Goal: Communication & Community: Answer question/provide support

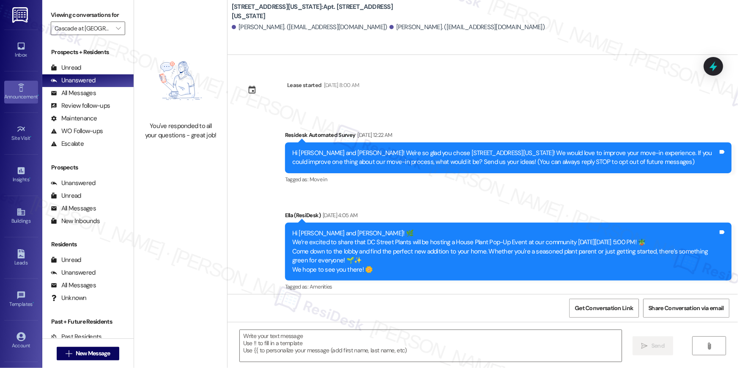
click at [18, 91] on icon at bounding box center [20, 87] width 9 height 9
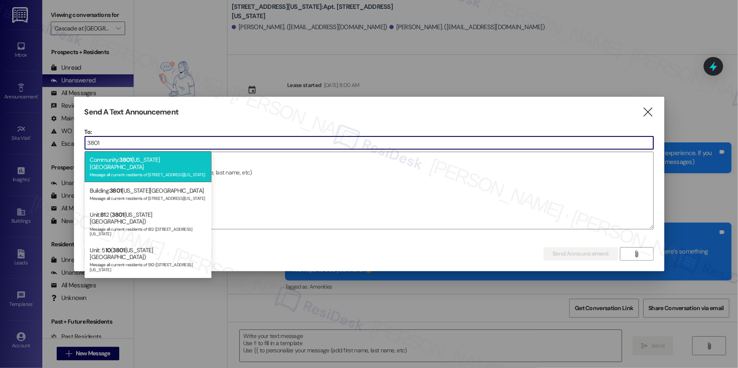
type input "3801"
click at [156, 170] on div "Message all current residents of [STREET_ADDRESS][US_STATE]" at bounding box center [148, 173] width 117 height 7
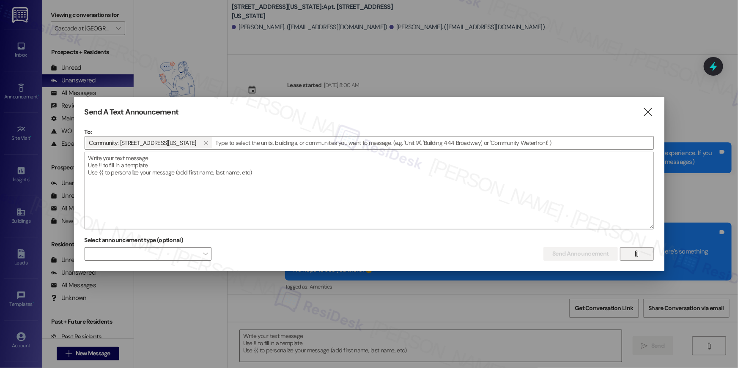
click at [638, 251] on icon "" at bounding box center [636, 254] width 6 height 7
click at [584, 209] on textarea at bounding box center [369, 190] width 568 height 77
click at [641, 255] on span "" at bounding box center [637, 254] width 10 height 13
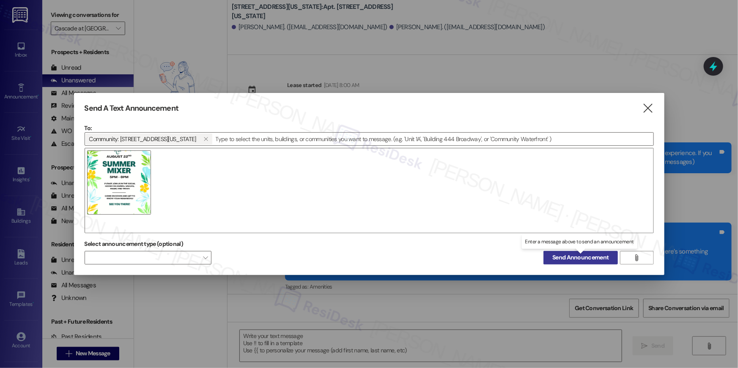
click at [597, 257] on span "Send Announcement" at bounding box center [580, 257] width 56 height 9
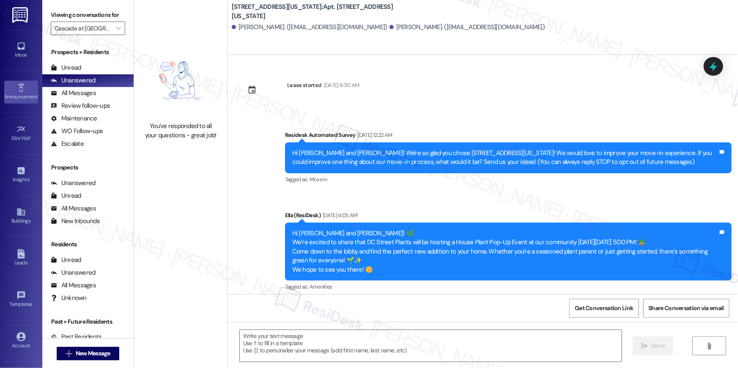
click at [27, 96] on div "Announcement •" at bounding box center [21, 97] width 42 height 8
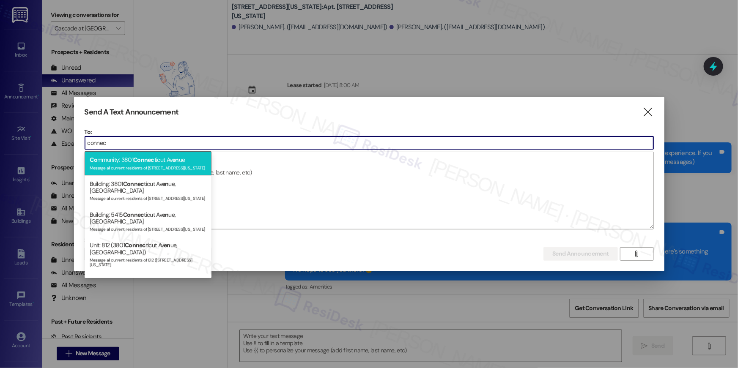
type input "connec"
click at [137, 157] on span "Connec" at bounding box center [143, 160] width 21 height 8
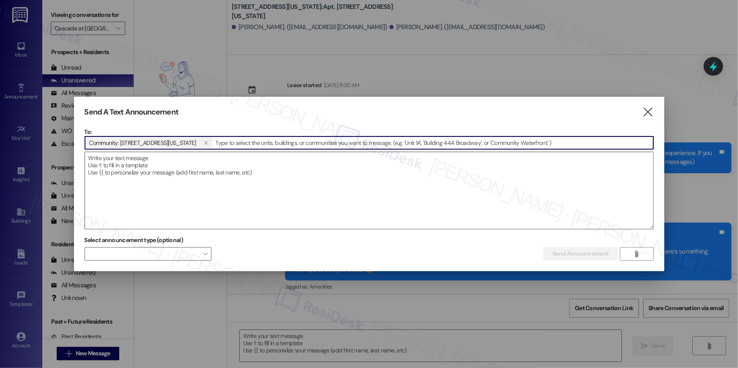
click at [274, 174] on textarea at bounding box center [369, 190] width 568 height 77
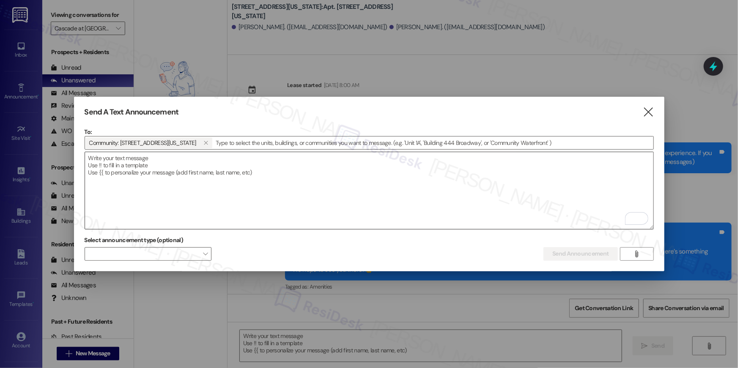
click at [406, 174] on textarea "To enrich screen reader interactions, please activate Accessibility in Grammarl…" at bounding box center [369, 190] width 568 height 77
paste textarea "Hi {{first_name}}! 🎉 Happy Friday! Don’t forget to join us in the social room t…"
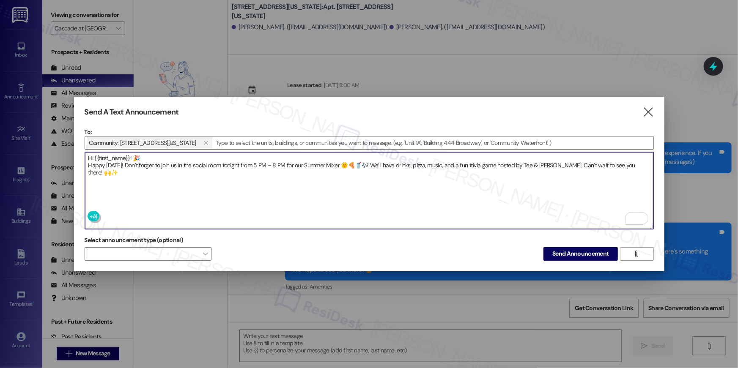
click at [370, 164] on textarea "Hi {{first_name}}! 🎉 Happy Friday! Don’t forget to join us in the social room t…" at bounding box center [369, 190] width 568 height 77
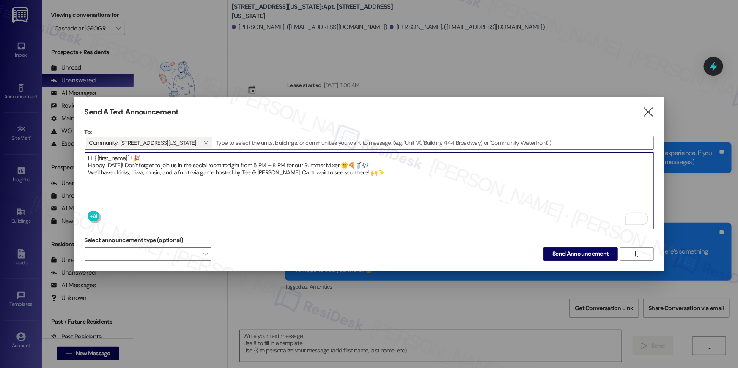
click at [123, 162] on textarea "Hi {{first_name}}! 🎉 Happy Friday! Don’t forget to join us in the social room t…" at bounding box center [369, 190] width 568 height 77
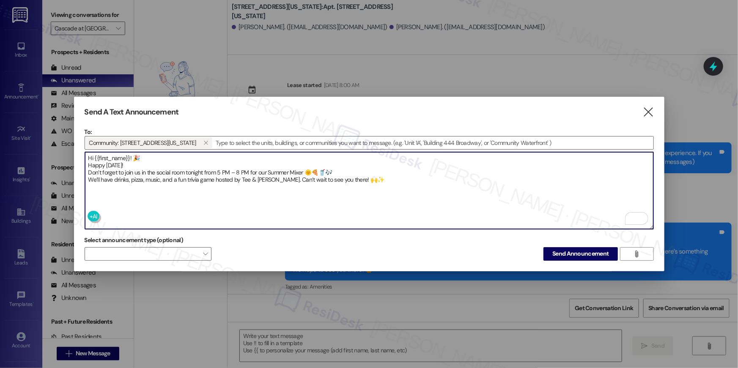
click at [241, 178] on textarea "Hi {{first_name}}! 🎉 Happy Friday! Don’t forget to join us in the social room t…" at bounding box center [369, 190] width 568 height 77
click at [297, 180] on textarea "Hi {{first_name}}! 🎉 Happy Friday! Don’t forget to join us in the social room t…" at bounding box center [369, 190] width 568 height 77
drag, startPoint x: 141, startPoint y: 155, endPoint x: 132, endPoint y: 154, distance: 9.0
click at [132, 154] on textarea "Hi {{first_name}}! 🎉 Happy Friday! Don’t forget to join us in the social room t…" at bounding box center [369, 190] width 568 height 77
click at [131, 164] on textarea "Hi {{first_name}}! 🎉 Happy Friday! Don’t forget to join us in the social room t…" at bounding box center [369, 190] width 568 height 77
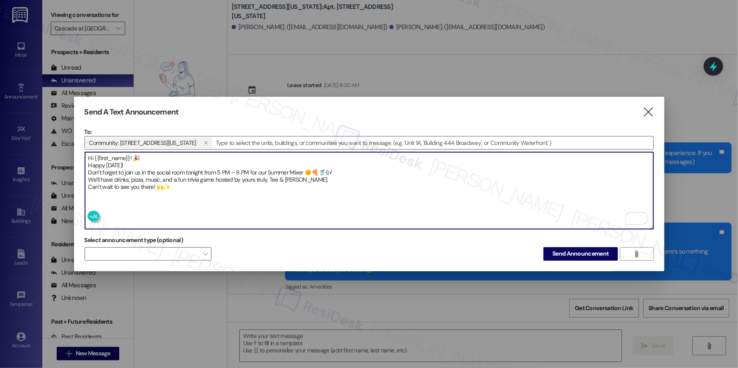
paste textarea "🎉"
click at [147, 157] on textarea "Hi {{first_name}}! 🎉 Happy Friday! 🎉 Don’t forget to join us in the social room…" at bounding box center [369, 190] width 568 height 77
drag, startPoint x: 339, startPoint y: 169, endPoint x: 315, endPoint y: 170, distance: 24.1
click at [315, 170] on textarea "Hi {{first_name}}! Happy Friday! 🎉 Don’t forget to join us in the social room t…" at bounding box center [369, 190] width 568 height 77
click at [307, 179] on textarea "Hi {{first_name}}! Happy Friday! 🎉 Don’t forget to join us in the social room t…" at bounding box center [369, 190] width 568 height 77
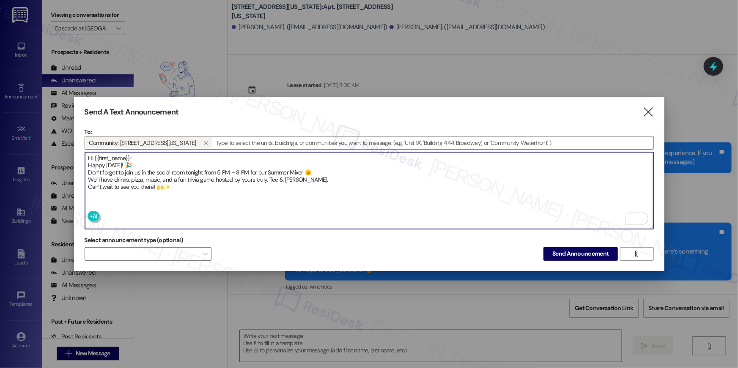
paste textarea "🍕🥤🎶"
type textarea "Hi {{first_name}}! Happy Friday! 🎉 Don’t forget to join us in the social room t…"
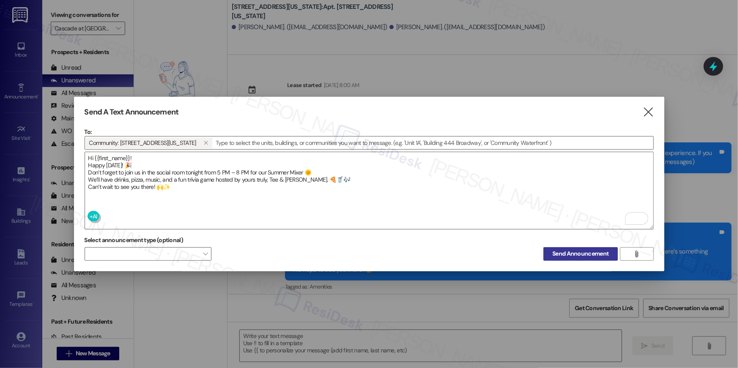
click at [563, 251] on span "Send Announcement" at bounding box center [580, 253] width 56 height 9
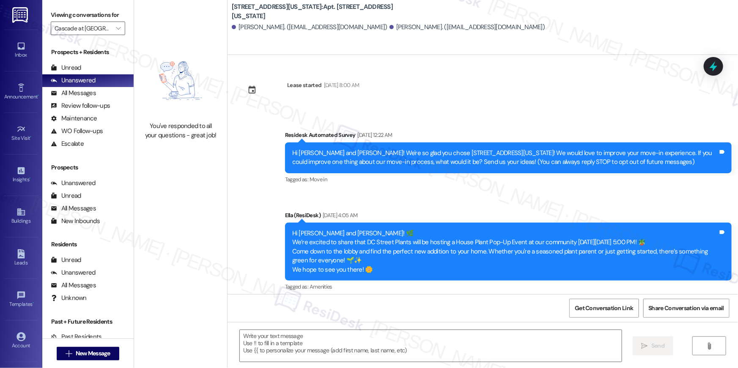
scroll to position [644, 0]
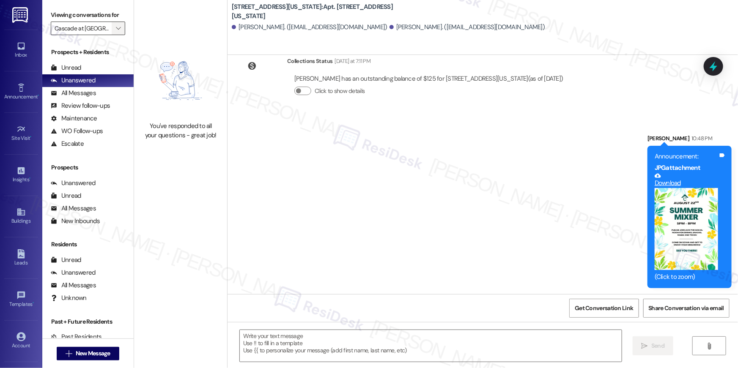
click at [116, 29] on icon "" at bounding box center [118, 28] width 5 height 7
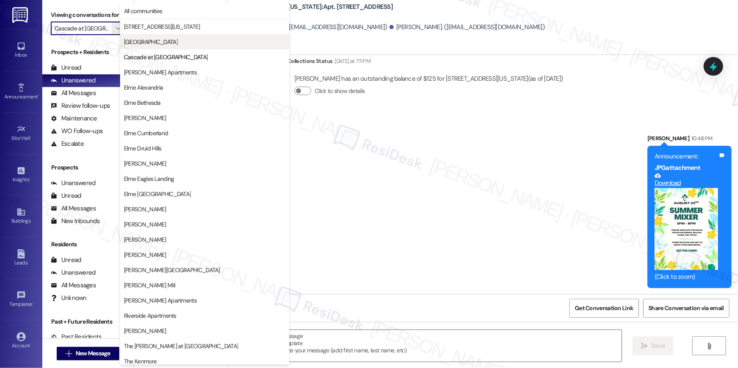
scroll to position [0, 2]
click at [186, 13] on span "All communities" at bounding box center [205, 11] width 162 height 8
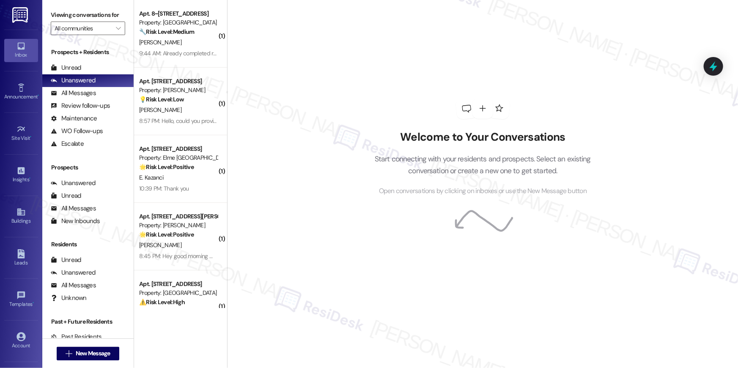
click at [184, 45] on div "T. Wilson" at bounding box center [178, 42] width 80 height 11
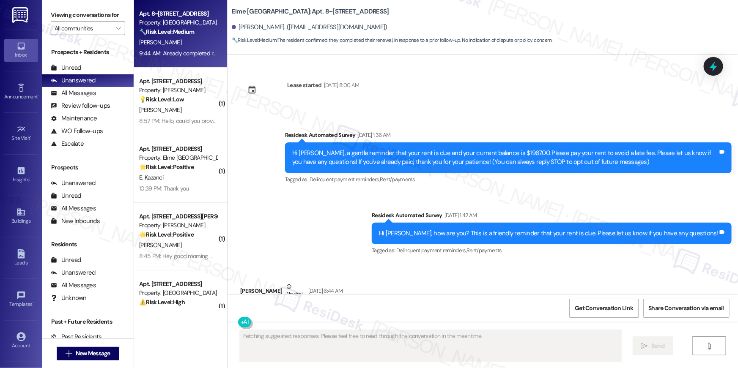
scroll to position [2886, 0]
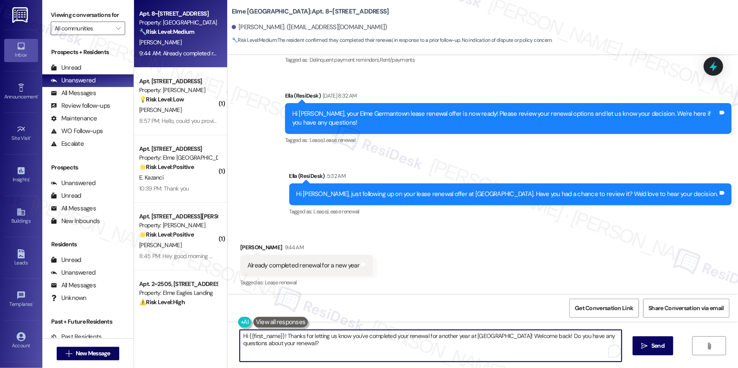
click at [523, 337] on textarea "Hi {{first_name}}! Thanks for letting us know you've completed your renewal for…" at bounding box center [431, 346] width 382 height 32
drag, startPoint x: 518, startPoint y: 336, endPoint x: 520, endPoint y: 368, distance: 31.8
click at [520, 368] on div "Hi {{first_name}}! Thanks for letting us know you've completed your renewal for…" at bounding box center [482, 353] width 510 height 63
click at [326, 340] on textarea "Hi {{first_name}}! Thanks for letting us know you've completed your renewal for…" at bounding box center [431, 346] width 382 height 32
drag, startPoint x: 348, startPoint y: 336, endPoint x: 350, endPoint y: 351, distance: 14.9
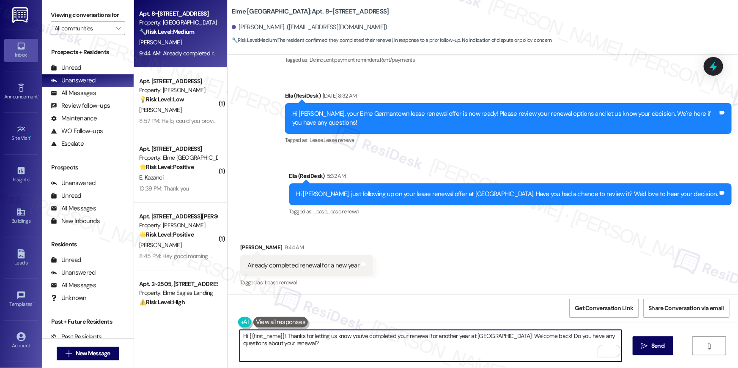
click at [350, 351] on textarea "Hi {{first_name}}! Thanks for letting us know you've completed your renewal for…" at bounding box center [431, 346] width 382 height 32
drag, startPoint x: 347, startPoint y: 339, endPoint x: 350, endPoint y: 355, distance: 16.8
click at [350, 355] on textarea "Hi {{first_name}}! Thanks for letting us know you've completed your renewal for…" at bounding box center [431, 346] width 382 height 32
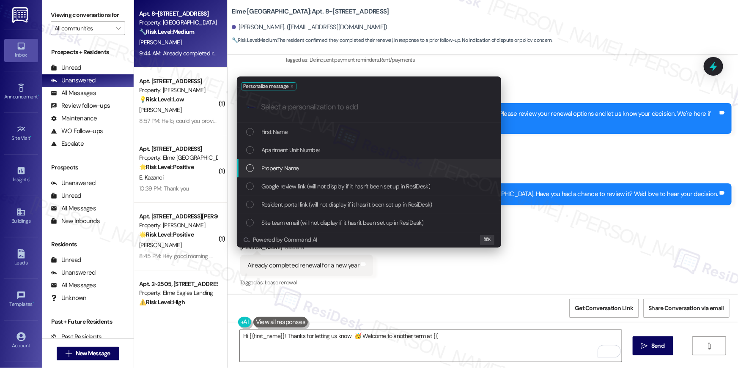
click at [318, 167] on div "Property Name" at bounding box center [369, 168] width 247 height 9
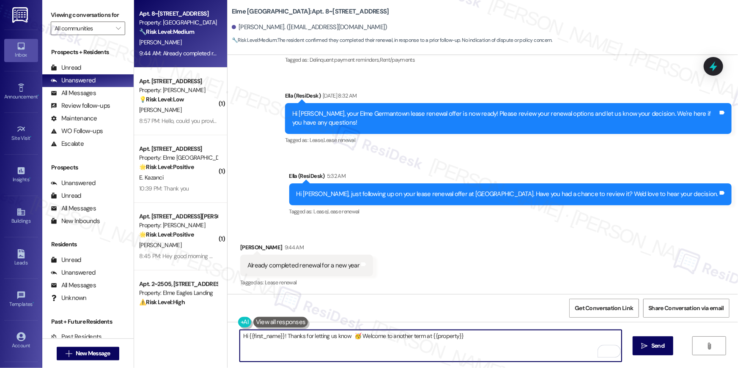
type textarea "Hi {{first_name}}! Thanks for letting us know 🥳 Welcome to another term at {{pr…"
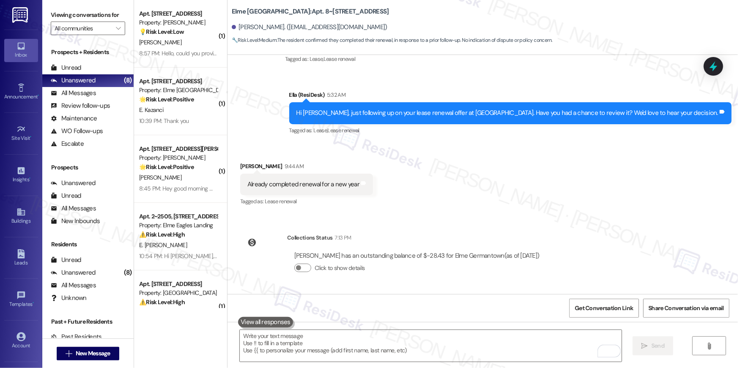
scroll to position [3023, 0]
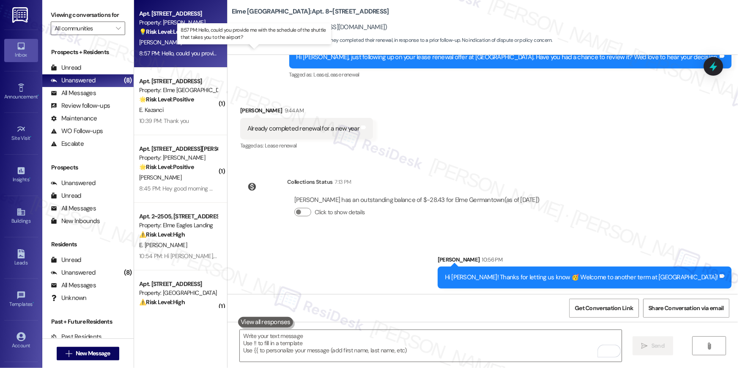
click at [173, 53] on div "8:57 PM: Hello, could you provide me with the schedule of the shuttle that take…" at bounding box center [259, 53] width 240 height 8
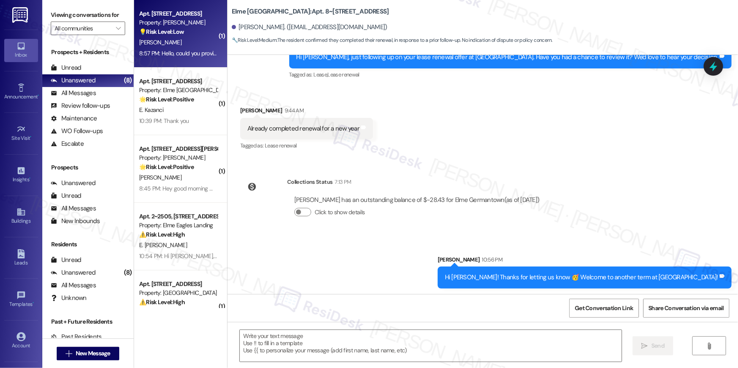
type textarea "Fetching suggested responses. Please feel free to read through the conversation…"
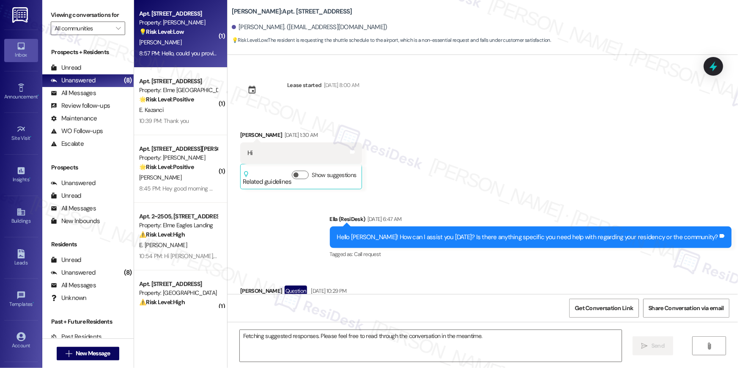
scroll to position [3036, 0]
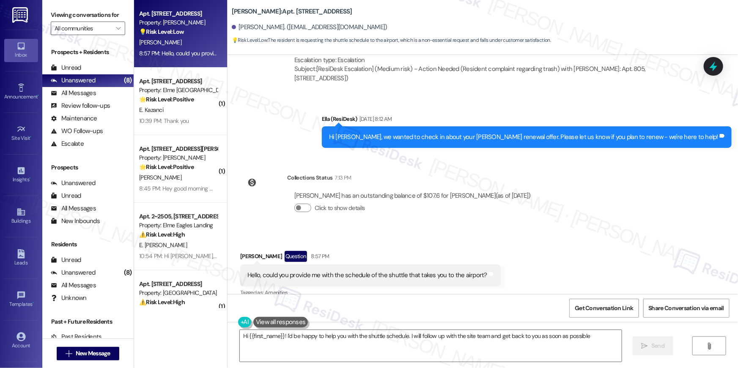
type textarea "Hi {{first_name}}! I'd be happy to help you with the shuttle schedule. I will f…"
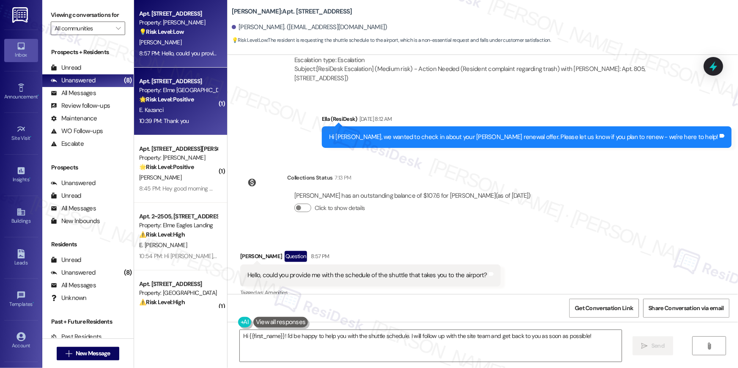
click at [181, 119] on div "10:39 PM: Thank you 10:39 PM: Thank you" at bounding box center [164, 121] width 50 height 8
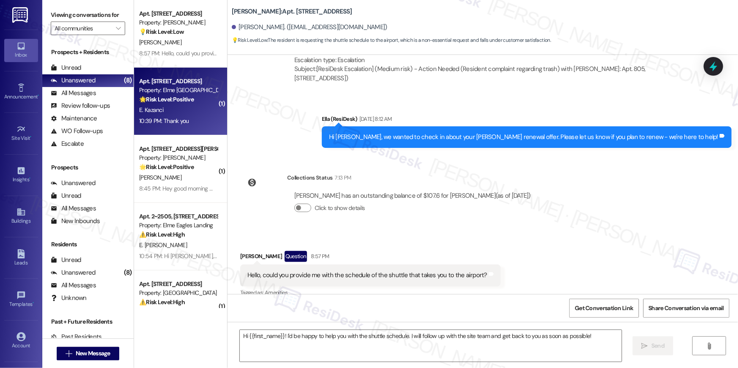
type textarea "Fetching suggested responses. Please feel free to read through the conversation…"
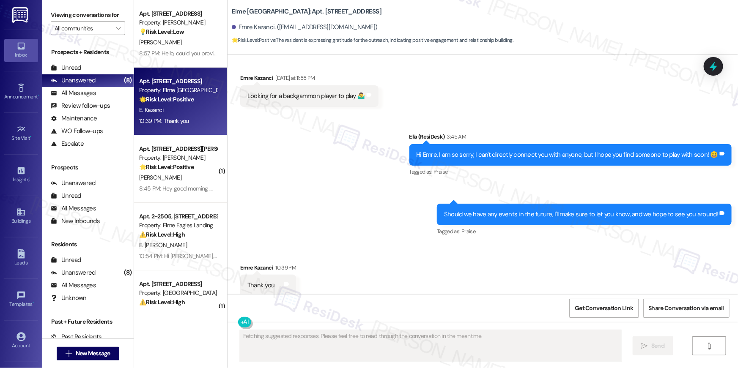
scroll to position [9254, 0]
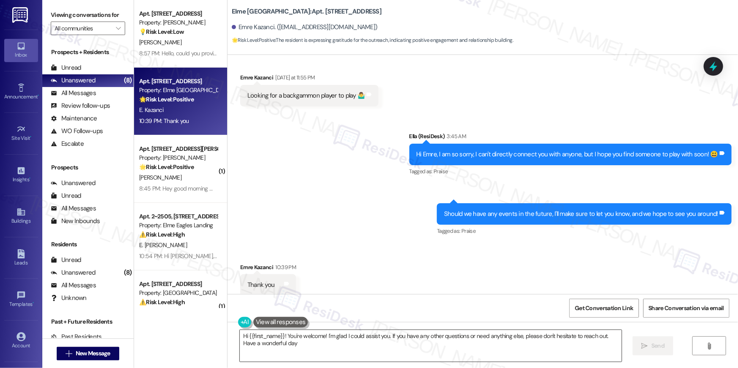
type textarea "Hi {{first_name}}! You're welcome! I'm glad I could assist you. If you have any…"
click at [333, 342] on textarea "Hi {{first_name}}! You're welcome! I'm glad I could assist you. If you have any…" at bounding box center [431, 346] width 382 height 32
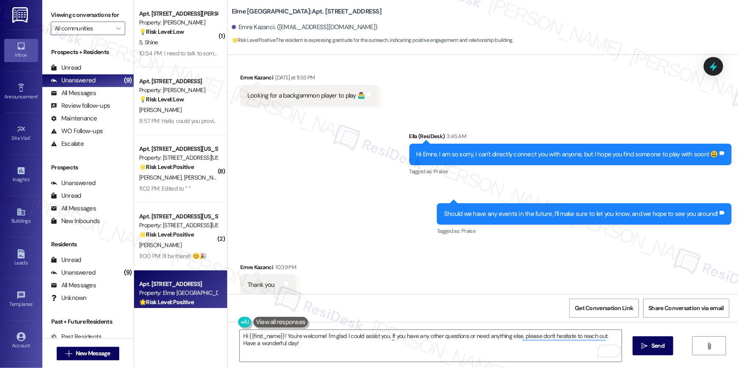
click at [153, 239] on div "🌟 Risk Level: Positive The resident is responding positively to a community eve…" at bounding box center [178, 234] width 78 height 9
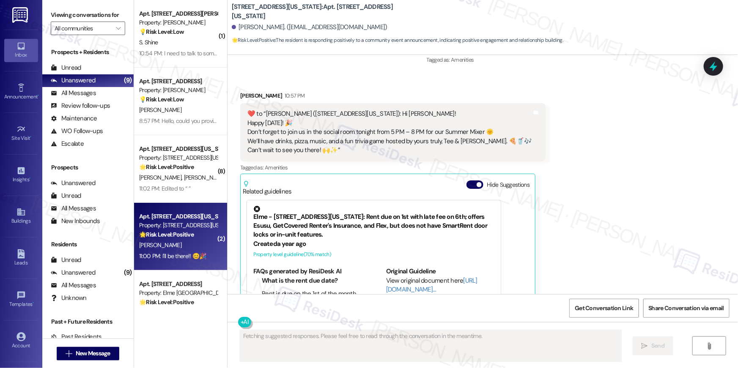
scroll to position [2119, 0]
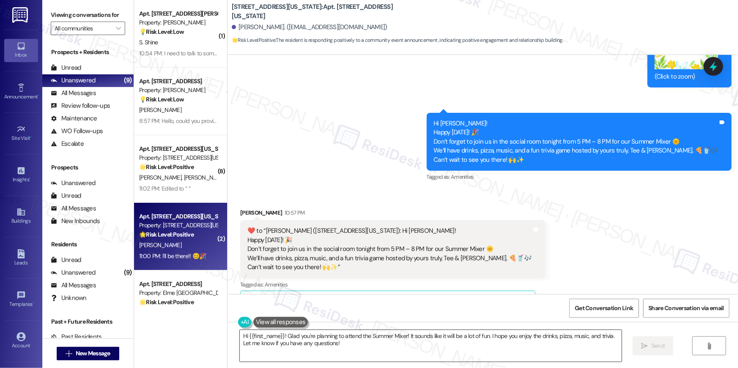
click at [394, 355] on textarea "Hi {{first_name}}! Glad you're planning to attend the Summer Mixer! It sounds l…" at bounding box center [431, 346] width 382 height 32
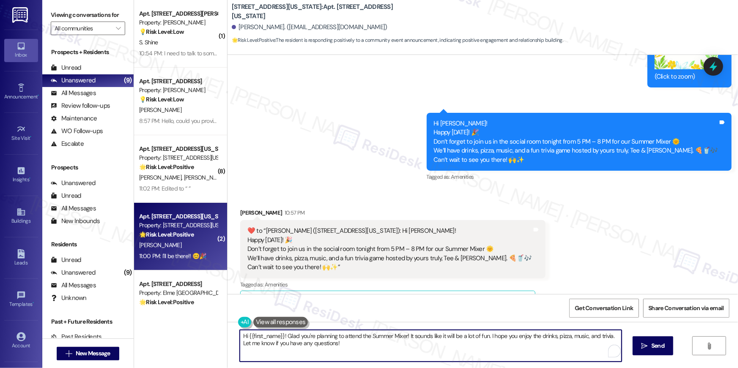
click at [394, 355] on textarea "Hi {{first_name}}! Glad you're planning to attend the Summer Mixer! It sounds l…" at bounding box center [431, 346] width 382 height 32
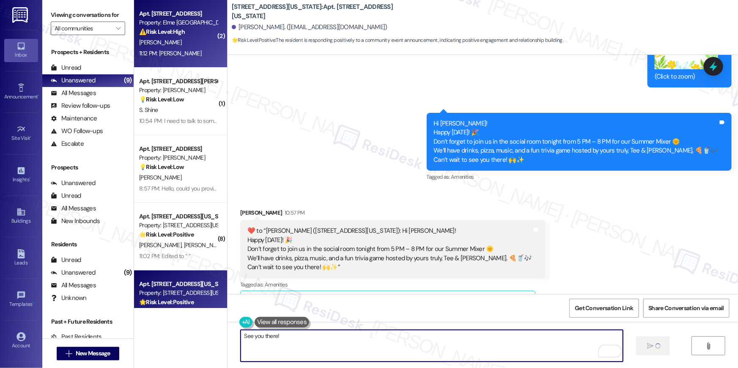
type textarea "See you there!"
click at [189, 63] on div "Apt. 7117, 205 Century Place Property: Elme Alexandria ⚠️ Risk Level: High The …" at bounding box center [180, 34] width 93 height 68
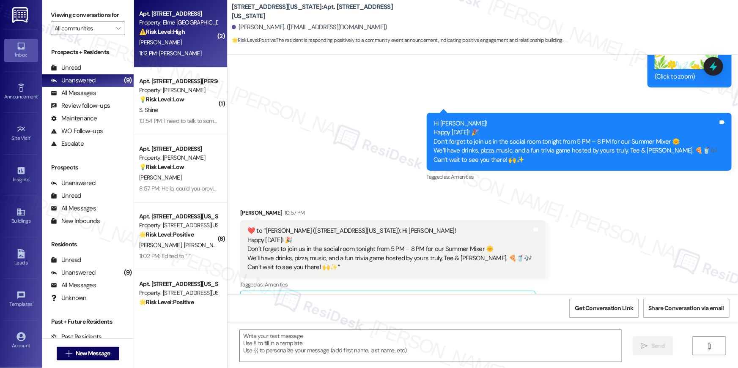
type textarea "Fetching suggested responses. Please feel free to read through the conversation…"
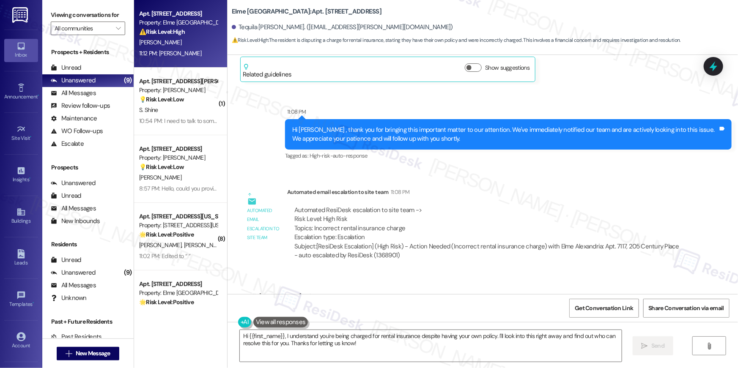
scroll to position [8688, 0]
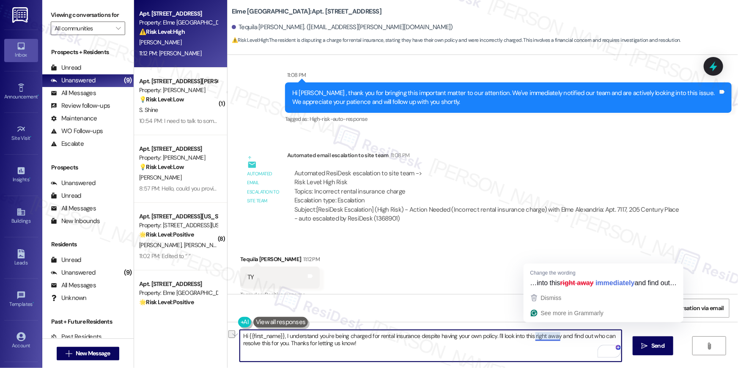
drag, startPoint x: 529, startPoint y: 337, endPoint x: 551, endPoint y: 337, distance: 21.6
click at [551, 337] on textarea "Hi {{first_name}}, I understand you're being charged for rental insurance despi…" at bounding box center [431, 346] width 382 height 32
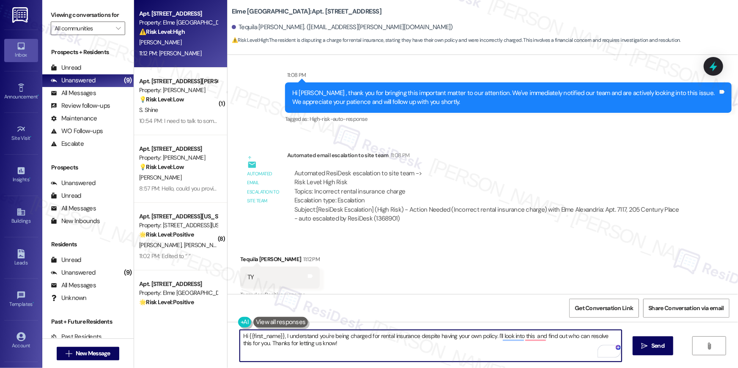
type textarea "Hi {{first_name}}, I understand you're being charged for rental insurance despi…"
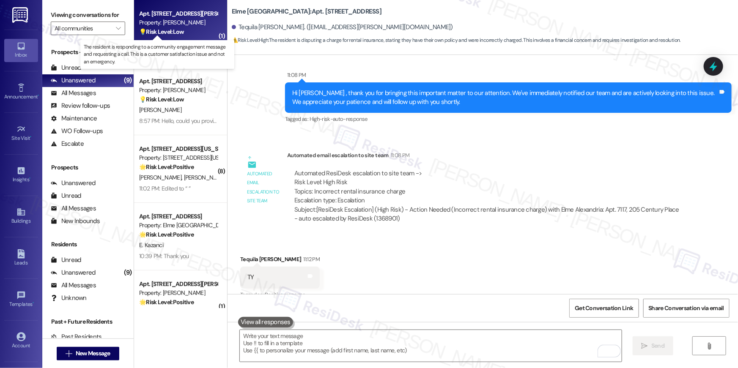
click at [170, 35] on strong "💡 Risk Level: Low" at bounding box center [161, 32] width 45 height 8
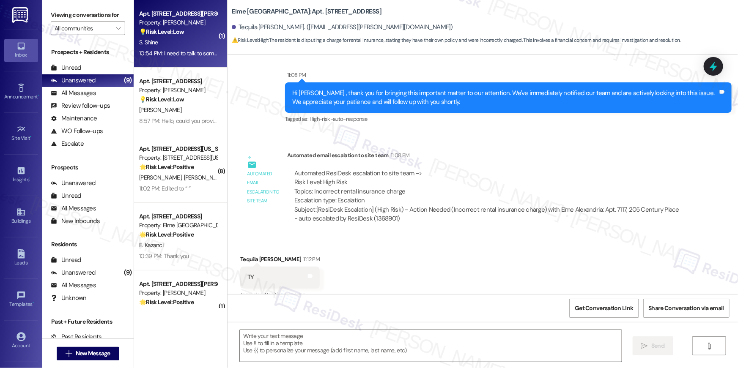
type textarea "Fetching suggested responses. Please feel free to read through the conversation…"
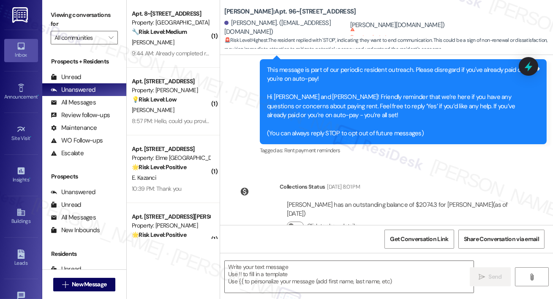
type textarea "Fetching suggested responses. Please feel free to read through the conversation…"
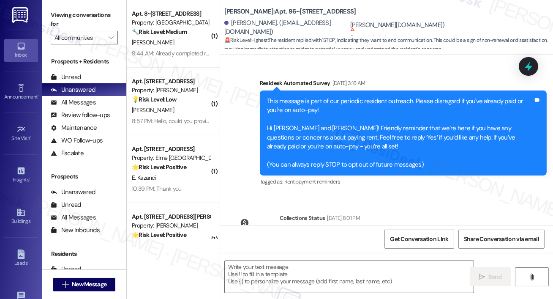
type textarea "Fetching suggested responses. Please feel free to read through the conversation…"
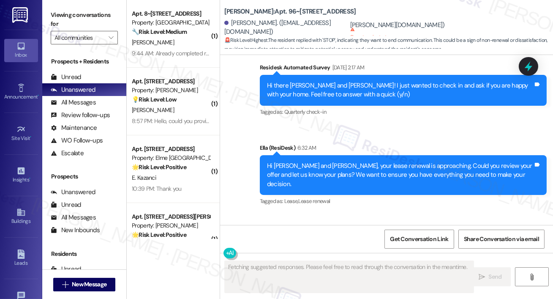
scroll to position [712, 0]
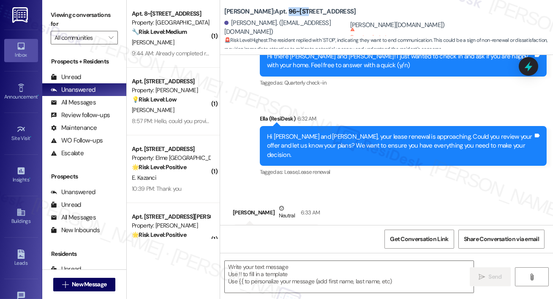
drag, startPoint x: 302, startPoint y: 15, endPoint x: 281, endPoint y: 14, distance: 21.2
click at [281, 14] on b "Elme Leesburg: Apt. 96~307, 86 Heritage Way NE" at bounding box center [291, 11] width 132 height 9
copy b "96~307"
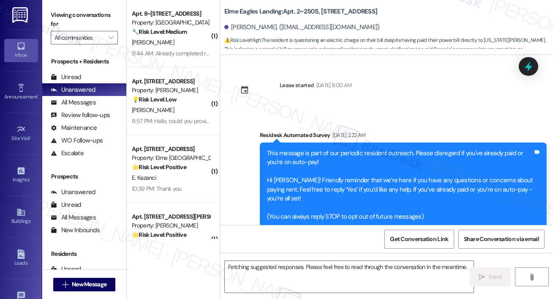
scroll to position [7624, 0]
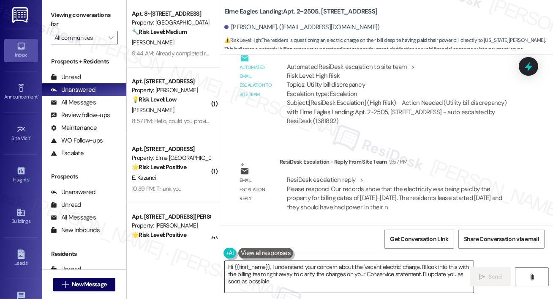
type textarea "Hi {{first_name}}, I understand your concern about the 'vacant electric' charge…"
click at [299, 268] on textarea "Hi {{first_name}}, I understand your concern about the 'vacant electric' charge…" at bounding box center [349, 277] width 249 height 32
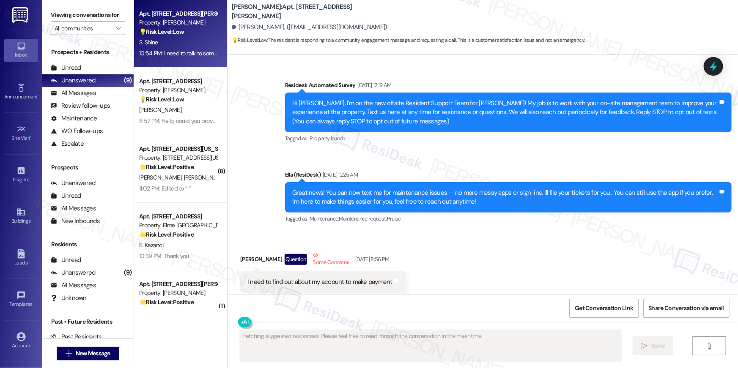
scroll to position [5070, 0]
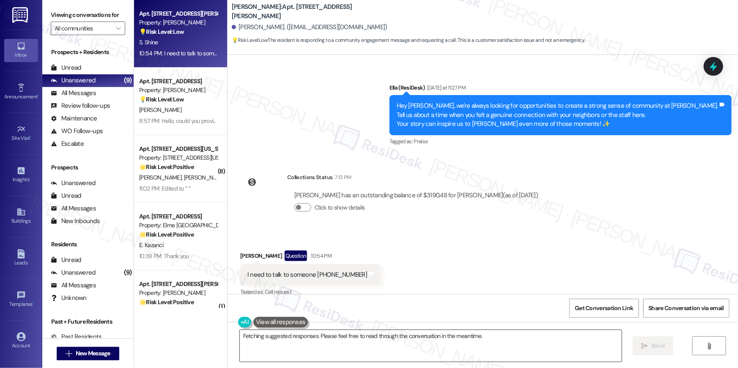
click at [389, 351] on textarea "Hi {{first_name}}, I understand you'd like to speak with someone. I will pass y…" at bounding box center [431, 346] width 382 height 32
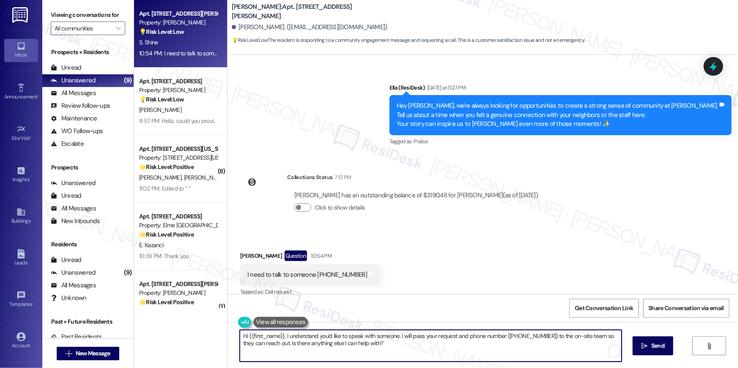
paste textarea "am sorry but I am unable to make or receive calls to this number. Is there anyt…"
type textarea "Hi {{first_name}}, I am sorry but I am unable to make or receive calls to this …"
click at [635, 345] on button " Send" at bounding box center [653, 346] width 41 height 19
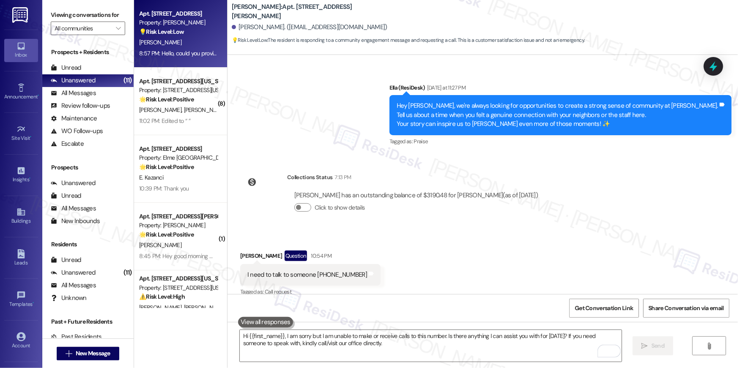
click at [184, 46] on div "H. Cruz" at bounding box center [178, 42] width 80 height 11
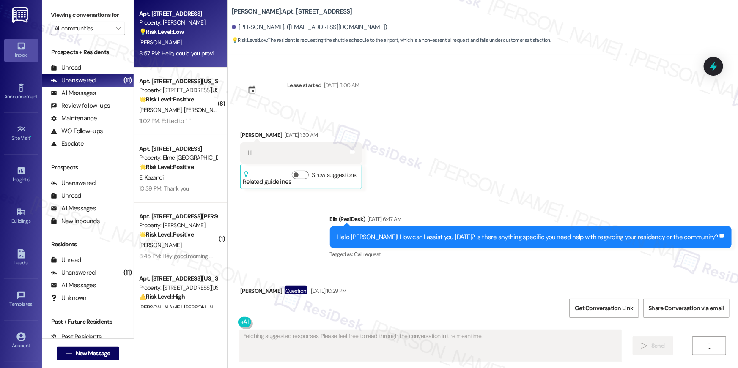
scroll to position [3036, 0]
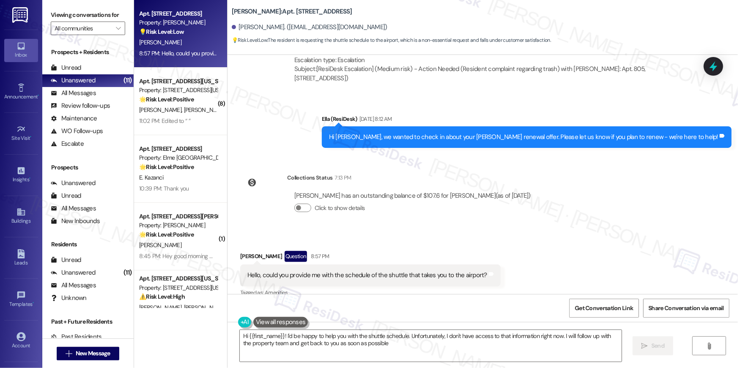
type textarea "Hi {{first_name}}! I'd be happy to help you with the shuttle schedule. Unfortun…"
click at [411, 245] on div "Received via SMS Heberth Cruz Question 8:57 PM Hello, could you provide me with…" at bounding box center [370, 275] width 273 height 60
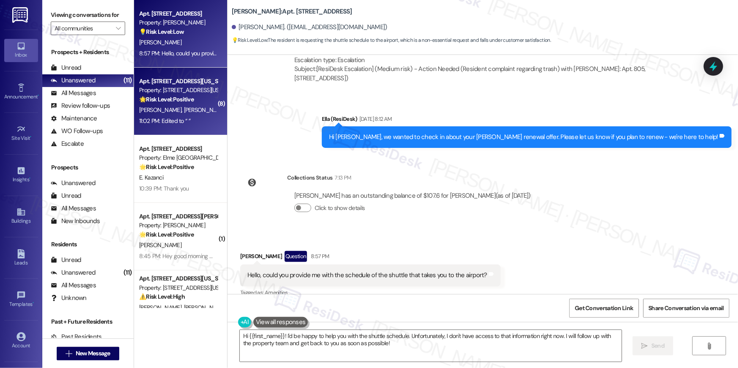
click at [159, 96] on strong "🌟 Risk Level: Positive" at bounding box center [166, 100] width 55 height 8
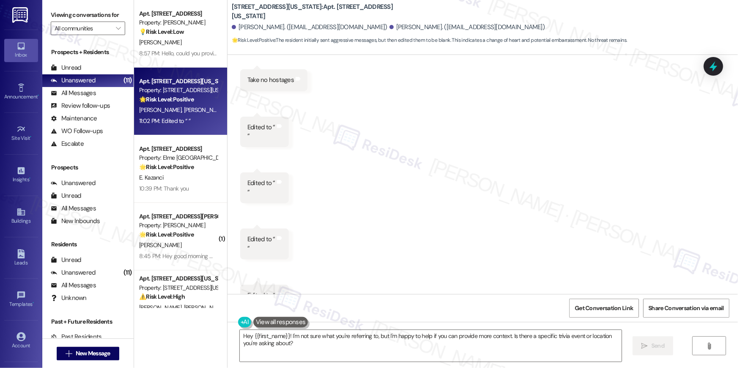
scroll to position [3305, 0]
click at [453, 340] on textarea "Hey {{first_name}}! I'm not sure what you're referring to, but I'm happy to hel…" at bounding box center [431, 346] width 382 height 32
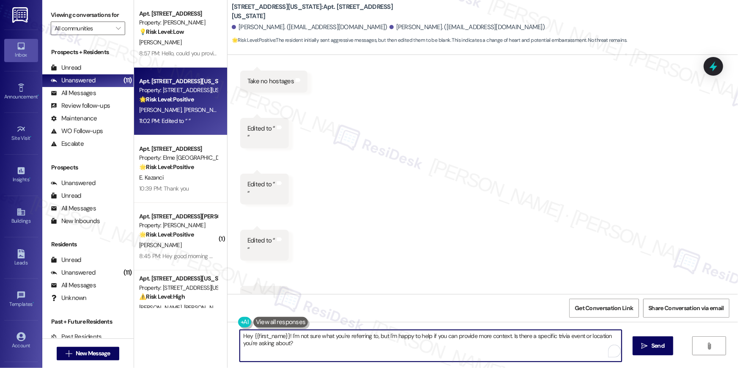
click at [505, 344] on textarea "Hey {{first_name}}! I'm not sure what you're referring to, but I'm happy to hel…" at bounding box center [431, 346] width 382 height 32
drag, startPoint x: 399, startPoint y: 362, endPoint x: 406, endPoint y: 368, distance: 9.3
click at [406, 368] on div "Hey {{first_name}}! I'm not sure what you're referring to, but I'm happy to hel…" at bounding box center [482, 353] width 510 height 63
type textarea "Hey {{first_name}}! I'm not sure what you're referring to, but if there's anyth…"
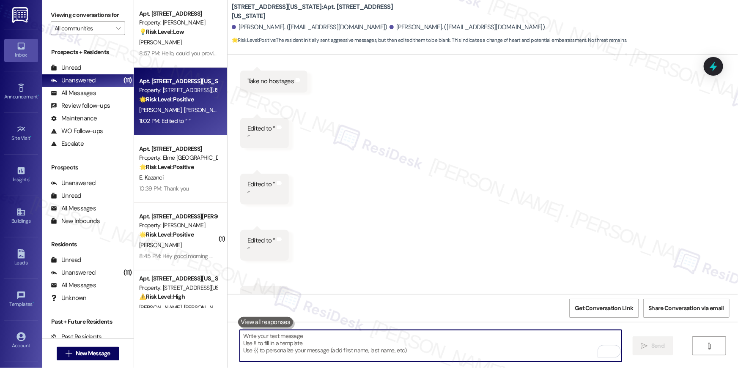
scroll to position [3323, 0]
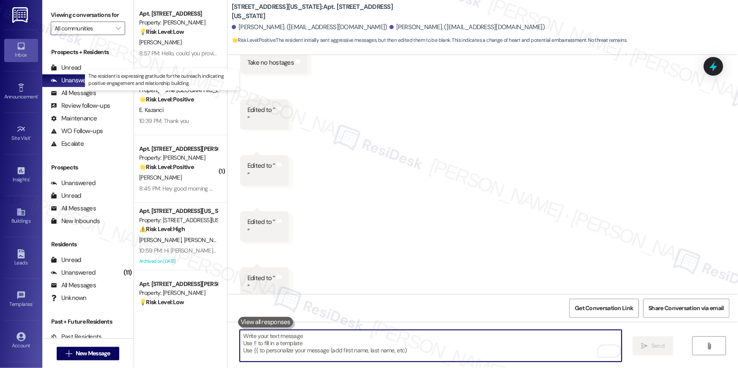
click at [162, 98] on strong "🌟 Risk Level: Positive" at bounding box center [166, 100] width 55 height 8
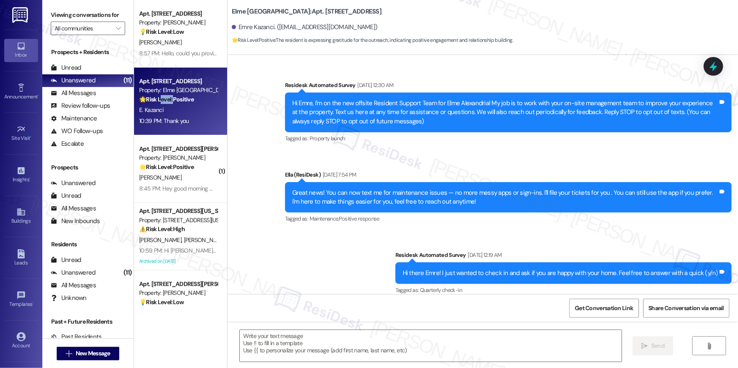
scroll to position [9254, 0]
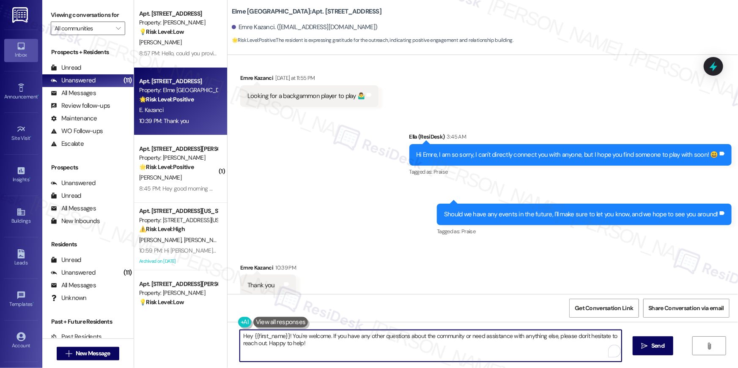
click at [486, 333] on textarea "Hey {{first_name}}! You're welcome. If you have any other questions about the c…" at bounding box center [431, 346] width 382 height 32
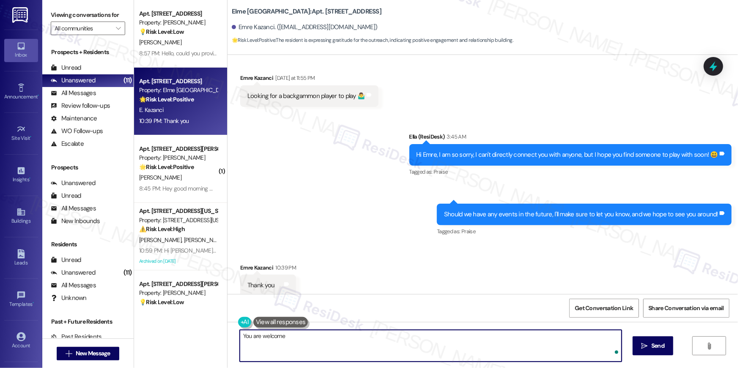
type textarea "You are welcome!"
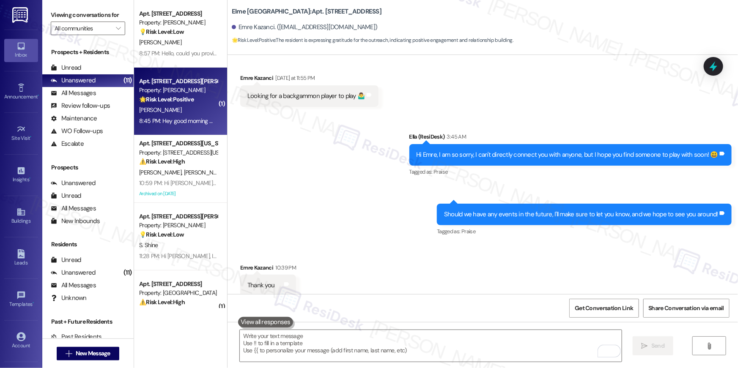
click at [191, 124] on div "8:45 PM: Hey good morning my true and genuine Staff connection has always been …" at bounding box center [503, 121] width 728 height 8
type textarea "Fetching suggested responses. Please feel free to read through the conversation…"
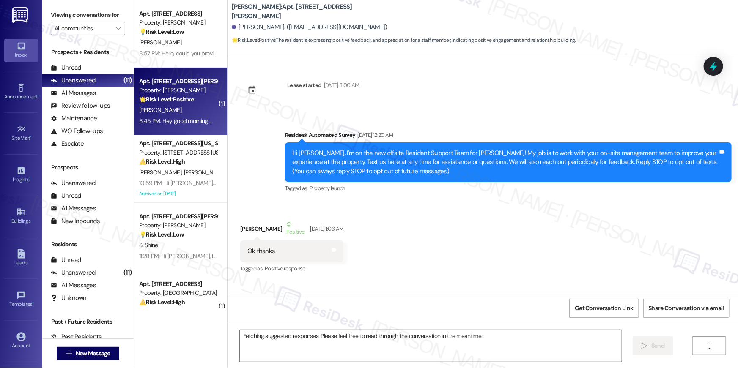
scroll to position [15723, 0]
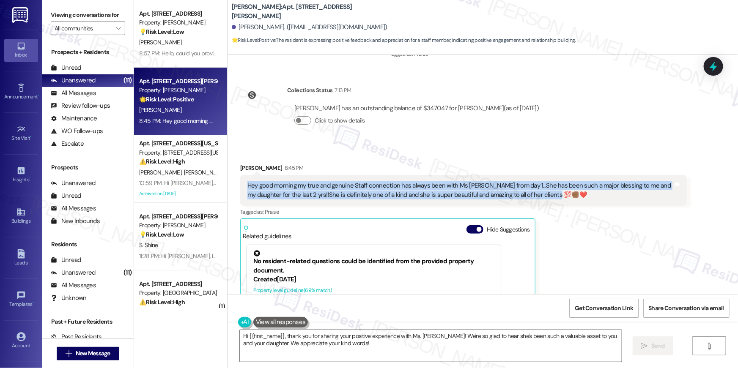
drag, startPoint x: 542, startPoint y: 172, endPoint x: 243, endPoint y: 157, distance: 299.3
click at [247, 181] on div "Hey good morning my true and genuine Staff connection has always been with Ms S…" at bounding box center [460, 190] width 426 height 18
copy div "Hey good morning my true and genuine Staff connection has always been with Ms S…"
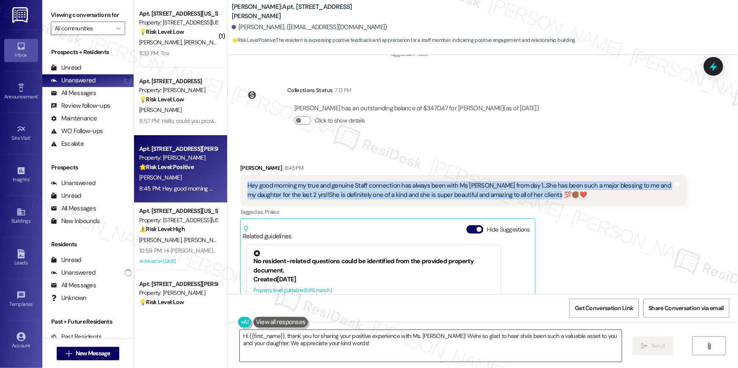
click at [362, 354] on textarea "Hi {{first_name}}, thank you for sharing your positive experience with Ms. Shau…" at bounding box center [431, 346] width 382 height 32
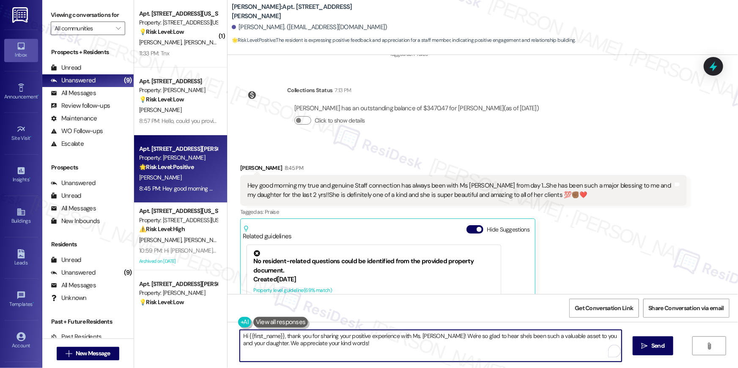
drag, startPoint x: 304, startPoint y: 341, endPoint x: 288, endPoint y: 339, distance: 16.6
click at [288, 339] on textarea "Hi {{first_name}}, thank you for sharing your positive experience with Ms. Shau…" at bounding box center [431, 346] width 382 height 32
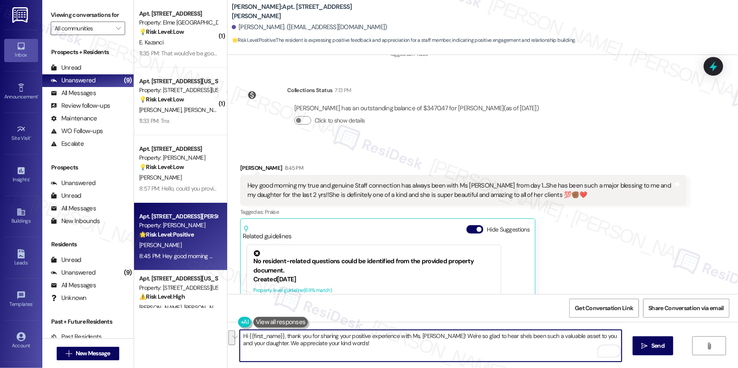
click at [396, 348] on textarea "Hi {{first_name}}, thank you for sharing your positive experience with Ms. Shau…" at bounding box center [431, 346] width 382 height 32
drag, startPoint x: 374, startPoint y: 348, endPoint x: 282, endPoint y: 340, distance: 93.0
click at [282, 340] on textarea "Hi {{first_name}}, thank you for sharing your positive experience with Ms. Shau…" at bounding box center [431, 346] width 382 height 32
paste textarea "Thank you so much for sharing this with us. We really enjoy hearing how Ms. Sha…"
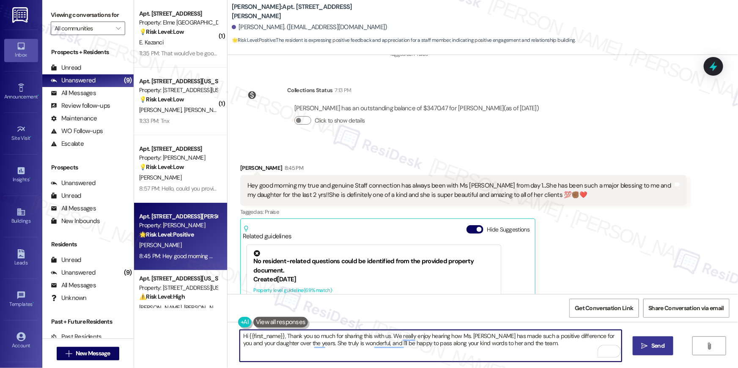
type textarea "Hi {{first_name}}, Thank you so much for sharing this with us. We really enjoy …"
click at [650, 351] on button " Send" at bounding box center [653, 346] width 41 height 19
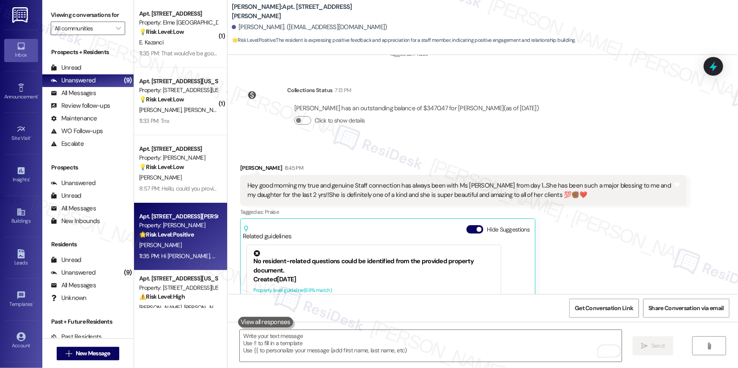
scroll to position [15801, 0]
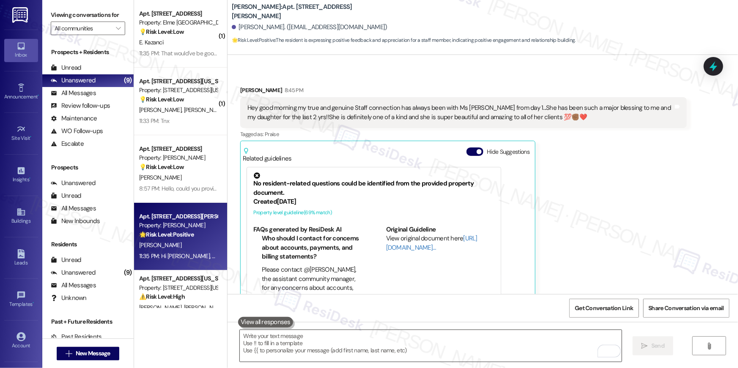
click at [425, 339] on textarea "To enrich screen reader interactions, please activate Accessibility in Grammarl…" at bounding box center [431, 346] width 382 height 32
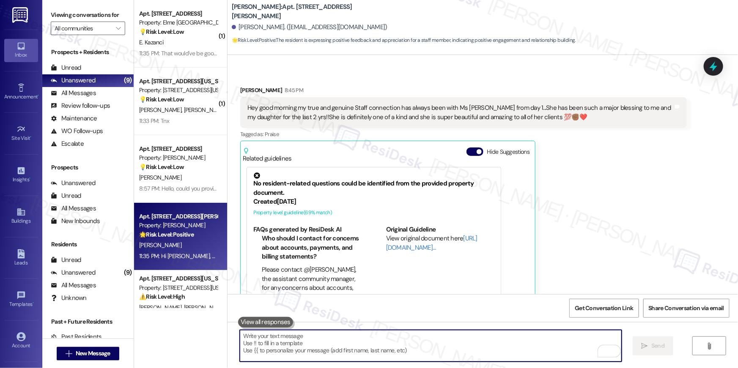
click at [425, 339] on textarea "To enrich screen reader interactions, please activate Accessibility in Grammarl…" at bounding box center [431, 346] width 382 height 32
paste textarea "I hope you don’t mind me asking a quick favor—would you be willing to leave us …"
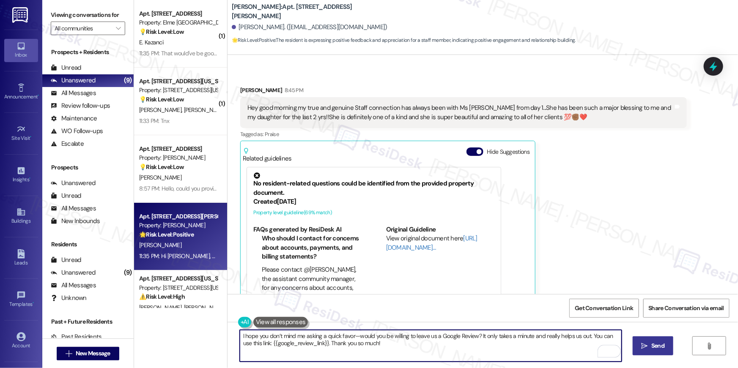
type textarea "I hope you don’t mind me asking a quick favor—would you be willing to leave us …"
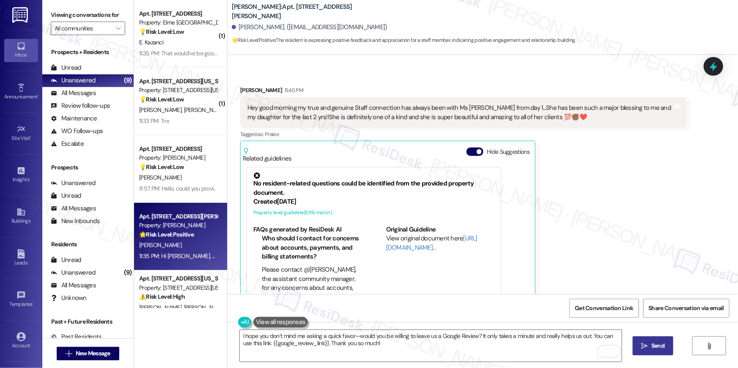
click at [644, 344] on icon "" at bounding box center [644, 346] width 6 height 7
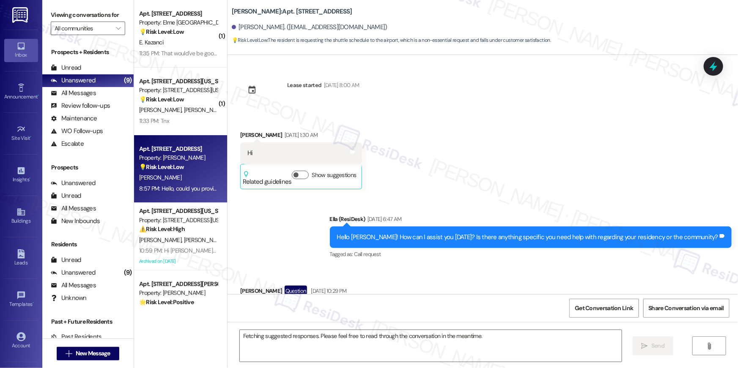
scroll to position [3036, 0]
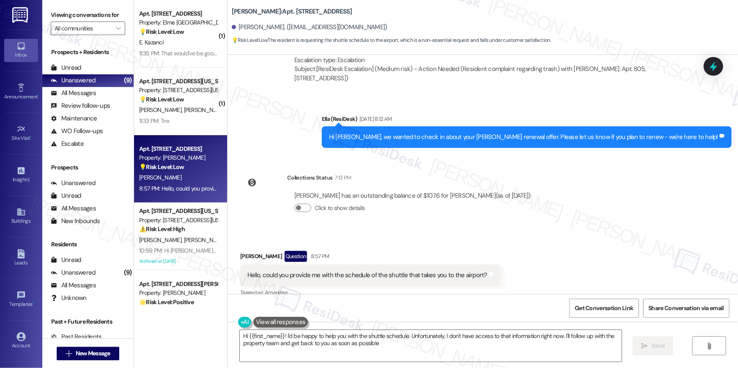
type textarea "Hi {{first_name}}! I'd be happy to help you with the shuttle schedule. Unfortun…"
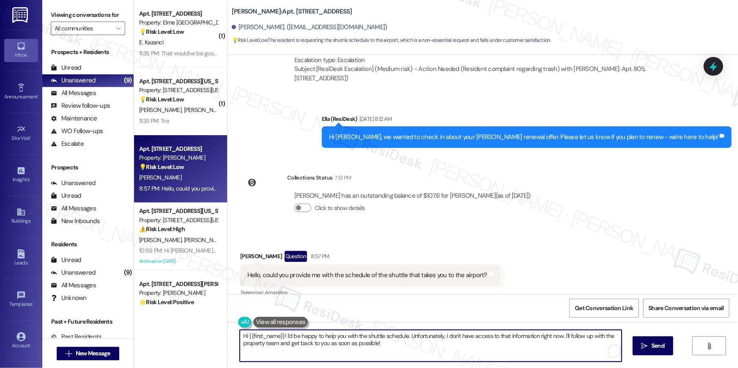
click at [414, 346] on textarea "Hi {{first_name}}! I'd be happy to help you with the shuttle schedule. Unfortun…" at bounding box center [431, 346] width 382 height 32
click at [585, 345] on textarea "Hi {{first_name}}! I'd be happy to help you with the shuttle schedule. Unfortun…" at bounding box center [431, 346] width 382 height 32
click at [644, 340] on button " Send" at bounding box center [653, 346] width 41 height 19
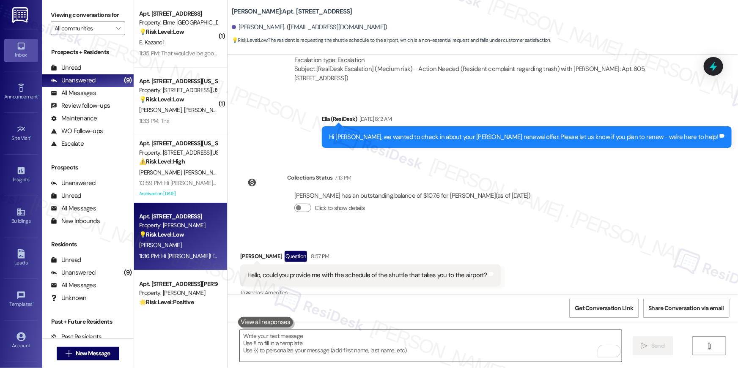
click at [545, 347] on textarea "To enrich screen reader interactions, please activate Accessibility in Grammarl…" at bounding box center [431, 346] width 382 height 32
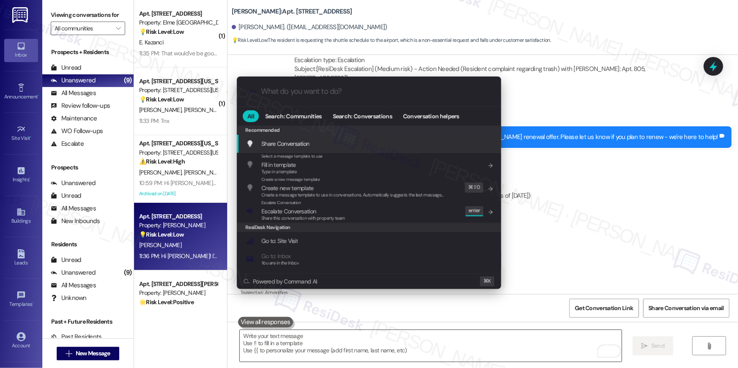
type input "e"
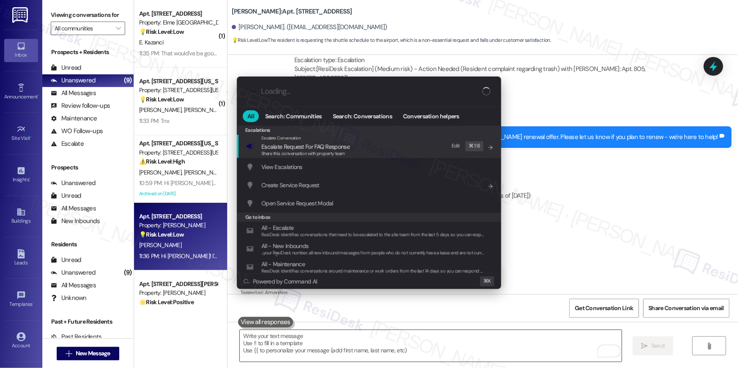
type input "e"
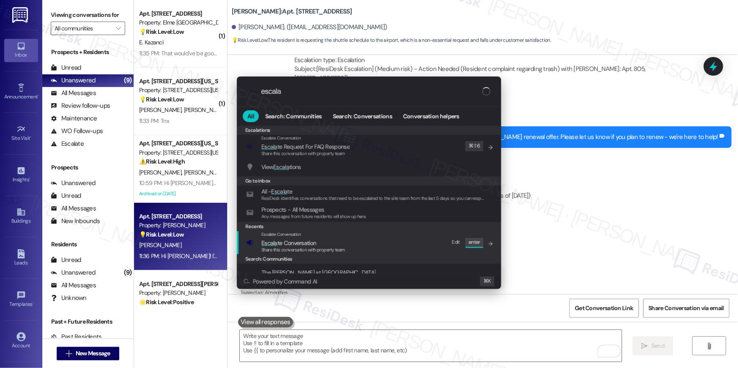
type input "escala"
click at [348, 240] on div "Escalate Conversation Escala te Conversation Share this conversation with prope…" at bounding box center [369, 242] width 247 height 23
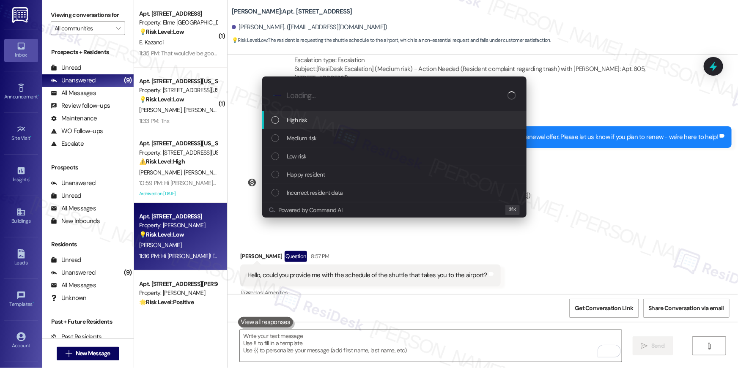
click at [351, 123] on div "High risk" at bounding box center [394, 119] width 247 height 9
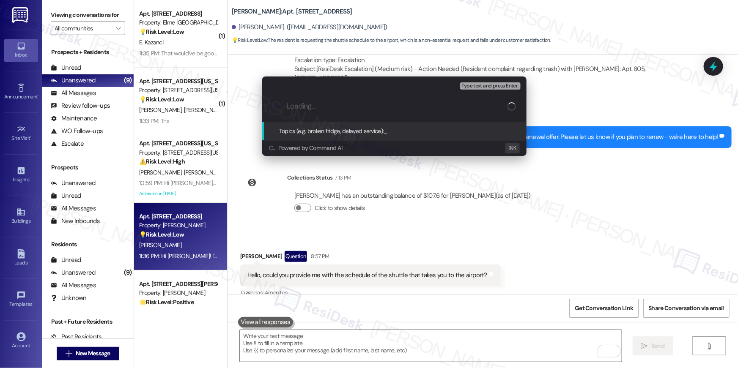
click at [466, 110] on input "Loading..." at bounding box center [396, 106] width 221 height 9
type input "Shuttle schedule"
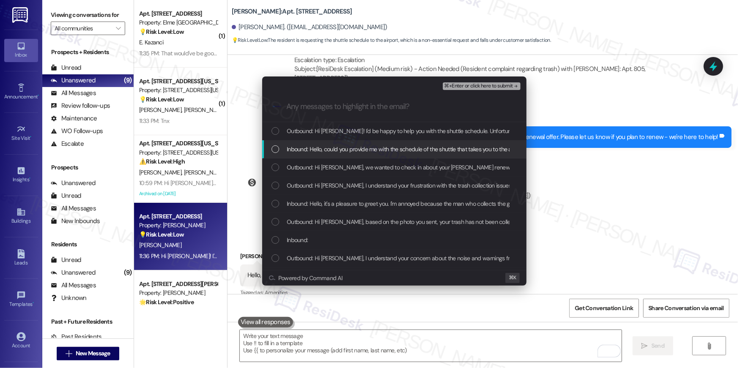
click at [426, 141] on div "Inbound: Hello, could you provide me with the schedule of the shuttle that take…" at bounding box center [394, 149] width 264 height 18
click at [425, 140] on div "Inbound: Hello, could you provide me with the schedule of the shuttle that take…" at bounding box center [394, 149] width 264 height 18
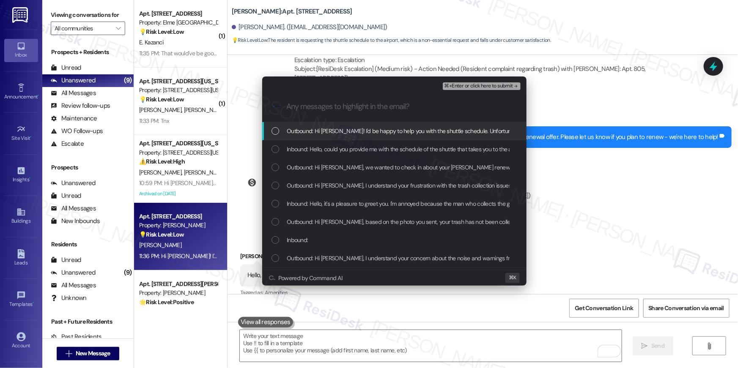
click at [404, 134] on span "Outbound: Hi Heberth! I'd be happy to help you with the shuttle schedule. Unfor…" at bounding box center [559, 130] width 545 height 9
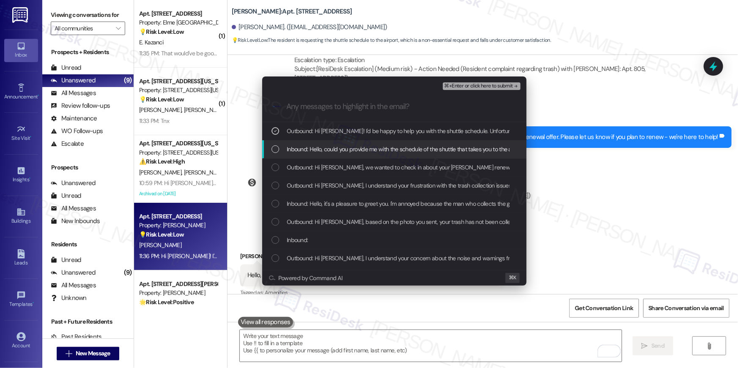
click at [392, 146] on span "Inbound: Hello, could you provide me with the schedule of the shuttle that take…" at bounding box center [407, 149] width 241 height 9
click at [388, 168] on span "Outbound: Hi Heberth, we wanted to check in about your Elme Herndon renewal off…" at bounding box center [480, 167] width 387 height 9
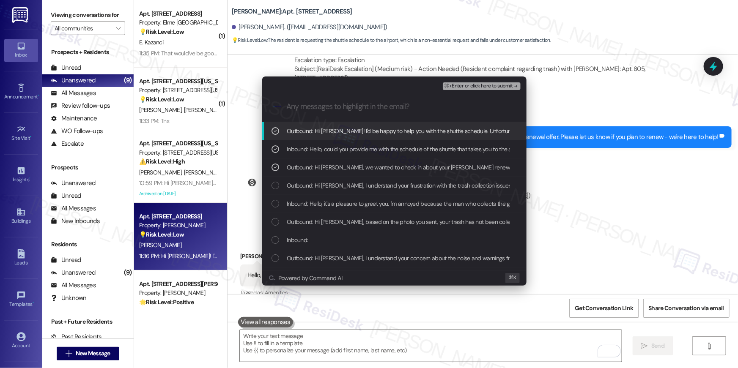
click at [474, 88] on span "⌘+Enter or click here to submit" at bounding box center [478, 86] width 68 height 6
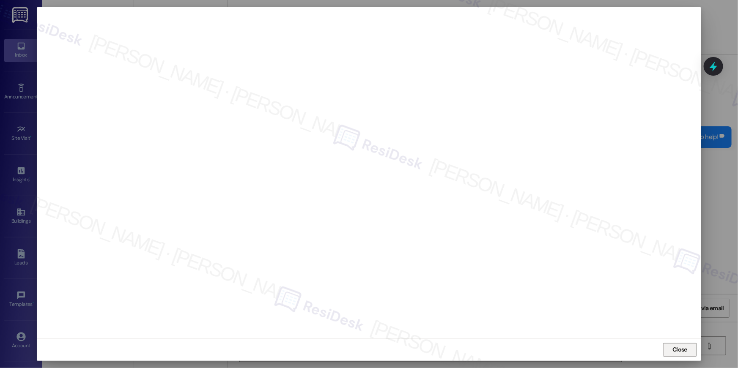
click at [680, 349] on span "Close" at bounding box center [679, 349] width 15 height 9
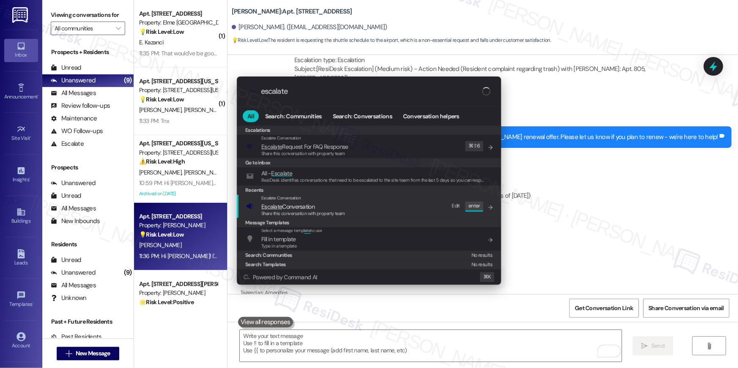
type input "escalate"
click at [341, 203] on span "Escalate Conversation" at bounding box center [303, 206] width 84 height 9
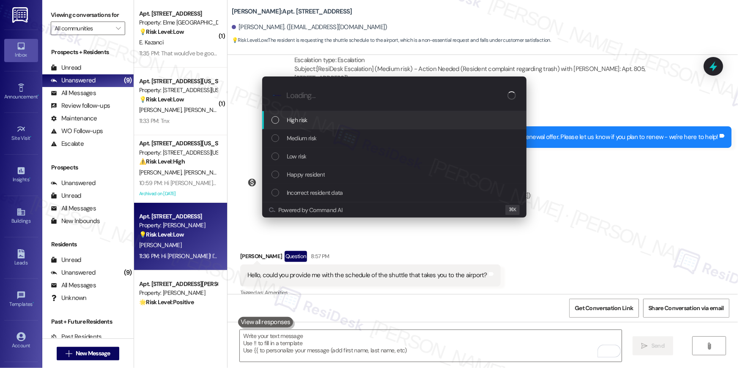
click at [312, 124] on div "High risk" at bounding box center [394, 119] width 247 height 9
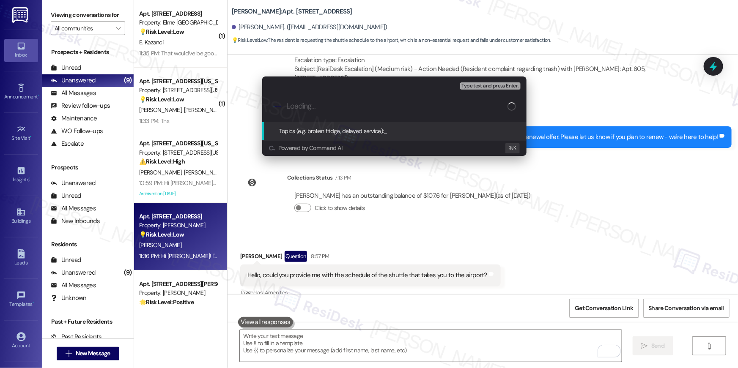
paste input "Shuttle schedule"
type input "Shuttle schedule"
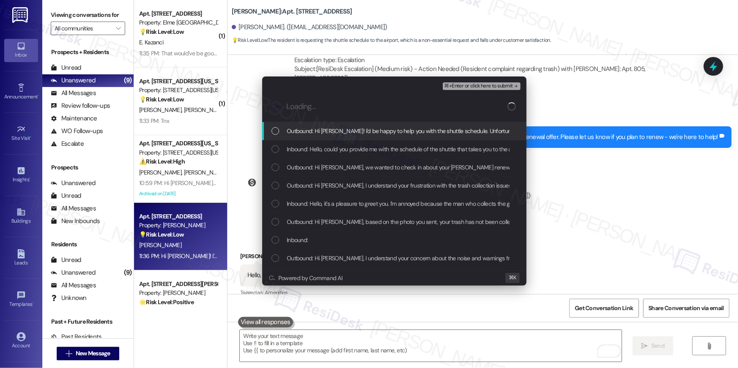
click at [313, 125] on div "Outbound: Hi Heberth! I'd be happy to help you with the shuttle schedule. Unfor…" at bounding box center [394, 131] width 264 height 18
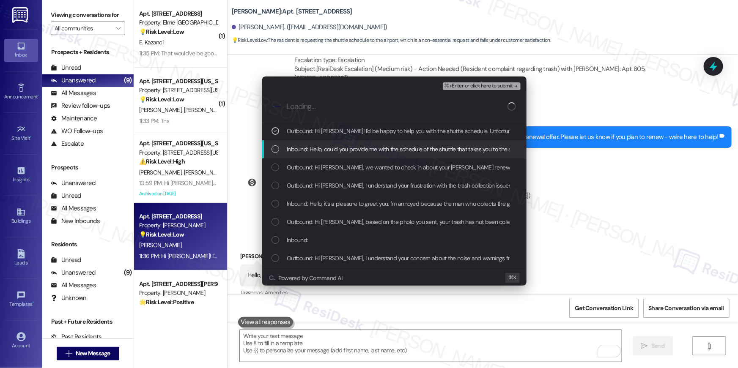
click at [314, 145] on span "Inbound: Hello, could you provide me with the schedule of the shuttle that take…" at bounding box center [407, 149] width 241 height 9
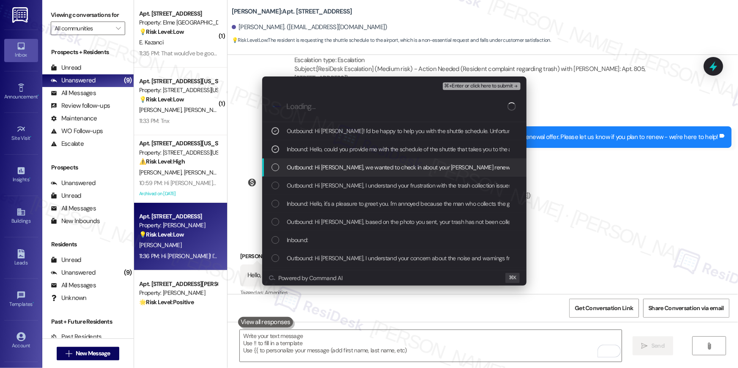
click at [315, 169] on span "Outbound: Hi Heberth, we wanted to check in about your Elme Herndon renewal off…" at bounding box center [480, 167] width 387 height 9
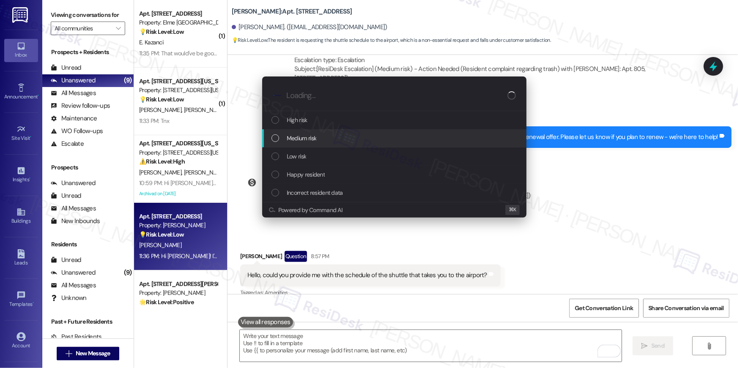
click at [314, 141] on span "Medium risk" at bounding box center [302, 138] width 30 height 9
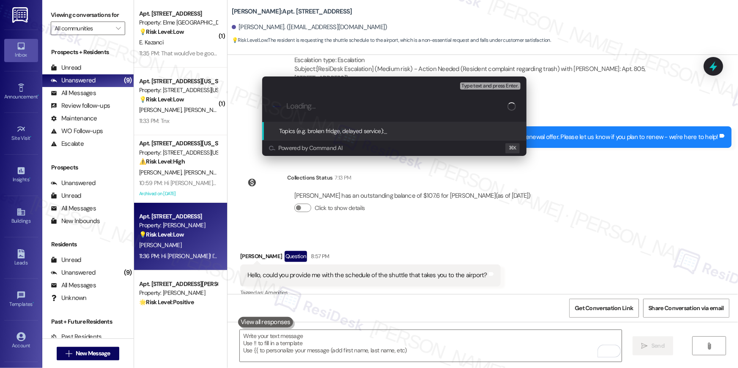
paste input "Shuttle schedule"
type input "Shuttle schedule"
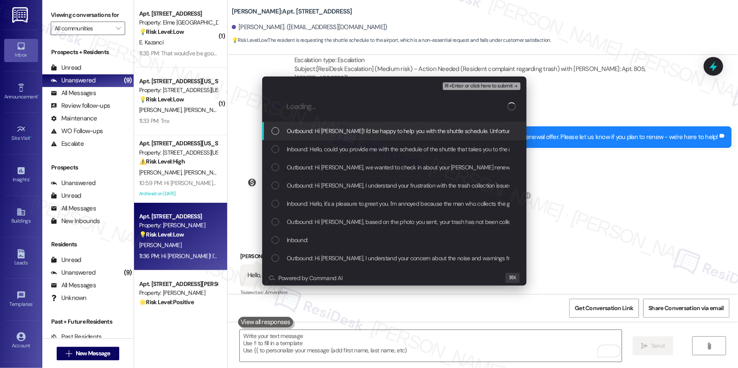
click at [320, 137] on div "Outbound: Hi Heberth! I'd be happy to help you with the shuttle schedule. Unfor…" at bounding box center [394, 131] width 264 height 18
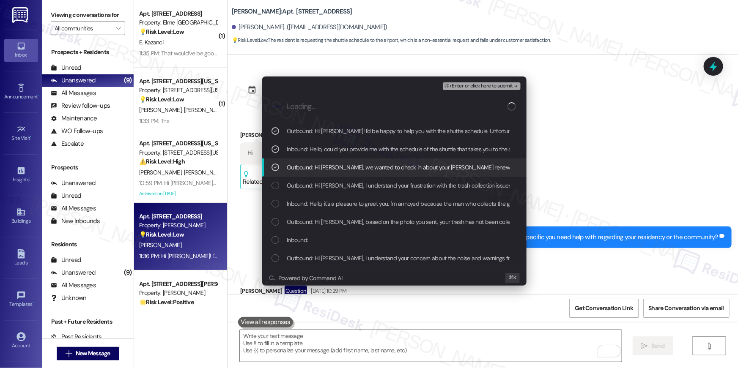
scroll to position [3036, 0]
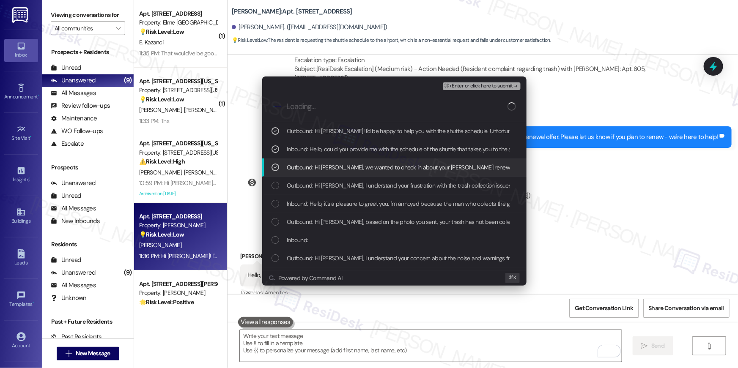
click at [493, 86] on span "⌘+Enter or click here to submit" at bounding box center [478, 86] width 68 height 6
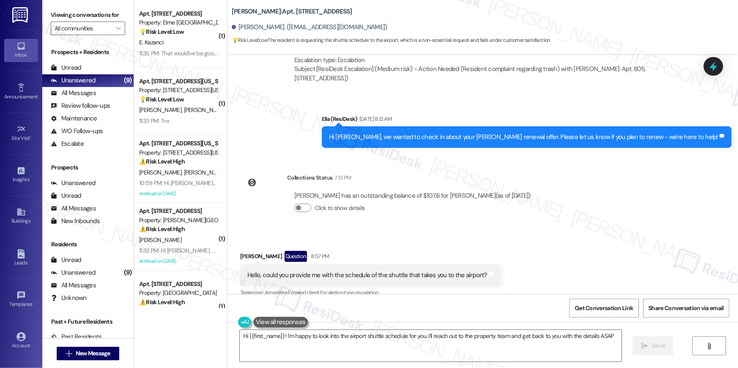
type textarea "Hi {{first_name}}! I'm happy to look into the airport shuttle schedule for you.…"
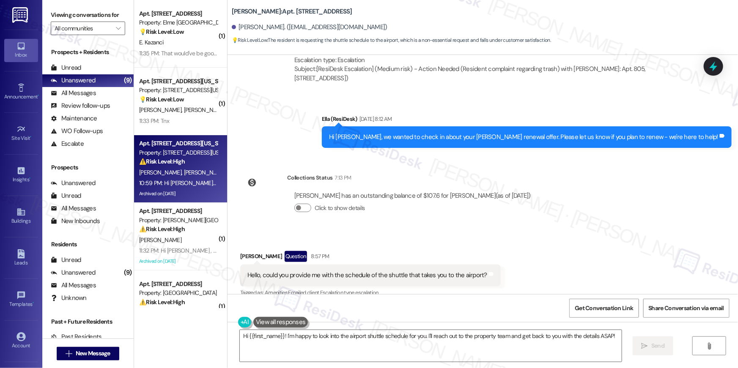
click at [180, 186] on div "10:59 PM: Hi [PERSON_NAME] and [PERSON_NAME]! Happy [DATE]! 🎉 Don’t forget to j…" at bounding box center [512, 183] width 746 height 8
type textarea "Fetching suggested responses. Please feel free to read through the conversation…"
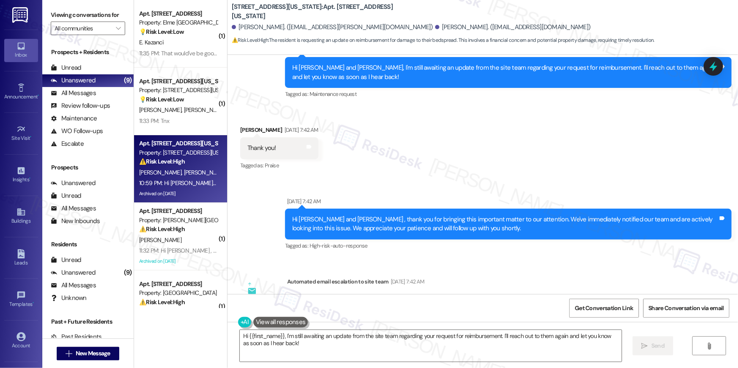
scroll to position [4371, 0]
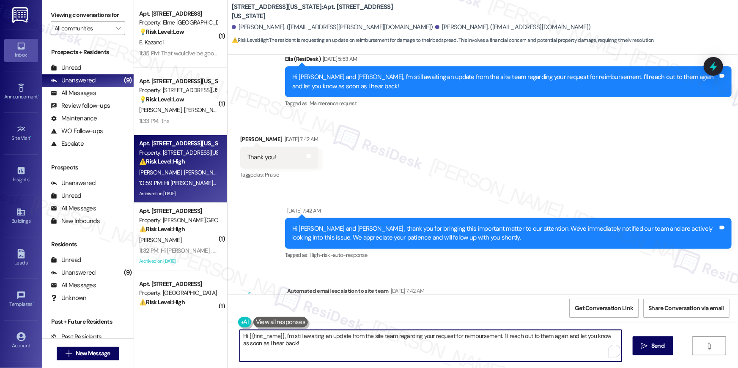
click at [384, 352] on textarea "Hi {{first_name}}, I'm still awaiting an update from the site team regarding yo…" at bounding box center [431, 346] width 382 height 32
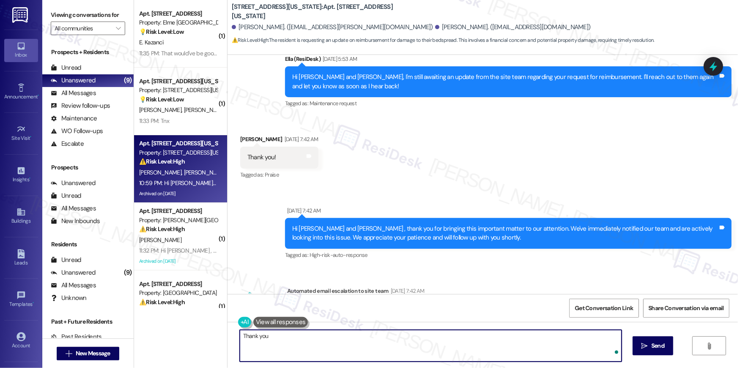
type textarea "Thank you!"
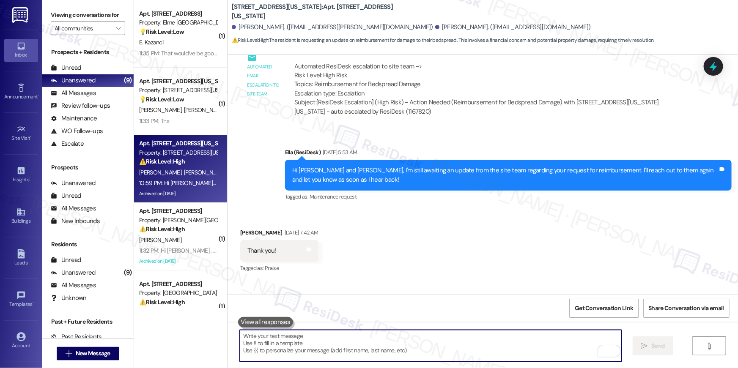
scroll to position [4772, 0]
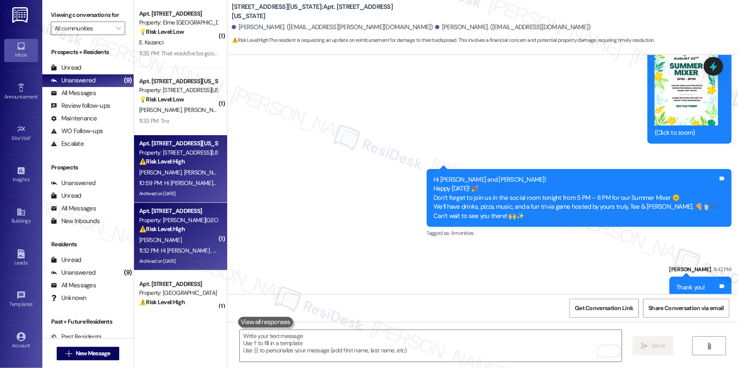
click at [189, 226] on div "⚠️ Risk Level: High The resident reports a continuing water leak after initial …" at bounding box center [178, 229] width 78 height 9
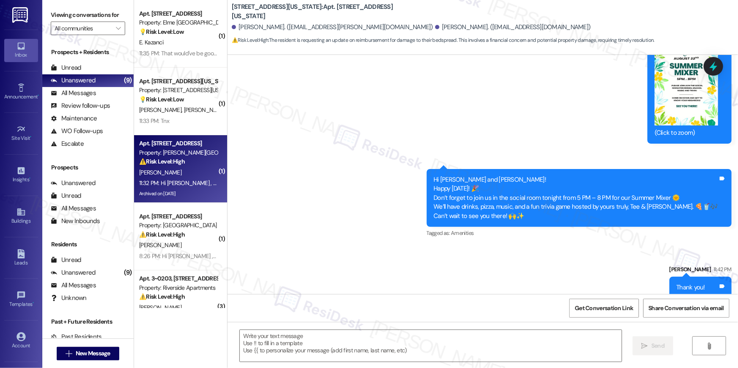
type textarea "Fetching suggested responses. Please feel free to read through the conversation…"
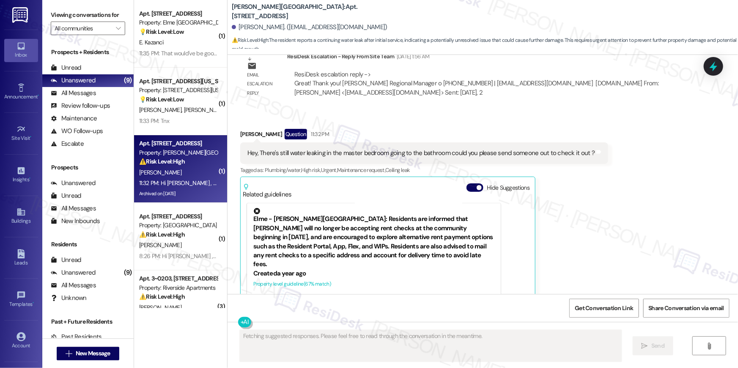
scroll to position [10465, 0]
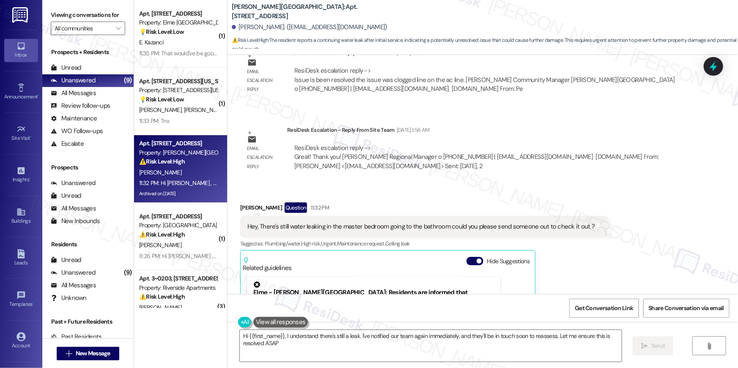
type textarea "Hi {{first_name}}, I understand there's still a leak. I've notified our team ag…"
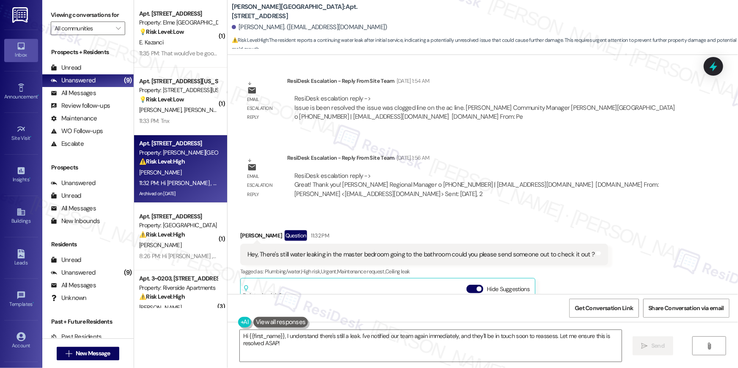
scroll to position [10361, 0]
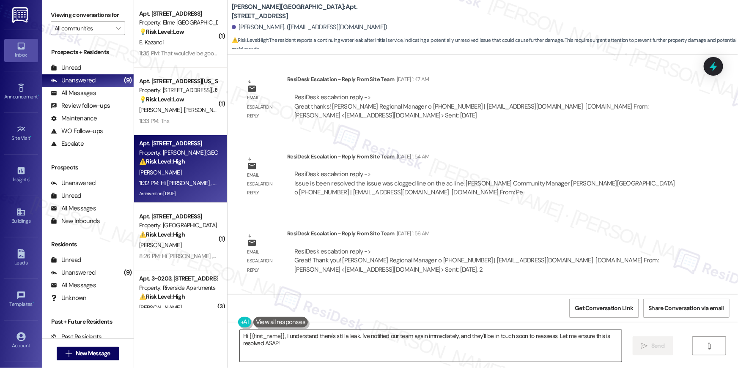
click at [307, 359] on textarea "Hi {{first_name}}, I understand there's still a leak. I've notified our team ag…" at bounding box center [431, 346] width 382 height 32
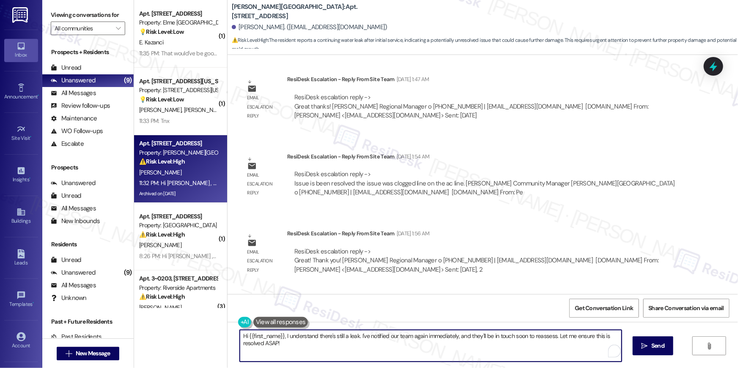
click at [339, 353] on textarea "Hi {{first_name}}, I understand there's still a leak. I've notified our team ag…" at bounding box center [431, 346] width 382 height 32
click at [641, 345] on icon "" at bounding box center [644, 346] width 6 height 7
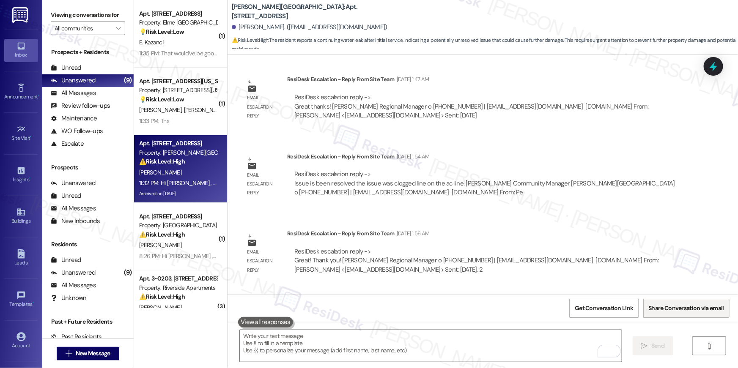
scroll to position [10566, 0]
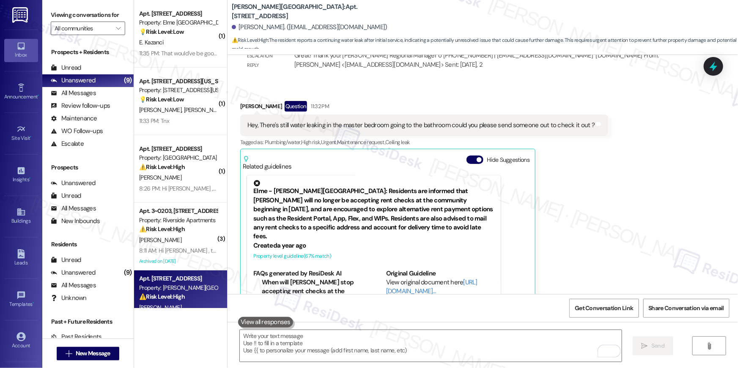
click at [395, 121] on div "Hey, There's still water leaking in the master bedroom going to the bathroom co…" at bounding box center [420, 125] width 347 height 9
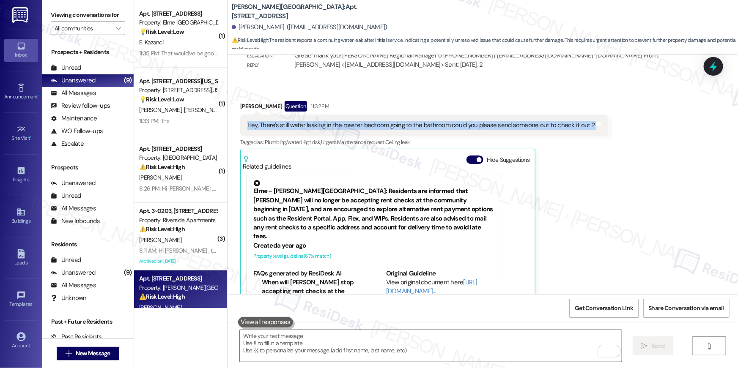
click at [395, 121] on div "Hey, There's still water leaking in the master bedroom going to the bathroom co…" at bounding box center [420, 125] width 347 height 9
copy div "Hey, There's still water leaking in the master bedroom going to the bathroom co…"
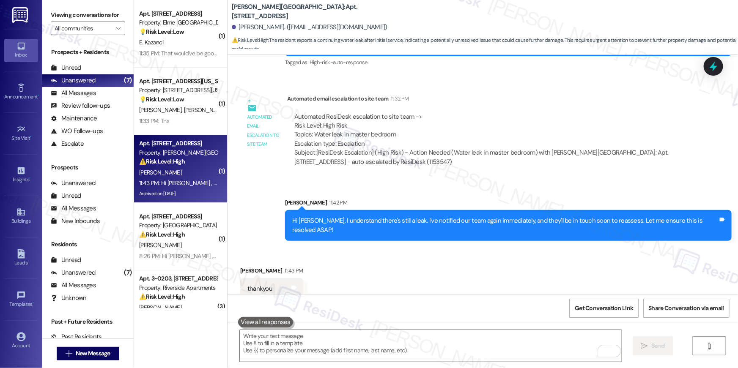
scroll to position [10937, 0]
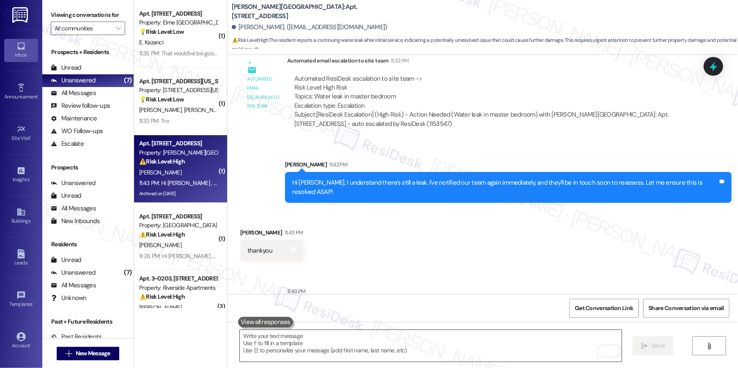
click at [504, 340] on textarea "To enrich screen reader interactions, please activate Accessibility in Grammarl…" at bounding box center [431, 346] width 382 height 32
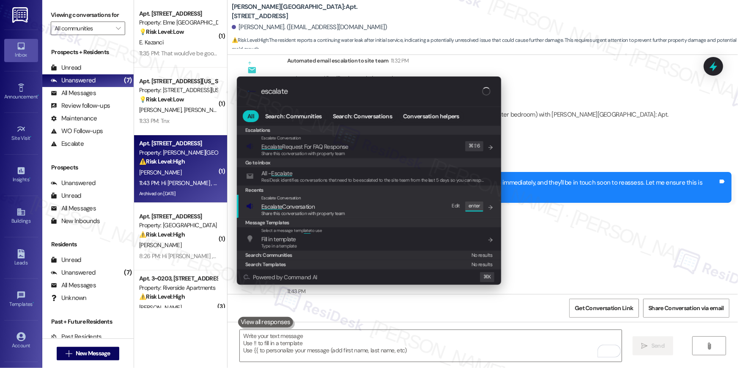
type input "escalate"
click at [344, 205] on span "Escalate Conversation" at bounding box center [303, 206] width 84 height 9
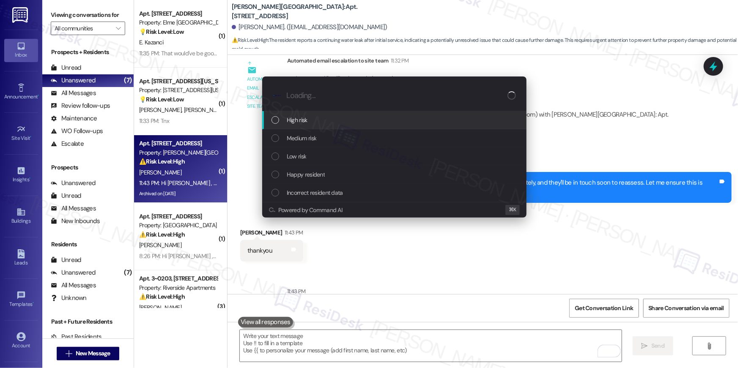
click at [345, 116] on div "High risk" at bounding box center [394, 119] width 247 height 9
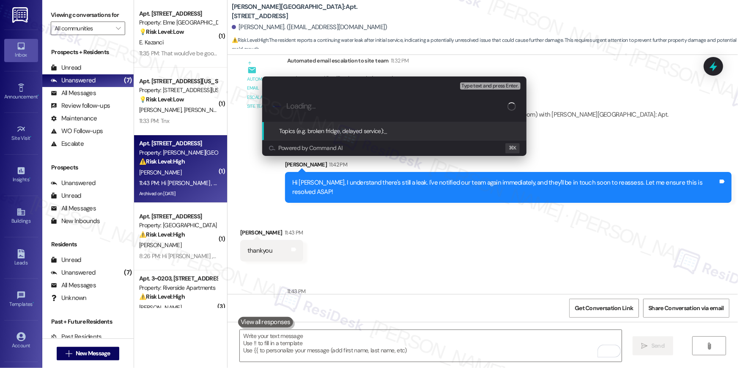
paste input "Work Order # 394574 Water leak"
type input "Work Order # 394574 Water leak"
paste input "Work Order # 394574 Water leak"
type input "Work order filed by Residesk | Work Order # 394574 Water leak"
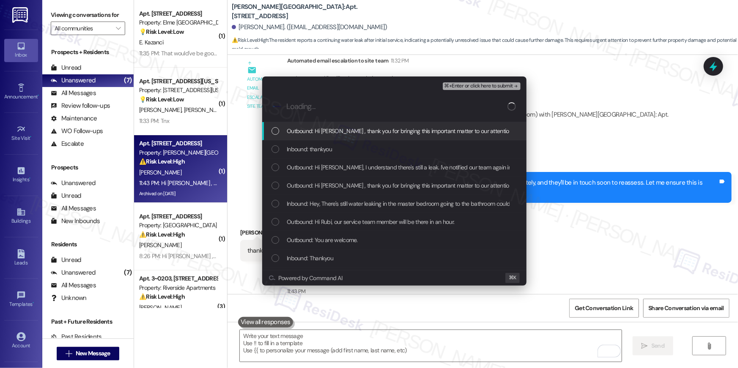
click at [348, 129] on span "Outbound: Hi Rubi , thank you for bringing this important matter to our attenti…" at bounding box center [571, 130] width 568 height 9
click at [337, 137] on div "Outbound: Hi Rubi , thank you for bringing this important matter to our attenti…" at bounding box center [394, 131] width 264 height 18
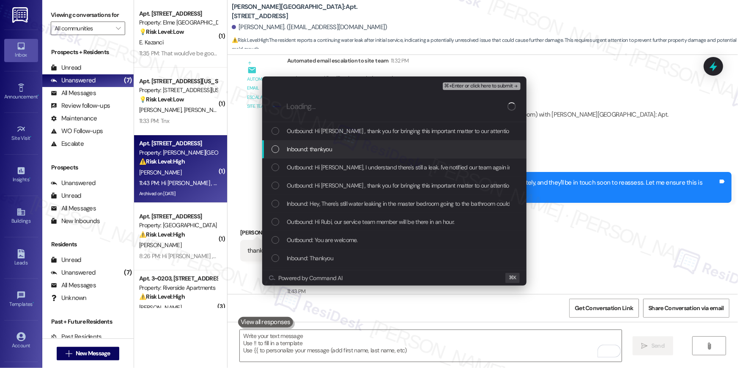
click at [334, 145] on div "Inbound: thankyou" at bounding box center [394, 149] width 247 height 9
click at [334, 131] on span "Outbound: Hi Rubi , thank you for bringing this important matter to our attenti…" at bounding box center [571, 130] width 568 height 9
click at [334, 163] on span "Outbound: Hi Rubi, I understand there's still a leak. I've notified our team ag…" at bounding box center [507, 167] width 440 height 9
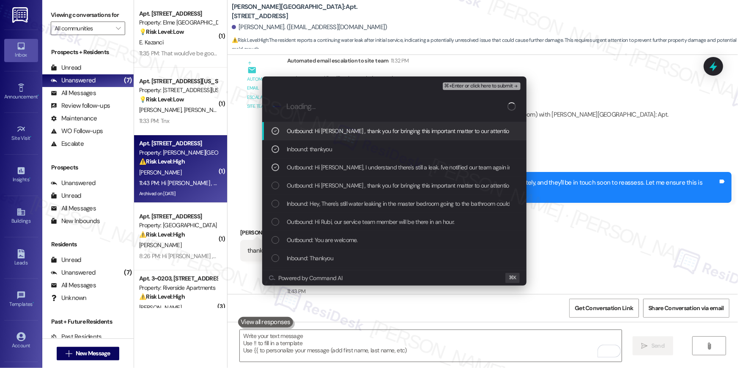
click at [452, 85] on span "⌘+Enter or click here to submit" at bounding box center [478, 86] width 68 height 6
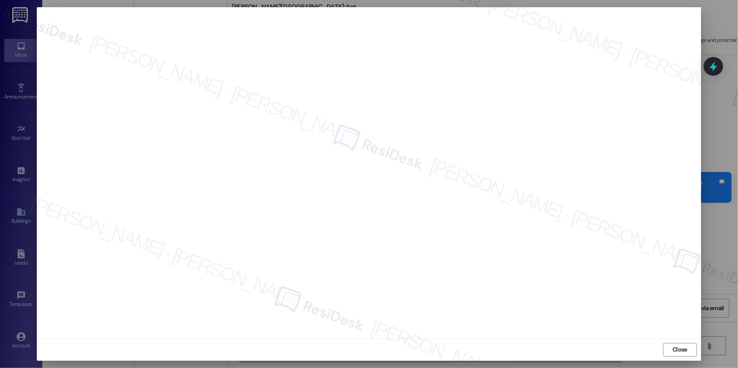
click at [690, 341] on div "Close" at bounding box center [369, 350] width 664 height 22
click at [690, 348] on button "Close" at bounding box center [680, 350] width 34 height 14
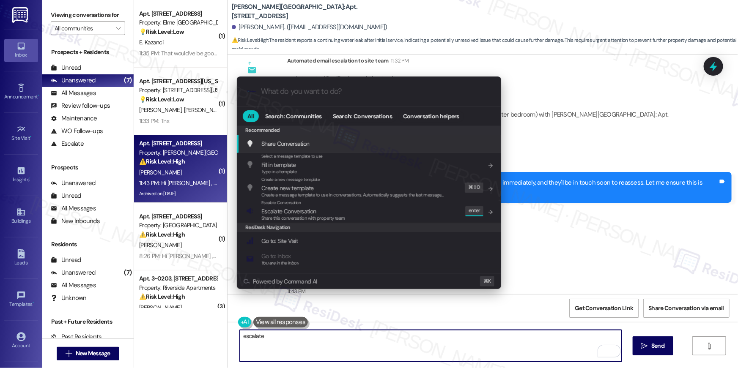
type textarea "escalate"
click at [446, 101] on div ".cls-1{fill:#0a055f;}.cls-2{fill:#0cc4c4;} resideskLogoBlueOrange" at bounding box center [369, 92] width 264 height 30
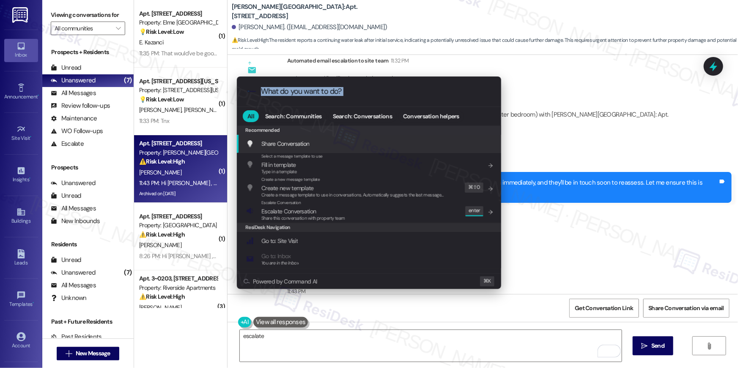
click at [446, 101] on div ".cls-1{fill:#0a055f;}.cls-2{fill:#0cc4c4;} resideskLogoBlueOrange" at bounding box center [369, 92] width 264 height 30
click at [337, 89] on input "What do you want to do?" at bounding box center [376, 91] width 230 height 9
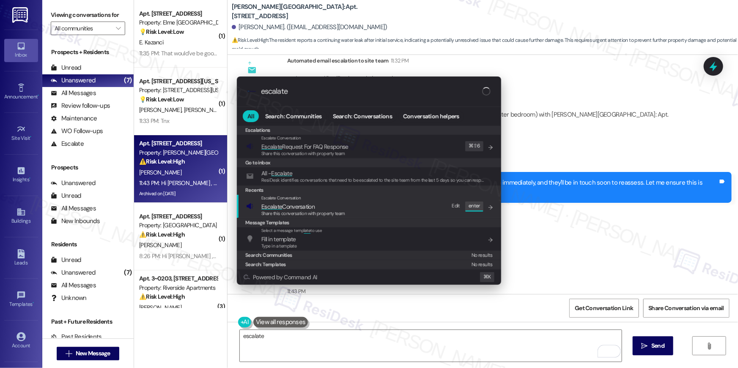
type input "escalate"
click at [297, 207] on span "Escalate Conversation" at bounding box center [287, 207] width 53 height 8
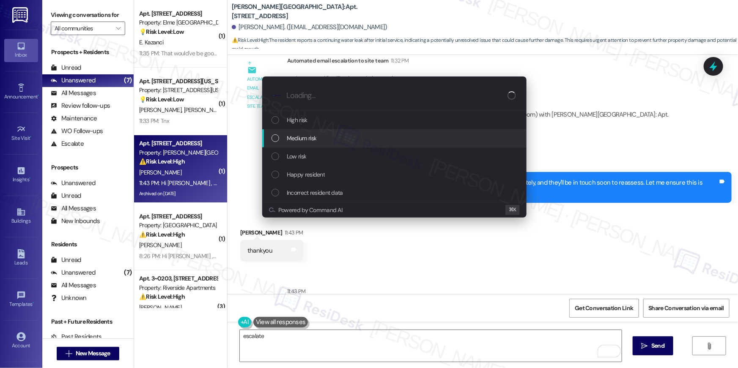
click at [293, 137] on span "Medium risk" at bounding box center [302, 138] width 30 height 9
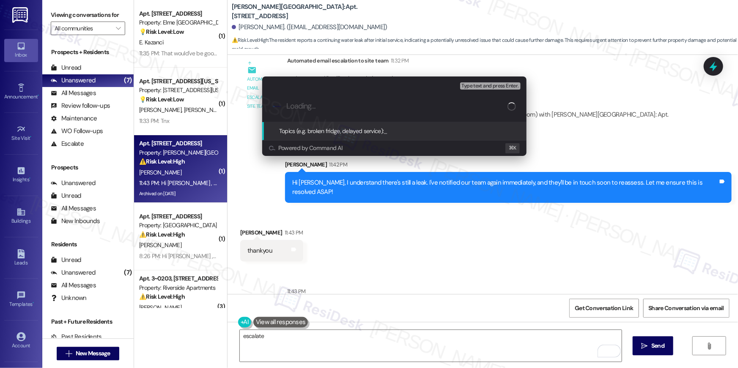
paste input "Work order filed by Residesk | Work Order # 394574 Water leak"
type input "Work order filed by Residesk | Work Order # 394574 Water leak"
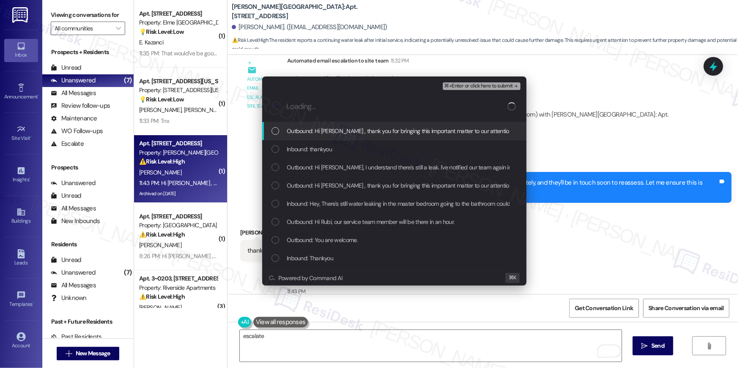
click at [294, 131] on span "Outbound: Hi Rubi , thank you for bringing this important matter to our attenti…" at bounding box center [571, 130] width 568 height 9
click at [296, 145] on span "Inbound: thankyou" at bounding box center [309, 149] width 45 height 9
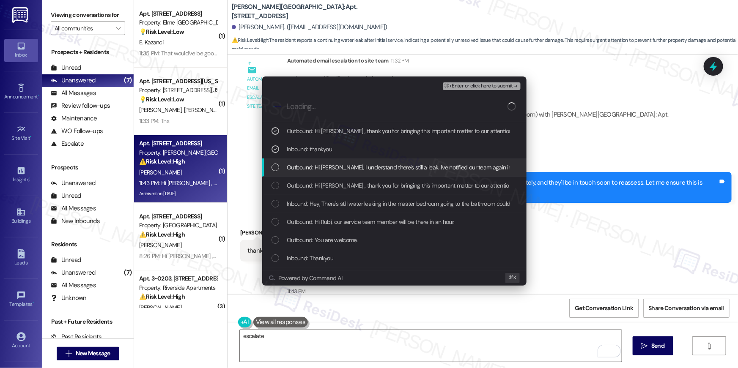
click at [301, 169] on span "Outbound: Hi Rubi, I understand there's still a leak. I've notified our team ag…" at bounding box center [507, 167] width 440 height 9
click at [318, 197] on div "Inbound: Hey, There's still water leaking in the master bedroom going to the ba…" at bounding box center [394, 204] width 264 height 18
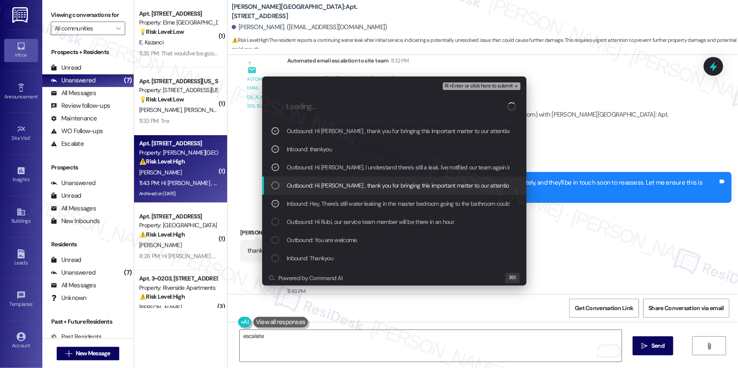
click at [324, 193] on div "Outbound: Hi Rubi , thank you for bringing this important matter to our attenti…" at bounding box center [394, 186] width 264 height 18
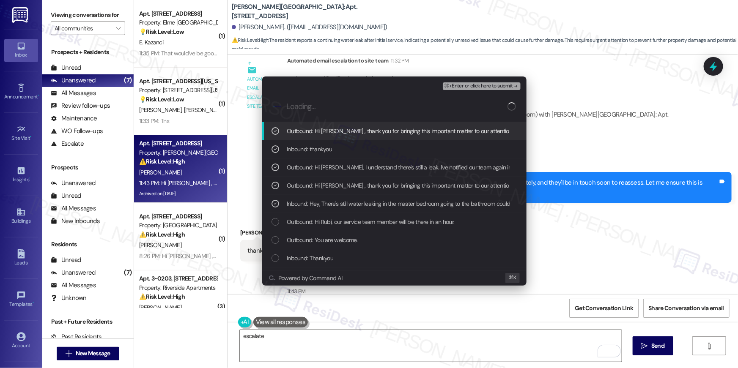
click at [474, 83] on span "⌘+Enter or click here to submit" at bounding box center [478, 86] width 68 height 6
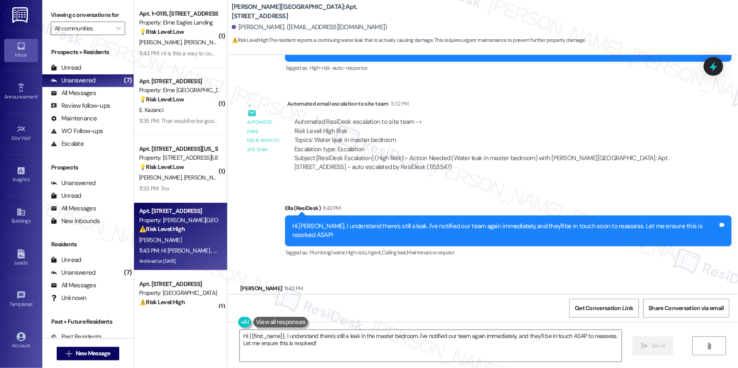
scroll to position [10931, 0]
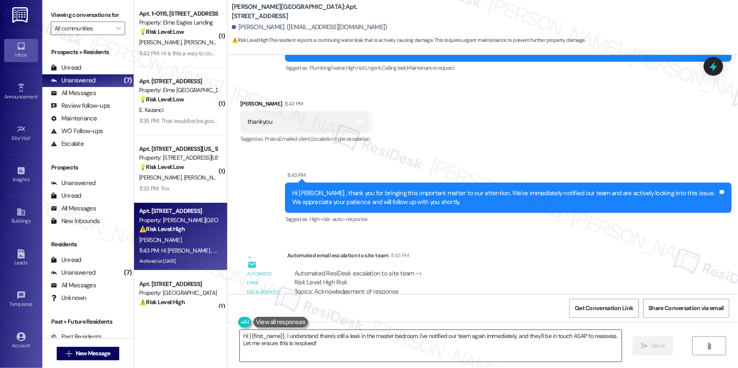
click at [415, 346] on textarea "Hi {{first_name}}, I understand there's still a leak in the master bedroom. I'v…" at bounding box center [431, 346] width 382 height 32
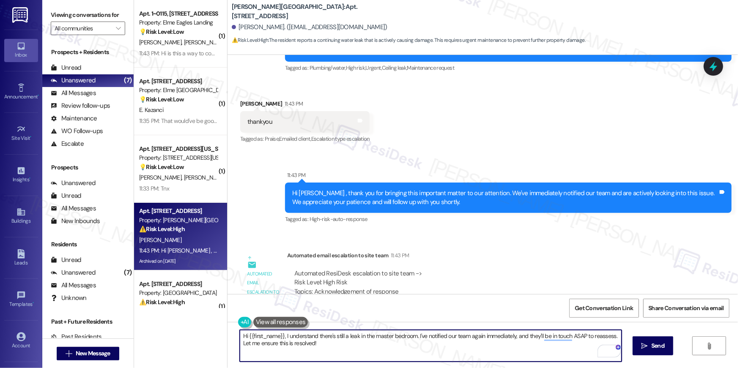
click at [466, 351] on textarea "Hi {{first_name}}, I understand there's still a leak in the master bedroom. I'v…" at bounding box center [431, 346] width 382 height 32
paste textarea "Thank you, {{first_name}}! I’ve submitted your request, and our maintenance tea…"
type textarea "Thank you, {{first_name}}! I’ve submitted your request, and our maintenance tea…"
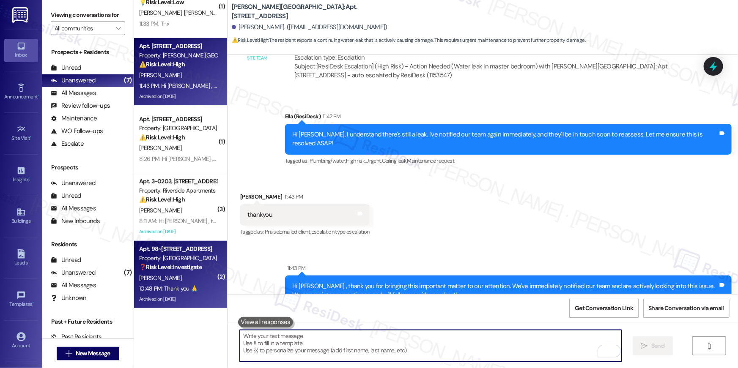
scroll to position [10746, 0]
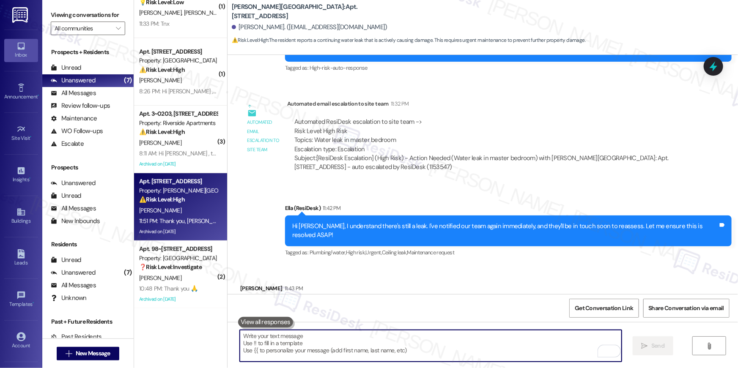
click at [178, 208] on div "R. Borja" at bounding box center [178, 210] width 80 height 11
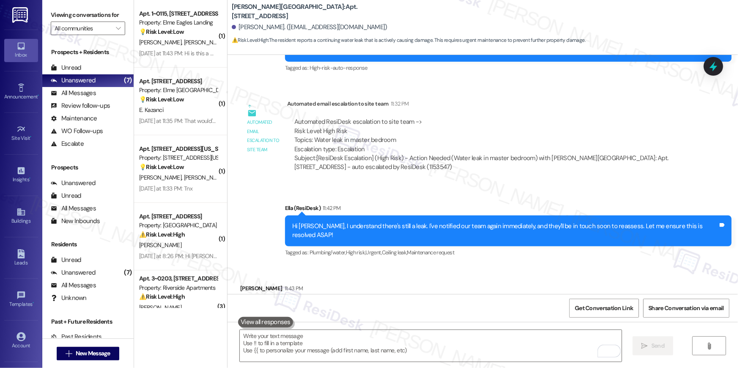
scroll to position [10990, 0]
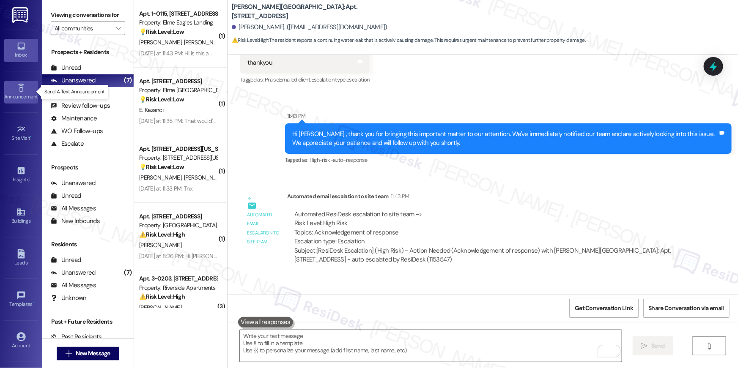
click at [25, 93] on div "Announcement •" at bounding box center [21, 97] width 42 height 8
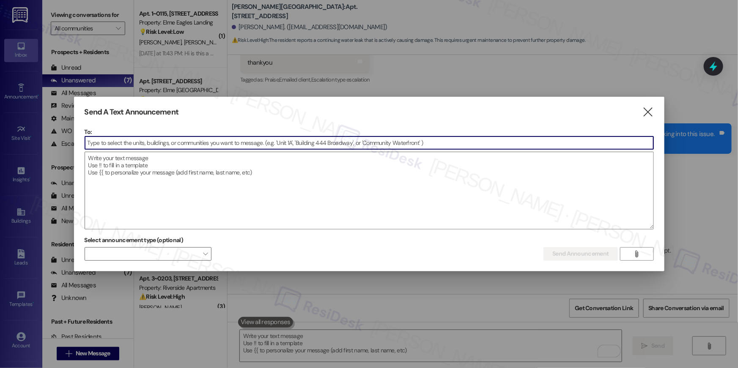
click at [147, 140] on input at bounding box center [369, 143] width 568 height 13
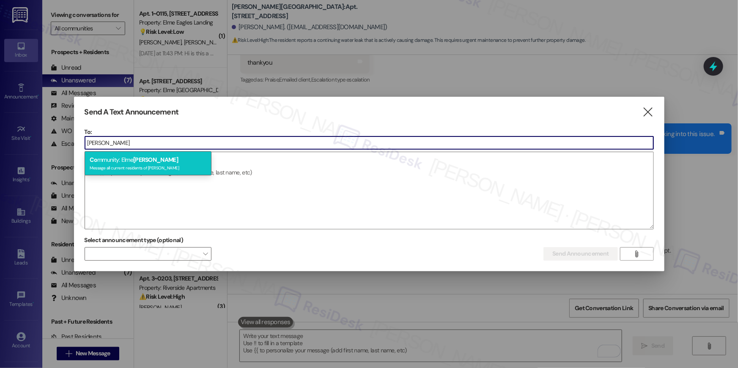
type input "conyers"
click at [129, 162] on div "Co mmunity: Elme Conyers Message all current residents of Elme Conyers" at bounding box center [148, 163] width 127 height 24
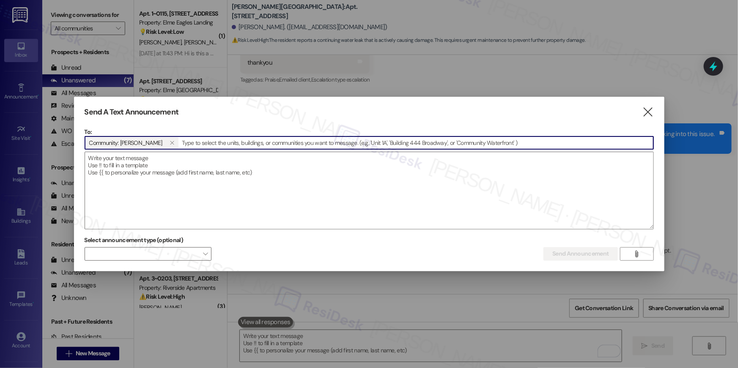
click at [129, 162] on textarea at bounding box center [369, 190] width 568 height 77
click at [170, 140] on icon "" at bounding box center [172, 143] width 5 height 7
click at [163, 139] on input at bounding box center [369, 143] width 568 height 13
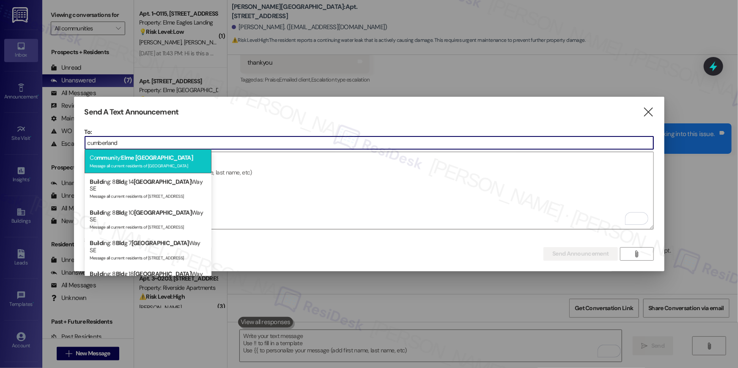
type input "cumberland"
click at [154, 153] on div "Co mmun ity: Elme Cumberland Message all current residents of Elme Cumberland" at bounding box center [148, 161] width 127 height 24
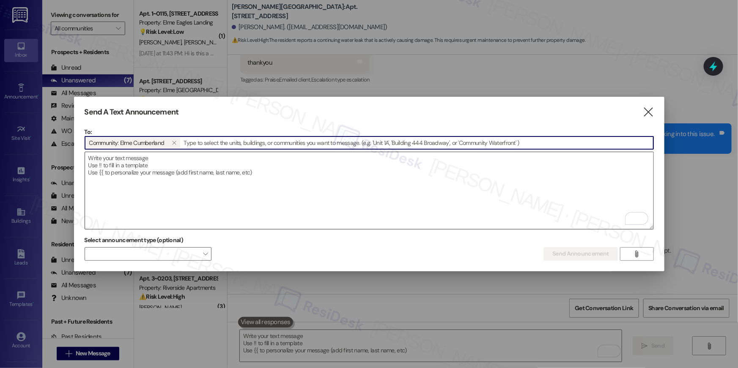
click at [220, 170] on textarea "To enrich screen reader interactions, please activate Accessibility in Grammarl…" at bounding box center [369, 190] width 568 height 77
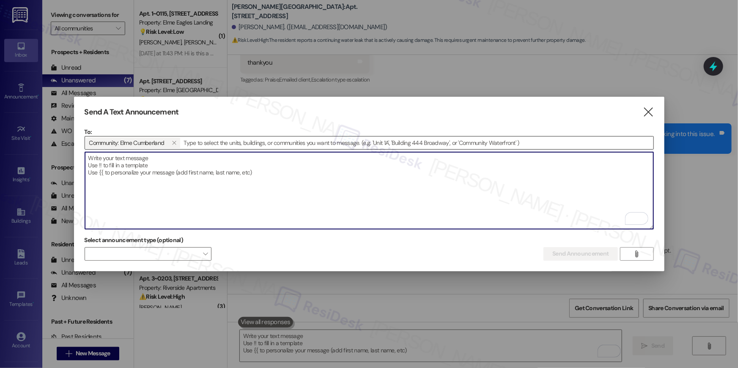
click at [421, 187] on textarea "To enrich screen reader interactions, please activate Accessibility in Grammarl…" at bounding box center [369, 190] width 568 height 77
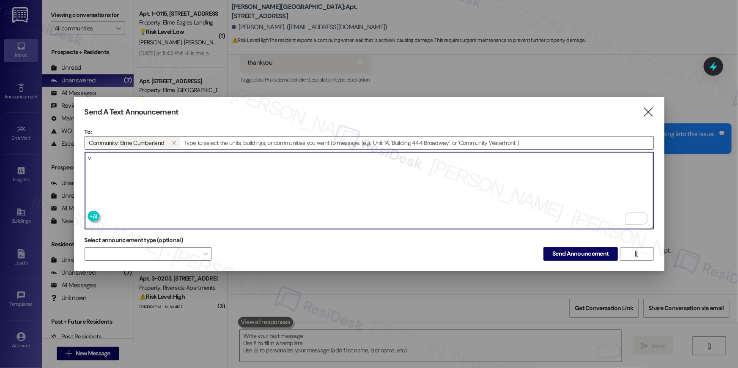
click at [427, 193] on textarea "v" at bounding box center [369, 190] width 568 height 77
paste textarea "Hey {{first_name}}, we're always looking for opportunities to create a strong s…"
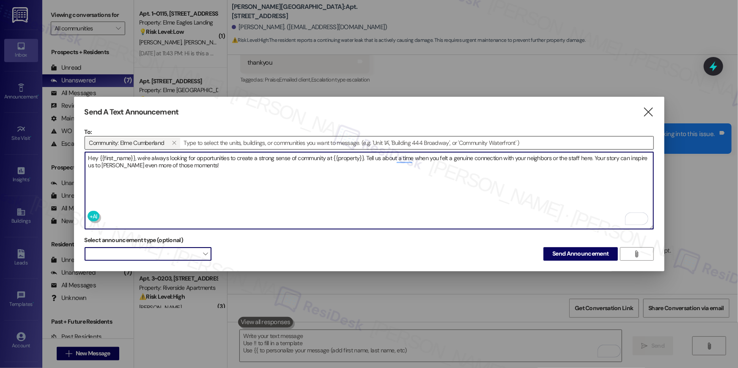
click at [205, 254] on span "" at bounding box center [205, 254] width 5 height 14
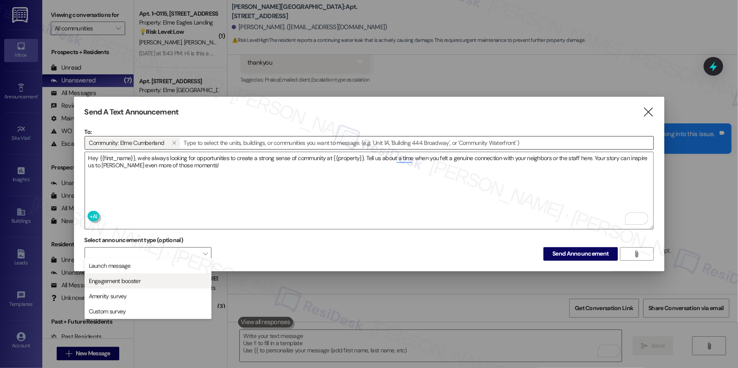
click at [113, 282] on span "Engagement booster" at bounding box center [115, 281] width 52 height 8
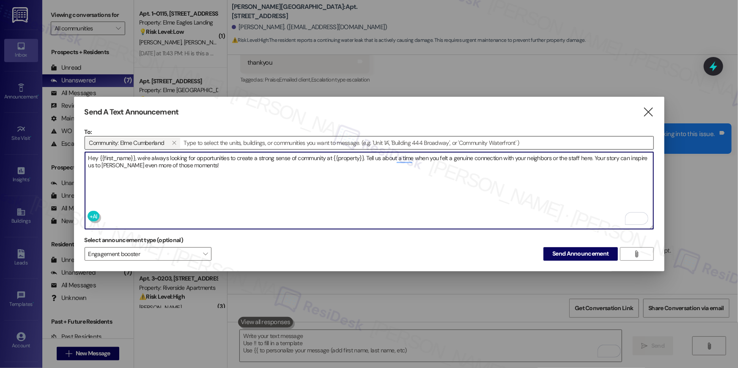
click at [366, 156] on textarea "Hey {{first_name}}, we're always looking for opportunities to create a strong s…" at bounding box center [369, 190] width 568 height 77
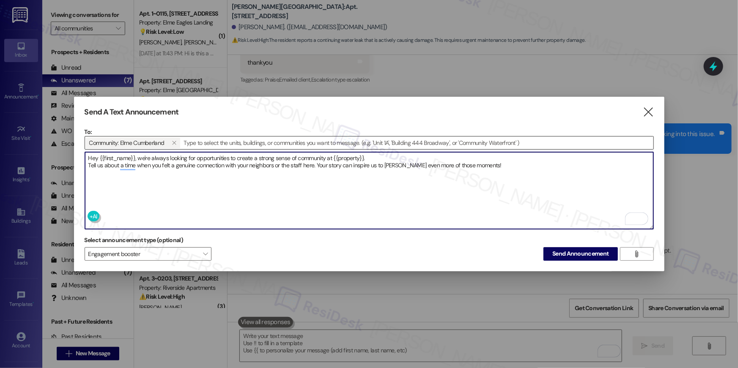
click at [316, 164] on textarea "Hey {{first_name}}, we're always looking for opportunities to create a strong s…" at bounding box center [369, 190] width 568 height 77
click at [310, 174] on textarea "Hey {{first_name}}, we're always looking for opportunities to create a strong s…" at bounding box center [369, 190] width 568 height 77
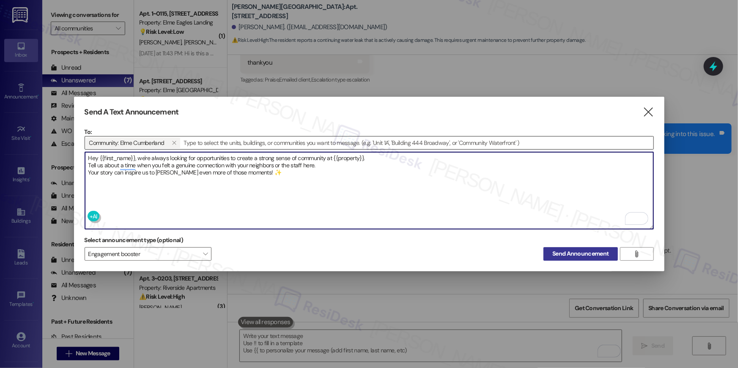
type textarea "Hey {{first_name}}, we're always looking for opportunities to create a strong s…"
click at [556, 249] on span "Send Announcement" at bounding box center [580, 253] width 56 height 9
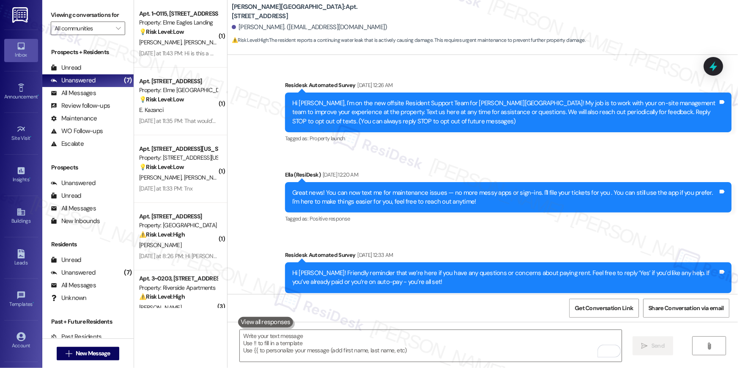
scroll to position [10990, 0]
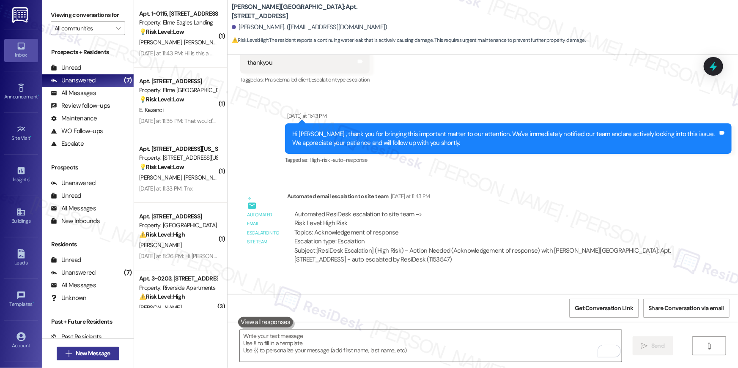
click at [87, 356] on span "New Message" at bounding box center [93, 353] width 35 height 9
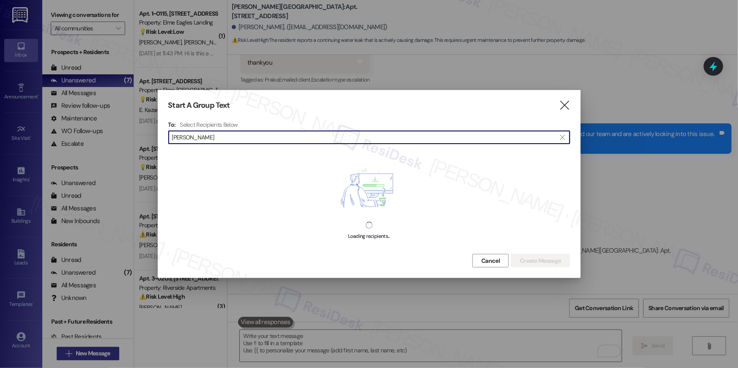
type input "dulles"
click at [493, 261] on span "Cancel" at bounding box center [490, 261] width 19 height 9
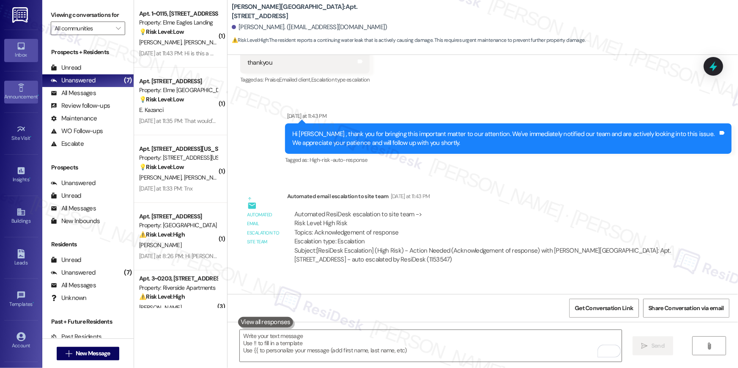
click at [25, 95] on div "Announcement •" at bounding box center [21, 97] width 42 height 8
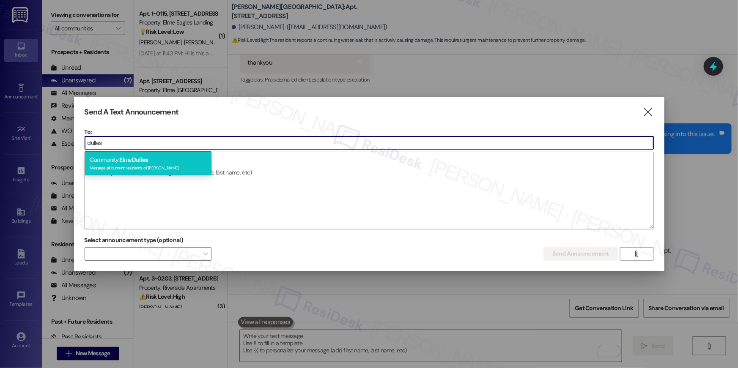
type input "dulles"
click at [127, 158] on div "Community: El me Dulles Message all current residents of Elme Dulles" at bounding box center [148, 163] width 127 height 24
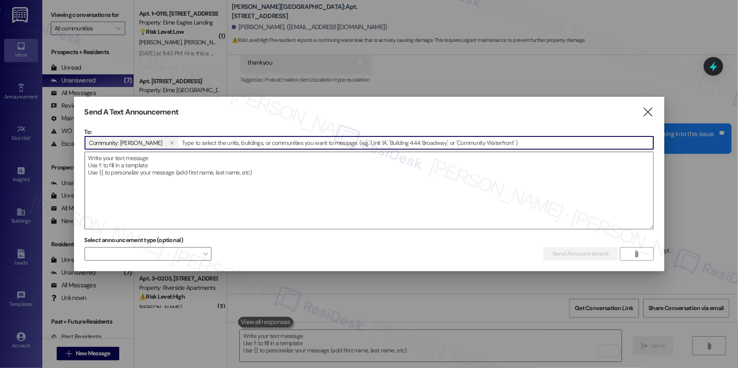
click at [157, 174] on textarea at bounding box center [369, 190] width 568 height 77
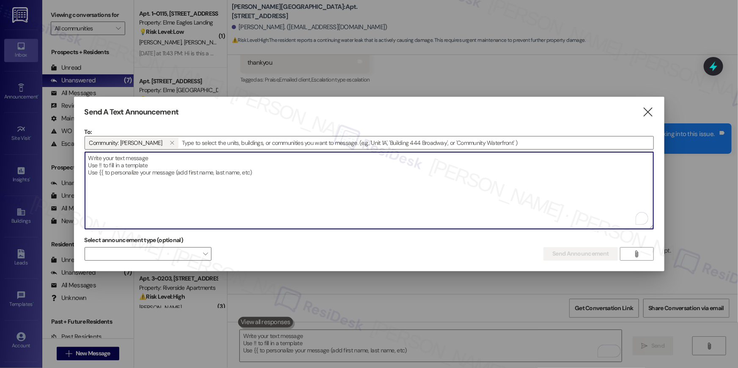
paste textarea "Hey {{first_name}}, we're always looking for opportunities to create a strong s…"
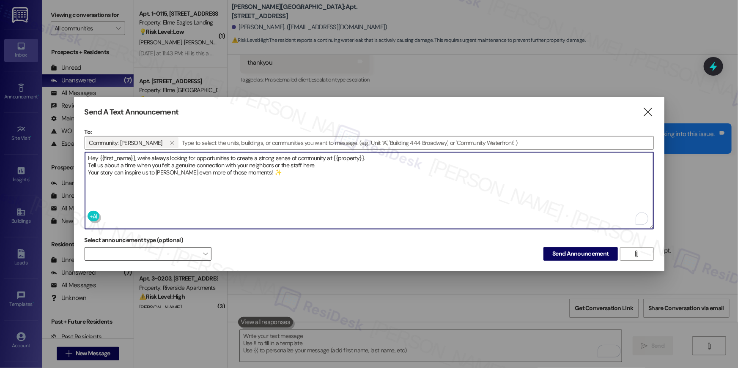
type textarea "Hey {{first_name}}, we're always looking for opportunities to create a strong s…"
click at [205, 252] on span "" at bounding box center [205, 254] width 5 height 14
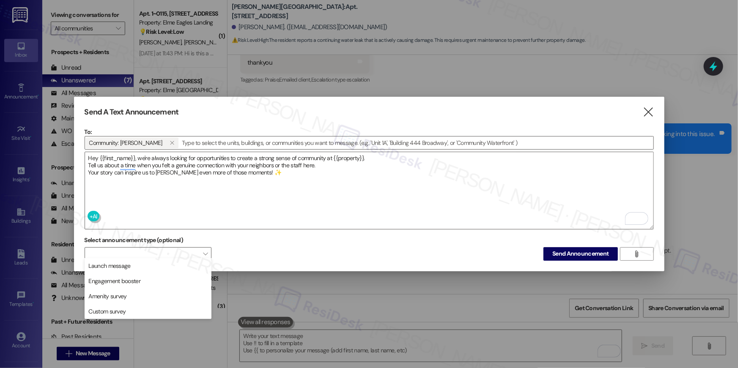
click at [144, 281] on span "Engagement booster" at bounding box center [147, 281] width 119 height 9
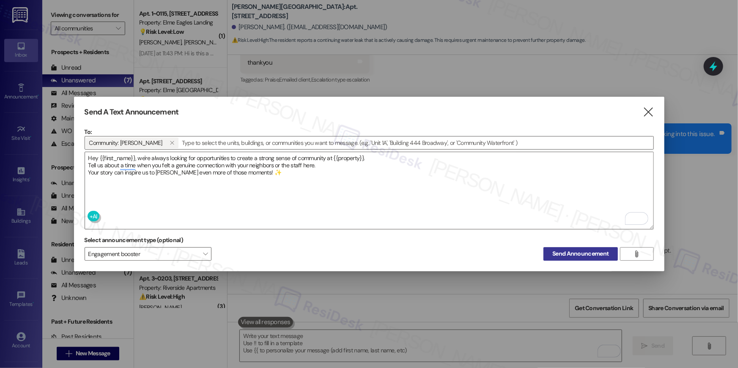
click at [578, 249] on span "Send Announcement" at bounding box center [580, 253] width 56 height 9
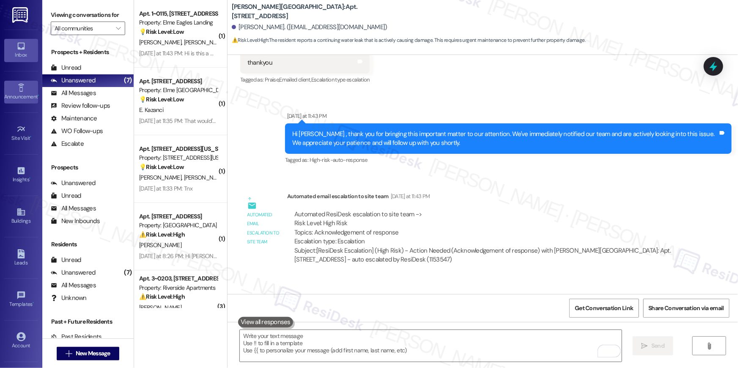
click at [18, 88] on icon at bounding box center [20, 87] width 9 height 9
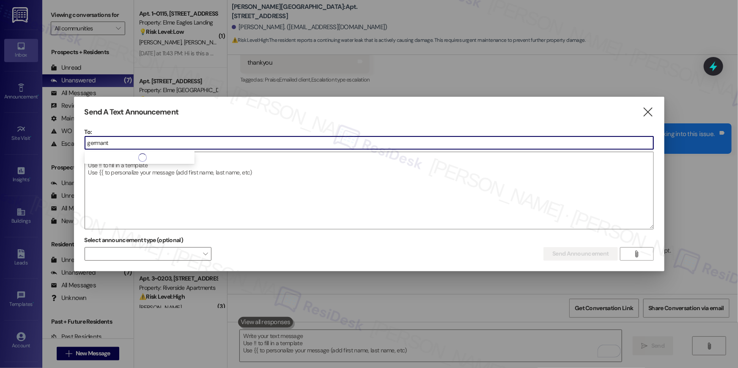
type input "germant"
click at [122, 144] on input "germant" at bounding box center [369, 143] width 568 height 13
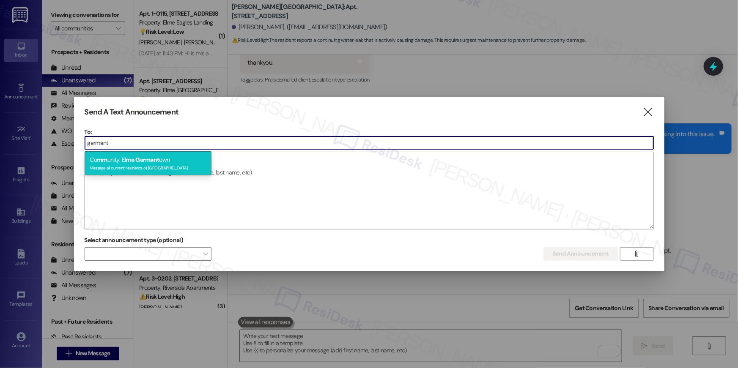
click at [124, 157] on div "Co mm unity: El me Germant own Message all current residents of Elme Germantown" at bounding box center [148, 163] width 127 height 24
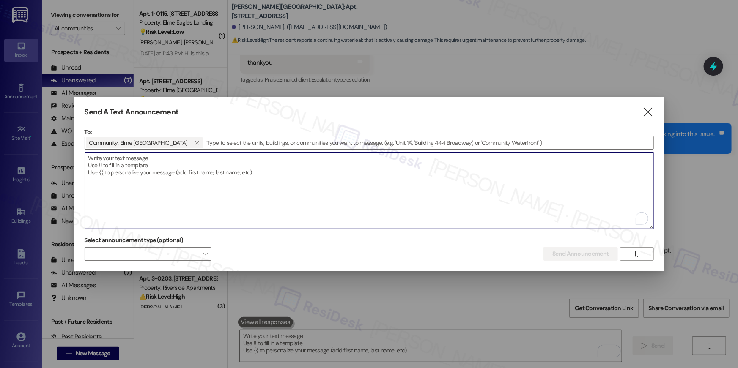
click at [128, 170] on textarea "To enrich screen reader interactions, please activate Accessibility in Grammarl…" at bounding box center [369, 190] width 568 height 77
paste textarea "Hey {{first_name}}, we're always looking for opportunities to create a strong s…"
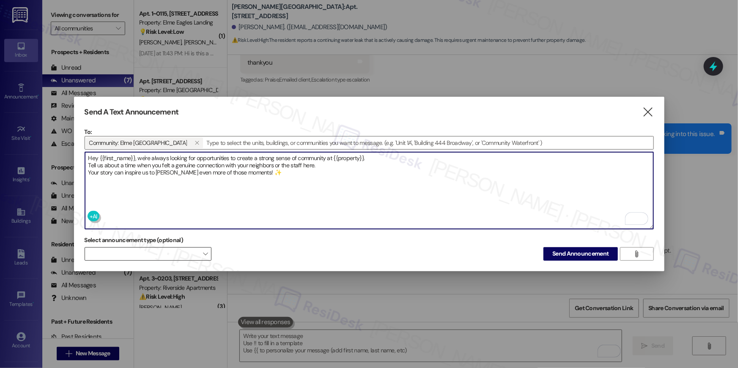
type textarea "Hey {{first_name}}, we're always looking for opportunities to create a strong s…"
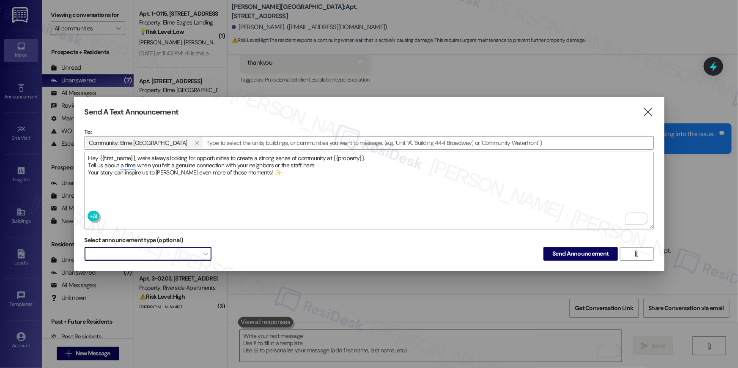
click at [204, 255] on span "" at bounding box center [205, 254] width 5 height 14
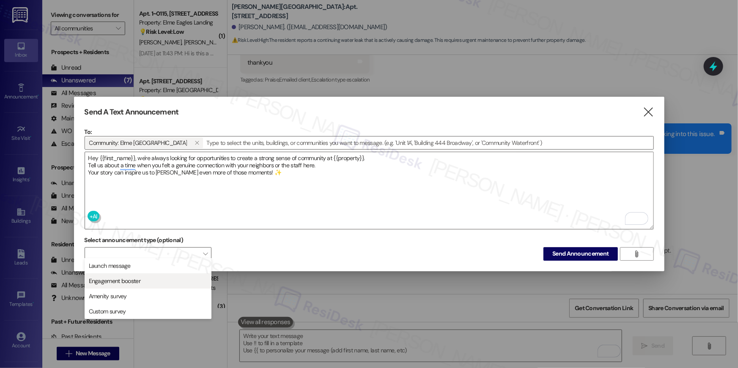
click at [152, 277] on span "Engagement booster" at bounding box center [147, 281] width 119 height 9
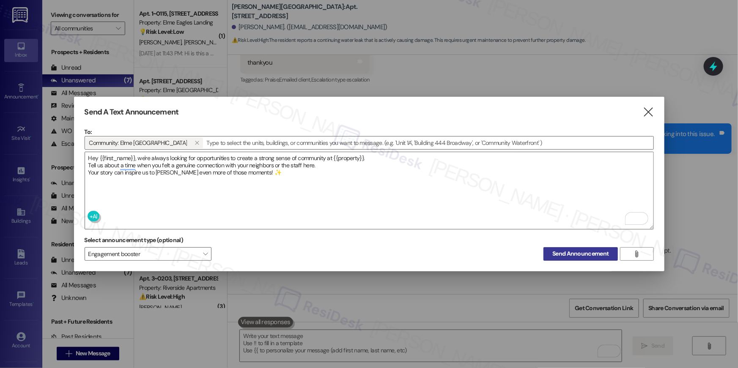
click at [591, 253] on span "Send Announcement" at bounding box center [580, 253] width 56 height 9
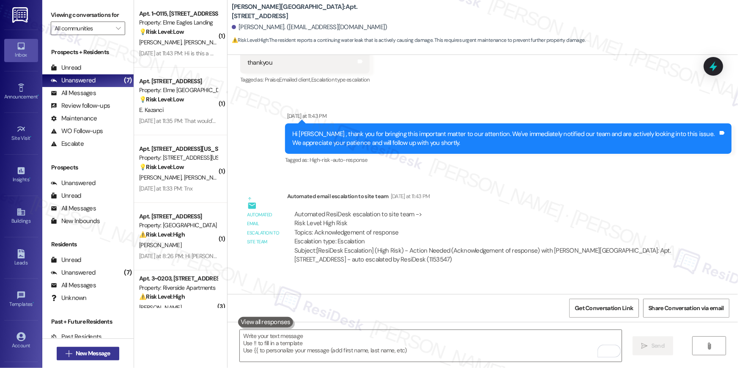
click at [85, 356] on span "New Message" at bounding box center [93, 353] width 35 height 9
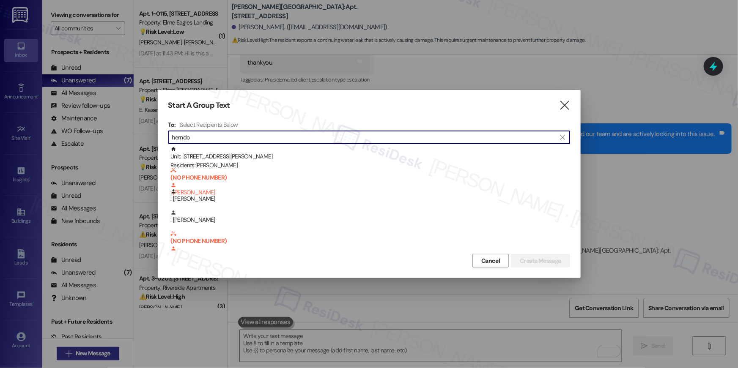
type input "herndon"
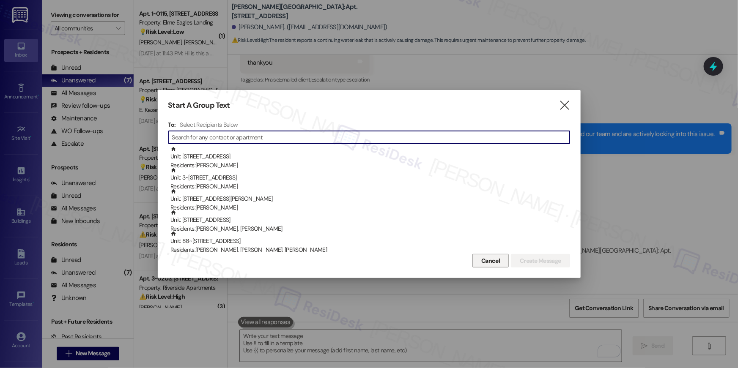
click at [483, 255] on div "Cancel Create Message" at bounding box center [369, 260] width 402 height 16
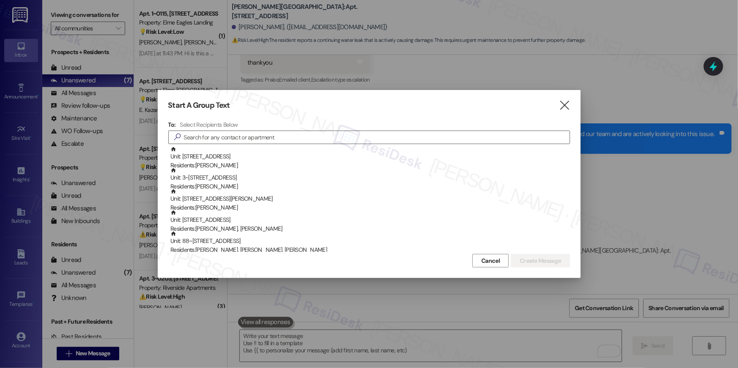
drag, startPoint x: 483, startPoint y: 259, endPoint x: 475, endPoint y: 263, distance: 9.3
click at [483, 259] on span "Cancel" at bounding box center [490, 261] width 19 height 9
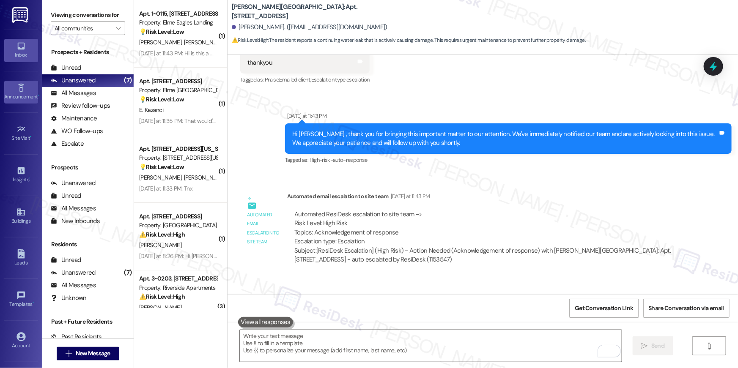
click at [25, 93] on div "Announcement •" at bounding box center [21, 97] width 42 height 8
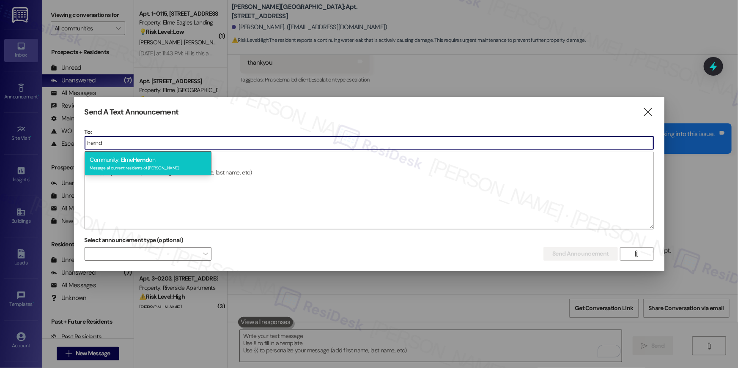
type input "hernd"
click at [140, 156] on span "Hernd" at bounding box center [141, 160] width 16 height 8
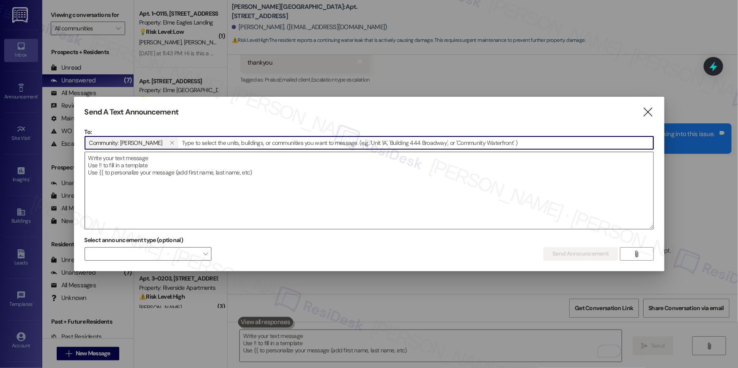
click at [147, 162] on textarea at bounding box center [369, 190] width 568 height 77
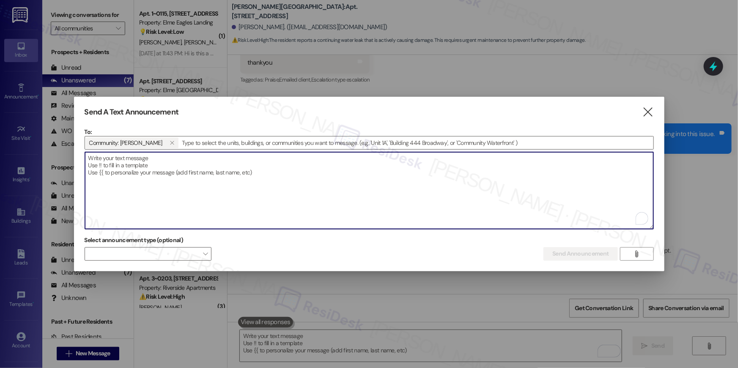
paste textarea "Hey {{first_name}}, we're always looking for opportunities to create a strong s…"
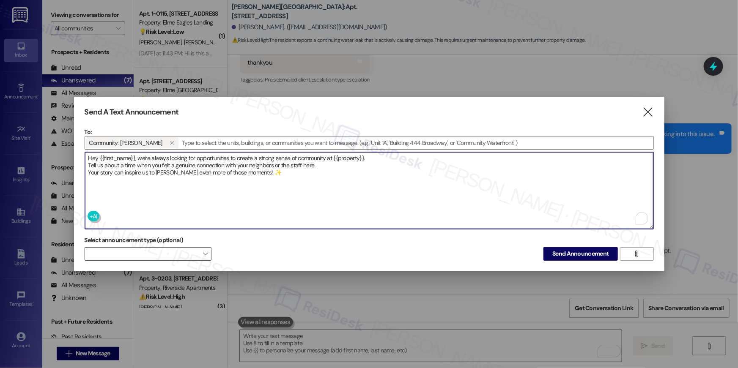
type textarea "Hey {{first_name}}, we're always looking for opportunities to create a strong s…"
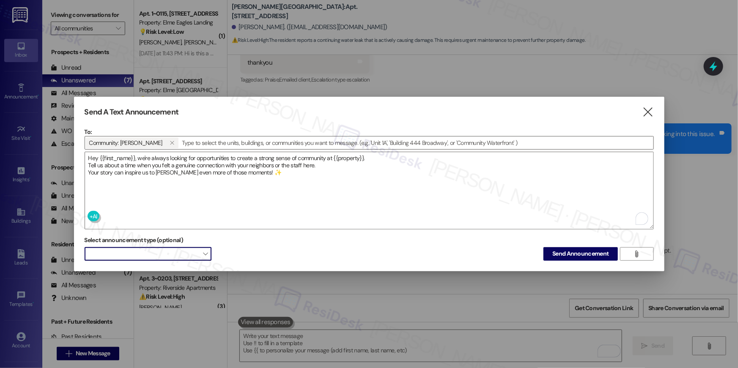
click at [129, 253] on span at bounding box center [148, 254] width 127 height 14
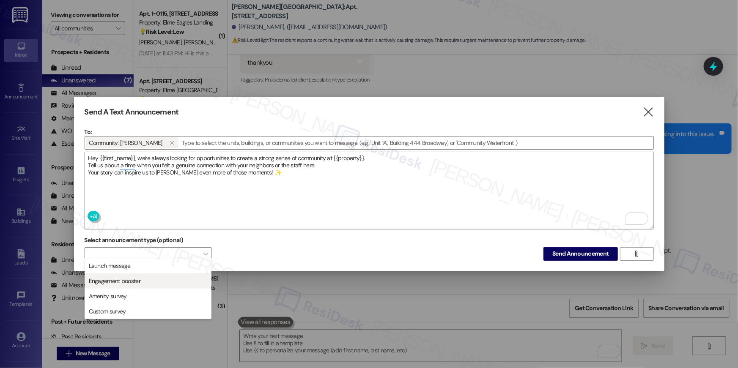
click at [132, 285] on span "Engagement booster" at bounding box center [115, 281] width 52 height 8
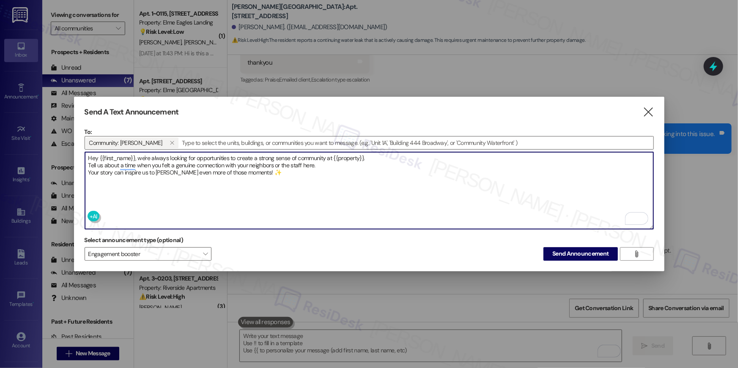
click at [471, 205] on textarea "Hey {{first_name}}, we're always looking for opportunities to create a strong s…" at bounding box center [369, 190] width 568 height 77
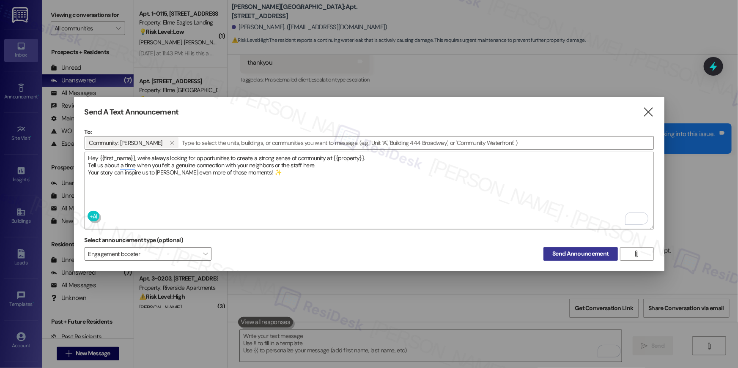
click at [566, 255] on span "Send Announcement" at bounding box center [580, 253] width 56 height 9
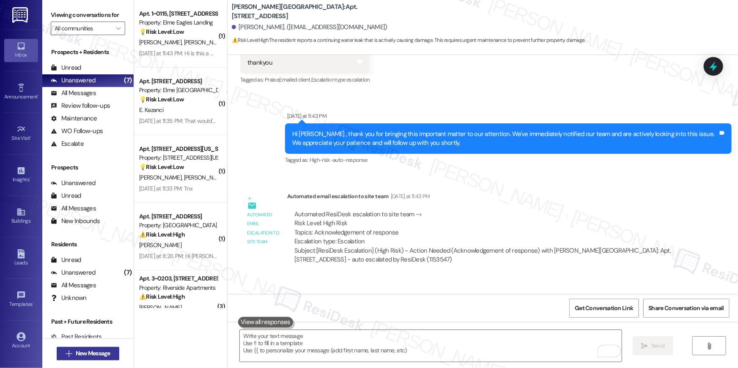
click at [96, 359] on button " New Message" at bounding box center [88, 354] width 63 height 14
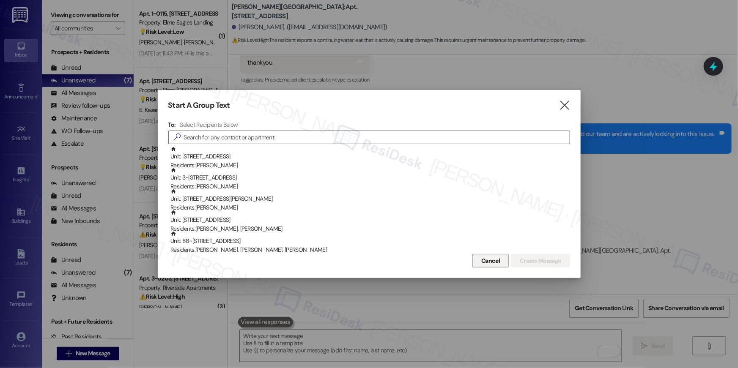
click at [491, 257] on span "Cancel" at bounding box center [490, 261] width 19 height 9
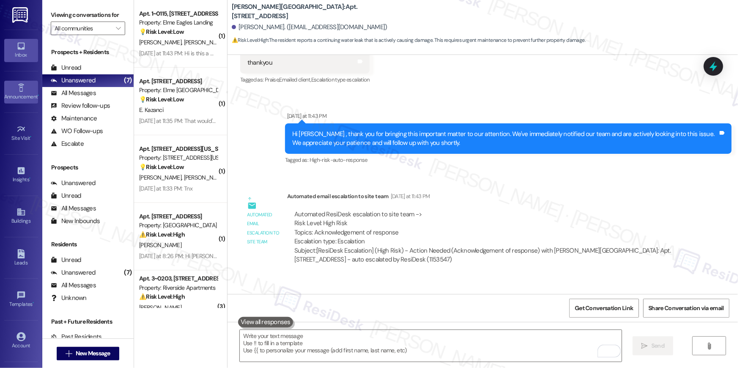
click at [25, 85] on link "Announcement •" at bounding box center [21, 92] width 34 height 23
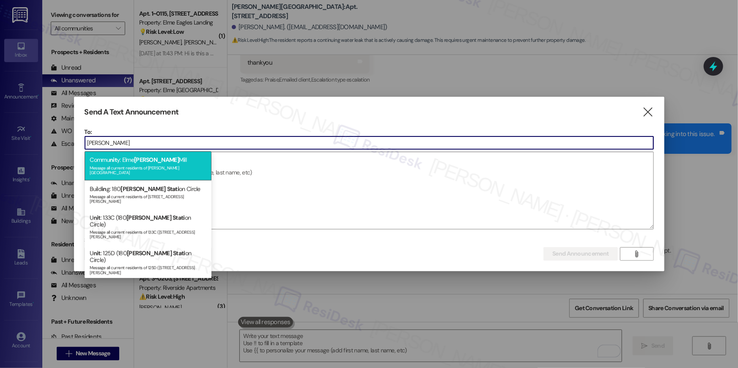
type input "watkins"
click at [151, 158] on span "Watkins" at bounding box center [156, 160] width 45 height 8
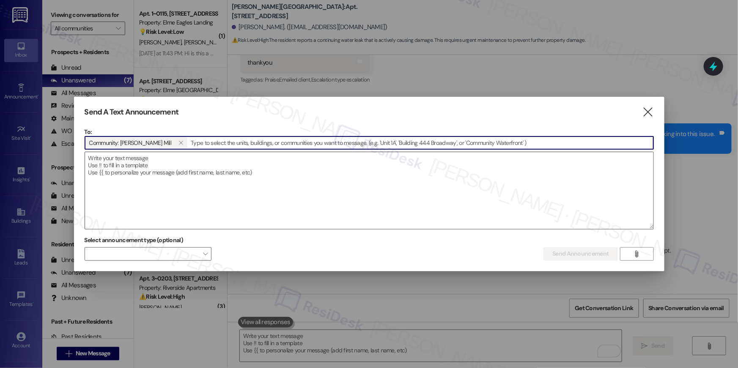
click at [189, 164] on textarea at bounding box center [369, 190] width 568 height 77
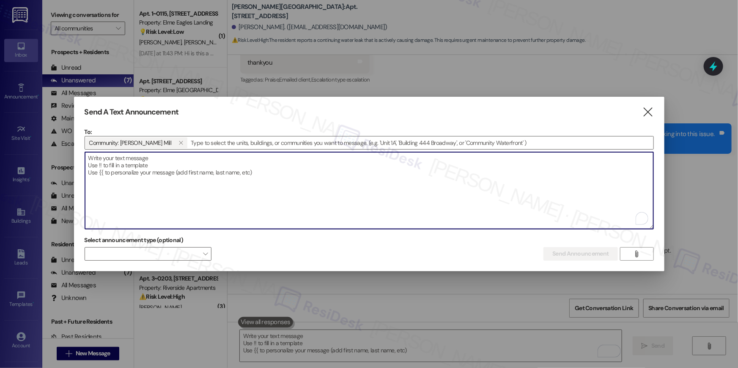
click at [188, 164] on textarea "To enrich screen reader interactions, please activate Accessibility in Grammarl…" at bounding box center [369, 190] width 568 height 77
paste textarea "Hey {{first_name}}, we're always looking for opportunities to create a strong s…"
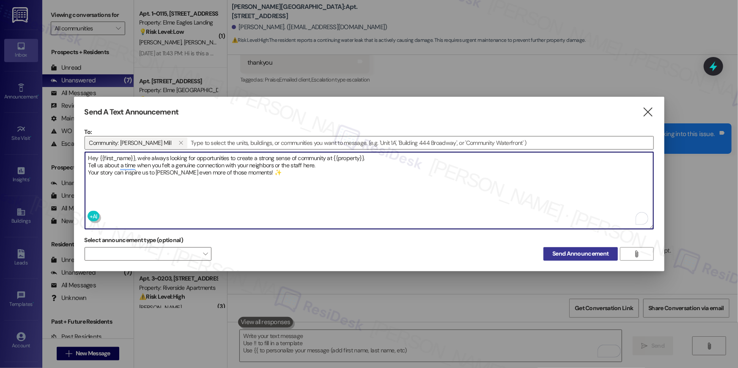
type textarea "Hey {{first_name}}, we're always looking for opportunities to create a strong s…"
click at [559, 255] on span "Send Announcement" at bounding box center [580, 253] width 56 height 9
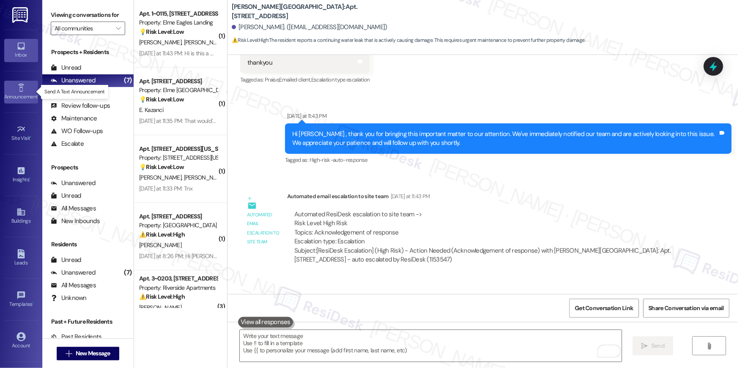
click at [21, 93] on div "Announcement •" at bounding box center [21, 97] width 42 height 8
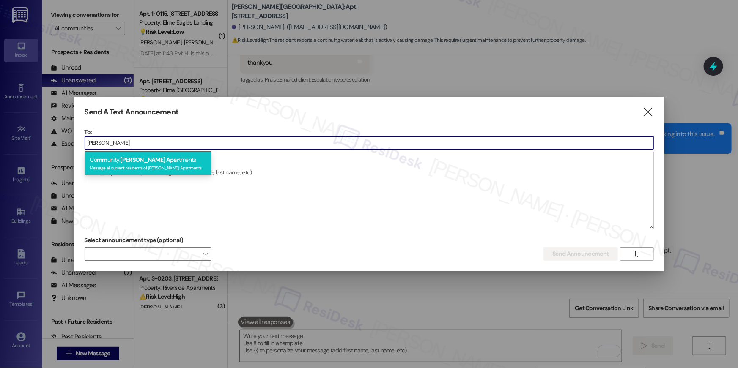
type input "park adams"
click at [149, 165] on div "Message all current residents of Park Adams Apartments" at bounding box center [148, 167] width 117 height 7
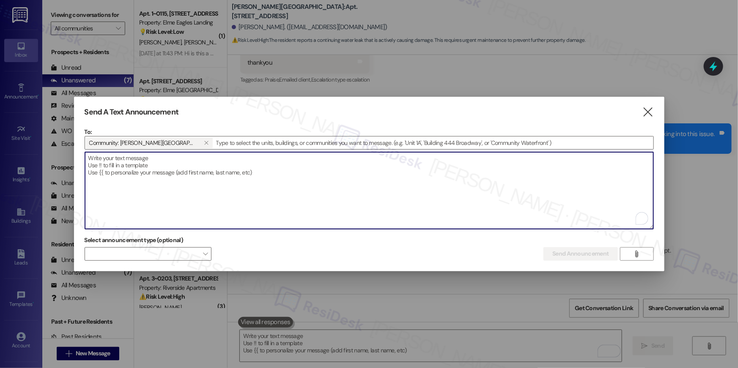
drag, startPoint x: 162, startPoint y: 165, endPoint x: 222, endPoint y: 172, distance: 60.9
click at [162, 165] on textarea "To enrich screen reader interactions, please activate Accessibility in Grammarl…" at bounding box center [369, 190] width 568 height 77
paste textarea "Hey {{first_name}}, we're always looking for opportunities to create a strong s…"
type textarea "Hey {{first_name}}, we're always looking for opportunities to create a strong s…"
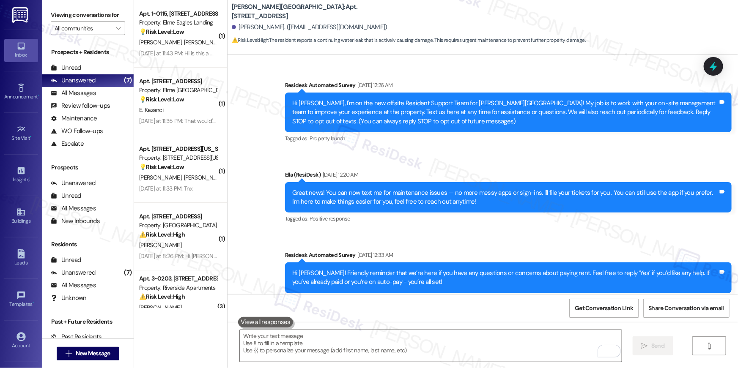
scroll to position [10990, 0]
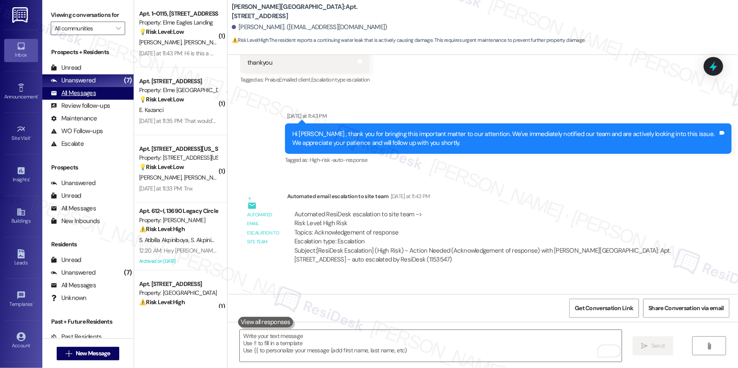
click at [84, 96] on div "All Messages" at bounding box center [73, 93] width 45 height 9
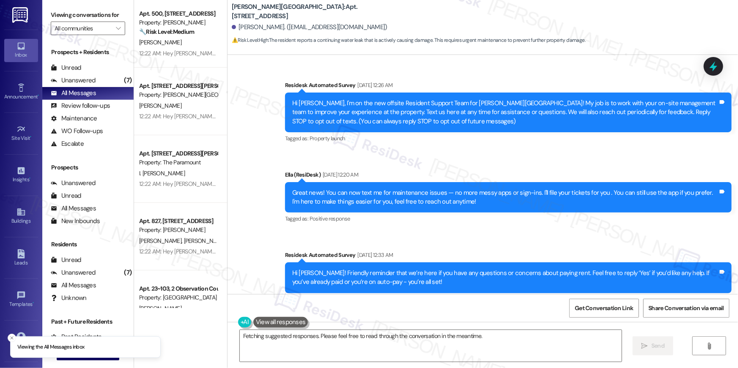
scroll to position [10746, 0]
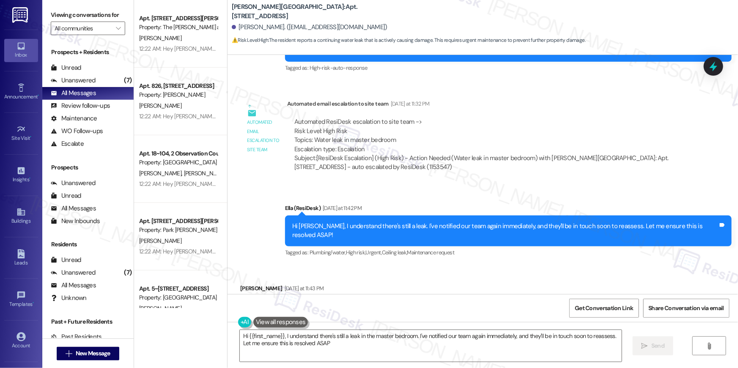
type textarea "Hi {{first_name}}, I understand there's still a leak in the master bedroom. I'v…"
click at [118, 28] on button "" at bounding box center [119, 29] width 14 height 14
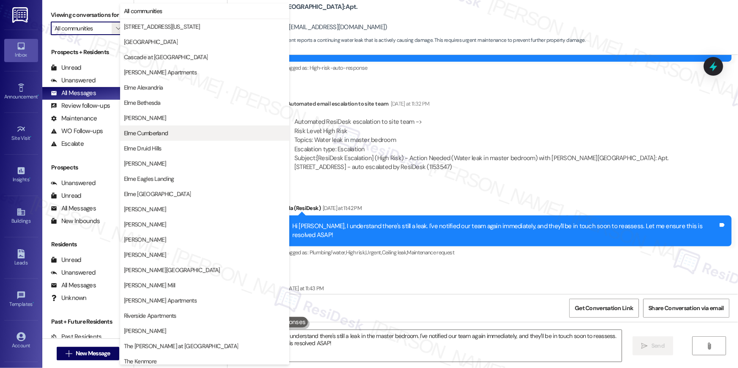
click at [164, 130] on span "Elme Cumberland" at bounding box center [146, 133] width 44 height 8
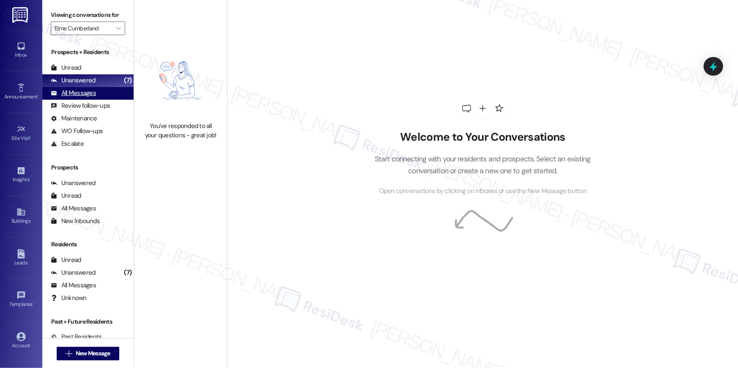
click at [93, 94] on div "All Messages" at bounding box center [73, 93] width 45 height 9
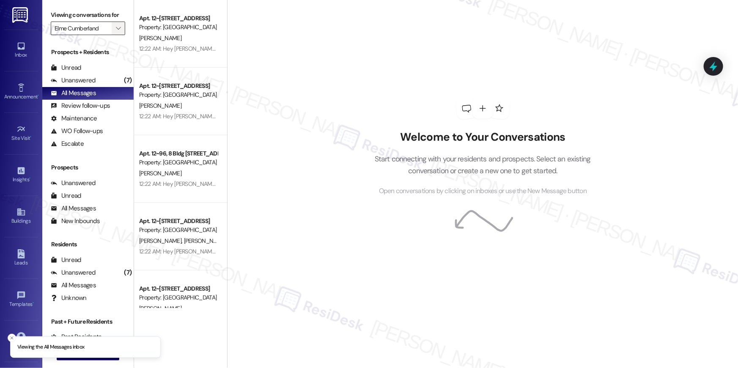
click at [112, 30] on button "" at bounding box center [119, 29] width 14 height 14
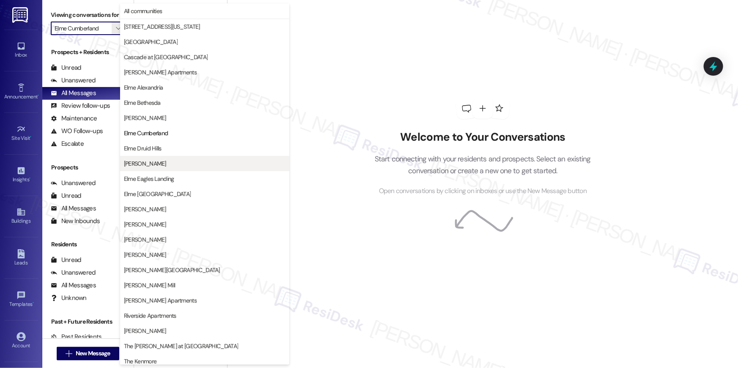
click at [148, 163] on span "[PERSON_NAME]" at bounding box center [145, 163] width 42 height 8
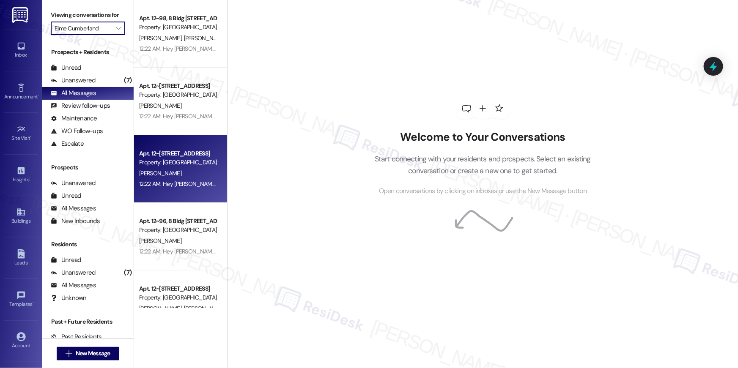
type input "[PERSON_NAME]"
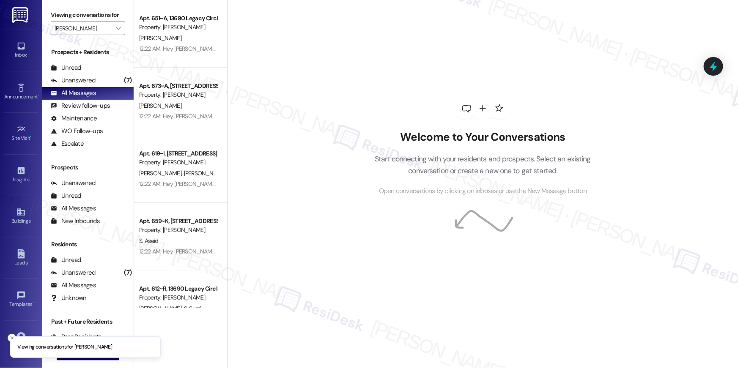
click at [156, 50] on div "12:22 AM: Hey [PERSON_NAME], we're always looking for opportunities to create a…" at bounding box center [510, 49] width 742 height 8
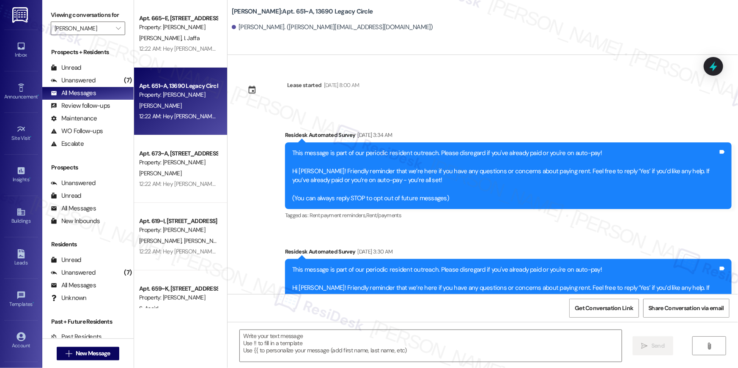
type textarea "Fetching suggested responses. Please feel free to read through the conversation…"
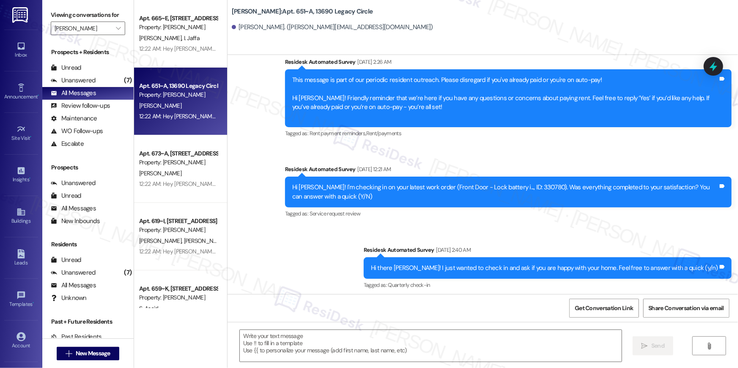
scroll to position [540, 0]
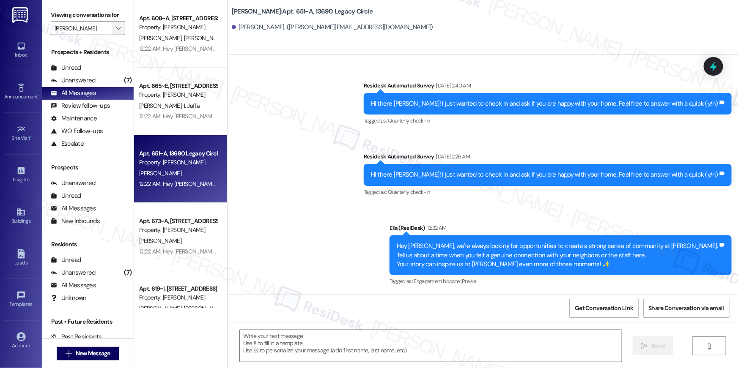
click at [116, 28] on icon "" at bounding box center [118, 28] width 5 height 7
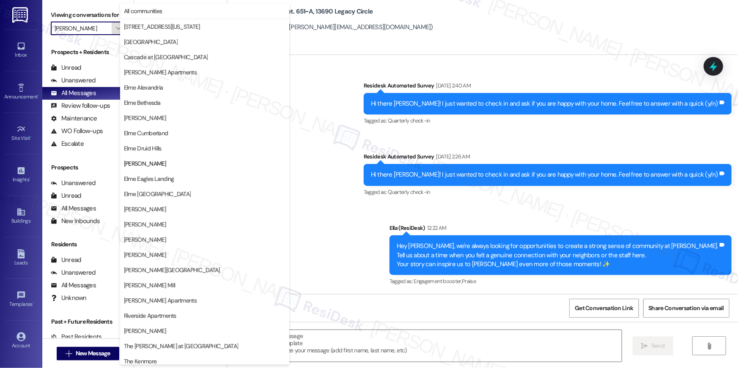
scroll to position [80, 0]
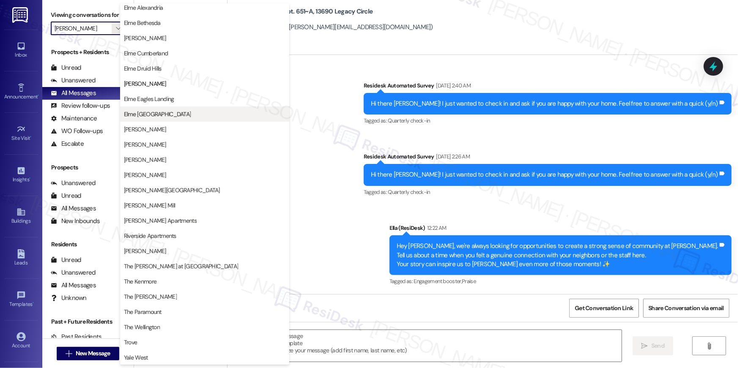
click at [189, 118] on span "Elme [GEOGRAPHIC_DATA]" at bounding box center [205, 114] width 162 height 8
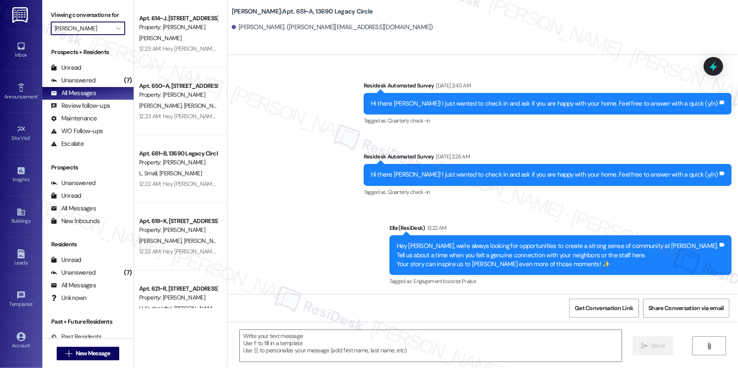
type input "Elme [GEOGRAPHIC_DATA]"
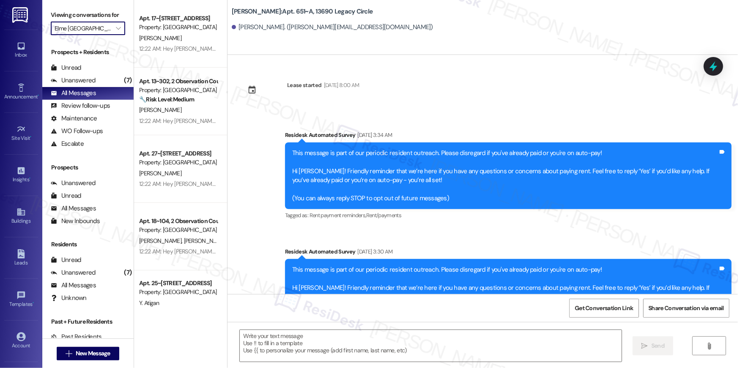
type textarea "Fetching suggested responses. Please feel free to read through the conversation…"
click at [117, 30] on span "" at bounding box center [118, 29] width 8 height 14
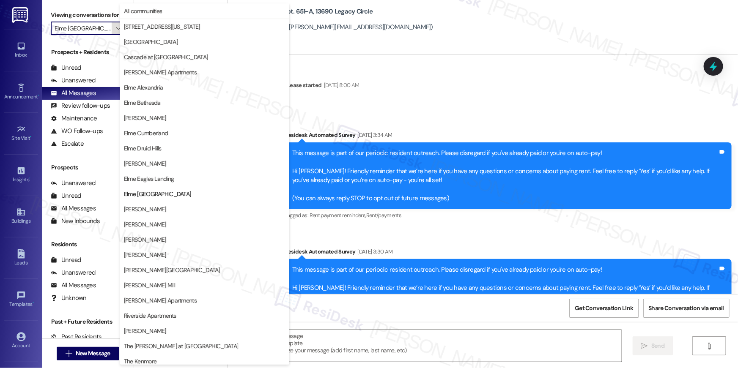
scroll to position [80, 0]
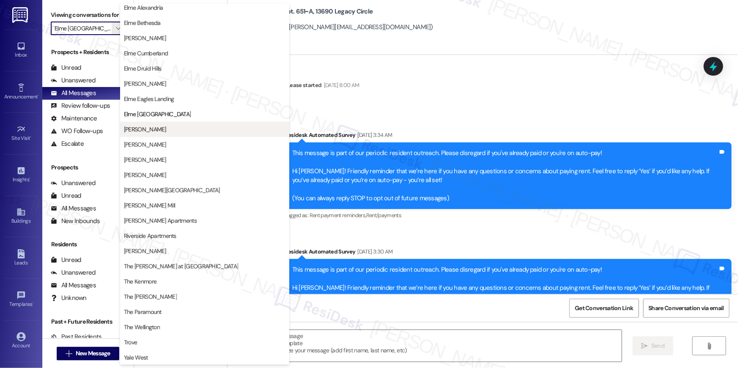
click at [149, 131] on span "[PERSON_NAME]" at bounding box center [145, 129] width 42 height 8
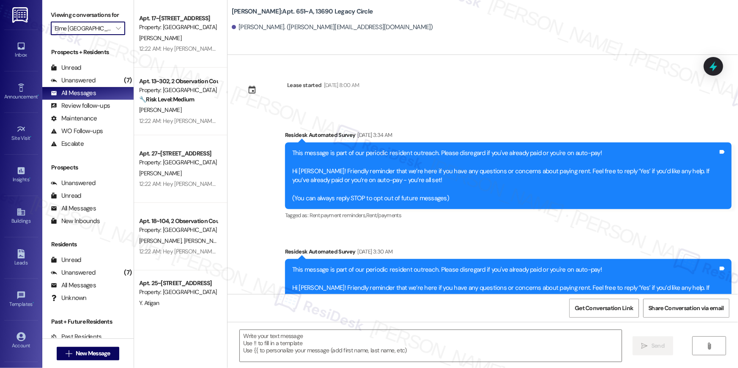
type input "[PERSON_NAME]"
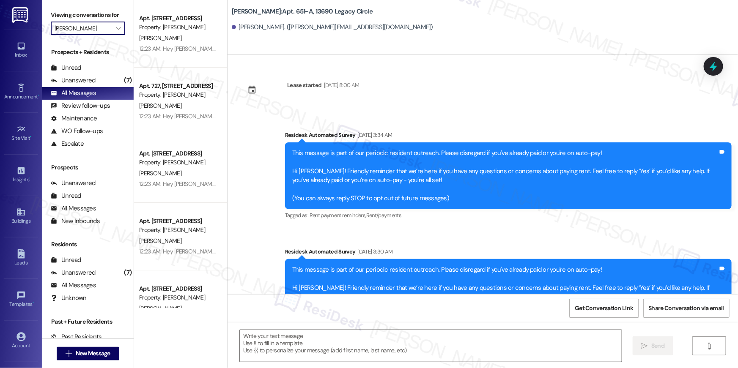
type textarea "Fetching suggested responses. Please feel free to read through the conversation…"
click at [116, 30] on icon "" at bounding box center [118, 28] width 5 height 7
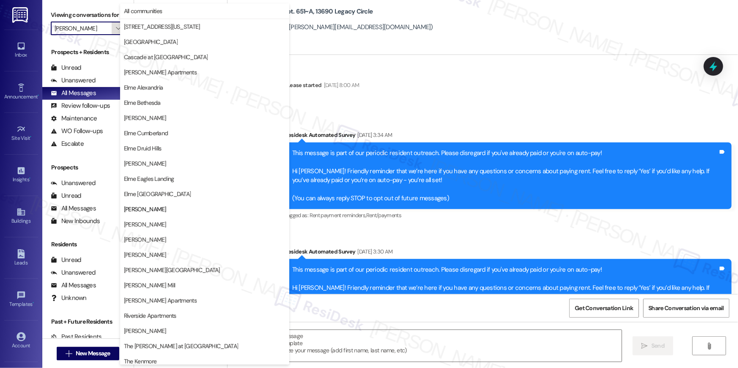
scroll to position [80, 0]
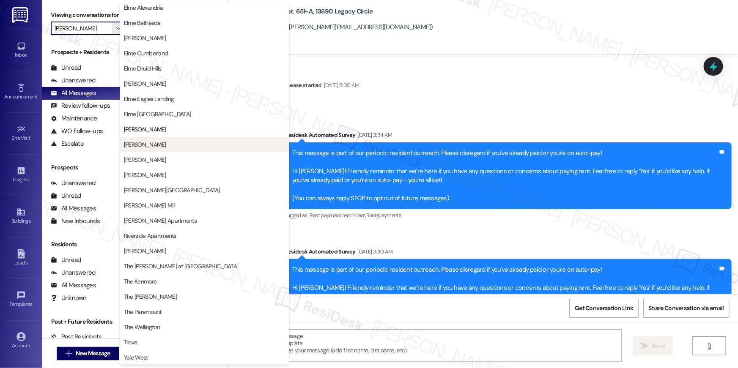
click at [145, 145] on span "[PERSON_NAME]" at bounding box center [145, 144] width 42 height 8
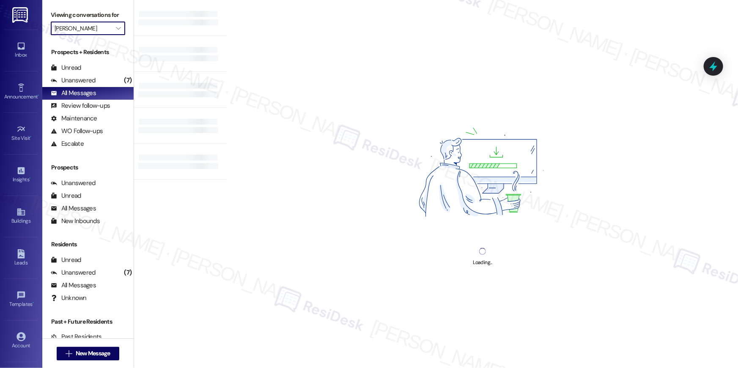
type input "[PERSON_NAME]"
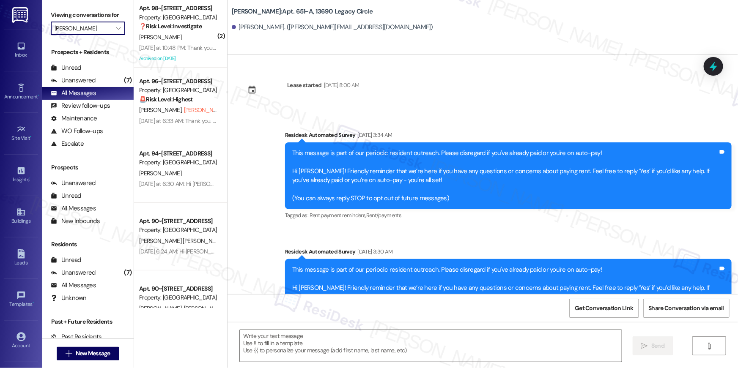
type textarea "Fetching suggested responses. Please feel free to read through the conversation…"
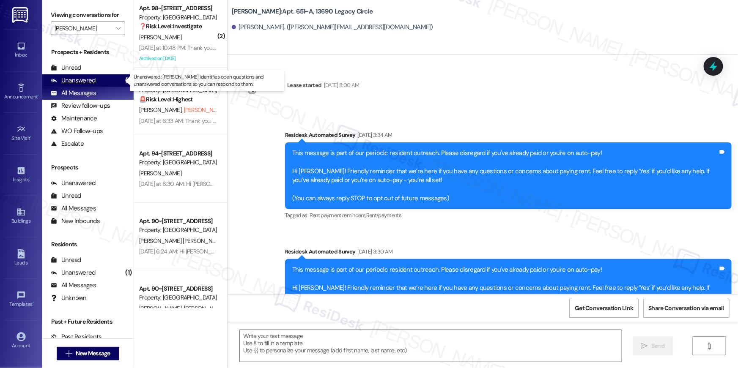
click at [100, 84] on div "Unanswered (1)" at bounding box center [87, 80] width 91 height 13
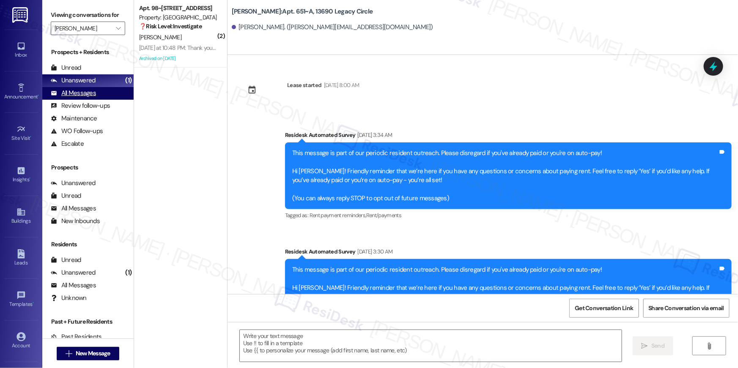
click at [98, 92] on div "All Messages (undefined)" at bounding box center [87, 93] width 91 height 13
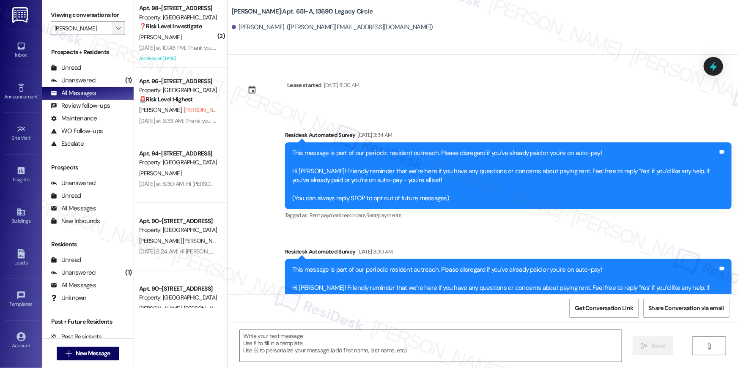
type textarea "Fetching suggested responses. Please feel free to read through the conversation…"
click at [116, 27] on icon "" at bounding box center [118, 28] width 5 height 7
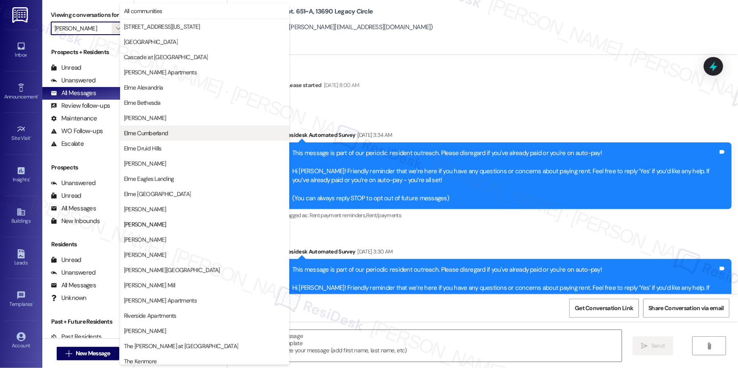
scroll to position [80, 0]
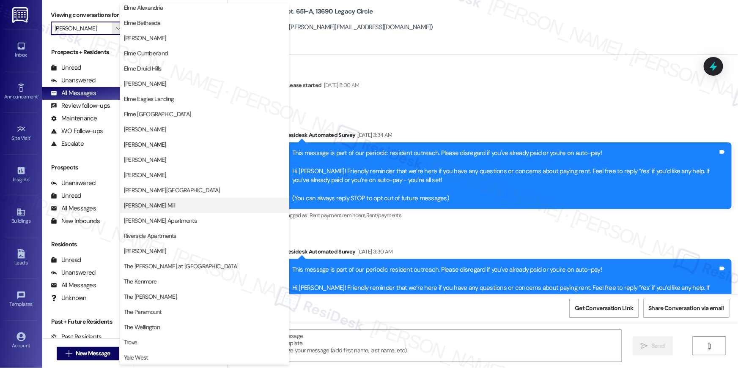
click at [170, 205] on span "[PERSON_NAME] Mill" at bounding box center [205, 205] width 162 height 8
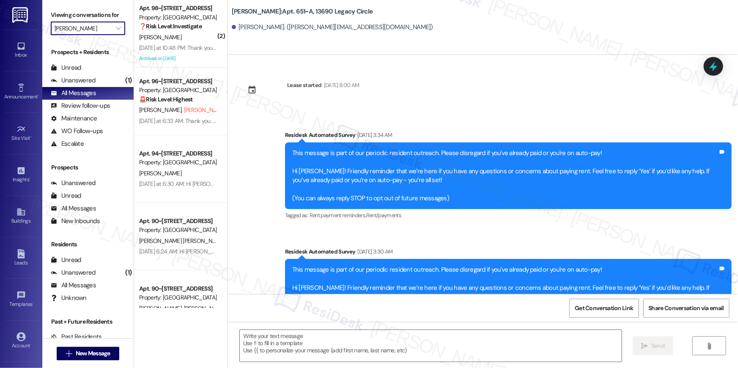
type input "[PERSON_NAME] Mill"
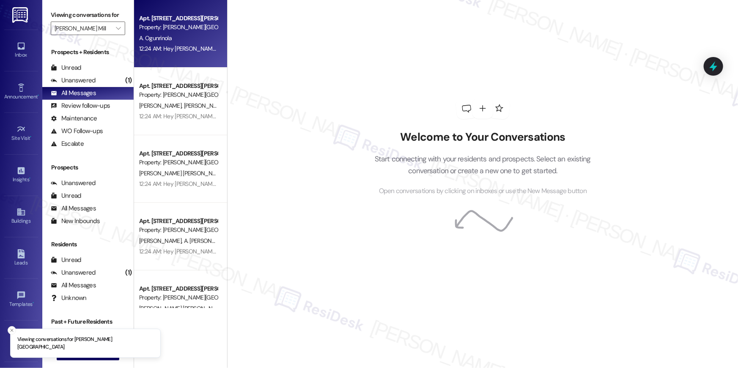
click at [178, 39] on div "A. Ogunrinola" at bounding box center [178, 38] width 80 height 11
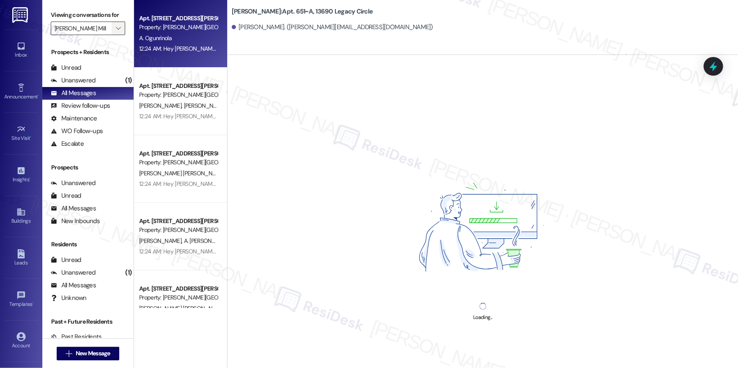
click at [119, 28] on button "" at bounding box center [119, 29] width 14 height 14
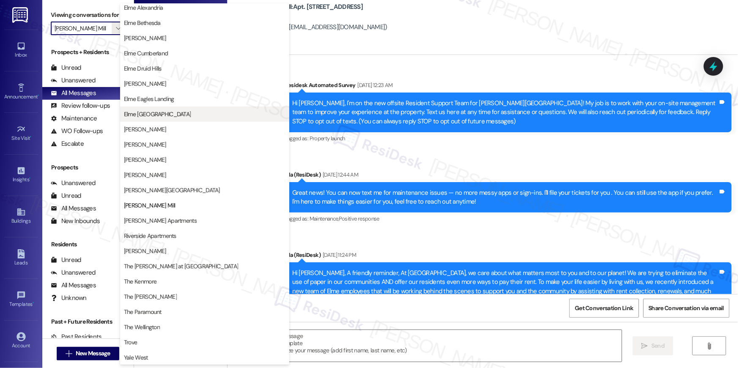
scroll to position [2933, 0]
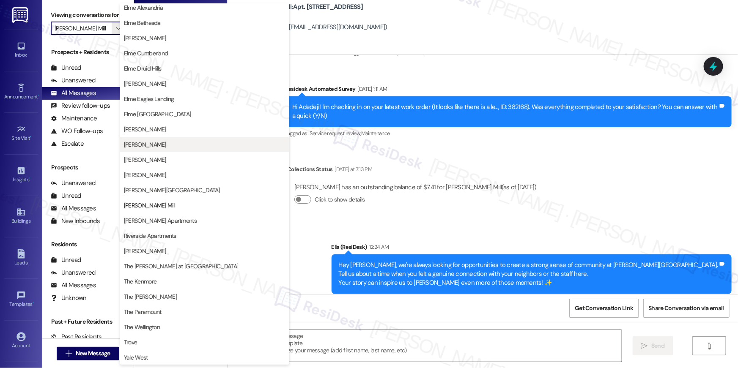
type textarea "Fetching suggested responses. Please feel free to read through the conversation…"
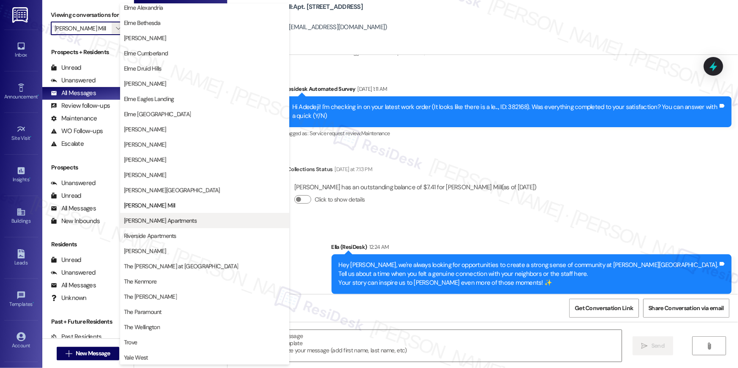
click at [171, 218] on span "[PERSON_NAME] Apartments" at bounding box center [160, 220] width 73 height 8
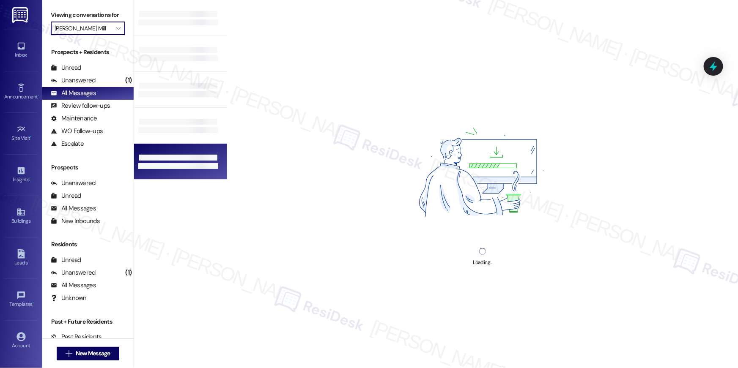
type input "[PERSON_NAME] Apartments"
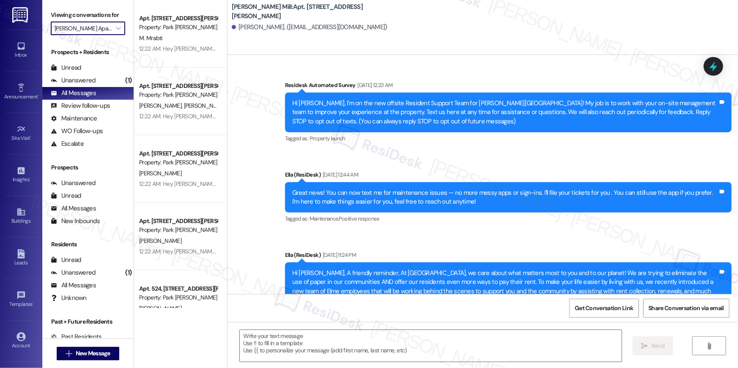
type textarea "Fetching suggested responses. Please feel free to read through the conversation…"
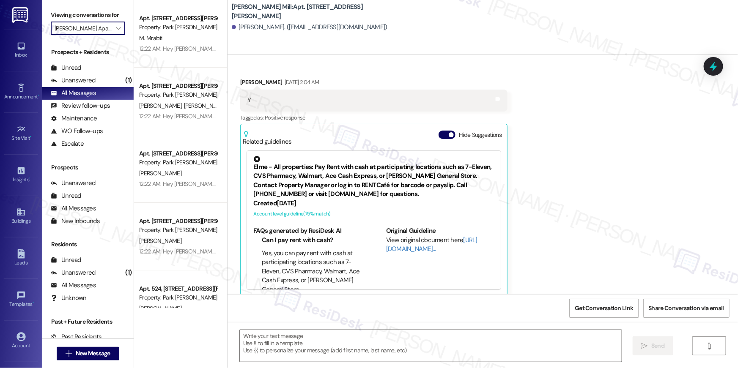
scroll to position [1799, 0]
click at [117, 32] on span "" at bounding box center [118, 29] width 8 height 14
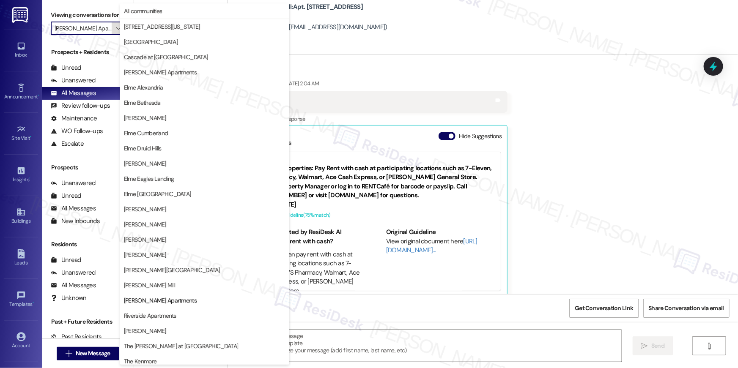
scroll to position [80, 0]
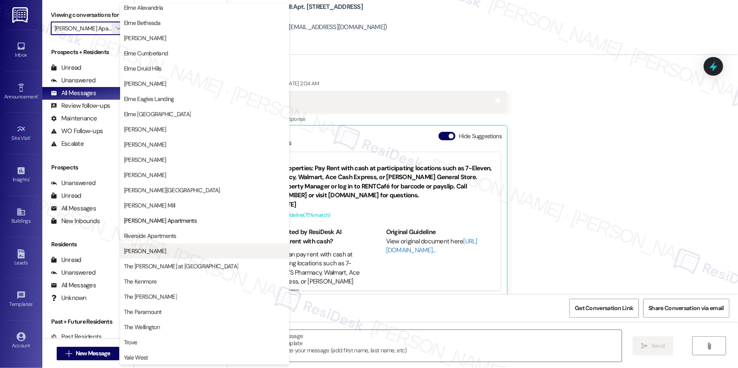
click at [147, 256] on button "[PERSON_NAME]" at bounding box center [204, 251] width 169 height 15
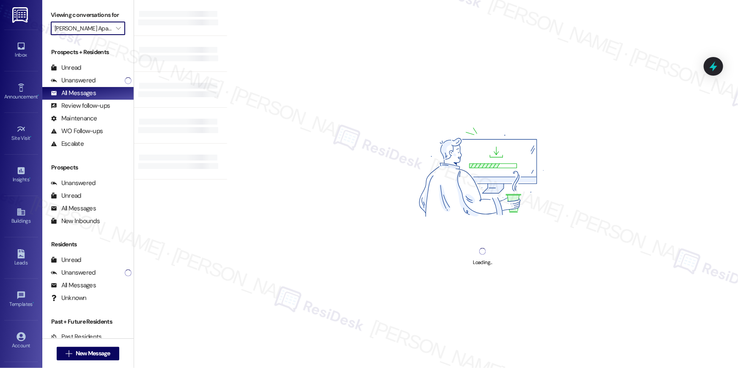
type input "[PERSON_NAME]"
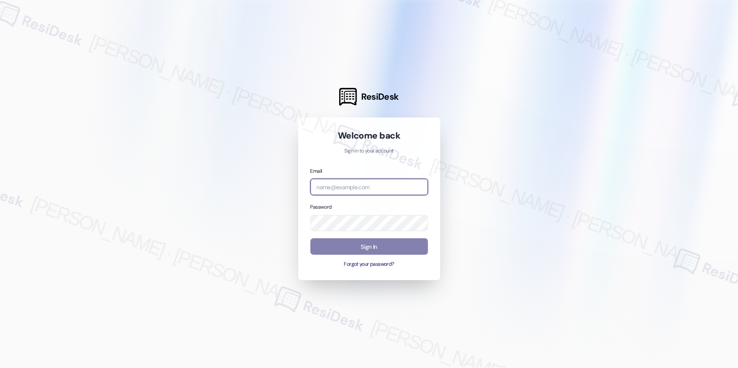
click at [366, 180] on input "email" at bounding box center [369, 187] width 118 height 16
click at [373, 183] on input "email" at bounding box center [369, 187] width 118 height 16
click at [384, 186] on input "email" at bounding box center [369, 187] width 118 height 16
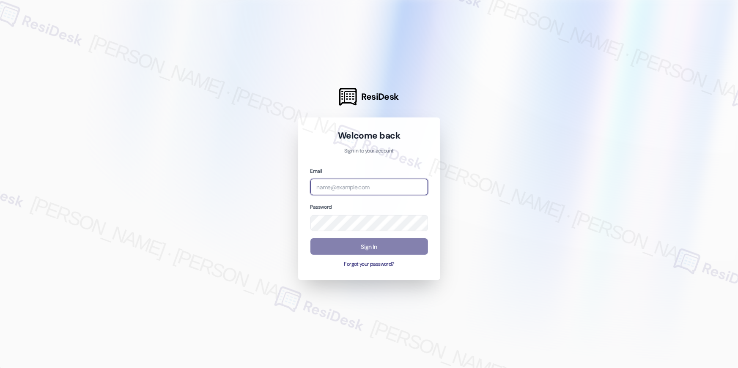
paste input "[EMAIL_ADDRESS][DOMAIN_NAME]"
type input "[EMAIL_ADDRESS][DOMAIN_NAME]"
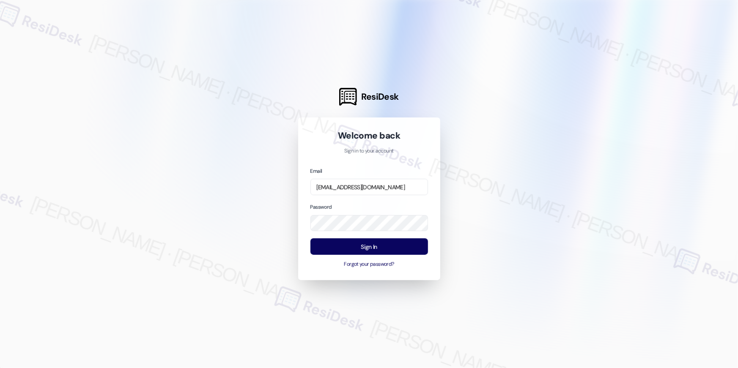
drag, startPoint x: 495, startPoint y: 216, endPoint x: 440, endPoint y: 240, distance: 60.2
click at [494, 216] on div at bounding box center [369, 184] width 738 height 368
click at [385, 240] on button "Sign In" at bounding box center [369, 246] width 118 height 16
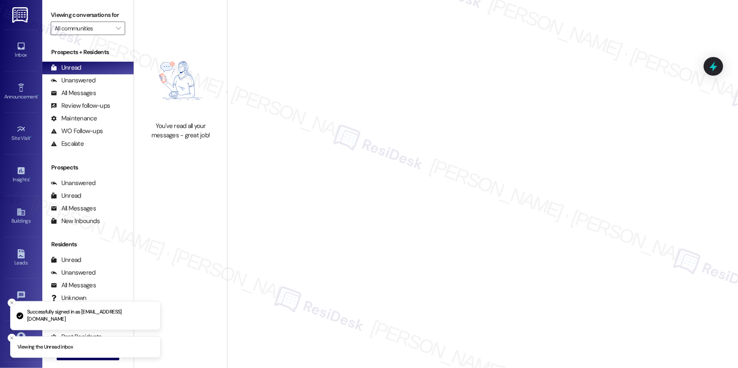
type input "[PERSON_NAME]"
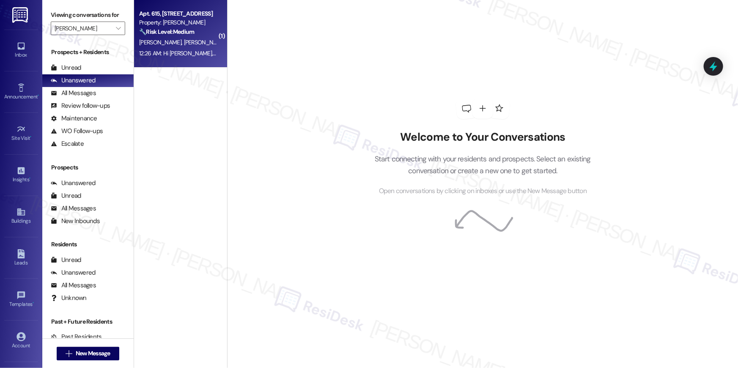
click at [184, 56] on div "12:26 AM: Hi [PERSON_NAME], I love chatting with my neighbors. The most common …" at bounding box center [356, 53] width 435 height 8
click at [116, 31] on icon "" at bounding box center [118, 28] width 5 height 7
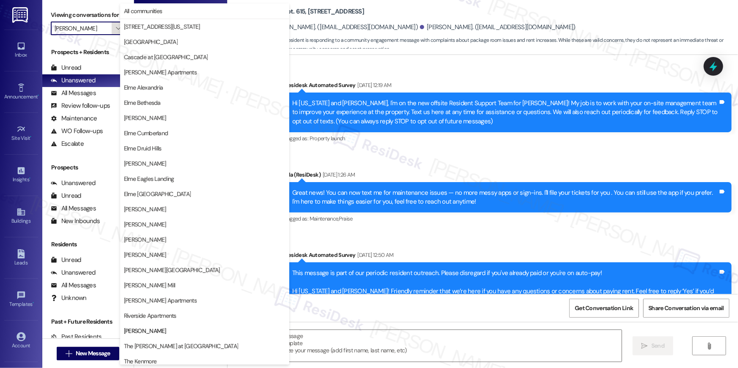
scroll to position [4002, 0]
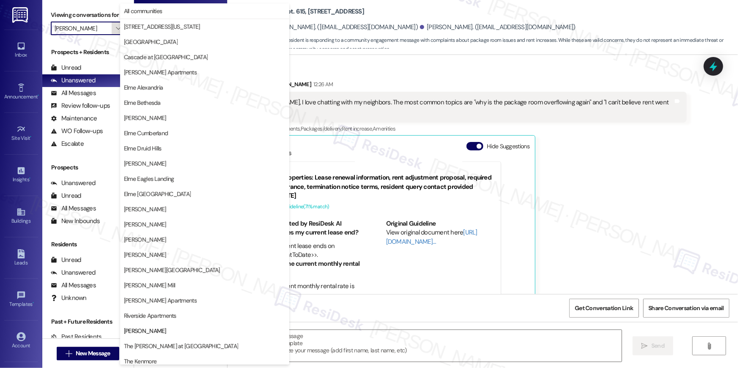
type textarea "Fetching suggested responses. Please feel free to read through the conversation…"
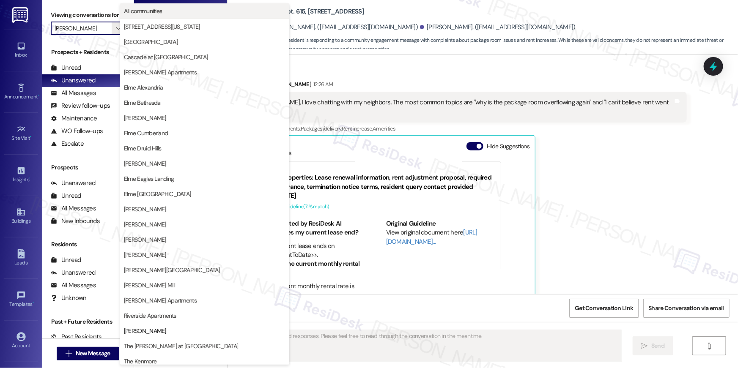
click at [138, 11] on span "All communities" at bounding box center [143, 11] width 38 height 8
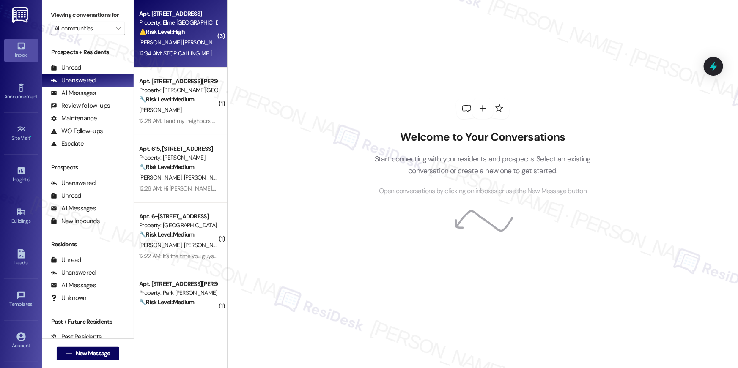
click at [192, 40] on div "[PERSON_NAME] [PERSON_NAME]" at bounding box center [178, 42] width 80 height 11
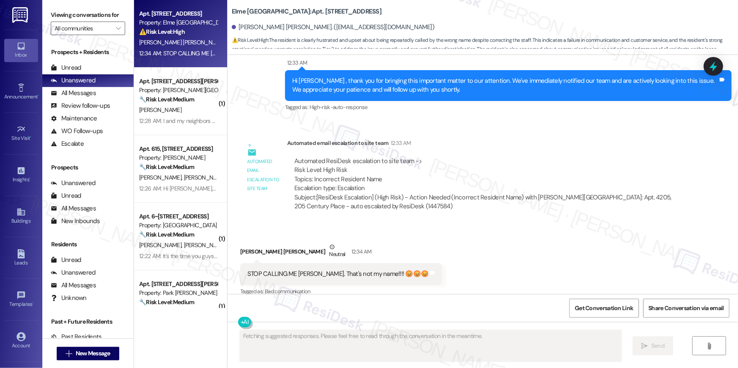
scroll to position [1235, 0]
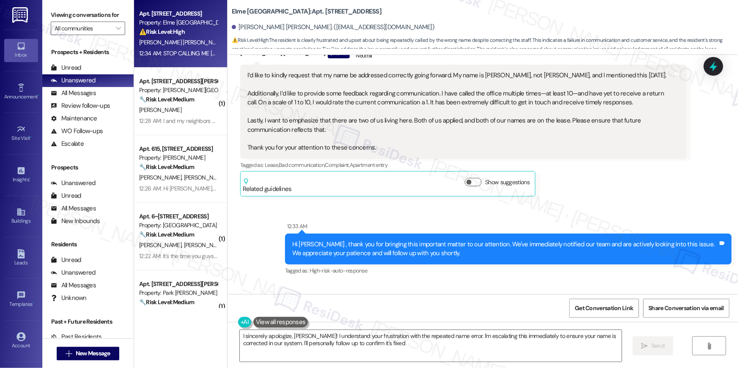
type textarea "I sincerely apologize, [PERSON_NAME]! I understand your frustration with the re…"
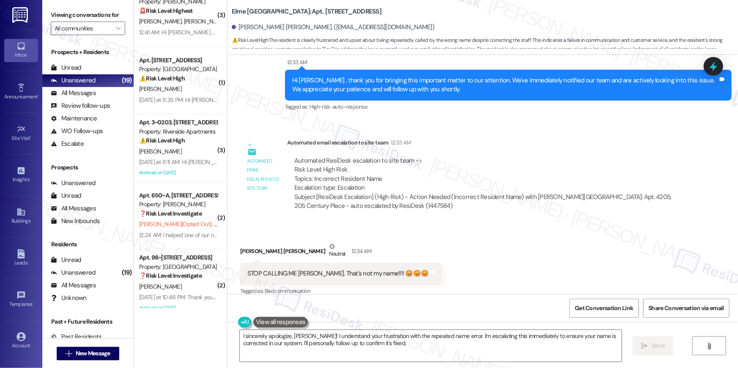
scroll to position [1044, 0]
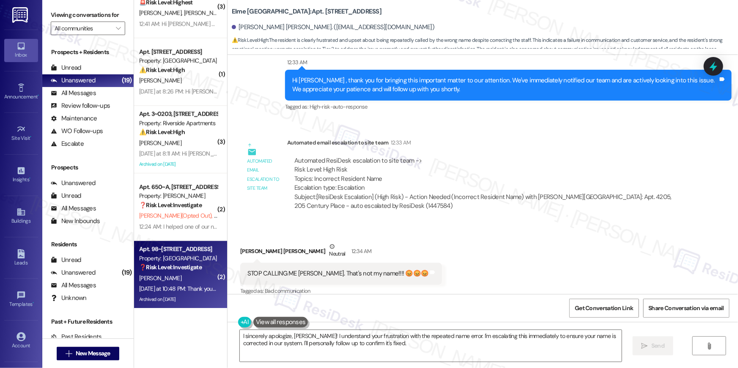
click at [189, 268] on strong "❓ Risk Level: Investigate" at bounding box center [170, 267] width 63 height 8
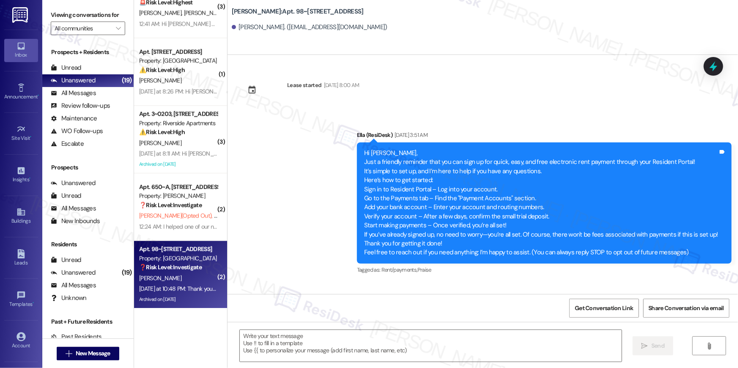
scroll to position [9158, 0]
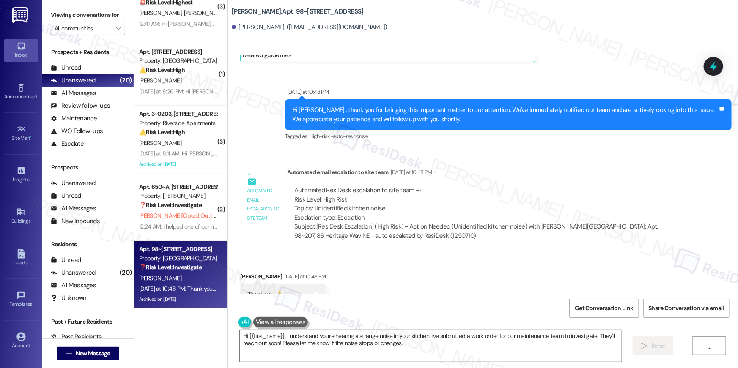
click at [348, 253] on div "Received via SMS [PERSON_NAME] [DATE] at 10:48 PM Thank you 🙏 Tags and notes Ta…" at bounding box center [482, 288] width 510 height 71
click at [423, 348] on textarea "Hi {{first_name}}, I understand you're hearing a strange noise in your kitchen.…" at bounding box center [431, 346] width 382 height 32
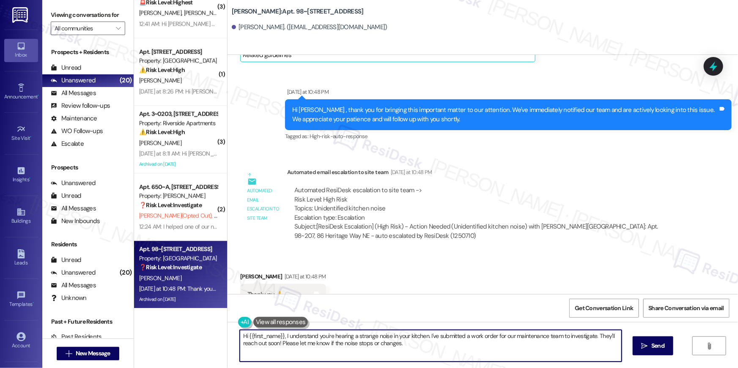
click at [423, 348] on textarea "Hi {{first_name}}, I understand you're hearing a strange noise in your kitchen.…" at bounding box center [431, 346] width 382 height 32
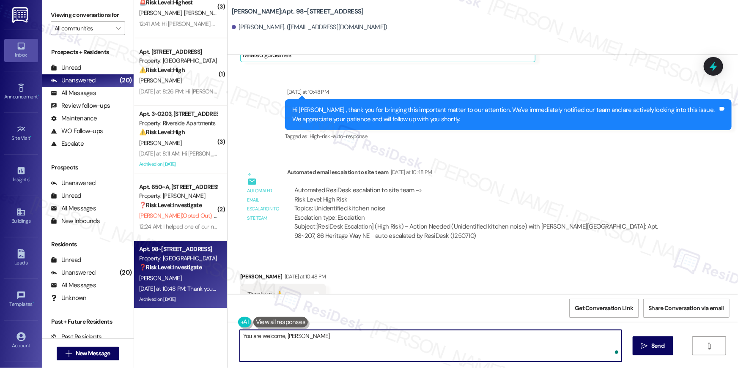
type textarea "You are welcome, [PERSON_NAME]!"
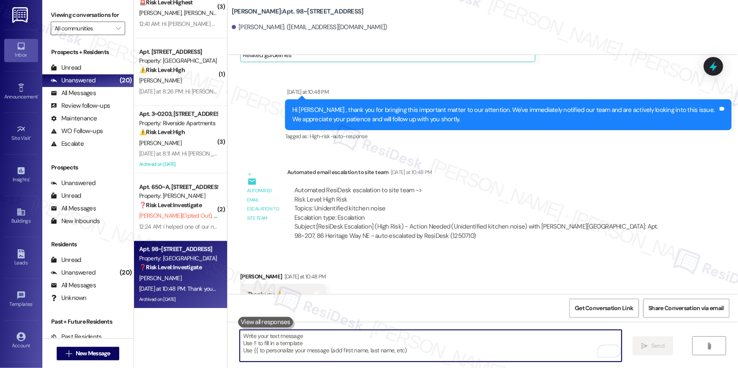
scroll to position [9157, 0]
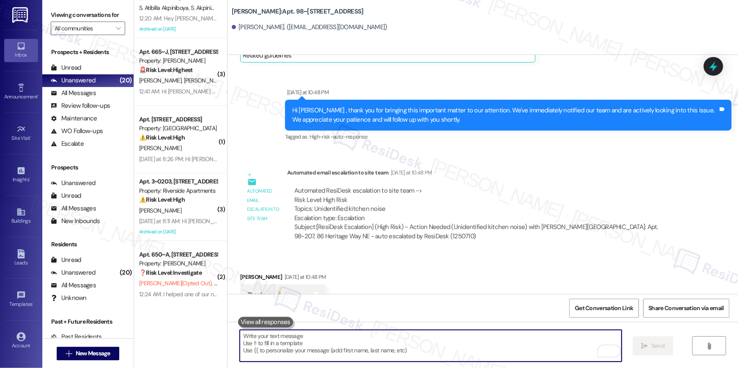
paste textarea "In the meantime, if there's anything else I can assist you with, let me know."
type textarea "In the meantime, if there's anything else I can assist you with, let me know."
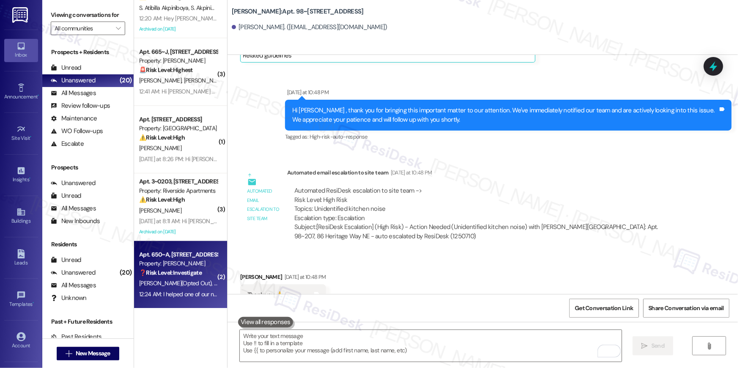
click at [183, 269] on strong "❓ Risk Level: Investigate" at bounding box center [170, 273] width 63 height 8
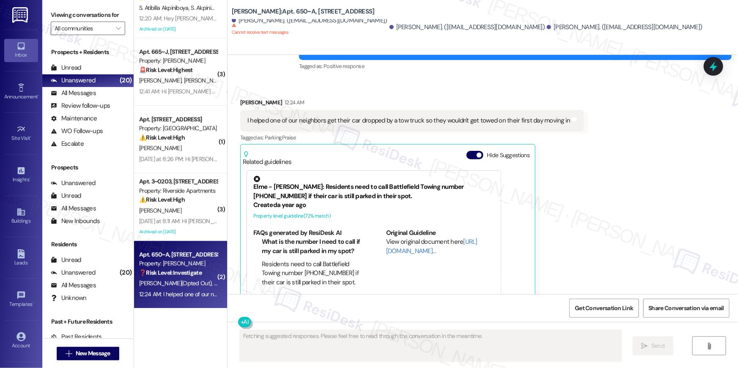
scroll to position [367, 0]
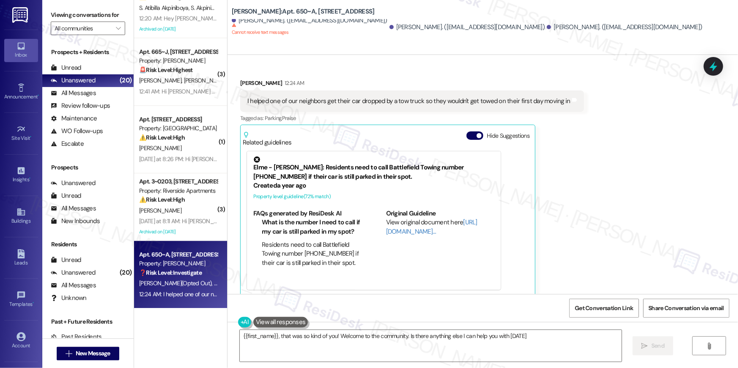
type textarea "{{first_name}}, that was so kind of you! Welcome to the community. Is there any…"
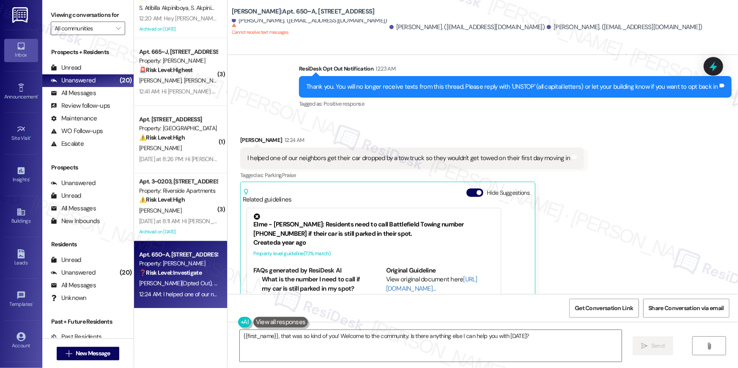
scroll to position [227, 0]
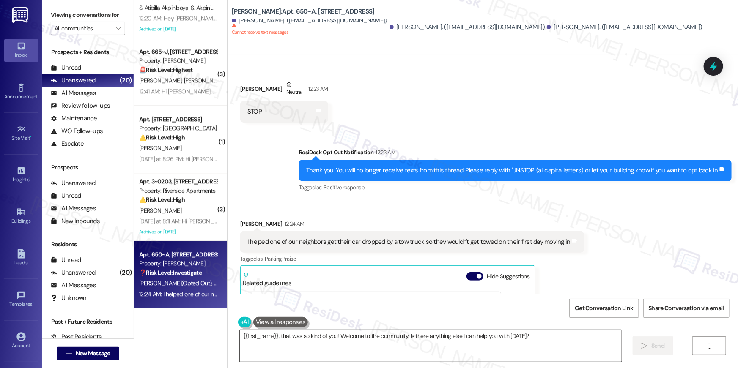
click at [364, 348] on textarea "{{first_name}}, that was so kind of you! Welcome to the community. Is there any…" at bounding box center [431, 346] width 382 height 32
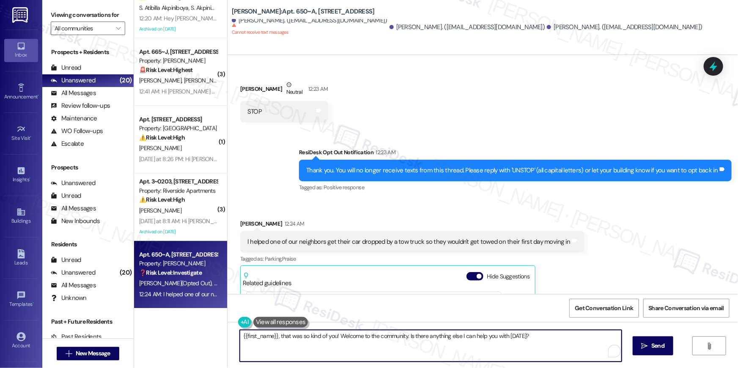
click at [364, 348] on textarea "{{first_name}}, that was so kind of you! Welcome to the community. Is there any…" at bounding box center [431, 346] width 382 height 32
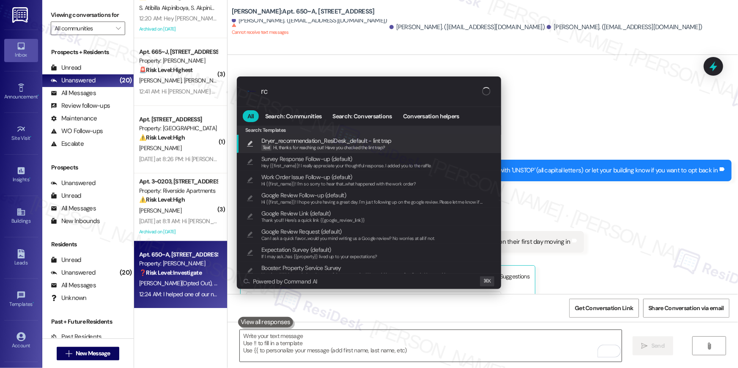
type input "r"
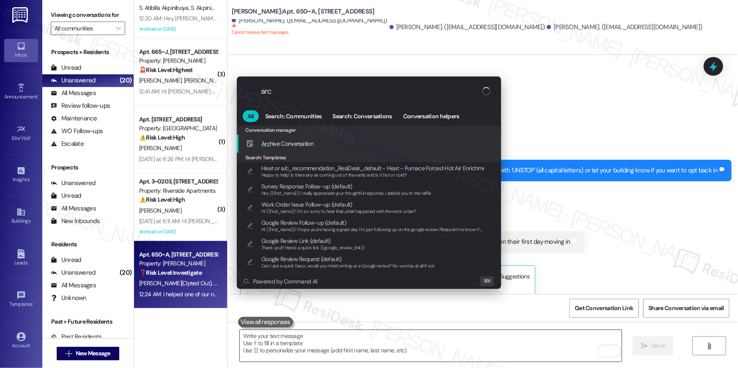
type input "arch"
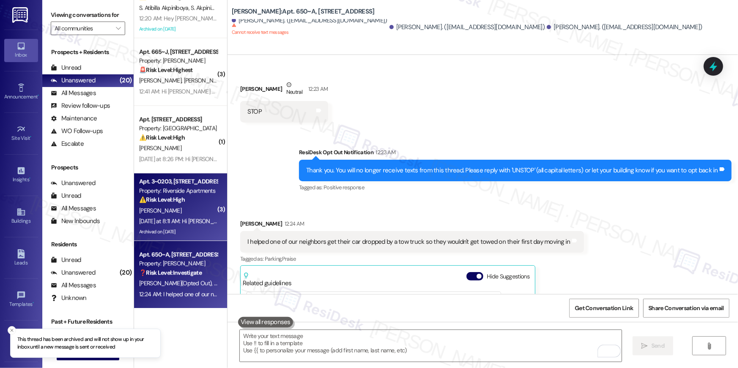
click at [184, 222] on div "[DATE] at 8:11 AM: Hi [PERSON_NAME] , thank you for bringing this important mat…" at bounding box center [430, 221] width 583 height 8
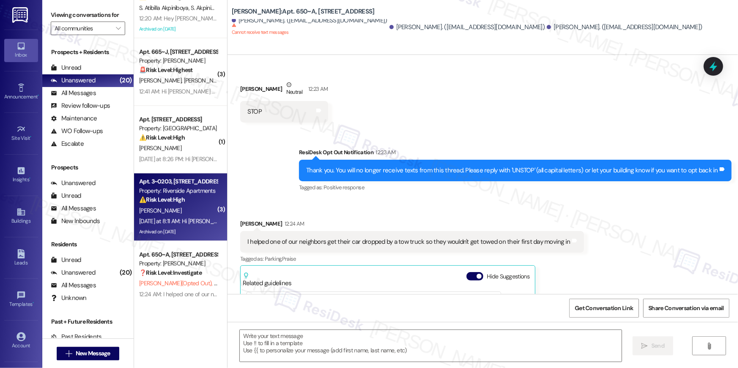
type textarea "Fetching suggested responses. Please feel free to read through the conversation…"
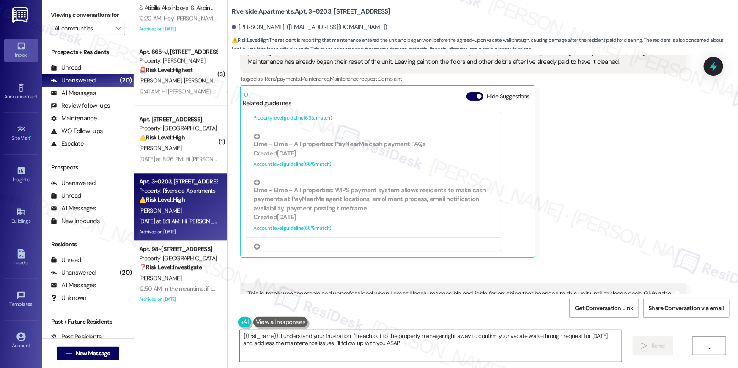
scroll to position [36220, 0]
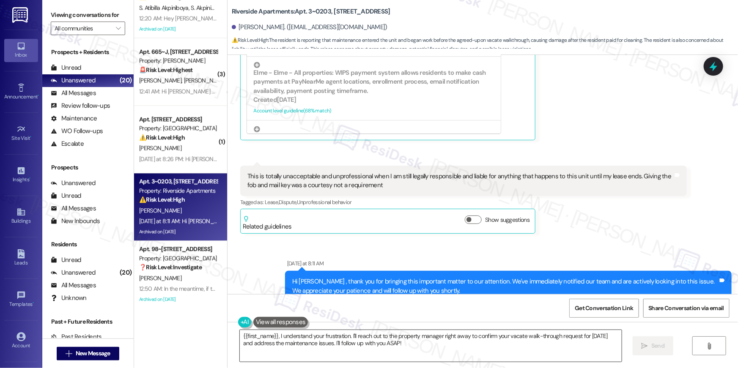
click at [418, 356] on textarea "{{first_name}}, I understand your frustration. I'll reach out to the property m…" at bounding box center [431, 346] width 382 height 32
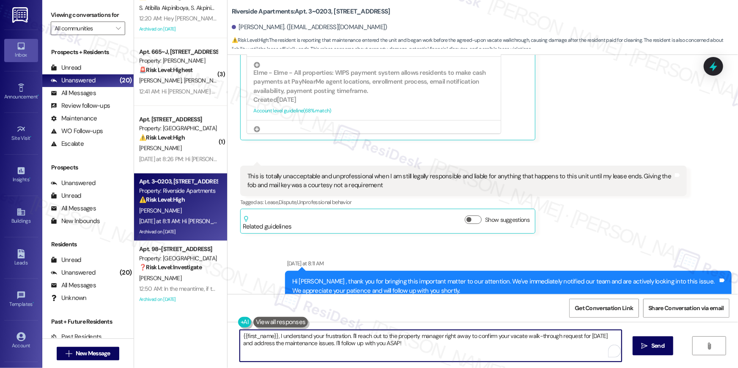
click at [418, 356] on textarea "{{first_name}}, I understand your frustration. I'll reach out to the property m…" at bounding box center [431, 346] width 382 height 32
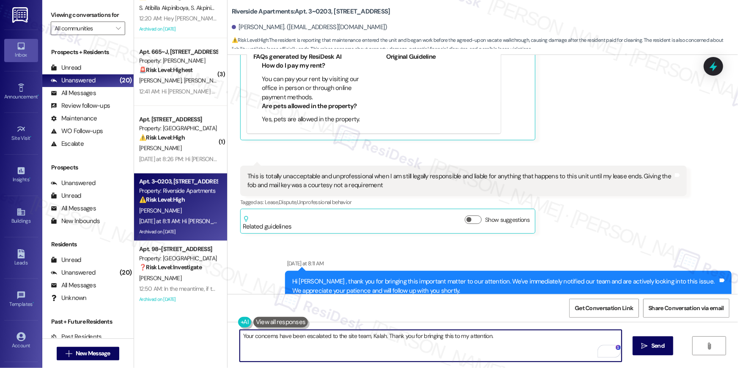
click at [383, 336] on textarea "Your concerns have been escalated to the site team, Kalah. Thank you for bringi…" at bounding box center [431, 346] width 382 height 32
click at [240, 337] on textarea "Your concerns have been escalated to the site team, Kalah." at bounding box center [431, 346] width 382 height 32
paste textarea "Thank you for bringing this to my attention."
click at [498, 337] on textarea "Thank you for bringing this to my attention, Kalah. Your concerns have been esc…" at bounding box center [431, 346] width 382 height 32
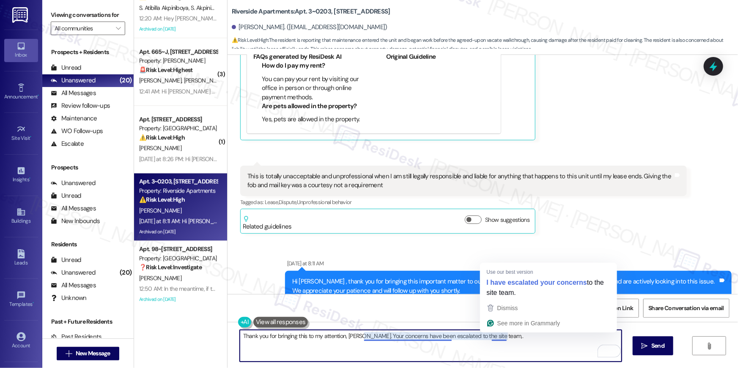
type textarea "Thank you for bringing this to my attention, Kalah. Your concerns have been esc…"
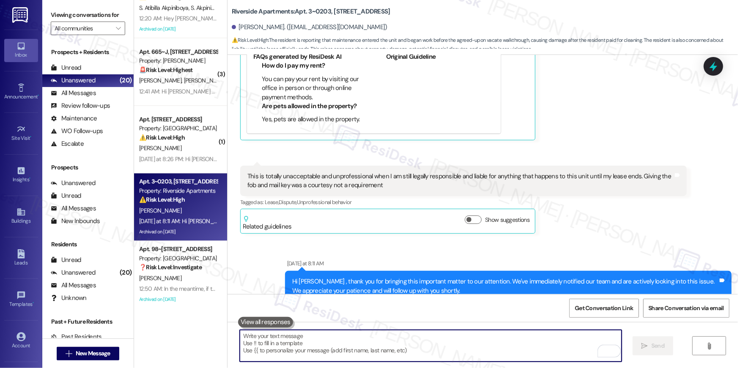
scroll to position [36036, 0]
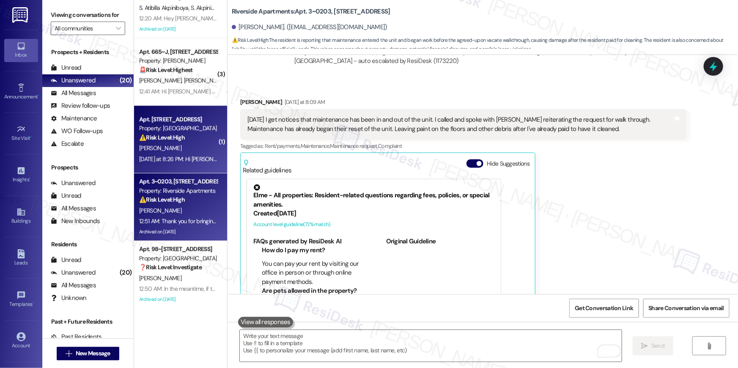
click at [179, 159] on div "Yesterday at 8:26 PM: Hi Swadhi , thank you for bringing this important matter …" at bounding box center [432, 159] width 586 height 8
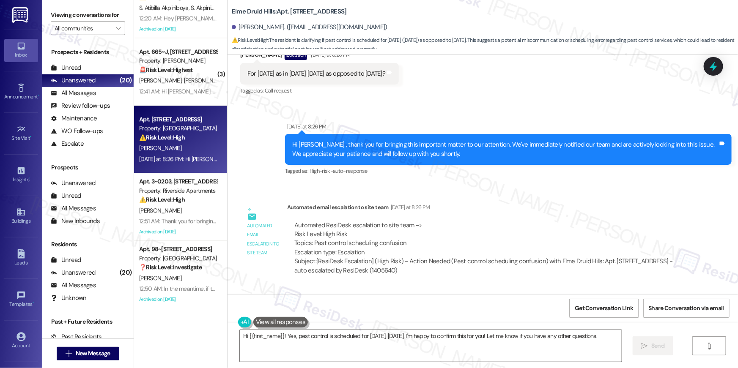
scroll to position [5700, 0]
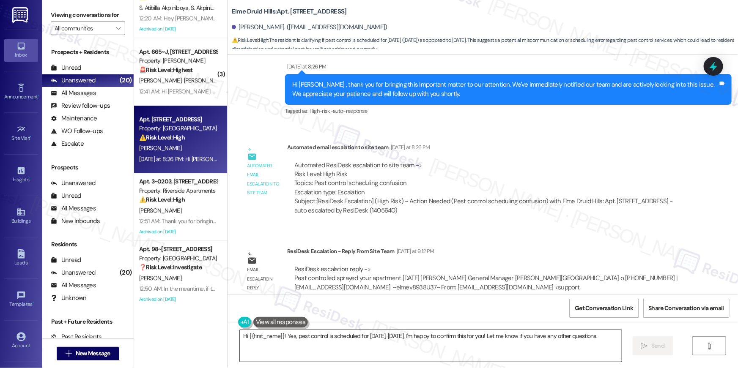
click at [355, 346] on textarea "Hi {{first_name}}! Yes, pest control is scheduled for today, Friday. I'm happy …" at bounding box center [431, 346] width 382 height 32
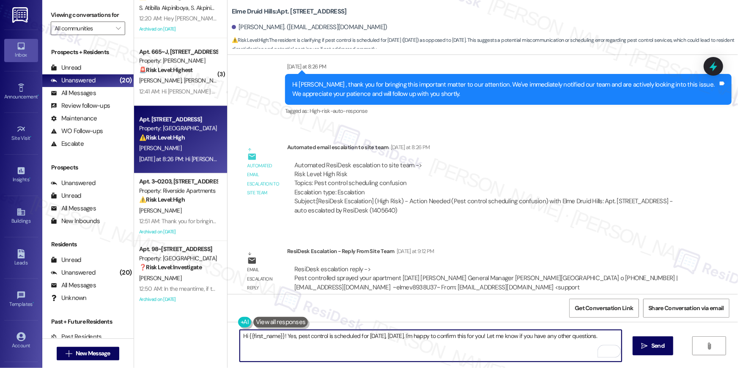
drag, startPoint x: 280, startPoint y: 337, endPoint x: 304, endPoint y: 355, distance: 30.8
click at [304, 355] on textarea "Hi {{first_name}}! Yes, pest control is scheduled for today, Friday. I'm happy …" at bounding box center [431, 346] width 382 height 32
click at [425, 333] on textarea "Hi {{first_name}}! Just wanted to confirm that pest control sprayed your partme…" at bounding box center [431, 346] width 382 height 32
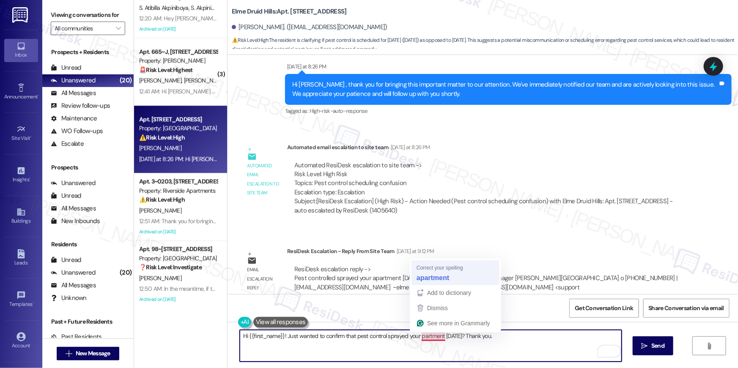
type textarea "Hi {{first_name}}! Just wanted to confirm that pest control sprayed your apartm…"
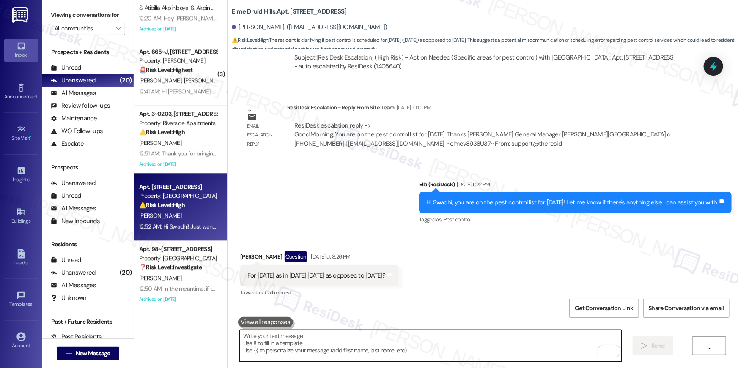
scroll to position [977, 0]
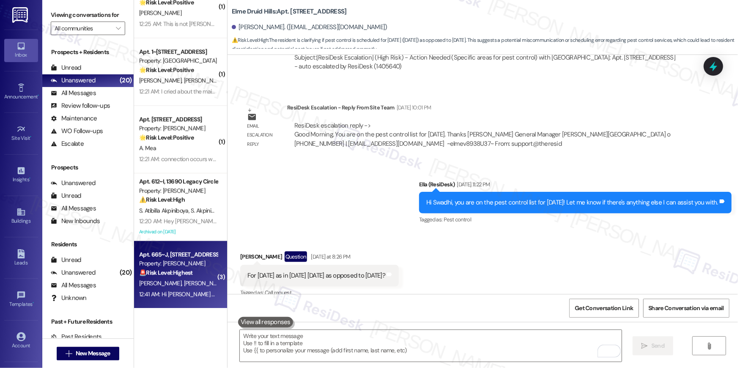
click at [164, 261] on div "Property: [PERSON_NAME]" at bounding box center [178, 263] width 78 height 9
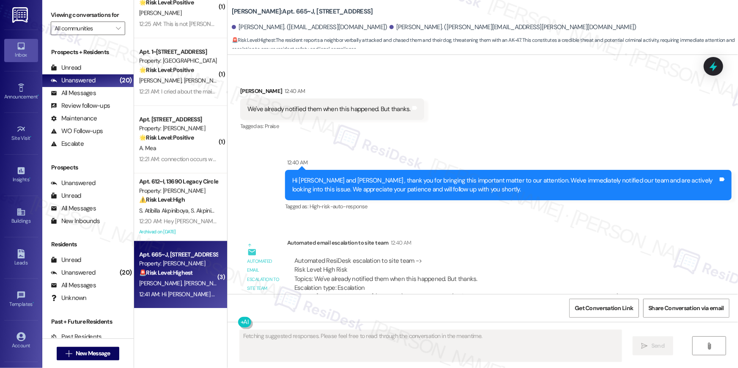
scroll to position [1793, 0]
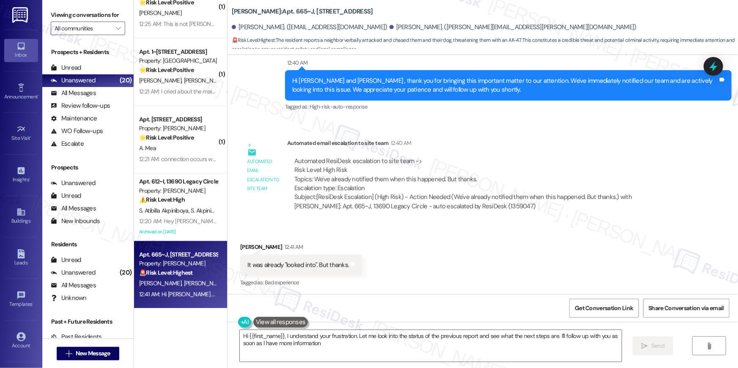
type textarea "Hi {{first_name}}, I understand your frustration. Let me look into the status o…"
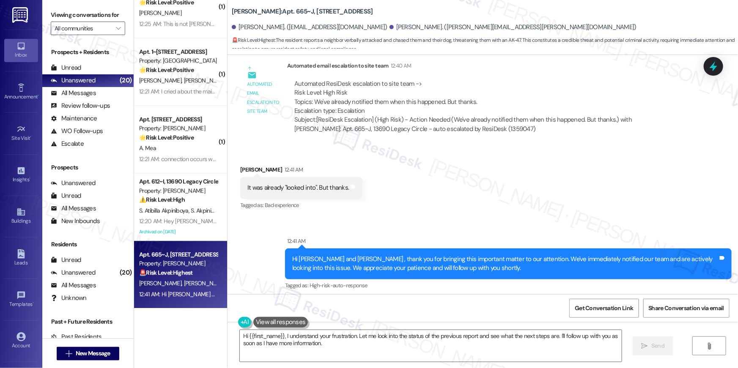
scroll to position [1978, 0]
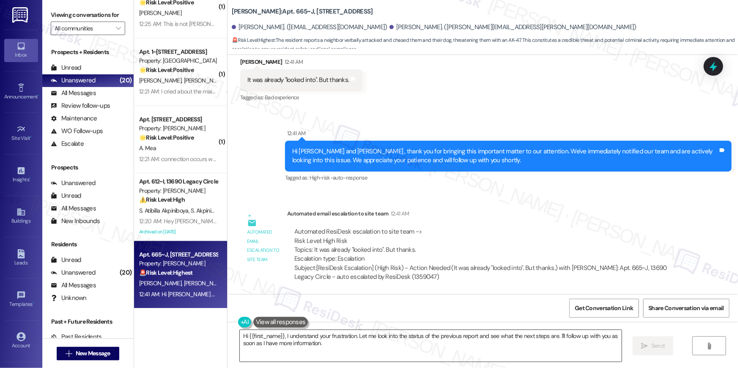
click at [377, 345] on textarea "Hi {{first_name}}, I understand your frustration. Let me look into the status o…" at bounding box center [431, 346] width 382 height 32
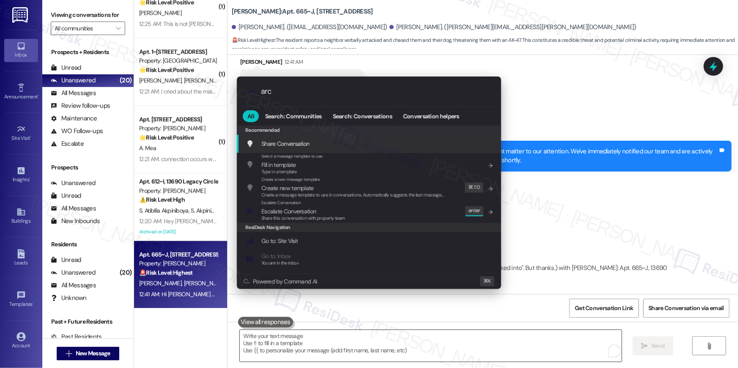
type input "arch"
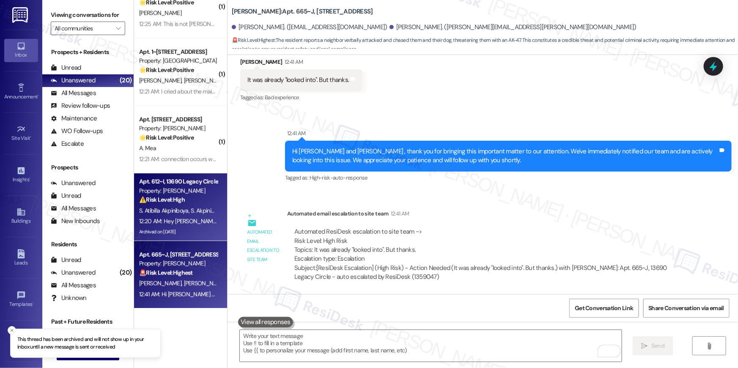
click at [191, 204] on div "Apt. 612~I, 13690 Legacy Circle Property: Elme Dulles ⚠️ Risk Level: High The r…" at bounding box center [178, 190] width 80 height 29
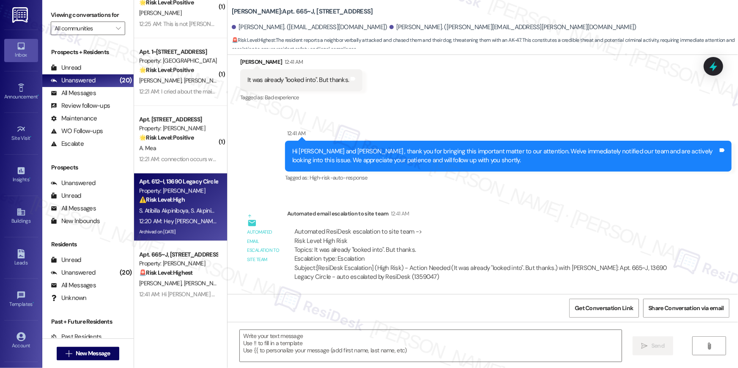
type textarea "Fetching suggested responses. Please feel free to read through the conversation…"
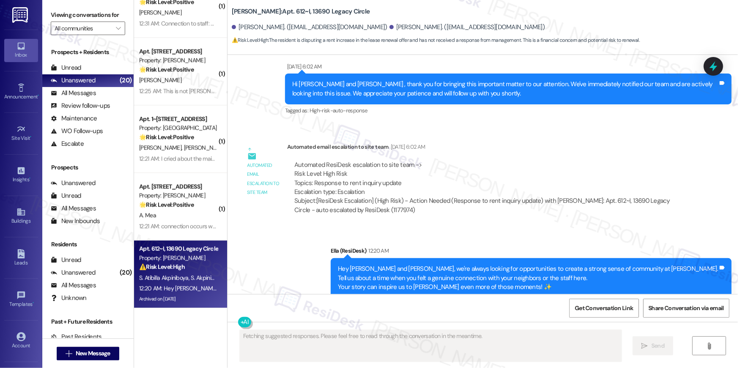
scroll to position [909, 0]
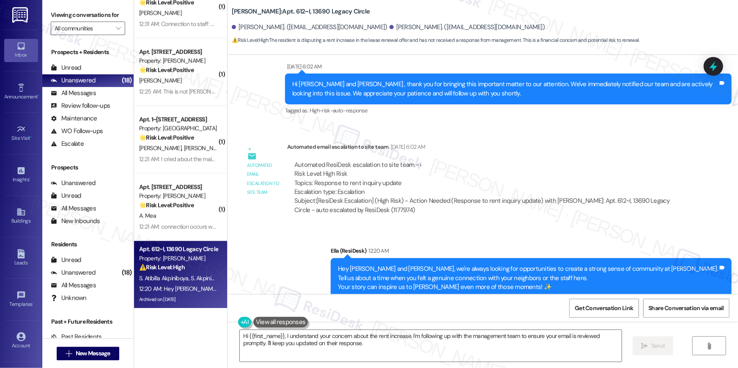
click at [294, 252] on div "Announcement, sent via SMS Ella (ResiDesk) 12:20 AM Hey Selina Abugbilla and St…" at bounding box center [482, 272] width 510 height 90
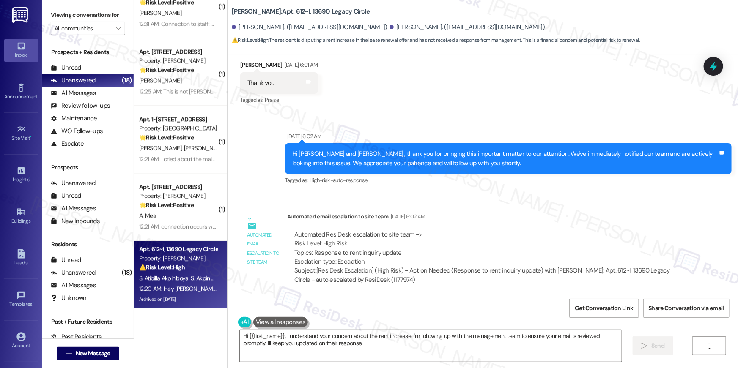
scroll to position [8080, 0]
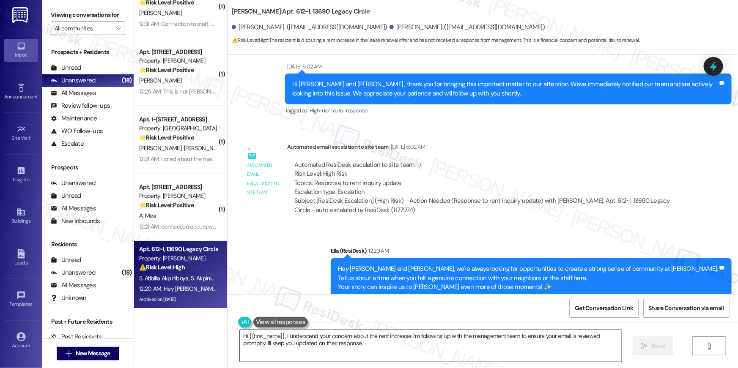
click at [378, 344] on textarea "Hi {{first_name}}, I understand your concern about the rent increase. I'm follo…" at bounding box center [431, 346] width 382 height 32
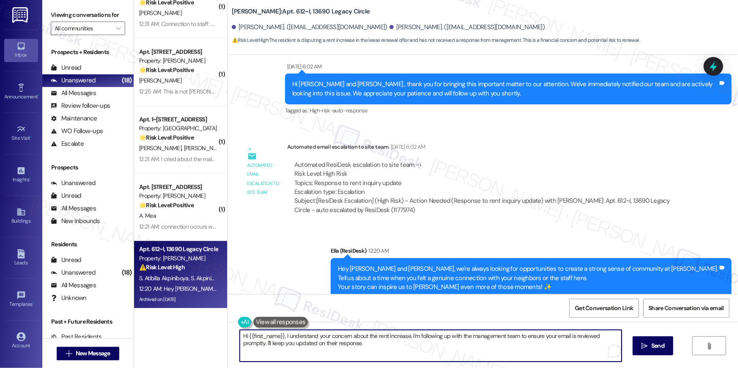
click at [378, 344] on textarea "Hi {{first_name}}, I understand your concern about the rent increase. I'm follo…" at bounding box center [431, 346] width 382 height 32
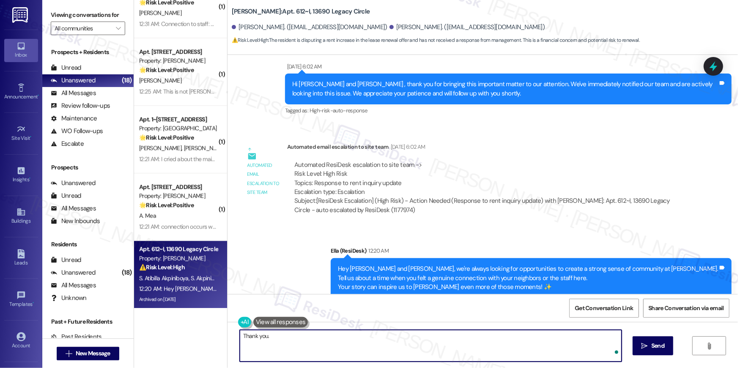
type textarea "Thank you."
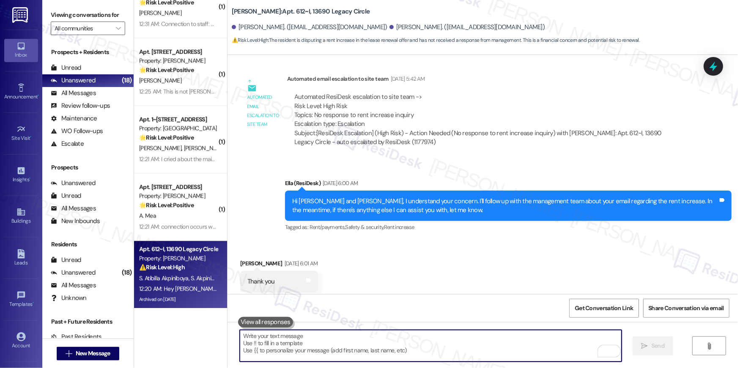
scroll to position [7806, 0]
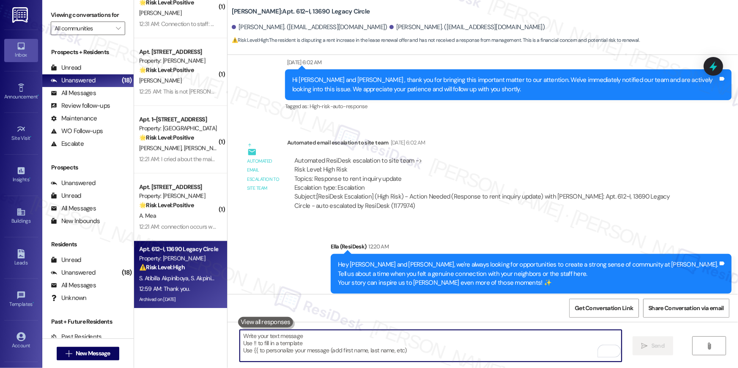
scroll to position [8139, 0]
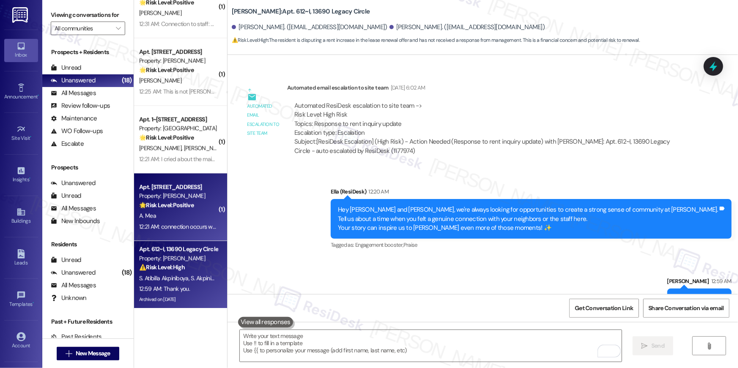
click at [184, 218] on div "A. Mea" at bounding box center [178, 216] width 80 height 11
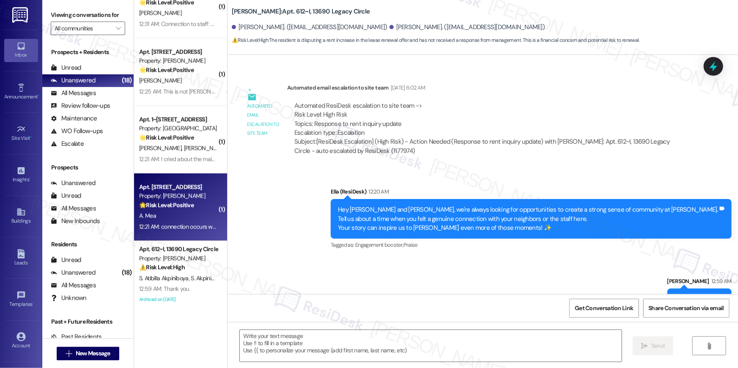
type textarea "Fetching suggested responses. Please feel free to read through the conversation…"
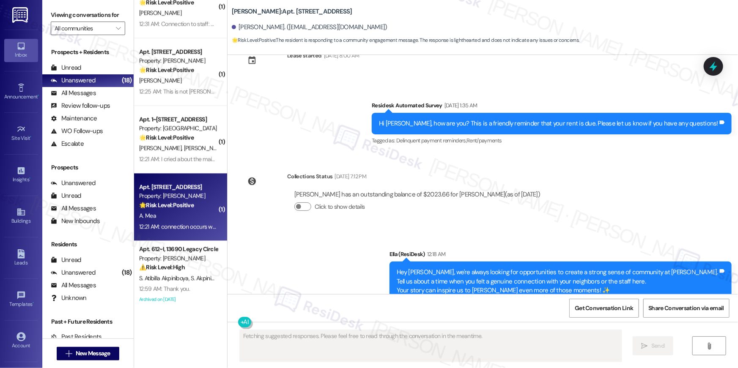
scroll to position [3607, 0]
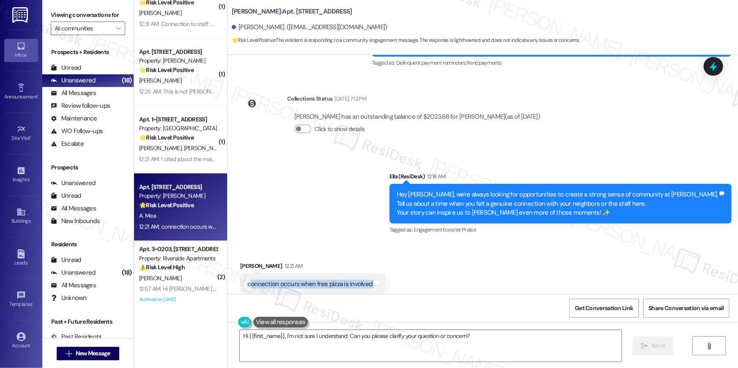
drag, startPoint x: 363, startPoint y: 266, endPoint x: 247, endPoint y: 266, distance: 115.9
click at [247, 274] on div "connection occurs when free pizza is involved Tags and notes" at bounding box center [312, 285] width 145 height 22
click at [385, 161] on div "Announcement, sent via SMS [PERSON_NAME] (ResiDesk) 12:18 AM Hey [PERSON_NAME],…" at bounding box center [482, 198] width 510 height 90
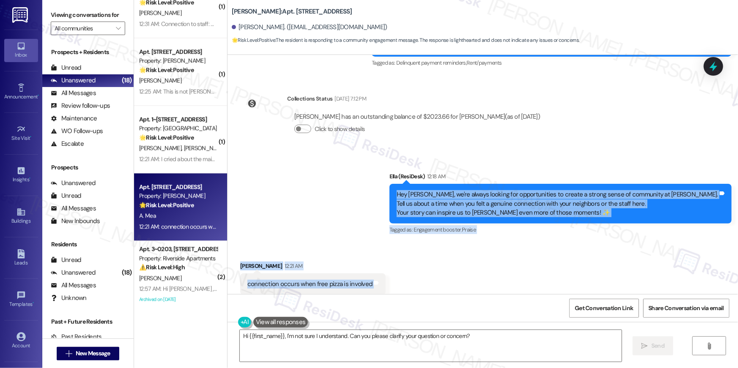
drag, startPoint x: 426, startPoint y: 173, endPoint x: 404, endPoint y: 261, distance: 91.2
click at [404, 261] on div "Survey, sent via SMS Residesk Automated Survey [DATE] 12:18 AM Hi [PERSON_NAME]…" at bounding box center [482, 174] width 510 height 239
copy div "Hey [PERSON_NAME], we're always looking for opportunities to create a strong se…"
click at [355, 350] on textarea "Hi {{first_name}}, I'm not sure I understand. Can you please clarify your quest…" at bounding box center [431, 346] width 382 height 32
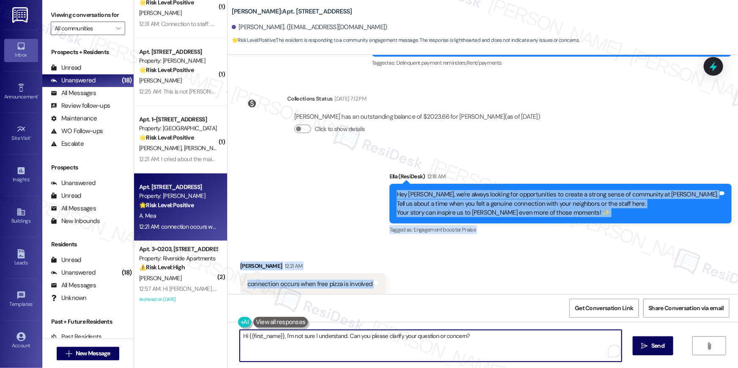
click at [355, 350] on textarea "Hi {{first_name}}, I'm not sure I understand. Can you please clarify your quest…" at bounding box center [431, 346] width 382 height 32
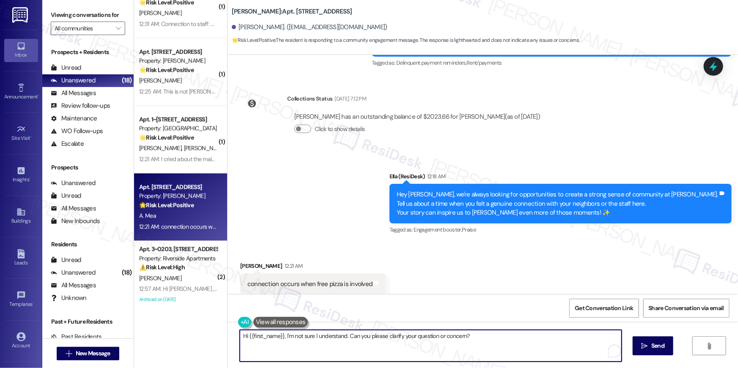
paste textarea "Haha love that [PERSON_NAME], pizza really does bring people together 🍕 Thanks …"
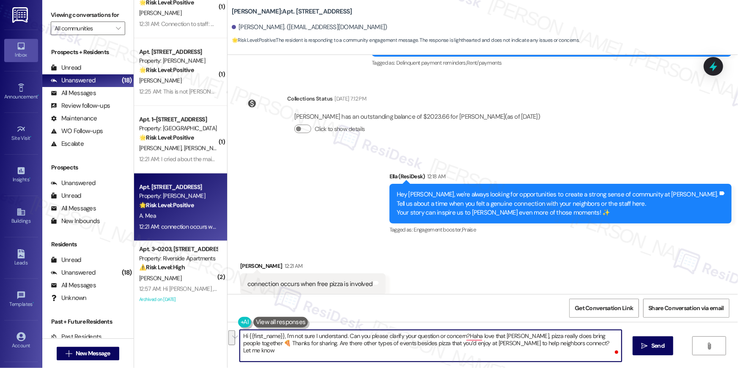
paste textarea "To enrich screen reader interactions, please activate Accessibility in Grammarl…"
type textarea "Haha love that [PERSON_NAME], pizza really does bring people together 🍕 Thanks …"
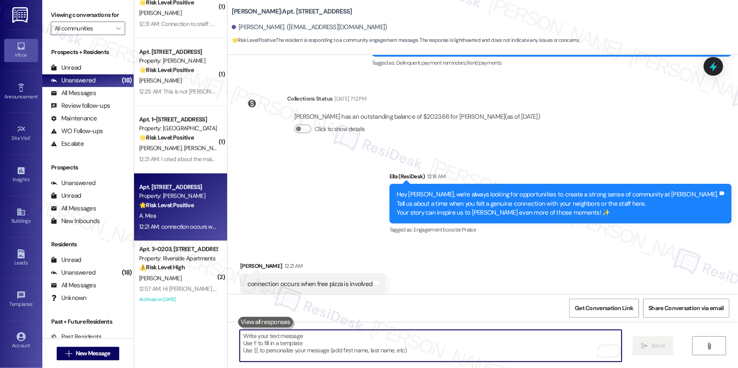
scroll to position [3607, 0]
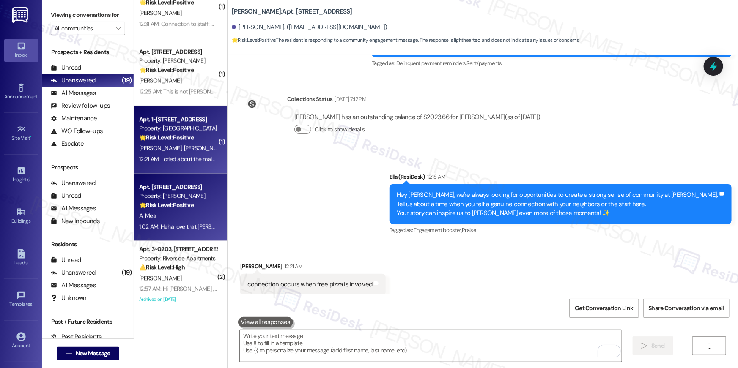
click at [154, 160] on div "12:21 AM: I cried about the maintenance workers coming in on dates they weren't…" at bounding box center [341, 159] width 404 height 8
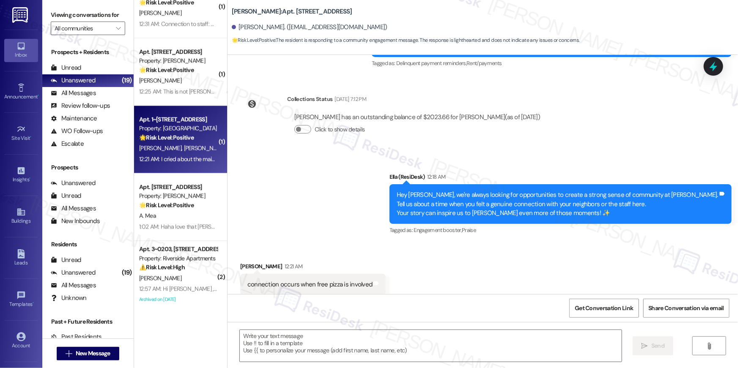
type textarea "Fetching suggested responses. Please feel free to read through the conversation…"
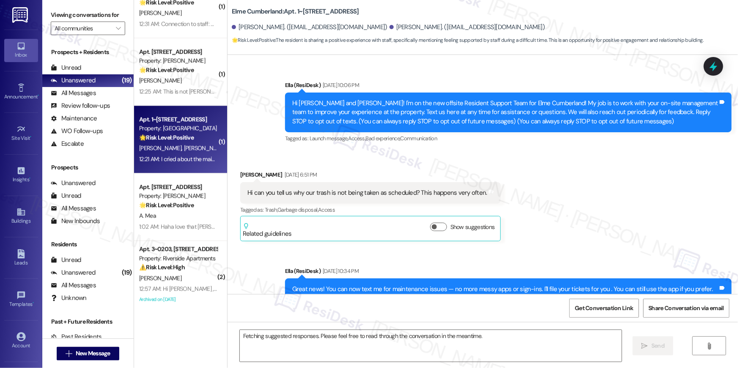
scroll to position [7434, 0]
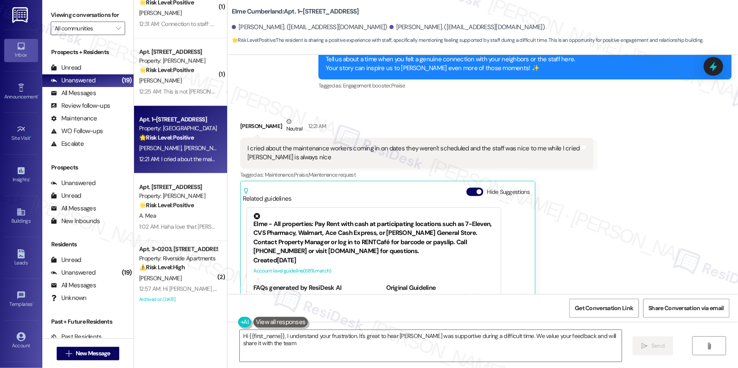
type textarea "Hi {{first_name}}, I understand your frustration. It's great to hear [PERSON_NA…"
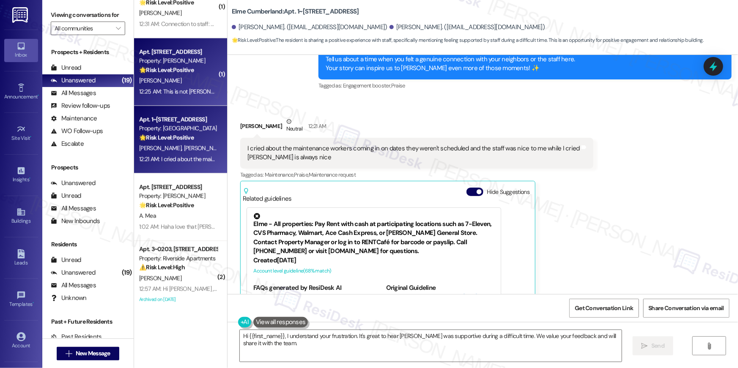
click at [190, 82] on div "[PERSON_NAME]" at bounding box center [178, 80] width 80 height 11
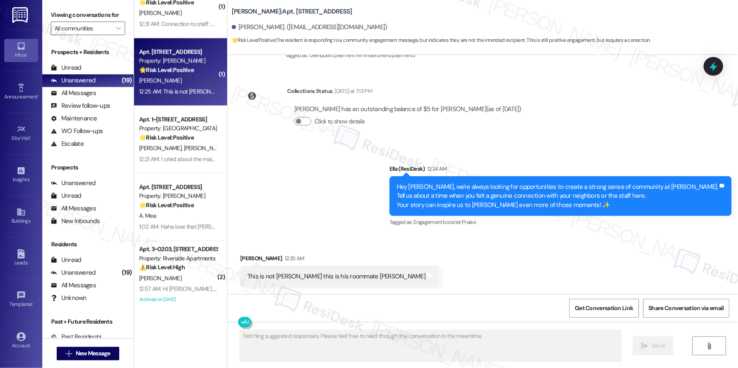
scroll to position [204, 0]
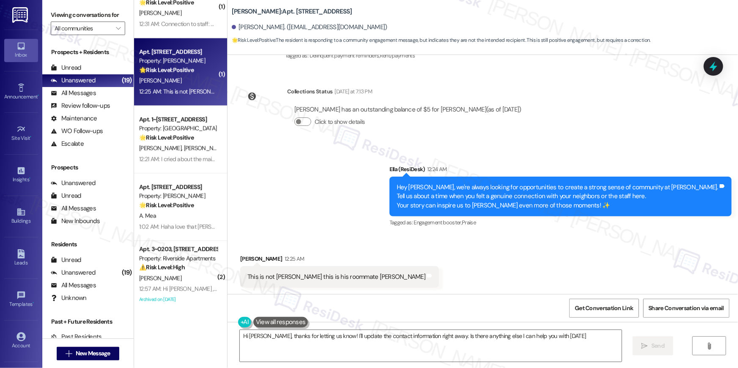
type textarea "Hi [PERSON_NAME], thanks for letting us know! I'll update the contact informati…"
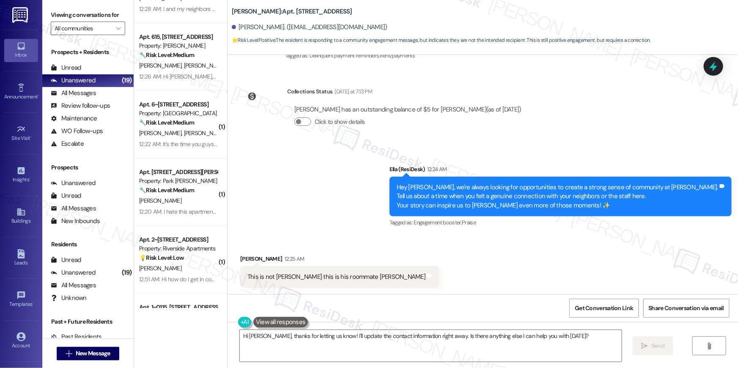
scroll to position [0, 0]
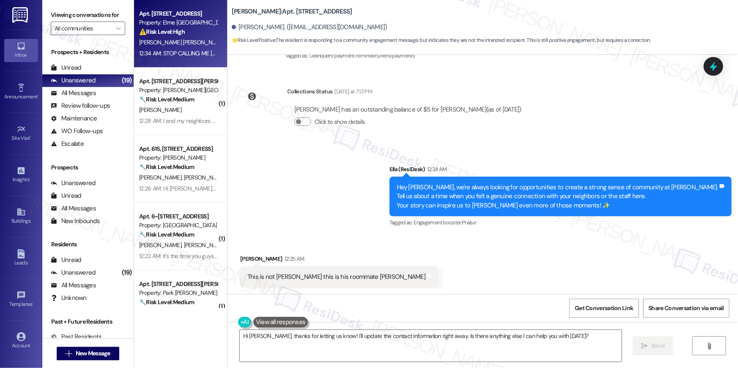
click at [212, 33] on div "Apt. 4205, [STREET_ADDRESS] Property: Elme Alexandria ⚠️ Risk Level: High The r…" at bounding box center [180, 34] width 93 height 68
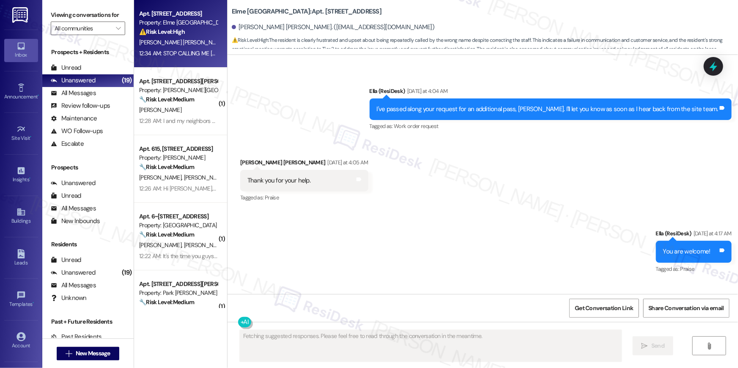
scroll to position [1263, 0]
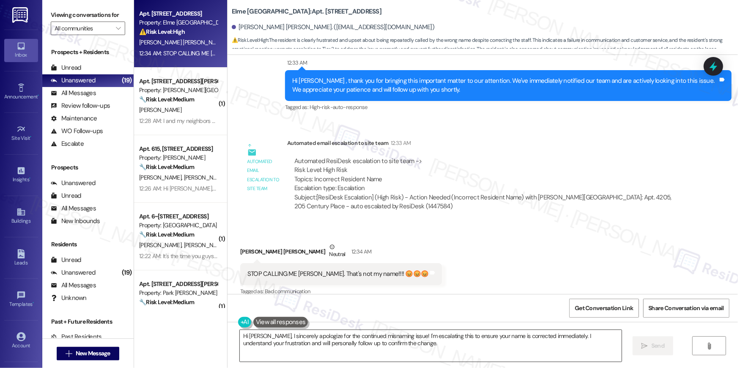
click at [427, 342] on textarea "Hi [PERSON_NAME], I sincerely apologize for the continued misnaming issue! I'm …" at bounding box center [431, 346] width 382 height 32
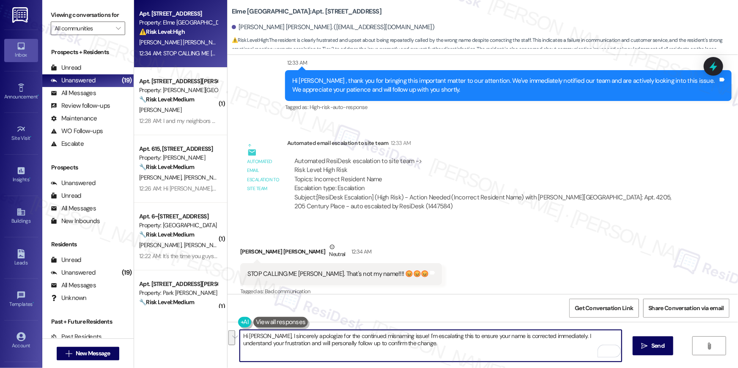
drag, startPoint x: 399, startPoint y: 339, endPoint x: 406, endPoint y: 363, distance: 24.6
click at [406, 363] on div "Hi [PERSON_NAME], I sincerely apologize for the continued misnaming issue! I'm …" at bounding box center [482, 353] width 510 height 63
type textarea "Hi [PERSON_NAME], I sincerely apologize for the continued misnaming issue! I ha…"
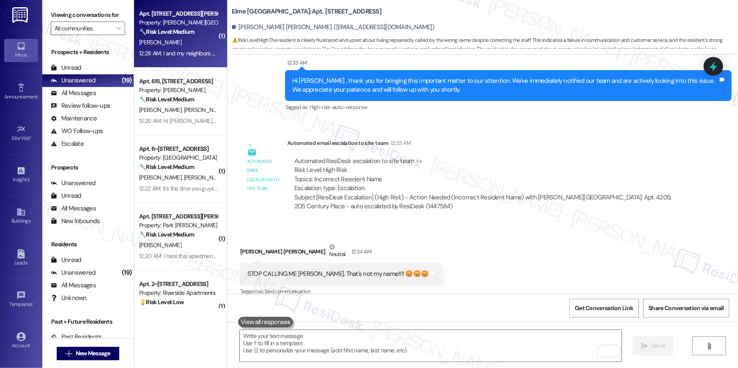
click at [180, 45] on div "[PERSON_NAME]" at bounding box center [178, 42] width 80 height 11
type textarea "Fetching suggested responses. Please feel free to read through the conversation…"
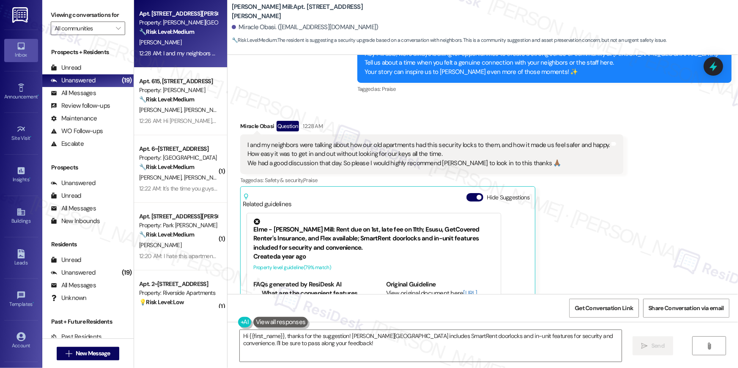
scroll to position [3052, 0]
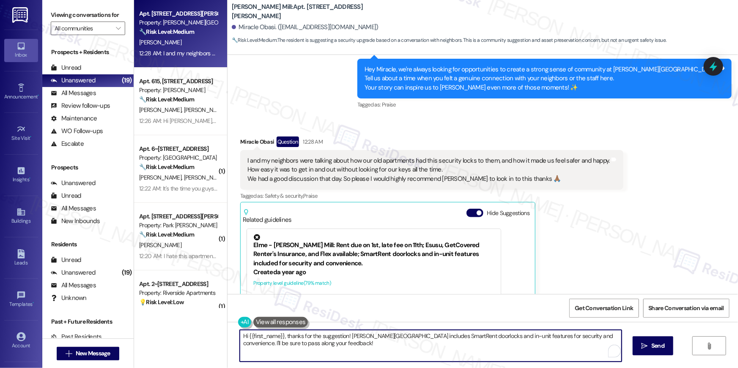
click at [382, 346] on textarea "Hi {{first_name}}, thanks for the suggestion! [PERSON_NAME][GEOGRAPHIC_DATA] in…" at bounding box center [431, 346] width 382 height 32
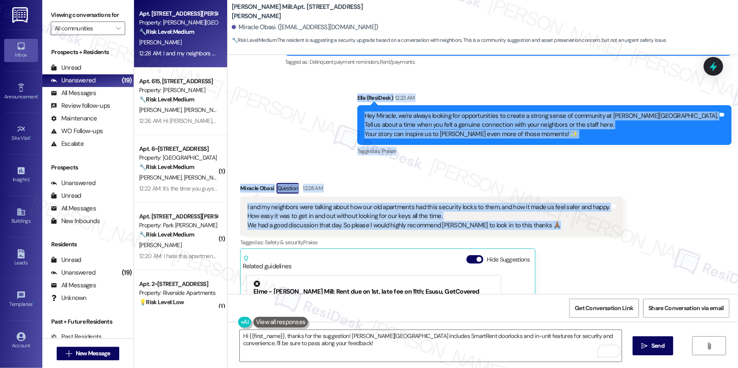
scroll to position [2998, 0]
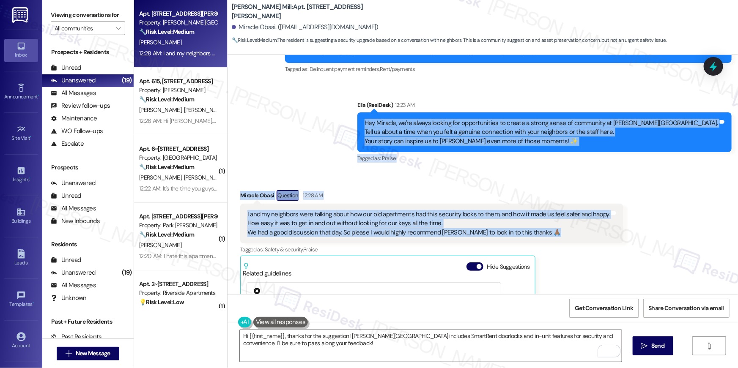
drag, startPoint x: 557, startPoint y: 181, endPoint x: 422, endPoint y: 123, distance: 146.8
click at [422, 123] on div "Lease started [DATE] 8:00 AM Survey, sent via SMS Residesk Automated Survey [DA…" at bounding box center [482, 174] width 510 height 239
copy div "Hey Miracle, we're always looking for opportunities to create a strong sense of…"
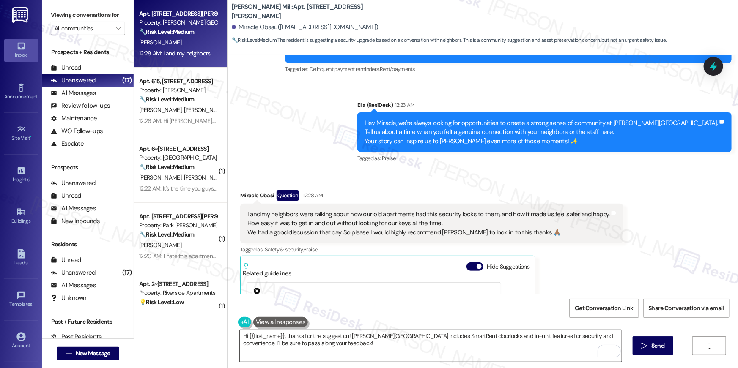
click at [337, 349] on textarea "Hi {{first_name}}, thanks for the suggestion! [PERSON_NAME][GEOGRAPHIC_DATA] in…" at bounding box center [431, 346] width 382 height 32
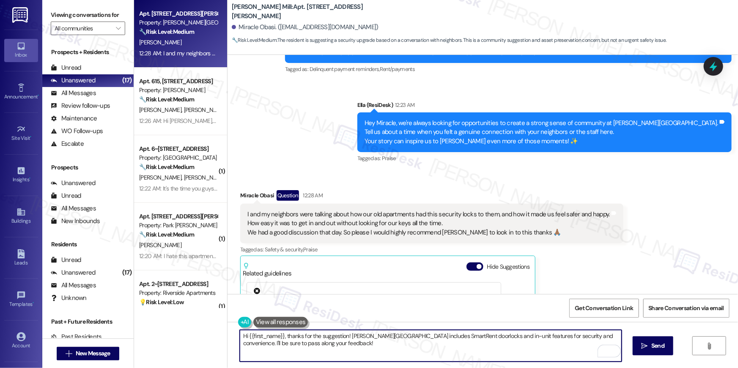
click at [337, 349] on textarea "Hi {{first_name}}, thanks for the suggestion! [PERSON_NAME][GEOGRAPHIC_DATA] in…" at bounding box center [431, 346] width 382 height 32
paste textarea "Thanks for sharing that, Miracle. I’ll pass along your suggestion about the loc…"
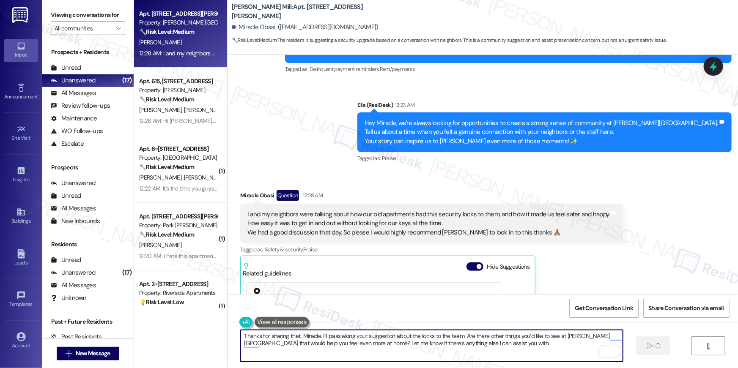
type textarea "Thanks for sharing that, Miracle. I’ll pass along your suggestion about the loc…"
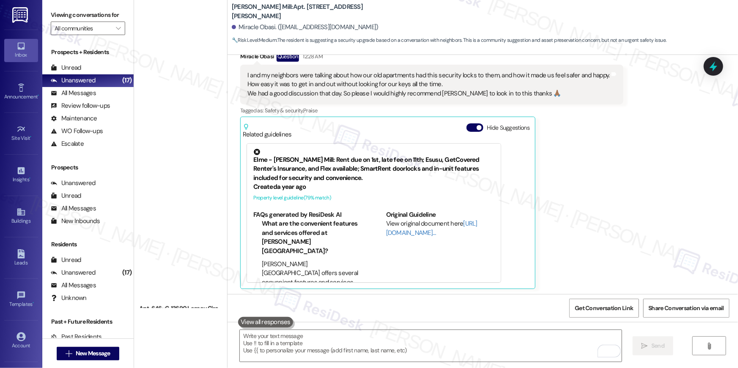
scroll to position [909, 0]
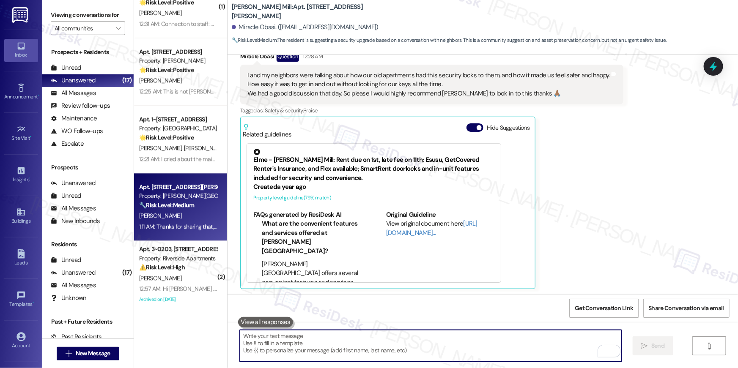
click at [179, 218] on div "[PERSON_NAME]" at bounding box center [178, 216] width 80 height 11
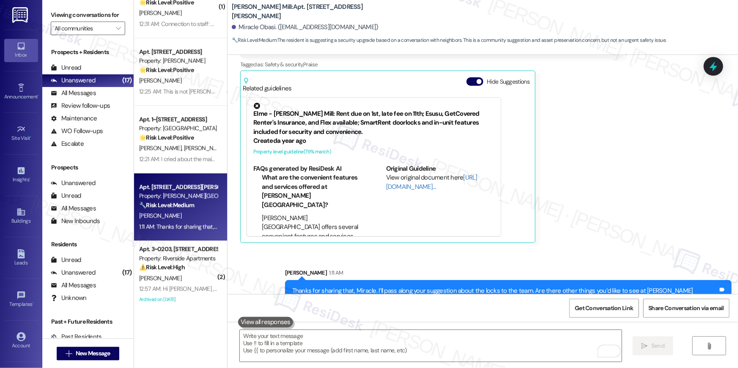
scroll to position [3205, 0]
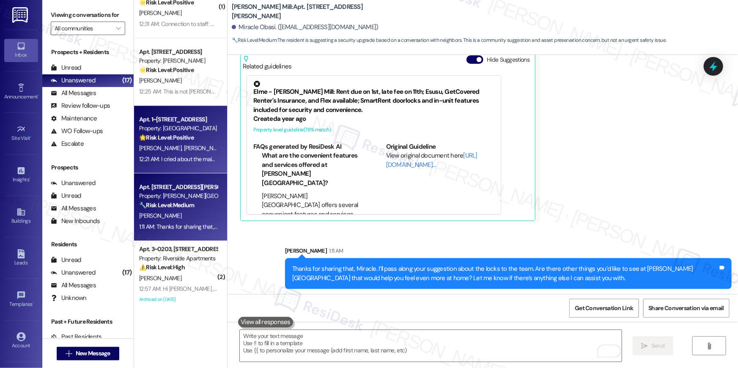
click at [178, 163] on div "12:21 AM: I cried about the maintenance workers coming in on dates they weren't…" at bounding box center [178, 159] width 80 height 11
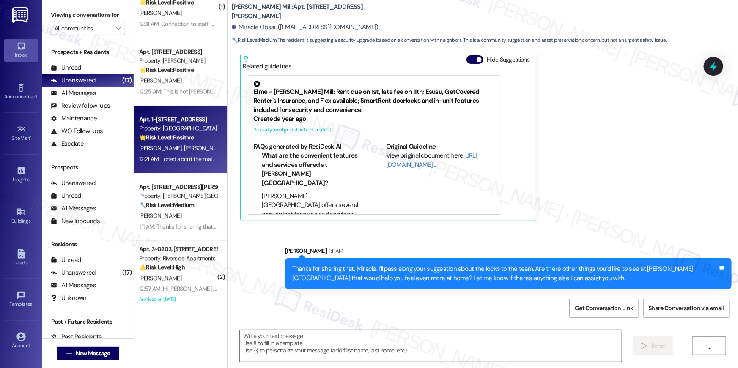
type textarea "Fetching suggested responses. Please feel free to read through the conversation…"
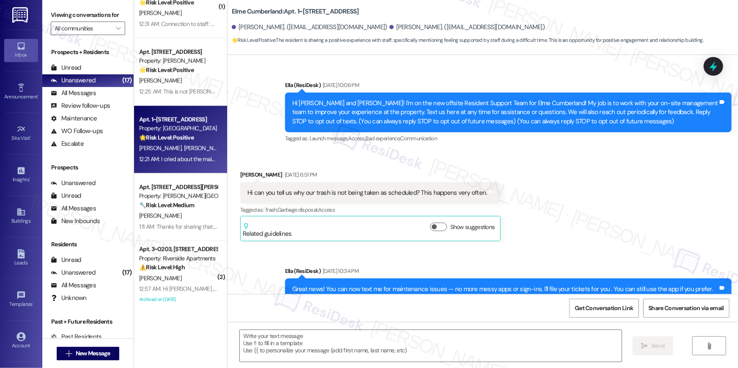
type textarea "Fetching suggested responses. Please feel free to read through the conversation…"
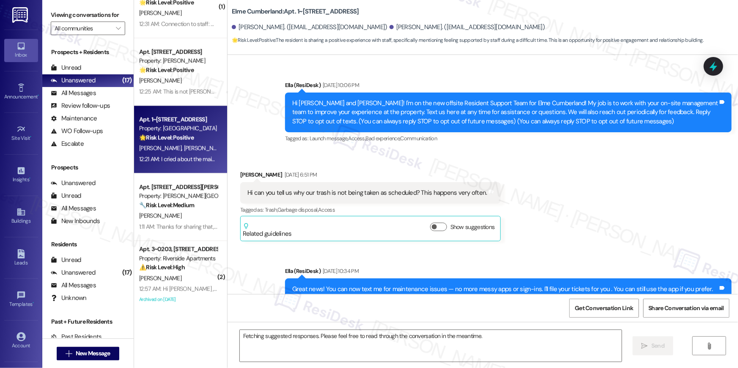
scroll to position [7434, 0]
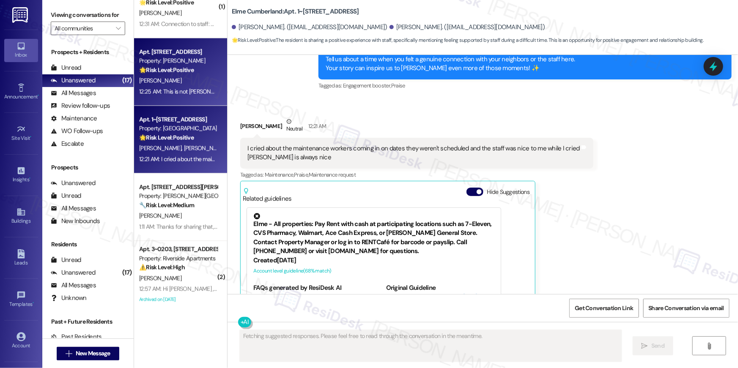
click at [140, 80] on span "[PERSON_NAME]" at bounding box center [160, 81] width 42 height 8
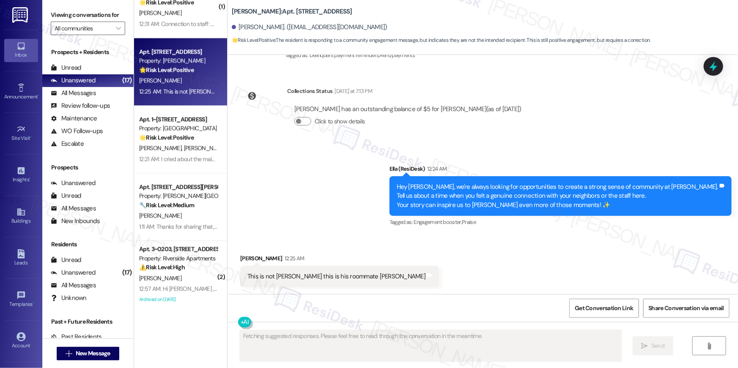
scroll to position [204, 0]
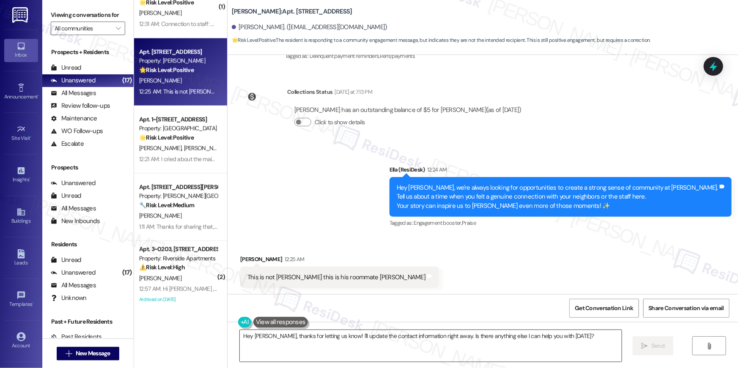
click at [302, 341] on textarea "Hey [PERSON_NAME], thanks for letting us know! I'll update the contact informat…" at bounding box center [431, 346] width 382 height 32
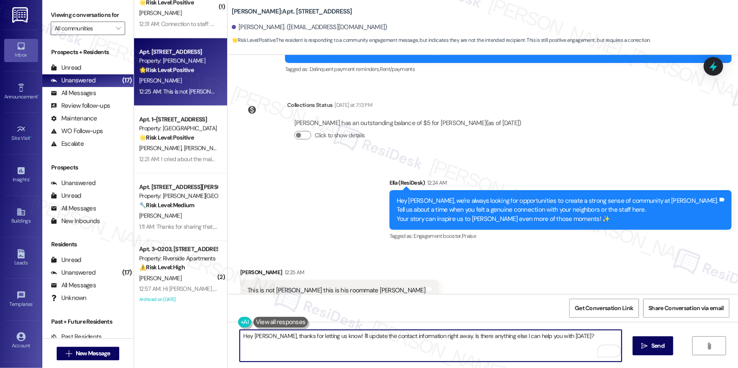
scroll to position [204, 0]
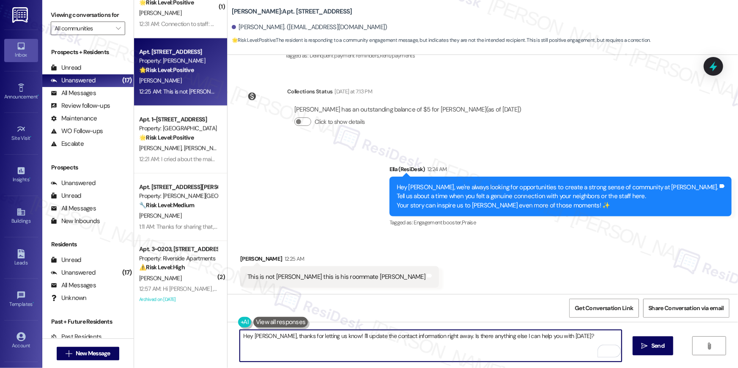
click at [376, 340] on textarea "Hey [PERSON_NAME], thanks for letting us know! I'll update the contact informat…" at bounding box center [431, 346] width 382 height 32
drag, startPoint x: 438, startPoint y: 336, endPoint x: 477, endPoint y: 368, distance: 50.5
click at [477, 368] on div "Hey [PERSON_NAME], thanks for letting us know! I'll update the contact informat…" at bounding box center [482, 353] width 510 height 63
click at [335, 337] on textarea "Hey [PERSON_NAME], thanks for letting us know! I'll update the contact informat…" at bounding box center [431, 346] width 382 height 32
type textarea "Hey [PERSON_NAME], thanks for letting us know! I'll have our site team update y…"
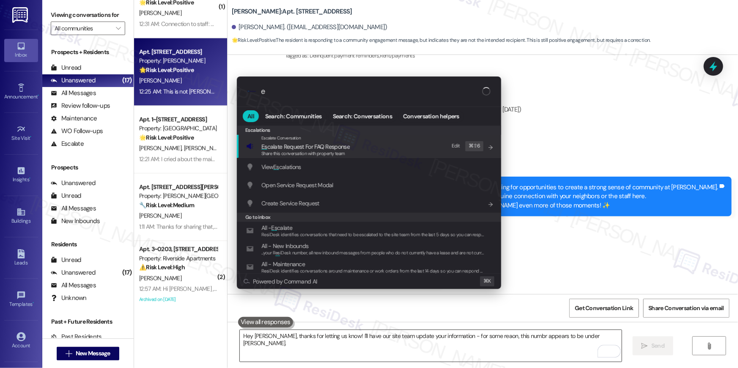
type input "es"
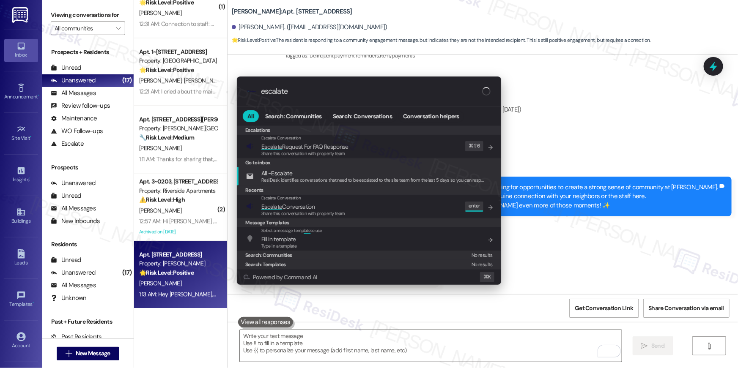
type input "escalate"
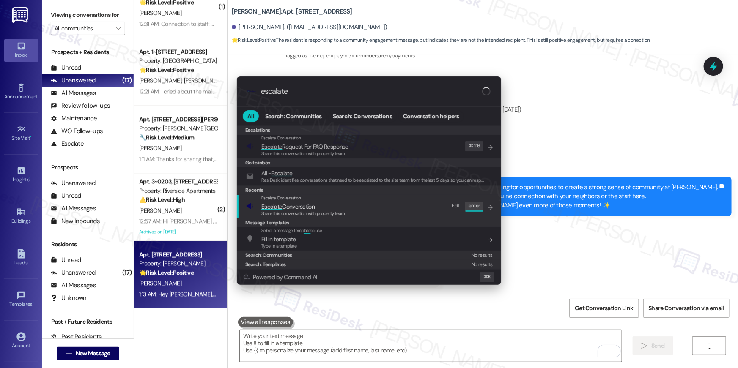
click at [304, 214] on span "Share this conversation with property team" at bounding box center [303, 214] width 84 height 6
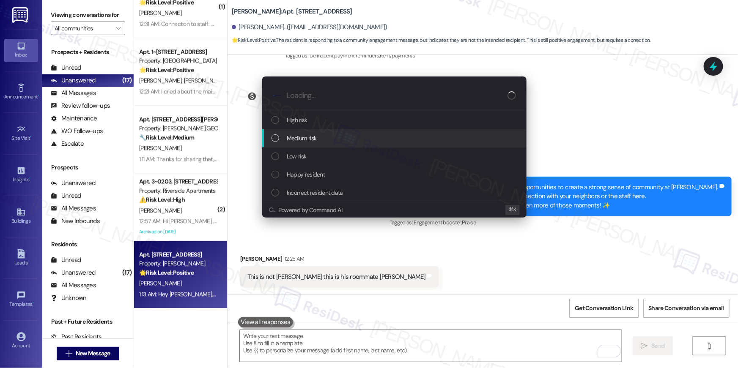
click at [303, 138] on span "Medium risk" at bounding box center [302, 138] width 30 height 9
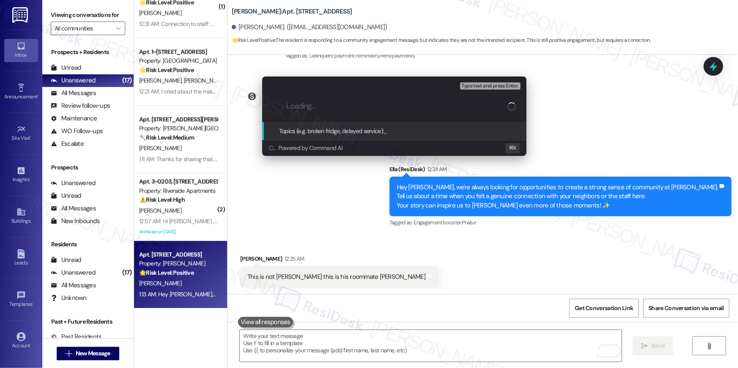
type input "`"
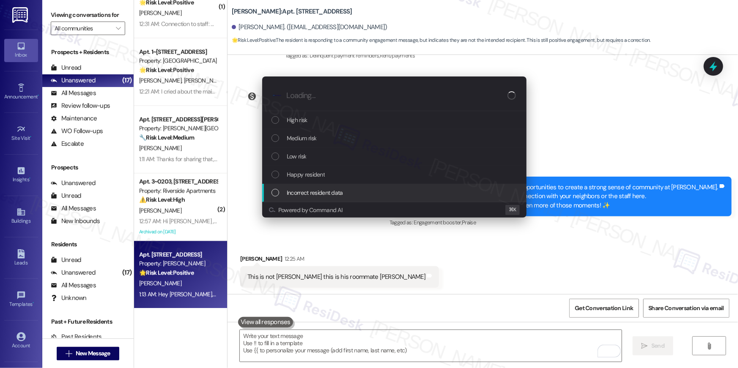
click at [305, 194] on span "Incorrect resident data" at bounding box center [315, 192] width 56 height 9
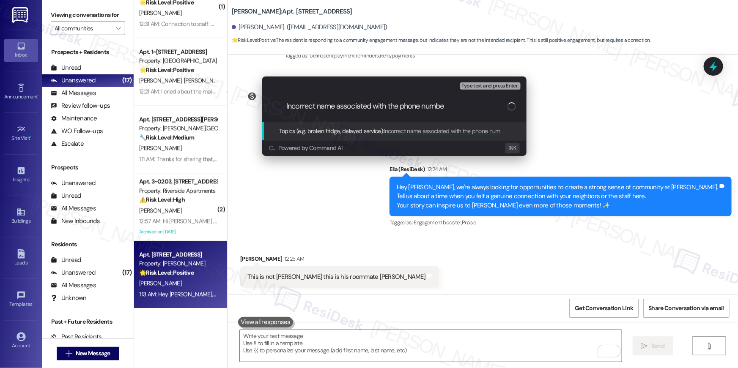
type input "Incorrect name associated with the phone number"
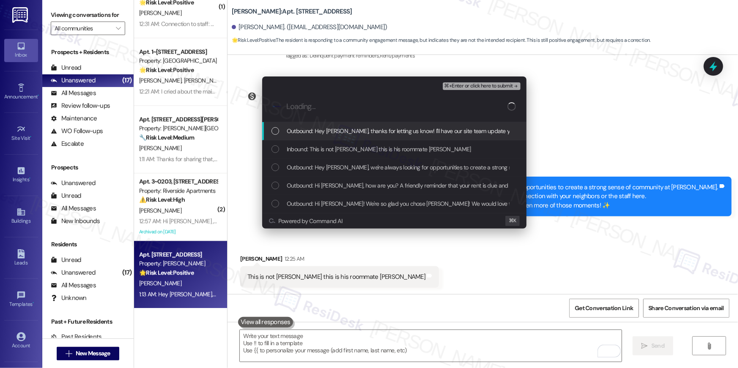
click at [300, 129] on span "Outbound: Hey [PERSON_NAME], thanks for letting us know! I'll have our site tea…" at bounding box center [501, 130] width 429 height 9
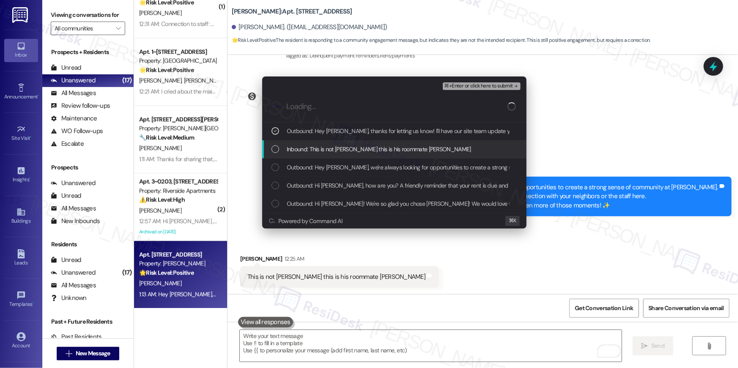
click at [302, 147] on span "Inbound: This is not [PERSON_NAME] this is his roommate [PERSON_NAME]" at bounding box center [379, 149] width 184 height 9
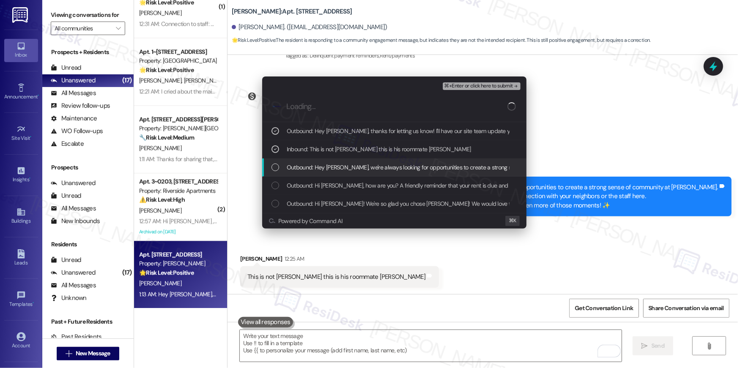
click at [314, 167] on span "Outbound: Hey [PERSON_NAME], we're always looking for opportunities to create a…" at bounding box center [660, 167] width 746 height 9
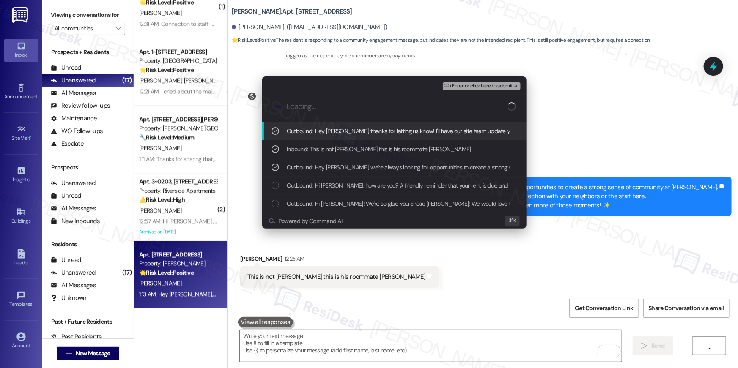
click at [460, 89] on span "⌘+Enter or click here to submit" at bounding box center [478, 86] width 68 height 6
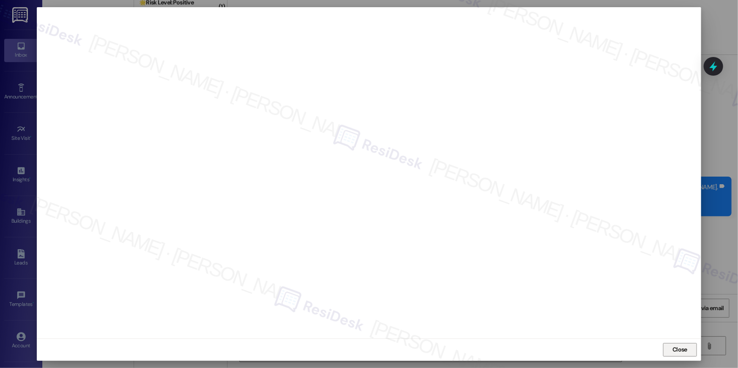
click at [677, 353] on span "Close" at bounding box center [679, 349] width 15 height 9
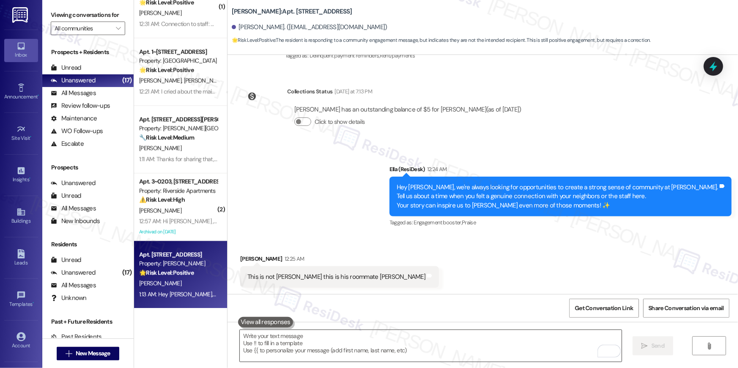
click at [474, 348] on textarea "To enrich screen reader interactions, please activate Accessibility in Grammarl…" at bounding box center [431, 346] width 382 height 32
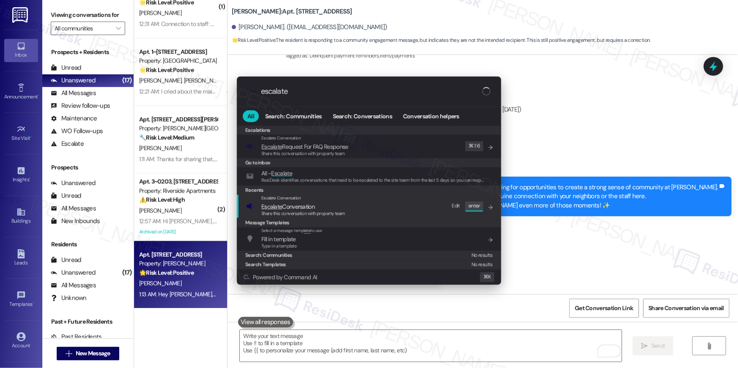
type input "escalate"
click at [325, 214] on span "Share this conversation with property team" at bounding box center [303, 214] width 84 height 6
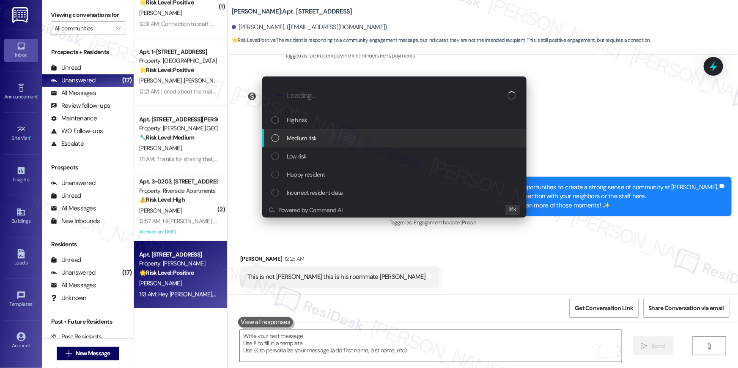
click at [331, 135] on div "Medium risk" at bounding box center [394, 138] width 247 height 9
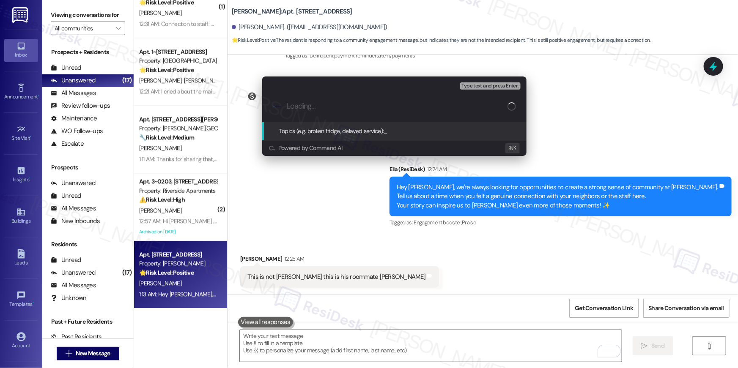
paste input "Incorrect name associated with the phone number"
type input "Incorrect name associated with the phone number"
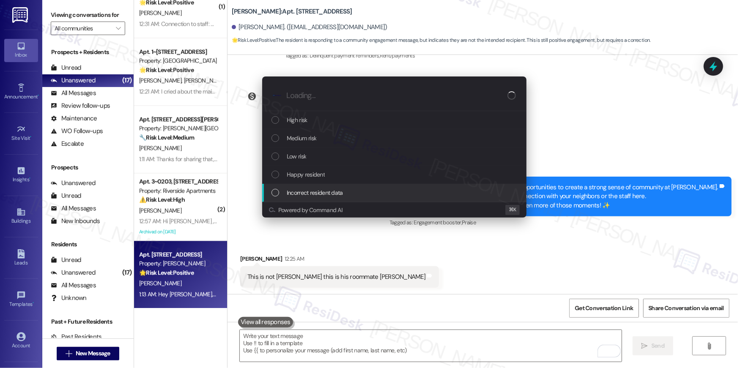
click at [320, 193] on span "Incorrect resident data" at bounding box center [315, 192] width 56 height 9
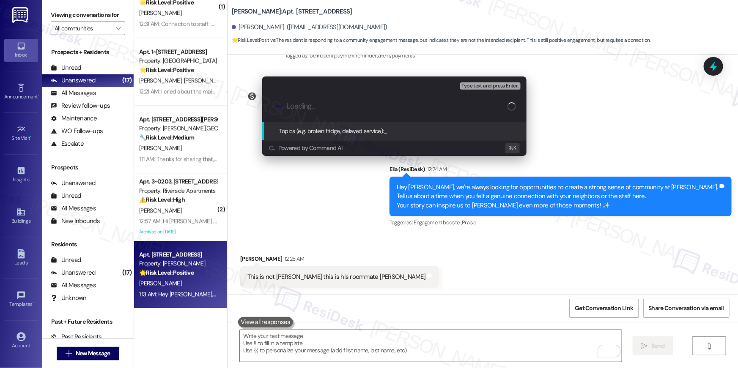
paste input "Incorrect name associated with the phone number"
type input "Incorrect name associated with the phone number"
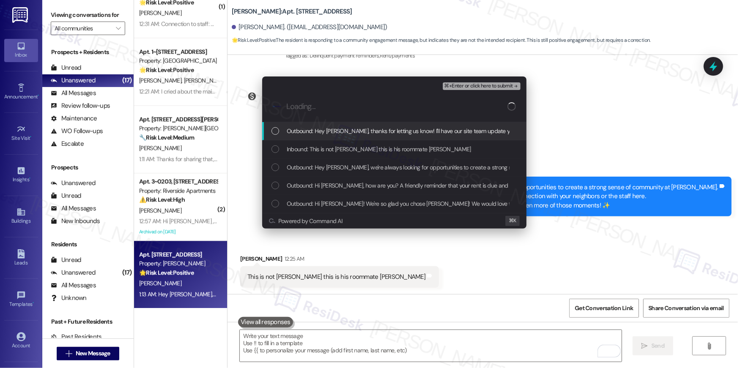
click at [348, 132] on span "Outbound: Hey Brady, thanks for letting us know! I'll have our site team update…" at bounding box center [501, 130] width 429 height 9
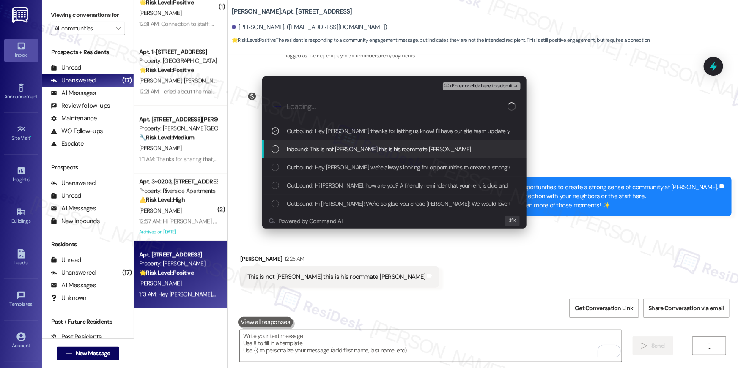
click at [347, 143] on div "Inbound: This is not stephen this is his roommate brady" at bounding box center [394, 149] width 264 height 18
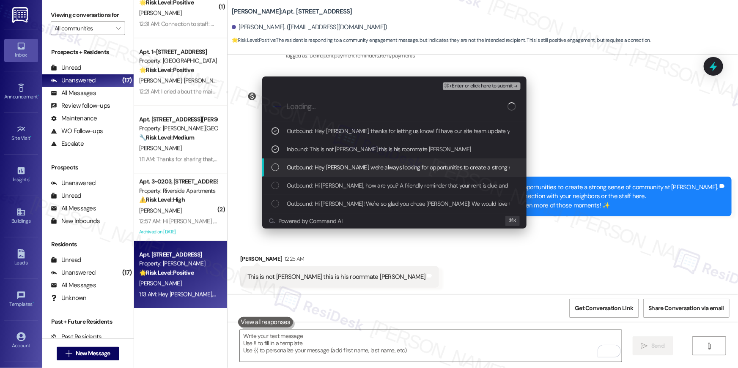
click at [341, 160] on div "Outbound: Hey Stephen, we're always looking for opportunities to create a stron…" at bounding box center [394, 168] width 264 height 18
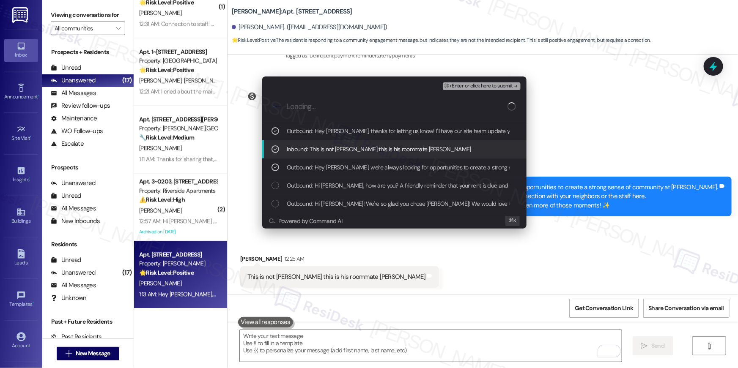
click at [468, 85] on span "⌘+Enter or click here to submit" at bounding box center [478, 86] width 68 height 6
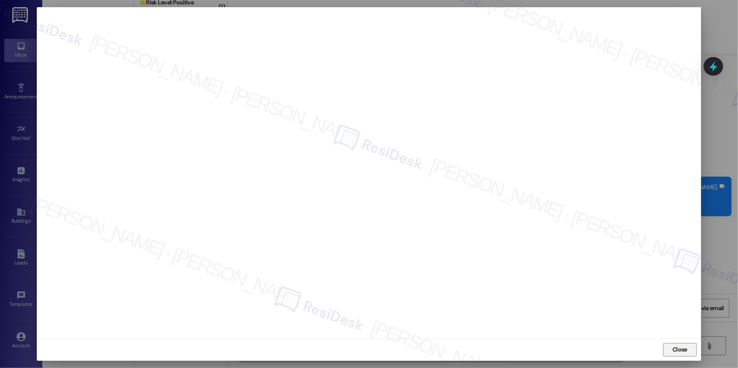
click at [681, 353] on span "Close" at bounding box center [679, 349] width 15 height 9
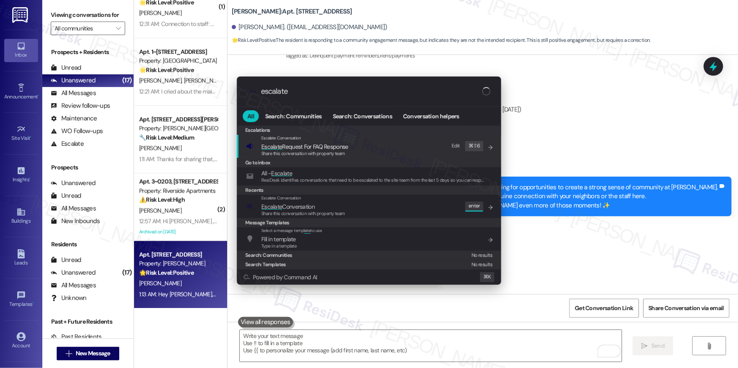
type input "escalate"
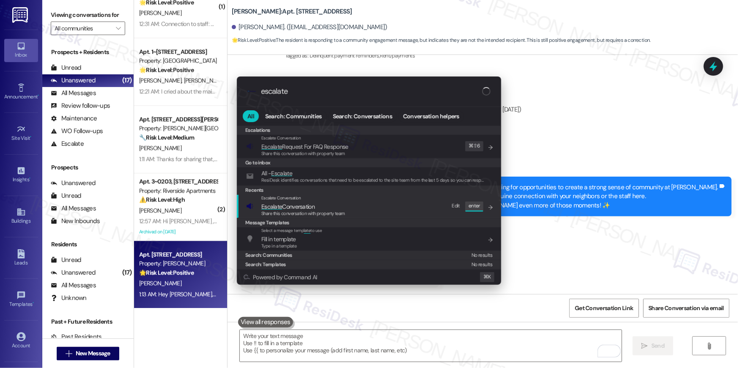
click at [354, 200] on div "Escalate Conversation Escalate Conversation Share this conversation with proper…" at bounding box center [369, 206] width 247 height 23
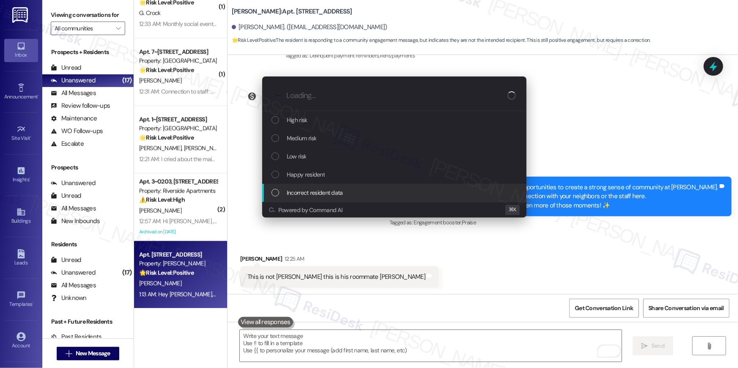
click at [326, 190] on span "Incorrect resident data" at bounding box center [315, 192] width 56 height 9
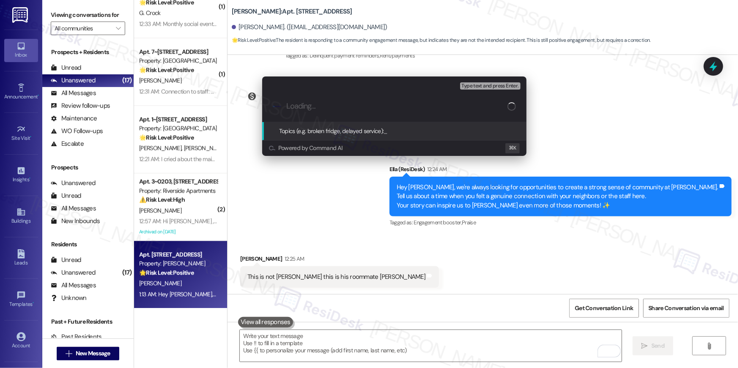
paste input "Incorrect name associated with the phone number"
type input "Incorrect name associated with the phone number"
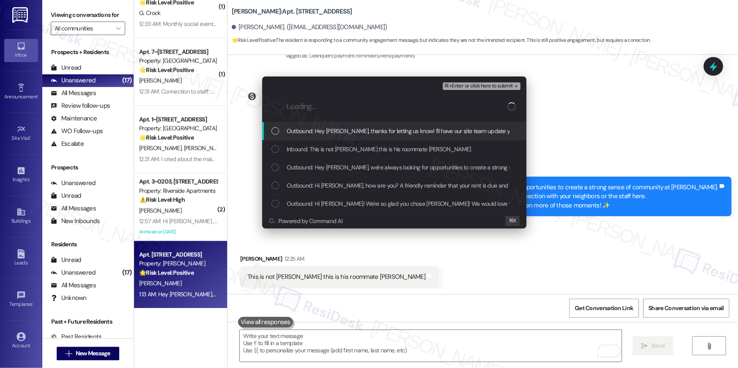
click at [333, 135] on span "Outbound: Hey Brady, thanks for letting us know! I'll have our site team update…" at bounding box center [501, 130] width 429 height 9
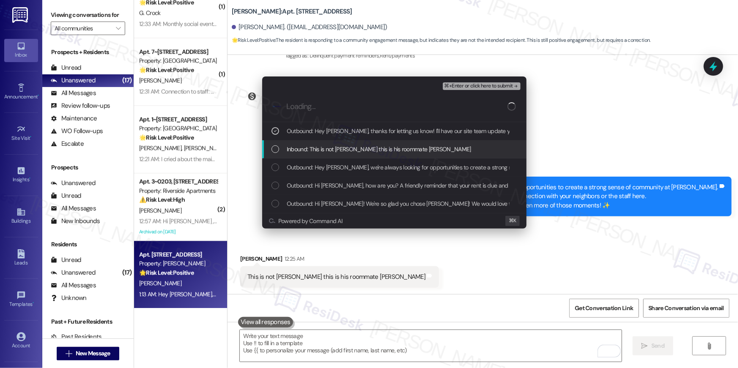
click at [332, 153] on span "Inbound: This is not stephen this is his roommate brady" at bounding box center [379, 149] width 184 height 9
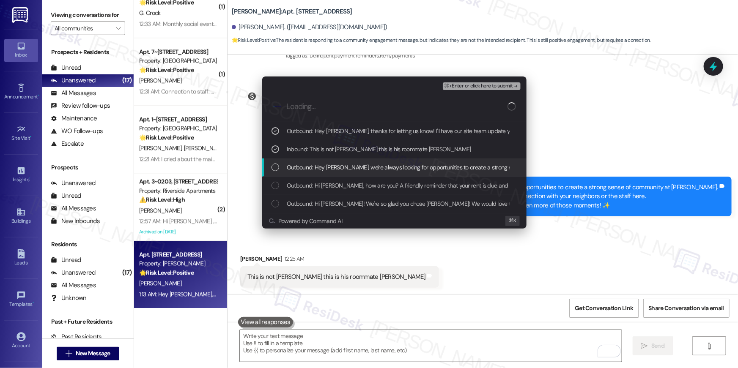
click at [333, 164] on span "Outbound: Hey Stephen, we're always looking for opportunities to create a stron…" at bounding box center [660, 167] width 746 height 9
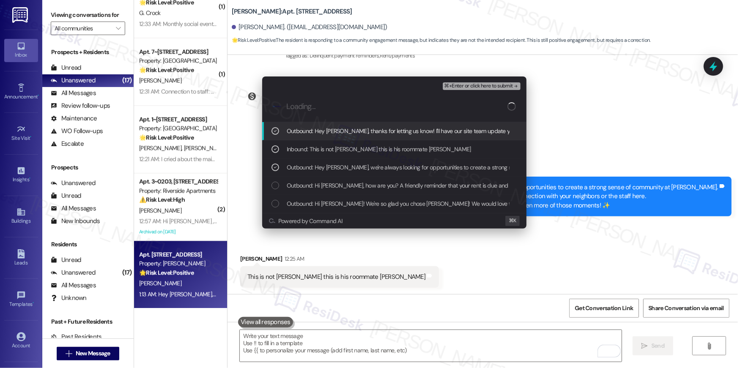
click at [485, 84] on span "⌘+Enter or click here to submit" at bounding box center [478, 86] width 68 height 6
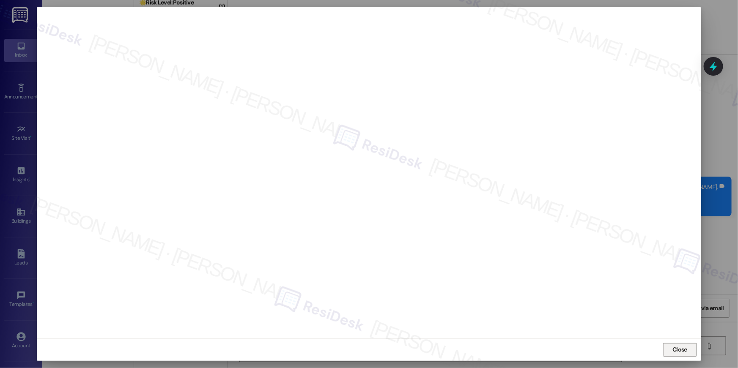
click at [669, 345] on button "Close" at bounding box center [680, 350] width 34 height 14
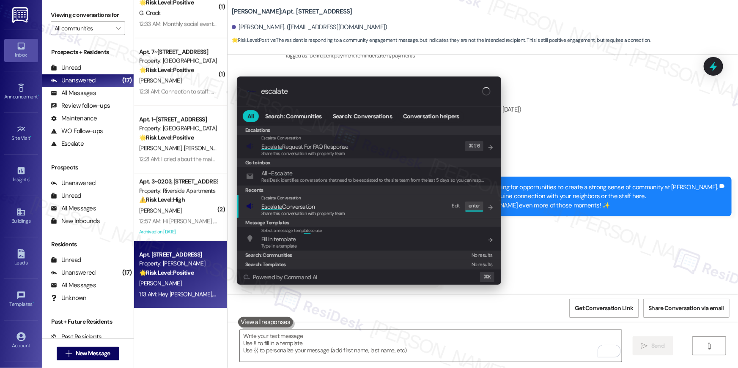
type input "escalate"
click at [341, 203] on span "Escalate Conversation" at bounding box center [303, 206] width 84 height 9
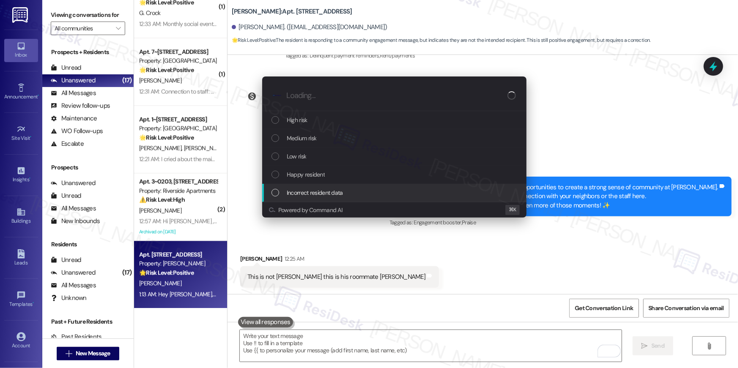
click at [319, 187] on div "Incorrect resident data" at bounding box center [394, 193] width 264 height 18
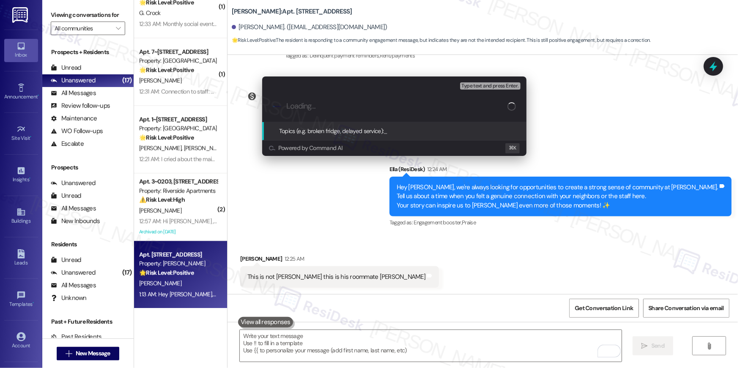
paste input "Incorrect name associated with the phone number"
type input "Incorrect name associated with the phone number"
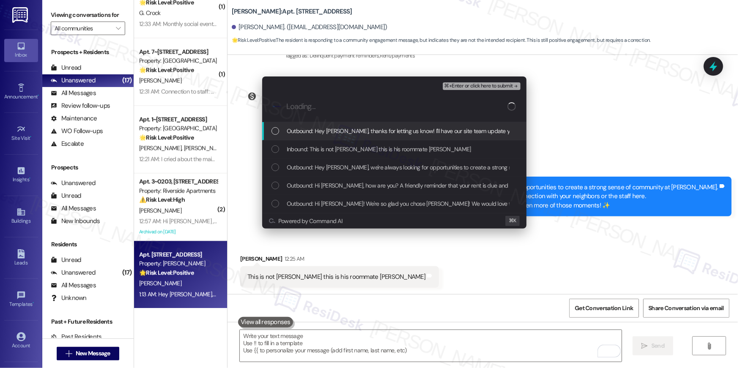
click at [342, 134] on span "Outbound: Hey Brady, thanks for letting us know! I'll have our site team update…" at bounding box center [501, 130] width 429 height 9
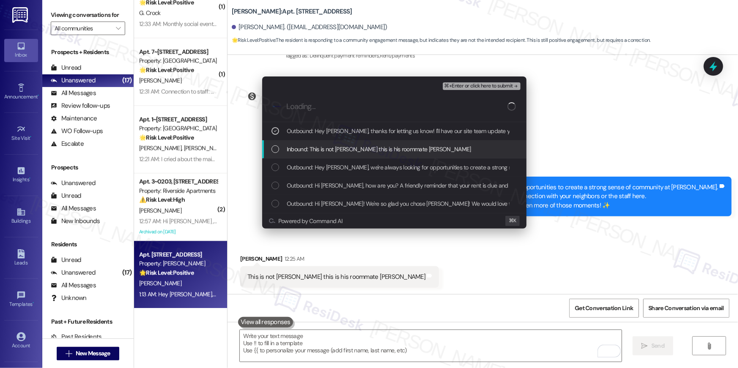
click at [339, 146] on span "Inbound: This is not stephen this is his roommate brady" at bounding box center [379, 149] width 184 height 9
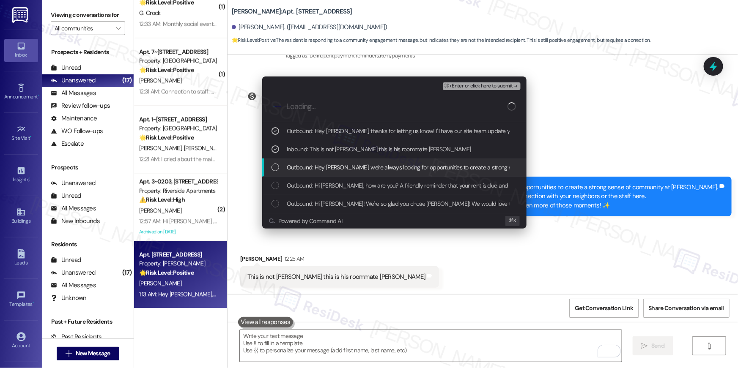
click at [338, 159] on div "Outbound: Hey Stephen, we're always looking for opportunities to create a stron…" at bounding box center [394, 168] width 264 height 18
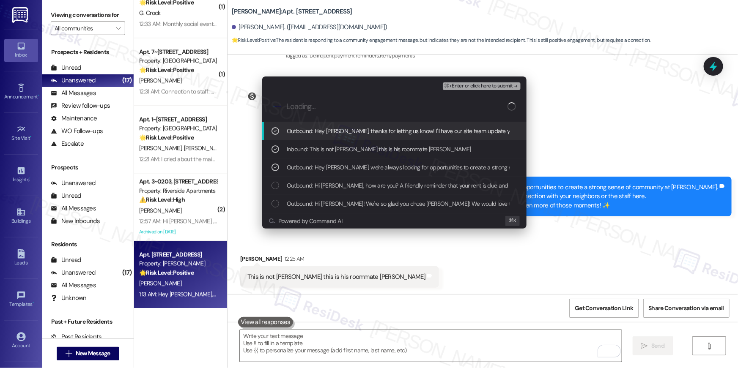
click at [457, 88] on span "⌘+Enter or click here to submit" at bounding box center [478, 86] width 68 height 6
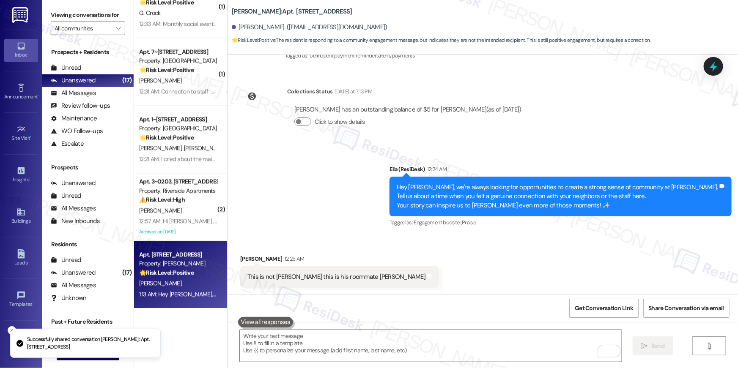
scroll to position [204, 0]
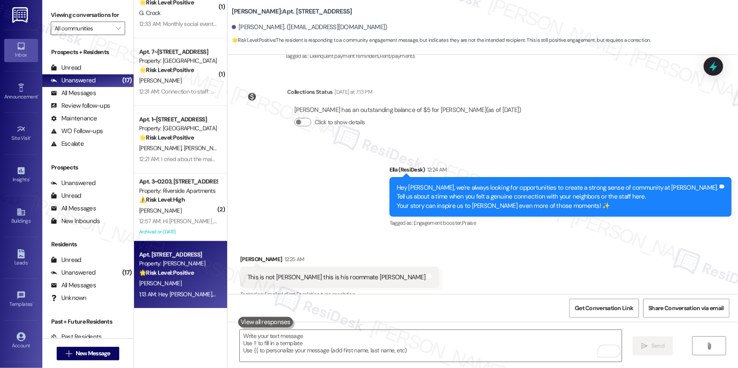
click at [166, 157] on div "12:21 AM: I cried about the maintenance workers coming in on dates they weren't…" at bounding box center [341, 159] width 404 height 8
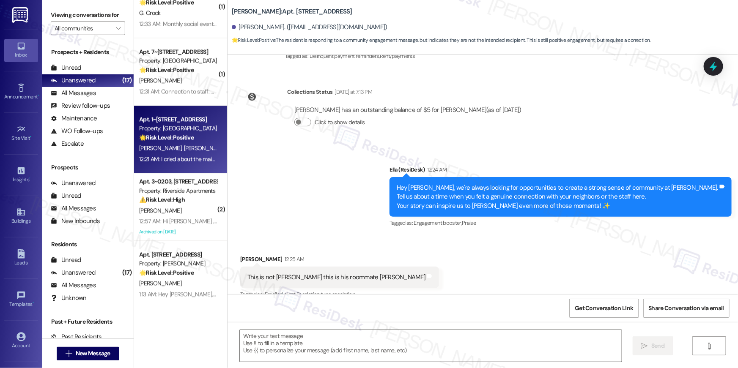
type textarea "Fetching suggested responses. Please feel free to read through the conversation…"
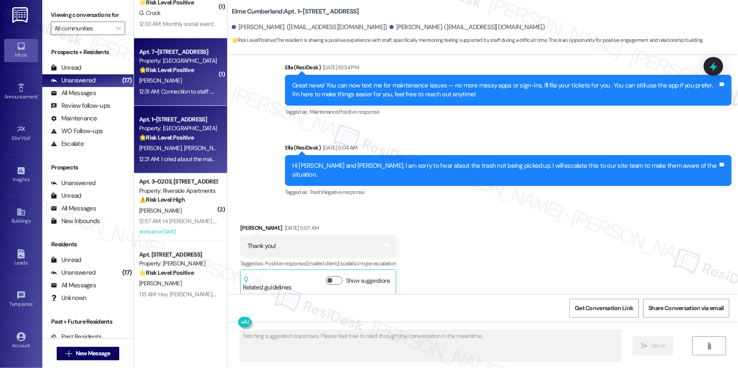
click at [166, 53] on div "Apt. 7~[STREET_ADDRESS]" at bounding box center [178, 51] width 78 height 9
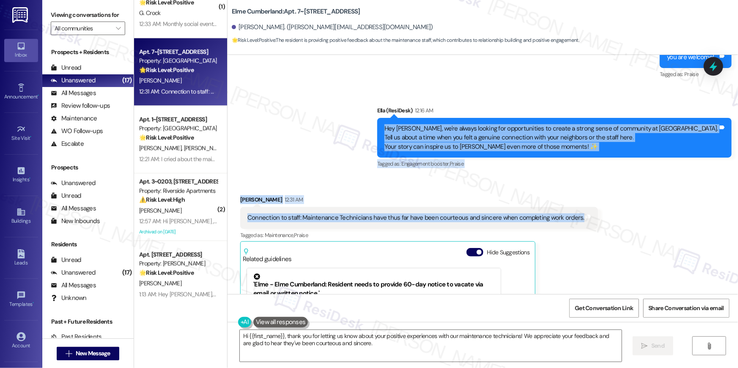
scroll to position [3720, 0]
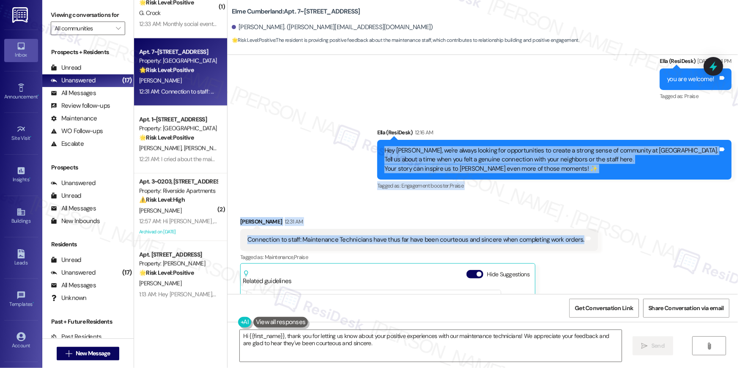
drag, startPoint x: 568, startPoint y: 96, endPoint x: 402, endPoint y: 121, distance: 168.0
click at [402, 121] on div "Lease started Jan 31, 2025 at 8:00 AM Announcement, sent via SMS Ella (ResiDesk…" at bounding box center [482, 174] width 510 height 239
copy div "Hey Wilhelmina, we're always looking for opportunities to create a strong sense…"
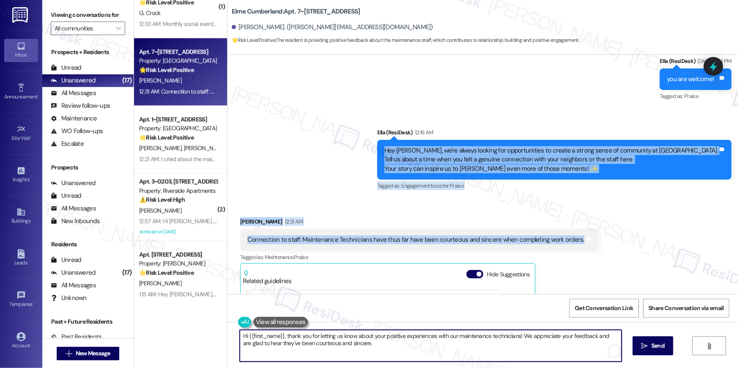
click at [339, 340] on textarea "Hi {{first_name}}, thank you for letting us know about your positive experience…" at bounding box center [431, 346] width 382 height 32
click at [340, 341] on textarea "Hi {{first_name}}, thank you for letting us know about your positive experience…" at bounding box center [431, 346] width 382 height 32
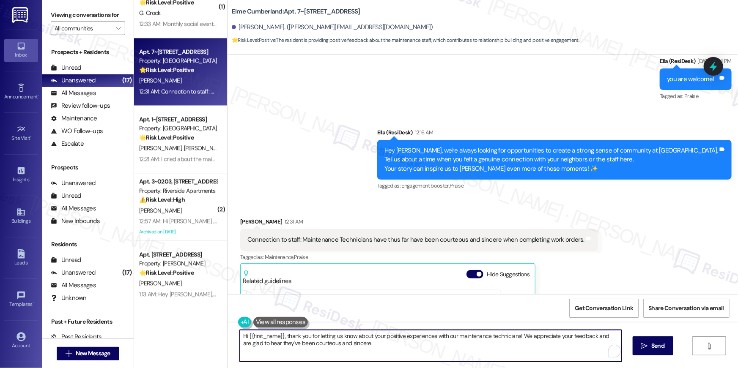
paste textarea "That’s wonderful to hear, Wilhelmina. I’m glad the maintenance team has been co…"
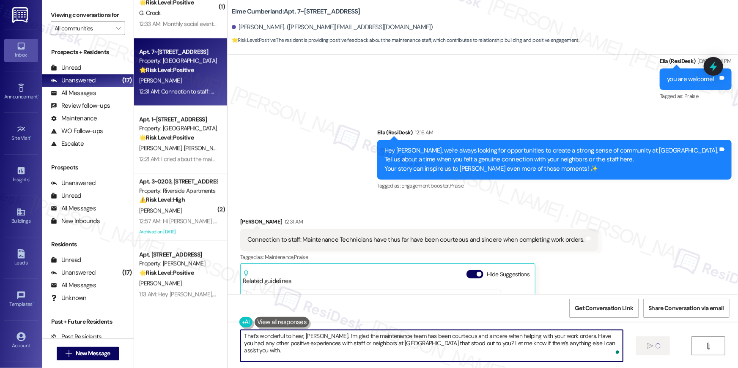
type textarea "That’s wonderful to hear, [PERSON_NAME]. I’m glad the maintenance team has been…"
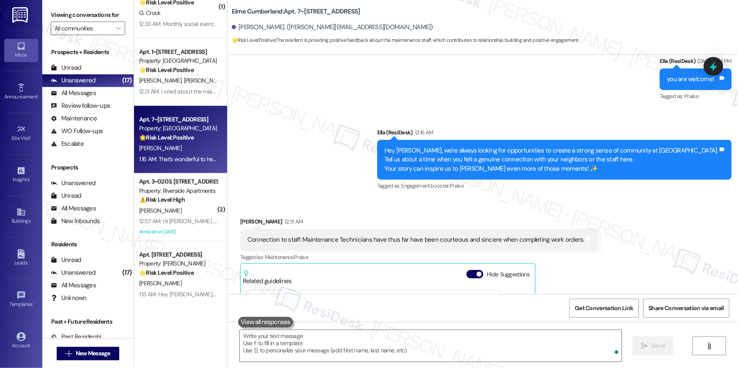
scroll to position [3839, 0]
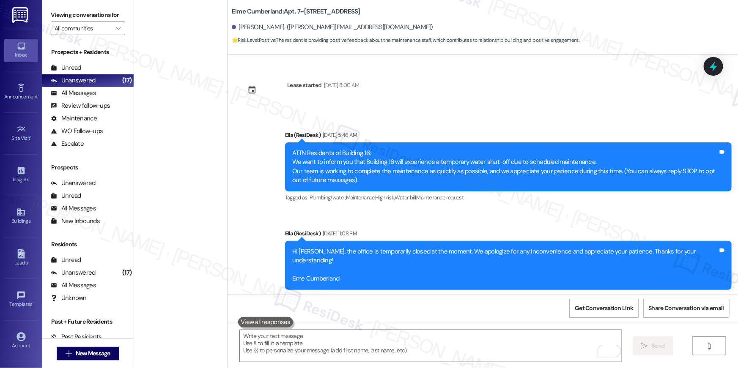
scroll to position [3839, 0]
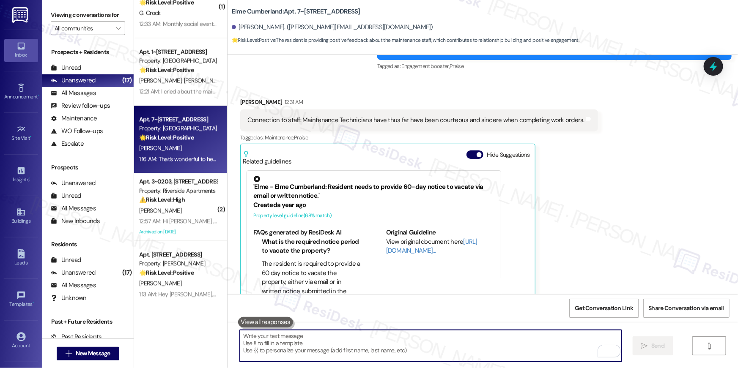
click at [386, 342] on textarea "To enrich screen reader interactions, please activate Accessibility in Grammarl…" at bounding box center [431, 346] width 382 height 32
paste textarea "I hope you don’t mind me asking a quick favor—would you be willing to leave us …"
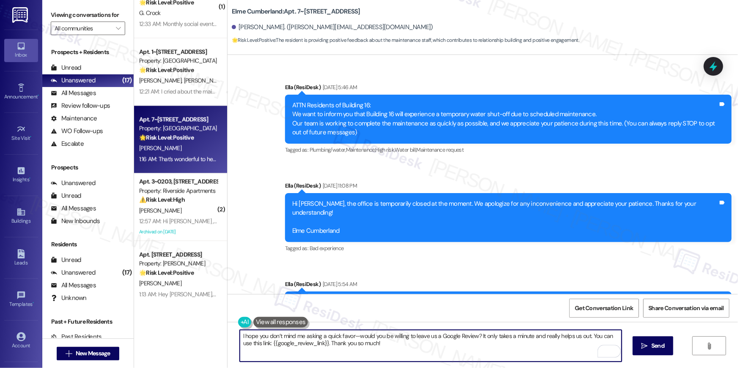
scroll to position [0, 0]
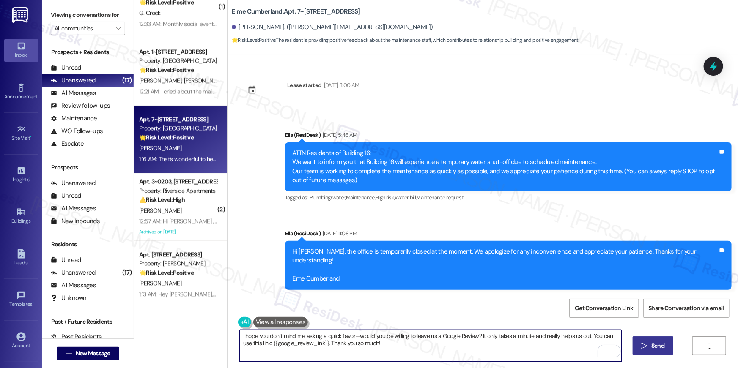
type textarea "I hope you don’t mind me asking a quick favor—would you be willing to leave us …"
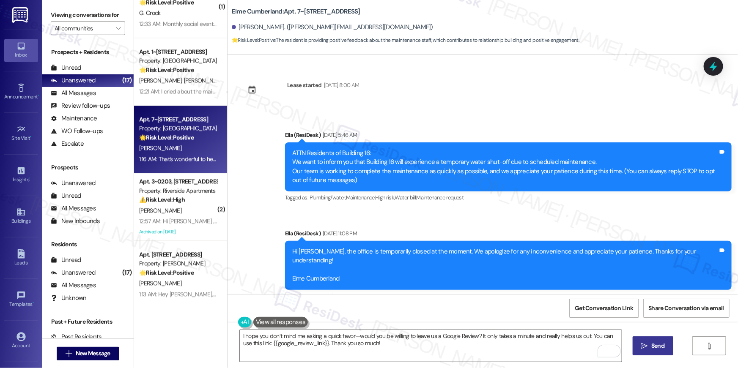
click at [636, 351] on button " Send" at bounding box center [653, 346] width 41 height 19
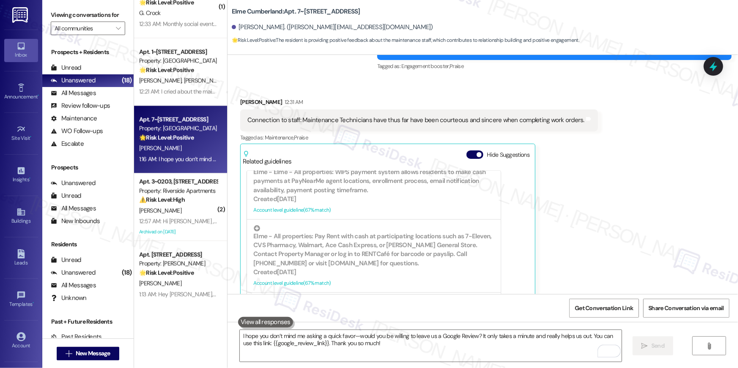
scroll to position [3975, 0]
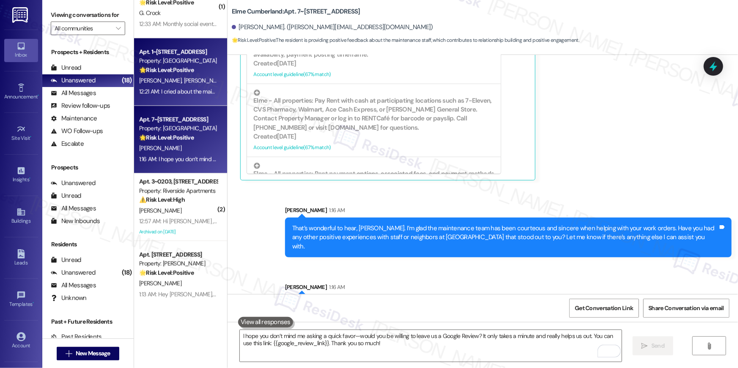
click at [186, 99] on div "Apt. 1~274, [GEOGRAPHIC_DATA][STREET_ADDRESS] Property: Elme Cumberland 🌟 Risk …" at bounding box center [180, 72] width 93 height 68
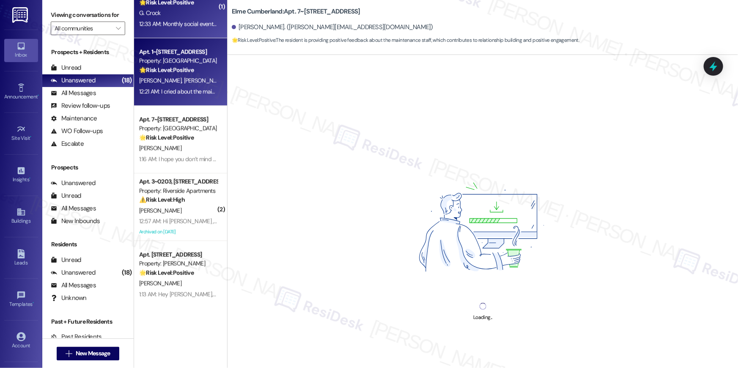
click at [174, 31] on div "Apt. 646~C, [STREET_ADDRESS] Property: [PERSON_NAME] 🌟 Risk Level: Positive The…" at bounding box center [180, 4] width 93 height 68
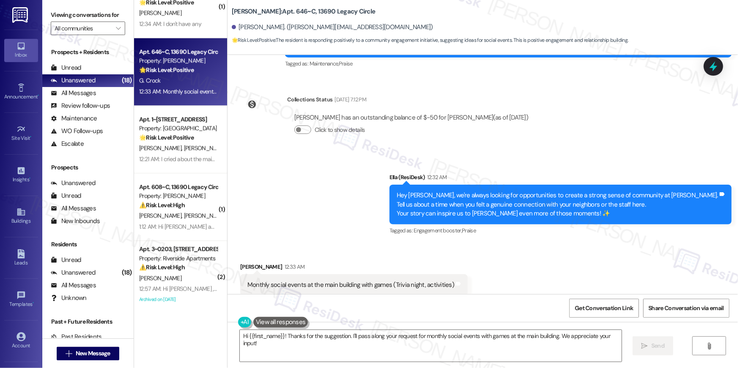
scroll to position [3974, 0]
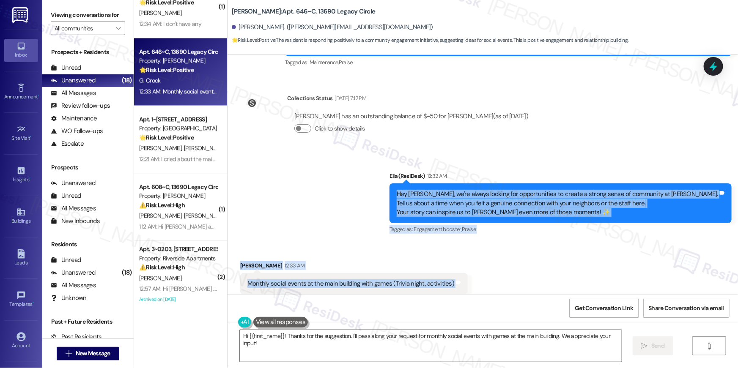
drag, startPoint x: 455, startPoint y: 263, endPoint x: 442, endPoint y: 176, distance: 87.7
click at [442, 176] on div "Survey, sent via SMS Residesk Automated Survey [DATE] 12:26 AM Hi [PERSON_NAME]…" at bounding box center [482, 174] width 510 height 239
copy div "Hey [PERSON_NAME], we're always looking for opportunities to create a strong se…"
click at [394, 356] on textarea "Hi {{first_name}}! Thanks for the suggestion. I'll pass along your request for …" at bounding box center [431, 346] width 382 height 32
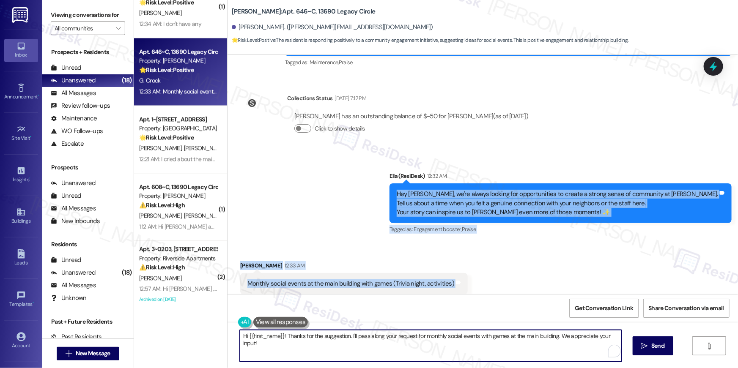
click at [394, 356] on textarea "Hi {{first_name}}! Thanks for the suggestion. I'll pass along your request for …" at bounding box center [431, 346] width 382 height 32
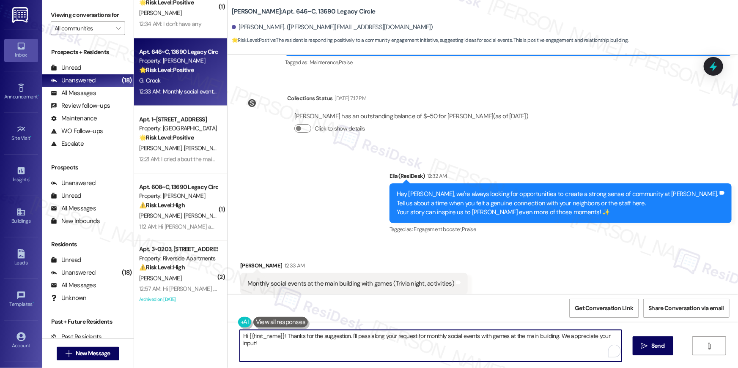
paste textarea "That’s great to hear, [PERSON_NAME]. We’re glad you’ve enjoyed the social event…"
drag, startPoint x: 577, startPoint y: 333, endPoint x: 583, endPoint y: 348, distance: 16.7
click at [583, 348] on textarea "That’s great to hear, [PERSON_NAME]. We’re glad you’ve enjoyed the social event…" at bounding box center [431, 346] width 382 height 32
click at [328, 340] on textarea "That’s great to hear, [PERSON_NAME]. We’re glad you’ve enjoyed the social event…" at bounding box center [431, 346] width 382 height 32
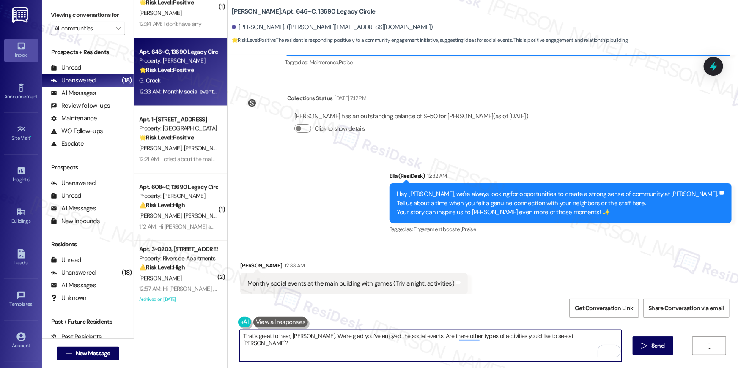
click at [328, 340] on textarea "That’s great to hear, [PERSON_NAME]. We’re glad you’ve enjoyed the social event…" at bounding box center [431, 346] width 382 height 32
paste textarea "and we’ll try to come up with more activities for residents."
type textarea "That’s great to hear, [PERSON_NAME]. We’re glad you’ve enjoyed the social event…"
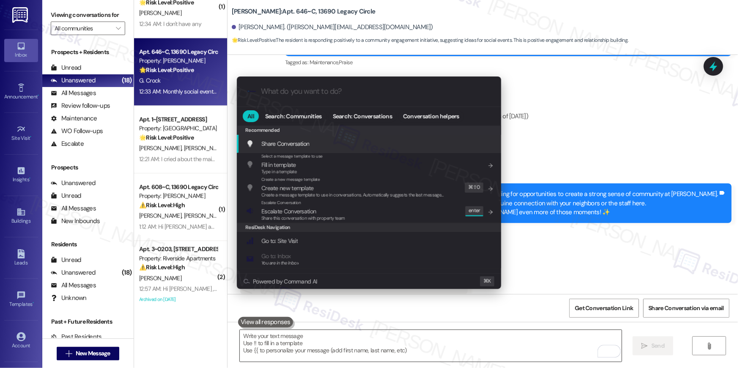
scroll to position [3974, 0]
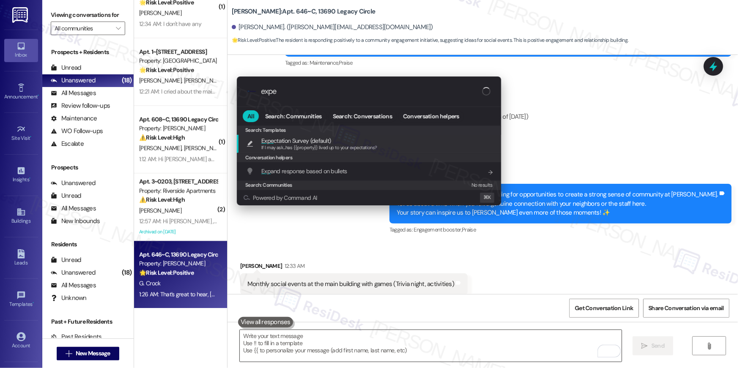
type input "expec"
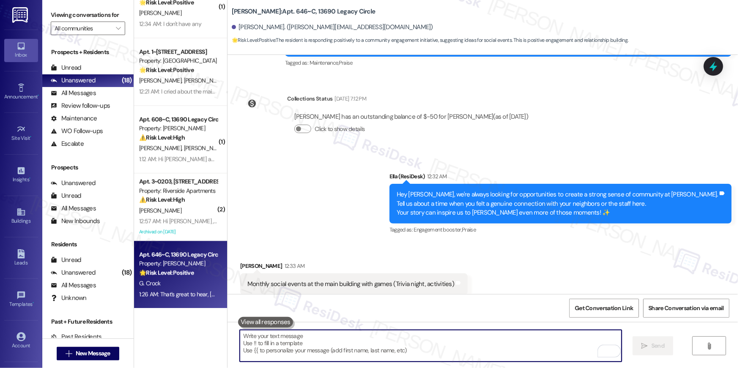
type textarea "If I may ask...has {{property}} lived up to your expectations?"
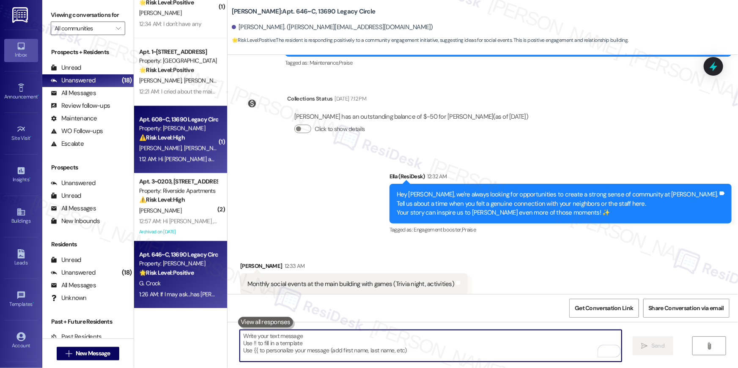
click at [181, 159] on div "1:12 AM: Hi [PERSON_NAME] and [PERSON_NAME] , thank you for bringing this impor…" at bounding box center [446, 159] width 614 height 8
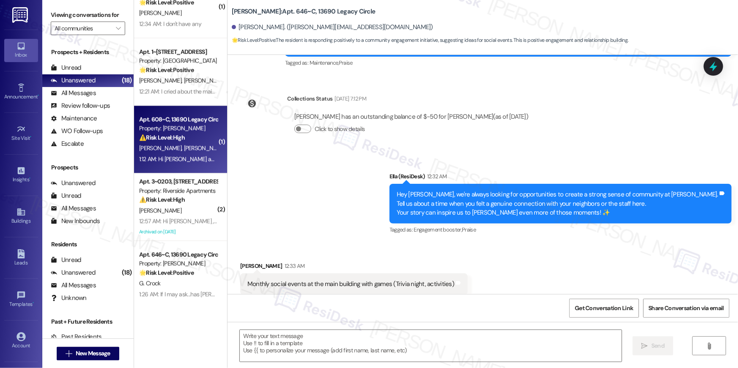
type textarea "Fetching suggested responses. Please feel free to read through the conversation…"
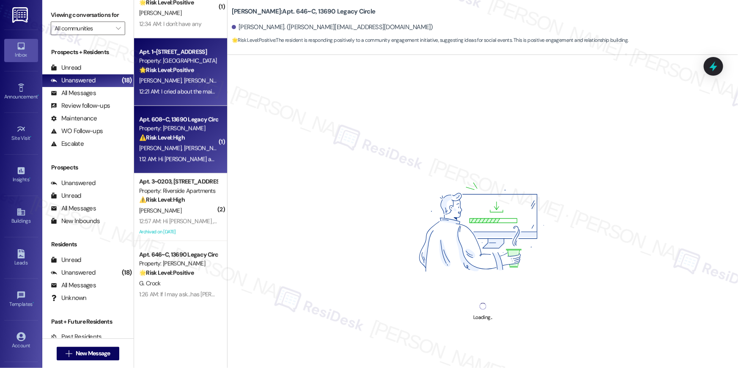
click at [180, 99] on div "Apt. 1~274, [GEOGRAPHIC_DATA][STREET_ADDRESS] Property: Elme Cumberland 🌟 Risk …" at bounding box center [180, 72] width 93 height 68
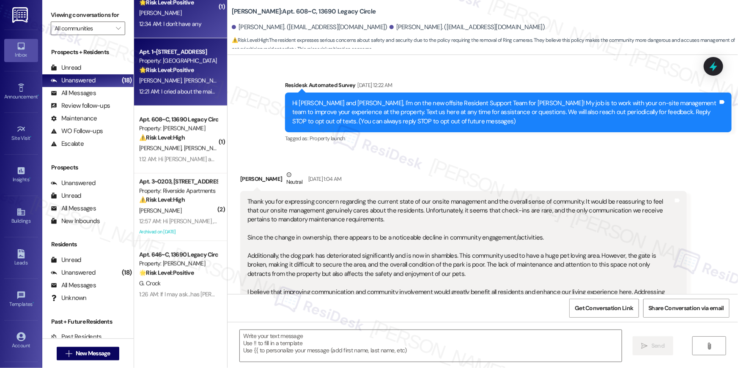
click at [171, 32] on div "Apt. 17~24, [GEOGRAPHIC_DATA][STREET_ADDRESS] Property: Elme Cumberland 🌟 Risk …" at bounding box center [180, 4] width 93 height 68
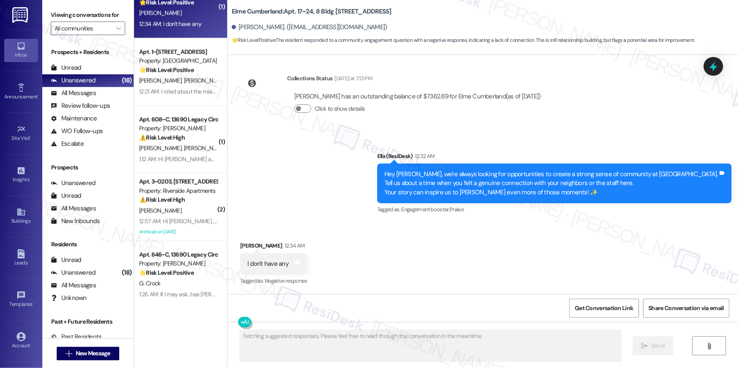
scroll to position [7256, 0]
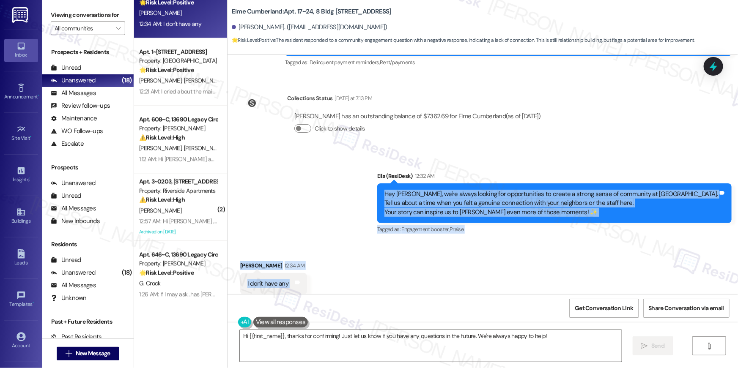
drag, startPoint x: 456, startPoint y: 277, endPoint x: 419, endPoint y: 177, distance: 106.2
click at [419, 177] on div "Lease started [DATE] 8:00 AM Announcement, sent via SMS [PERSON_NAME] (ResiDesk…" at bounding box center [482, 174] width 510 height 239
copy div "Hey [PERSON_NAME], we're always looking for opportunities to create a strong se…"
click at [363, 346] on textarea "Hi {{first_name}}, thanks for confirming! Just let us know if you have any ques…" at bounding box center [431, 346] width 382 height 32
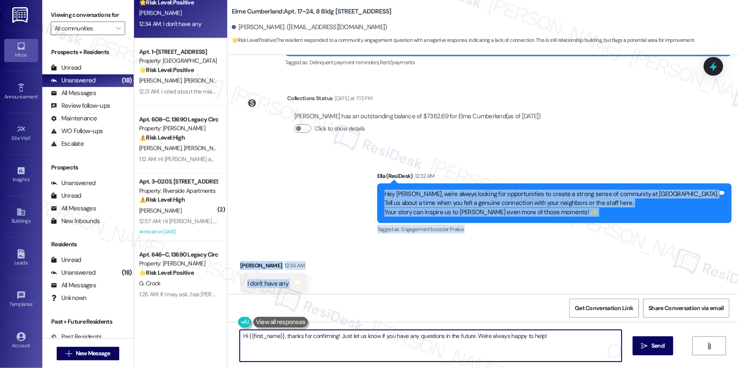
click at [363, 346] on textarea "Hi {{first_name}}, thanks for confirming! Just let us know if you have any ques…" at bounding box center [431, 346] width 382 height 32
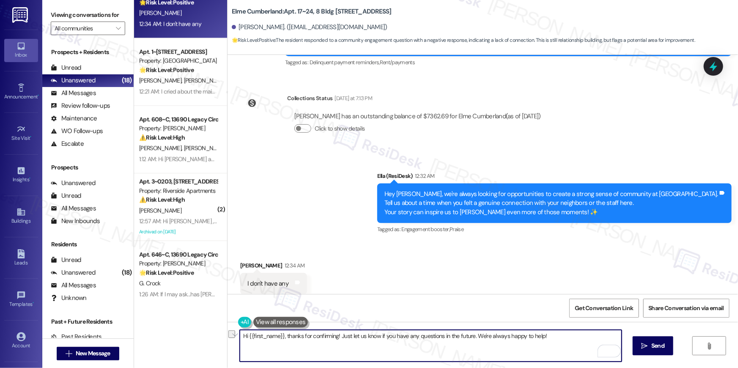
click at [358, 358] on textarea "Hi {{first_name}}, thanks for confirming! Just let us know if you have any ques…" at bounding box center [431, 346] width 382 height 32
click at [357, 353] on textarea "Hi {{first_name}}, thanks for confirming! Just let us know if you have any ques…" at bounding box center [431, 346] width 382 height 32
paste textarea "Thanks so much for sharing that, [PERSON_NAME]. I totally get that not every op…"
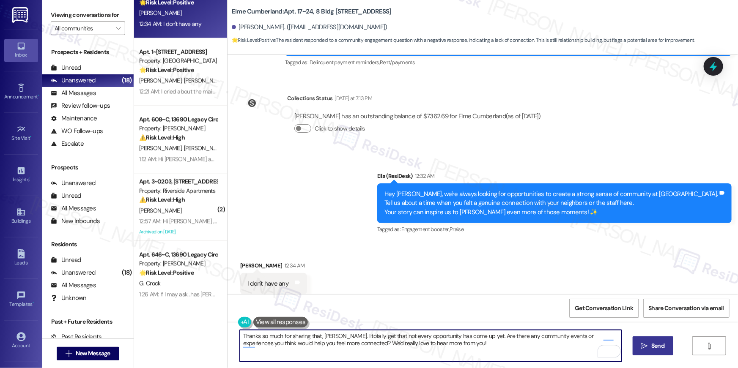
type textarea "Thanks so much for sharing that, [PERSON_NAME]. I totally get that not every op…"
click at [654, 348] on span "Send" at bounding box center [657, 346] width 13 height 9
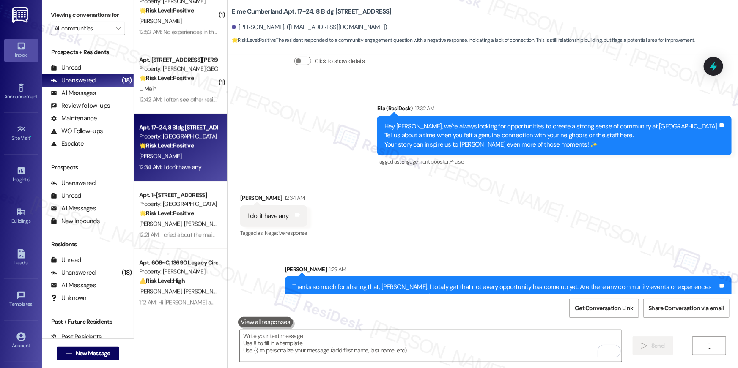
scroll to position [668, 0]
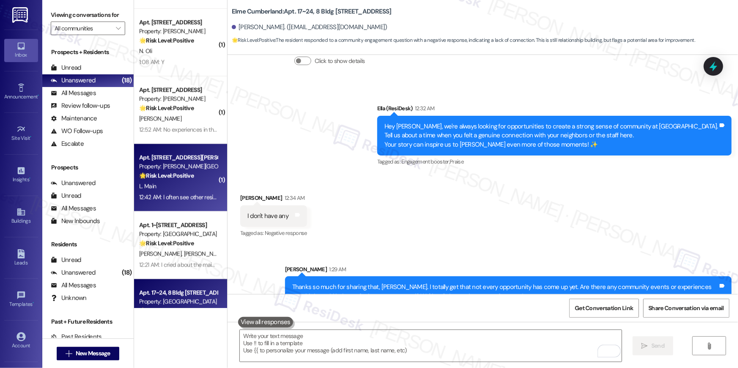
click at [188, 208] on div "Apt. [STREET_ADDRESS][PERSON_NAME] Property: [PERSON_NAME][GEOGRAPHIC_DATA] 🌟 R…" at bounding box center [180, 178] width 93 height 68
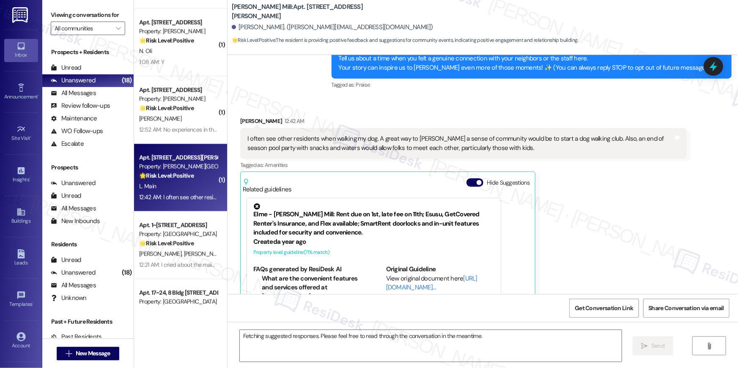
scroll to position [159, 0]
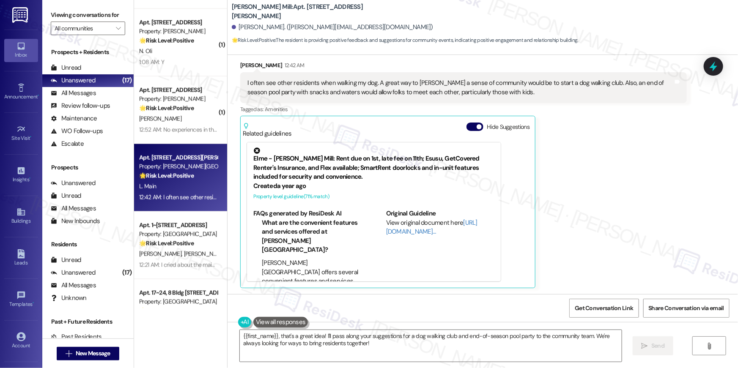
click at [599, 152] on div "[PERSON_NAME] Main 12:42 AM I often see other residents when walking my dog. A …" at bounding box center [463, 174] width 446 height 227
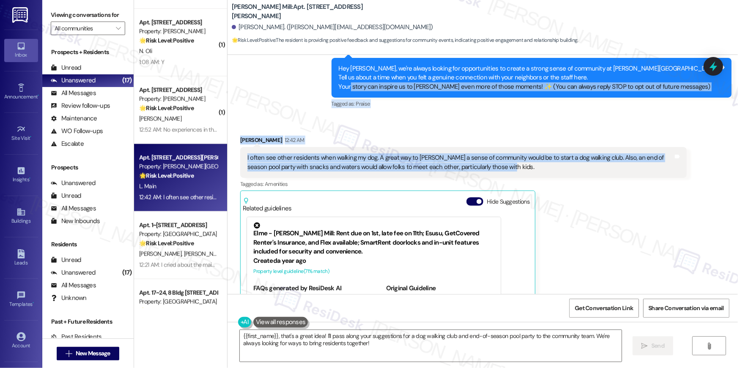
scroll to position [83, 0]
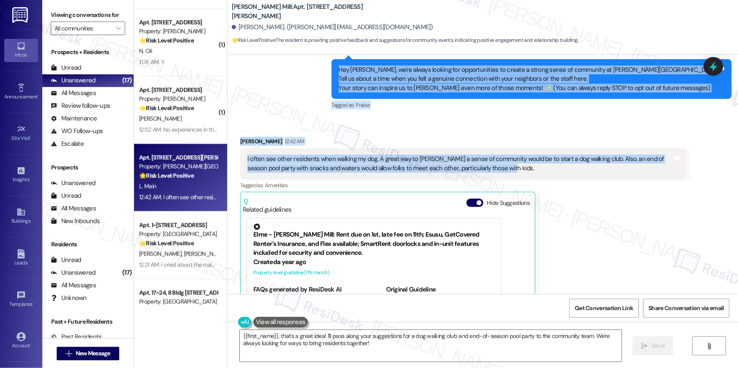
drag, startPoint x: 503, startPoint y: 97, endPoint x: 379, endPoint y: 72, distance: 126.5
click at [379, 72] on div "Lease started [DATE] 8:00 AM Announcement, sent via SMS [PERSON_NAME] (ResiDesk…" at bounding box center [482, 174] width 510 height 239
copy div "Hey [PERSON_NAME], we're always looking for opportunities to create a strong se…"
click at [380, 345] on textarea "{{first_name}}, that's a great idea! I'll pass along your suggestions for a dog…" at bounding box center [431, 346] width 382 height 32
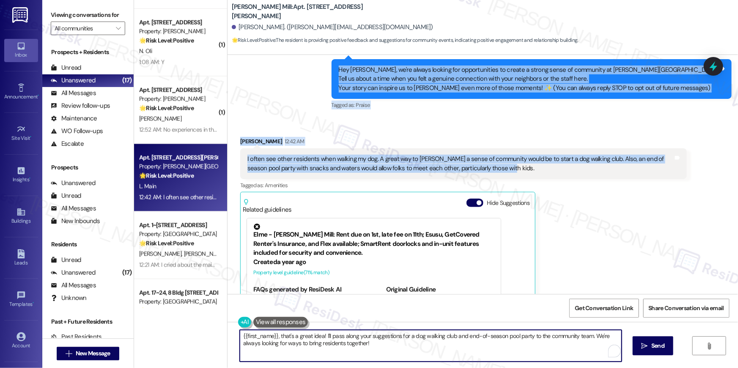
click at [380, 345] on textarea "{{first_name}}, that's a great idea! I'll pass along your suggestions for a dog…" at bounding box center [431, 346] width 382 height 32
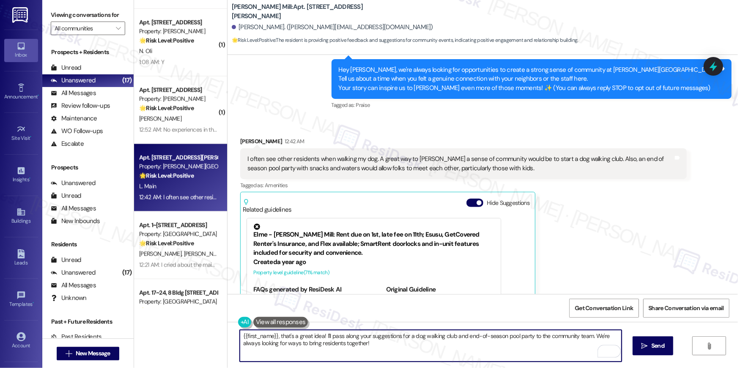
click at [310, 338] on textarea "{{first_name}}, that's a great idea! I'll pass along your suggestions for a dog…" at bounding box center [431, 346] width 382 height 32
drag, startPoint x: 320, startPoint y: 336, endPoint x: 234, endPoint y: 335, distance: 85.8
click at [234, 335] on div "{{first_name}}, that's a great idea! I'll pass along your suggestions for a dog…" at bounding box center [482, 353] width 510 height 63
paste textarea "Thanks for the great ideas, [PERSON_NAME]! A dog walking club and a pool party …"
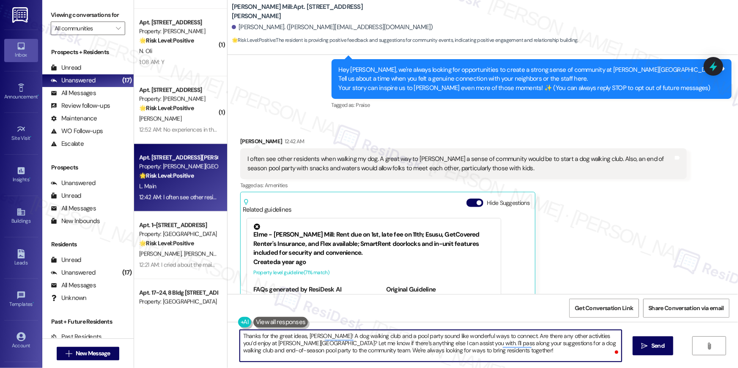
click at [269, 343] on textarea "Thanks for the great ideas, [PERSON_NAME]! A dog walking club and a pool party …" at bounding box center [431, 346] width 382 height 32
click at [408, 344] on textarea "Thanks for the great ideas, [PERSON_NAME]! A dog walking club and a pool party …" at bounding box center [431, 346] width 382 height 32
click at [500, 336] on textarea "Thanks for the great ideas, [PERSON_NAME]! A dog walking club and a pool party …" at bounding box center [431, 346] width 382 height 32
click at [269, 342] on textarea "Thanks for the great ideas, [PERSON_NAME]! A dog walking club and a pool party …" at bounding box center [431, 346] width 382 height 32
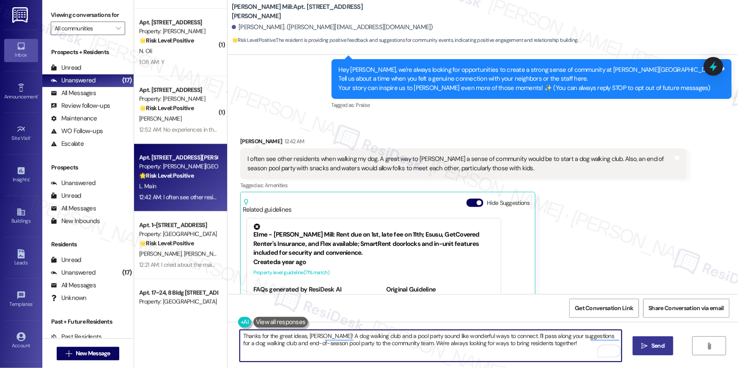
type textarea "Thanks for the great ideas, [PERSON_NAME]! A dog walking club and a pool party …"
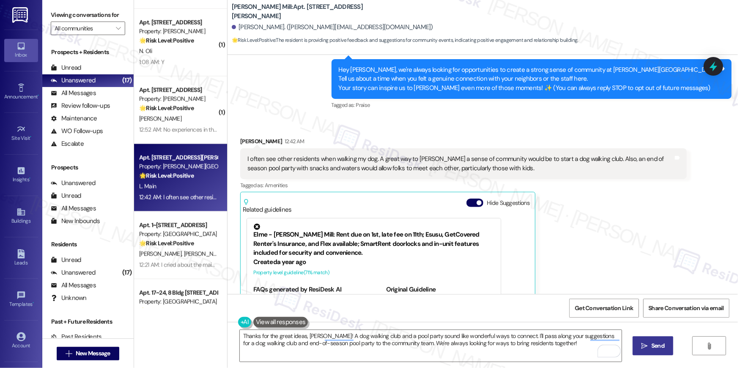
click at [657, 347] on span "Send" at bounding box center [657, 346] width 13 height 9
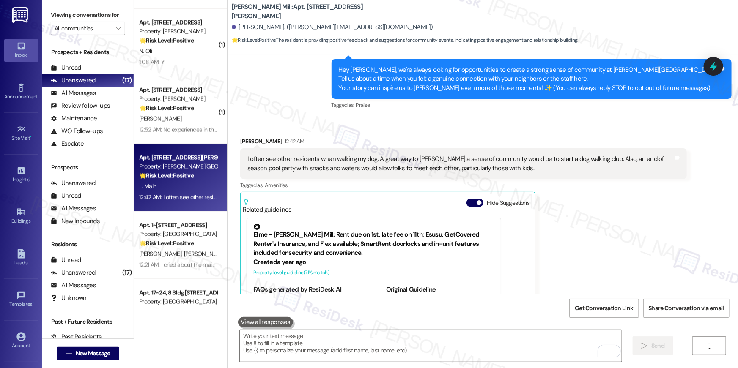
scroll to position [159, 0]
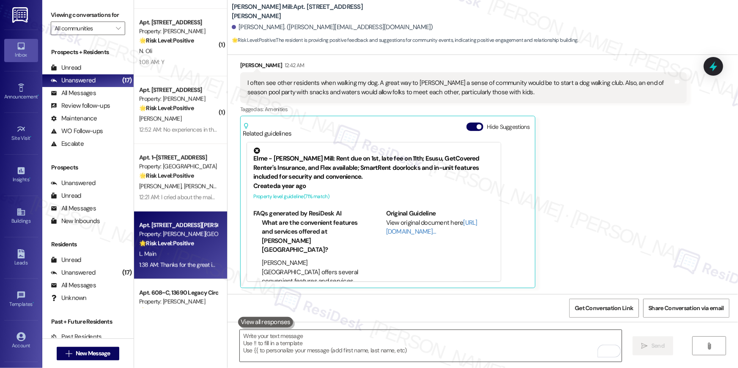
click at [586, 348] on textarea "To enrich screen reader interactions, please activate Accessibility in Grammarl…" at bounding box center [431, 346] width 382 height 32
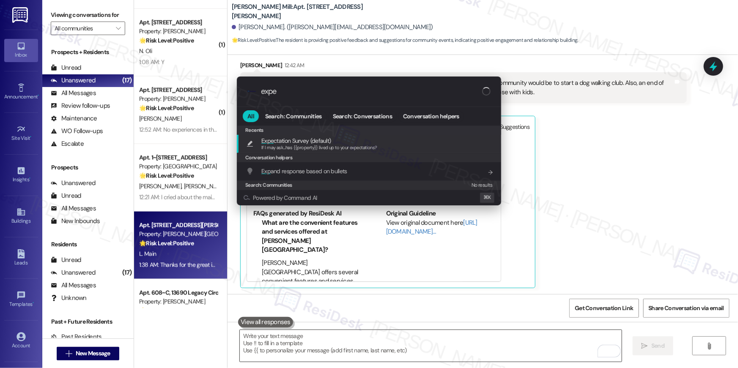
type input "expec"
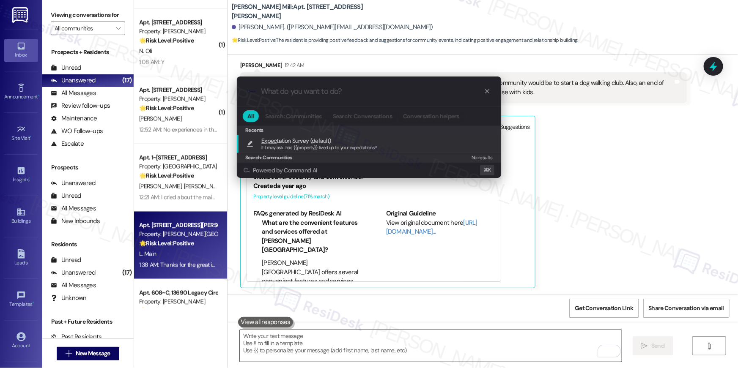
type textarea "If I may ask...has {{property}} lived up to your expectations?"
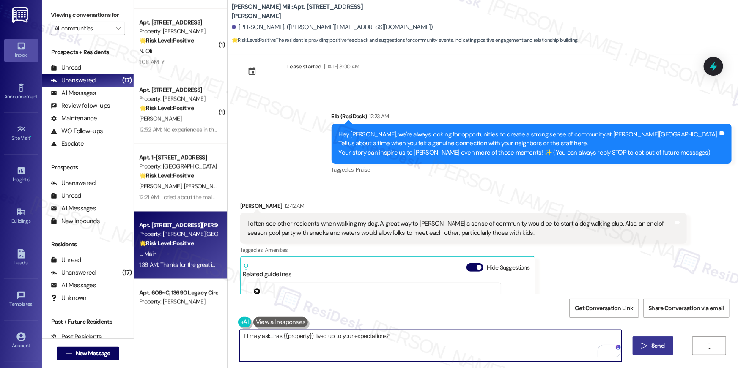
scroll to position [19, 0]
click at [652, 356] on div "If I may ask...has {{property}} lived up to your expectations?  Send " at bounding box center [482, 353] width 510 height 63
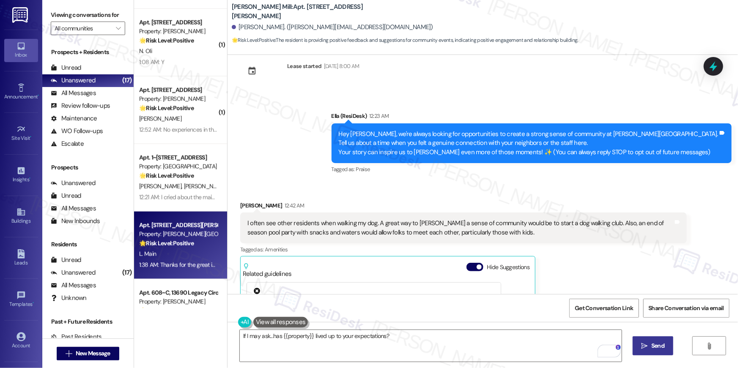
scroll to position [227, 0]
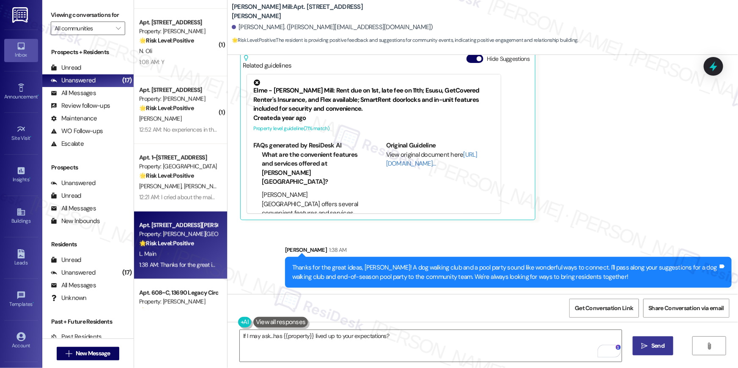
click at [645, 341] on button " Send" at bounding box center [653, 346] width 41 height 19
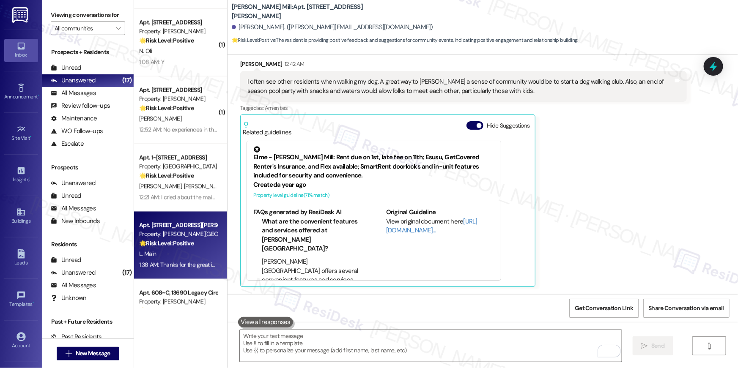
scroll to position [159, 0]
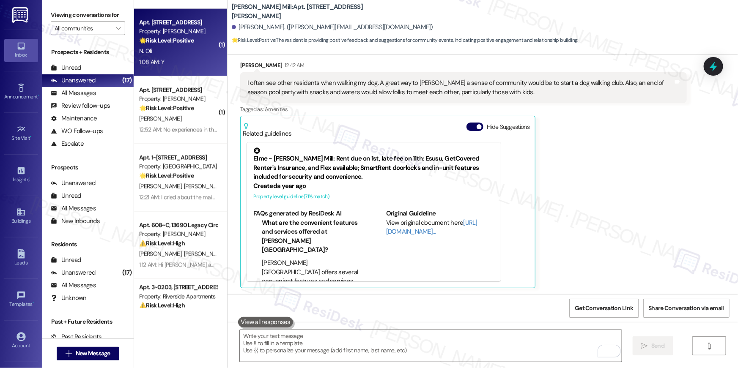
click at [174, 47] on div "N. Oli" at bounding box center [178, 51] width 80 height 11
type textarea "Fetching suggested responses. Please feel free to read through the conversation…"
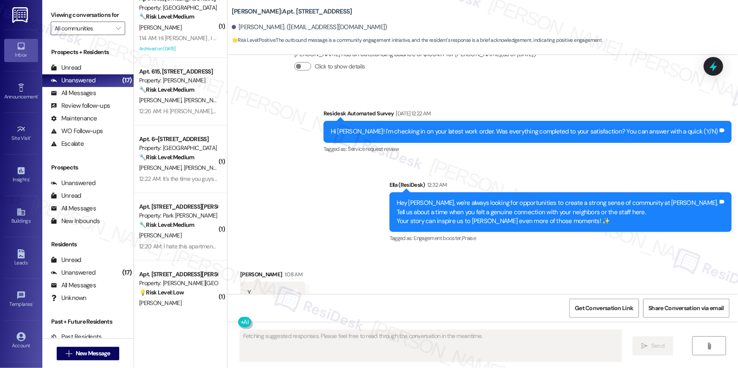
scroll to position [0, 0]
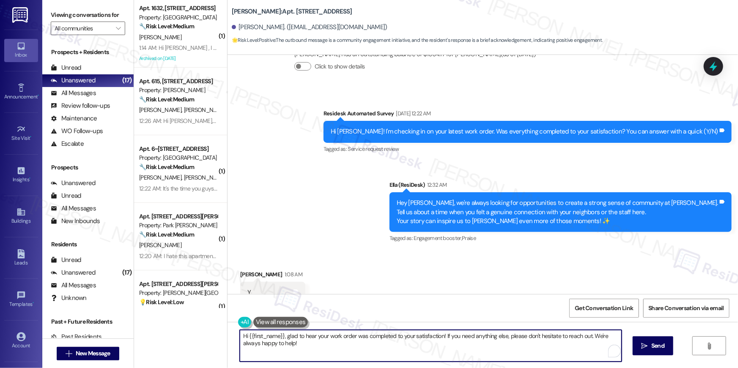
click at [287, 351] on textarea "Hi {{first_name}}, glad to hear your work order was completed to your satisfact…" at bounding box center [431, 346] width 382 height 32
drag, startPoint x: 306, startPoint y: 351, endPoint x: 282, endPoint y: 334, distance: 29.1
click at [282, 334] on textarea "Hi {{first_name}}, glad to hear your work order was completed to your satisfact…" at bounding box center [431, 346] width 382 height 32
type textarea "Hi {{first_name}}, feel free to share your feedback! Or if there's anything I c…"
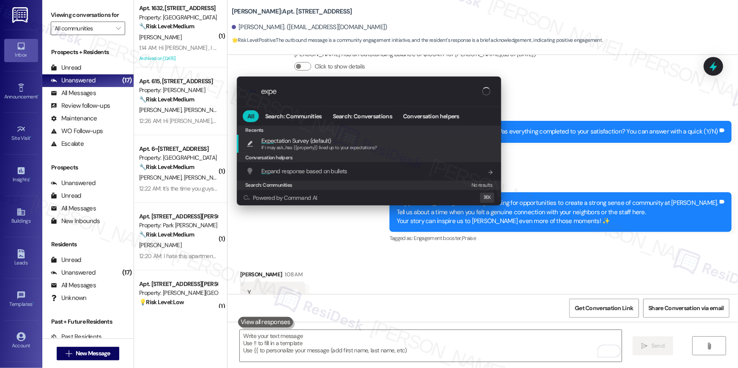
type input "expec"
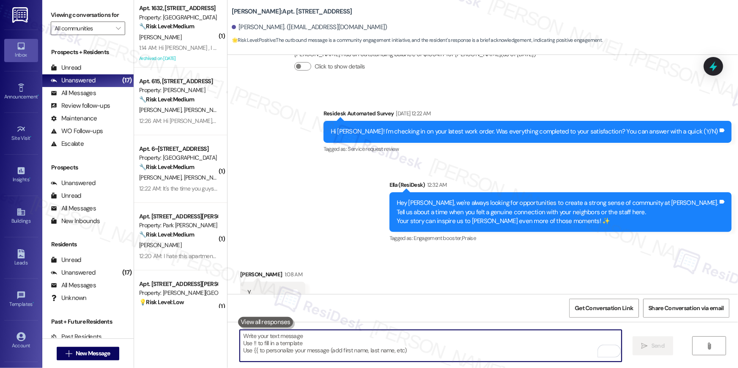
type textarea "If I may ask...has {{property}} lived up to your expectations?"
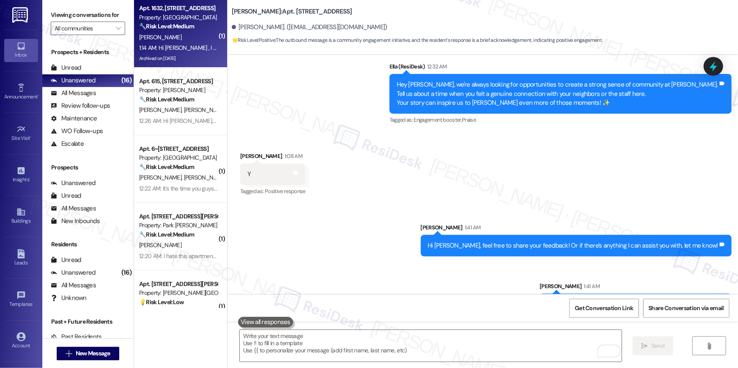
click at [159, 49] on div "1:14 AM: Hi [PERSON_NAME] , I need your help with getting my lease renewed 1:14…" at bounding box center [233, 48] width 188 height 8
type textarea "Fetching suggested responses. Please feel free to read through the conversation…"
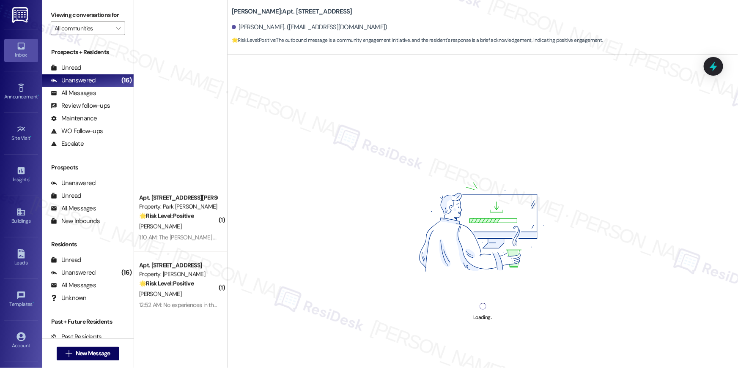
scroll to position [774, 0]
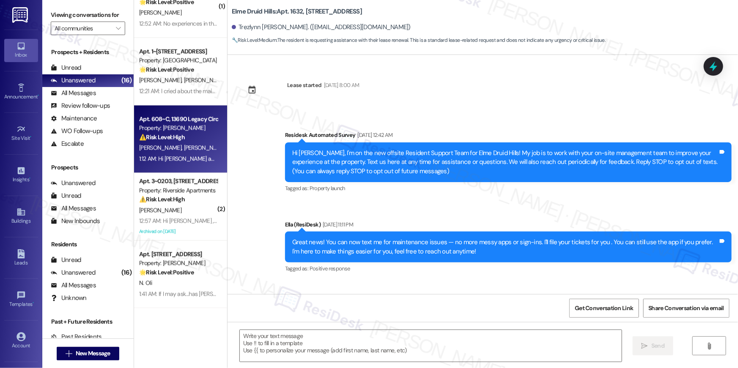
click at [184, 149] on span "[PERSON_NAME]" at bounding box center [205, 148] width 42 height 8
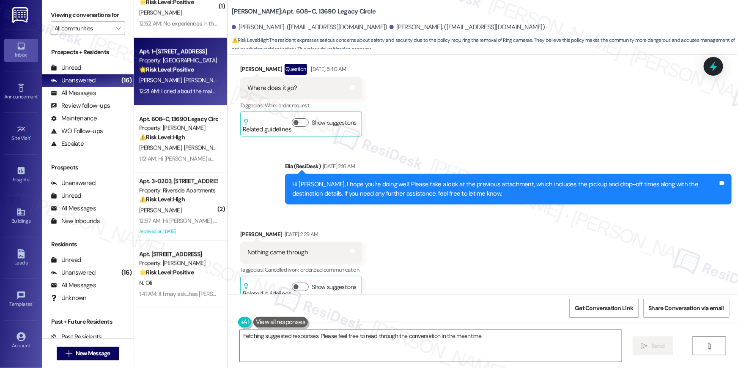
scroll to position [11556, 0]
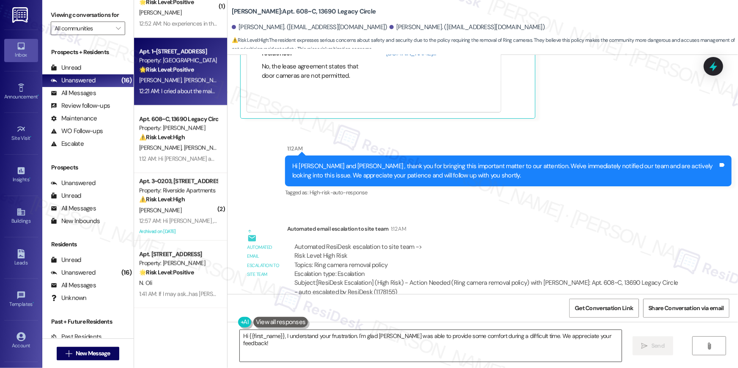
click at [374, 334] on textarea "Hi {{first_name}}, I understand your frustration. I'm glad [PERSON_NAME] was ab…" at bounding box center [431, 346] width 382 height 32
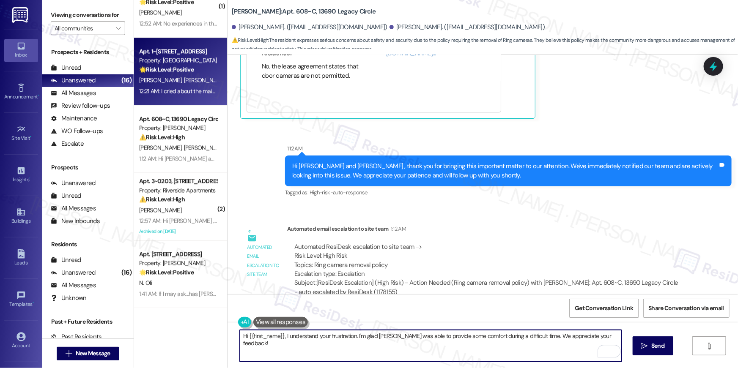
click at [350, 337] on textarea "Hi {{first_name}}, I understand your frustration. I'm glad [PERSON_NAME] was ab…" at bounding box center [431, 346] width 382 height 32
type textarea "Hi {{first_name}}, I am so sorry about that experience you had . I'm glad [PERS…"
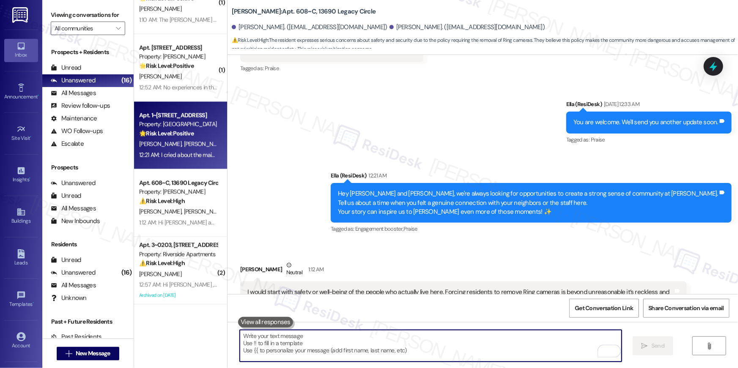
scroll to position [11072, 0]
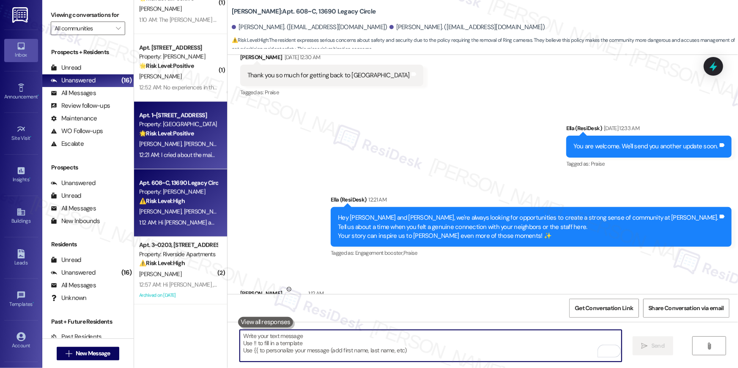
click at [182, 182] on div "Apt. 608~C, 13690 Legacy Circle" at bounding box center [178, 183] width 78 height 9
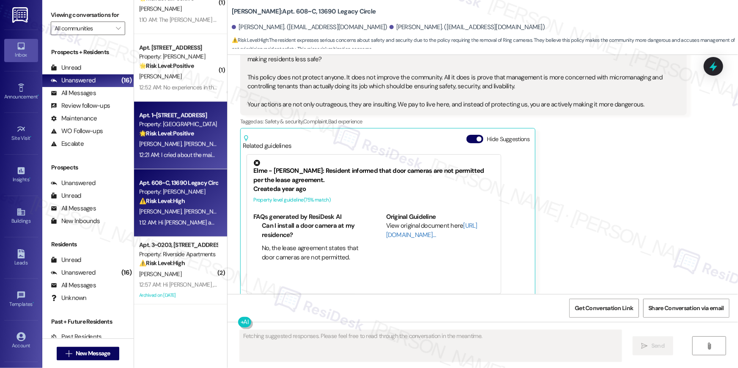
type textarea "Fetching suggested responses. Please feel free to read through the conversation…"
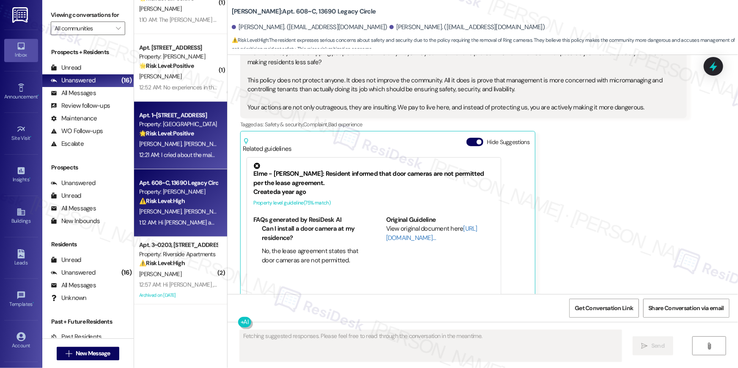
click at [174, 140] on div "A. Brandau L. Mcalister" at bounding box center [178, 144] width 80 height 11
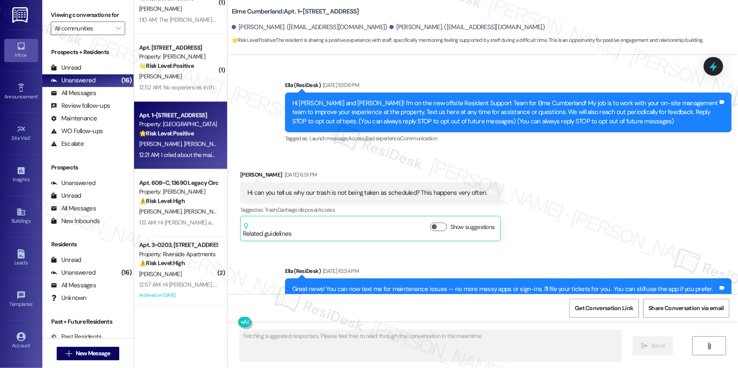
scroll to position [7434, 0]
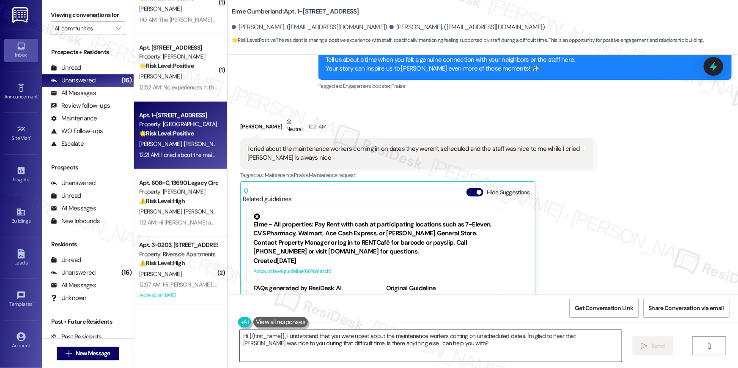
click at [437, 345] on textarea "Hi {{first_name}}, I understand that you were upset about the maintenance worke…" at bounding box center [431, 346] width 382 height 32
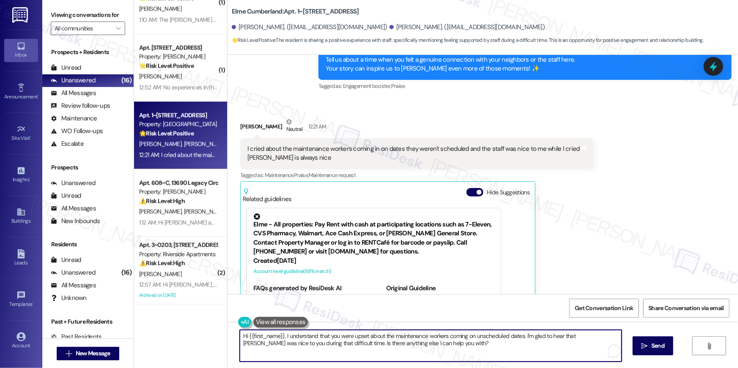
paste textarea "am so sorry about that experience you had . I'm glad Gerald was able to provide…"
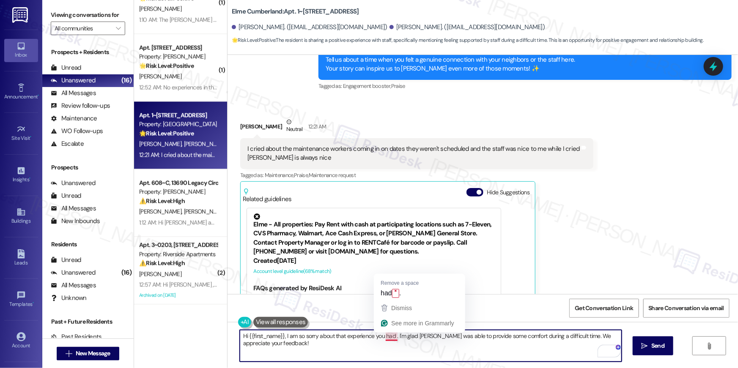
click at [391, 337] on textarea "Hi {{first_name}}, I am so sorry about that experience you had . I'm glad Geral…" at bounding box center [431, 346] width 382 height 32
drag, startPoint x: 557, startPoint y: 337, endPoint x: 609, endPoint y: 335, distance: 52.5
click at [609, 335] on textarea "Hi {{first_name}}, I am so sorry about that experience you had with the workers…" at bounding box center [431, 346] width 382 height 32
type textarea "Hi {{first_name}}, I am so sorry about that experience you had with the workers…"
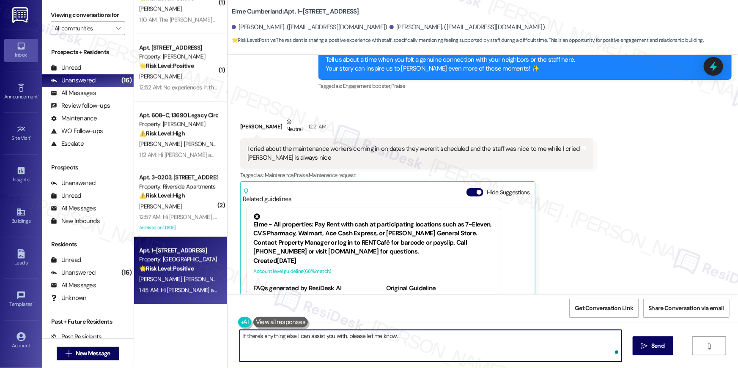
type textarea "If there's anything else I can assist you with, please let me know."
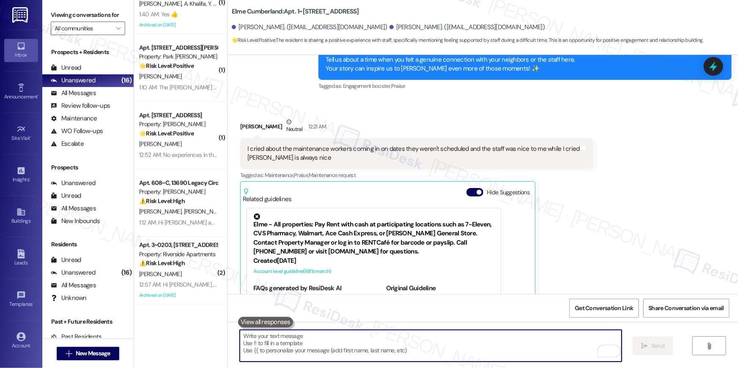
click at [619, 226] on div "Received via SMS Lauren Mcalister Neutral 12:21 AM I cried about the maintenanc…" at bounding box center [482, 230] width 510 height 262
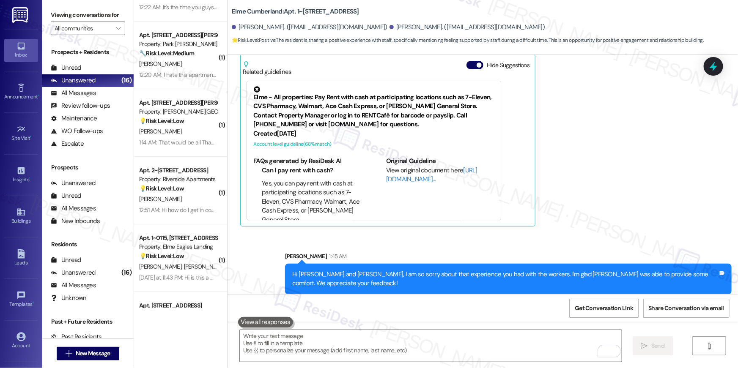
scroll to position [0, 0]
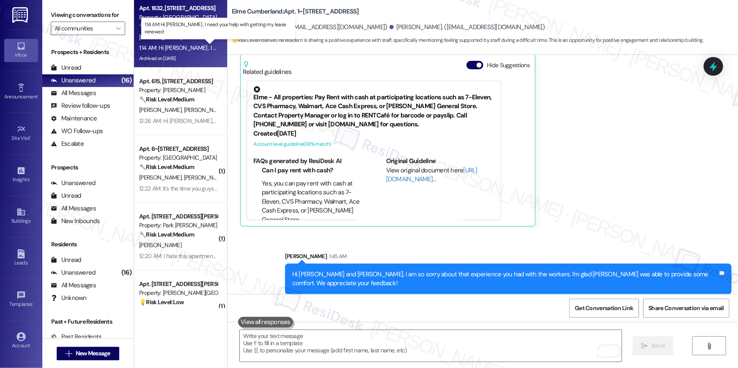
click at [180, 51] on div "1:14 AM: Hi Ella , I need your help with getting my lease renewed 1:14 AM: Hi E…" at bounding box center [233, 48] width 188 height 8
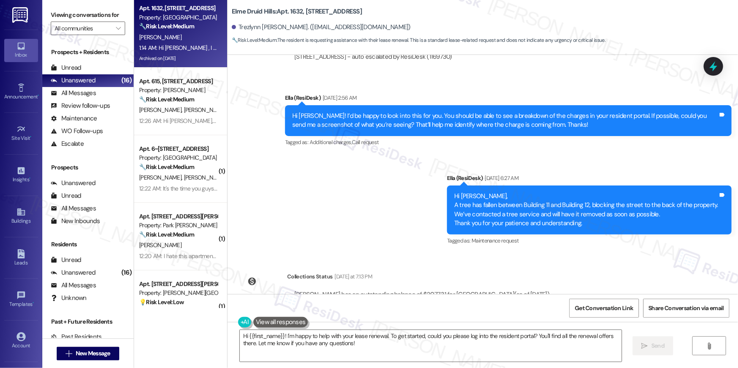
scroll to position [41054, 0]
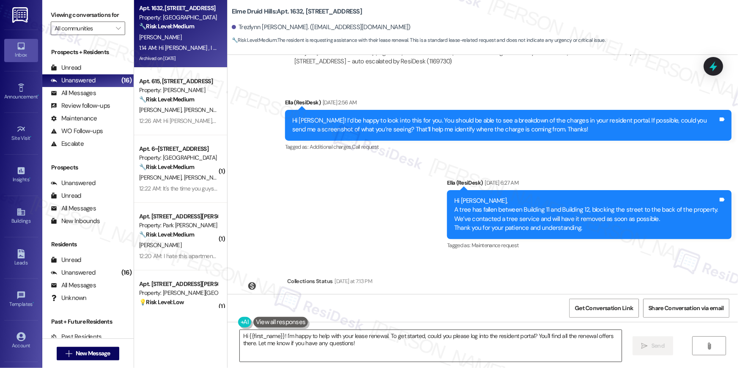
drag, startPoint x: 378, startPoint y: 353, endPoint x: 390, endPoint y: 348, distance: 13.3
click at [378, 353] on textarea "Hi {{first_name}}! I'm happy to help with your lease renewal. To get started, c…" at bounding box center [431, 346] width 382 height 32
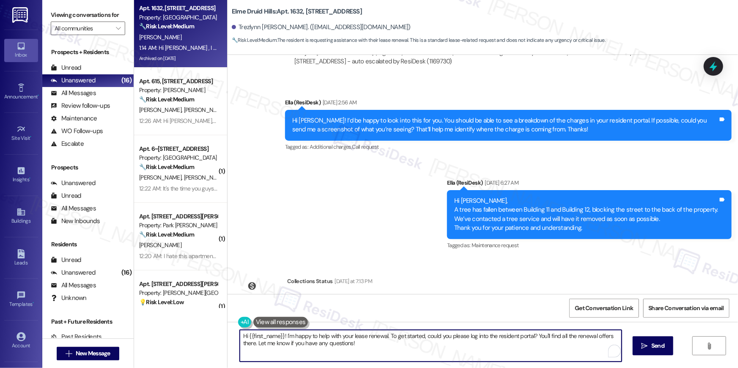
click at [390, 348] on textarea "Hi {{first_name}}! I'm happy to help with your lease renewal. To get started, c…" at bounding box center [431, 346] width 382 height 32
drag, startPoint x: 385, startPoint y: 335, endPoint x: 394, endPoint y: 355, distance: 21.6
click at [394, 355] on textarea "Hi {{first_name}}! I'm happy to help with your lease renewal. To get started, c…" at bounding box center [431, 346] width 382 height 32
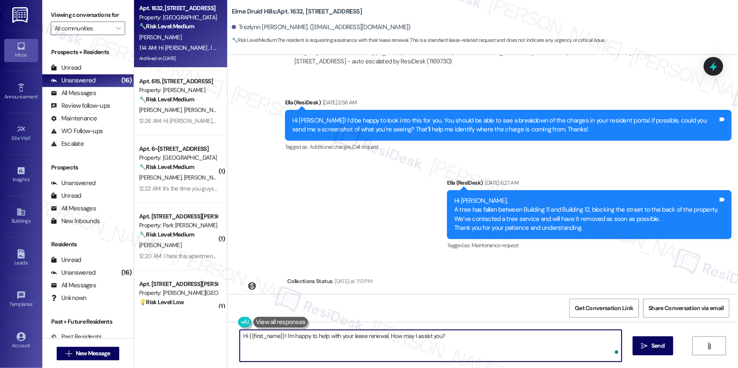
type textarea "Hi {{first_name}}! I'm happy to help with your lease renewal. How may I assist …"
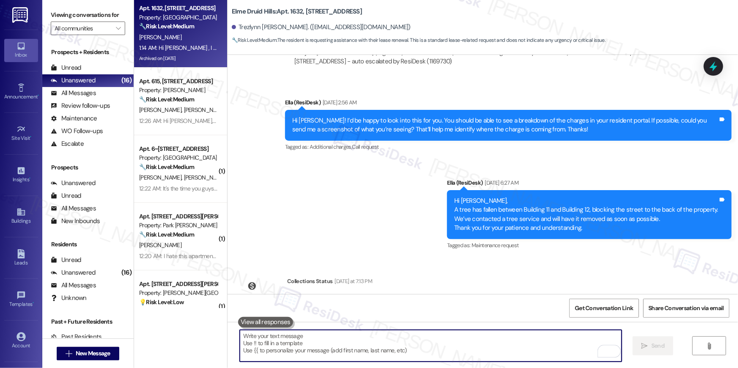
scroll to position [41212, 0]
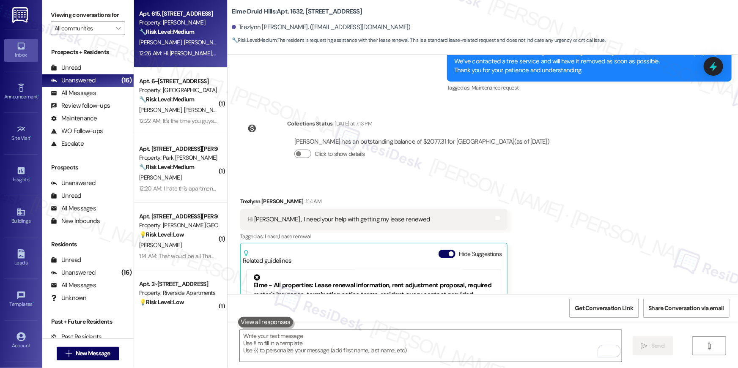
click at [145, 52] on div "12:26 AM: Hi Ella, I love chatting with my neighbors. The most common topics ar…" at bounding box center [356, 53] width 435 height 8
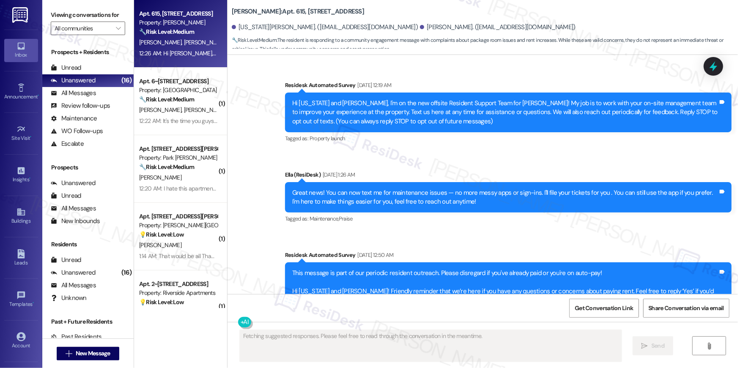
scroll to position [4002, 0]
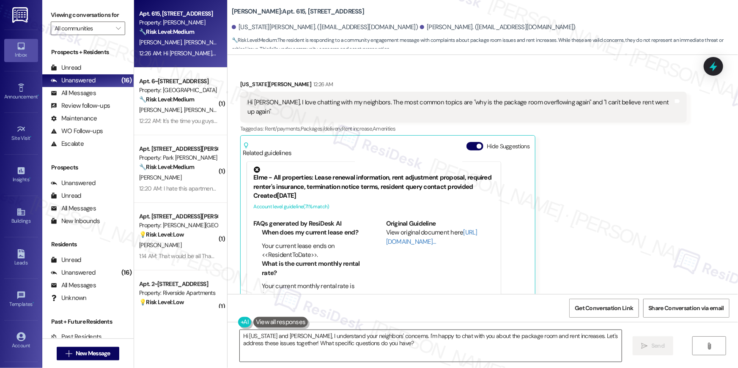
click at [281, 337] on textarea "Hi Georgia and Anthony, I understand your neighbors' concerns. I'm happy to cha…" at bounding box center [431, 346] width 382 height 32
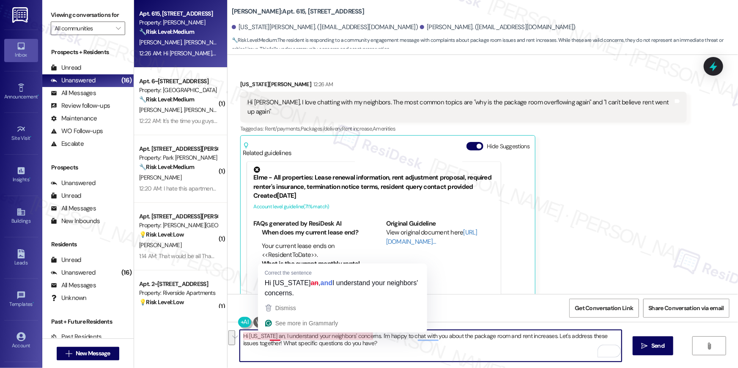
drag, startPoint x: 355, startPoint y: 352, endPoint x: 267, endPoint y: 334, distance: 90.1
click at [267, 334] on textarea "Hi Georgia an, I understand your neighbors' concerns. I'm happy to chat with yo…" at bounding box center [431, 346] width 382 height 32
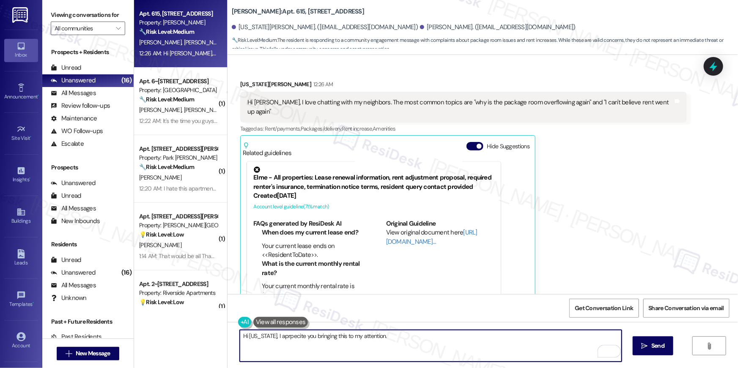
click at [451, 334] on textarea "Hi Georgia, I aprpecite you bringing this to my attention." at bounding box center [431, 346] width 382 height 32
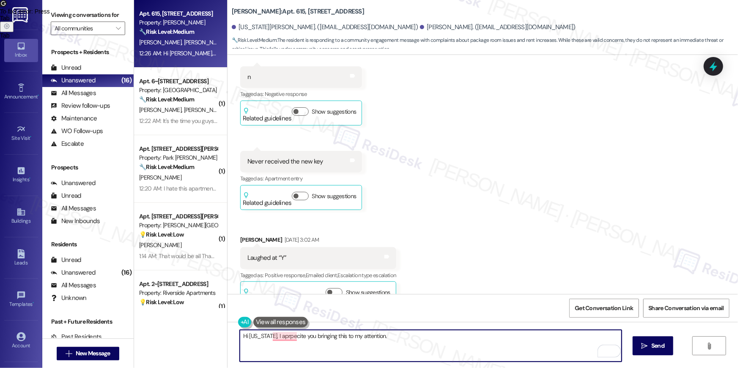
scroll to position [2854, 0]
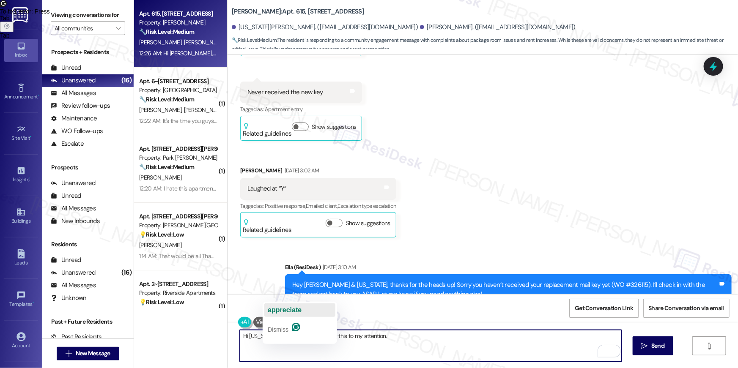
click at [281, 312] on span "appreciate" at bounding box center [285, 310] width 34 height 7
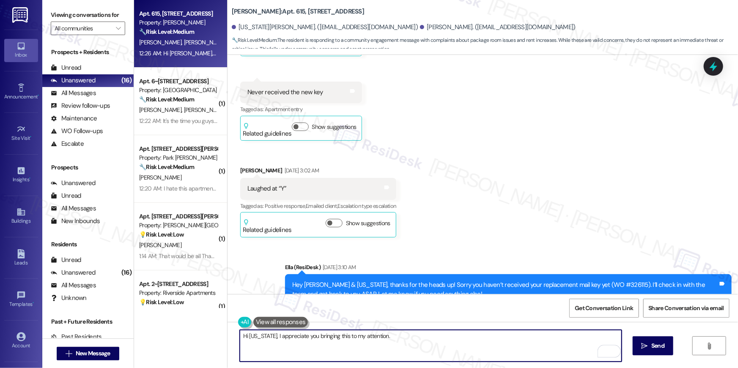
click at [396, 342] on textarea "Hi Georgia, I appreciate you bringing this to my attention." at bounding box center [431, 346] width 382 height 32
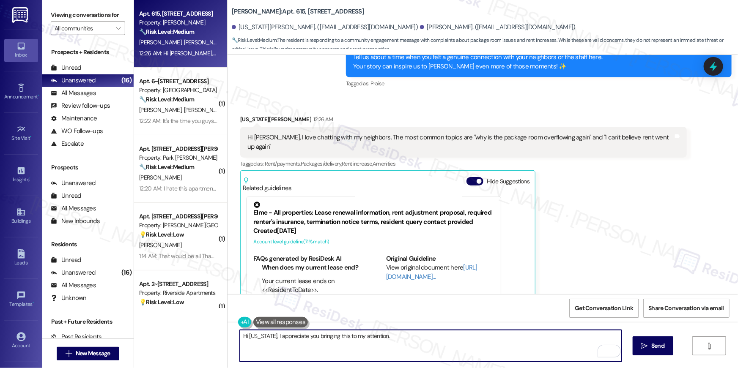
scroll to position [4002, 0]
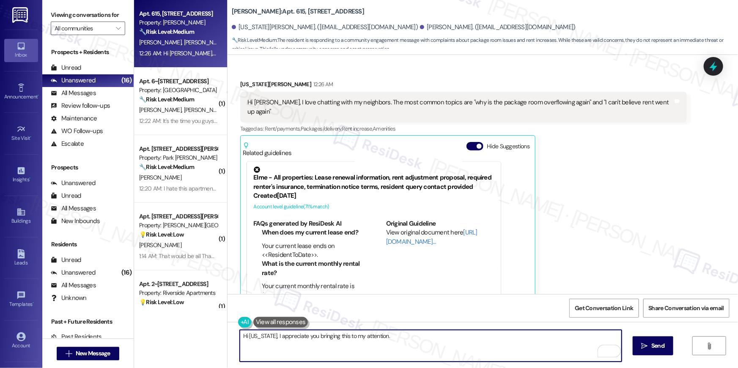
click at [451, 340] on textarea "Hi Georgia, I appreciate you bringing this to my attention." at bounding box center [431, 346] width 382 height 32
type textarea "Hi [US_STATE], I appreciate you bringing this to my attention. Are these issues…"
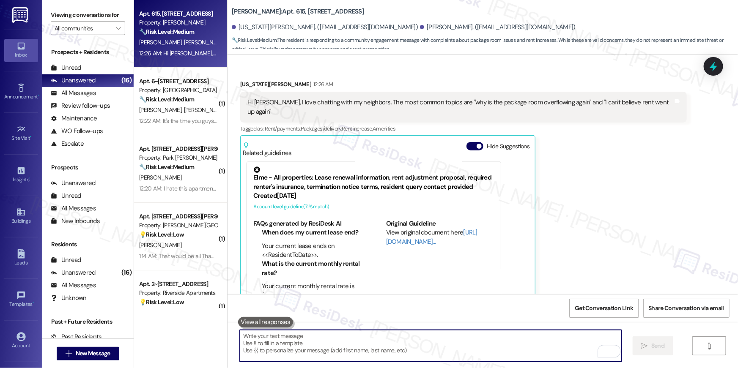
scroll to position [4002, 0]
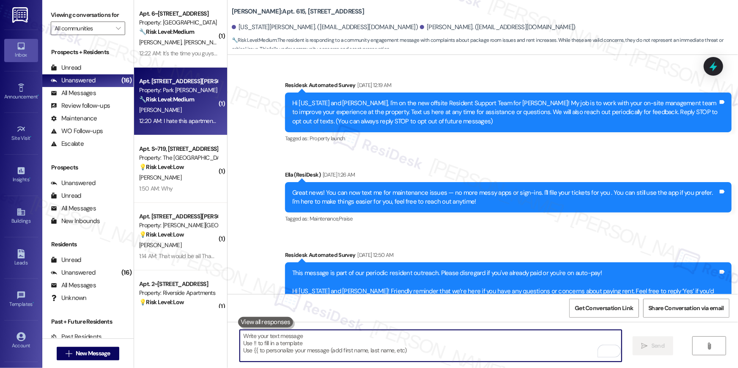
scroll to position [4002, 0]
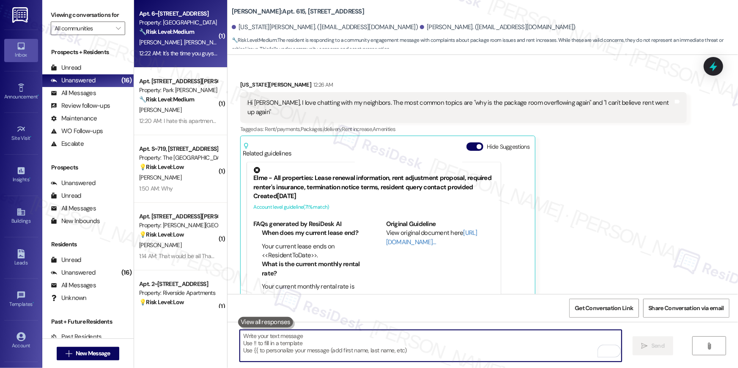
click at [183, 59] on div "Apt. 6~340, [GEOGRAPHIC_DATA][STREET_ADDRESS] Property: Elme Cumberland 🔧 Risk …" at bounding box center [180, 34] width 93 height 68
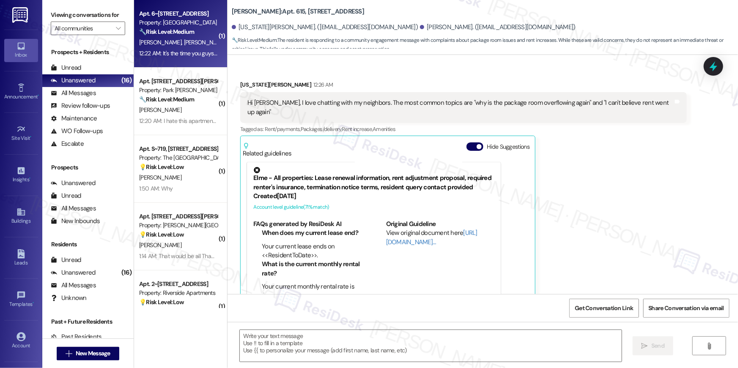
type textarea "Fetching suggested responses. Please feel free to read through the conversation…"
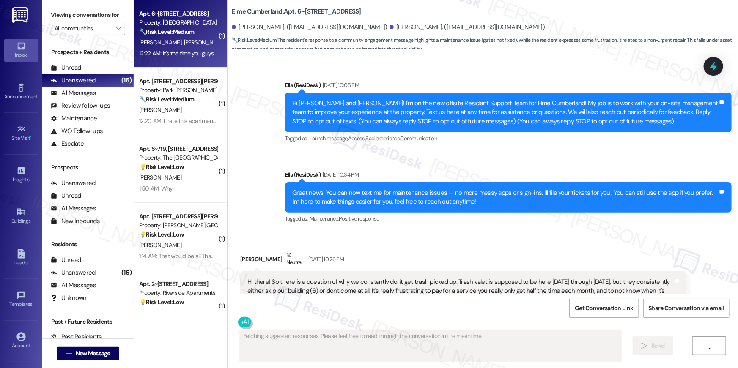
scroll to position [13274, 0]
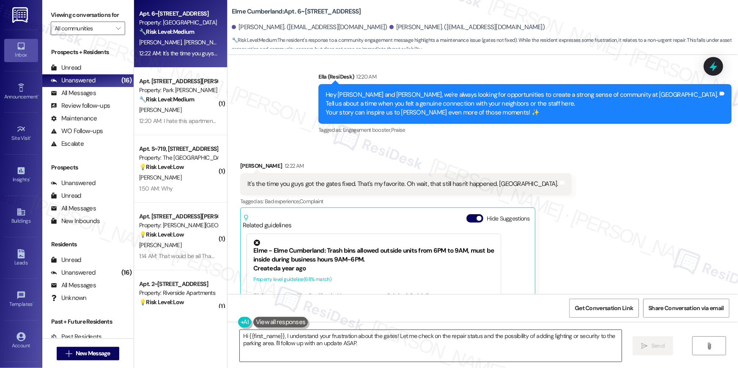
click at [435, 344] on textarea "Hi {{first_name}}, I understand your frustration about the gates! Let me check …" at bounding box center [431, 346] width 382 height 32
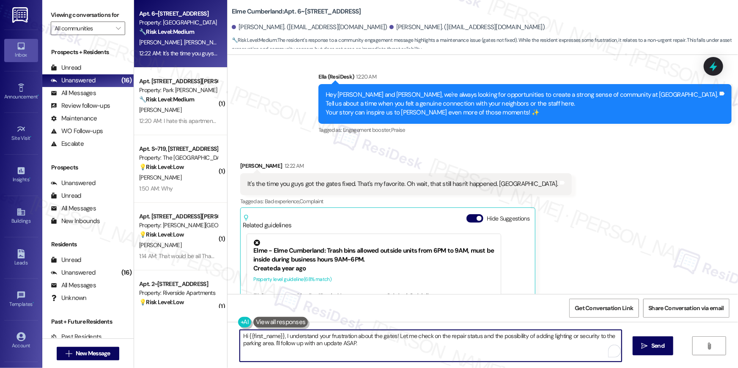
click at [513, 343] on textarea "Hi {{first_name}}, I understand your frustration about the gates! Let me check …" at bounding box center [431, 346] width 382 height 32
click at [517, 338] on textarea "Hi {{first_name}}, I understand your frustration about the gates! Let me check …" at bounding box center [431, 346] width 382 height 32
drag, startPoint x: 477, startPoint y: 337, endPoint x: 485, endPoint y: 359, distance: 23.8
click at [485, 359] on textarea "Hi {{first_name}}, I understand your frustration about the gates! Let me check …" at bounding box center [431, 346] width 382 height 32
drag, startPoint x: 478, startPoint y: 339, endPoint x: 478, endPoint y: 348, distance: 9.3
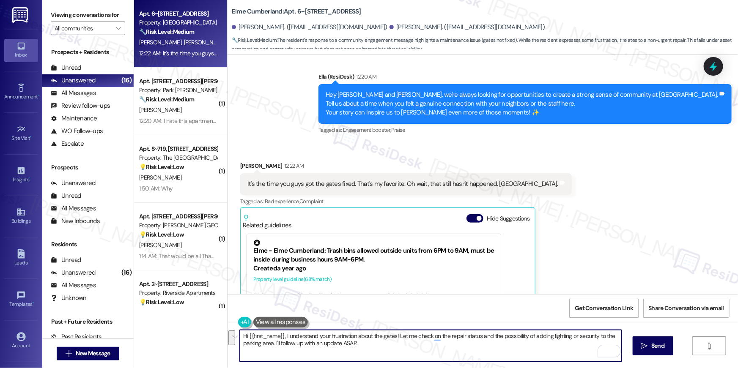
click at [478, 348] on textarea "Hi {{first_name}}, I understand your frustration about the gates! Let me check …" at bounding box center [431, 346] width 382 height 32
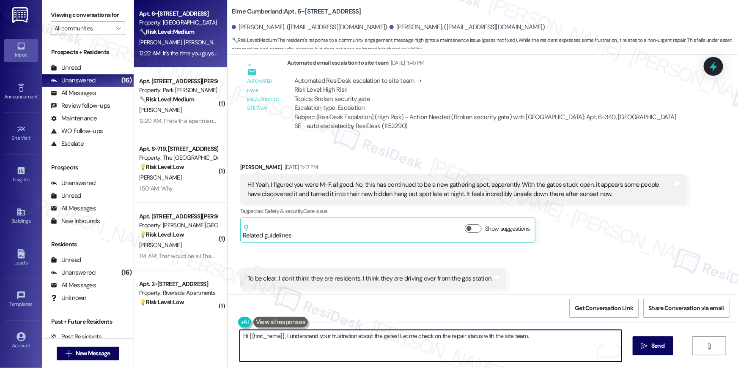
scroll to position [11950, 0]
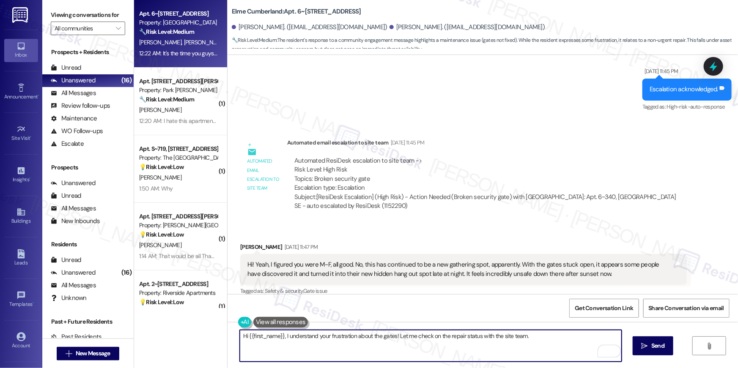
click at [391, 339] on textarea "Hi {{first_name}}, I understand your frustration about the gates! Let me check …" at bounding box center [431, 346] width 382 height 32
type textarea "Hi {{first_name}}, I understand your frustration about the gates. Let me check …"
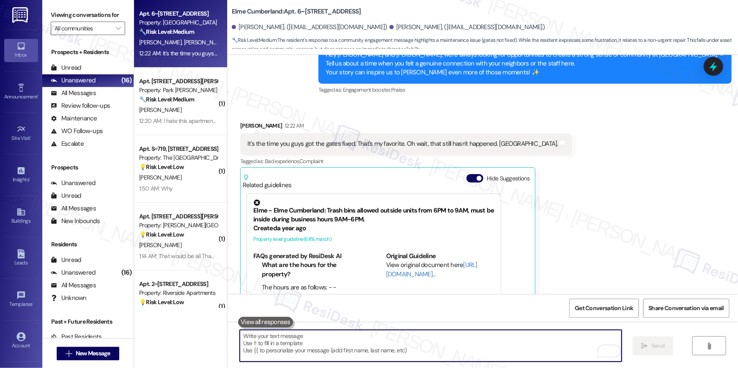
scroll to position [13315, 0]
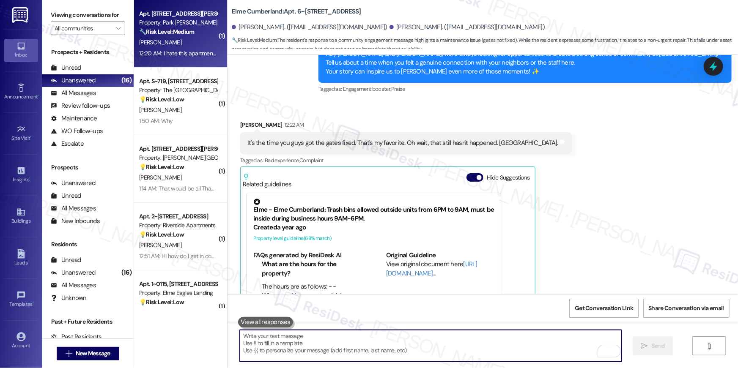
click at [191, 44] on div "[PERSON_NAME]" at bounding box center [178, 42] width 80 height 11
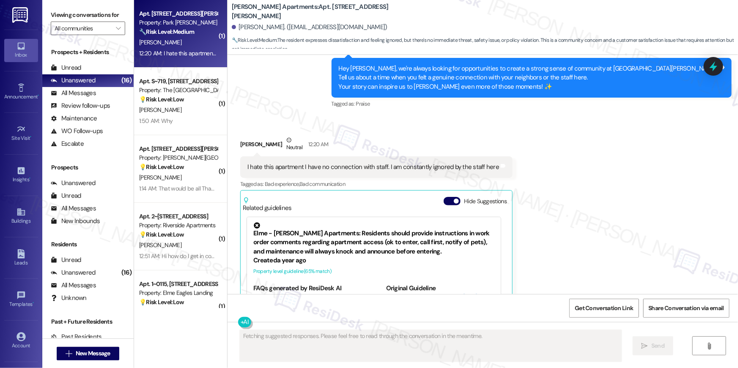
scroll to position [1958, 0]
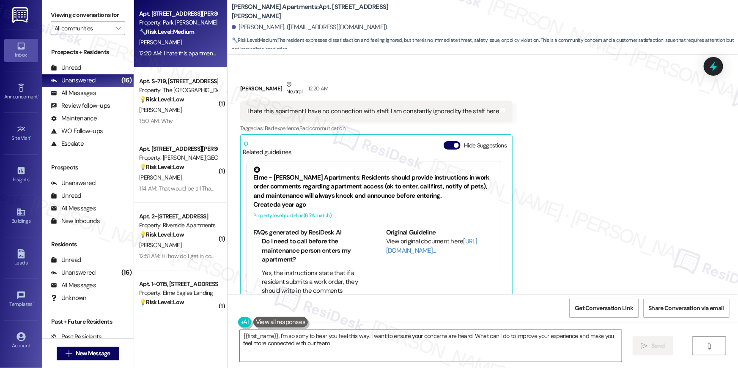
type textarea "{{first_name}}, I'm so sorry to hear you feel this way. I want to ensure your c…"
click at [573, 346] on textarea "{{first_name}}, I'm so sorry to hear you feel this way. I want to ensure your c…" at bounding box center [431, 346] width 382 height 32
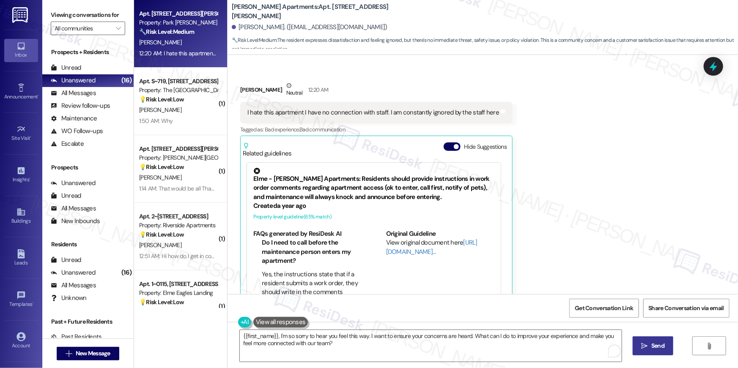
click at [646, 350] on span " Send" at bounding box center [653, 346] width 27 height 9
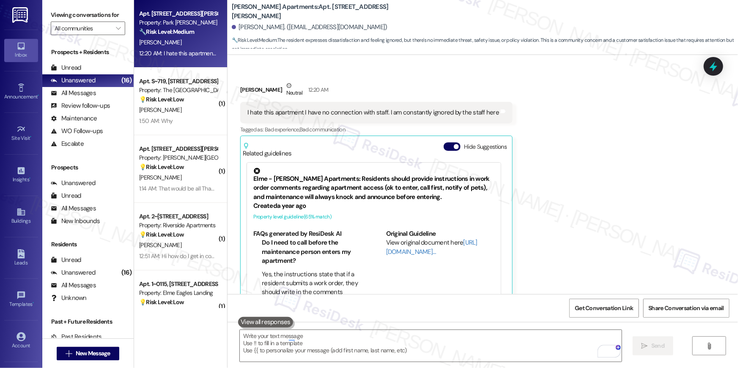
scroll to position [1958, 0]
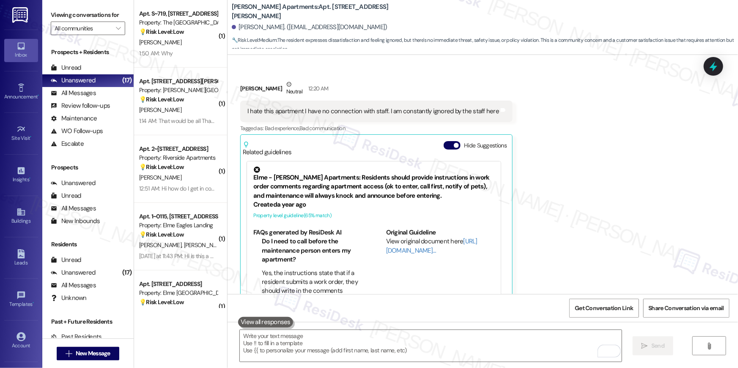
click at [596, 160] on div "Received via SMS [PERSON_NAME] Neutral 12:20 AM I hate this apartment I have no…" at bounding box center [482, 187] width 510 height 253
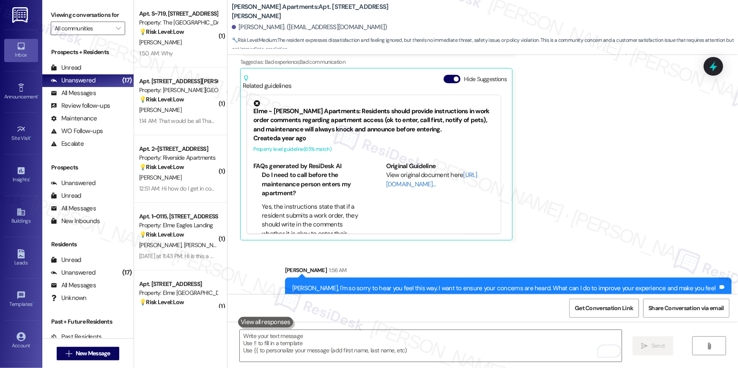
scroll to position [2027, 0]
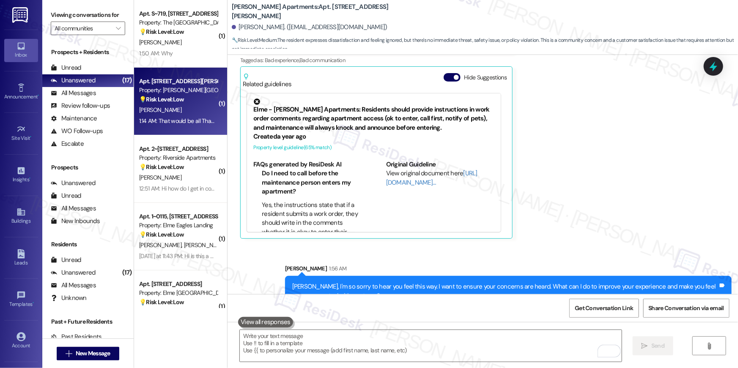
click at [200, 118] on div "1:14 AM: That would be all Thanks 🙏🏾 1:14 AM: That would be all Thanks 🙏🏾" at bounding box center [183, 121] width 89 height 8
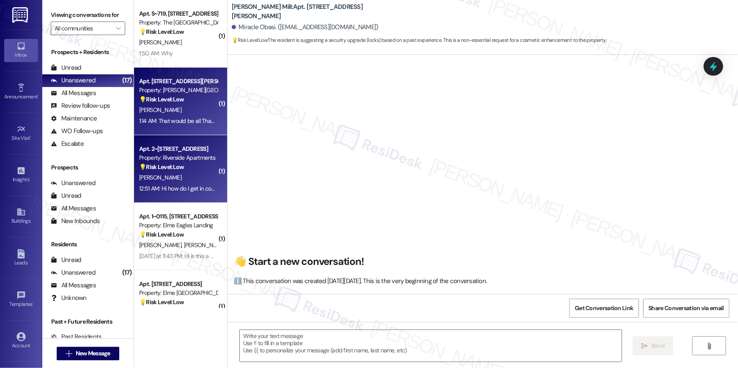
click at [189, 177] on div "[PERSON_NAME]" at bounding box center [178, 178] width 80 height 11
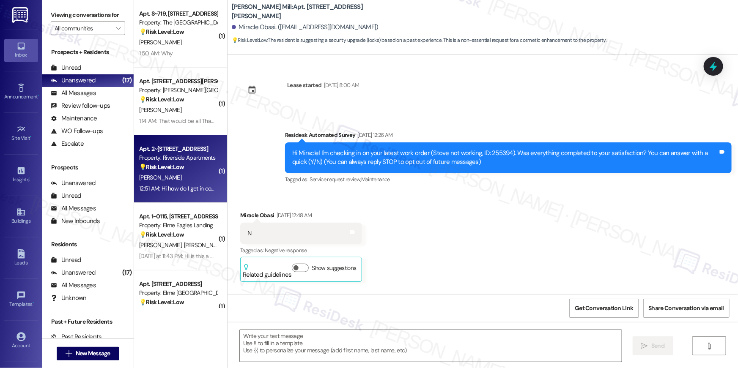
scroll to position [3151, 0]
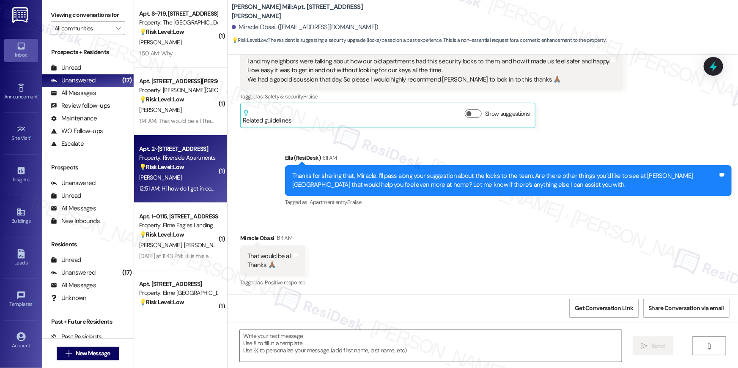
type textarea "Fetching suggested responses. Please feel free to read through the conversation…"
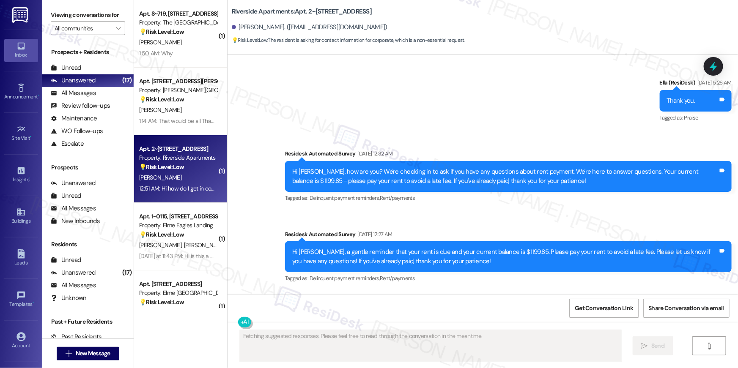
scroll to position [6774, 0]
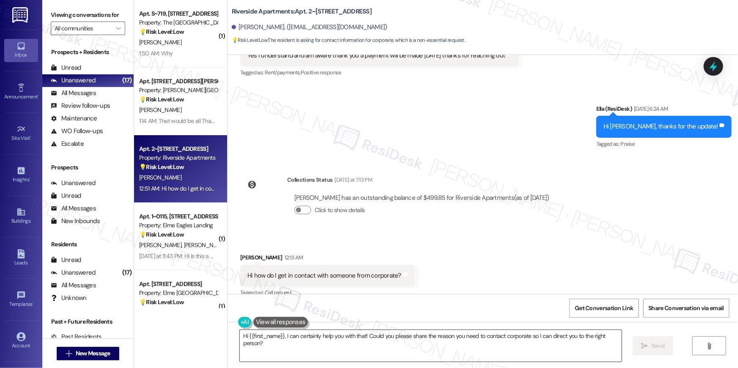
click at [391, 348] on textarea "Hi {{first_name}}, I can certainly help you with that! Could you please share t…" at bounding box center [431, 346] width 382 height 32
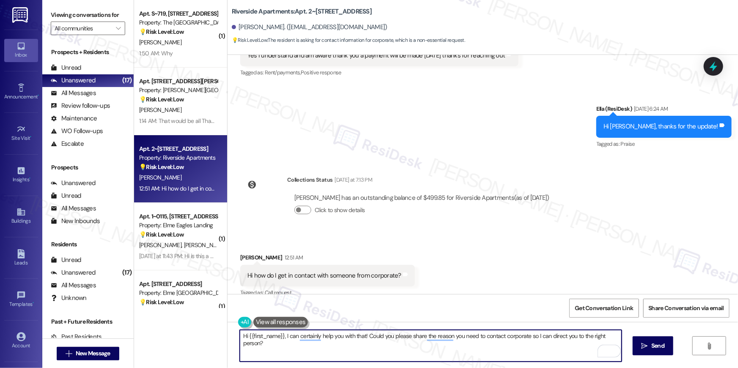
click at [302, 345] on textarea "Hi {{first_name}}, I can certainly help you with that! Could you please share t…" at bounding box center [431, 346] width 382 height 32
drag, startPoint x: 280, startPoint y: 337, endPoint x: 294, endPoint y: 368, distance: 33.5
click at [293, 368] on div "Hi {{first_name}}, I can certainly help you with that! Could you please share t…" at bounding box center [482, 353] width 510 height 63
paste textarea "703-960-8400"
type textarea "Hi {{first_name}}, I am sorry but I do not have the number to corporate. You ma…"
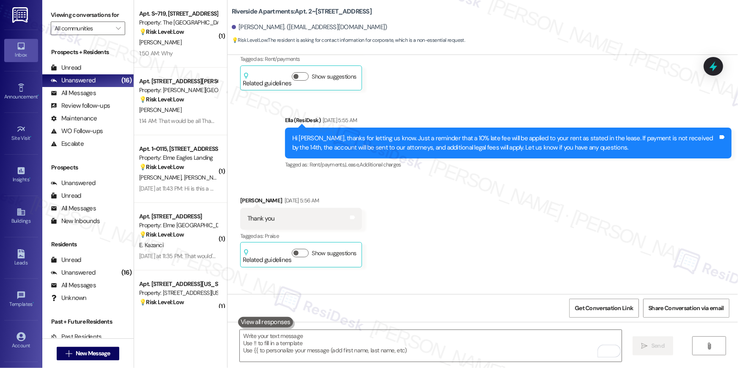
scroll to position [4704, 0]
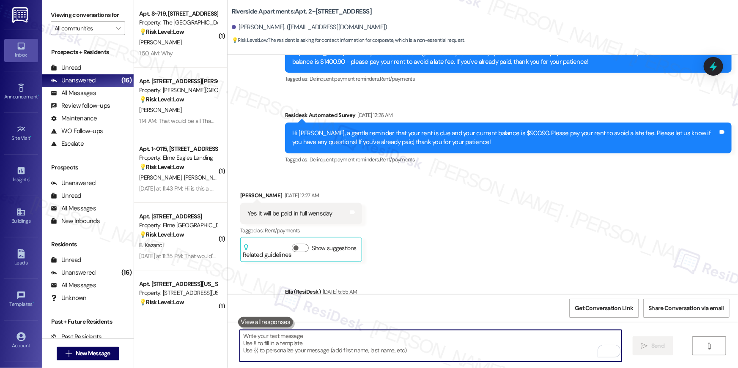
click at [409, 337] on textarea "To enrich screen reader interactions, please activate Accessibility in Grammarl…" at bounding box center [431, 346] width 382 height 32
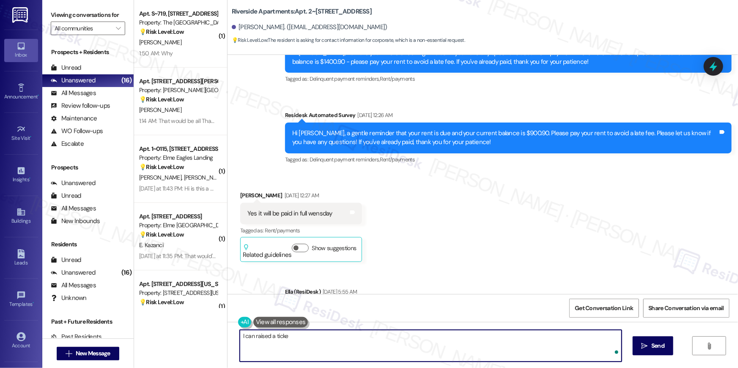
type textarea "I can raised a ticket"
type textarea "Is there anything I may be able to asisst you with? Let me know, and I can subm…"
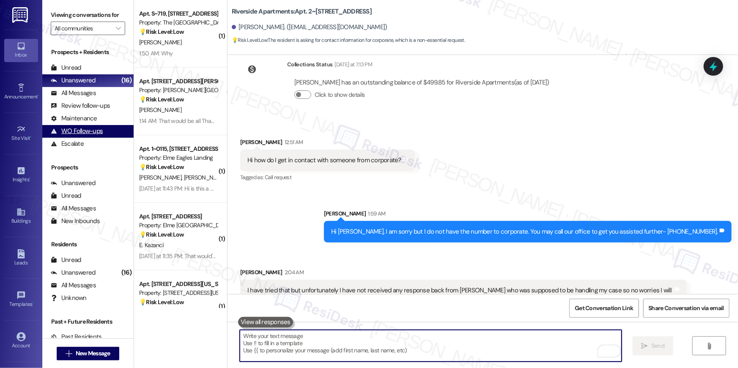
scroll to position [6892, 0]
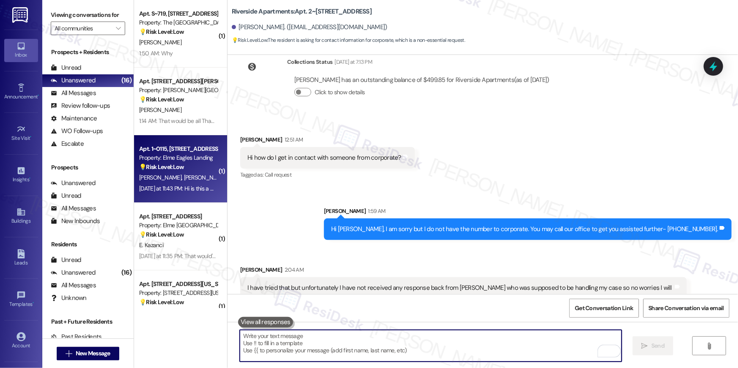
click at [205, 146] on div "Apt. 1~0115, [STREET_ADDRESS]" at bounding box center [178, 149] width 78 height 9
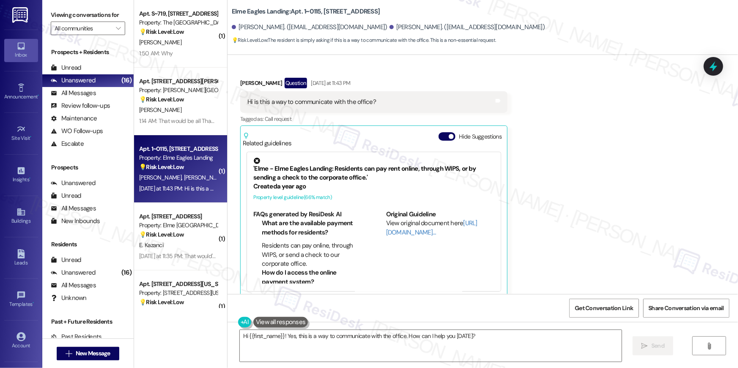
scroll to position [959, 0]
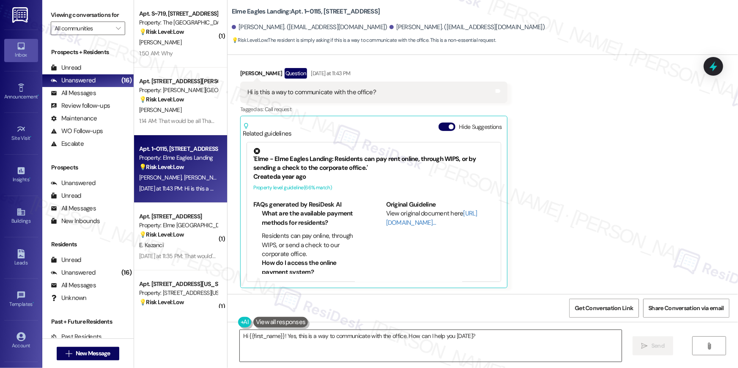
click at [382, 348] on textarea "Hi {{first_name}}! Yes, this is a way to communicate with the office. How can I…" at bounding box center [431, 346] width 382 height 32
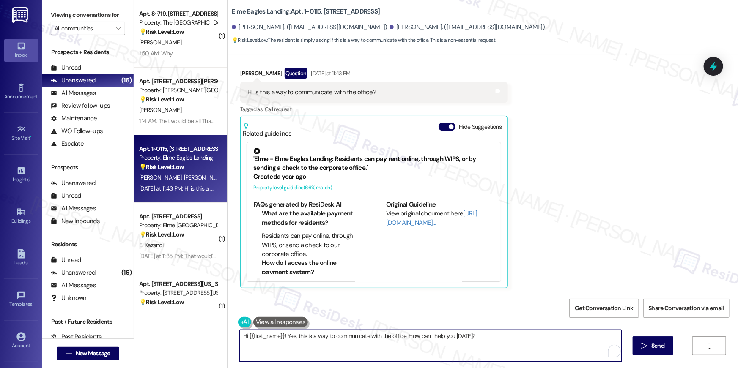
click at [326, 348] on textarea "Hi {{first_name}}! Yes, this is a way to communicate with the office. How can I…" at bounding box center [431, 346] width 382 height 32
type textarea "Hey Collin, yes. You can send in your questions here, or just anything you wish…"
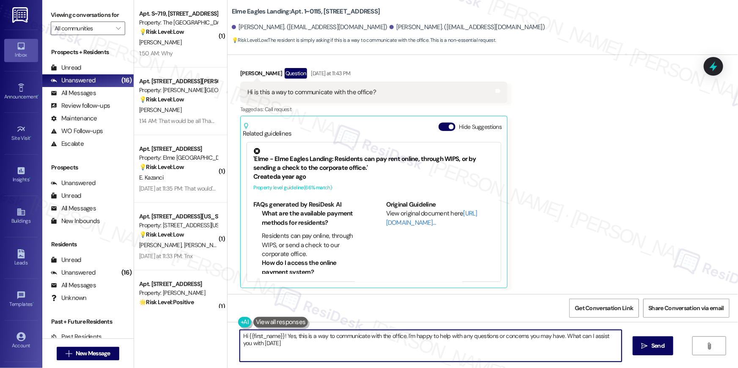
type textarea "Hi {{first_name}}! Yes, this is a way to communicate with the office. I'm happy…"
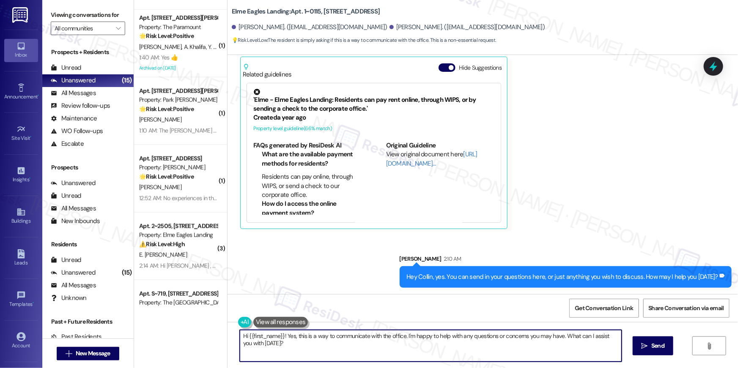
scroll to position [381, 0]
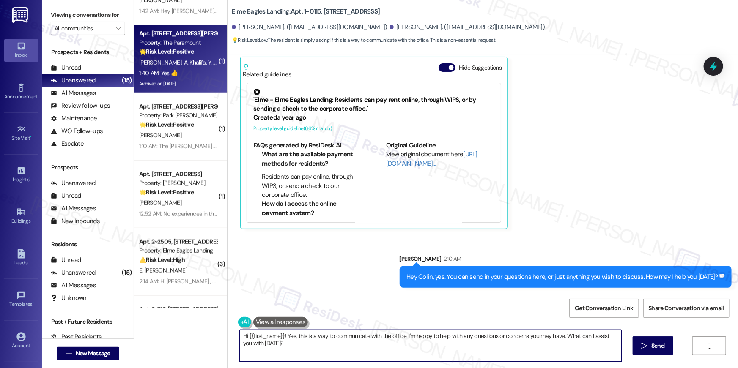
click at [168, 67] on div "A. Ahmed A. Khalifa Y. Khalifa" at bounding box center [178, 63] width 80 height 11
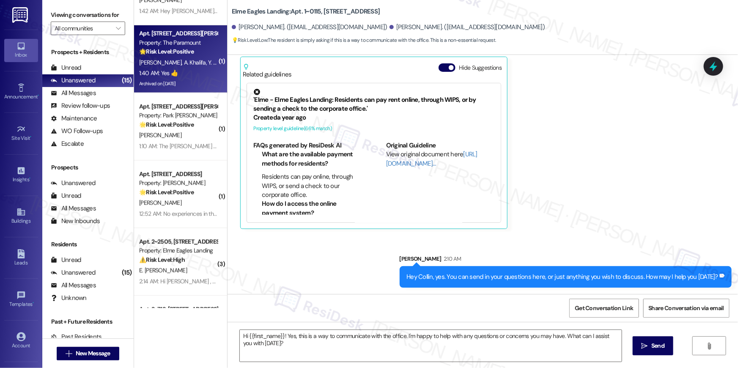
type textarea "Fetching suggested responses. Please feel free to read through the conversation…"
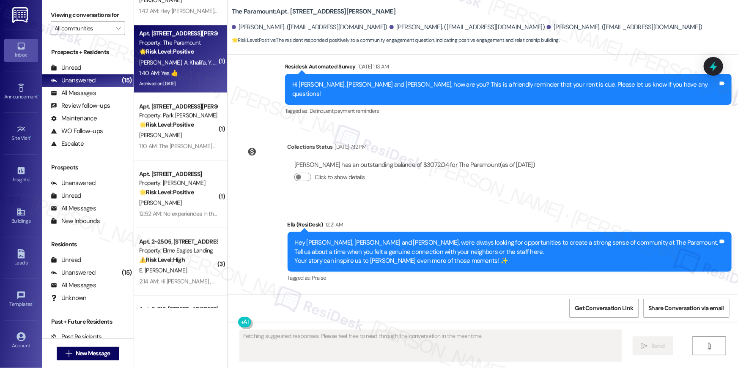
scroll to position [3056, 0]
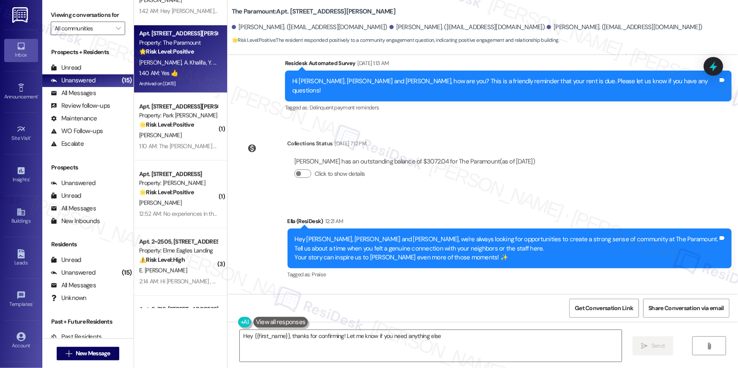
type textarea "Hey {{first_name}}, thanks for confirming! Let me know if you need anything els…"
click at [455, 344] on textarea "Hey {{first_name}}, thanks for confirming! Let me know if you need anything els…" at bounding box center [431, 346] width 382 height 32
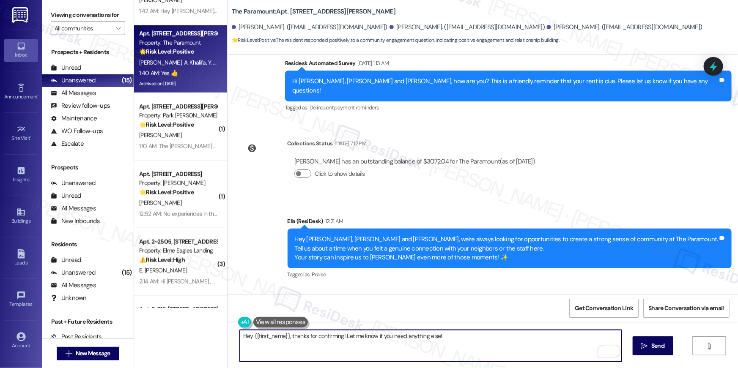
drag, startPoint x: 447, startPoint y: 341, endPoint x: 211, endPoint y: 332, distance: 236.9
click at [211, 332] on div "( 1 ) Apt. 3413, 205 Century Place Property: Elme Alexandria 💡 Risk Level: Low …" at bounding box center [436, 184] width 604 height 368
click at [244, 307] on div "Abdelhameed Khalifa 1:40 AM" at bounding box center [272, 313] width 65 height 12
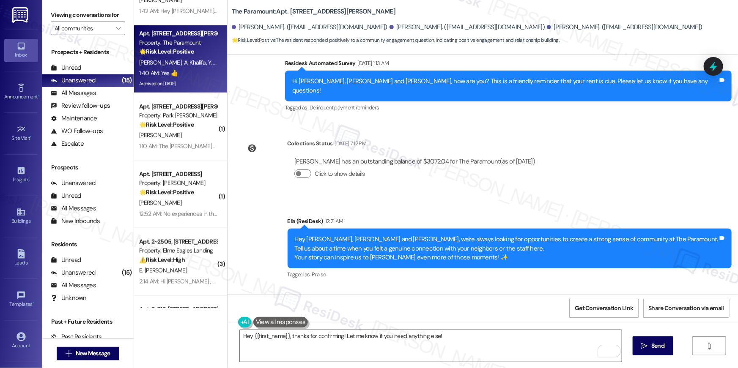
click at [244, 307] on div "Abdelhameed Khalifa 1:40 AM" at bounding box center [272, 313] width 65 height 12
copy div "Abdelhameed"
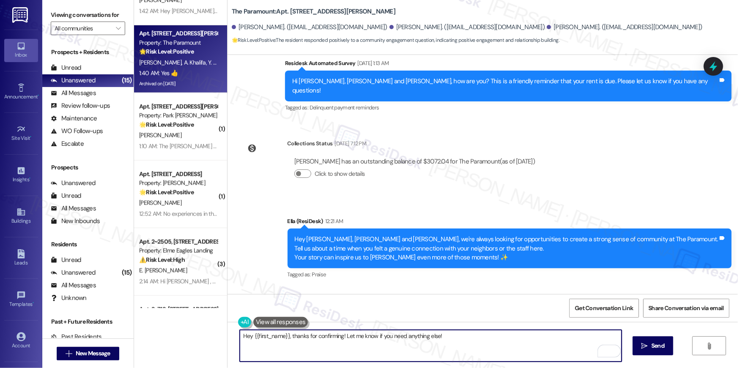
click at [313, 350] on textarea "Hey {{first_name}}, thanks for confirming! Let me know if you need anything els…" at bounding box center [431, 346] width 382 height 32
drag, startPoint x: 312, startPoint y: 337, endPoint x: 452, endPoint y: 354, distance: 140.1
click at [452, 354] on textarea "Hey {{first_name}}, thanks for confirming! Let me know if you need anything els…" at bounding box center [431, 346] width 382 height 32
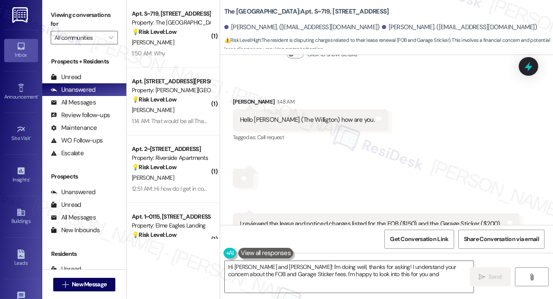
scroll to position [2403, 0]
click at [274, 267] on textarea "Hi [PERSON_NAME] and [PERSON_NAME]! I'm doing well, thanks for asking! I unders…" at bounding box center [349, 277] width 249 height 32
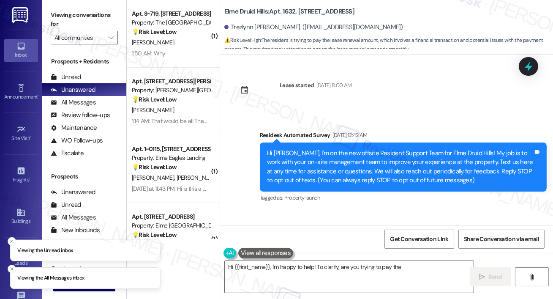
scroll to position [43809, 0]
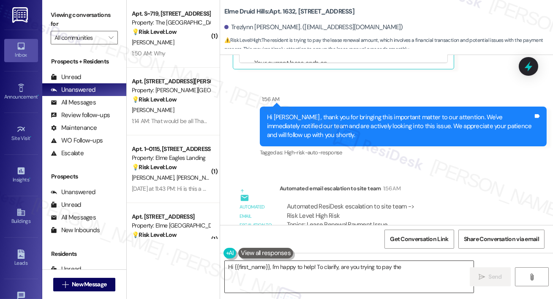
click at [265, 274] on textarea "Hi {{first_name}}, I'm happy to help! To clarify, are you trying to pay the ren…" at bounding box center [349, 277] width 249 height 32
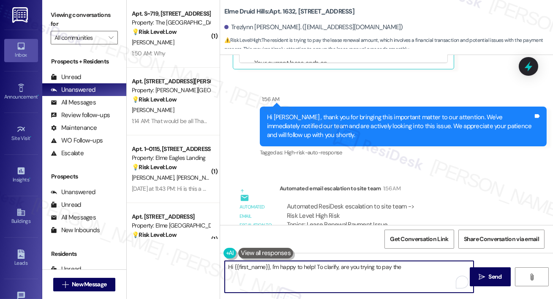
click at [285, 297] on div "Hi {{first_name}}, I'm happy to help! To clarify, are you trying to pay the ren…" at bounding box center [386, 284] width 333 height 63
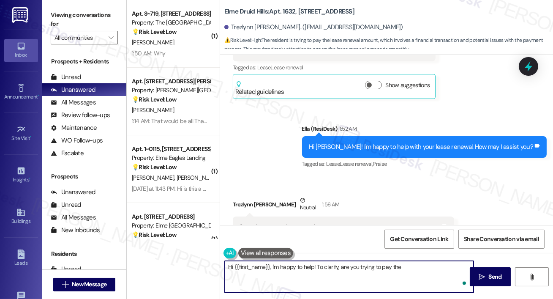
scroll to position [43466, 0]
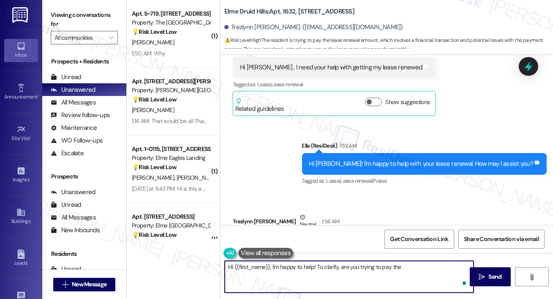
click at [279, 280] on textarea "Hi {{first_name}}, I'm happy to help! To clarify, are you trying to pay the ren…" at bounding box center [349, 277] width 249 height 32
drag, startPoint x: 272, startPoint y: 265, endPoint x: 284, endPoint y: 299, distance: 36.0
click at [284, 299] on div "Hi {{first_name}}, I'm happy to help! To clarify, are you trying to pay the ren…" at bounding box center [386, 284] width 333 height 63
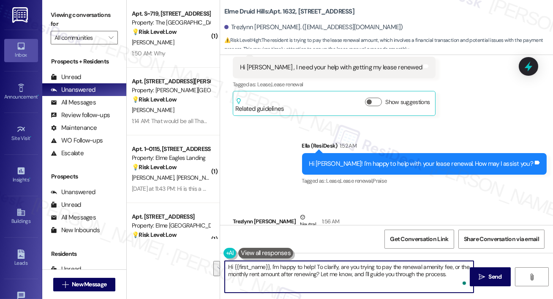
paste textarea "The site team sent an update: you will not be able to pay online and will need …"
type textarea "Hi {{first_name}}, The site team sent an update: you will not be able to pay on…"
click at [491, 279] on span "Send" at bounding box center [495, 276] width 13 height 9
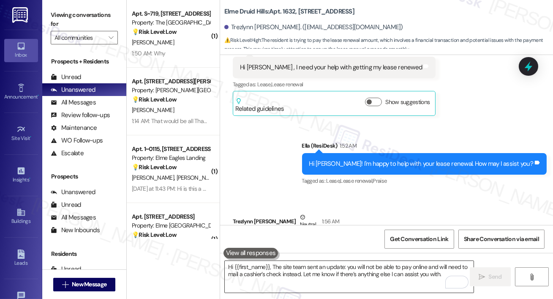
scroll to position [43519, 0]
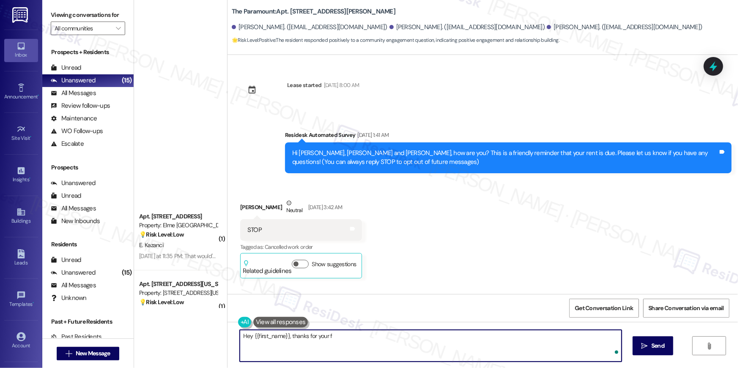
scroll to position [3056, 0]
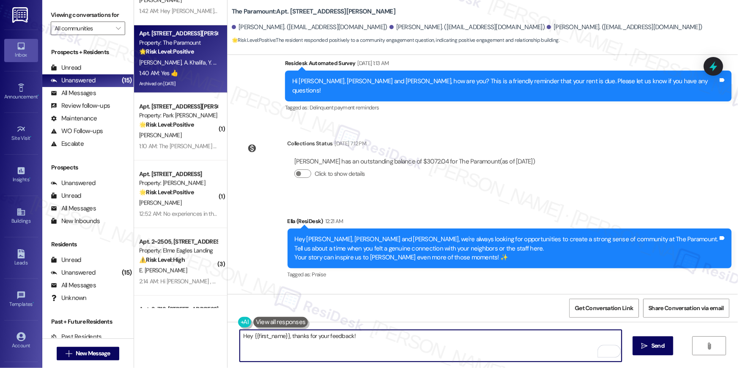
click at [269, 338] on textarea "Hey {{first_name}}, thanks for your feedback!" at bounding box center [431, 346] width 382 height 32
click at [368, 334] on textarea "Hey [PERSON_NAME], thanks for your feedback!" at bounding box center [431, 346] width 382 height 32
type textarea "Hey [PERSON_NAME], thanks for your feedback!"
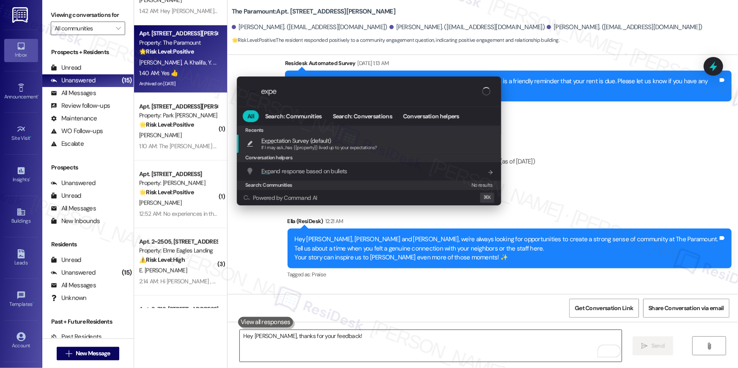
type input "expec"
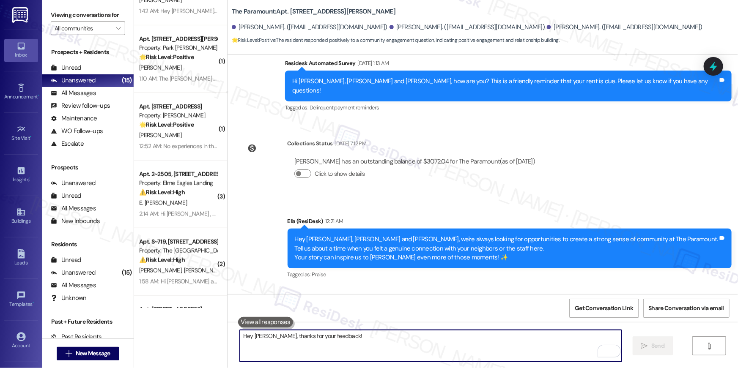
type textarea "If I may ask...has {{property}} lived up to your expectations?"
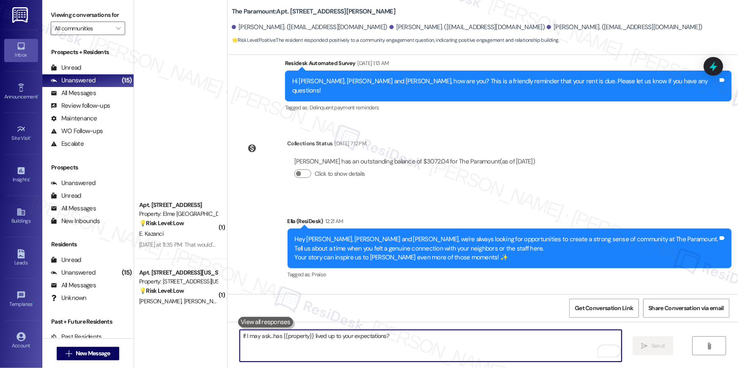
scroll to position [0, 0]
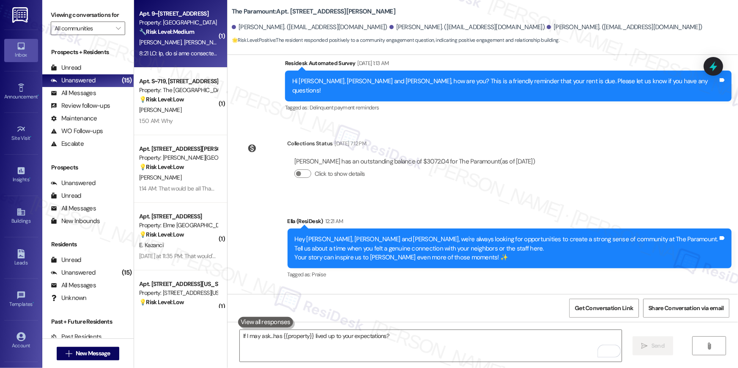
click at [187, 66] on div "Apt. 9~434, [GEOGRAPHIC_DATA][STREET_ADDRESS] Property: Elme Cumberland 🔧 Risk …" at bounding box center [180, 34] width 93 height 68
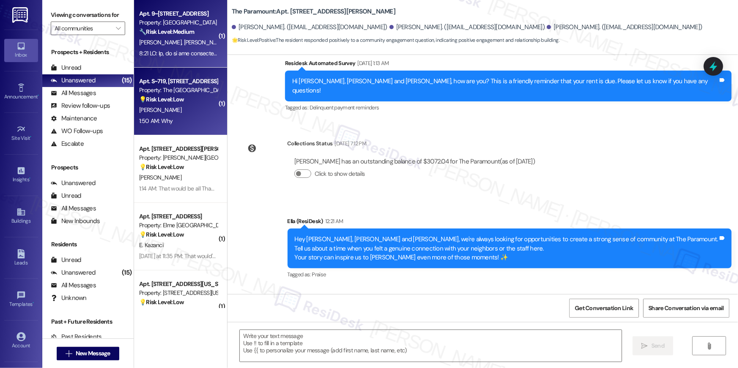
type textarea "Fetching suggested responses. Please feel free to read through the conversation…"
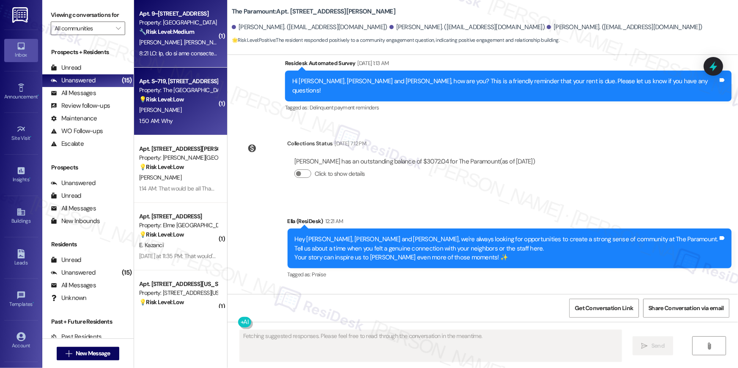
click at [187, 97] on div "💡 Risk Level: Low The message 'Why.' lacks context and provides no information …" at bounding box center [178, 99] width 78 height 9
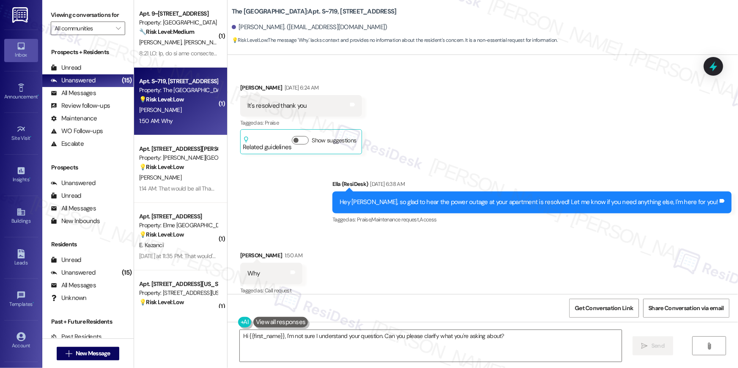
scroll to position [309, 0]
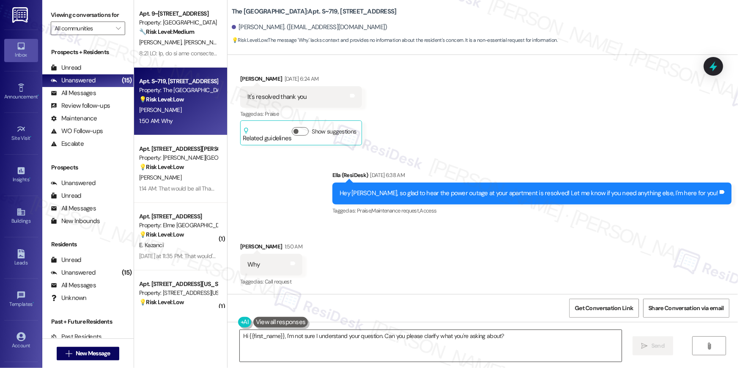
click at [370, 348] on textarea "Hi {{first_name}}, I'm not sure I understand your question. Can you please clar…" at bounding box center [431, 346] width 382 height 32
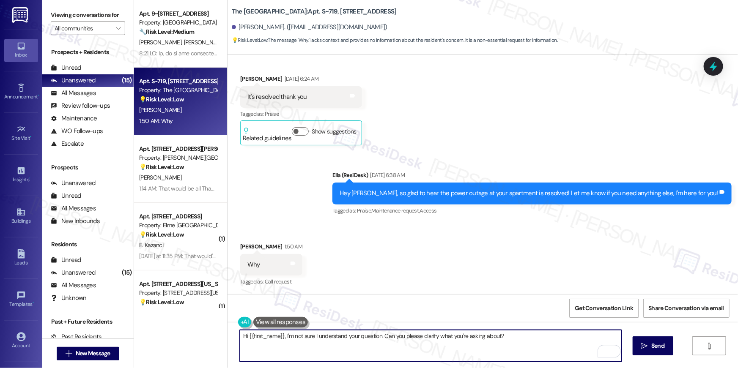
click at [322, 342] on textarea "Hi {{first_name}}, I'm not sure I understand your question. Can you please clar…" at bounding box center [431, 346] width 382 height 32
drag, startPoint x: 381, startPoint y: 337, endPoint x: 531, endPoint y: 351, distance: 150.7
click at [531, 351] on textarea "Hi {{first_name}}, I'm not sure I understand your question. Can you please clar…" at bounding box center [431, 346] width 382 height 32
type textarea "Hi {{first_name}}, I'm not sure I understand your question. Is there anything I…"
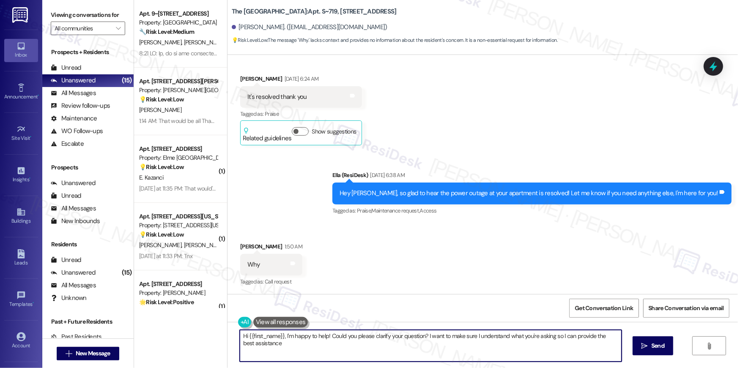
type textarea "Hi {{first_name}}, I'm happy to help! Could you please clarify your question? I…"
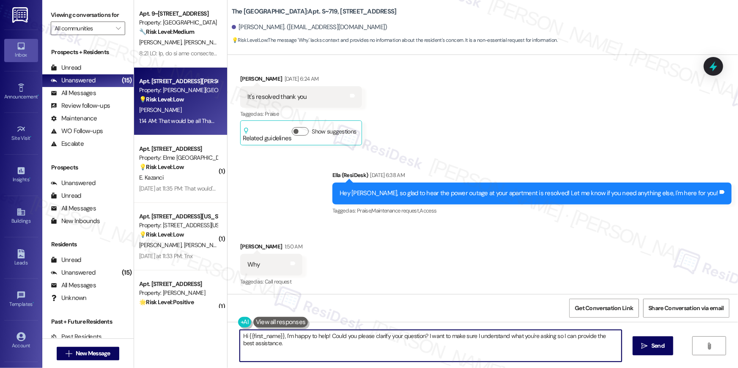
click at [171, 117] on div "1:14 AM: That would be all Thanks 🙏🏾 1:14 AM: That would be all Thanks 🙏🏾" at bounding box center [183, 121] width 89 height 8
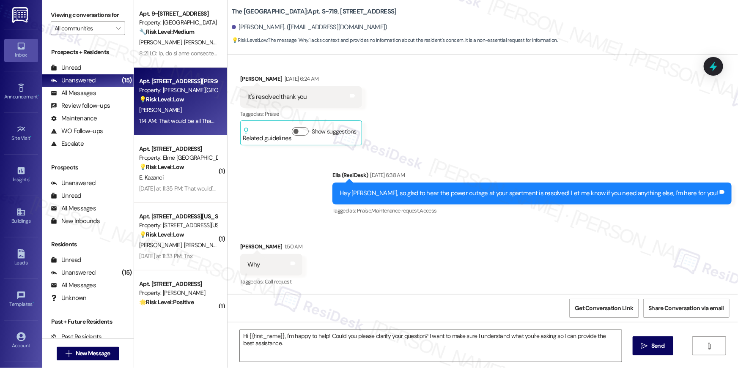
type textarea "Fetching suggested responses. Please feel free to read through the conversation…"
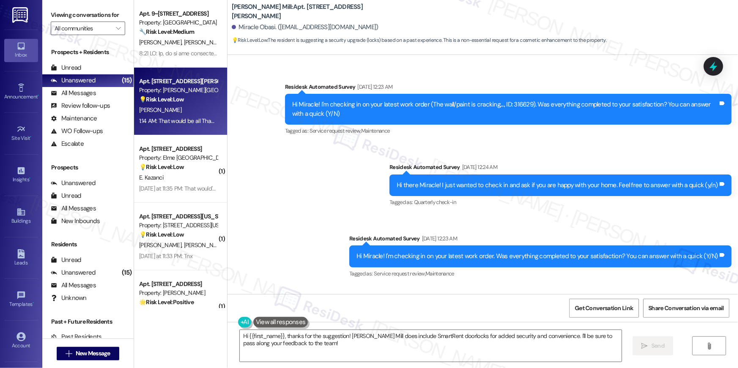
scroll to position [2274, 0]
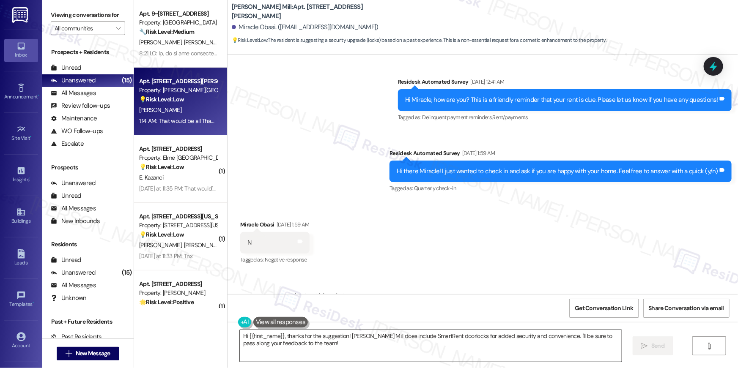
click at [349, 351] on textarea "Hi {{first_name}}, thanks for the suggestion! [PERSON_NAME] Mill does include S…" at bounding box center [431, 346] width 382 height 32
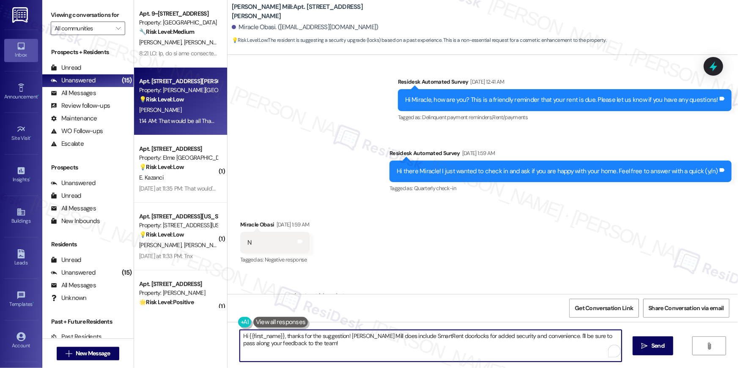
drag, startPoint x: 343, startPoint y: 347, endPoint x: 193, endPoint y: 331, distance: 150.5
click at [193, 331] on div "Apt. 9~434, [GEOGRAPHIC_DATA][STREET_ADDRESS] Property: Elme Cumberland 🔧 Risk …" at bounding box center [436, 184] width 604 height 368
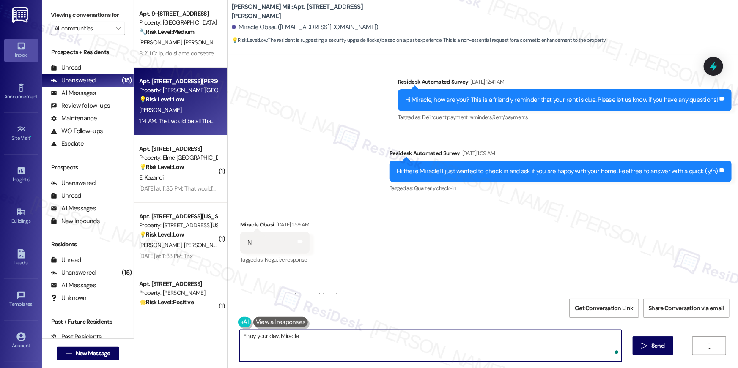
type textarea "Enjoy your day, Miracle!"
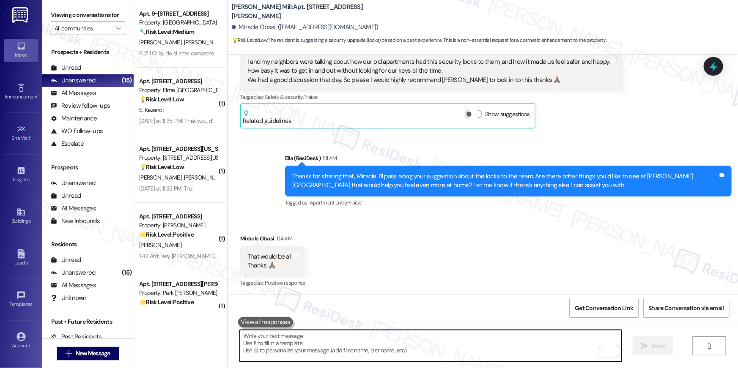
scroll to position [3150, 0]
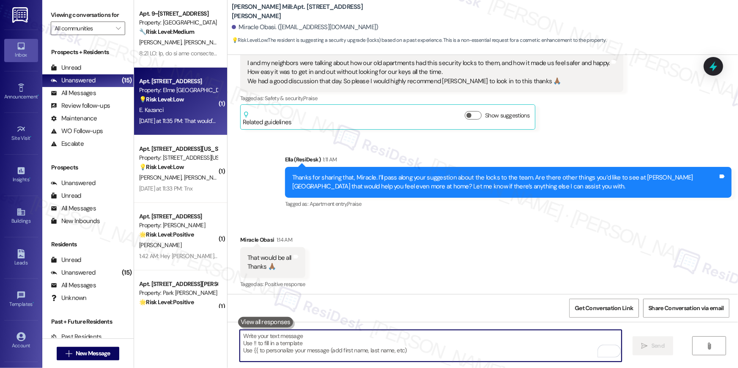
click at [174, 88] on div "Property: Elme [GEOGRAPHIC_DATA]" at bounding box center [178, 90] width 78 height 9
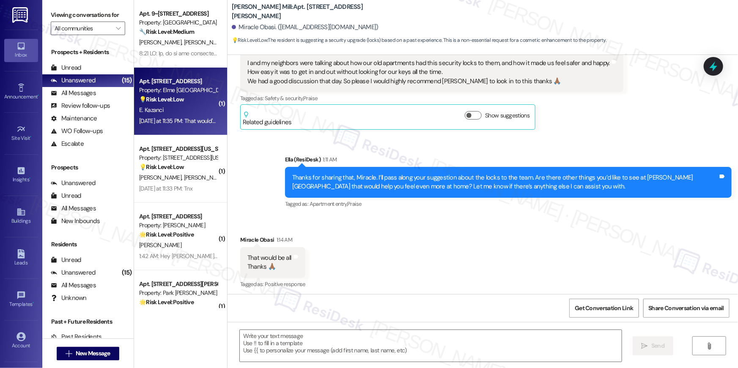
type textarea "Fetching suggested responses. Please feel free to read through the conversation…"
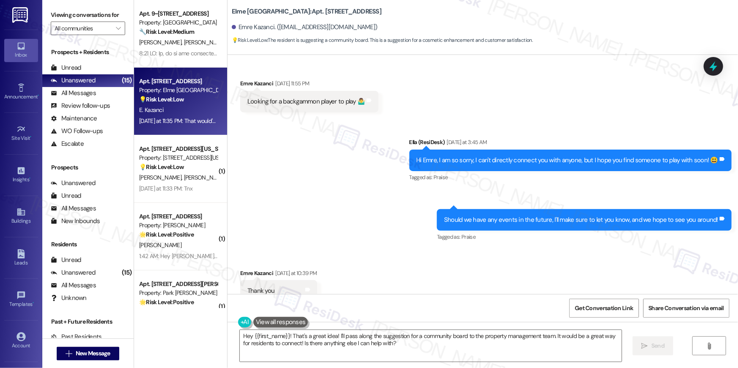
scroll to position [9397, 0]
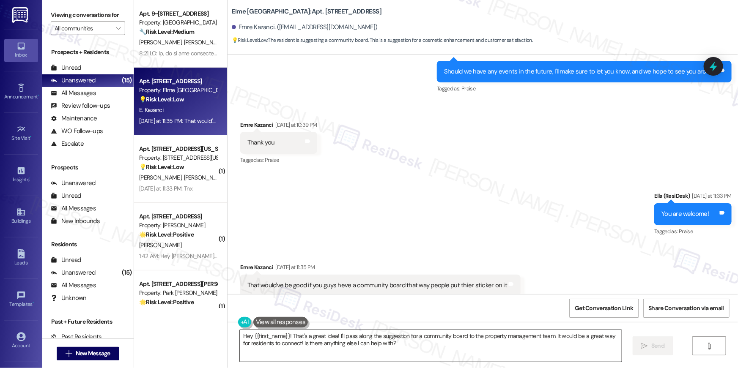
click at [352, 348] on textarea "Hey {{first_name}}! That's a great idea! I'll pass along the suggestion for a c…" at bounding box center [431, 346] width 382 height 32
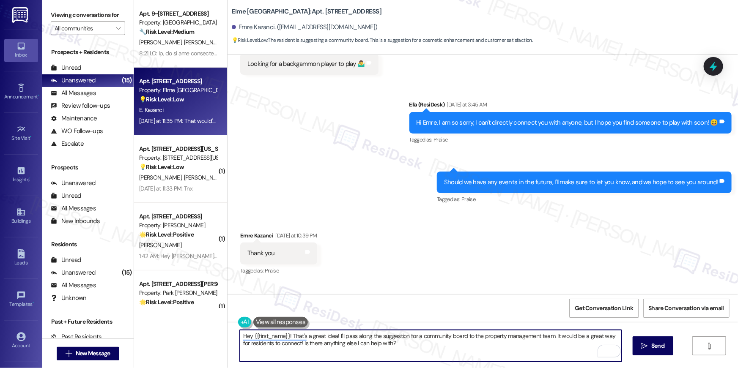
scroll to position [9307, 0]
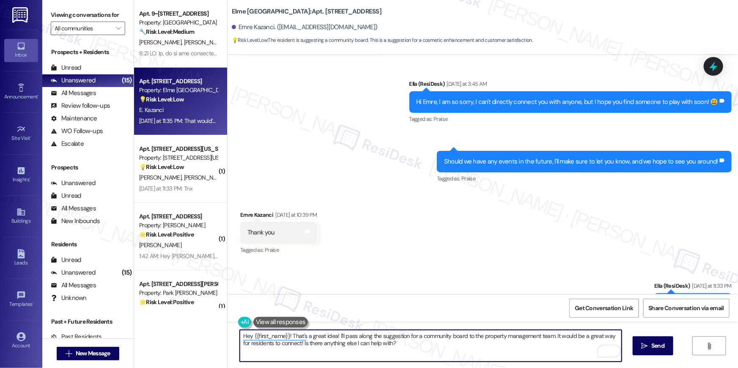
click at [378, 348] on textarea "Hey {{first_name}}! That's a great idea! I'll pass along the suggestion for a c…" at bounding box center [431, 346] width 382 height 32
drag, startPoint x: 397, startPoint y: 345, endPoint x: 174, endPoint y: 326, distance: 224.5
click at [159, 317] on div "Apt. 9~434, [GEOGRAPHIC_DATA][STREET_ADDRESS] Property: Elme Cumberland 🔧 Risk …" at bounding box center [436, 184] width 604 height 368
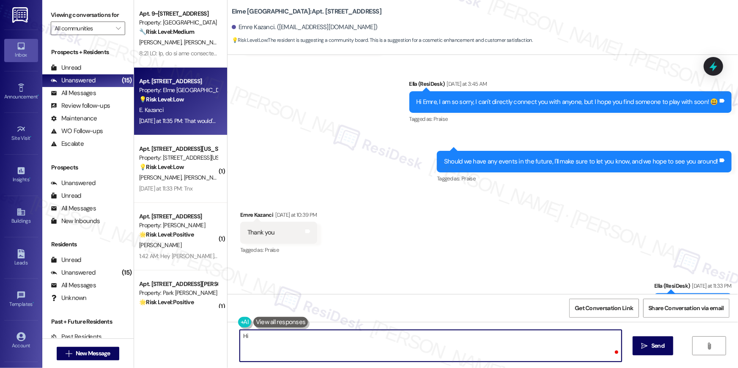
type textarea "H"
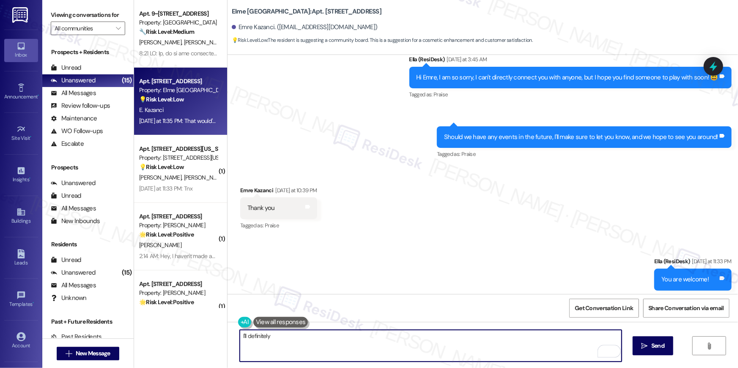
scroll to position [9397, 0]
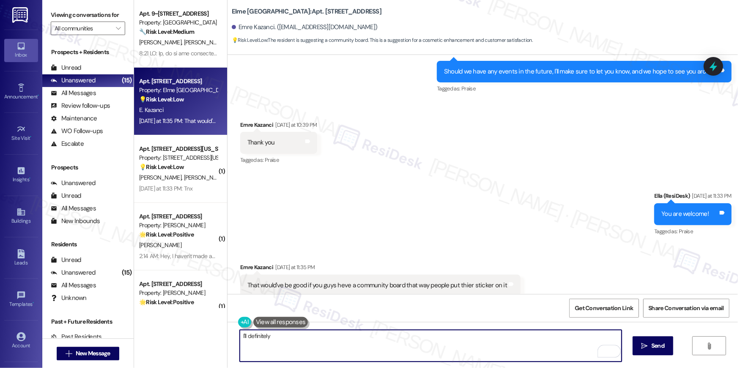
click at [450, 281] on div "That would've be good if you guys heve a community board that way people put th…" at bounding box center [377, 285] width 260 height 9
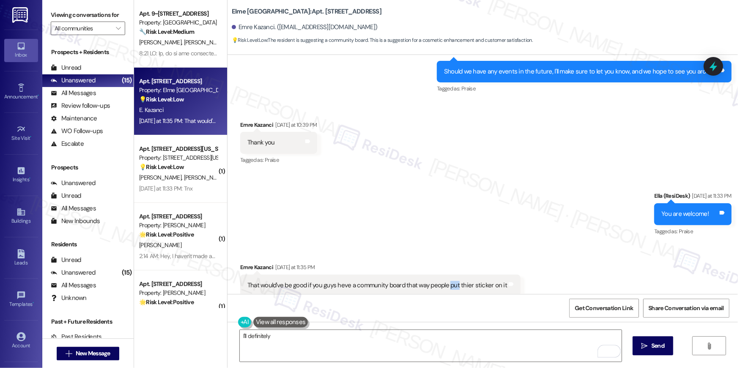
click at [450, 281] on div "That would've be good if you guys heve a community board that way people put th…" at bounding box center [377, 285] width 260 height 9
copy div "That would've be good if you guys heve a community board that way people put th…"
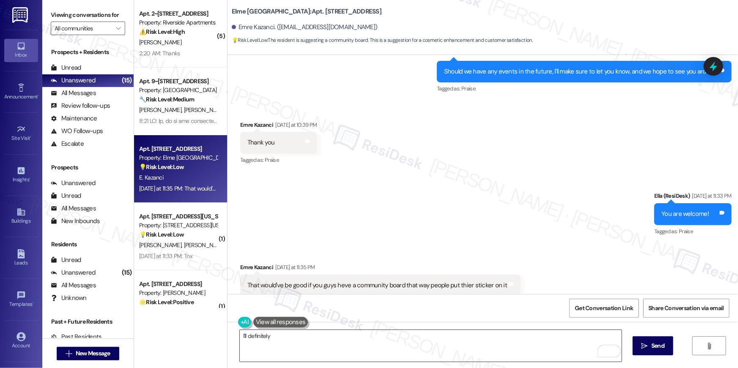
click at [305, 338] on textarea "I'll definitely" at bounding box center [431, 346] width 382 height 32
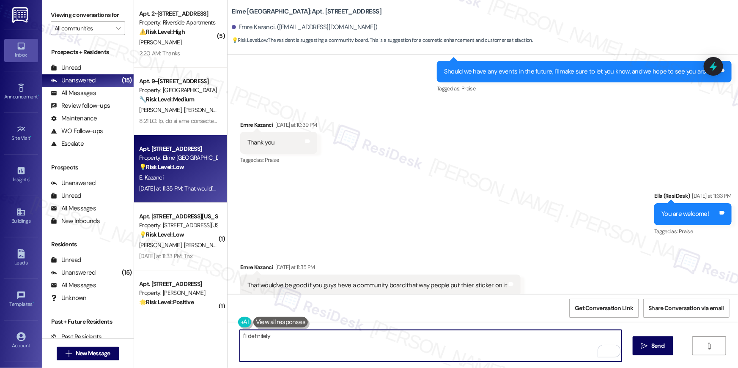
click at [305, 338] on textarea "I'll definitely" at bounding box center [431, 346] width 382 height 32
paste textarea "Thanks for the suggestion! That’s a great idea and I’ll be sure to pass it alon…"
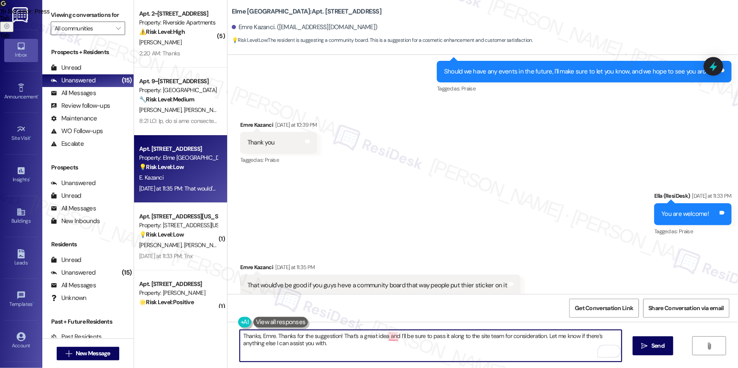
drag, startPoint x: 274, startPoint y: 337, endPoint x: 290, endPoint y: 336, distance: 16.1
click at [290, 336] on textarea "Thanks, Emre. Thanks for the suggestion! That’s a great idea and I’ll be sure t…" at bounding box center [431, 346] width 382 height 32
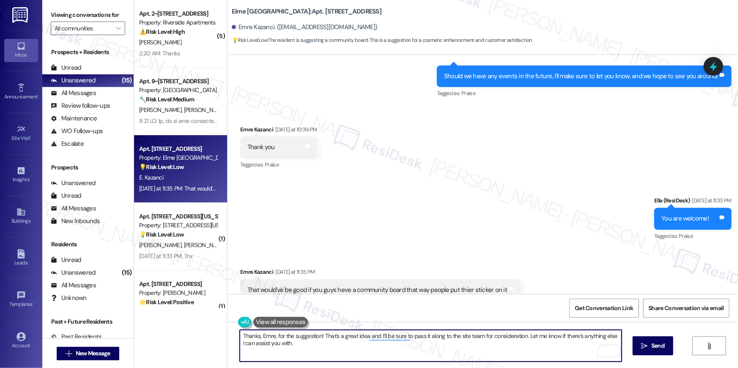
scroll to position [9382, 0]
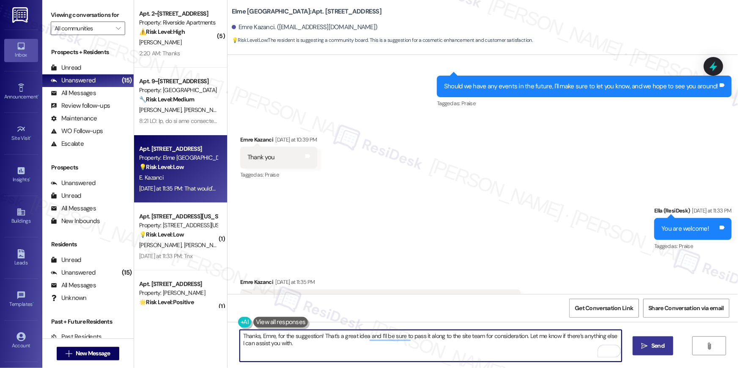
type textarea "Thanks, Emre, for the suggestion! That’s a great idea and I’ll be sure to pass …"
click at [645, 346] on icon "" at bounding box center [644, 346] width 6 height 7
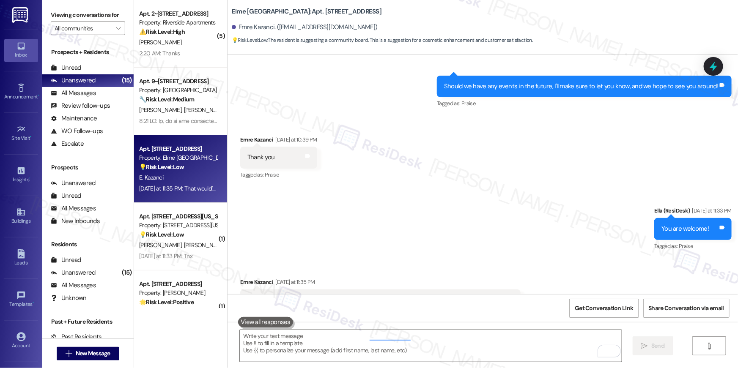
scroll to position [9397, 0]
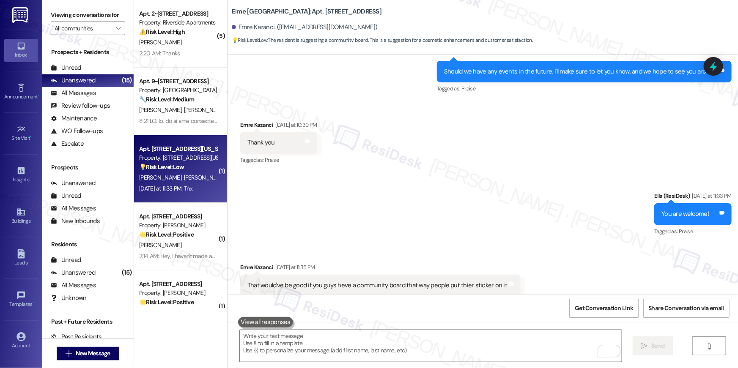
click at [191, 179] on div "[PERSON_NAME] [PERSON_NAME]" at bounding box center [178, 178] width 80 height 11
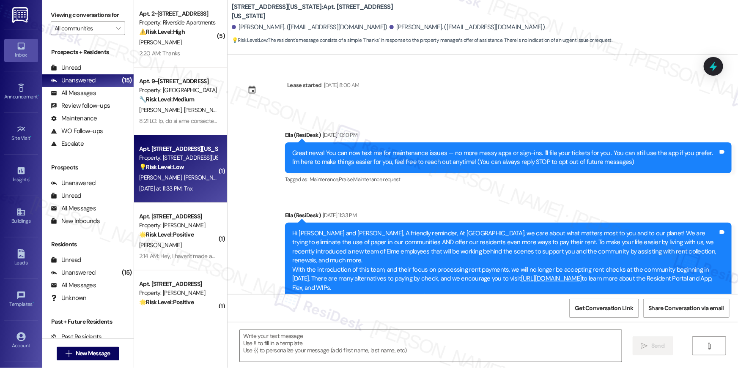
scroll to position [3476, 0]
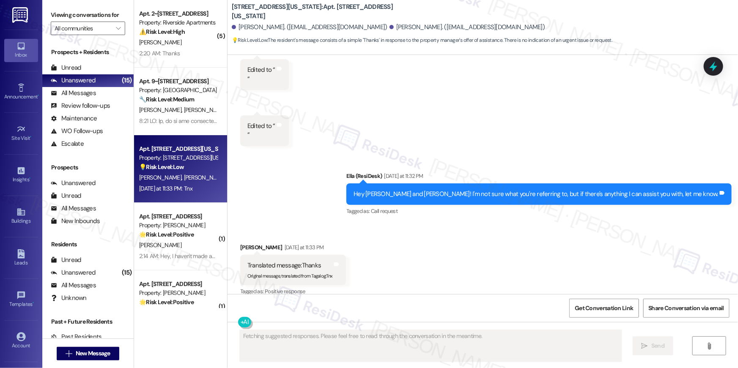
click at [487, 331] on div "Fetching suggested responses. Please feel free to read through the conversation…" at bounding box center [482, 353] width 510 height 63
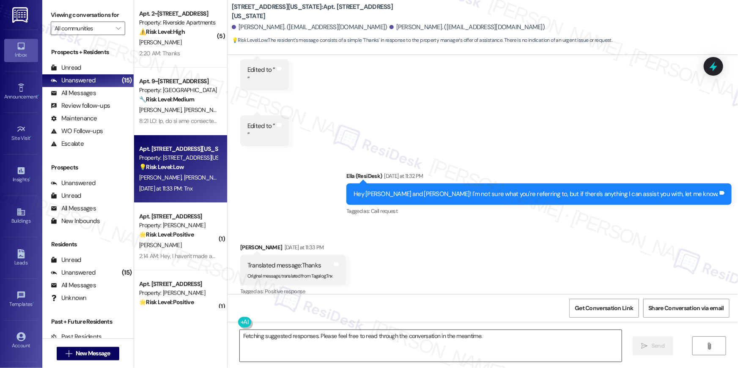
click at [501, 341] on textarea "Fetching suggested responses. Please feel free to read through the conversation…" at bounding box center [431, 346] width 382 height 32
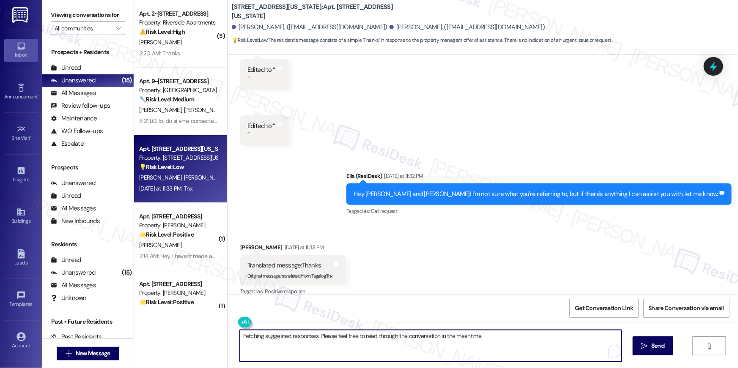
click at [501, 341] on textarea "Fetching suggested responses. Please feel free to read through the conversation…" at bounding box center [431, 346] width 382 height 32
type textarea "You are welcome!"
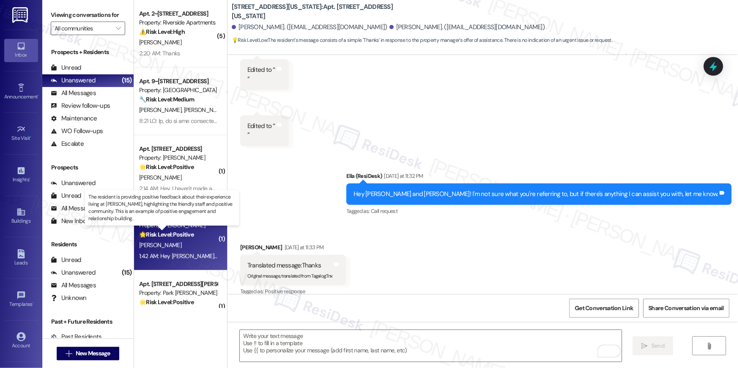
click at [182, 232] on strong "🌟 Risk Level: Positive" at bounding box center [166, 235] width 55 height 8
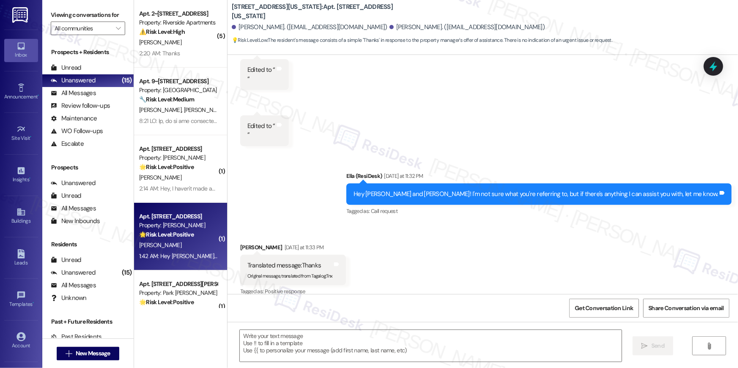
type textarea "Fetching suggested responses. Please feel free to read through the conversation…"
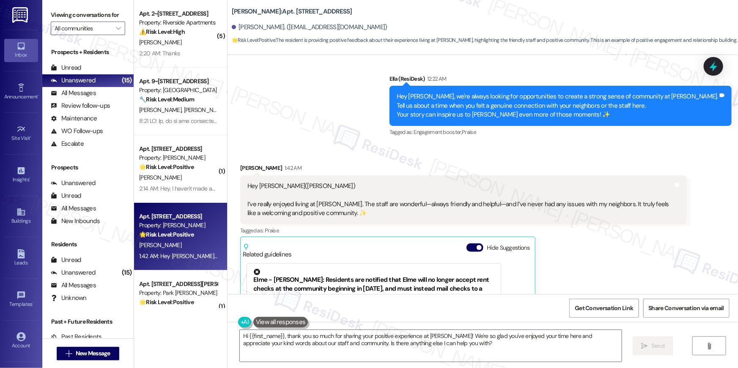
scroll to position [3361, 0]
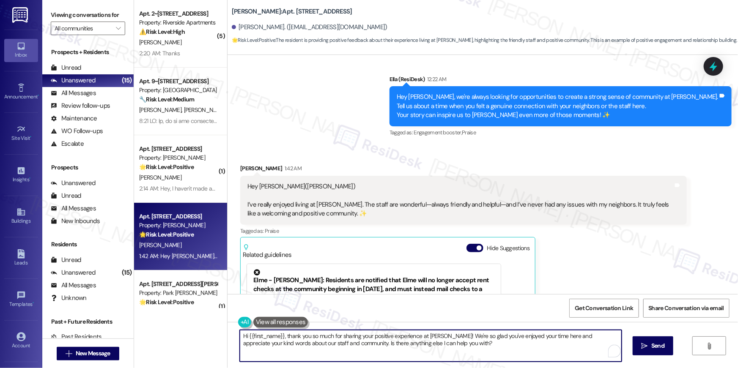
click at [487, 349] on textarea "Hi {{first_name}}, thank you so much for sharing your positive experience at [P…" at bounding box center [431, 346] width 382 height 32
drag, startPoint x: 485, startPoint y: 352, endPoint x: 362, endPoint y: 348, distance: 123.1
click at [356, 346] on textarea "Hi {{first_name}}, thank you so much for sharing your positive experience at [P…" at bounding box center [431, 346] width 382 height 32
type textarea "Hi {{first_name}}, thank you so much for sharing your positive experience at [P…"
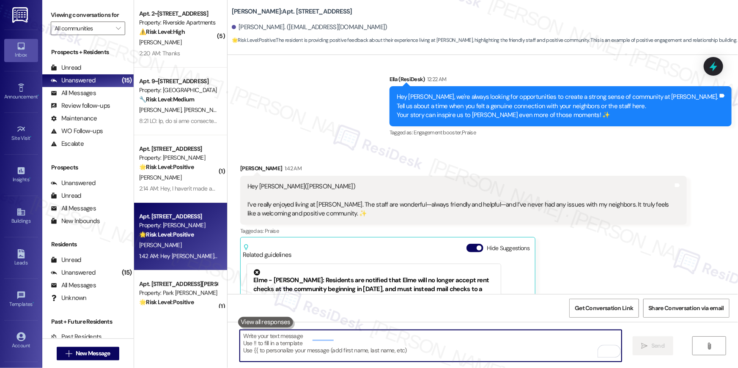
scroll to position [3482, 0]
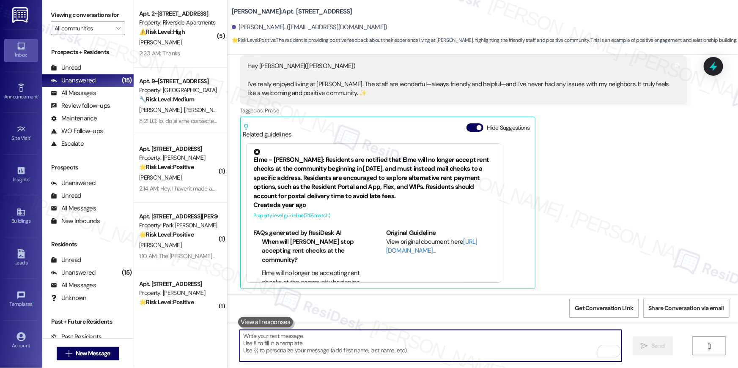
click at [400, 342] on textarea "To enrich screen reader interactions, please activate Accessibility in Grammarl…" at bounding box center [431, 346] width 382 height 32
paste textarea "I hope you don’t mind me asking a quick favor—would you be willing to leave us …"
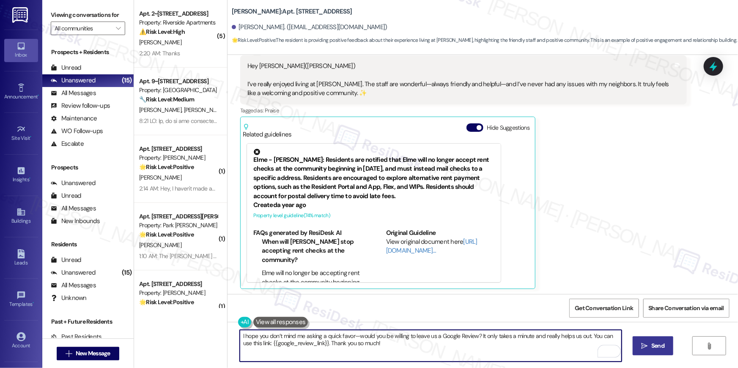
type textarea "I hope you don’t mind me asking a quick favor—would you be willing to leave us …"
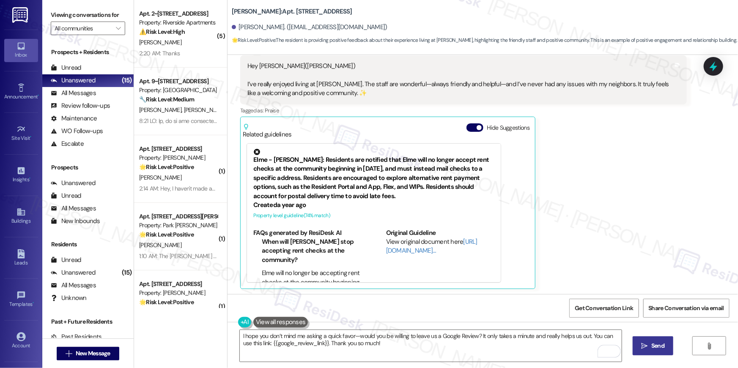
click at [652, 347] on span "Send" at bounding box center [657, 346] width 13 height 9
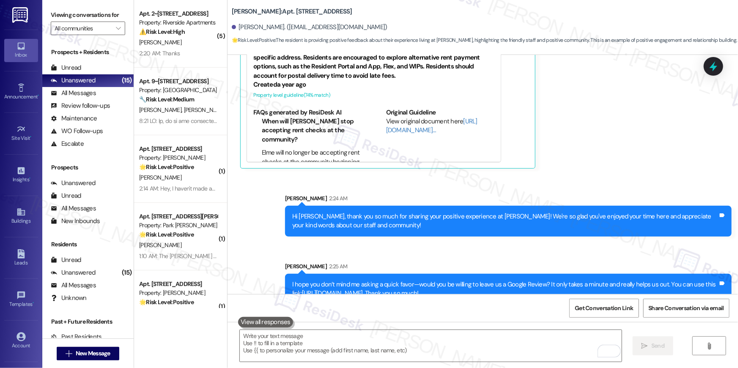
scroll to position [3618, 0]
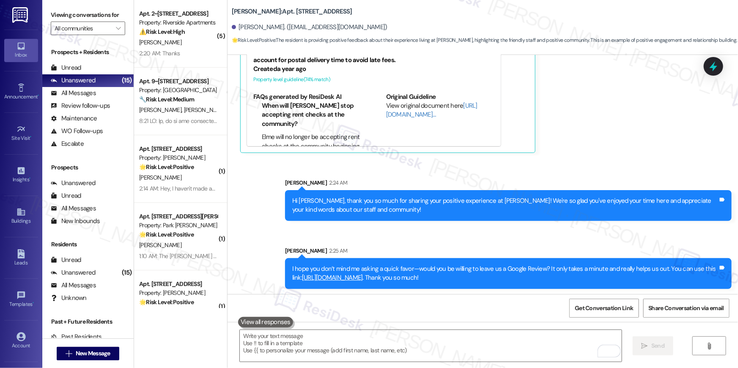
click at [334, 274] on link "[URL][DOMAIN_NAME]" at bounding box center [332, 278] width 61 height 8
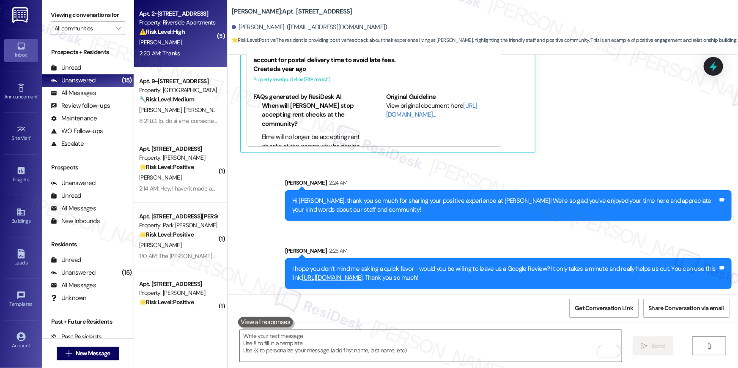
click at [176, 43] on div "[PERSON_NAME]" at bounding box center [178, 42] width 80 height 11
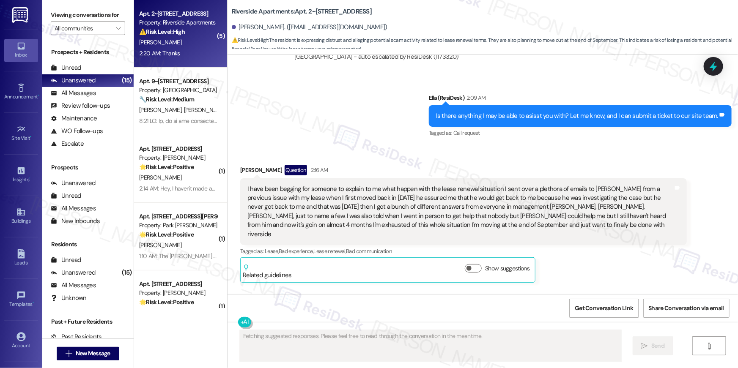
scroll to position [7946, 0]
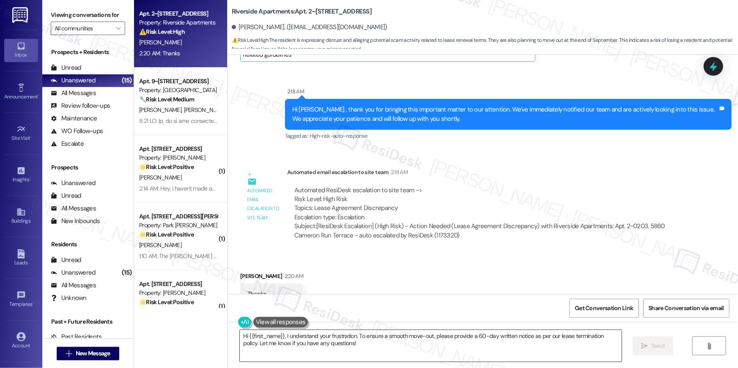
click at [394, 346] on textarea "Hi {{first_name}}, I understand your frustration. To ensure a smooth move-out, …" at bounding box center [431, 346] width 382 height 32
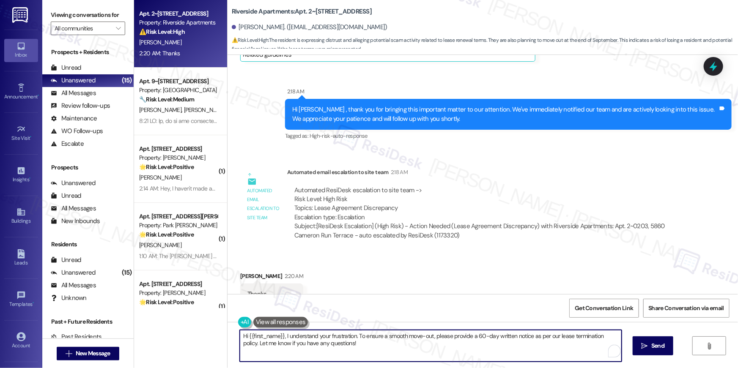
click at [394, 346] on textarea "Hi {{first_name}}, I understand your frustration. To ensure a smooth move-out, …" at bounding box center [431, 346] width 382 height 32
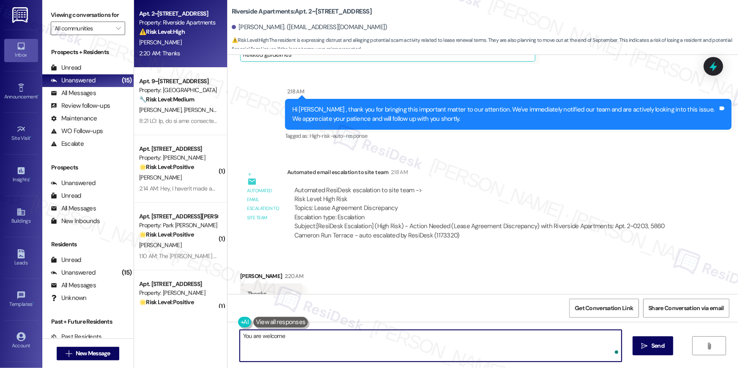
type textarea "You are welcome!"
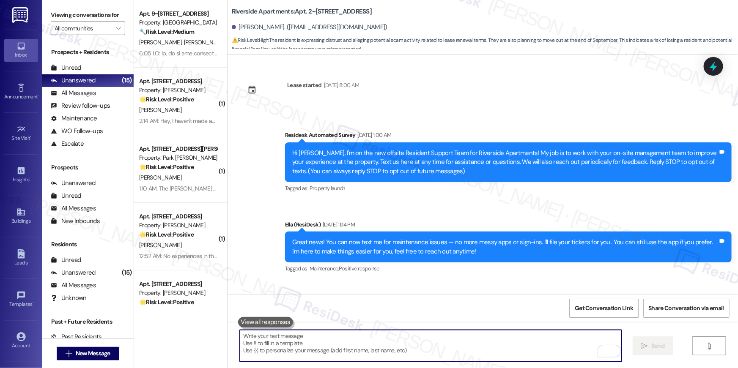
scroll to position [7946, 0]
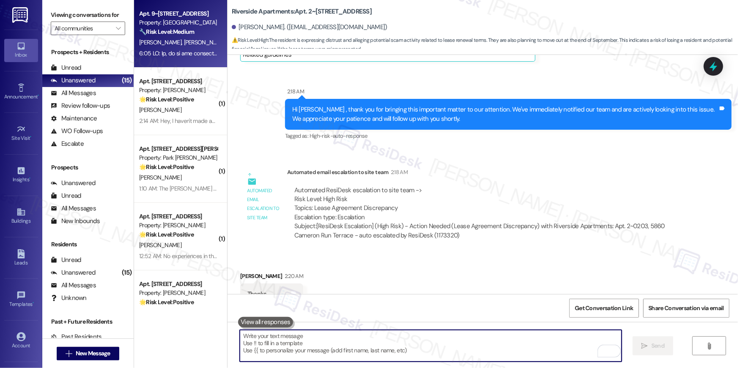
click at [190, 46] on div "T. Cuellar A. Conley" at bounding box center [178, 42] width 80 height 11
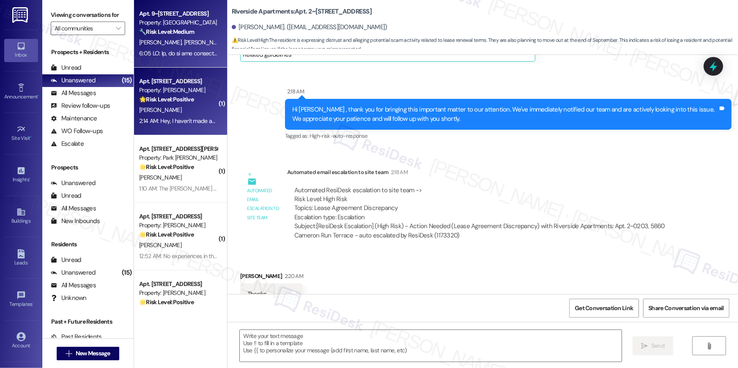
type textarea "Fetching suggested responses. Please feel free to read through the conversation…"
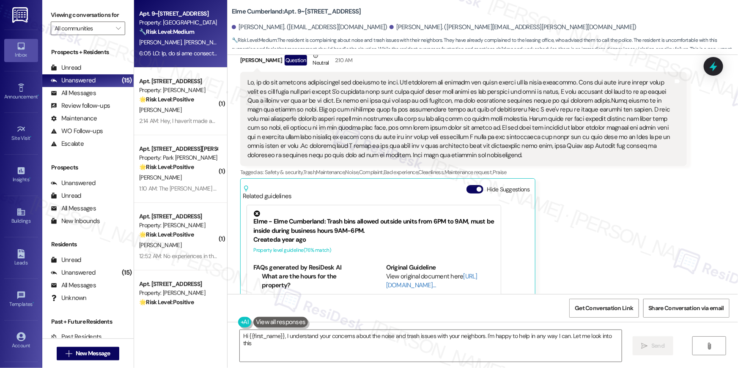
scroll to position [7854, 0]
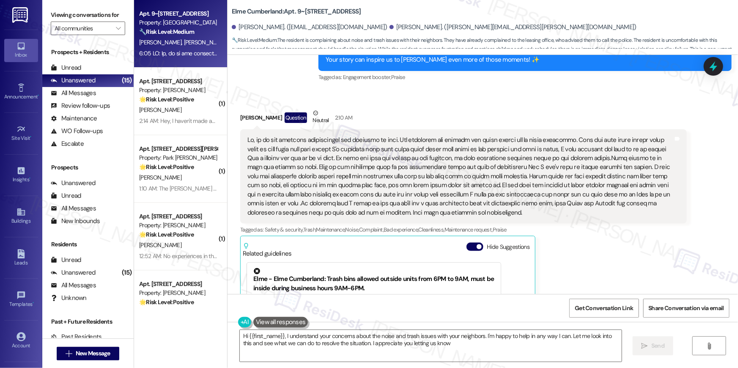
type textarea "Hi {{first_name}}, I understand your concerns about the noise and trash issues …"
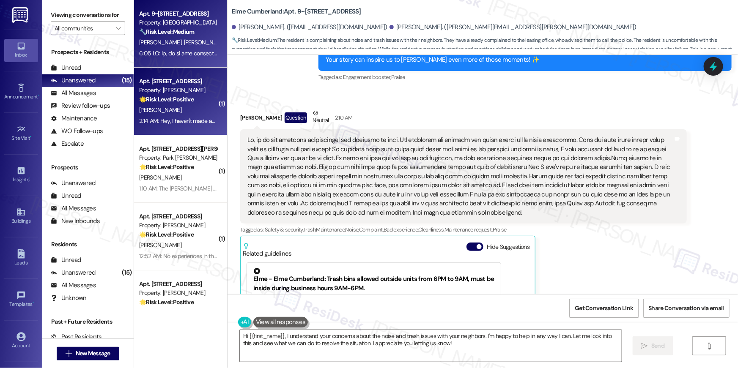
click at [166, 110] on div "S. Reid" at bounding box center [178, 110] width 80 height 11
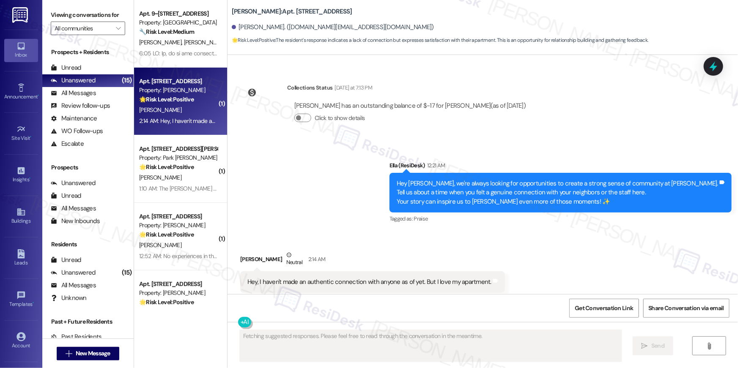
scroll to position [805, 0]
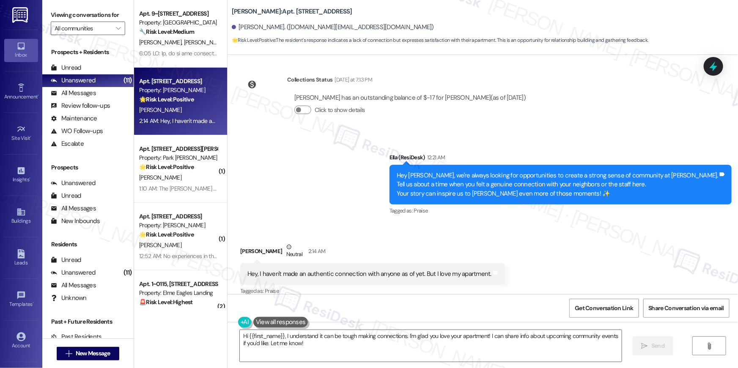
click at [297, 194] on div "Announcement, sent via SMS Ella (ResiDesk) 12:21 AM Hey Stevey, we're always lo…" at bounding box center [482, 179] width 510 height 90
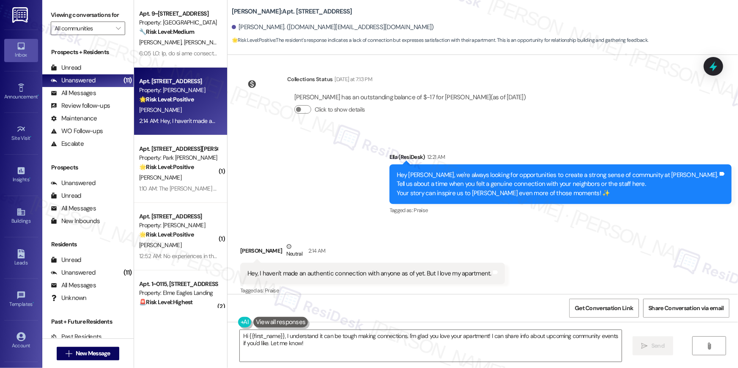
click at [425, 269] on div "Hey, I haven't made an authentic connection with anyone as of yet. But I love m…" at bounding box center [369, 273] width 244 height 9
copy div "Hey, I haven't made an authentic connection with anyone as of yet. But I love m…"
click at [446, 171] on div "Hey Stevey, we're always looking for opportunities to create a strong sense of …" at bounding box center [557, 184] width 321 height 27
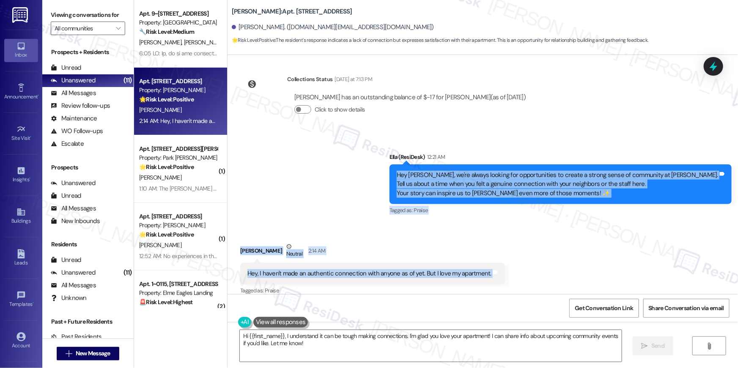
drag, startPoint x: 448, startPoint y: 189, endPoint x: 493, endPoint y: 261, distance: 85.3
click at [493, 261] on div "Lease started Jun 27, 2025 at 8:00 AM Survey, sent via SMS Residesk Automated S…" at bounding box center [482, 174] width 510 height 239
copy div "Hey Stevey, we're always looking for opportunities to create a strong sense of …"
click at [329, 351] on textarea "Hi {{first_name}}, I understand it can be tough making connections. I'm glad yo…" at bounding box center [431, 346] width 382 height 32
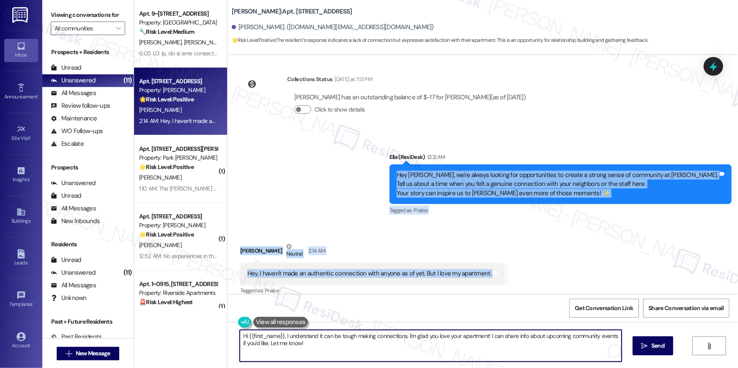
click at [329, 351] on textarea "Hi {{first_name}}, I understand it can be tough making connections. I'm glad yo…" at bounding box center [431, 346] width 382 height 32
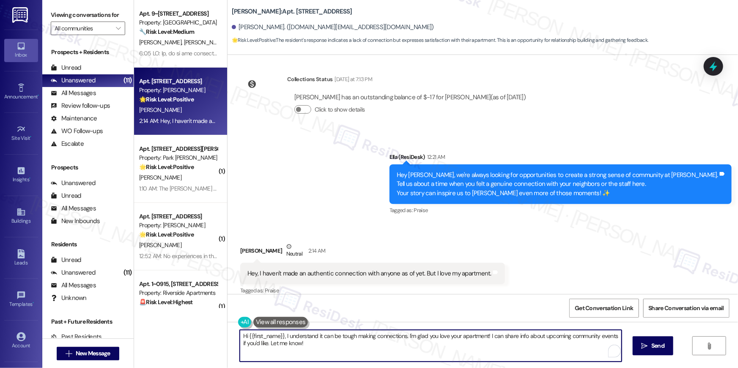
paste textarea "Thanks for sharing that, Stevey. I’m glad to hear you love your apartment! Sinc…"
click at [420, 336] on textarea "Thanks for sharing that, Stevey. I’m glad to hear you love your apartment! Sinc…" at bounding box center [431, 346] width 382 height 32
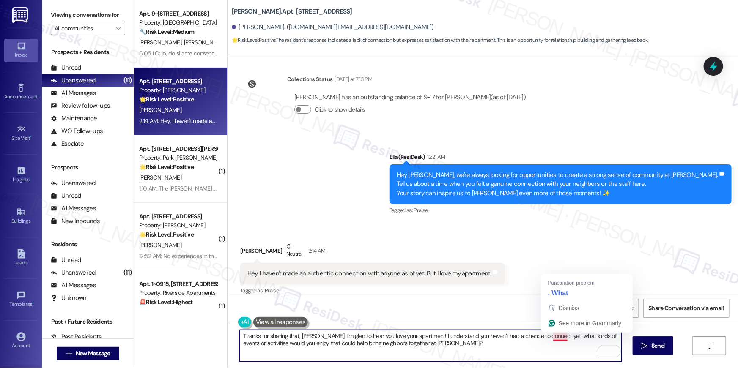
click at [552, 336] on textarea "Thanks for sharing that, Stevey. I’m glad to hear you love your apartment! I un…" at bounding box center [431, 346] width 382 height 32
click at [559, 337] on textarea "Thanks for sharing that, Stevey. I’m glad to hear you love your apartment! I un…" at bounding box center [431, 346] width 382 height 32
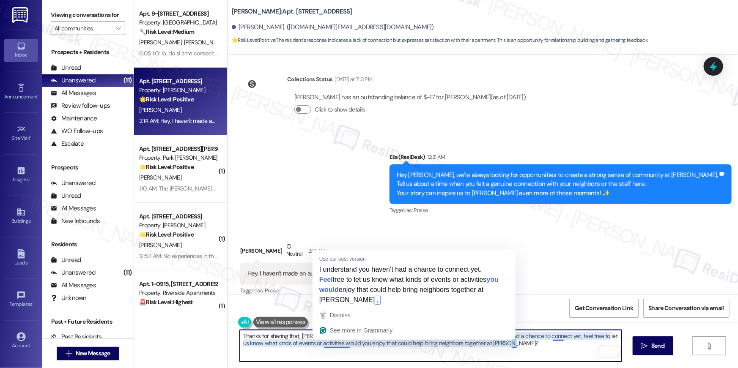
click at [324, 345] on textarea "Thanks for sharing that, Stevey. I’m glad to hear you love your apartment! I un…" at bounding box center [431, 346] width 382 height 32
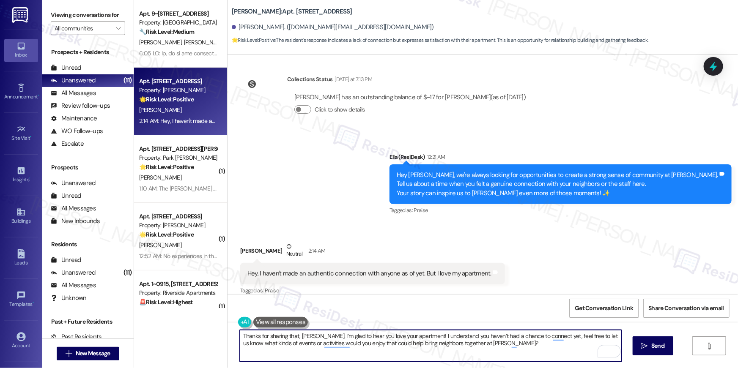
click at [324, 345] on textarea "Thanks for sharing that, Stevey. I’m glad to hear you love your apartment! I un…" at bounding box center [431, 346] width 382 height 32
drag, startPoint x: 343, startPoint y: 345, endPoint x: 519, endPoint y: 341, distance: 175.5
click at [519, 341] on textarea "Thanks for sharing that, Stevey. I’m glad to hear you love your apartment! I un…" at bounding box center [431, 346] width 382 height 32
type textarea "Thanks for sharing that, Stevey. I’m glad to hear you love your apartment! I un…"
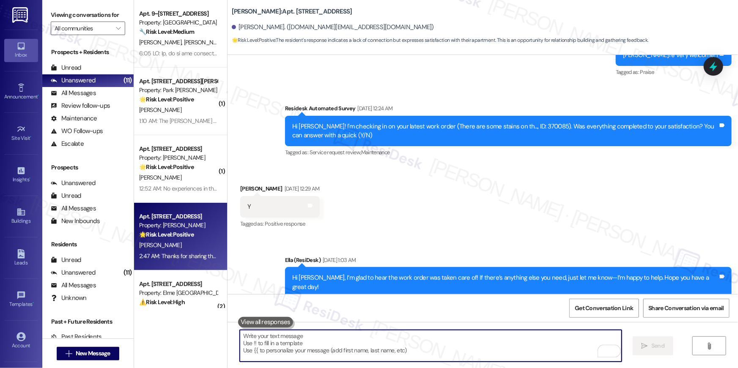
scroll to position [0, 0]
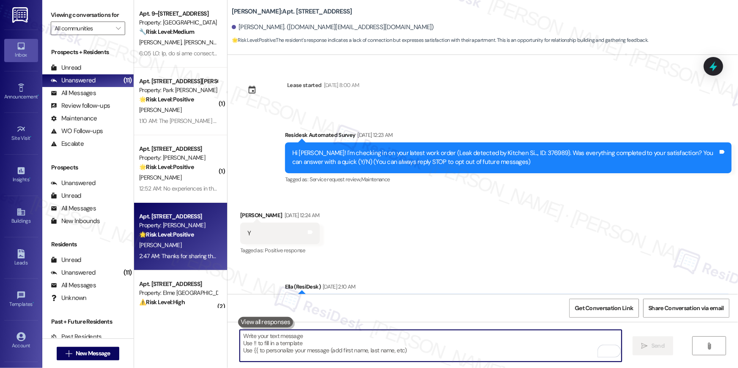
paste textarea "I hope you don’t mind me asking a quick favor—would you be willing to leave us …"
type textarea "I hope you don’t mind me asking a quick favor—would you be willing to leave us …"
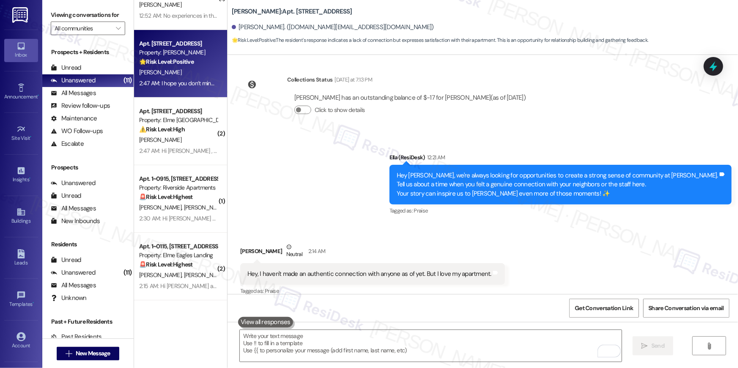
scroll to position [173, 0]
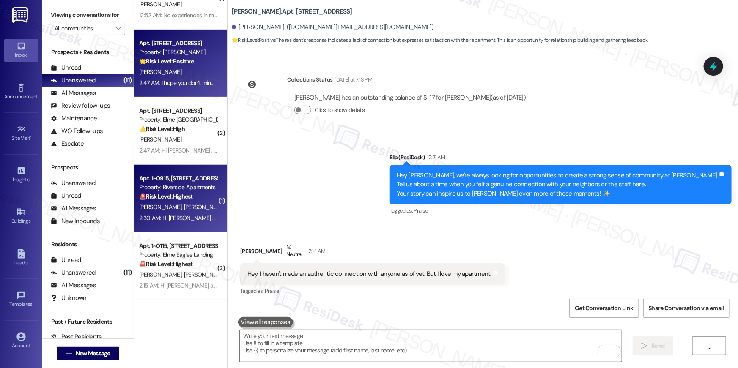
click at [186, 200] on strong "🚨 Risk Level: Highest" at bounding box center [166, 197] width 54 height 8
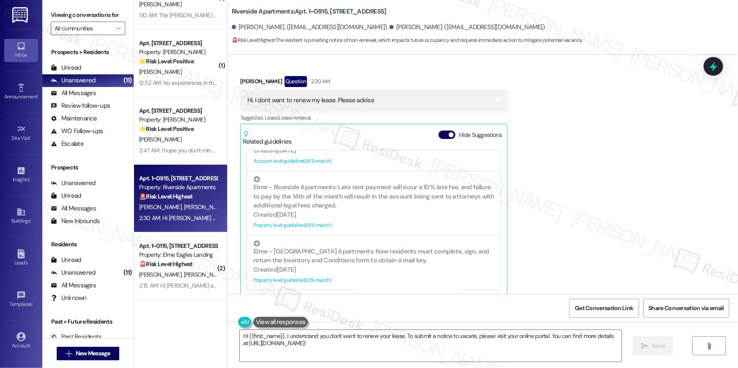
scroll to position [2922, 0]
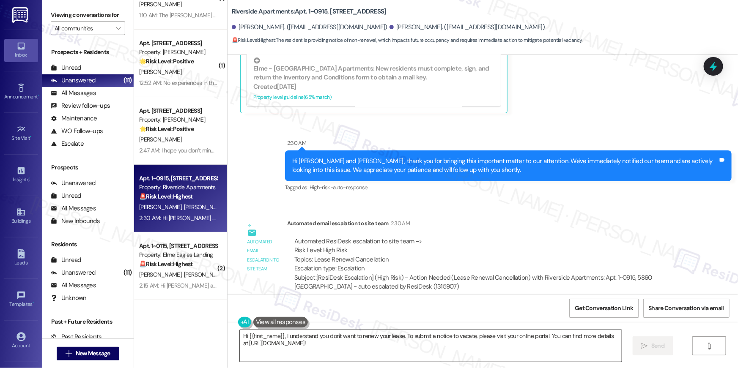
click at [424, 349] on textarea "Hi {{first_name}}, I understand you don't want to renew your lease. To submit a…" at bounding box center [431, 346] width 382 height 32
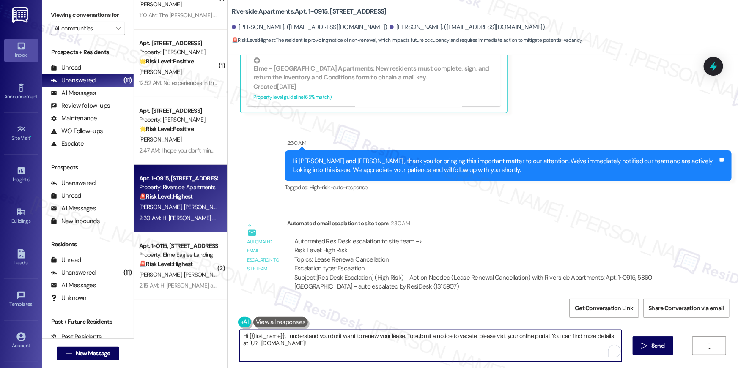
paste textarea "we’re sorry to see you go and appreciate your residency. To submit your Notice …"
type textarea "Hi {{first_name}}, we’re sorry to see you go and appreciate your residency. To …"
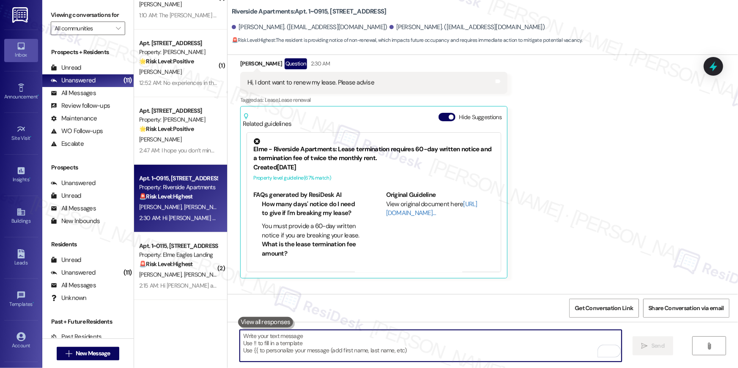
scroll to position [2736, 0]
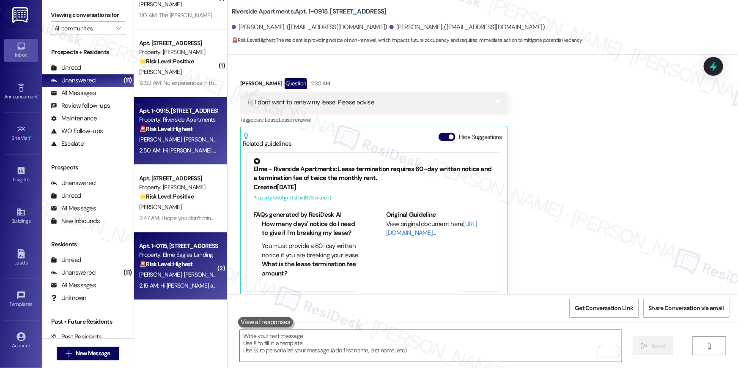
click at [177, 266] on strong "🚨 Risk Level: Highest" at bounding box center [166, 264] width 54 height 8
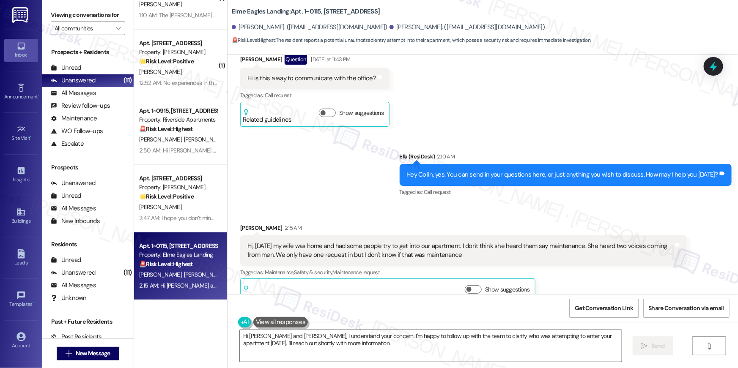
scroll to position [973, 0]
click at [320, 345] on textarea "Hi Collin and Idonia, I understand your concern. I'm happy to follow up with th…" at bounding box center [431, 346] width 382 height 32
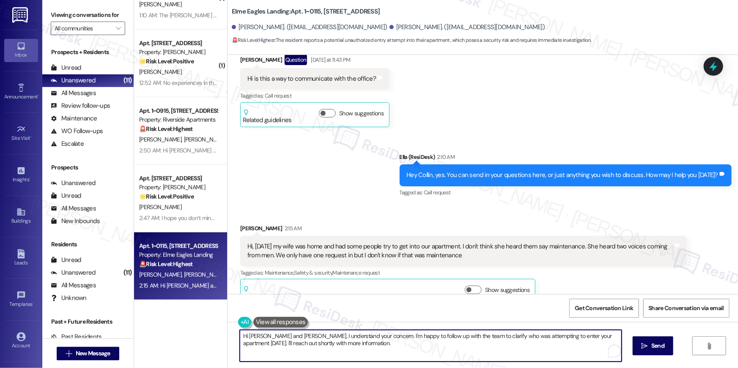
drag, startPoint x: 296, startPoint y: 340, endPoint x: 260, endPoint y: 335, distance: 37.1
click at [260, 335] on textarea "Hi Collin and Idonia, I understand your concern. I'm happy to follow up with th…" at bounding box center [431, 346] width 382 height 32
type textarea "Hi Colli, thanks for bringing this to my attention. I do not see any open work …"
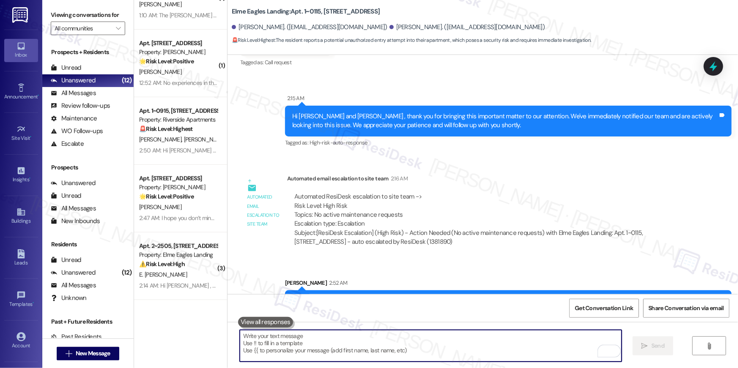
scroll to position [1497, 0]
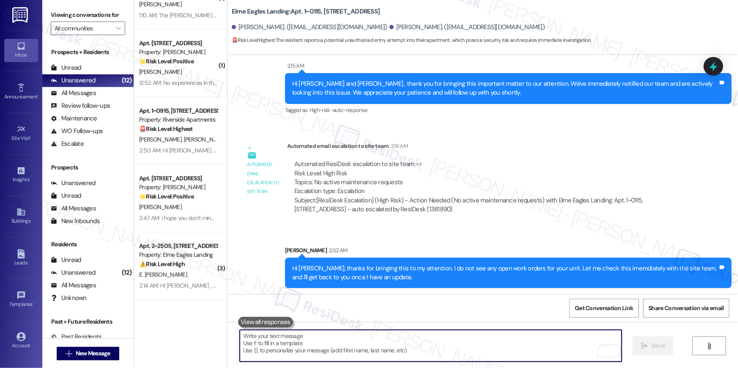
click at [342, 345] on textarea "To enrich screen reader interactions, please activate Accessibility in Grammarl…" at bounding box center [431, 346] width 382 height 32
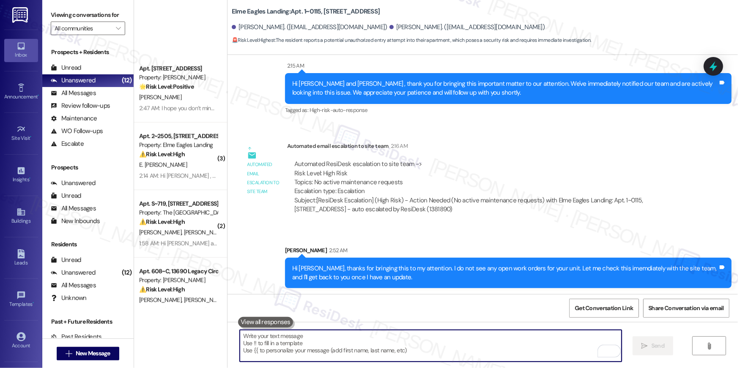
scroll to position [503, 0]
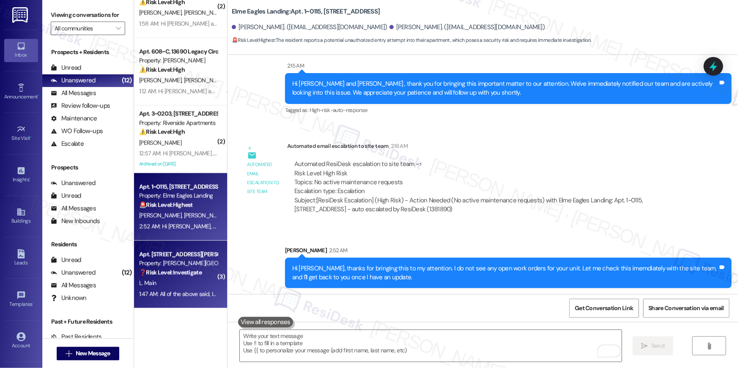
click at [168, 271] on strong "❓ Risk Level: Investigate" at bounding box center [170, 273] width 63 height 8
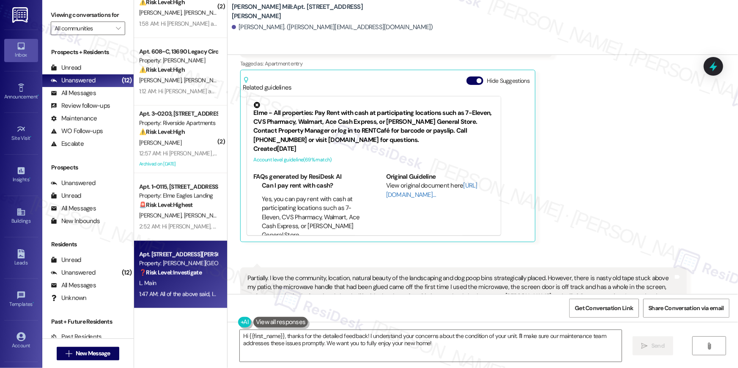
scroll to position [293, 0]
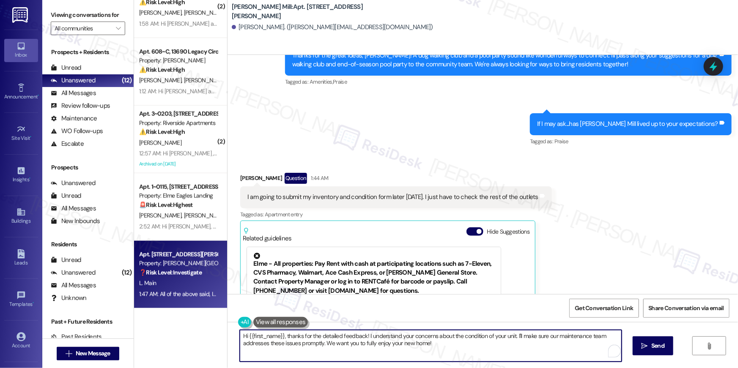
click at [395, 352] on textarea "Hi {{first_name}}, thanks for the detailed feedback! I understand your concerns…" at bounding box center [431, 346] width 382 height 32
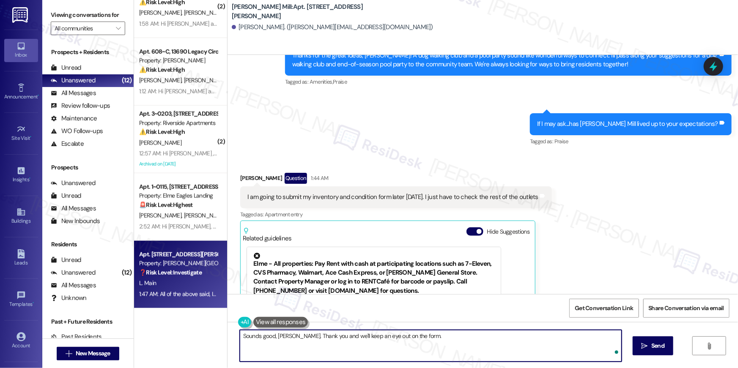
type textarea "Sounds good, Lori. Thank you and we'll keep an eye out on the form."
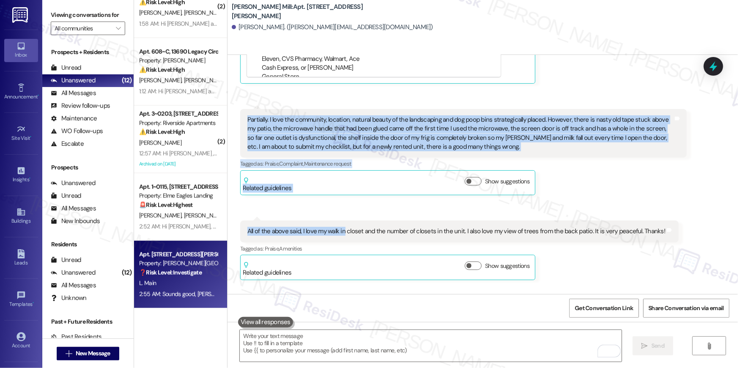
scroll to position [613, 0]
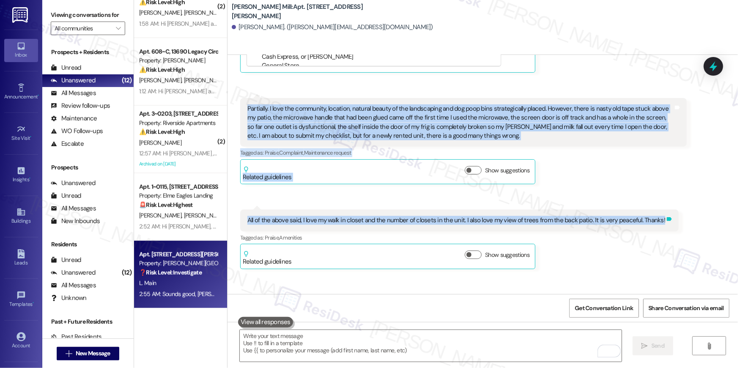
drag, startPoint x: 243, startPoint y: 126, endPoint x: 650, endPoint y: 216, distance: 417.4
click at [650, 216] on div "Received via SMS [PERSON_NAME] Main Question 1:44 AM I am going to submit my in…" at bounding box center [482, 54] width 510 height 442
copy div "Partially. I love the community, location, natural beauty of the landscaping an…"
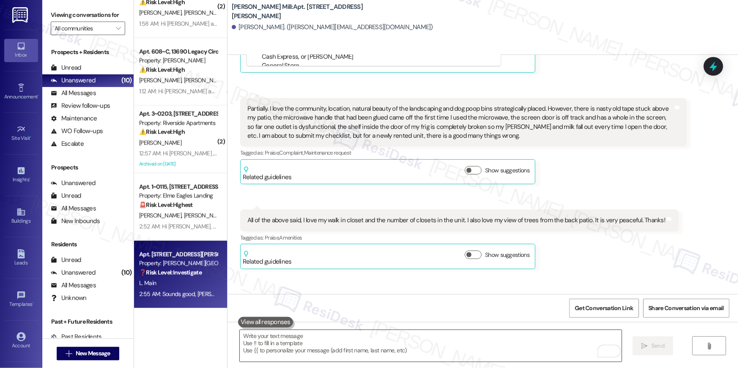
click at [301, 346] on textarea "To enrich screen reader interactions, please activate Accessibility in Grammarl…" at bounding box center [431, 346] width 382 height 32
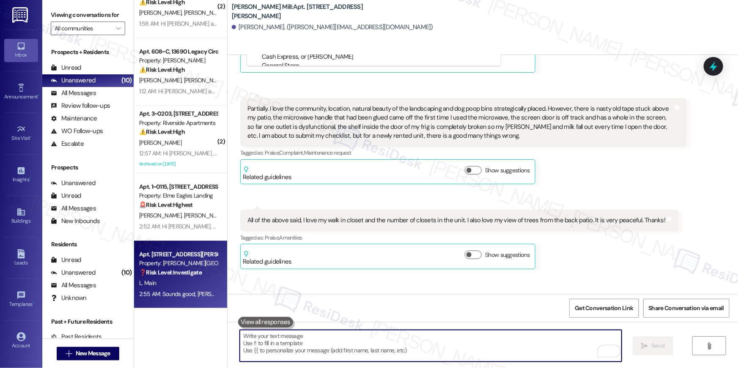
paste textarea "Thanks for sharing your feedback! I’m glad you love the community, your view, a…"
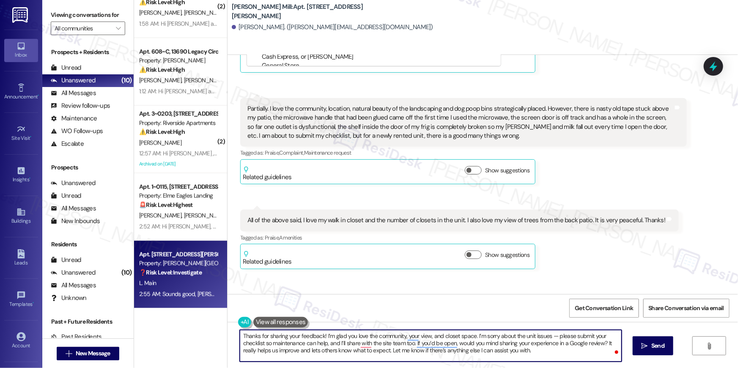
click at [320, 336] on textarea "Thanks for sharing your feedback! I’m glad you love the community, your view, a…" at bounding box center [431, 346] width 382 height 32
click at [525, 342] on textarea "Thanks for sharing your feedback, [PERSON_NAME]. I’m glad you love the communit…" at bounding box center [431, 346] width 382 height 32
click at [476, 356] on textarea "Thanks for sharing your feedback, [PERSON_NAME]. I’m glad you love the communit…" at bounding box center [431, 346] width 382 height 32
drag, startPoint x: 545, startPoint y: 353, endPoint x: 231, endPoint y: 354, distance: 313.7
click at [231, 354] on div "Thanks for sharing your feedback, [PERSON_NAME]. I’m glad you love the communit…" at bounding box center [482, 353] width 510 height 63
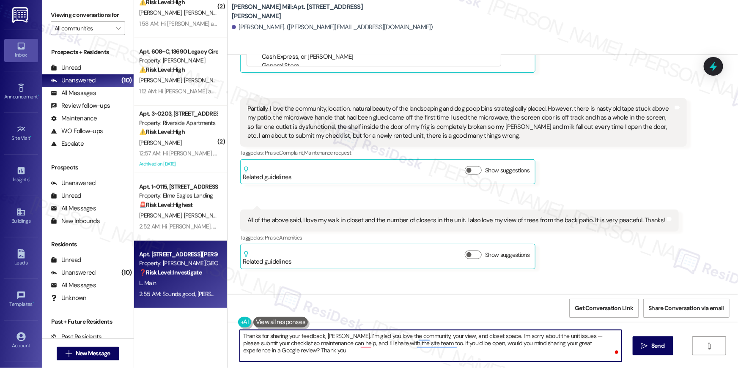
type textarea "Thanks for sharing your feedback, [PERSON_NAME]. I’m glad you love the communit…"
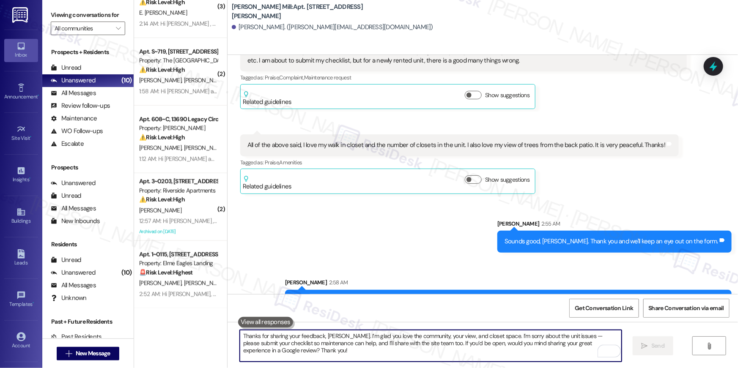
scroll to position [721, 0]
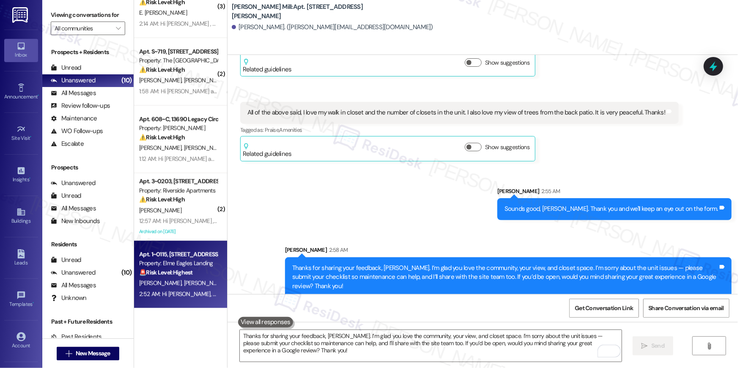
click at [184, 273] on strong "🚨 Risk Level: Highest" at bounding box center [166, 273] width 54 height 8
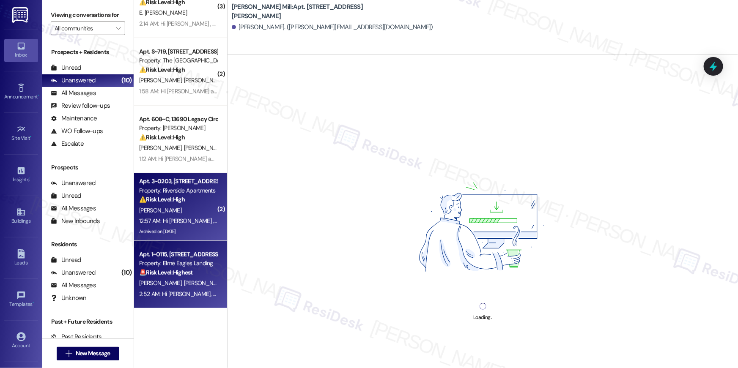
click at [186, 214] on div "[PERSON_NAME]" at bounding box center [178, 210] width 80 height 11
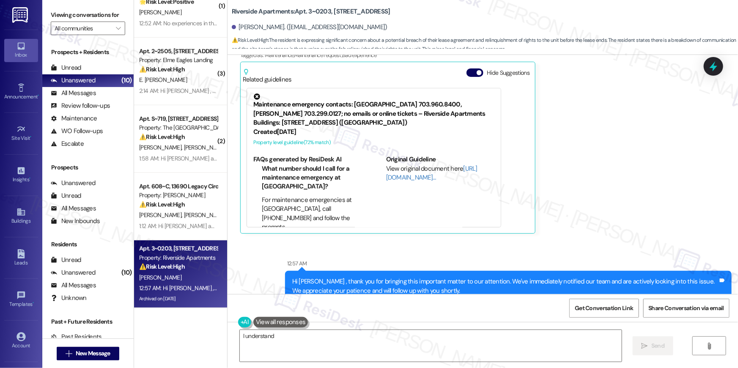
scroll to position [233, 0]
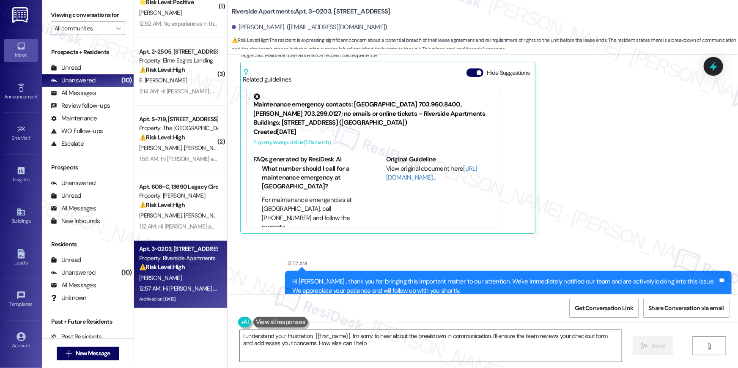
type textarea "I understand your frustration, {{first_name}}. I'm sorry to hear about the brea…"
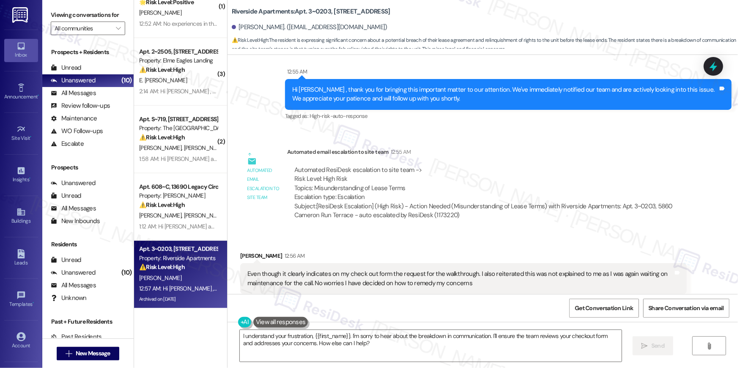
scroll to position [36592, 0]
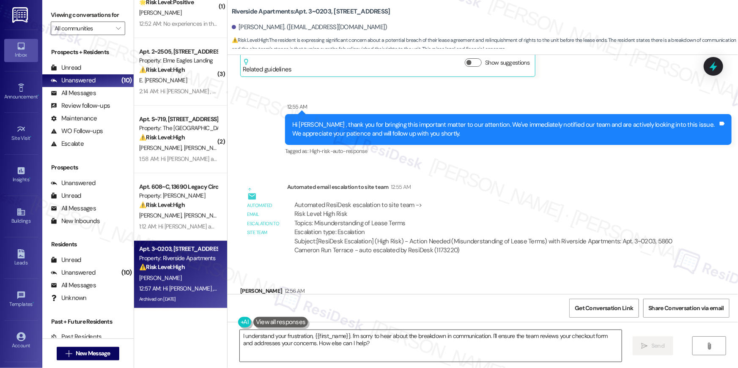
click at [496, 358] on textarea "I understand your frustration, {{first_name}}. I'm sorry to hear about the brea…" at bounding box center [431, 346] width 382 height 32
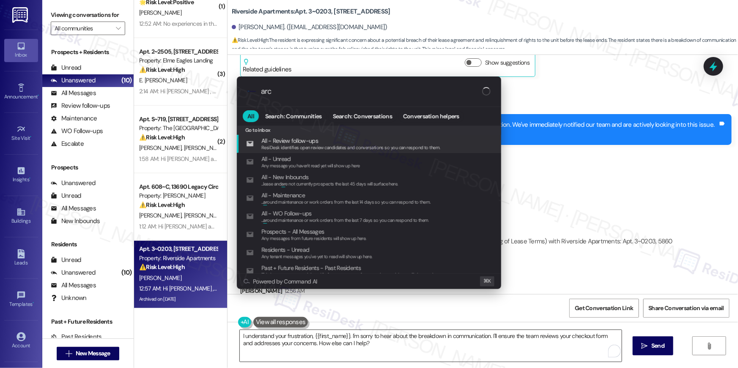
type input "arch"
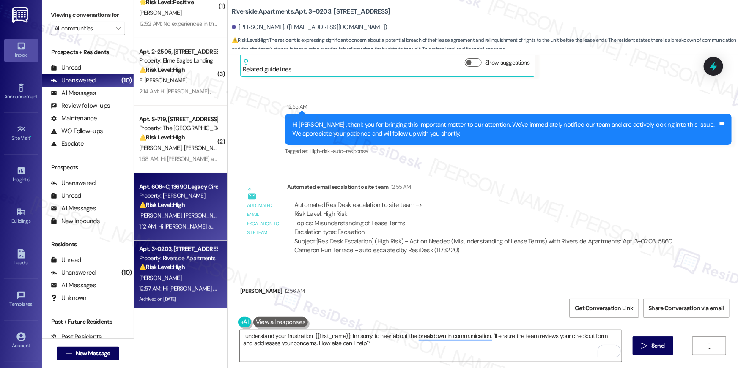
click at [182, 202] on div "⚠️ Risk Level: High The resident expresses serious concerns about safety and se…" at bounding box center [178, 205] width 78 height 9
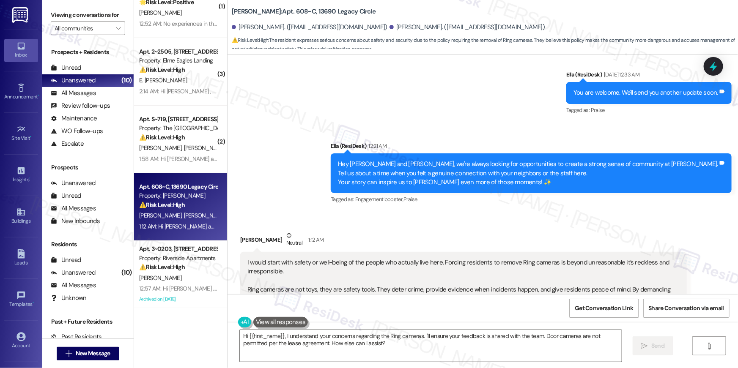
scroll to position [11251, 0]
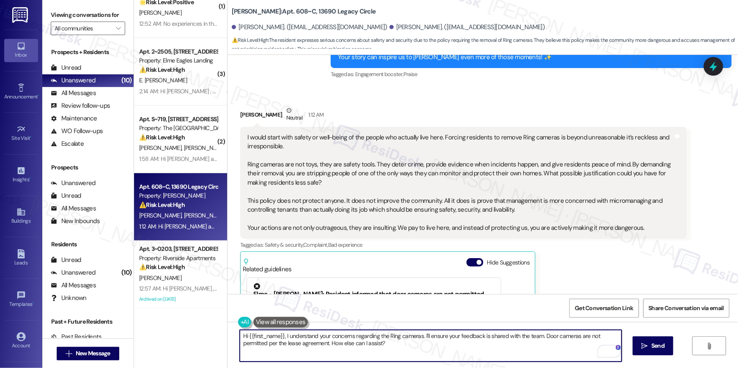
drag, startPoint x: 281, startPoint y: 336, endPoint x: 417, endPoint y: 338, distance: 136.6
click at [417, 338] on textarea "Hi {{first_name}}, I understand your concerns regarding the Ring cameras. I'll …" at bounding box center [431, 346] width 382 height 32
drag, startPoint x: 548, startPoint y: 336, endPoint x: 552, endPoint y: 353, distance: 17.5
click at [552, 353] on textarea "Hi {{first_name}}, I appreciate your honesty and bringing this to my attention.…" at bounding box center [431, 346] width 382 height 32
type textarea "Hi {{first_name}}, I appreciate your honesty and bringing this to my attention.…"
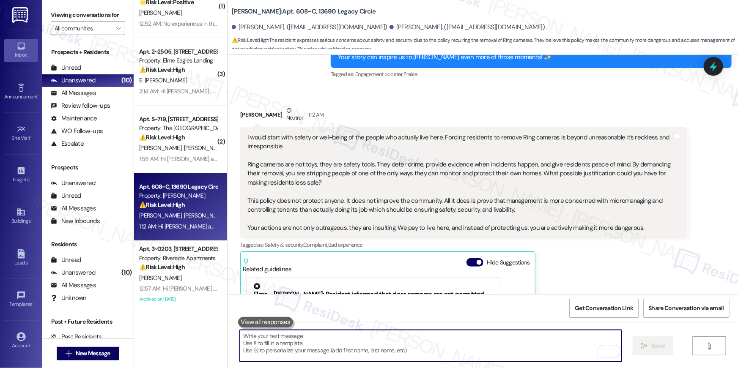
scroll to position [11371, 0]
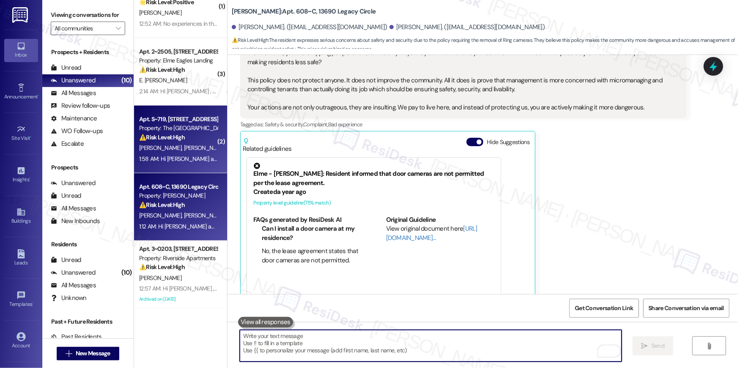
click at [183, 159] on div "1:58 AM: Hi [PERSON_NAME] and [PERSON_NAME] , thank you for bringing this impor…" at bounding box center [447, 159] width 616 height 8
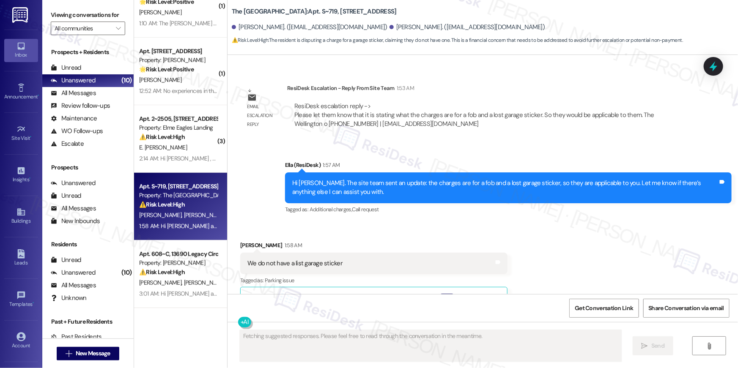
scroll to position [165, 0]
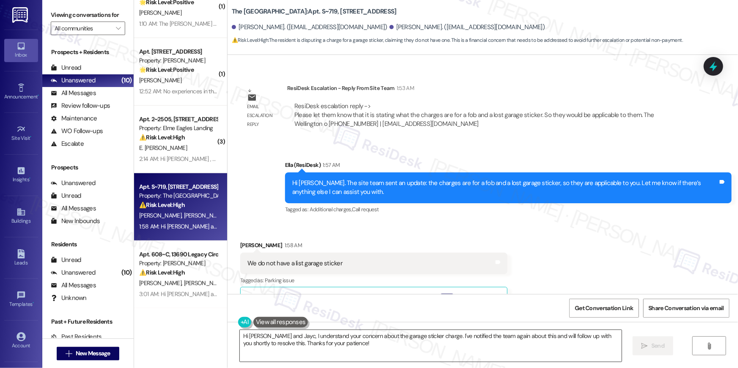
click at [362, 351] on textarea "Hi [PERSON_NAME] and Jayc, I understand your concern about the garage sticker c…" at bounding box center [431, 346] width 382 height 32
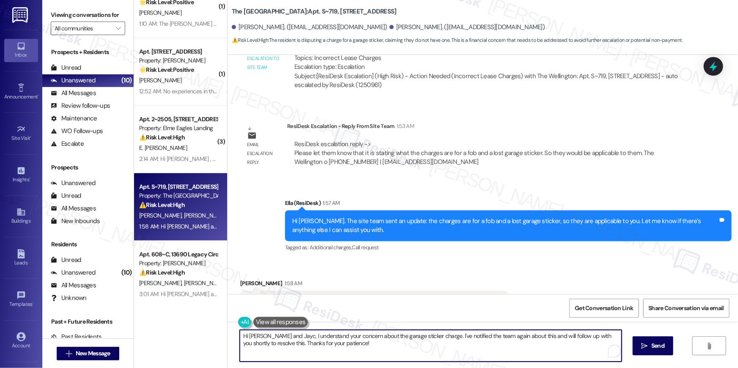
scroll to position [2569, 0]
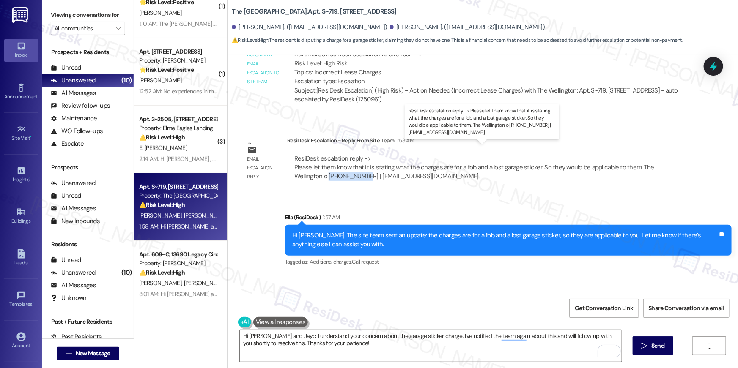
drag, startPoint x: 285, startPoint y: 166, endPoint x: 325, endPoint y: 169, distance: 39.5
click at [325, 169] on div "ResiDesk escalation reply -> Please let them know that it is stating what the c…" at bounding box center [487, 168] width 400 height 40
copy div "[PHONE_NUMBER]"
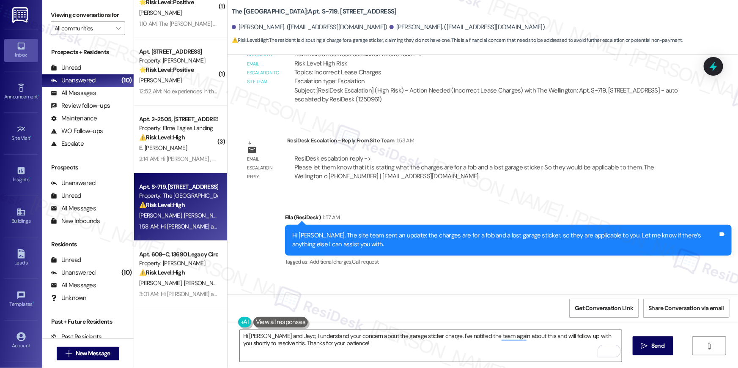
click at [345, 368] on div "Hi [PERSON_NAME] and Jayc, I understand your concern about the garage sticker c…" at bounding box center [482, 353] width 510 height 63
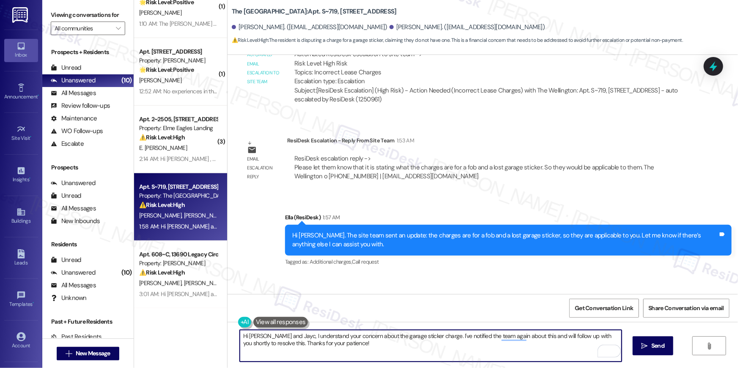
click at [340, 354] on textarea "Hi [PERSON_NAME] and Jayc, I understand your concern about the garage sticker c…" at bounding box center [431, 346] width 382 height 32
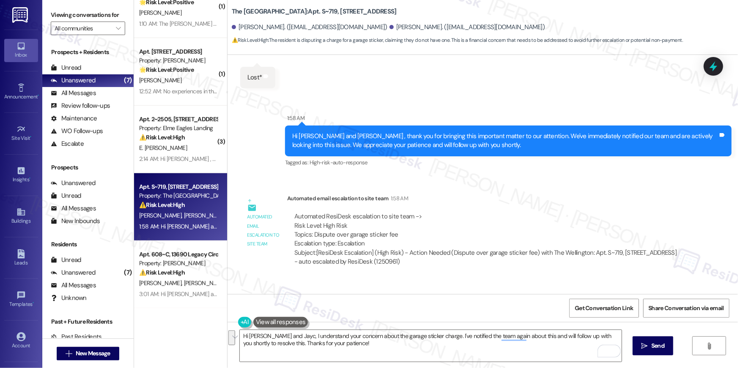
scroll to position [3188, 0]
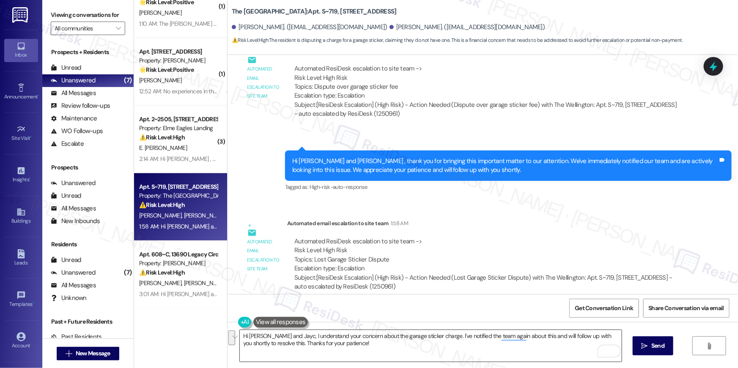
click at [361, 344] on textarea "Hi [PERSON_NAME] and Jayc, I understand your concern about the garage sticker c…" at bounding box center [431, 346] width 382 height 32
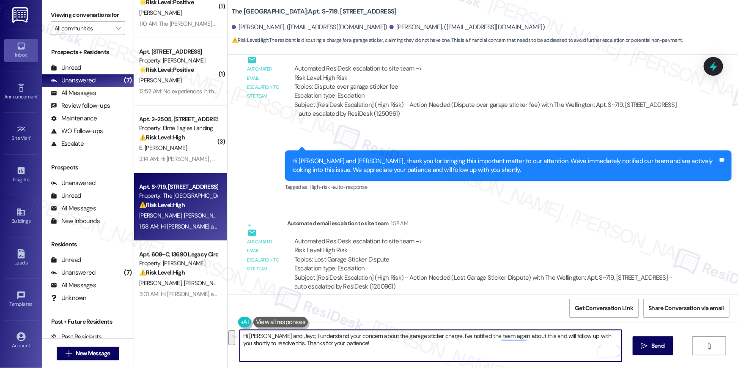
click at [361, 344] on textarea "Hi [PERSON_NAME] and Jayc, I understand your concern about the garage sticker c…" at bounding box center [431, 346] width 382 height 32
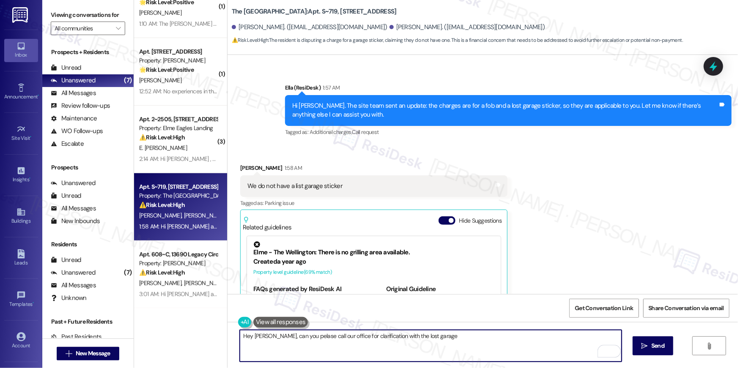
scroll to position [2696, 0]
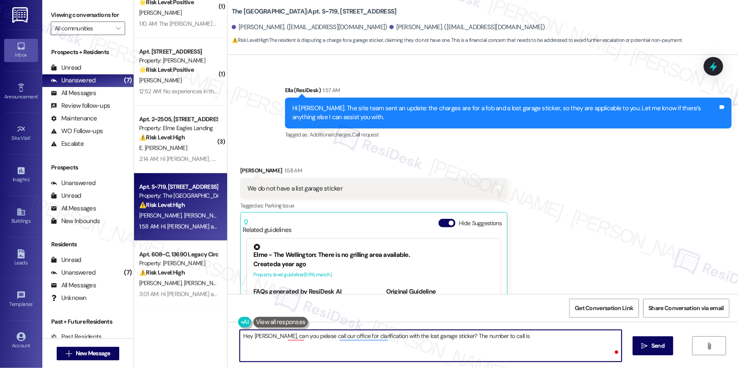
paste textarea "[PHONE_NUMBER]"
type textarea "Hey [PERSON_NAME], can you please call our office to clarify the lost garage st…"
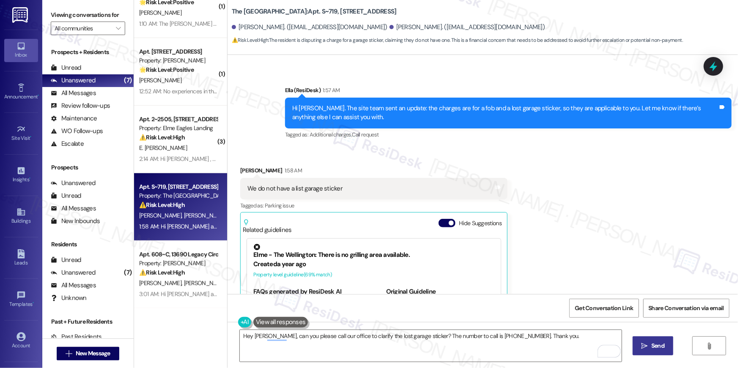
click at [644, 343] on icon "" at bounding box center [644, 346] width 6 height 7
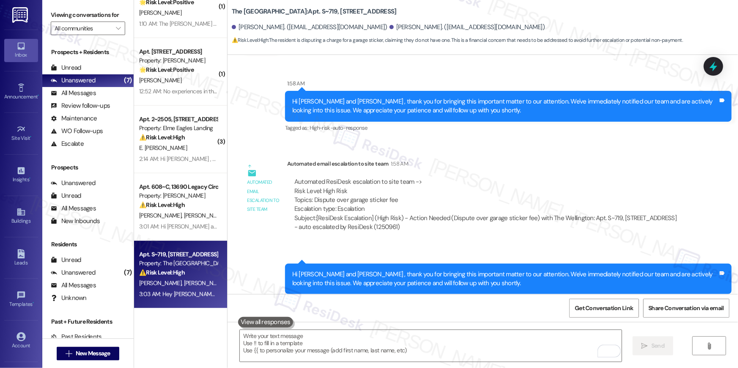
scroll to position [3246, 0]
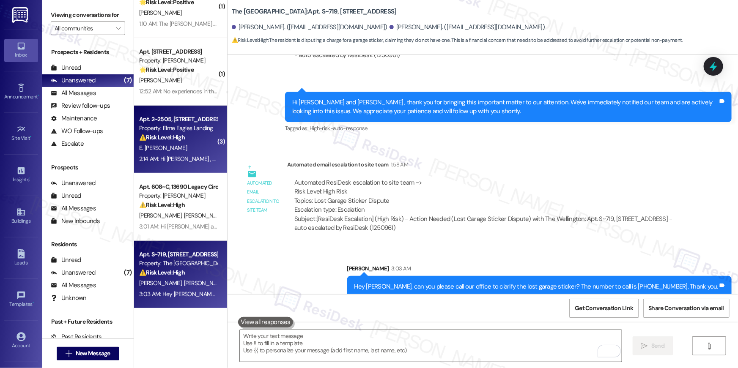
click at [159, 158] on div "2:14 AM: Hi [PERSON_NAME] , thank you for bringing this important matter to our…" at bounding box center [419, 159] width 561 height 8
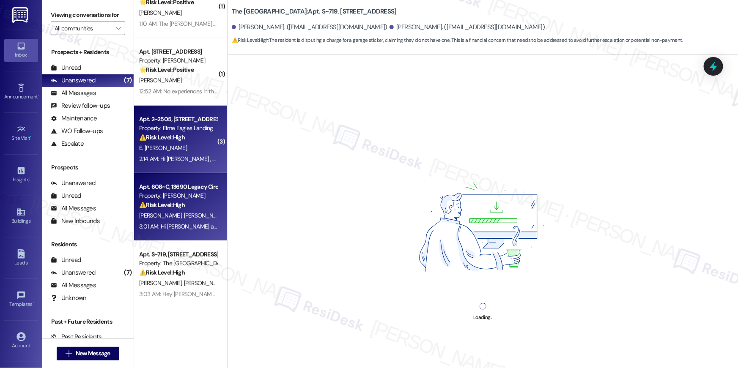
click at [184, 212] on span "[PERSON_NAME]" at bounding box center [205, 216] width 42 height 8
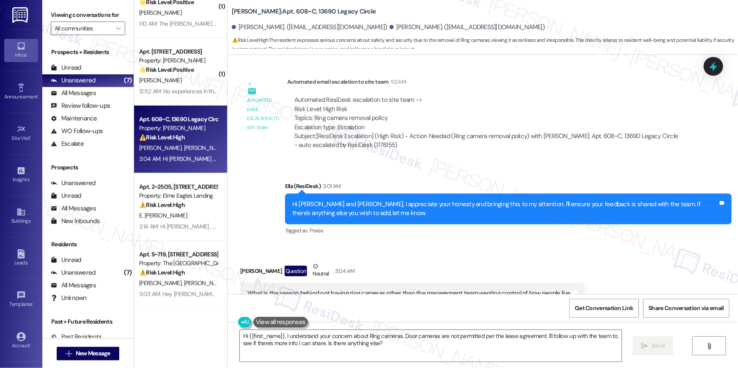
scroll to position [11646, 0]
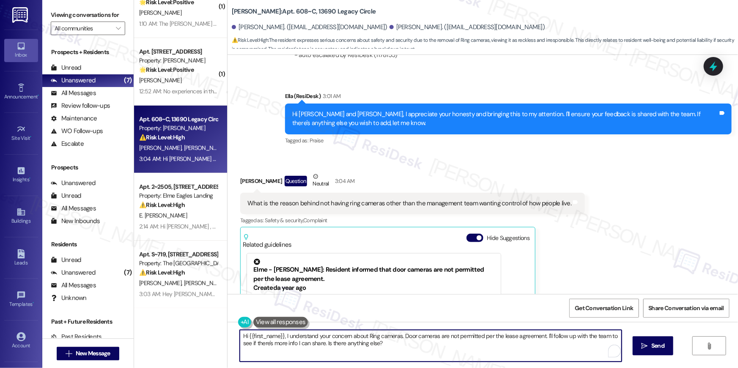
click at [97, 316] on div "Viewing conversations for All communities  Prospects + Residents Unread (0) Un…" at bounding box center [390, 184] width 696 height 368
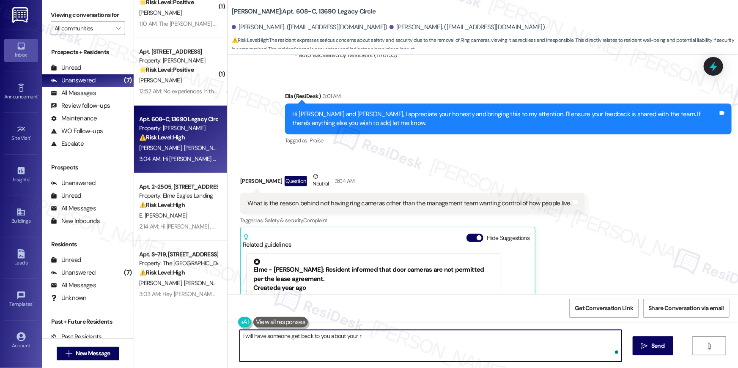
type textarea "I will have someone get back to you about your ri"
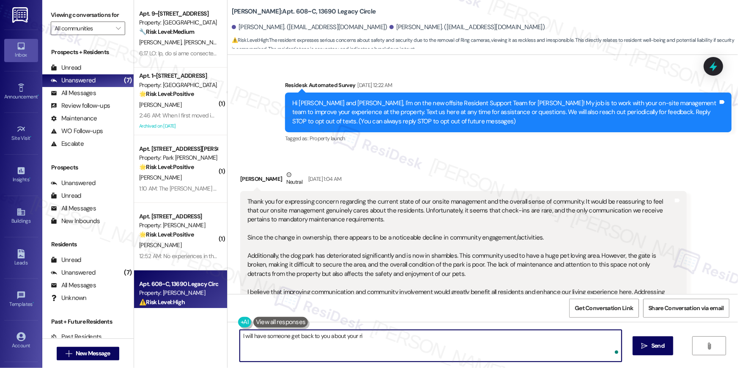
scroll to position [11646, 0]
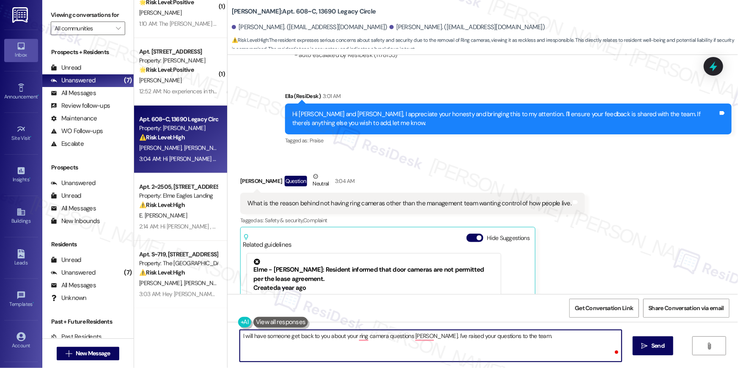
type textarea "I will have someone get back to you about your ring camera questions [PERSON_NA…"
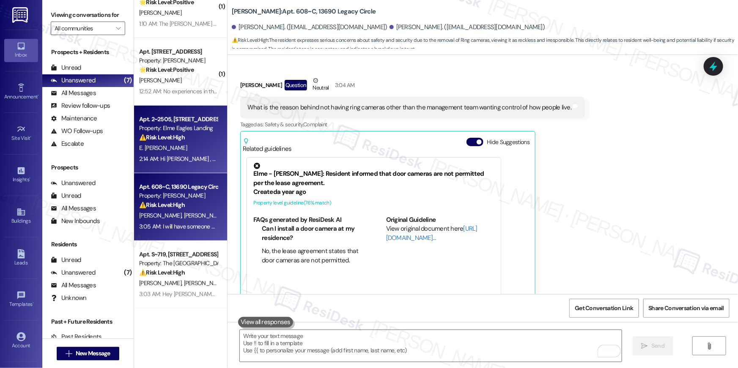
click at [194, 152] on div "E. [PERSON_NAME]" at bounding box center [178, 148] width 80 height 11
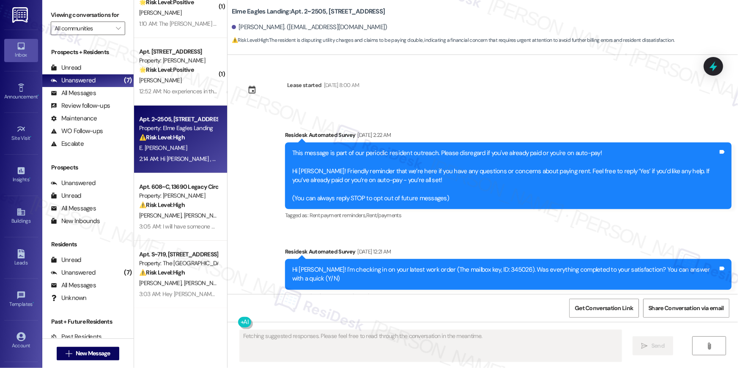
scroll to position [8156, 0]
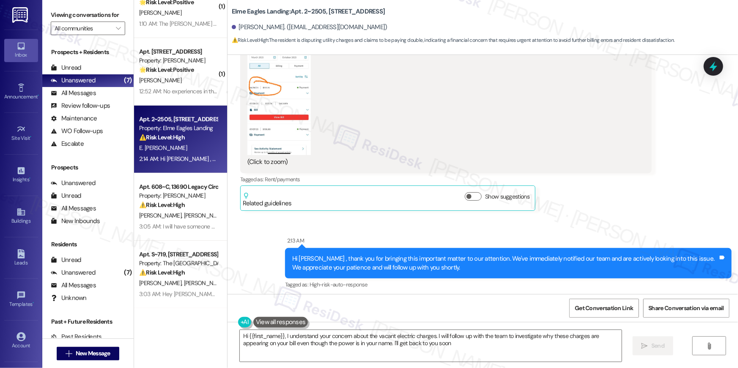
type textarea "Hi {{first_name}}, I understand your concern about the vacant electric charges.…"
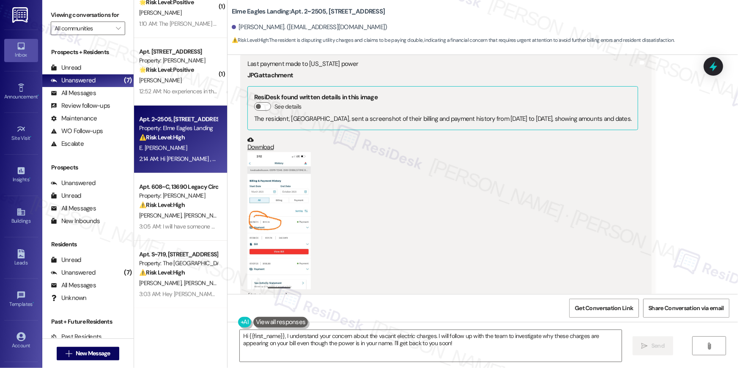
click at [274, 193] on button "Zoom image" at bounding box center [278, 220] width 63 height 137
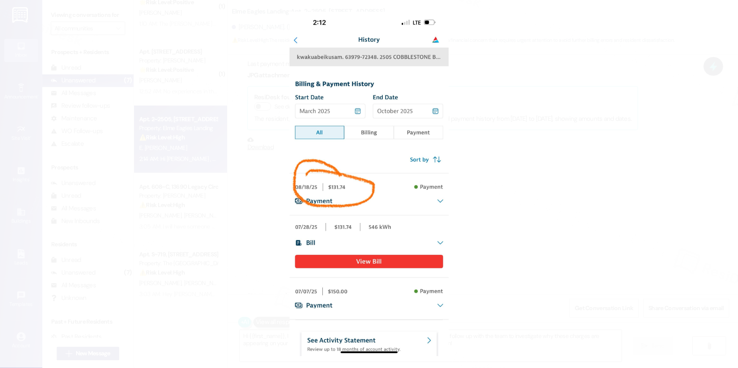
click at [512, 206] on button "Unzoom image" at bounding box center [369, 184] width 738 height 368
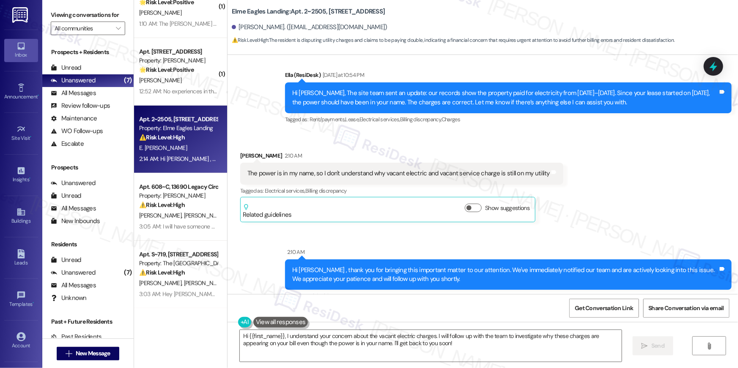
scroll to position [7243, 0]
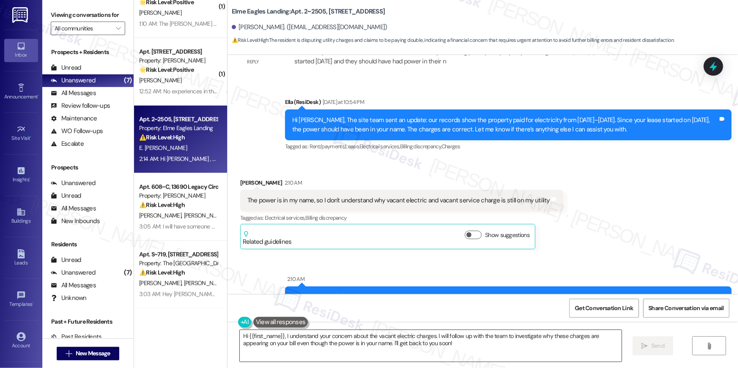
click at [460, 351] on textarea "Hi {{first_name}}, I understand your concern about the vacant electric charges.…" at bounding box center [431, 346] width 382 height 32
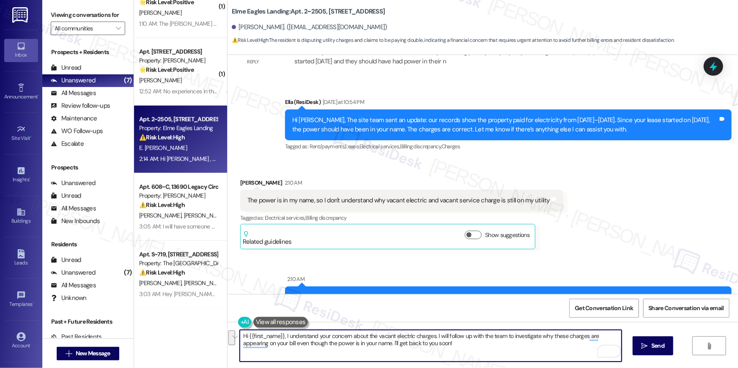
drag, startPoint x: 464, startPoint y: 349, endPoint x: 434, endPoint y: 339, distance: 32.1
click at [434, 339] on textarea "Hi {{first_name}}, I understand your concern about the vacant electric charges.…" at bounding box center [431, 346] width 382 height 32
click at [472, 349] on textarea "Hi {{first_name}}, I understand your concern about the vacant electric charges.…" at bounding box center [431, 346] width 382 height 32
click at [671, 348] on button " Send" at bounding box center [653, 346] width 41 height 19
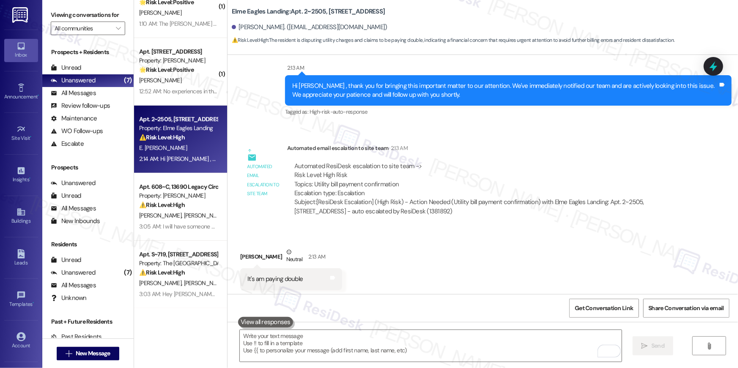
click at [188, 77] on div "[PERSON_NAME]" at bounding box center [178, 80] width 80 height 11
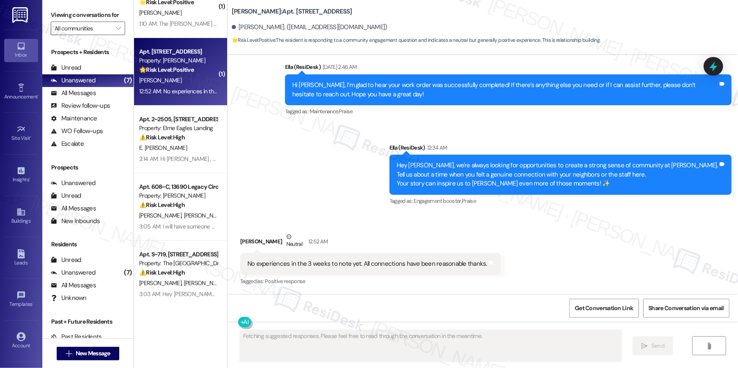
scroll to position [520, 0]
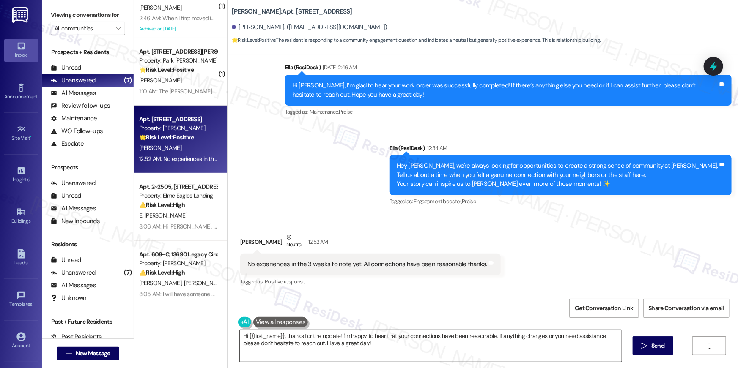
click at [358, 345] on textarea "Hi {{first_name}}, thanks for the update! I'm happy to hear that your connectio…" at bounding box center [431, 346] width 382 height 32
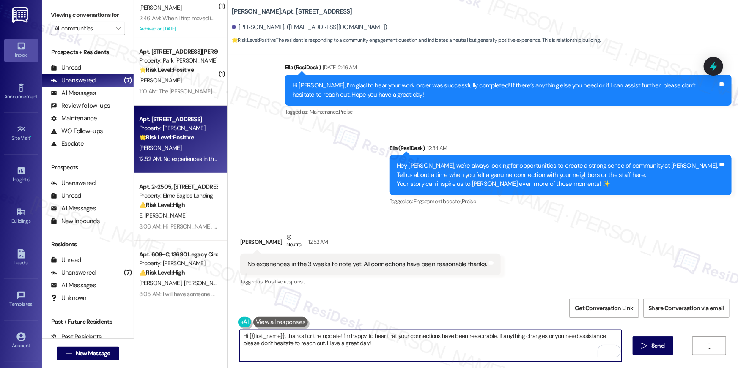
click at [371, 344] on textarea "Hi {{first_name}}, thanks for the update! I'm happy to hear that your connectio…" at bounding box center [431, 346] width 382 height 32
drag, startPoint x: 336, startPoint y: 337, endPoint x: 488, endPoint y: 334, distance: 151.8
click at [488, 334] on textarea "Hi {{first_name}}, thanks for the update! I'm happy to hear that your connectio…" at bounding box center [431, 346] width 382 height 32
type textarea "Hi {{first_name}}, thanks for the update! If anything changes or you need assis…"
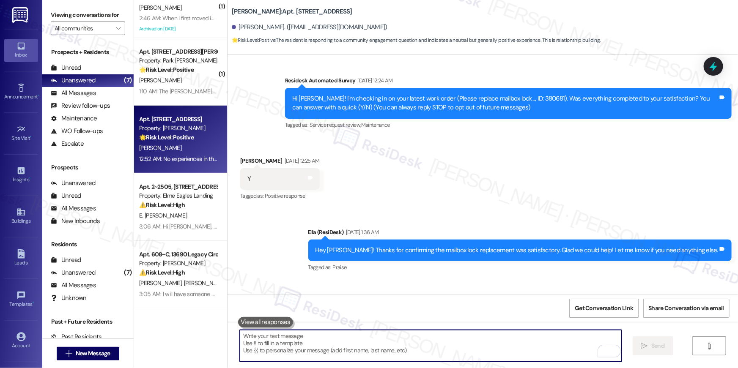
scroll to position [0, 0]
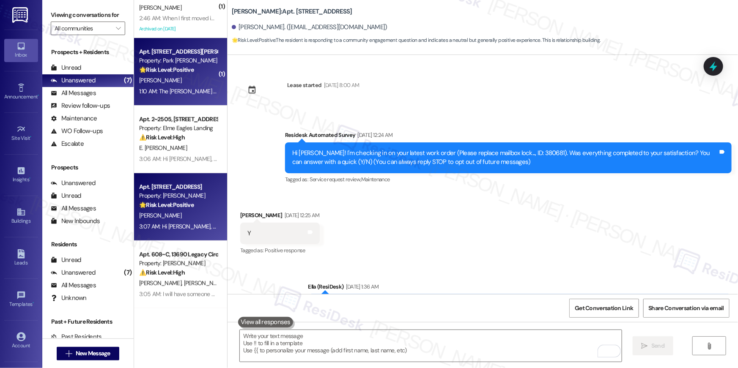
click at [182, 100] on div "Apt. [STREET_ADDRESS][PERSON_NAME] Property: [PERSON_NAME] Apartments 🌟 Risk Le…" at bounding box center [180, 72] width 93 height 68
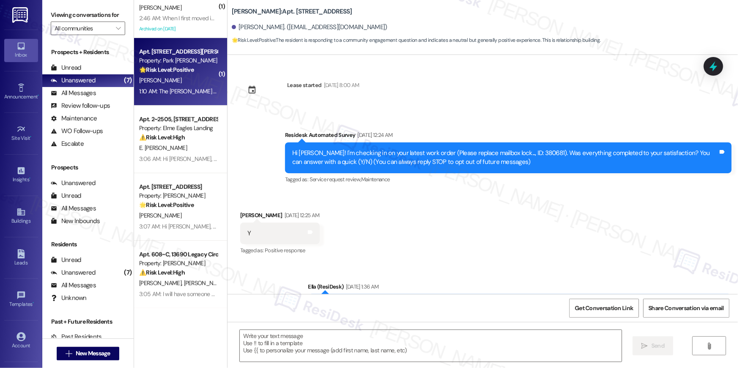
type textarea "Fetching suggested responses. Please feel free to read through the conversation…"
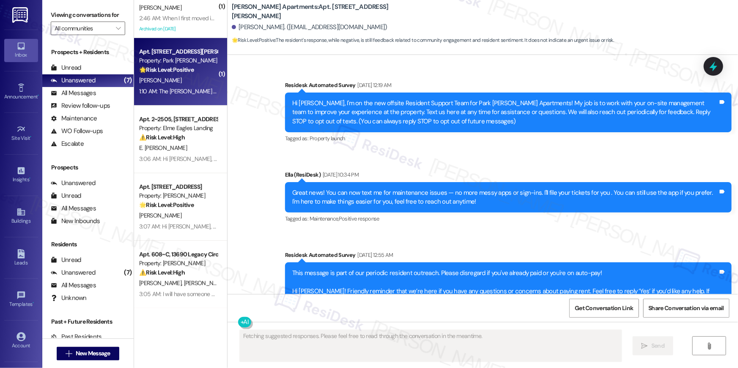
scroll to position [2610, 0]
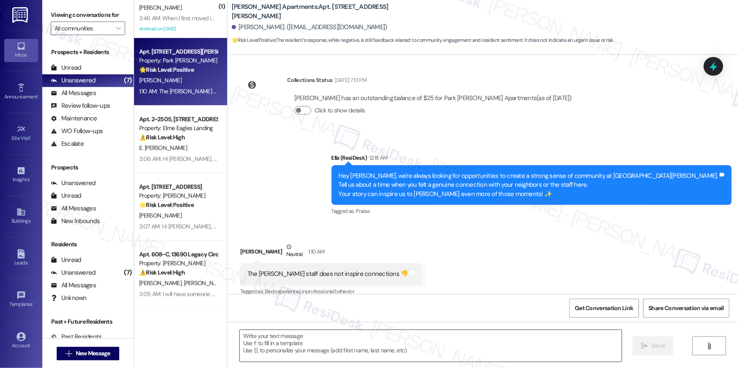
click at [449, 356] on textarea at bounding box center [431, 346] width 382 height 32
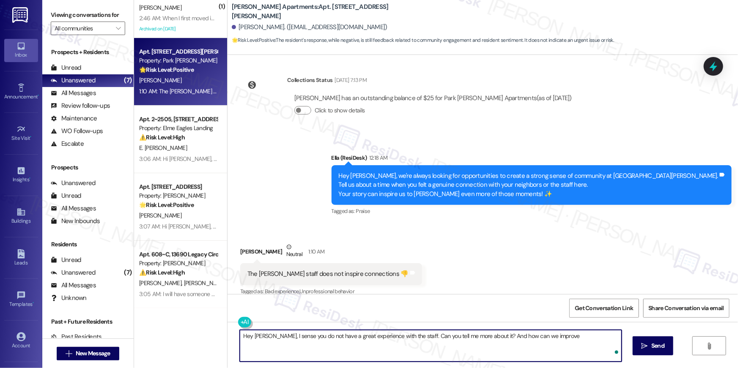
type textarea "Hey [PERSON_NAME], I sense you do not have a great experience with the staff. C…"
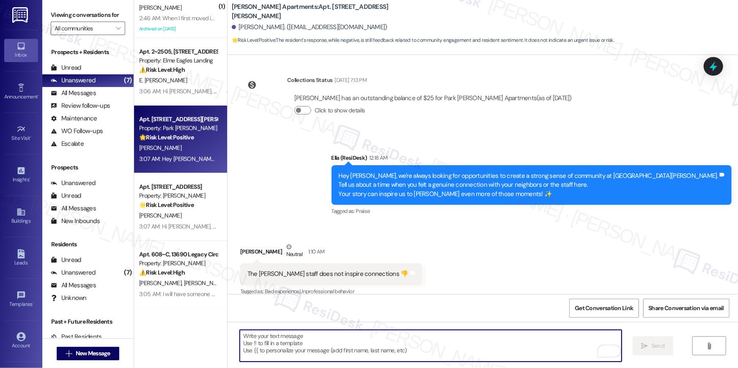
click at [386, 354] on textarea "To enrich screen reader interactions, please activate Accessibility in Grammarl…" at bounding box center [431, 346] width 382 height 32
click at [386, 353] on textarea "To enrich screen reader interactions, please activate Accessibility in Grammarl…" at bounding box center [431, 346] width 382 height 32
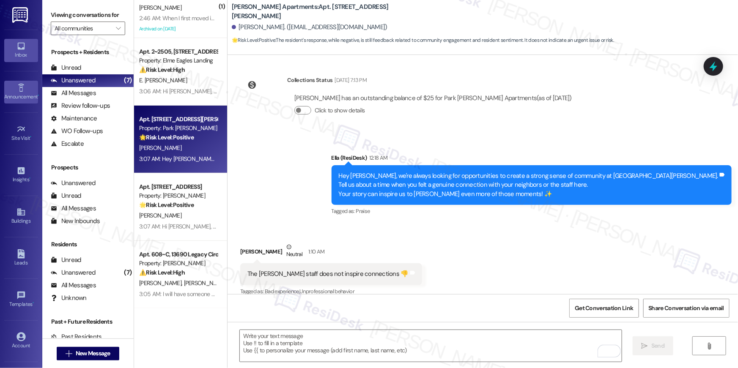
click at [17, 93] on div "Announcement •" at bounding box center [21, 97] width 42 height 8
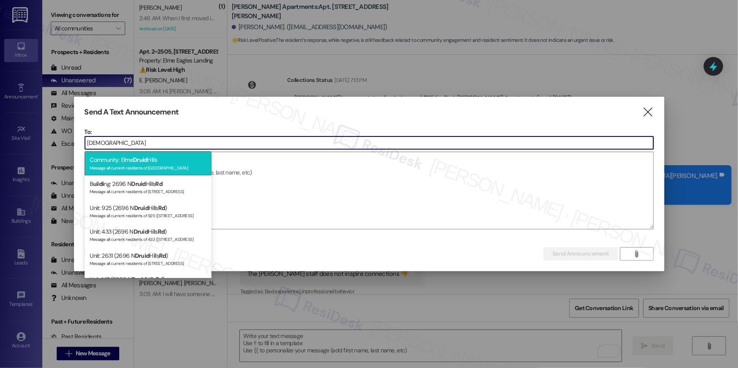
type input "druid"
click at [125, 164] on div "Message all current residents of Elme Druid Hills" at bounding box center [148, 167] width 117 height 7
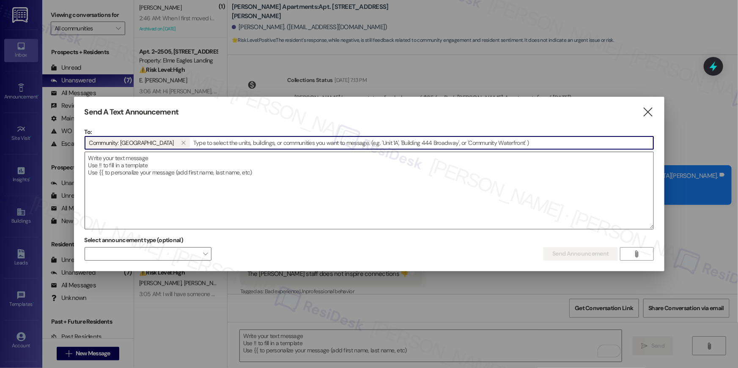
click at [143, 175] on textarea at bounding box center [369, 190] width 568 height 77
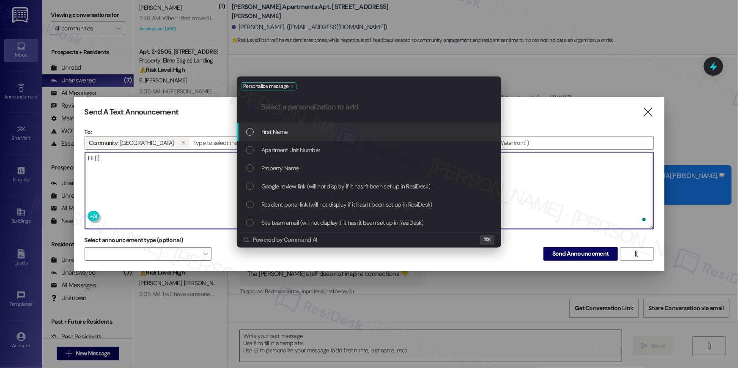
click at [296, 133] on div "First Name" at bounding box center [369, 131] width 247 height 9
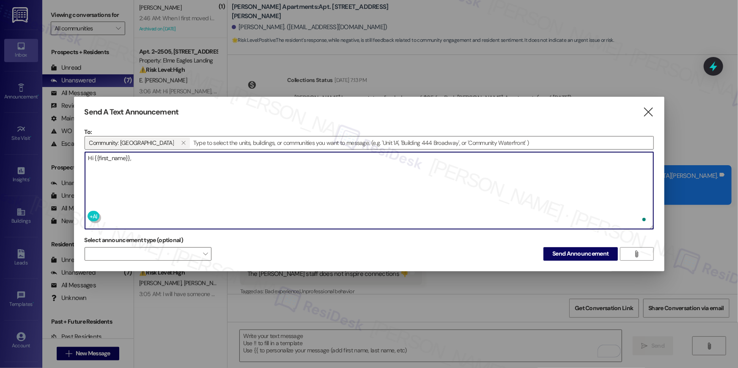
paste textarea "Please be advised that the pool will be closed on Monday for maintenance. The p…"
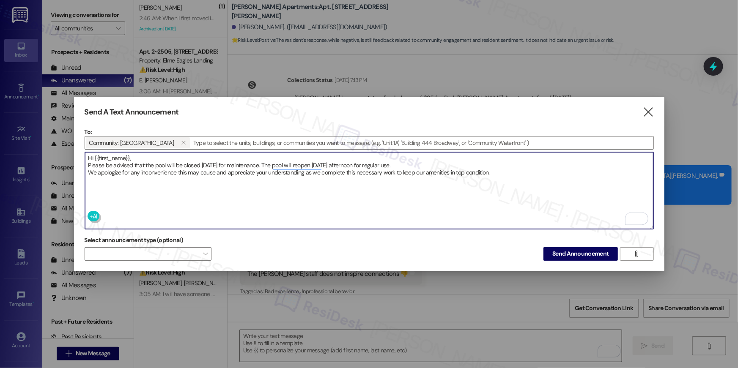
click at [183, 160] on textarea "Hi {{first_name}}, Please be advised that the pool will be closed on Monday for…" at bounding box center [369, 190] width 568 height 77
click at [184, 156] on textarea "Hi {{first_name}}, Please be advised that the pool will be closed on Monday for…" at bounding box center [369, 190] width 568 height 77
click at [93, 155] on textarea "Hi {{first_name}}. Please be advised that the pool will be closed on Monday for…" at bounding box center [369, 190] width 568 height 77
click at [272, 163] on textarea "Hi, {{first_name}}. Please be advised that the pool will be closed on Monday fo…" at bounding box center [369, 190] width 568 height 77
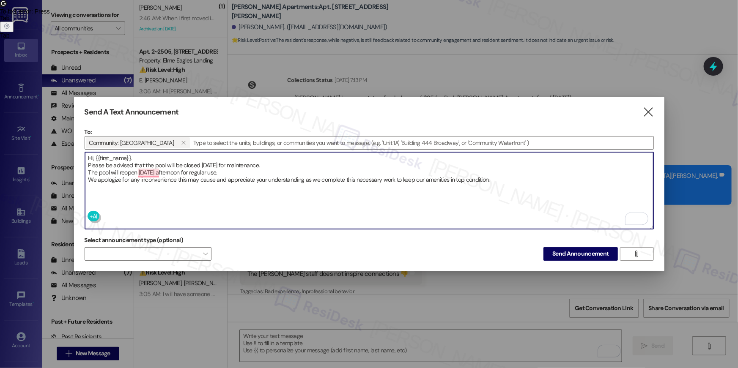
click at [234, 196] on textarea "Hi, {{first_name}}. Please be advised that the pool will be closed on Monday fo…" at bounding box center [369, 190] width 568 height 77
type textarea "Hi, {{first_name}}. Please be advised that the pool will be closed on Monday fo…"
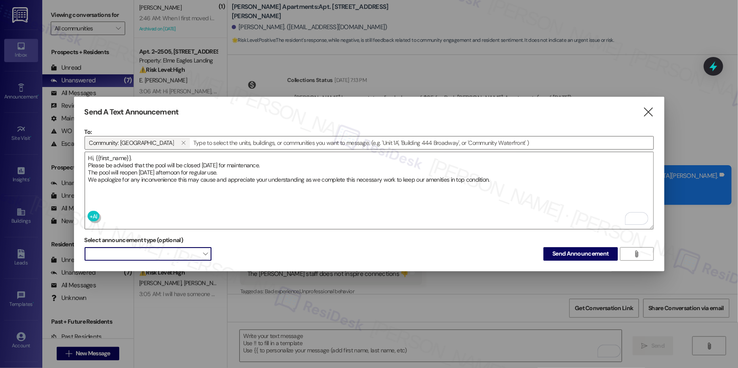
click at [209, 250] on span at bounding box center [148, 254] width 127 height 14
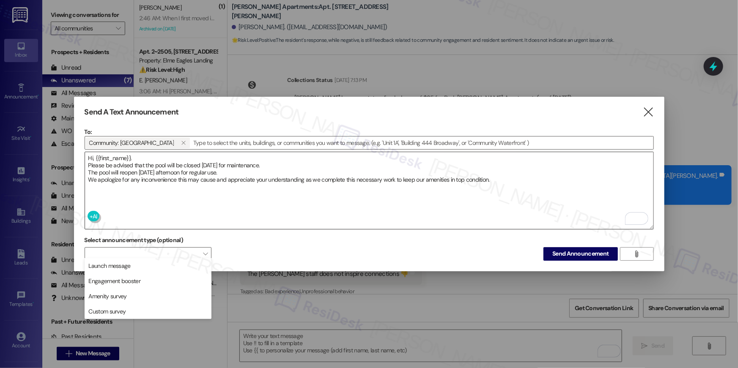
click at [236, 215] on textarea "Hi, {{first_name}}. Please be advised that the pool will be closed on Monday fo…" at bounding box center [369, 190] width 568 height 77
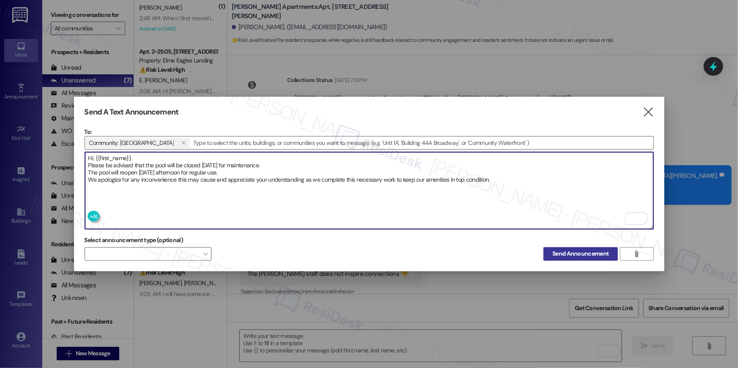
click at [564, 252] on span "Send Announcement" at bounding box center [580, 253] width 56 height 9
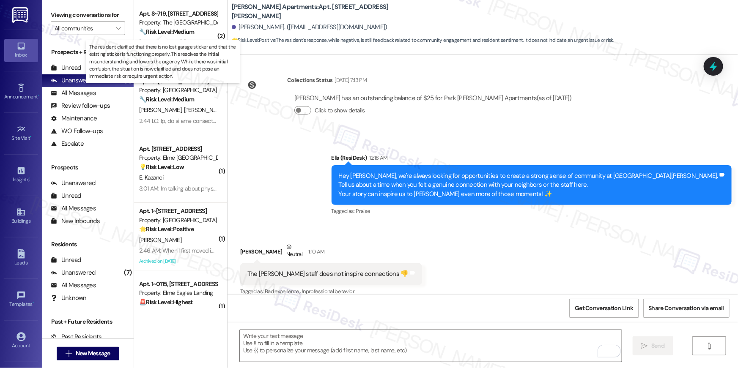
click at [187, 35] on strong "🔧 Risk Level: Medium" at bounding box center [166, 32] width 55 height 8
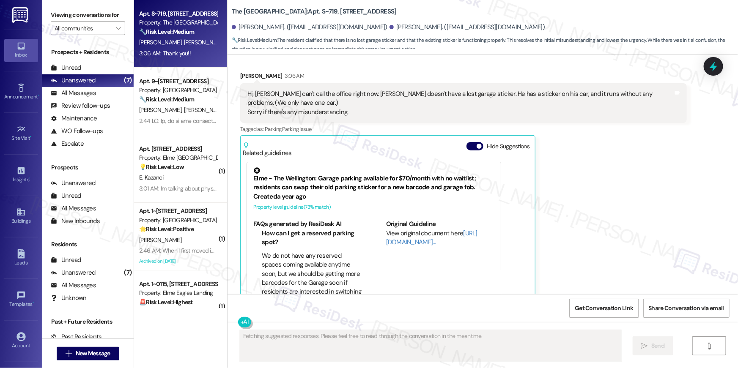
scroll to position [3361, 0]
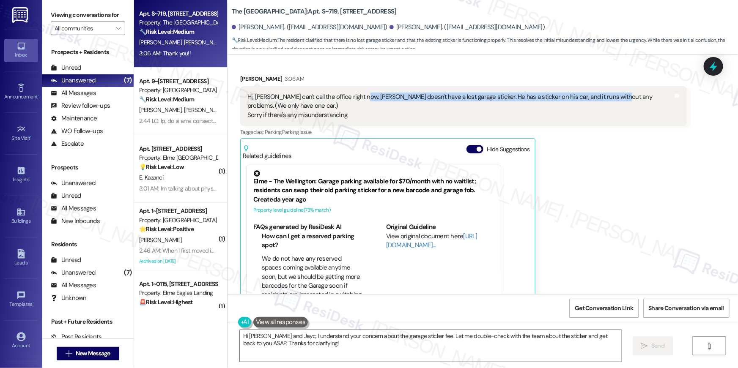
drag, startPoint x: 354, startPoint y: 88, endPoint x: 600, endPoint y: 90, distance: 246.5
click at [600, 93] on div "Hi, [PERSON_NAME] can't call the office right now. [PERSON_NAME] doesn't have a…" at bounding box center [460, 106] width 426 height 27
copy div "doesn't have a lost garage sticker. He has a sticker on his car, and it runs wi…"
click at [359, 347] on textarea "Hi [PERSON_NAME] and Jayc, I understand your concern about the garage sticker f…" at bounding box center [431, 346] width 382 height 32
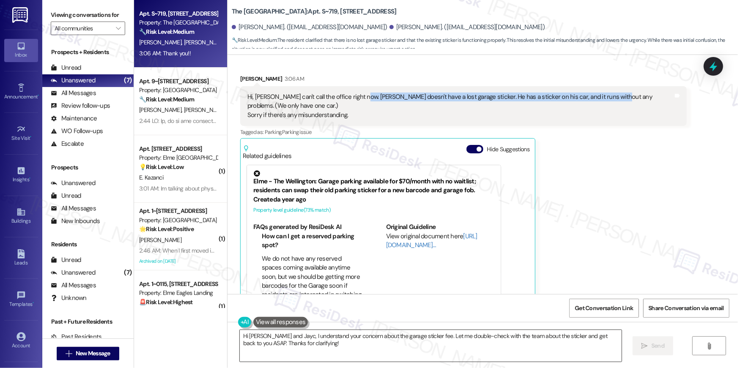
click at [359, 347] on textarea "Hi [PERSON_NAME] and Jayc, I understand your concern about the garage sticker f…" at bounding box center [431, 346] width 382 height 32
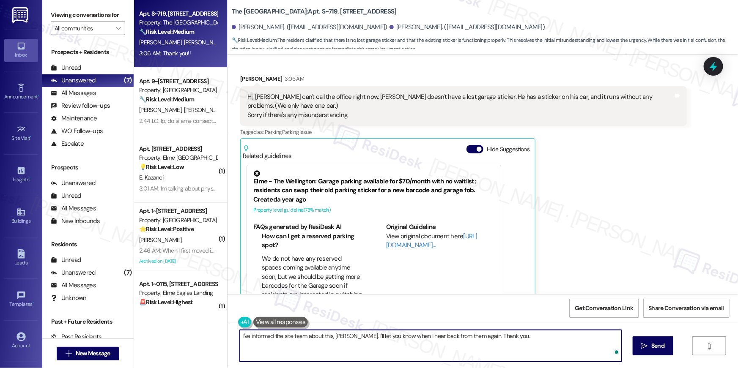
type textarea "I've informed the site team about this, [PERSON_NAME]. I'll let you know when I…"
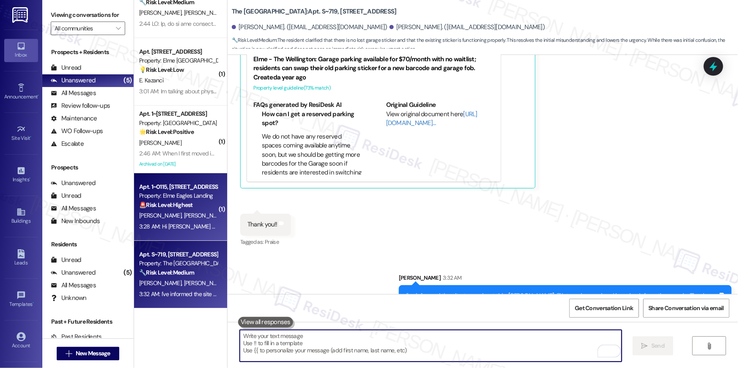
scroll to position [0, 0]
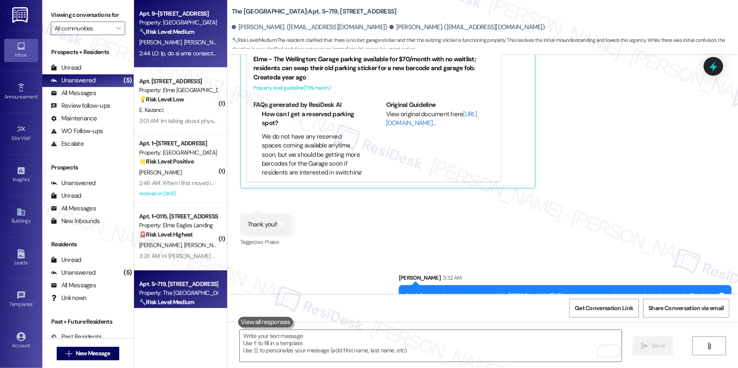
click at [186, 19] on div "Property: [GEOGRAPHIC_DATA]" at bounding box center [178, 22] width 78 height 9
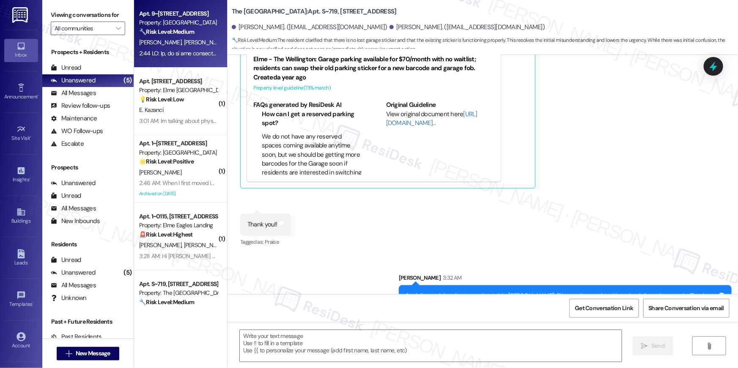
type textarea "Fetching suggested responses. Please feel free to read through the conversation…"
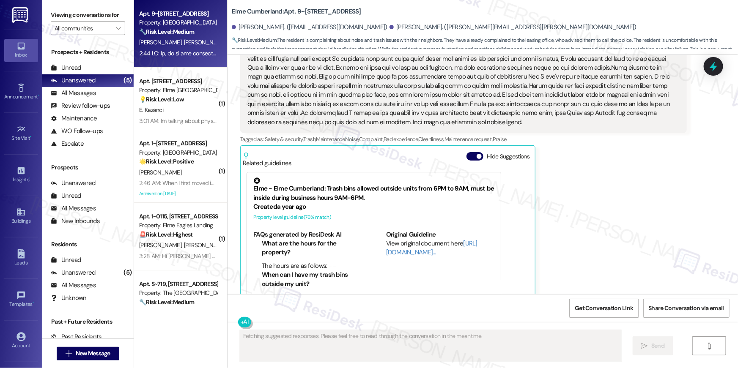
scroll to position [7790, 0]
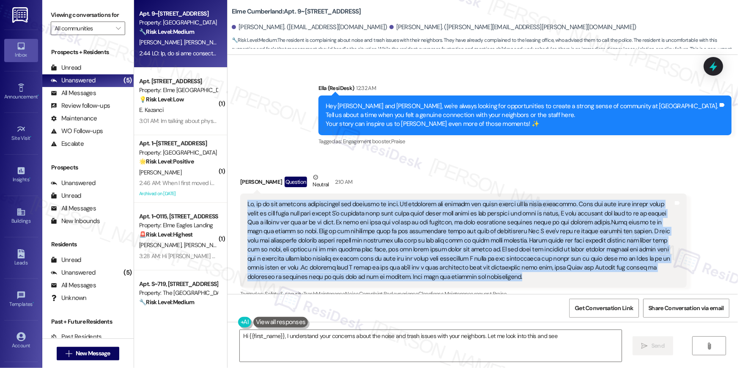
drag, startPoint x: 405, startPoint y: 246, endPoint x: 238, endPoint y: 175, distance: 181.5
click at [240, 194] on div "Tags and notes" at bounding box center [463, 241] width 446 height 94
copy div "Hi, so we are actually experiencing the opposite of this. Our neighbors are run…"
click at [363, 343] on textarea "Hi {{first_name}}, I understand your concerns about the noise and trash issues …" at bounding box center [431, 346] width 382 height 32
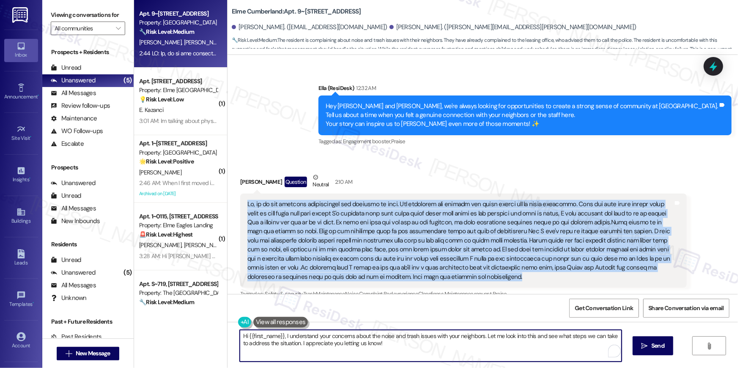
click at [363, 343] on textarea "Hi {{first_name}}, I understand your concerns about the noise and trash issues …" at bounding box center [431, 346] width 382 height 32
paste textarea "Thanks for sending over this detailed feedback. Sorry you’ve been dealing with …"
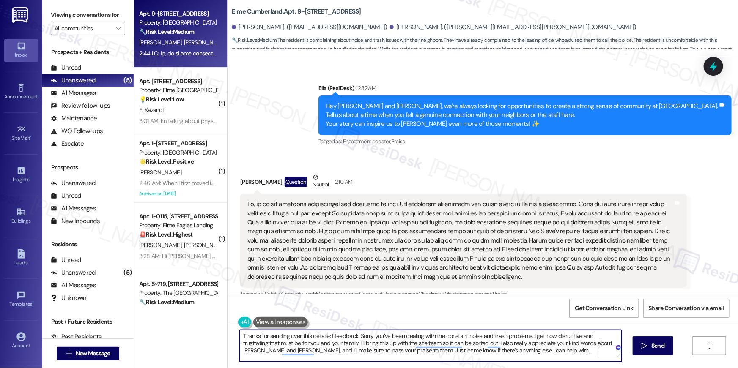
click at [356, 336] on textarea "Thanks for sending over this detailed feedback. Sorry you’ve been dealing with …" at bounding box center [431, 346] width 382 height 32
type textarea "Thanks for sending over this detailed feedback, Tanya."
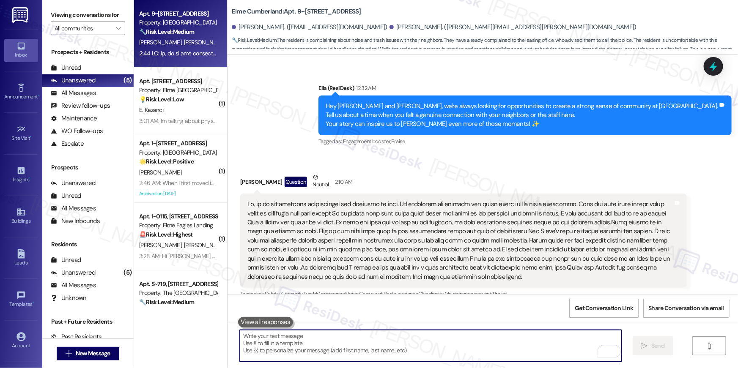
paste textarea "Sorry you’ve been dealing with the constant noise and trash problems. I get how…"
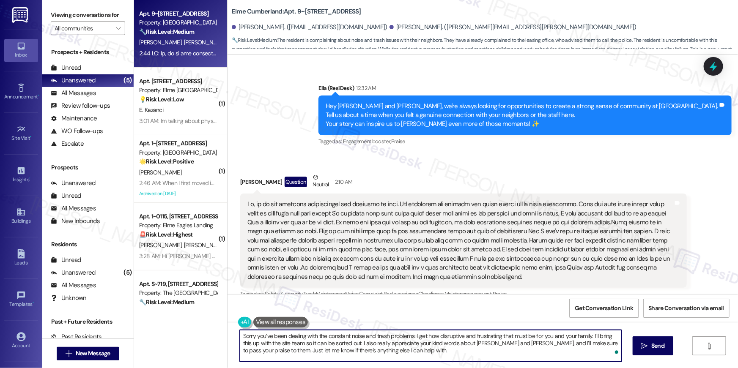
scroll to position [7945, 0]
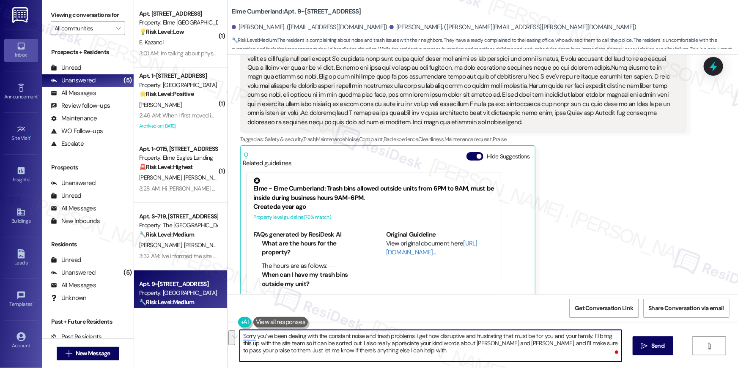
drag, startPoint x: 349, startPoint y: 343, endPoint x: 370, endPoint y: 368, distance: 32.1
click at [370, 368] on div "Sorry you’ve been dealing with the constant noise and trash problems. I get how…" at bounding box center [482, 353] width 510 height 63
type textarea "Sorry you’ve been dealing with the constant noise and trash problems. I get how…"
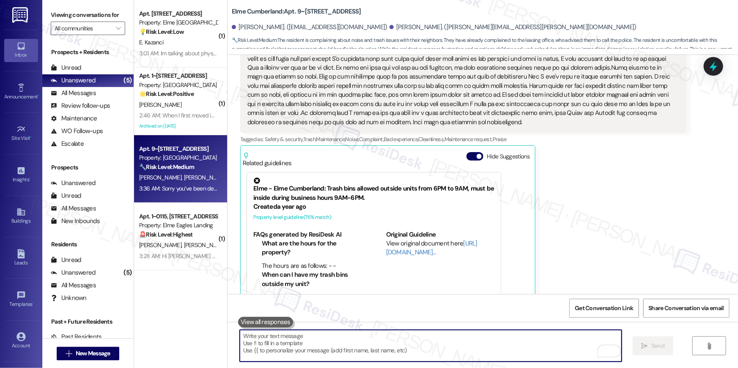
click at [419, 353] on textarea "To enrich screen reader interactions, please activate Accessibility in Grammarl…" at bounding box center [431, 346] width 382 height 32
paste textarea "I also really appreciate your kind words about David and Brandon, and I’ll make…"
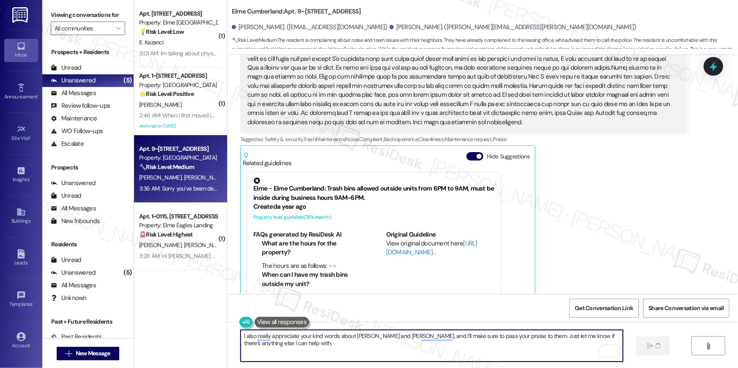
type textarea "I also really appreciate your kind words about David and Brandon, and I’ll make…"
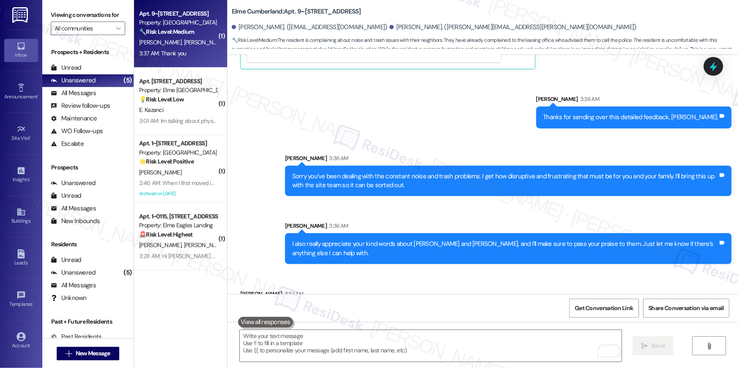
scroll to position [8198, 0]
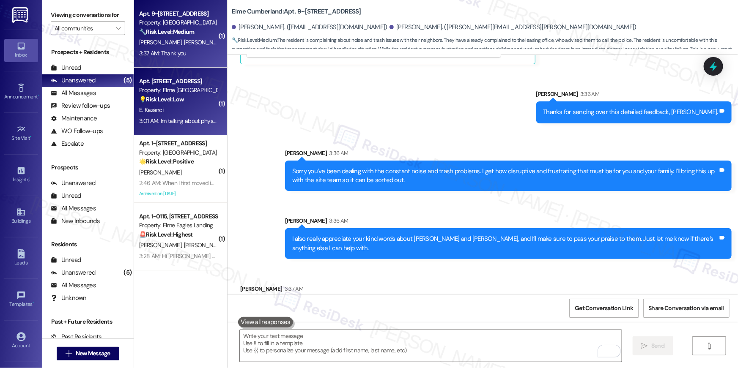
click at [187, 128] on div "Apt. 3413, 205 Century Place Property: Elme Alexandria 💡 Risk Level: Low The re…" at bounding box center [180, 102] width 93 height 68
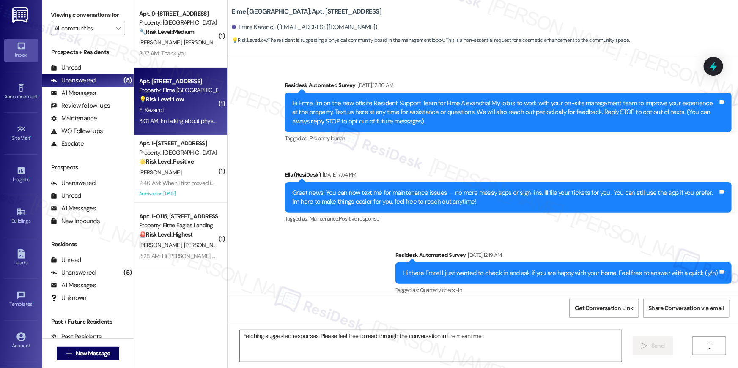
scroll to position [9548, 0]
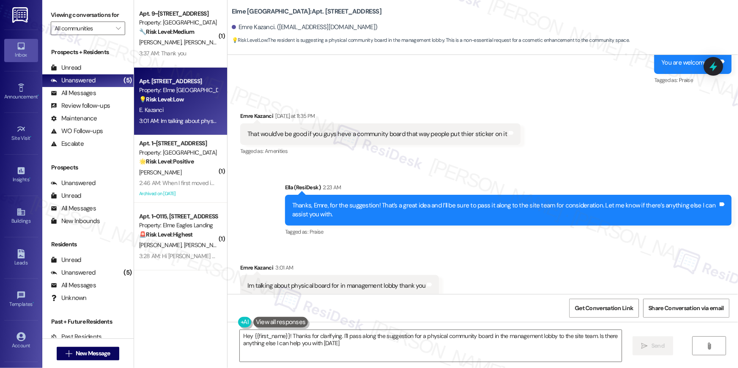
type textarea "Hey {{first_name}}! Thanks for clarifying. I'll pass along the suggestion for a…"
click at [407, 244] on div "Received via SMS Emre Kazanci 3:01 AM Im talking about physical board for in ma…" at bounding box center [482, 279] width 510 height 71
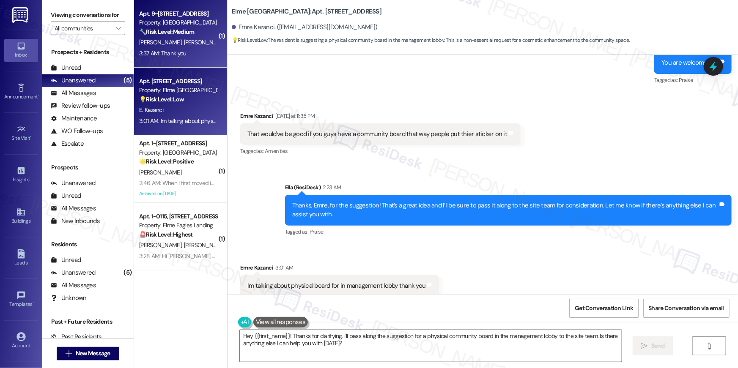
click at [163, 36] on div "🔧 Risk Level: Medium The resident is experiencing ongoing noise and trash issue…" at bounding box center [178, 31] width 78 height 9
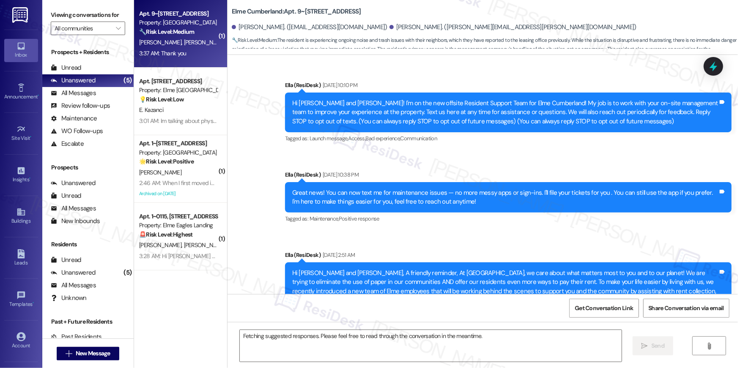
scroll to position [8078, 0]
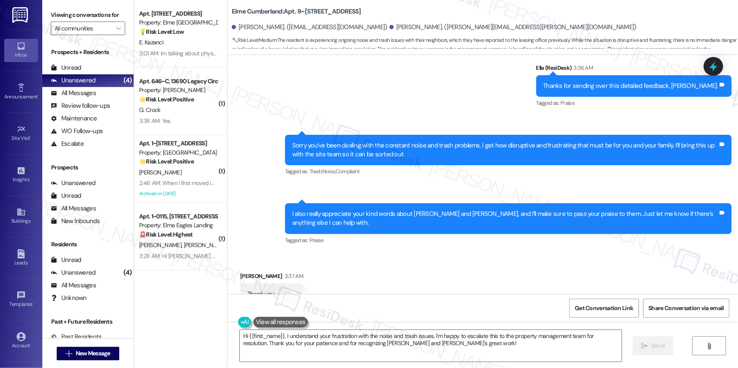
click at [371, 253] on div "Received via SMS Tanya Cuellar 3:37 AM Thank you Tags and notes Tagged as: Prai…" at bounding box center [482, 288] width 510 height 71
click at [390, 356] on textarea "Hi {{first_name}}, I understand your frustration with the noise and trash issue…" at bounding box center [431, 346] width 382 height 32
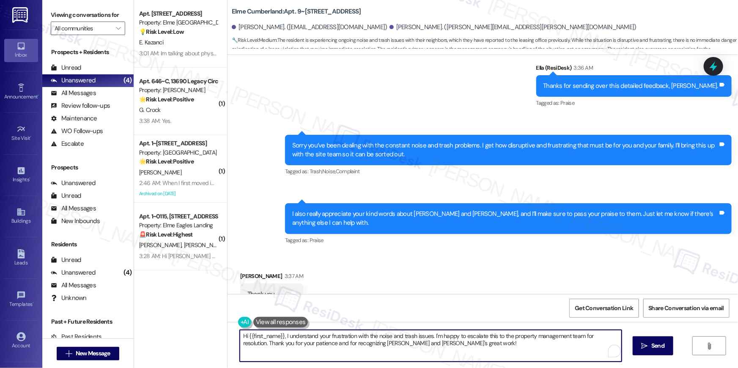
click at [390, 356] on textarea "Hi {{first_name}}, I understand your frustration with the noise and trash issue…" at bounding box center [431, 346] width 382 height 32
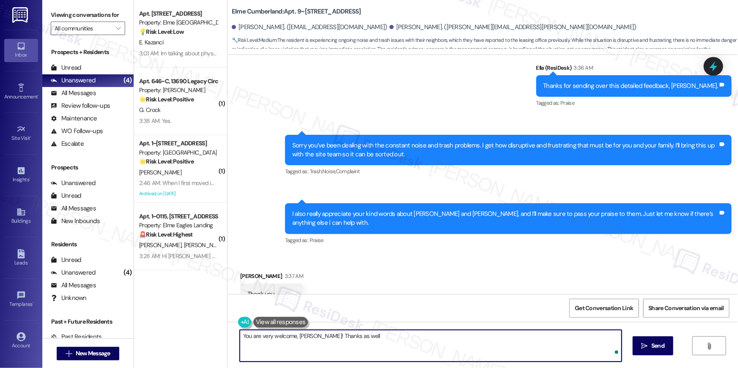
type textarea "You are very welcome, Tanya! Thanks as well!"
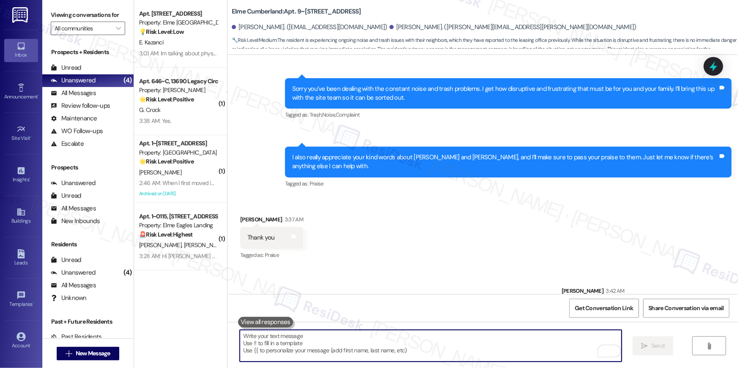
scroll to position [8137, 0]
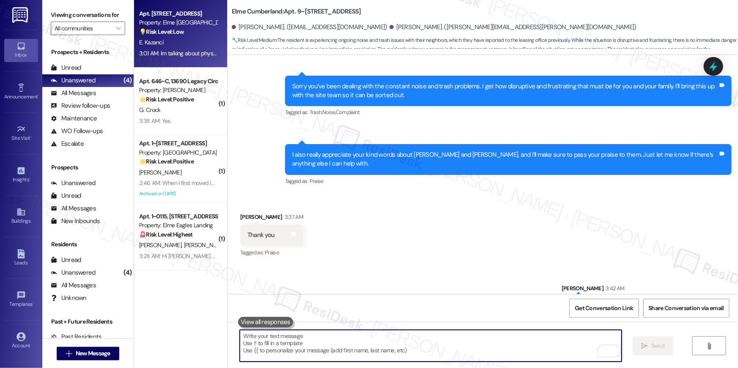
click at [170, 30] on strong "💡 Risk Level: Low" at bounding box center [161, 32] width 45 height 8
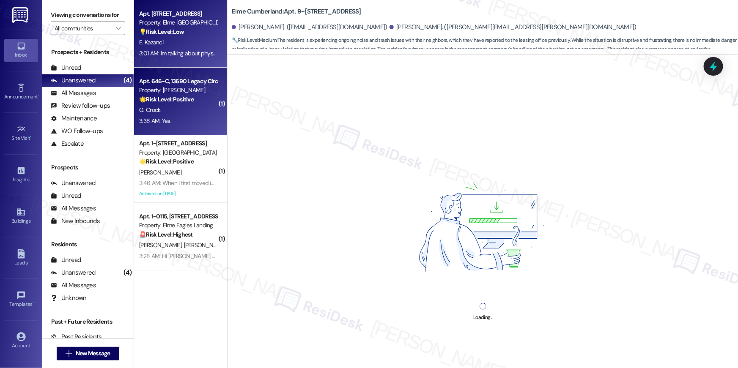
click at [185, 88] on div "Property: [PERSON_NAME]" at bounding box center [178, 90] width 78 height 9
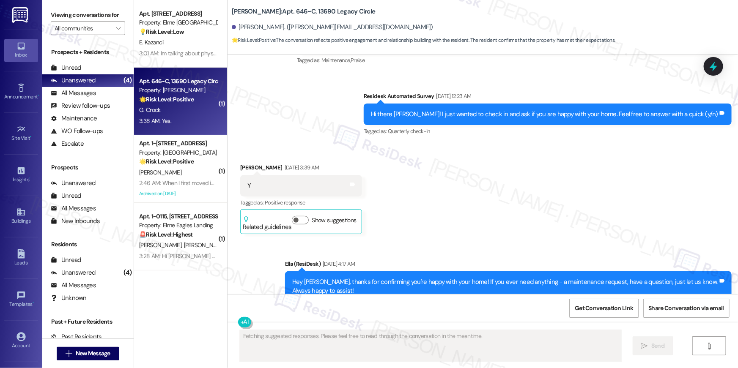
scroll to position [4176, 0]
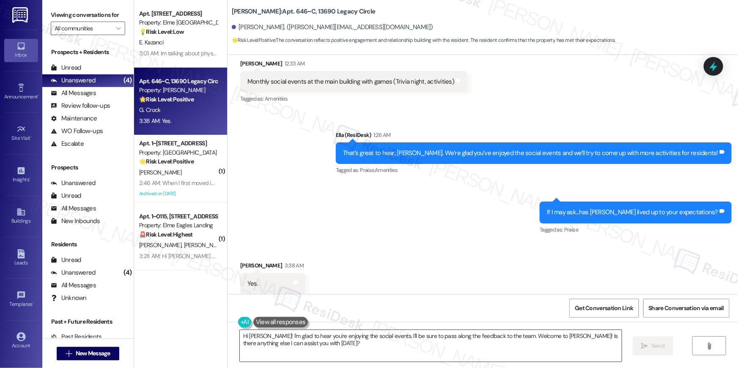
click at [388, 337] on textarea "Hi George! I'm glad to hear you're enjoying the social events. I'll be sure to …" at bounding box center [431, 346] width 382 height 32
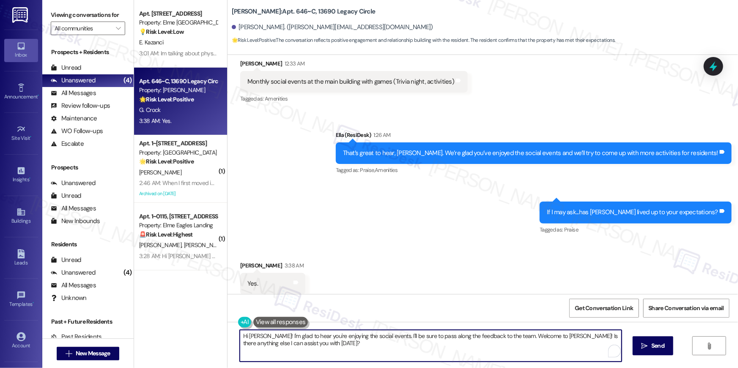
click at [386, 340] on textarea "Hi George! I'm glad to hear you're enjoying the social events. I'll be sure to …" at bounding box center [431, 346] width 382 height 32
paste textarea "I hope it's okay to ask for a small favor—would you be willing to leave us a Go…"
type textarea "I hope it's okay to ask for a small favor—would you be willing to leave us a Go…"
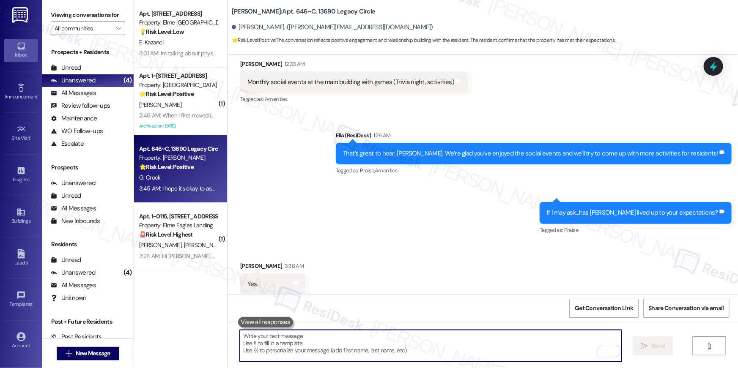
scroll to position [4244, 0]
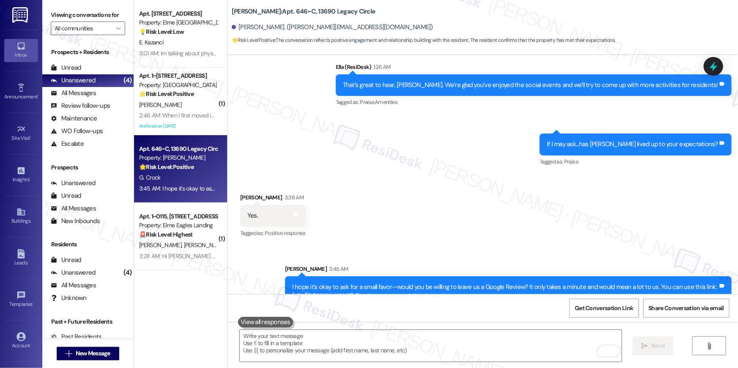
click at [353, 292] on link "[URL][DOMAIN_NAME]" at bounding box center [322, 296] width 61 height 8
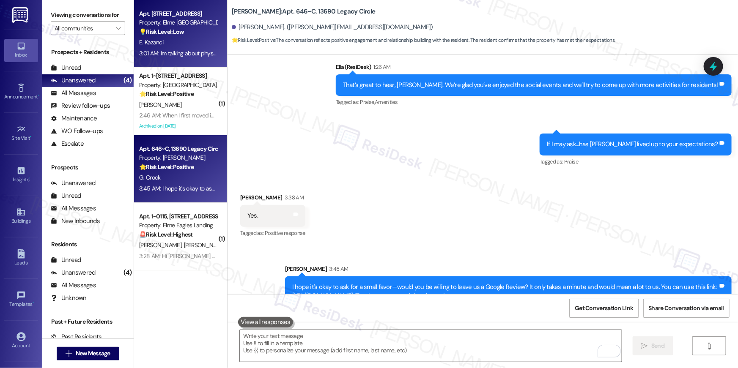
click at [153, 54] on div "3:01 AM: Im talking about physical board for in management lobby thank you 3:01…" at bounding box center [232, 53] width 187 height 8
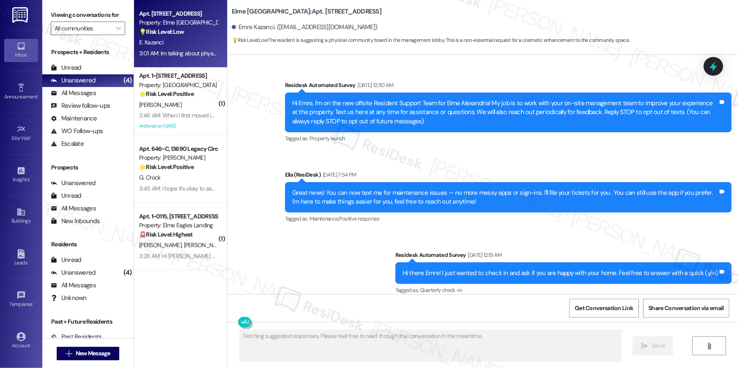
scroll to position [9548, 0]
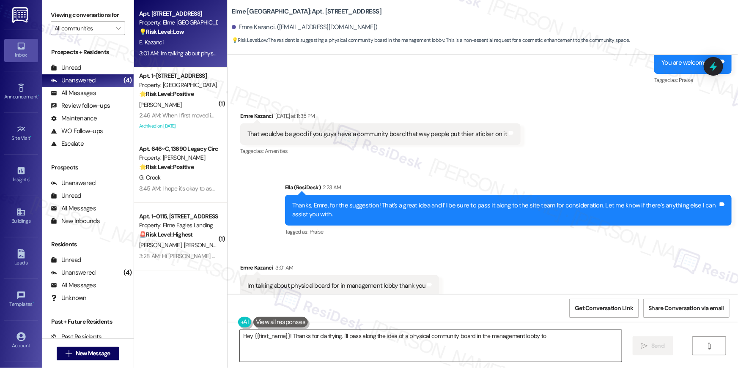
click at [351, 350] on textarea "Hey {{first_name}}! Thanks for clarifying. I'll pass along the idea of a physic…" at bounding box center [431, 346] width 382 height 32
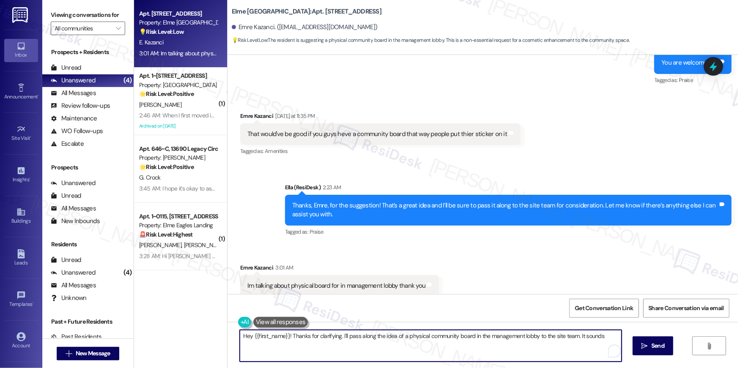
type textarea "Hey {{first_name}}! Thanks for clarifying. I'll pass along the idea of a physic…"
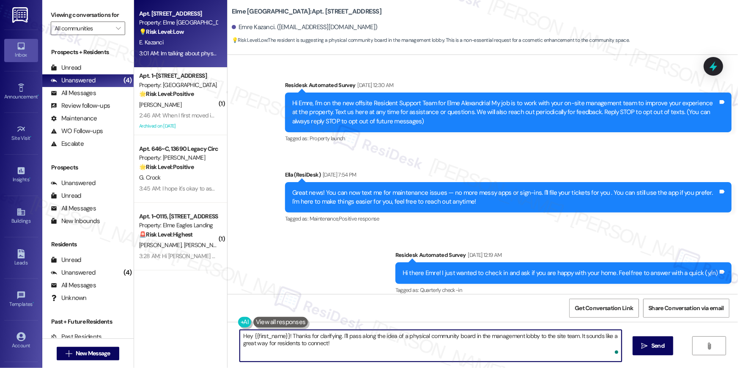
scroll to position [9548, 0]
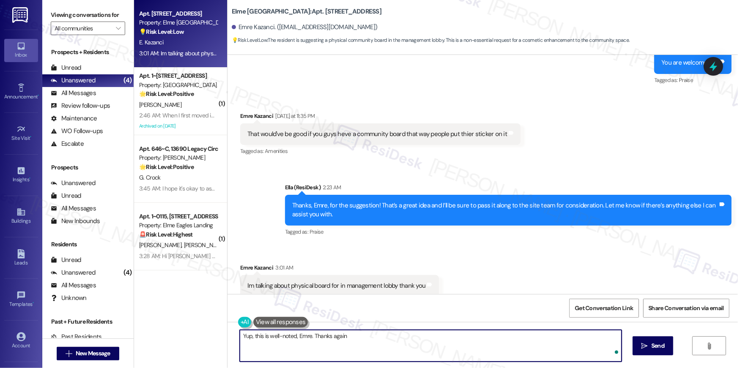
type textarea "Yup, this is well-noted, Emre. Thanks again!"
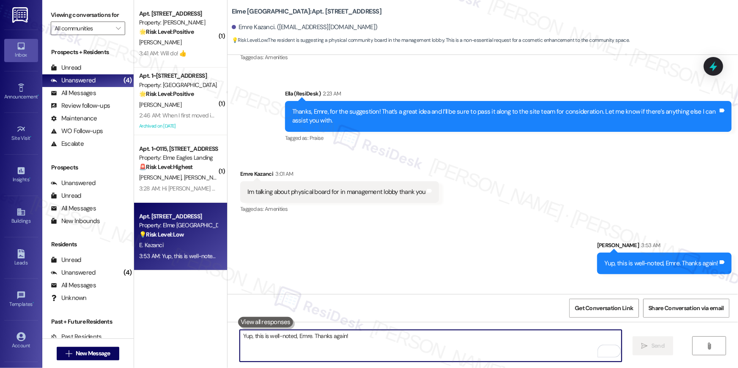
scroll to position [9666, 0]
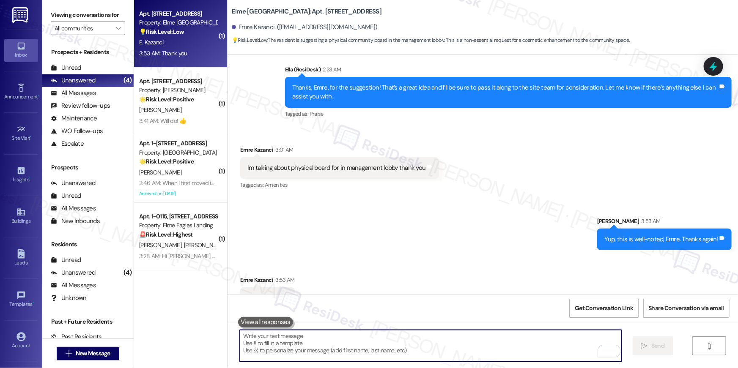
click at [319, 337] on textarea "To enrich screen reader interactions, please activate Accessibility in Grammarl…" at bounding box center [431, 346] width 382 height 32
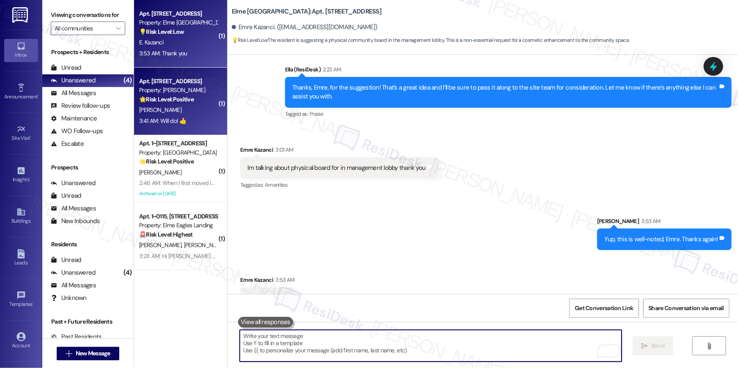
click at [178, 114] on div "[PERSON_NAME]" at bounding box center [178, 110] width 80 height 11
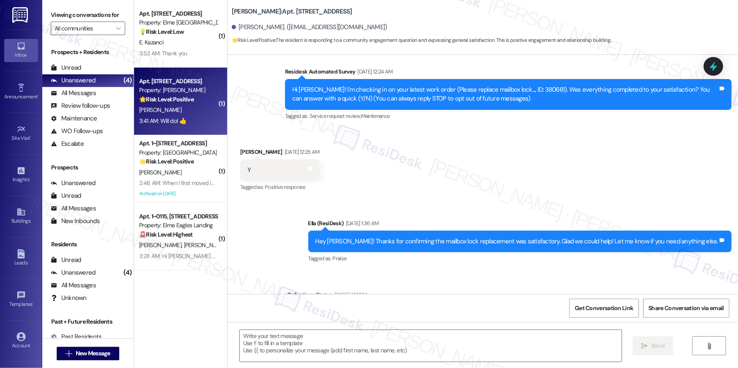
type textarea "Fetching suggested responses. Please feel free to read through the conversation…"
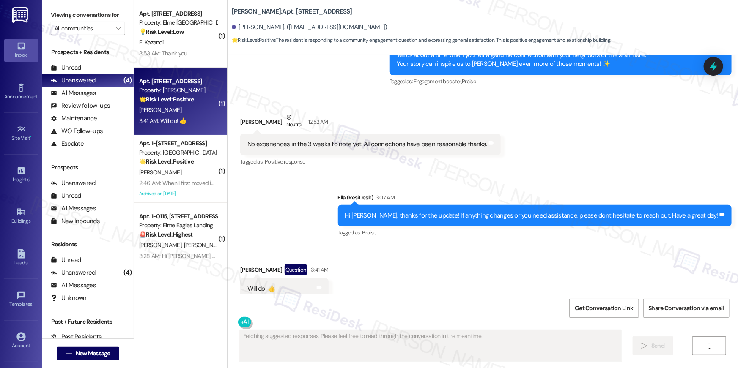
scroll to position [664, 0]
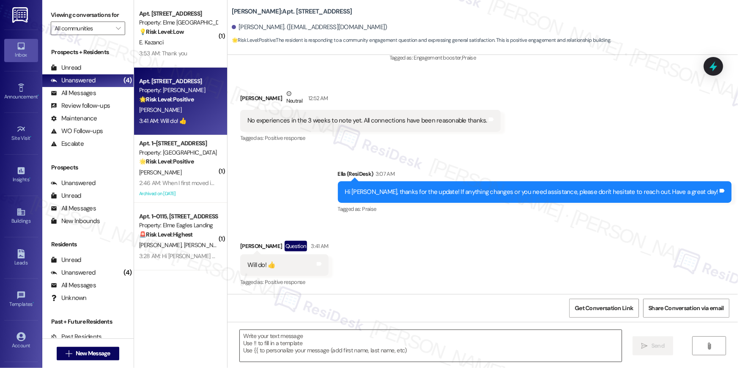
click at [397, 339] on textarea at bounding box center [431, 346] width 382 height 32
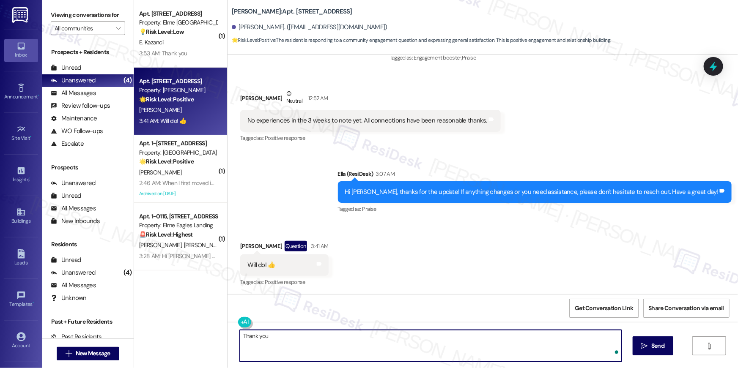
type textarea "Thank you!"
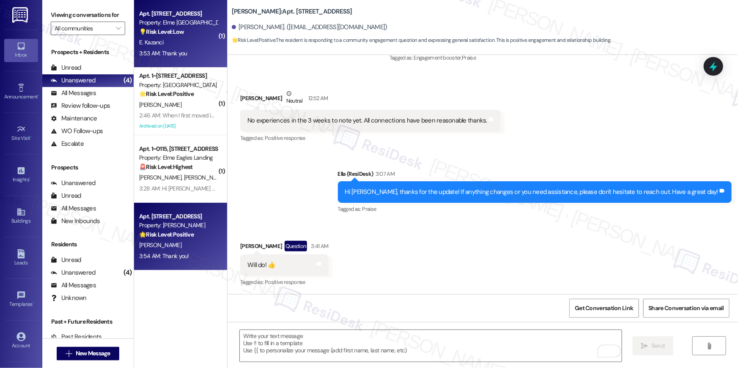
click at [177, 56] on div "3:53 AM: Thank you 3:53 AM: Thank you" at bounding box center [163, 53] width 48 height 8
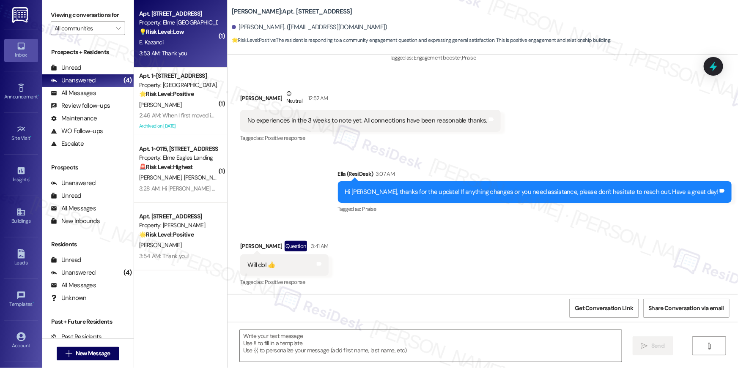
type textarea "Fetching suggested responses. Please feel free to read through the conversation…"
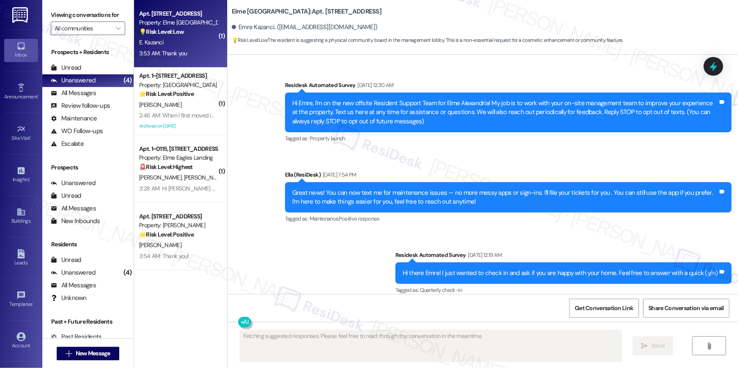
scroll to position [9691, 0]
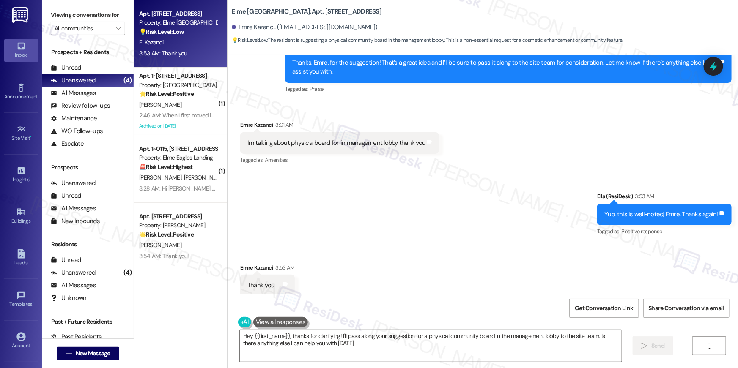
type textarea "Hey {{first_name}}, thanks for clarifying! I'll pass along your suggestion for …"
click at [388, 342] on textarea "Hey {{first_name}}, thanks for clarifying! I'll pass along your suggestion for …" at bounding box center [431, 346] width 382 height 32
drag, startPoint x: 388, startPoint y: 342, endPoint x: 493, endPoint y: 320, distance: 107.1
click at [388, 342] on textarea "Hey {{first_name}}, thanks for clarifying! I'll pass along your suggestion for …" at bounding box center [431, 346] width 382 height 32
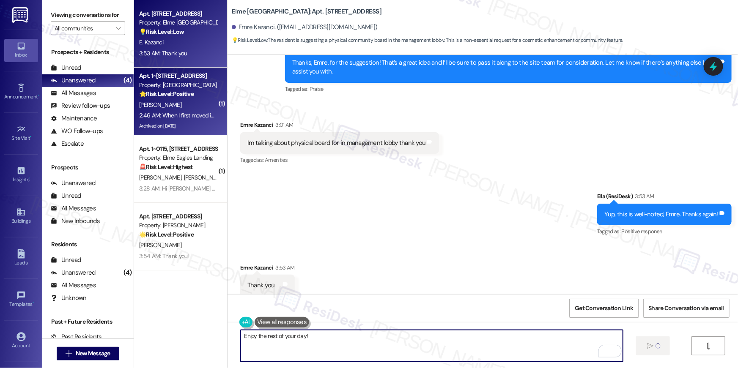
type textarea "Enjoy the rest of your day!"
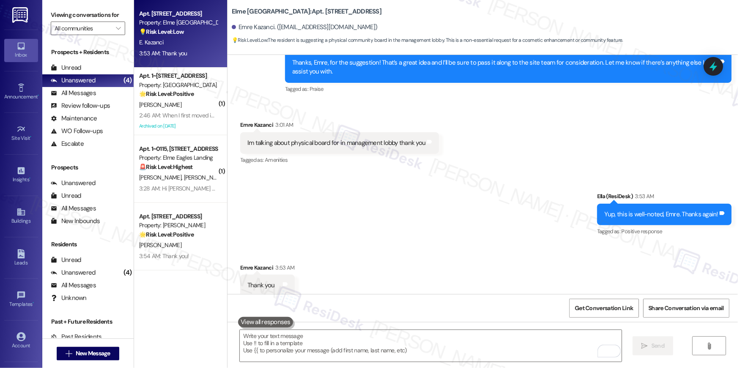
click at [207, 104] on div "[PERSON_NAME]" at bounding box center [178, 105] width 80 height 11
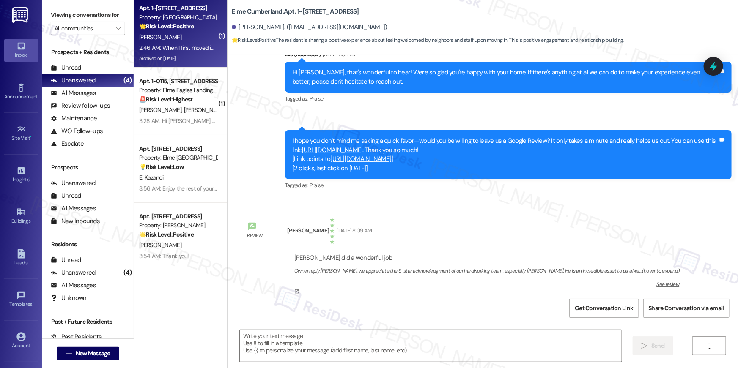
type textarea "Fetching suggested responses. Please feel free to read through the conversation…"
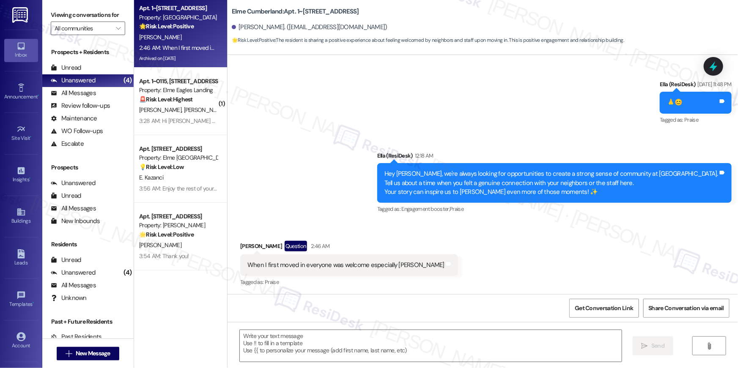
scroll to position [1511, 0]
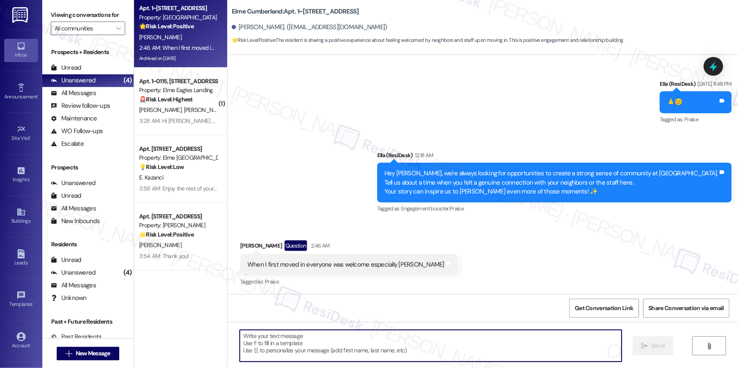
click at [418, 337] on textarea "To enrich screen reader interactions, please activate Accessibility in Grammarl…" at bounding box center [431, 346] width 382 height 32
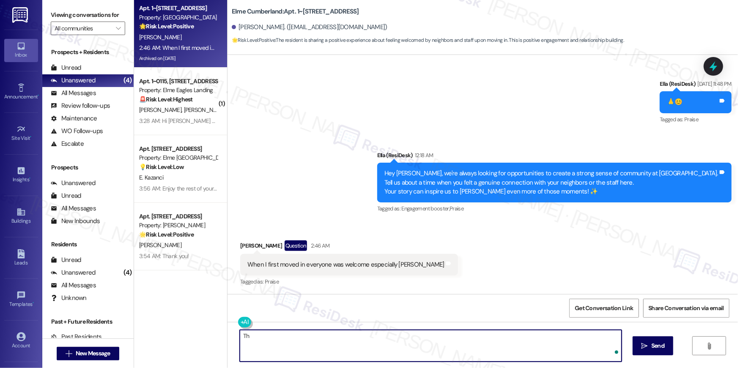
type textarea "T"
type textarea "Thanks for letting me know, [PERSON_NAME]. Glad to hear about how welcoming [PE…"
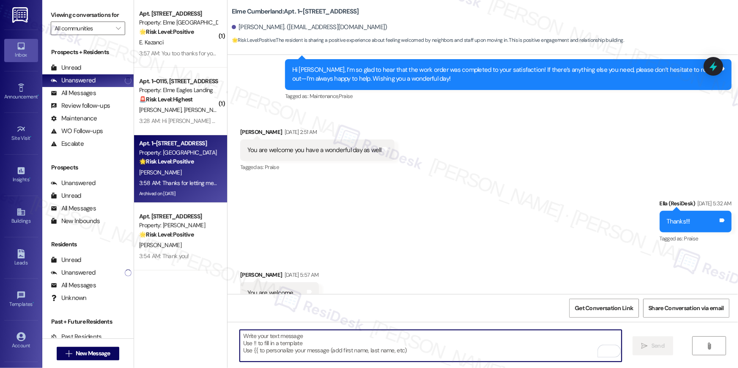
scroll to position [1570, 0]
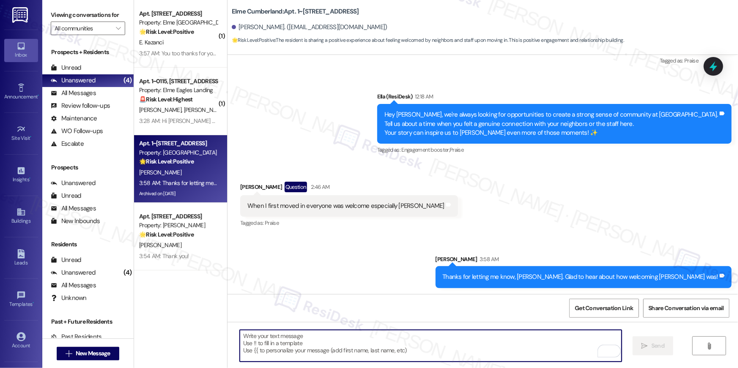
click at [443, 341] on textarea "To enrich screen reader interactions, please activate Accessibility in Grammarl…" at bounding box center [431, 346] width 382 height 32
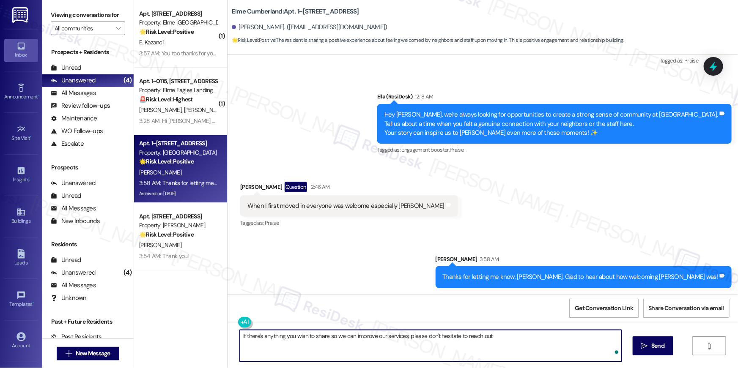
type textarea "If there's anything you wish to share so we can improve our services, please do…"
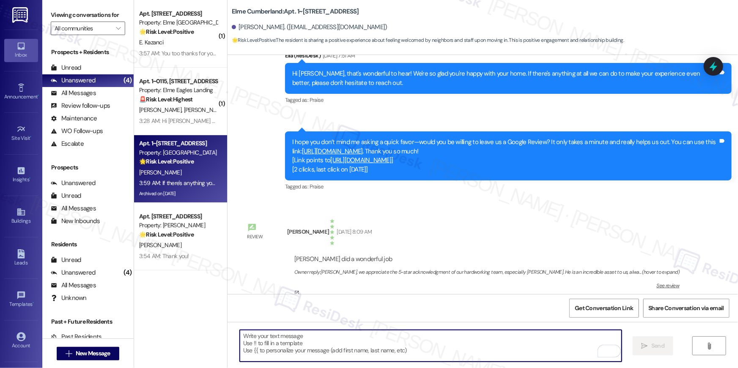
scroll to position [431, 0]
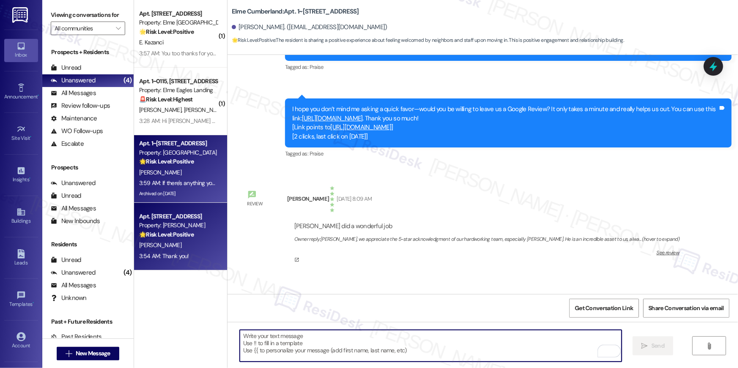
click at [177, 226] on div "Property: [PERSON_NAME]" at bounding box center [178, 225] width 78 height 9
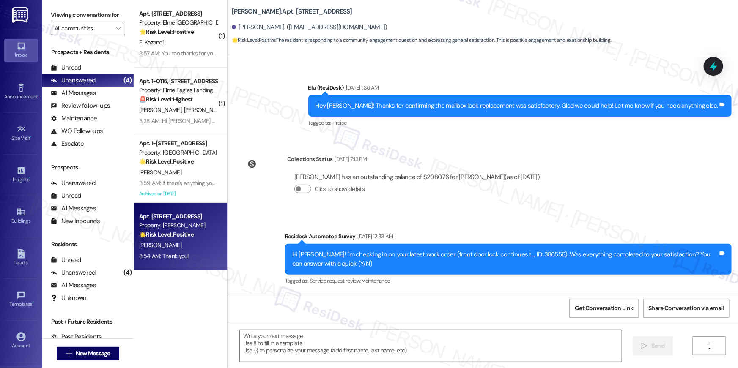
type textarea "Fetching suggested responses. Please feel free to read through the conversation…"
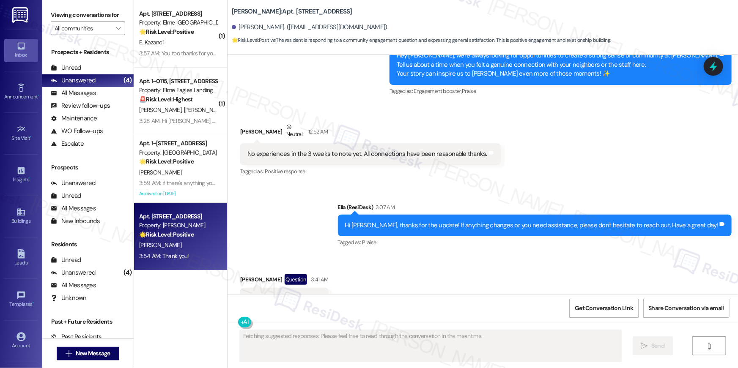
scroll to position [664, 0]
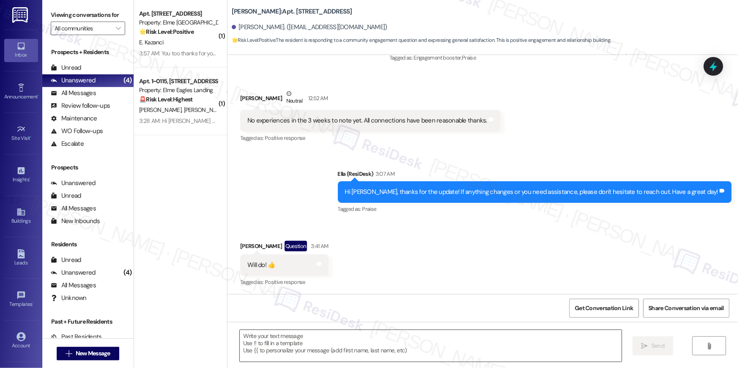
click at [474, 335] on textarea at bounding box center [431, 346] width 382 height 32
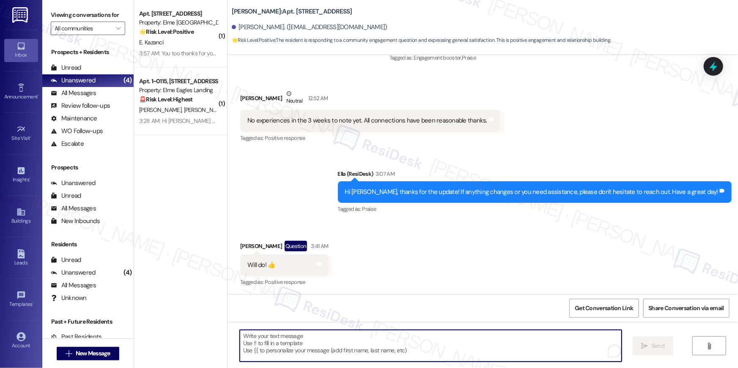
click at [474, 335] on textarea "To enrich screen reader interactions, please activate Accessibility in Grammarl…" at bounding box center [431, 346] width 382 height 32
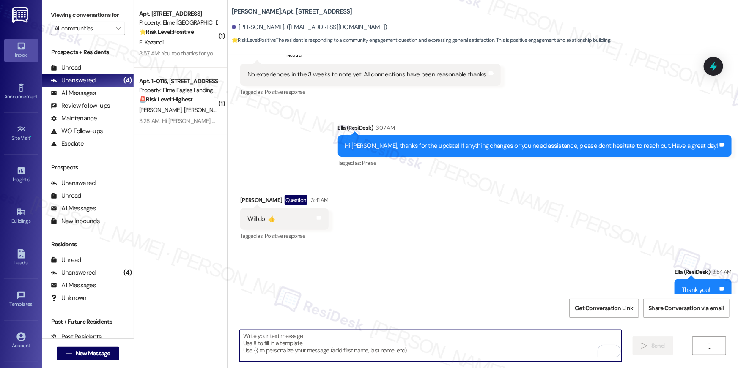
scroll to position [736, 0]
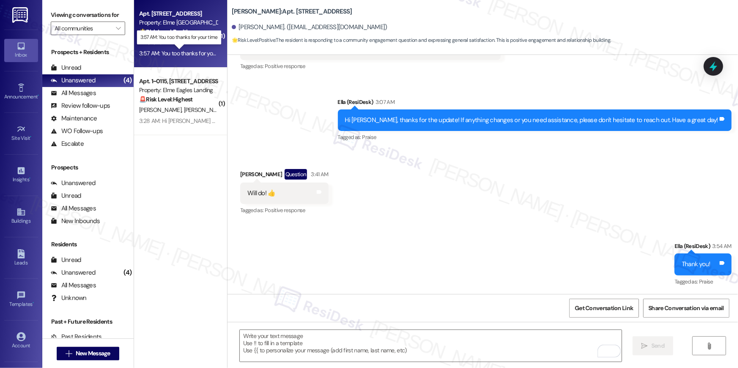
click at [175, 49] on div "3:57 AM: You too thanks for your time 3:57 AM: You too thanks for your time" at bounding box center [184, 53] width 90 height 8
type textarea "Fetching suggested responses. Please feel free to read through the conversation…"
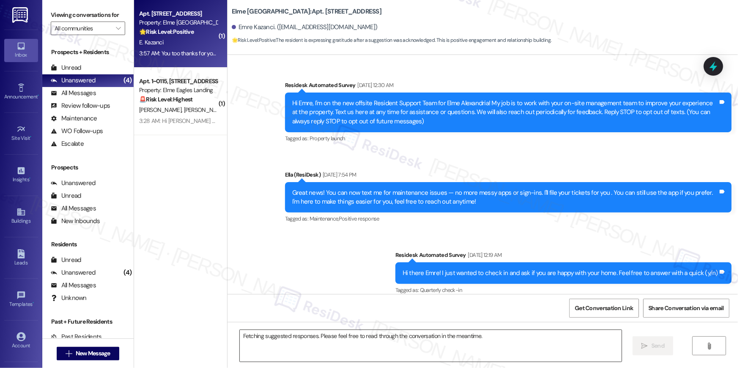
scroll to position [9834, 0]
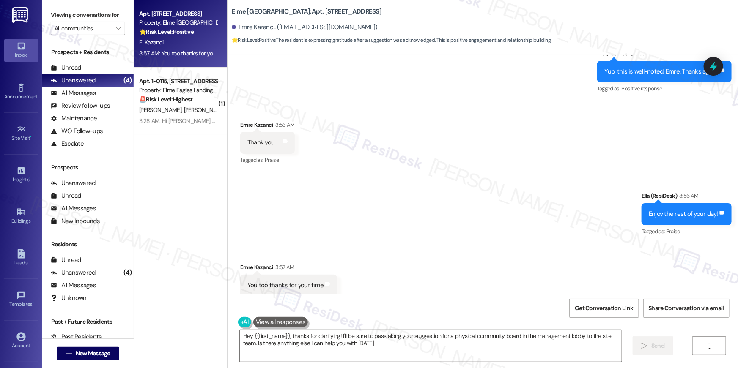
type textarea "Hey {{first_name}}, thanks for clarifying! I'll be sure to pass along your sugg…"
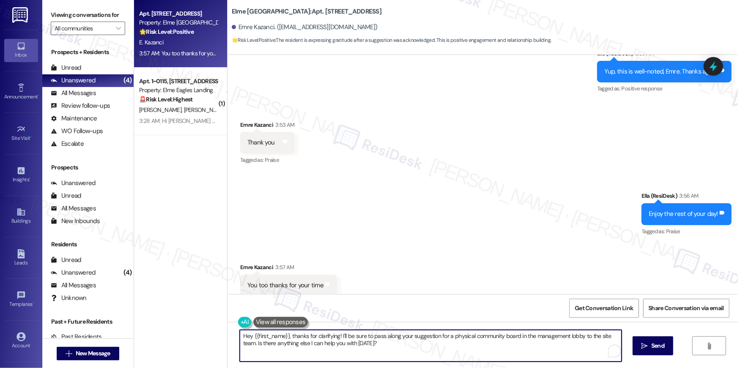
click at [376, 347] on textarea "Hey {{first_name}}, thanks for clarifying! I'll be sure to pass along your sugg…" at bounding box center [431, 346] width 382 height 32
click at [381, 346] on textarea "Hey {{first_name}}, thanks for clarifying! I'll be sure to pass along your sugg…" at bounding box center [431, 346] width 382 height 32
click at [382, 353] on textarea "Hey {{first_name}}, thanks for clarifying! I'll be sure to pass along your sugg…" at bounding box center [431, 346] width 382 height 32
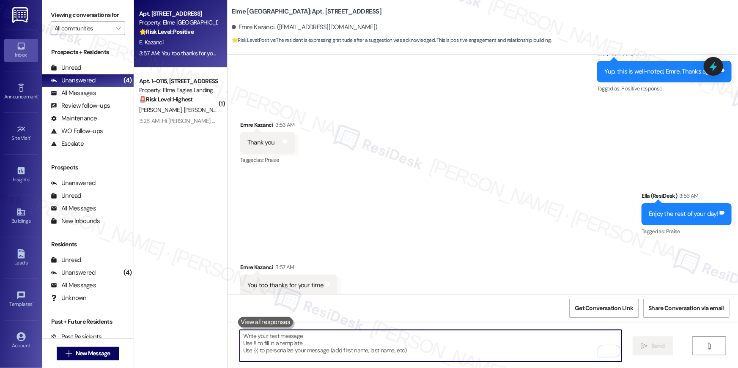
type textarea "🙏"
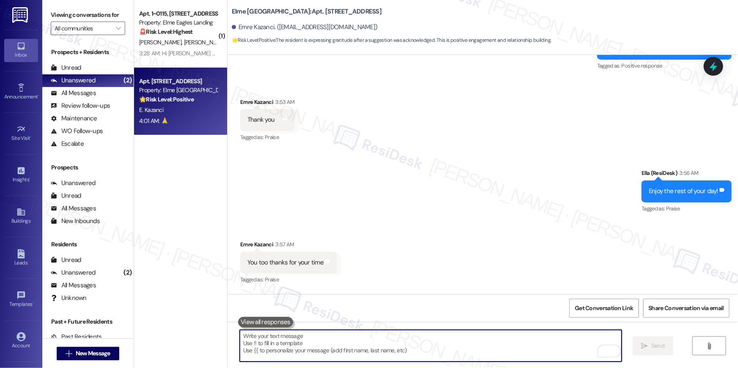
scroll to position [9893, 0]
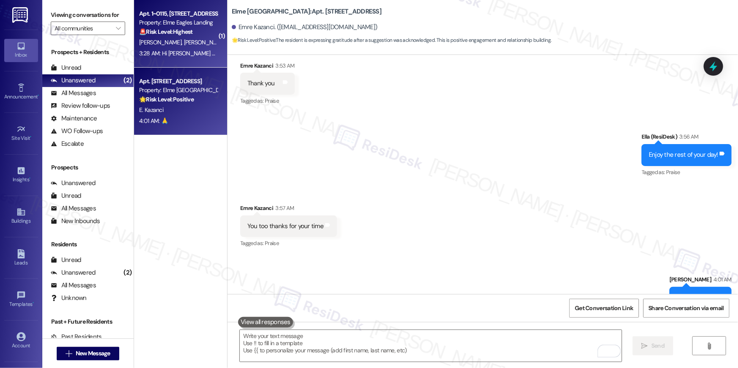
click at [176, 58] on div "3:28 AM: Hi [PERSON_NAME] and [PERSON_NAME] , thank you for bringing this impor…" at bounding box center [178, 53] width 80 height 11
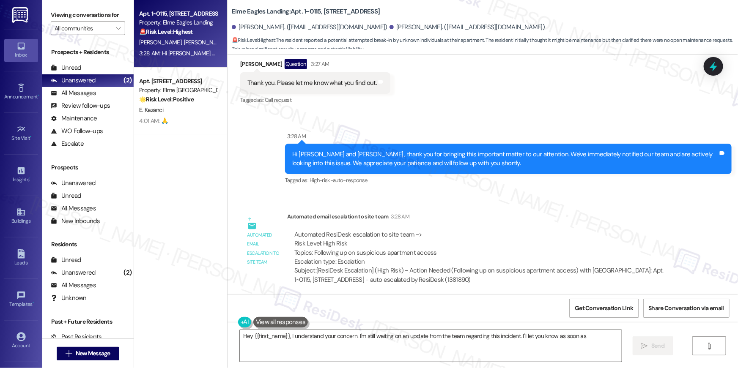
scroll to position [1767, 0]
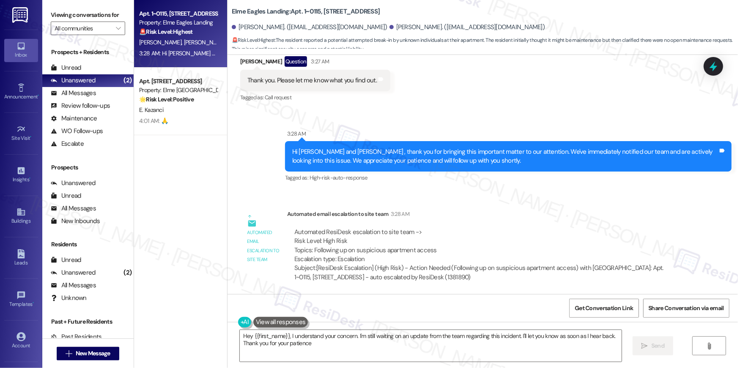
type textarea "Hey {{first_name}}, I understand your concern. I'm still waiting on an update f…"
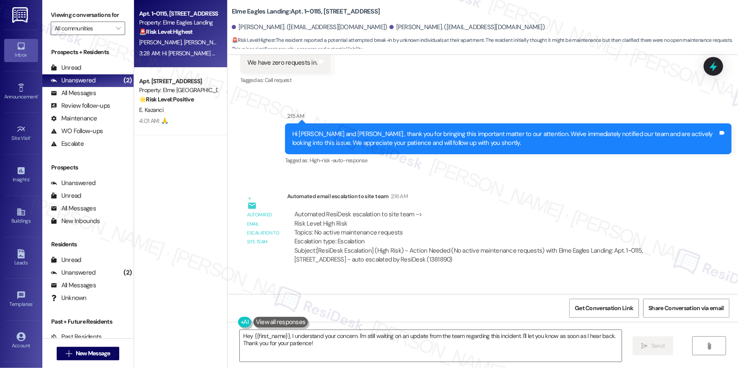
scroll to position [1767, 0]
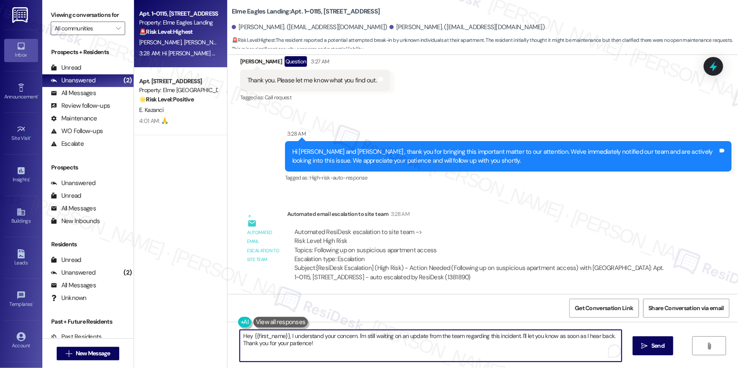
click at [512, 344] on textarea "Hey {{first_name}}, I understand your concern. I'm still waiting on an update f…" at bounding box center [431, 346] width 382 height 32
click at [512, 346] on textarea "Hey {{first_name}}, I understand your concern. I'm still waiting on an update f…" at bounding box center [431, 346] width 382 height 32
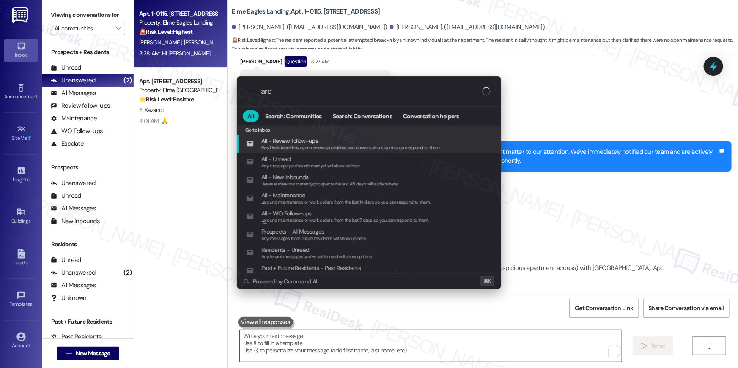
type input "arch"
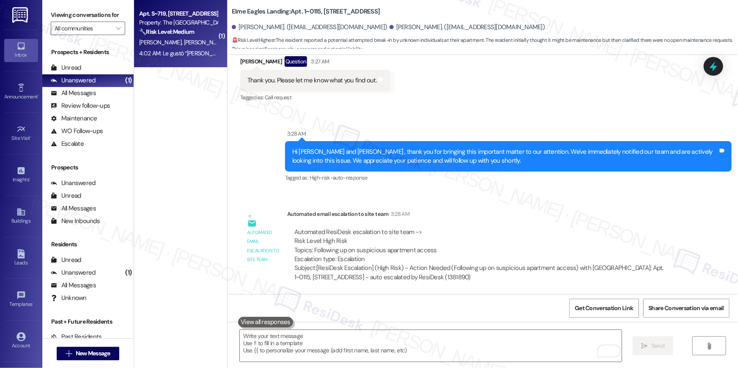
click at [185, 60] on div "Apt. S~719, [STREET_ADDRESS] Property: The Wellington 🔧 Risk Level: Medium The …" at bounding box center [180, 34] width 93 height 68
click at [185, 55] on div "4:02 AM: Le gustó “[PERSON_NAME] (The [GEOGRAPHIC_DATA]): I've informed the sit…" at bounding box center [364, 53] width 450 height 8
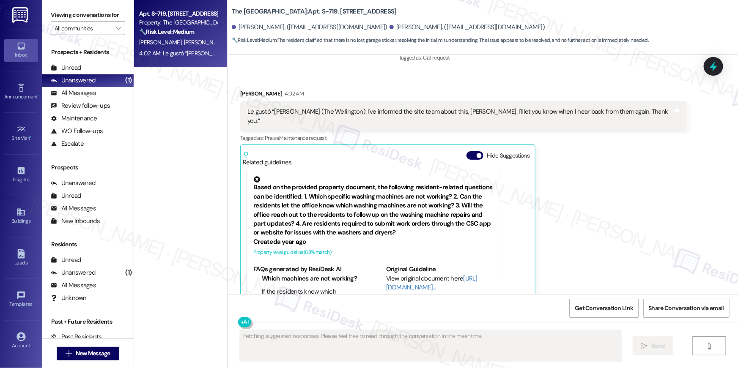
scroll to position [3591, 0]
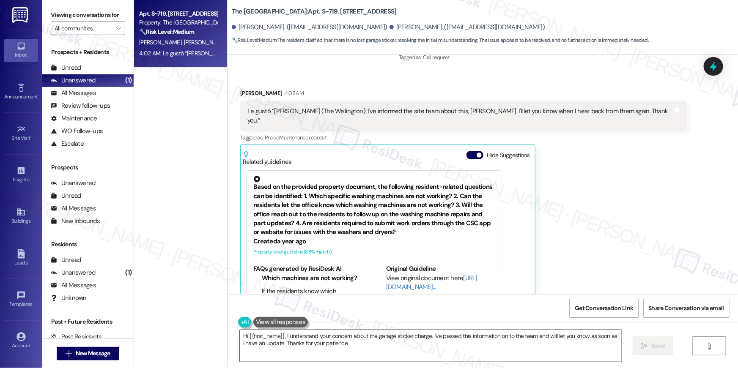
type textarea "Hi {{first_name}}, I understand your concern about the garage sticker charge. I…"
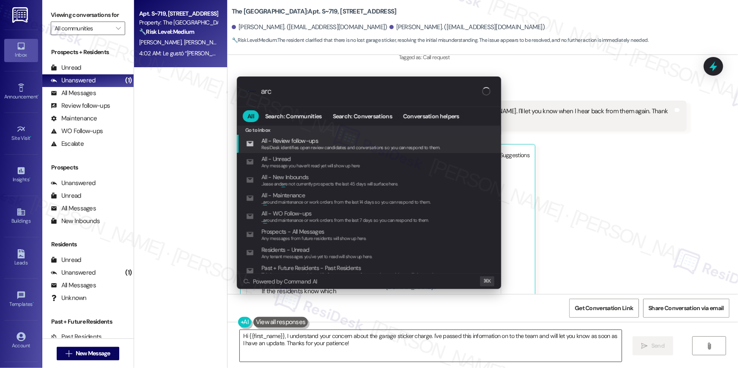
type input "arch"
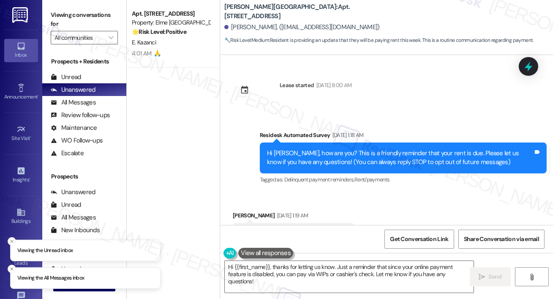
scroll to position [4018, 0]
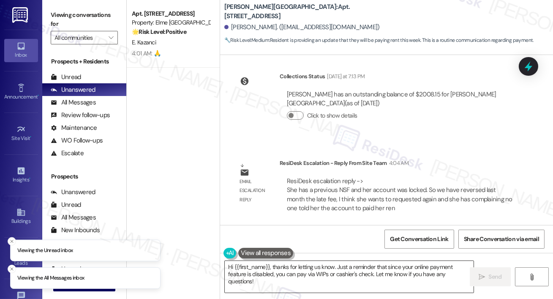
click at [302, 276] on textarea "Hi {{first_name}}, thanks for letting us know. Just a reminder that since your …" at bounding box center [349, 277] width 249 height 32
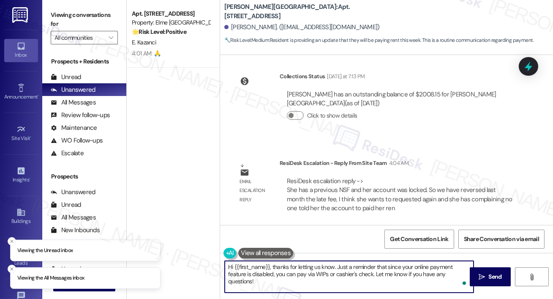
drag, startPoint x: 272, startPoint y: 266, endPoint x: 310, endPoint y: 299, distance: 50.3
click at [310, 299] on div "Hi {{first_name}}, thanks for letting us know. Just a reminder that since your …" at bounding box center [386, 284] width 333 height 63
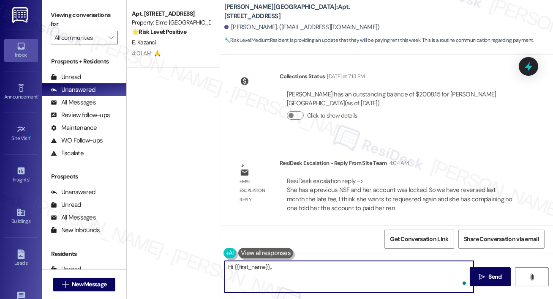
paste textarea "The site team provided an update indicating that your account was locked due to…"
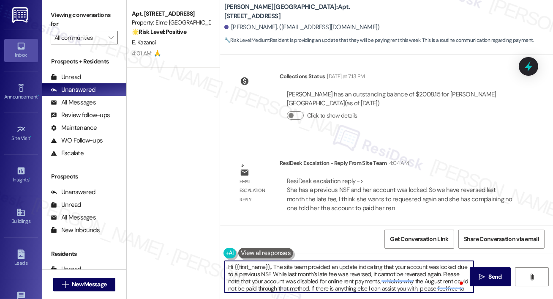
scroll to position [0, 0]
click at [273, 269] on textarea "Hi {{first_name}},. The site team provided an update indicating that your accou…" at bounding box center [349, 277] width 249 height 32
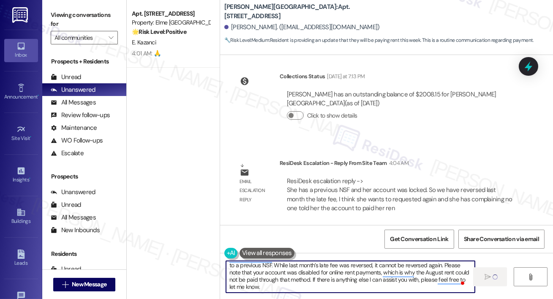
type textarea "Hi {{first_name}}. The site team provided an update indicating that your accoun…"
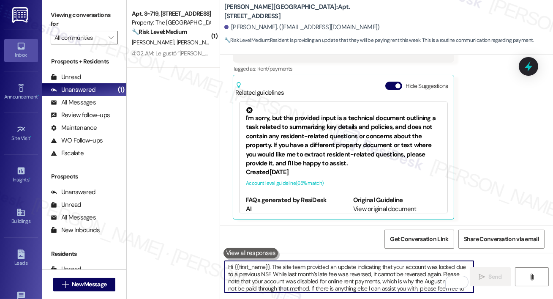
click at [324, 277] on textarea "Hi {{first_name}}. The site team provided an update indicating that your accoun…" at bounding box center [349, 277] width 249 height 32
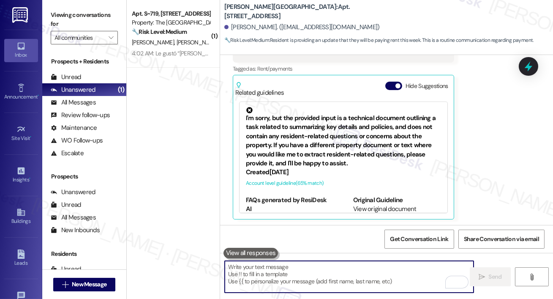
paste textarea "You may continue to pay using WIPs or by mailing us a cashier's check. You may …"
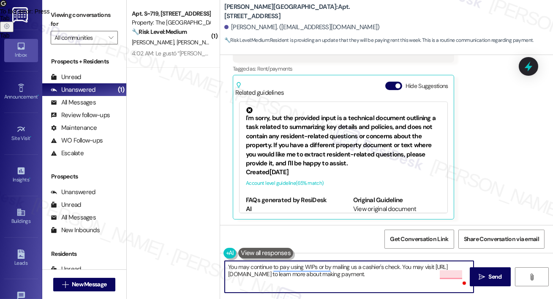
click at [409, 281] on textarea "You may continue to pay using WIPs or by mailing us a cashier's check. You may …" at bounding box center [349, 277] width 249 height 32
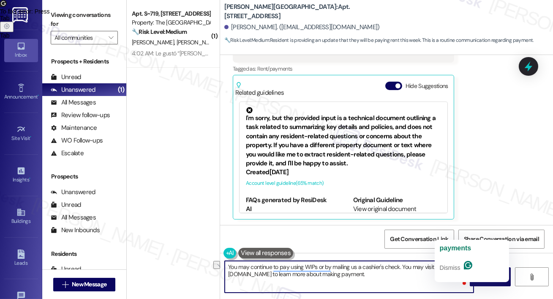
drag, startPoint x: 426, startPoint y: 274, endPoint x: 456, endPoint y: 276, distance: 30.1
click at [456, 276] on textarea "You may continue to pay using WIPs or by mailing us a cashier's check. You may …" at bounding box center [349, 277] width 249 height 32
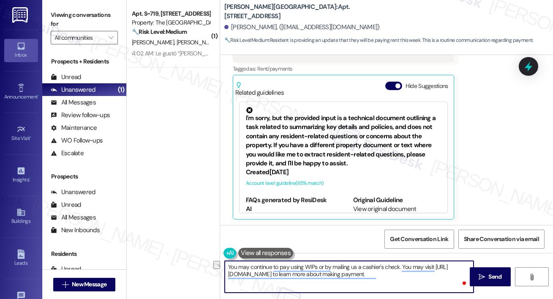
click at [452, 272] on textarea "You may continue to pay using WIPs or by mailing us a cashier's check. You may …" at bounding box center [349, 277] width 249 height 32
type textarea "You may continue to pay using WIPs or by mailing us a cashier's check. You may …"
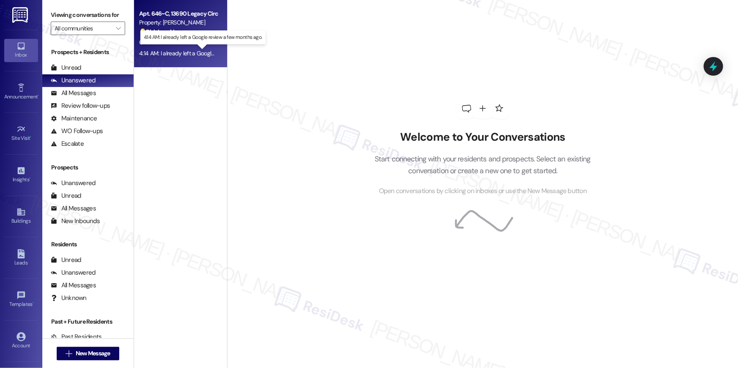
click at [190, 49] on div "4:14 AM: I already left a Google review a few months ago. 4:14 AM: I already le…" at bounding box center [208, 53] width 139 height 8
click at [191, 38] on div "G. Crock" at bounding box center [178, 42] width 80 height 11
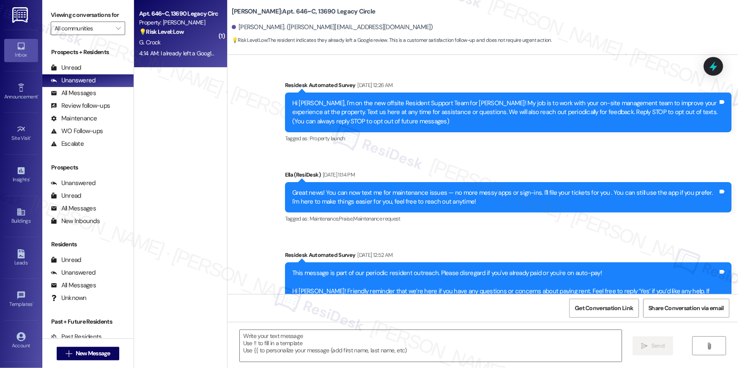
scroll to position [4346, 0]
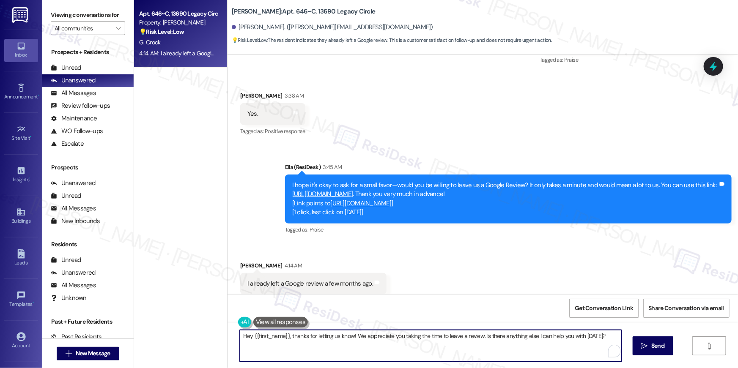
click at [494, 366] on div "Hey {{first_name}}, thanks for letting us know! We appreciate you taking the ti…" at bounding box center [482, 353] width 510 height 63
drag, startPoint x: 247, startPoint y: 347, endPoint x: 253, endPoint y: 346, distance: 6.4
click at [249, 347] on textarea "Hey {{first_name}}, thanks for letting us know! We appreciate you taking the ti…" at bounding box center [431, 346] width 382 height 32
drag, startPoint x: 288, startPoint y: 337, endPoint x: 205, endPoint y: 340, distance: 82.9
click at [205, 340] on div "Apt. 646~C, [STREET_ADDRESS] Property: [PERSON_NAME] 💡 Risk Level: Low The resi…" at bounding box center [436, 184] width 604 height 368
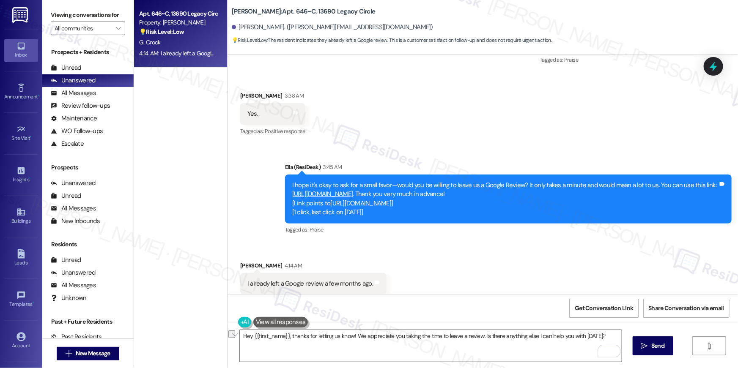
click at [205, 340] on div "Apt. 646~C, [STREET_ADDRESS] Property: [PERSON_NAME] 💡 Risk Level: Low The resi…" at bounding box center [180, 184] width 93 height 368
click at [266, 343] on textarea "Hey {{first_name}}, thanks for letting us know! We appreciate you taking the ti…" at bounding box center [431, 346] width 382 height 32
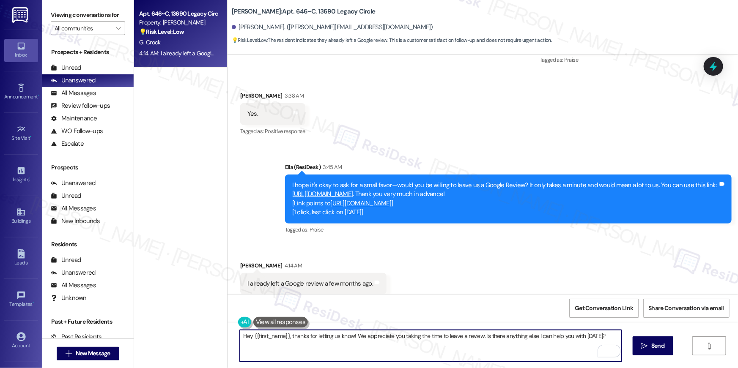
drag, startPoint x: 288, startPoint y: 337, endPoint x: 205, endPoint y: 337, distance: 82.5
click at [205, 337] on div "Apt. 646~C, [STREET_ADDRESS] Property: [PERSON_NAME] 💡 Risk Level: Low The resi…" at bounding box center [436, 184] width 604 height 368
click at [285, 338] on textarea "Thanks for letting us know! We appreciate you taking the time to leave a review…" at bounding box center [431, 346] width 382 height 32
drag, startPoint x: 318, startPoint y: 337, endPoint x: 306, endPoint y: 337, distance: 12.3
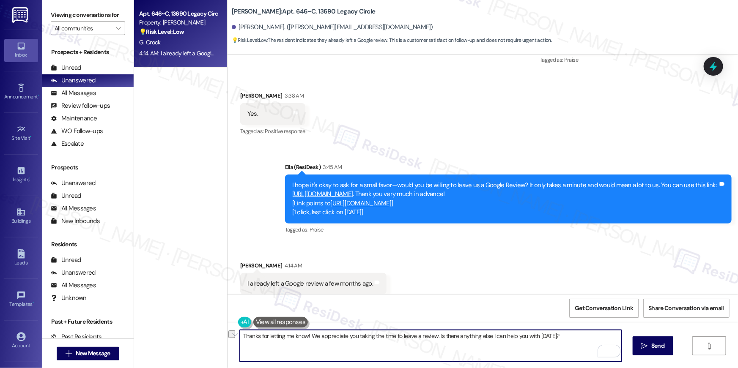
click at [306, 337] on textarea "Thanks for letting me know! We appreciate you taking the time to leave a review…" at bounding box center [431, 346] width 382 height 32
click at [318, 339] on textarea "Thanks for letting me know! Appreciate you taking the time to leave a review. I…" at bounding box center [431, 346] width 382 height 32
drag, startPoint x: 425, startPoint y: 338, endPoint x: 593, endPoint y: 347, distance: 167.7
click at [593, 347] on div "Thanks for letting me know! Appreciate you taking the time to leave a review. I…" at bounding box center [430, 346] width 383 height 33
type textarea "Thanks for letting me know! Appreciate you taking the time to leave a review. 🙏"
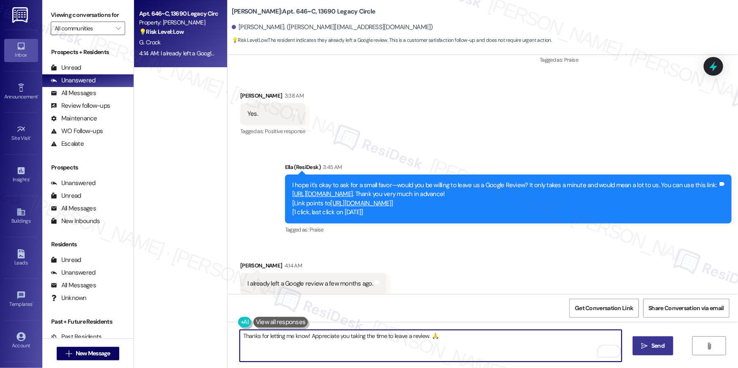
click at [641, 345] on icon "" at bounding box center [644, 346] width 6 height 7
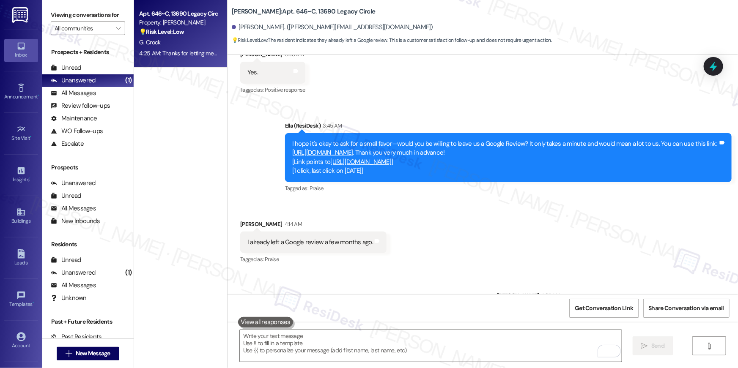
scroll to position [4405, 0]
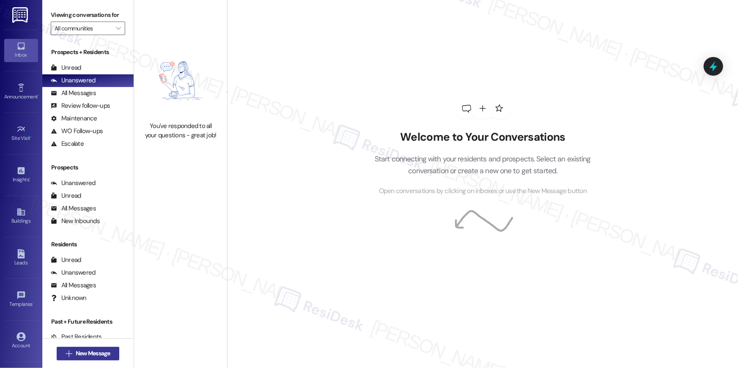
click at [110, 355] on span "New Message" at bounding box center [93, 353] width 38 height 9
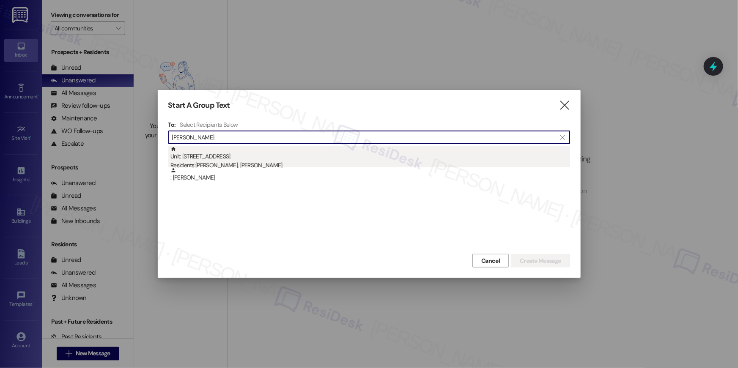
type input "[PERSON_NAME]"
click at [219, 157] on div "Unit: [STREET_ADDRESS] Residents: [PERSON_NAME], [PERSON_NAME]" at bounding box center [370, 158] width 400 height 24
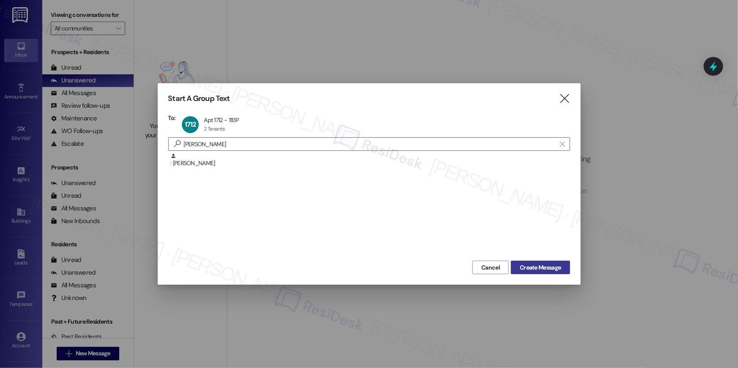
click at [524, 265] on span "Create Message" at bounding box center [540, 267] width 41 height 9
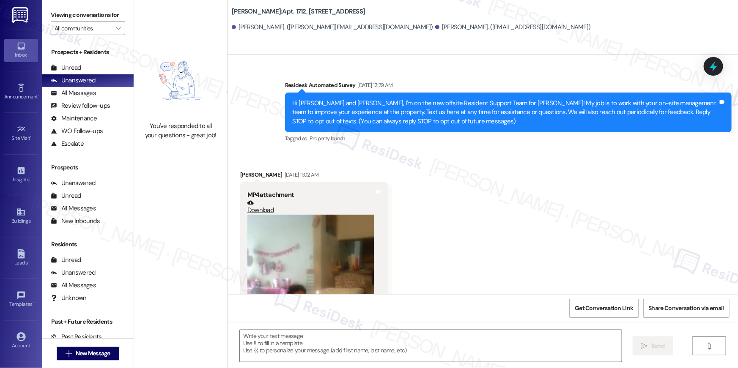
type textarea "Fetching suggested responses. Please feel free to read through the conversation…"
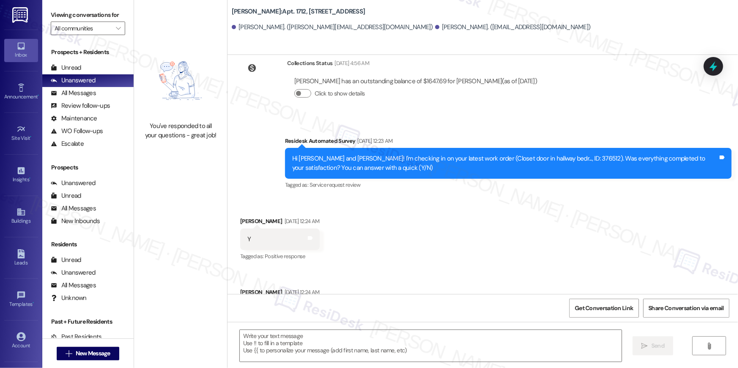
scroll to position [6228, 0]
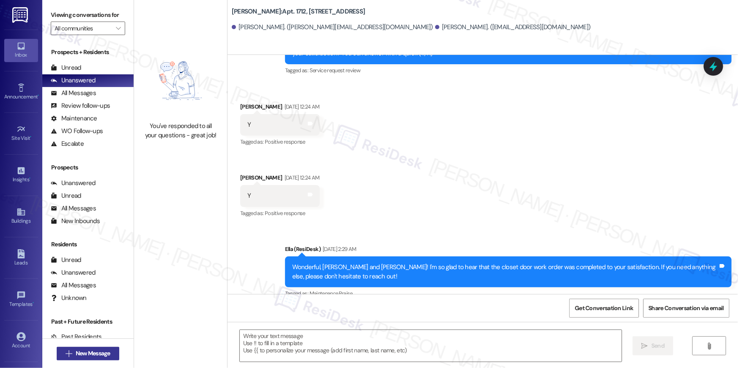
click at [109, 350] on span "New Message" at bounding box center [93, 353] width 38 height 9
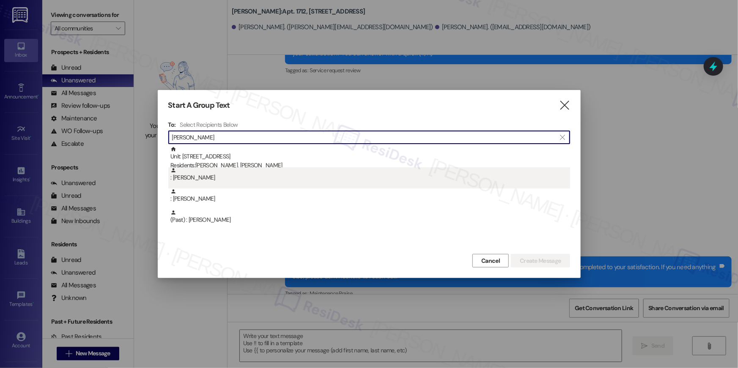
type input "[PERSON_NAME]"
click at [258, 175] on div ": [PERSON_NAME]" at bounding box center [370, 174] width 400 height 15
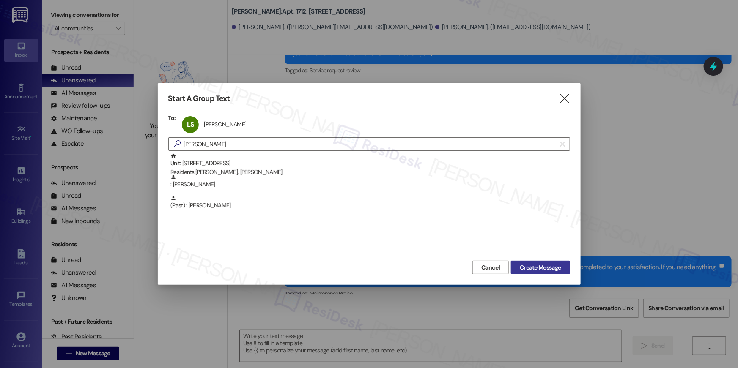
click at [531, 266] on span "Create Message" at bounding box center [540, 267] width 41 height 9
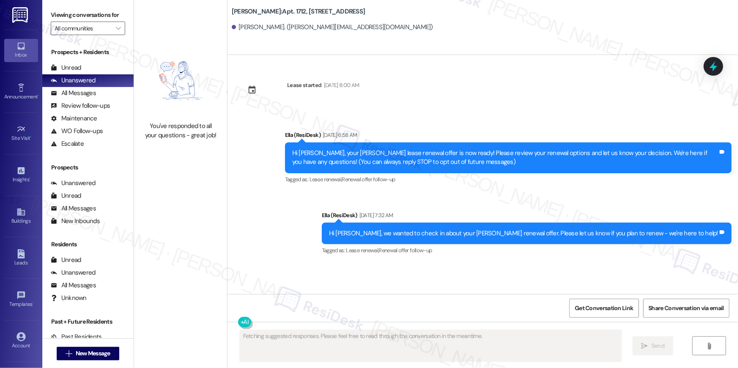
scroll to position [0, 0]
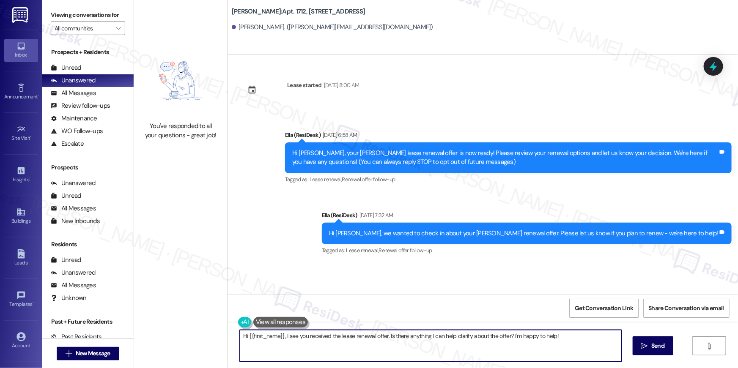
click at [456, 344] on textarea "Hi {{first_name}}, I see you received the lease renewal offer. Is there anythin…" at bounding box center [431, 346] width 382 height 32
paste textarea "68882321"
type textarea "68882321"
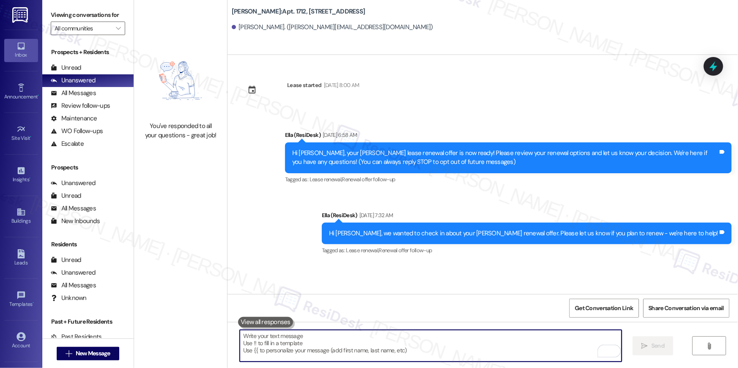
click at [328, 342] on textarea "To enrich screen reader interactions, please activate Accessibility in Grammarl…" at bounding box center [431, 346] width 382 height 32
paste textarea "Hi {{first_name}}, your lease renewal is approaching. Could you review your off…"
type textarea "Hi {{first_name}}, your lease renewal is approaching. Could you review your off…"
click at [89, 356] on span "New Message" at bounding box center [93, 353] width 35 height 9
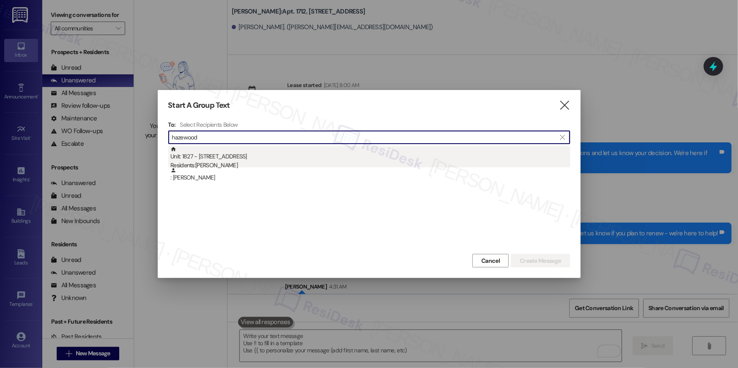
type input "hazewood"
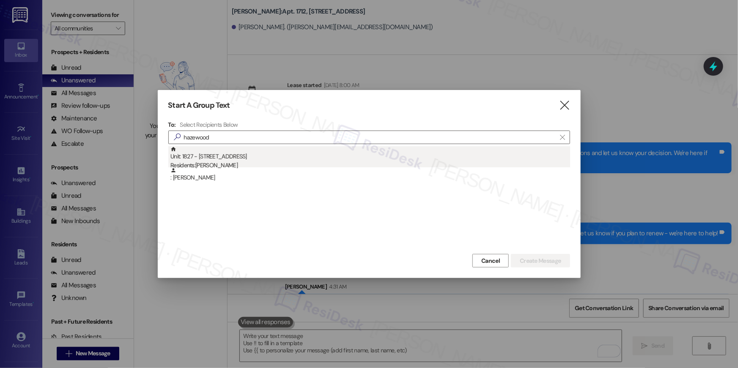
click at [216, 166] on div "Residents: Kenneth Hazewood" at bounding box center [370, 165] width 400 height 9
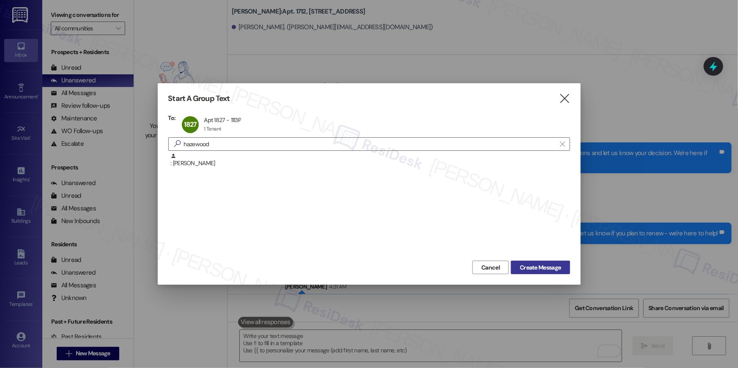
click at [533, 267] on span "Create Message" at bounding box center [540, 267] width 41 height 9
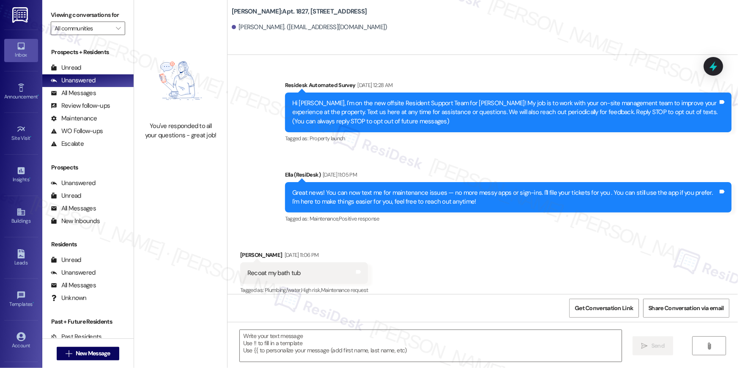
scroll to position [3664, 0]
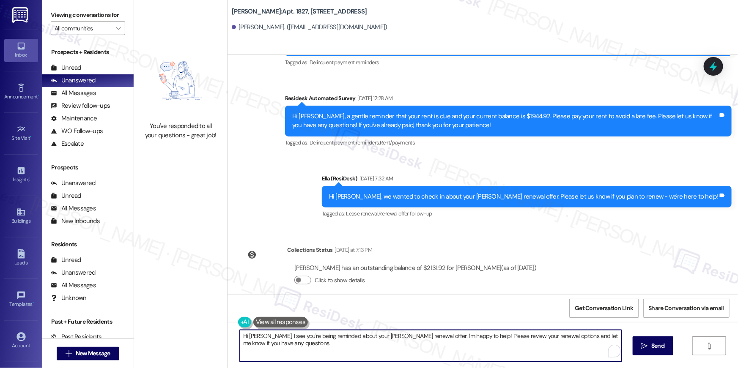
click at [462, 337] on textarea "Hi Kenneth, I see you're being reminded about your Elme Marietta renewal offer.…" at bounding box center [431, 346] width 382 height 32
paste textarea "{{first_name}}, your lease renewal is approaching. Could you review your offer …"
type textarea "Hi {{first_name}}, your lease renewal is approaching. Could you review your off…"
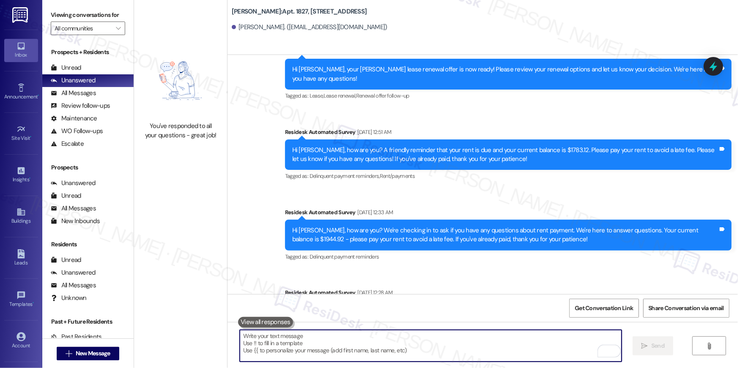
scroll to position [3732, 0]
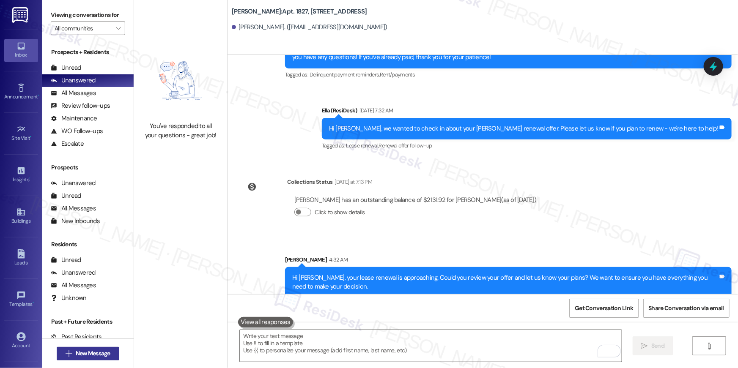
click at [107, 358] on span "New Message" at bounding box center [93, 353] width 35 height 9
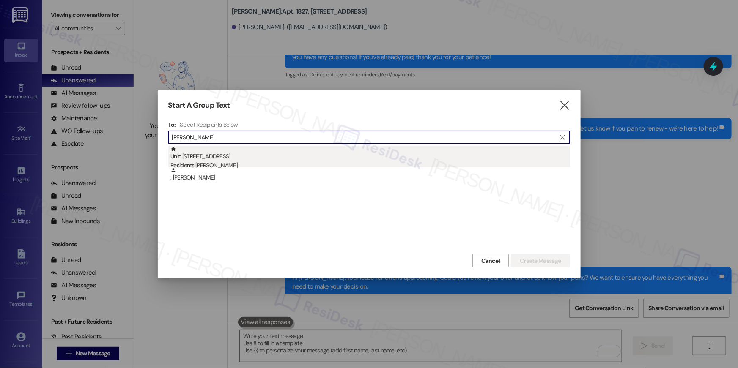
type input "annie levi"
click at [253, 155] on div "Unit: 2426 - 1113 Powers Ferry Place SE Residents: Annie Levi Woodley" at bounding box center [370, 158] width 400 height 24
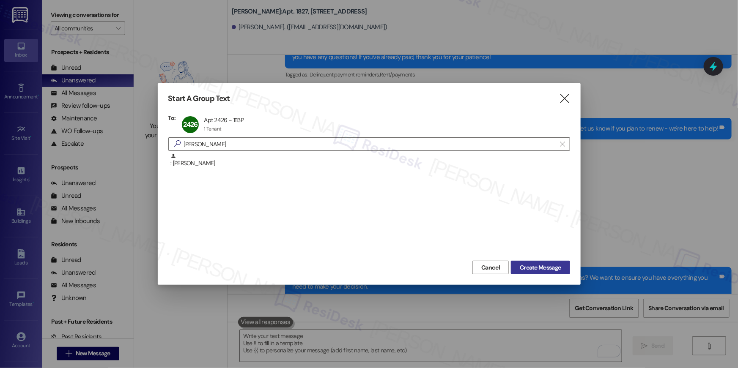
click at [534, 270] on span "Create Message" at bounding box center [540, 267] width 41 height 9
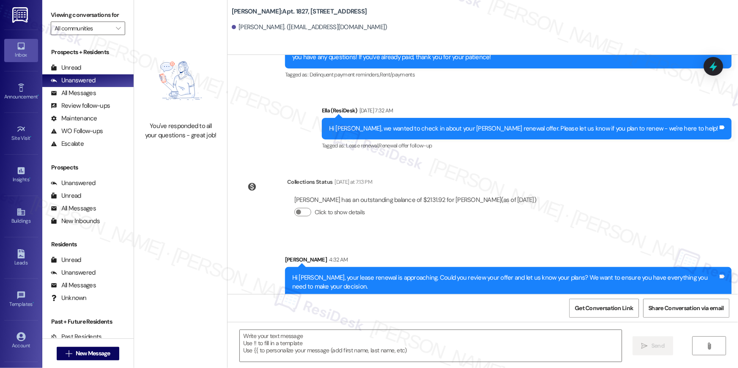
type textarea "Fetching suggested responses. Please feel free to read through the conversation…"
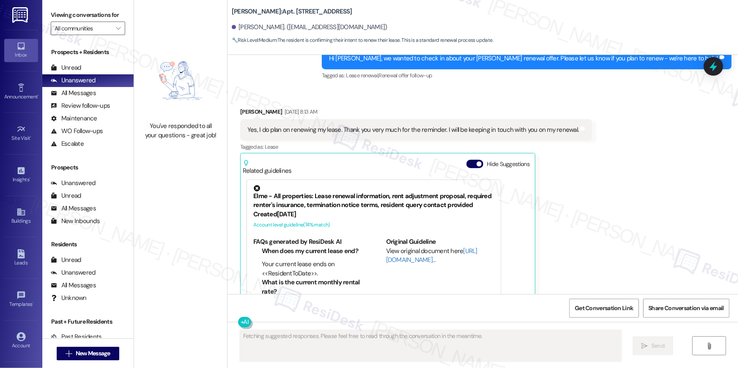
type textarea "Fetching suggested responses. Please feel free to read through the conversation…"
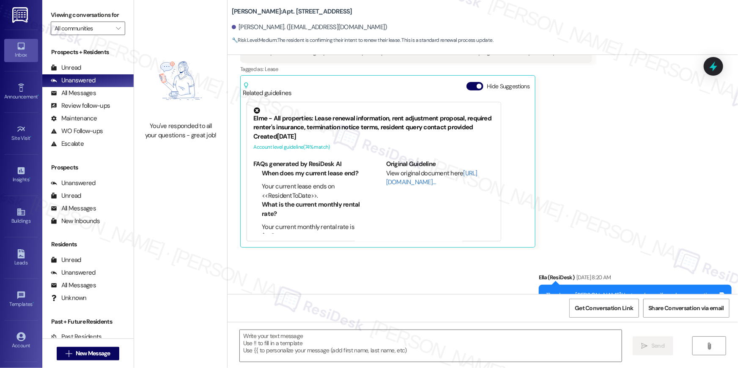
scroll to position [7504, 0]
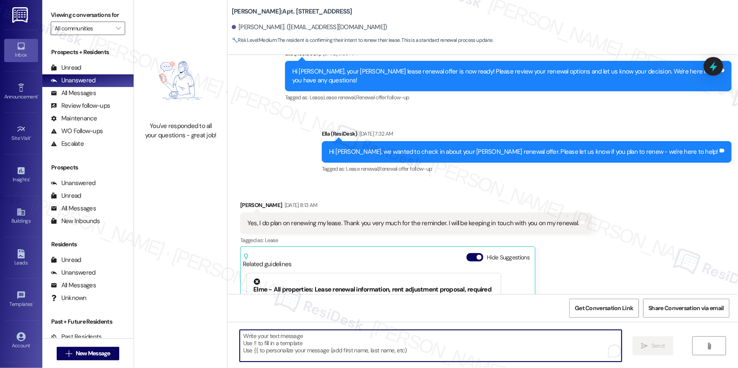
click at [526, 348] on textarea "To enrich screen reader interactions, please activate Accessibility in Grammarl…" at bounding box center [431, 346] width 382 height 32
paste textarea "Hi {{first_name}}, your lease renewal is approaching. Could you review your off…"
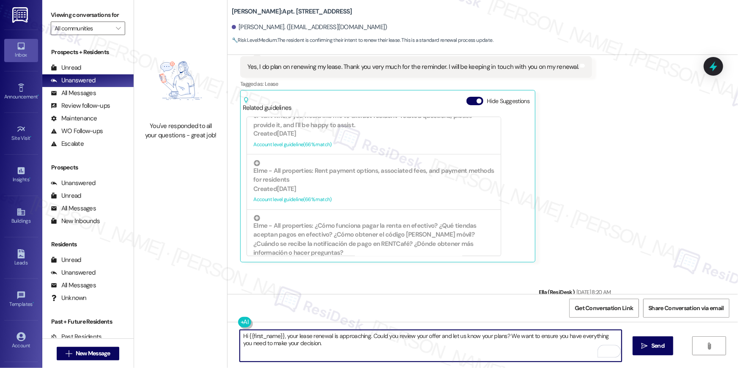
scroll to position [7675, 0]
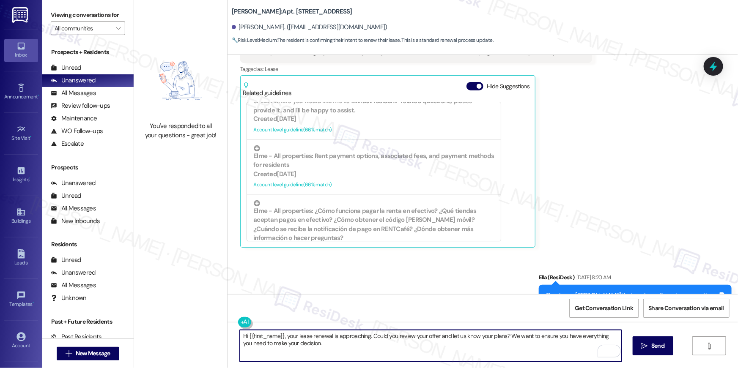
click at [561, 351] on textarea "Hi {{first_name}}, your lease renewal is approaching. Could you review your off…" at bounding box center [431, 346] width 382 height 32
type textarea "Hi {{first_name}}, your lease renewal is approaching. Could you review your off…"
click at [651, 344] on span "Send" at bounding box center [657, 346] width 13 height 9
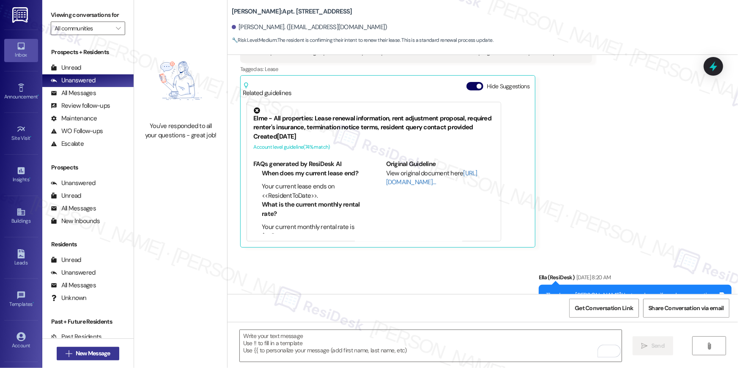
scroll to position [7604, 0]
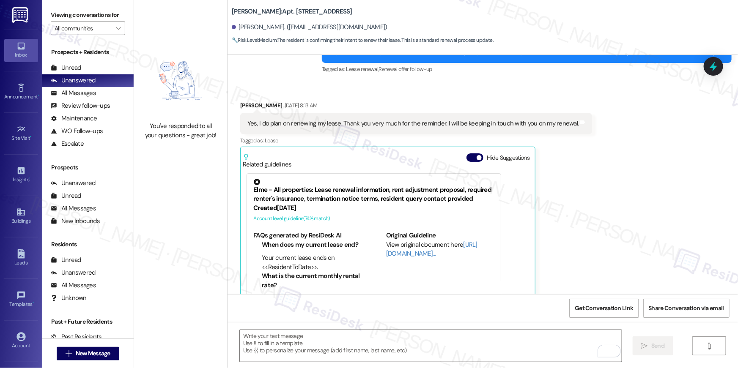
click at [85, 360] on div " New Message" at bounding box center [88, 353] width 63 height 21
click at [86, 355] on span "New Message" at bounding box center [93, 353] width 35 height 9
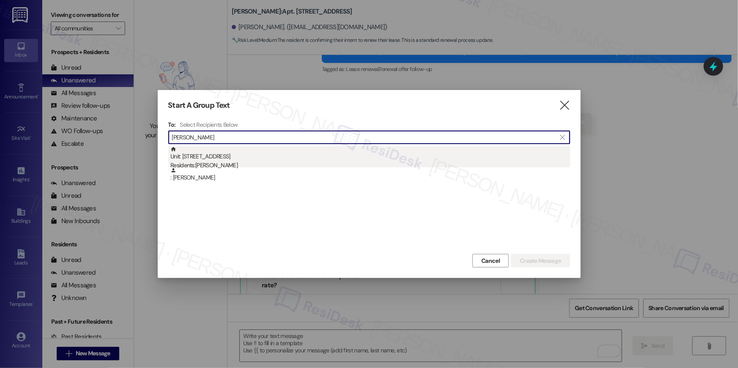
type input "shade steve"
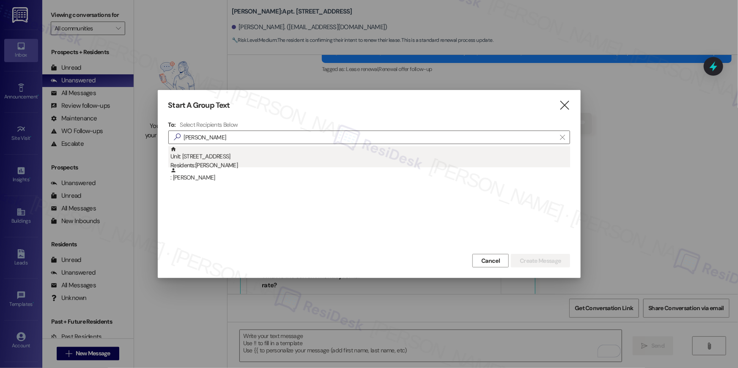
click at [334, 164] on div "Residents: Shade Stevens" at bounding box center [370, 165] width 400 height 9
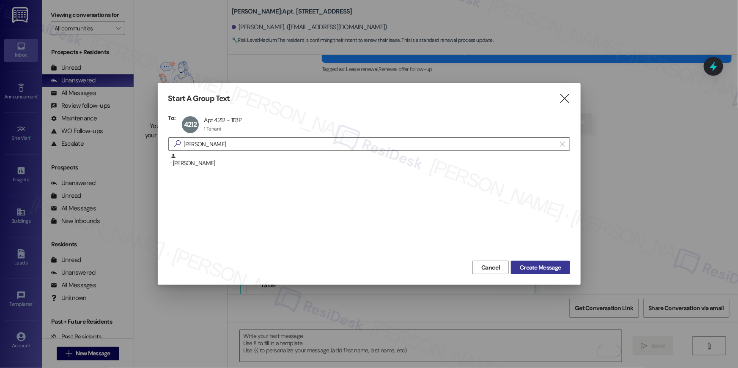
click at [543, 266] on span "Create Message" at bounding box center [540, 267] width 41 height 9
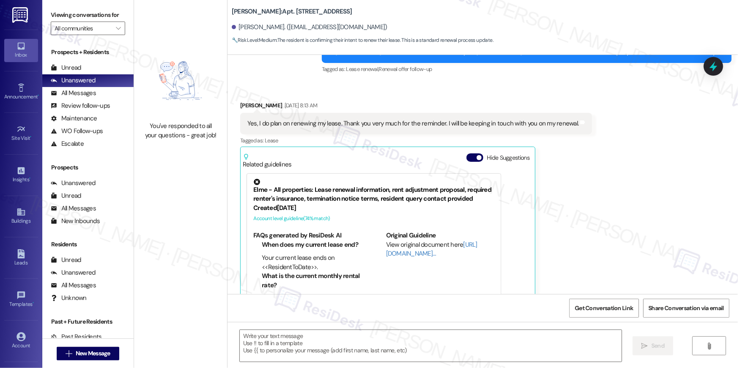
type textarea "Fetching suggested responses. Please feel free to read through the conversation…"
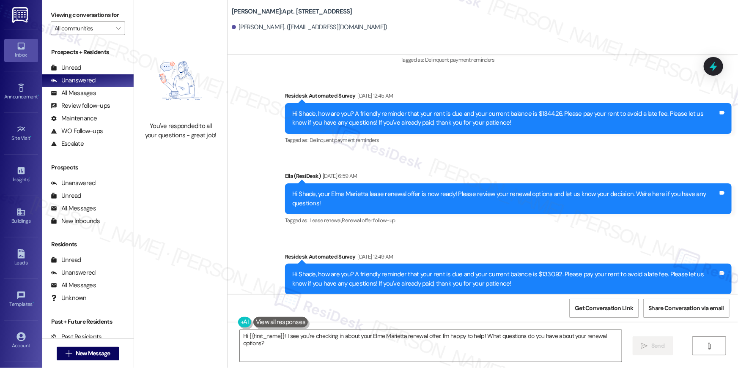
scroll to position [2784, 0]
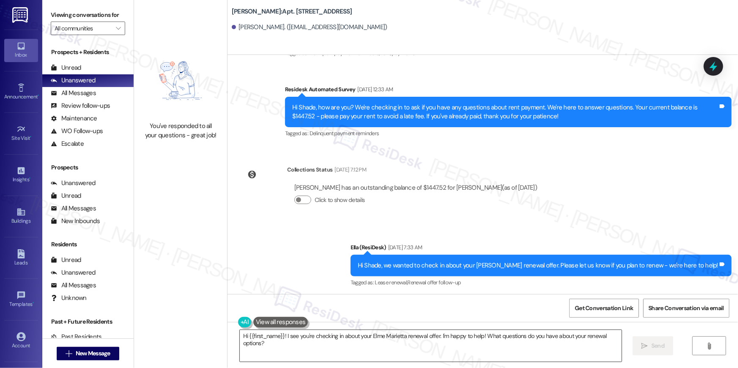
click at [548, 345] on textarea "Hi {{first_name}}! I see you're checking in about your Elme Marietta renewal of…" at bounding box center [431, 346] width 382 height 32
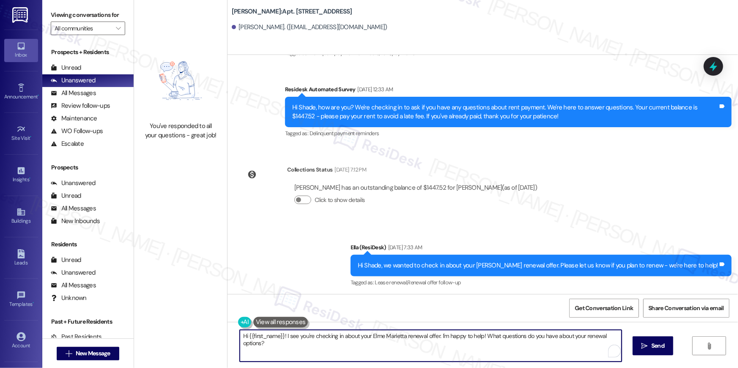
paste textarea ", your lease renewal is approaching. Could you review your offer and let us kno…"
type textarea "Hi {{first_name}}, your lease renewal is approaching. Could you review your off…"
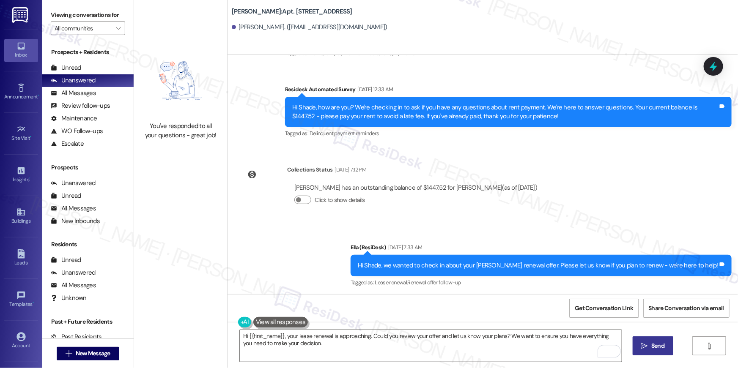
click at [651, 348] on span "Send" at bounding box center [657, 346] width 13 height 9
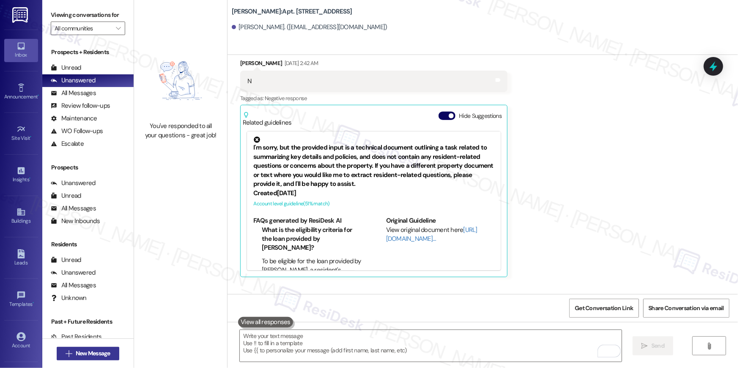
scroll to position [2170, 0]
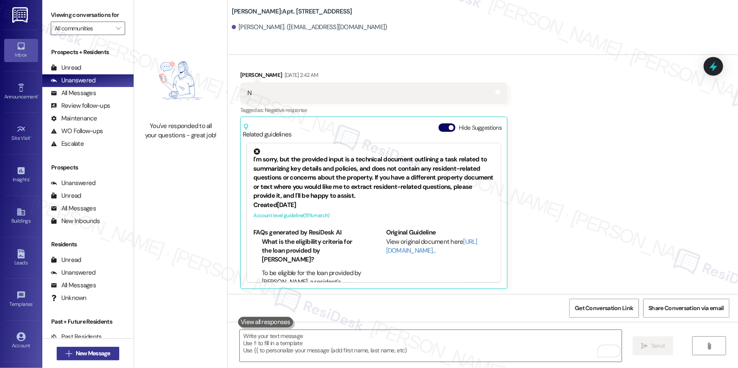
click at [86, 354] on span "New Message" at bounding box center [93, 353] width 35 height 9
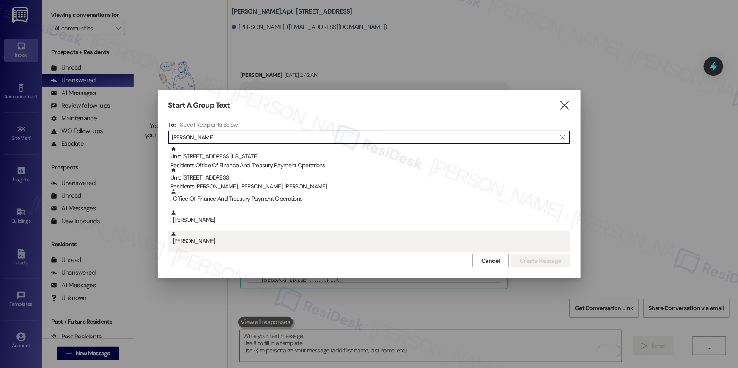
type input "nance"
click at [201, 232] on div ": Mathew Nance" at bounding box center [370, 238] width 400 height 15
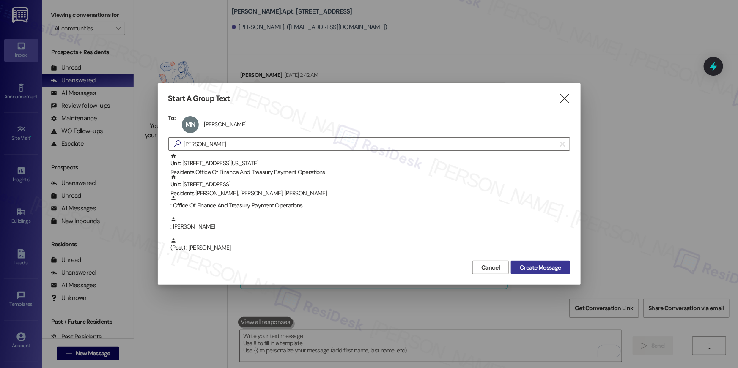
click at [540, 270] on span "Create Message" at bounding box center [540, 267] width 41 height 9
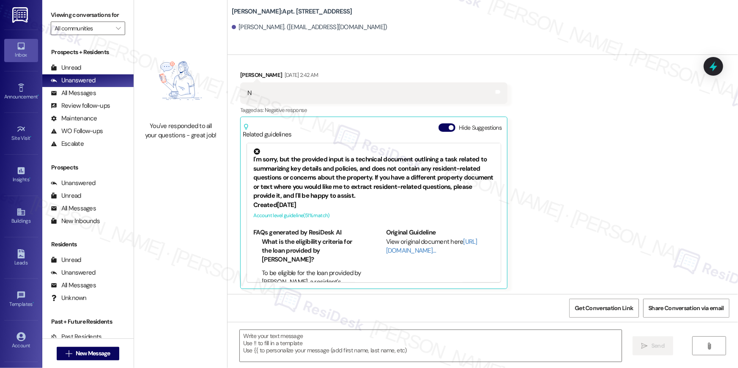
type textarea "Fetching suggested responses. Please feel free to read through the conversation…"
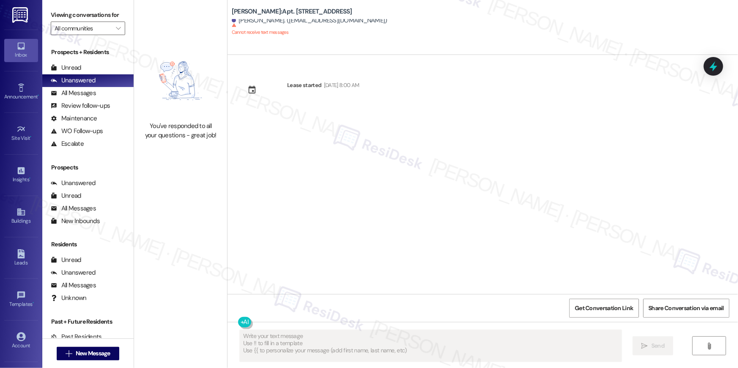
scroll to position [0, 0]
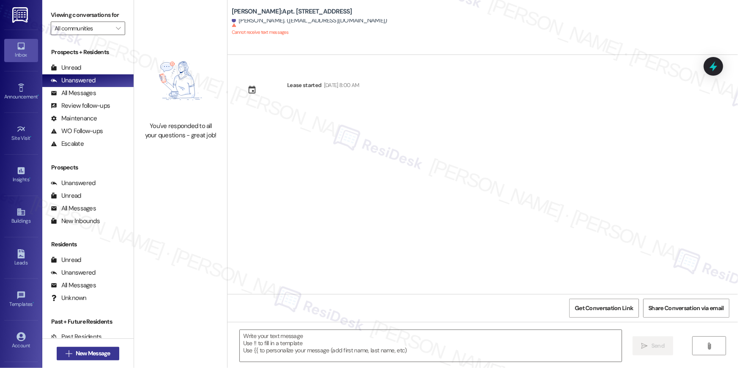
click at [95, 355] on span "New Message" at bounding box center [93, 353] width 35 height 9
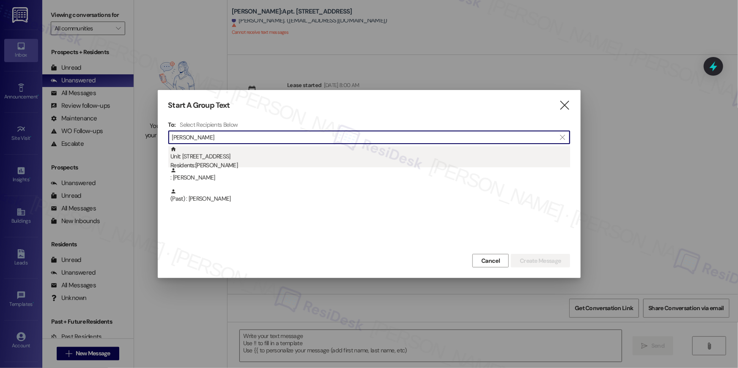
type input "caffey"
click at [255, 158] on div "Unit: 1811 - 1113 Powers Ferry Place SE Residents: Robert Caffey" at bounding box center [370, 158] width 400 height 24
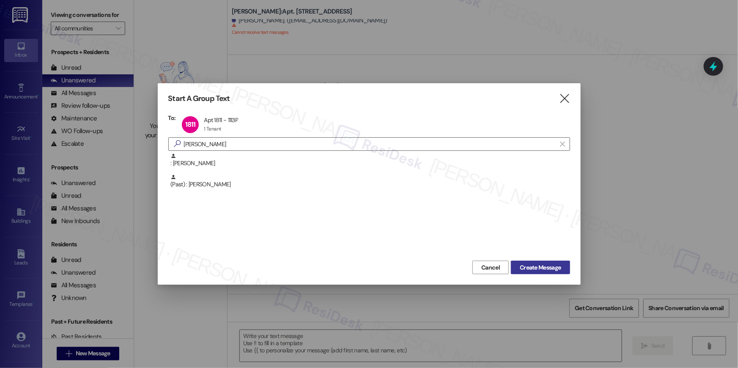
click at [563, 268] on button "Create Message" at bounding box center [540, 268] width 59 height 14
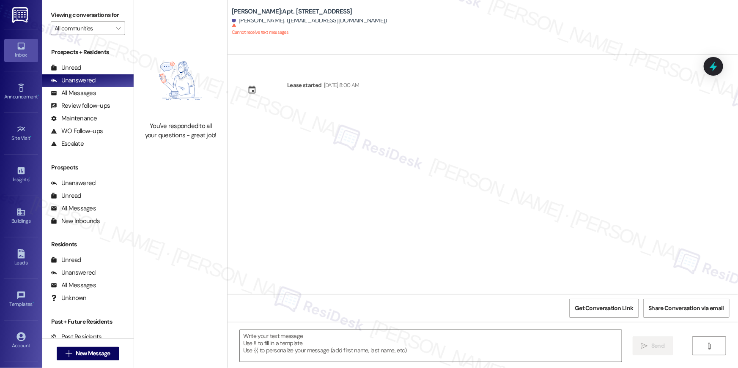
type textarea "Fetching suggested responses. Please feel free to read through the conversation…"
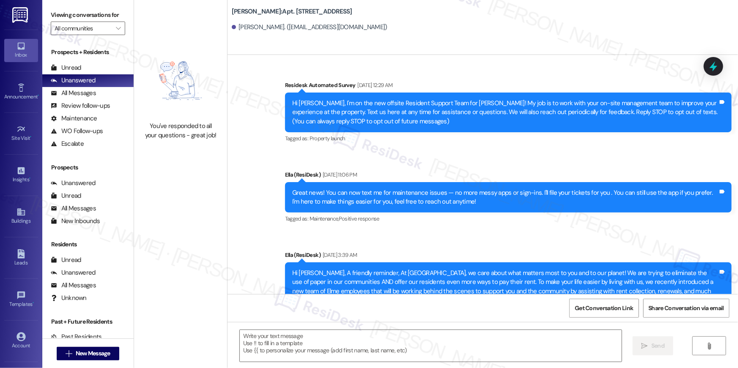
type textarea "Fetching suggested responses. Please feel free to read through the conversation…"
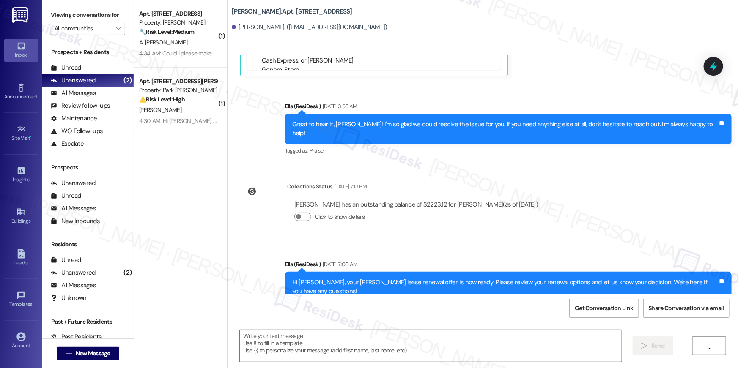
scroll to position [4566, 0]
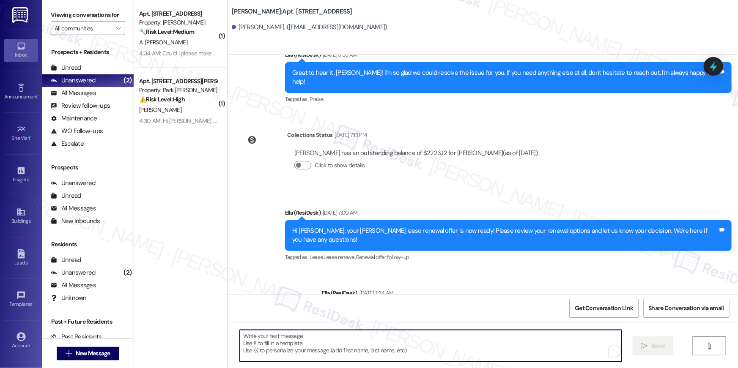
click at [479, 351] on textarea "To enrich screen reader interactions, please activate Accessibility in Grammarl…" at bounding box center [431, 346] width 382 height 32
paste textarea "Hi {{first_name}}, your lease renewal is approaching. Could you review your off…"
type textarea "Hi {{first_name}}, your lease renewal is approaching. Could you review your off…"
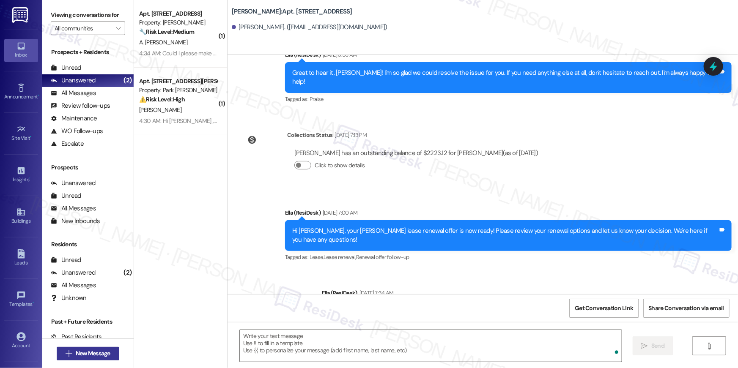
click at [74, 353] on span "New Message" at bounding box center [93, 353] width 38 height 9
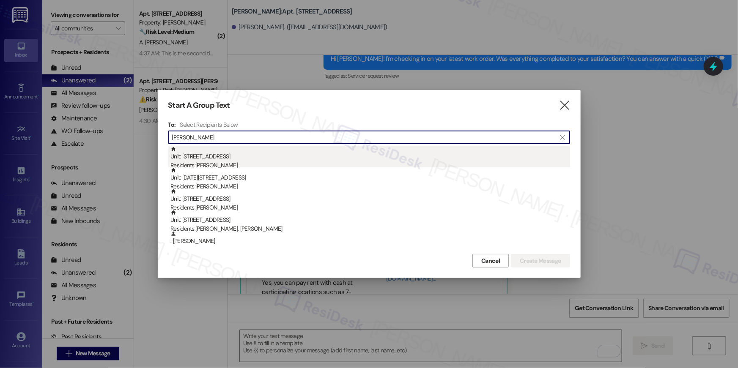
type input "rodney j"
click at [271, 162] on div "Residents: Rodney Joseph" at bounding box center [370, 165] width 400 height 9
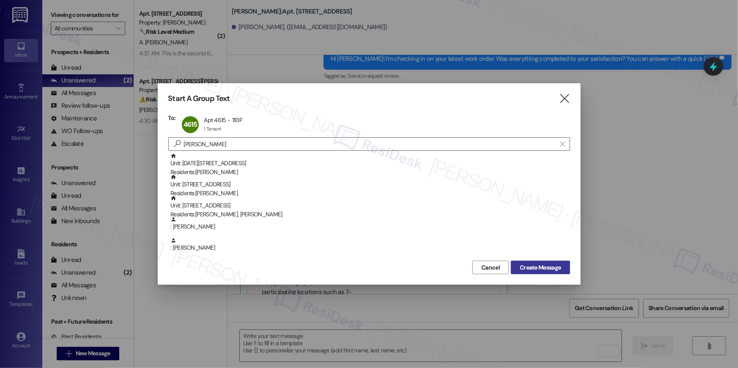
click at [548, 271] on span "Create Message" at bounding box center [540, 267] width 41 height 9
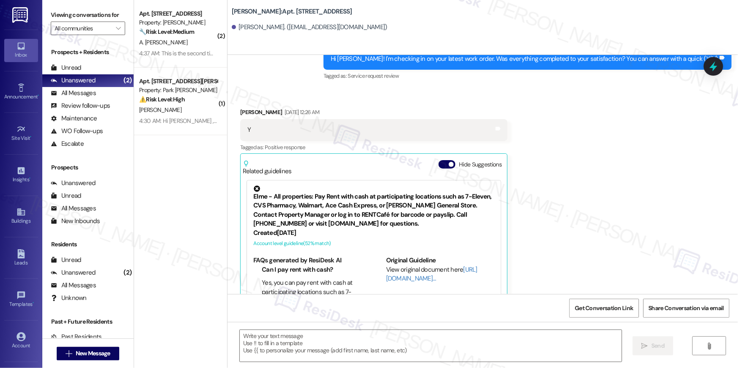
type textarea "Fetching suggested responses. Please feel free to read through the conversation…"
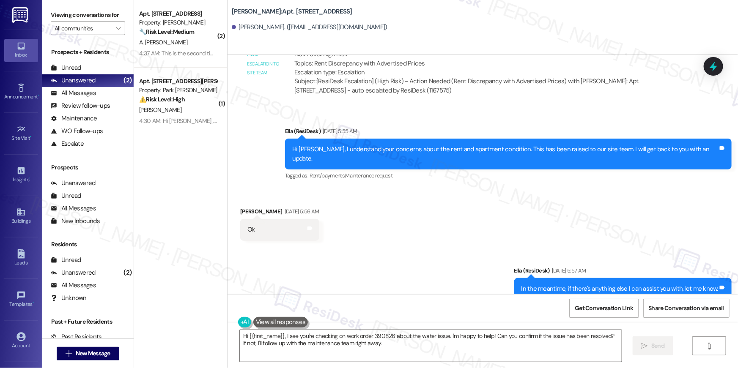
scroll to position [5560, 0]
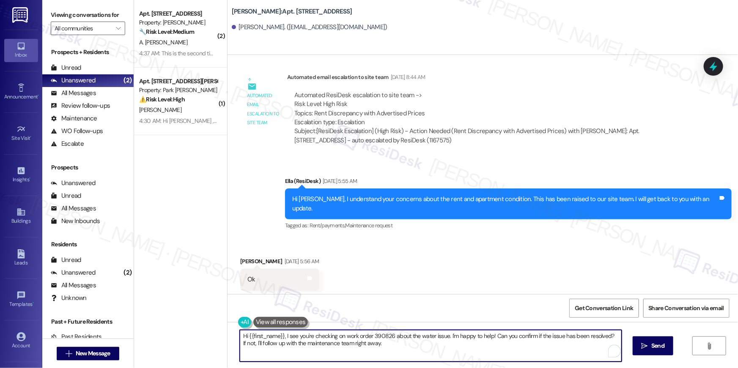
click at [409, 341] on textarea "Hi {{first_name}}, I see you're checking on work order 390826 about the water i…" at bounding box center [431, 346] width 382 height 32
paste textarea "your lease renewal is approaching. Could you review your offer and let us know …"
type textarea "Hi {{first_name}}, your lease renewal is approaching. Could you review your off…"
click at [657, 348] on span "Send" at bounding box center [657, 346] width 13 height 9
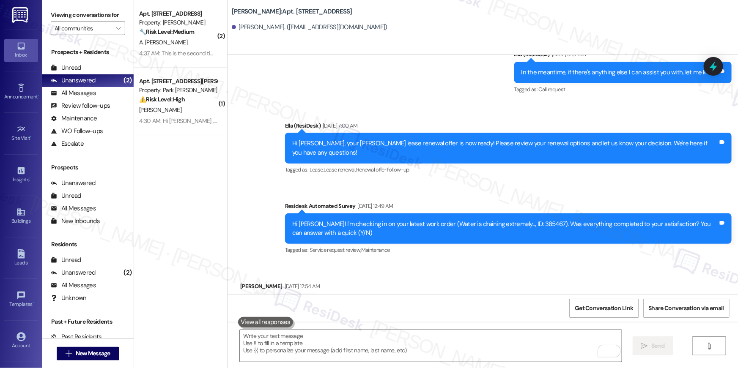
scroll to position [5828, 0]
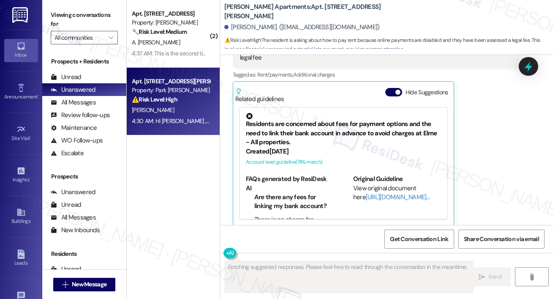
scroll to position [1808, 0]
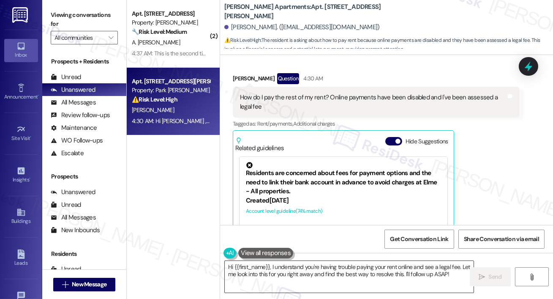
click at [293, 268] on textarea "Hi {{first_name}}, I understand you're having trouble paying your rent online a…" at bounding box center [349, 277] width 249 height 32
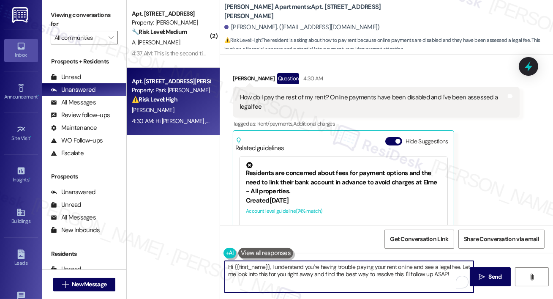
click at [313, 299] on div "Hi {{first_name}}, I understand you're having trouble paying your rent online a…" at bounding box center [386, 284] width 333 height 63
drag, startPoint x: 272, startPoint y: 267, endPoint x: 293, endPoint y: 293, distance: 33.6
click at [293, 293] on div "Hi {{first_name}}, I understand you're having trouble paying your rent online a…" at bounding box center [350, 276] width 250 height 33
paste textarea "You’ll need to pay using WIPS (Walk-In Payment System), which lets you pay with…"
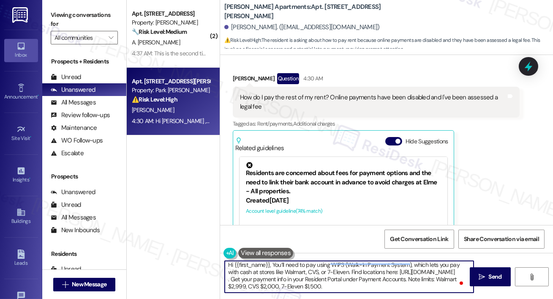
scroll to position [0, 0]
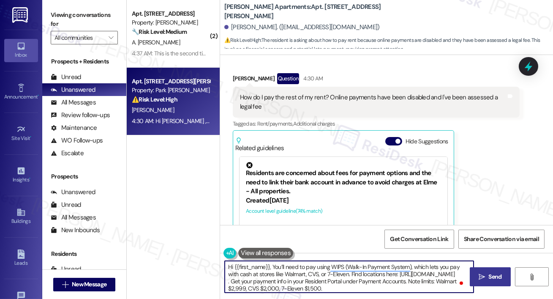
type textarea "Hi {{first_name}}, You’ll need to pay using WIPS (Walk-In Payment System), whic…"
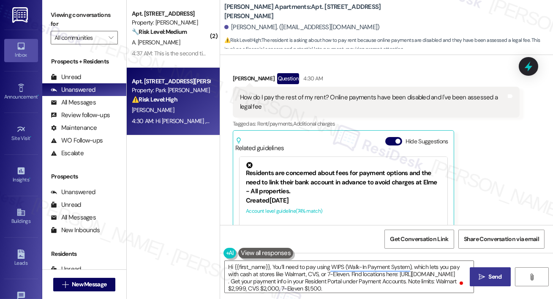
click at [492, 278] on span "Send" at bounding box center [495, 276] width 13 height 9
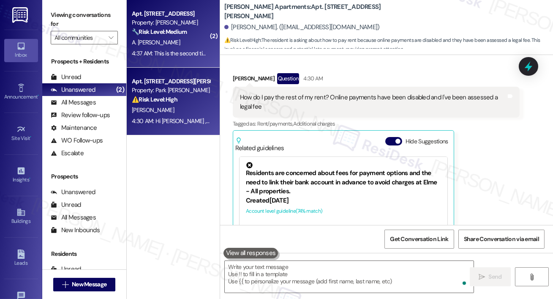
scroll to position [1864, 0]
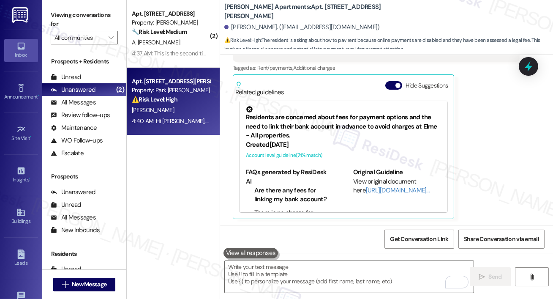
click at [157, 57] on div "4:37 AM: This is the second time that you have text me regarding this I answere…" at bounding box center [171, 53] width 80 height 11
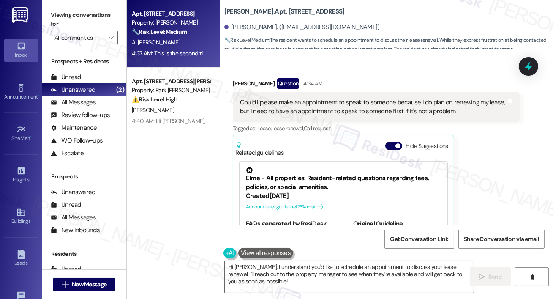
scroll to position [8517, 0]
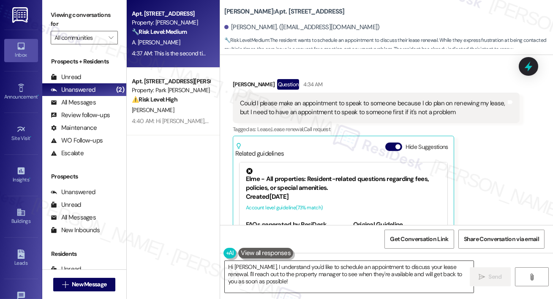
click at [274, 273] on textarea "Hi [PERSON_NAME], I understand you'd like to schedule an appointment to discuss…" at bounding box center [349, 277] width 249 height 32
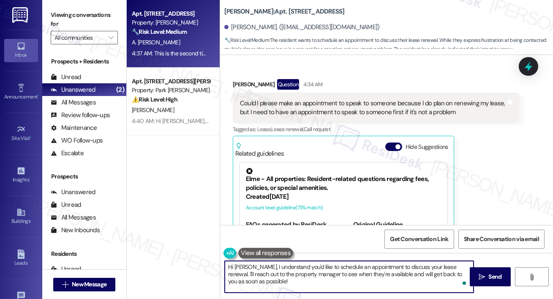
drag, startPoint x: 251, startPoint y: 263, endPoint x: 261, endPoint y: 288, distance: 26.9
click at [261, 288] on textarea "Hi [PERSON_NAME], I understand you'd like to schedule an appointment to discuss…" at bounding box center [349, 277] width 249 height 32
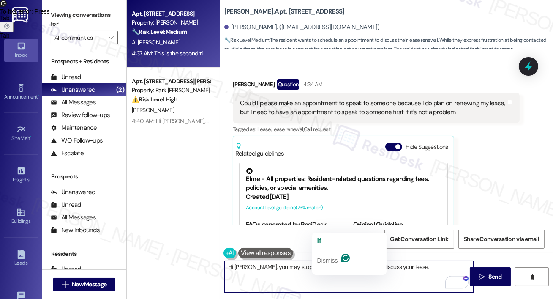
click at [320, 266] on textarea "Hi [PERSON_NAME], you may stop by the office of you need to discuss your lease." at bounding box center [349, 277] width 249 height 32
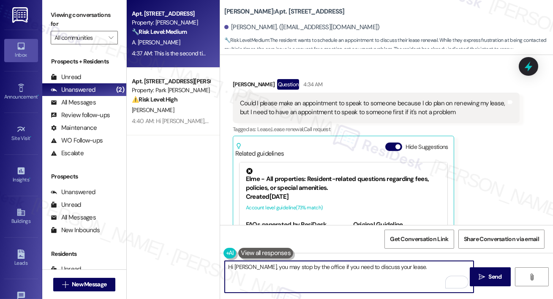
click at [403, 272] on textarea "Hi [PERSON_NAME], you may stop by the office if you need to discuss your lease." at bounding box center [349, 277] width 249 height 32
click at [317, 268] on textarea "Hi [PERSON_NAME], you may stop by the office if you need to discuss your lease." at bounding box center [349, 277] width 249 height 32
type textarea "Hi [PERSON_NAME], you may stop by the office during business hours if you need …"
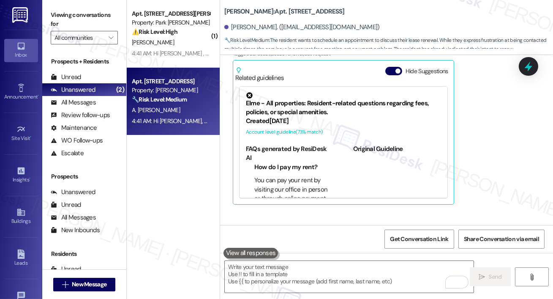
scroll to position [8710, 0]
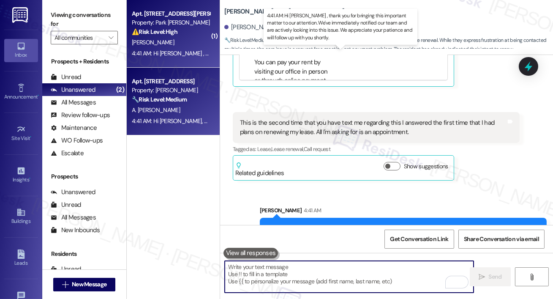
click at [156, 52] on div "4:41 AM: Hi Christopher , thank you for bringing this important matter to our a…" at bounding box center [413, 53] width 562 height 8
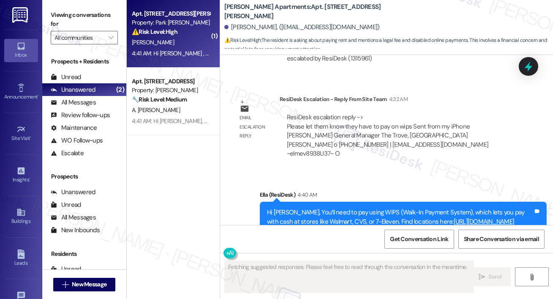
scroll to position [2221, 0]
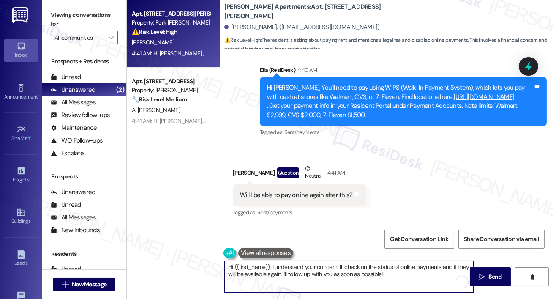
click at [343, 288] on textarea "Hi {{first_name}}, I understand your concern. I'll check on the status of onlin…" at bounding box center [349, 277] width 249 height 32
drag, startPoint x: 398, startPoint y: 282, endPoint x: 198, endPoint y: 262, distance: 200.6
click at [198, 262] on div "Apt. 713, 2000 North Adams Street Property: Park Adams Apartments ⚠️ Risk Level…" at bounding box center [340, 149] width 427 height 299
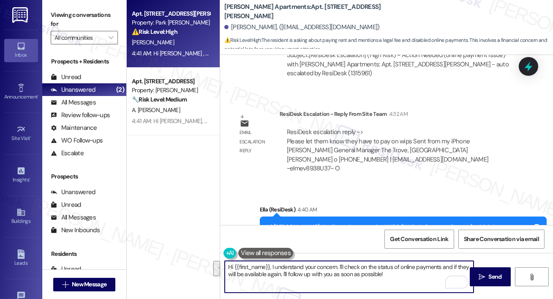
scroll to position [2235, 0]
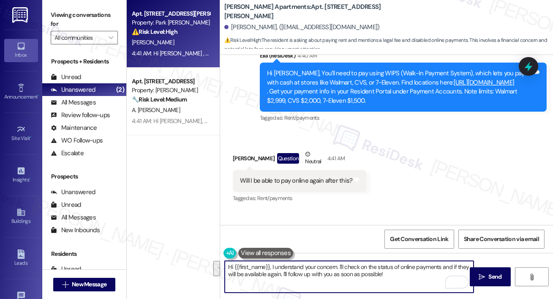
click at [383, 275] on textarea "Hi {{first_name}}, I understand your concern. I'll check on the status of onlin…" at bounding box center [349, 277] width 249 height 32
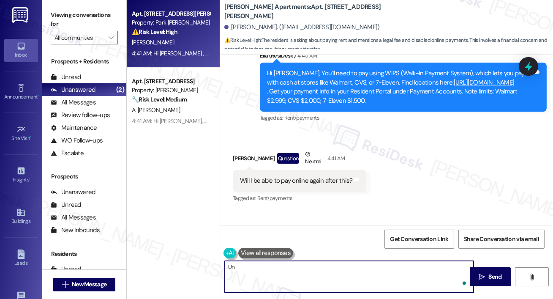
type textarea "U"
type textarea "Not at"
click at [230, 266] on textarea "I can check with the site team on when your online payment can be activated aga…" at bounding box center [349, 277] width 249 height 32
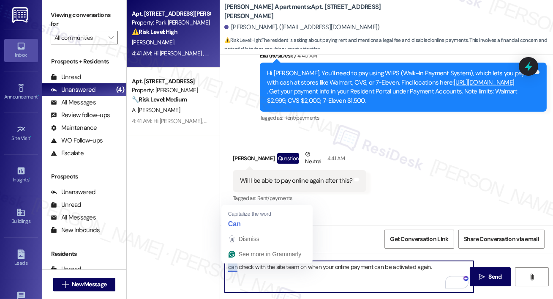
click at [228, 267] on textarea "can check with the site team on when your online payment can be activated again." at bounding box center [349, 277] width 249 height 32
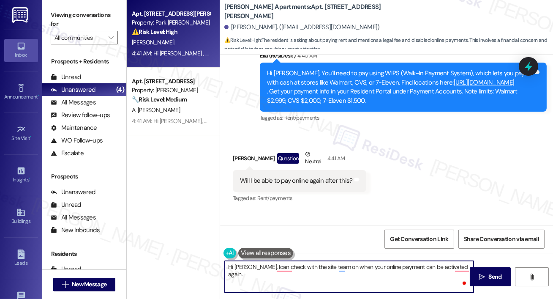
type textarea "Hi Christopher, I can check with the site team on when your online payment can …"
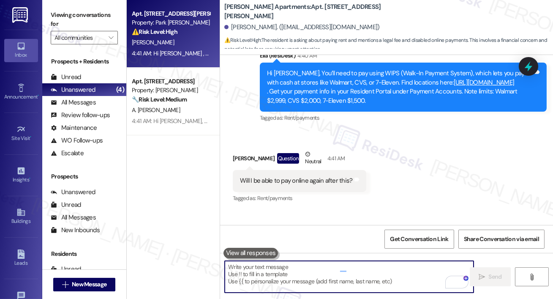
scroll to position [2221, 0]
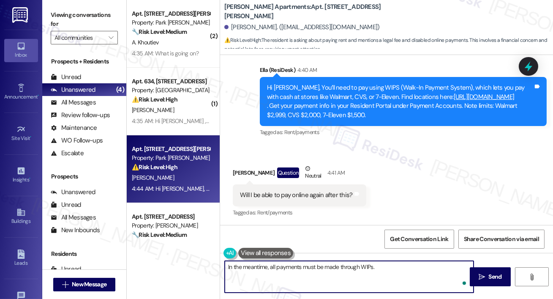
type textarea "In the meantime, all payments must be made through WIPs."
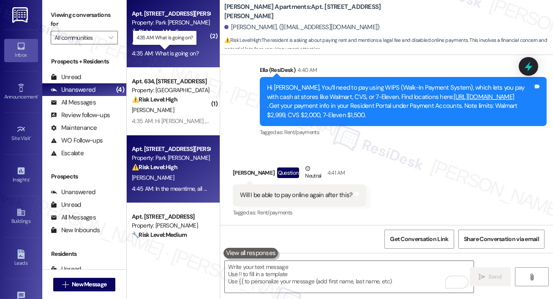
click at [170, 55] on div "4:35 AM: What is going on? 4:35 AM: What is going on?" at bounding box center [165, 53] width 67 height 8
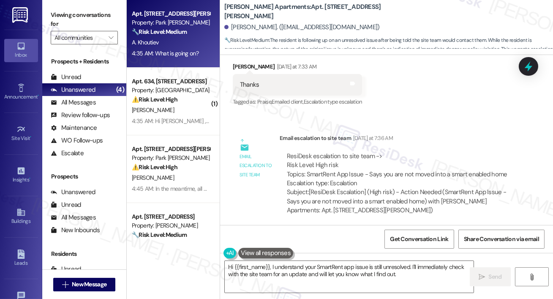
scroll to position [2319, 0]
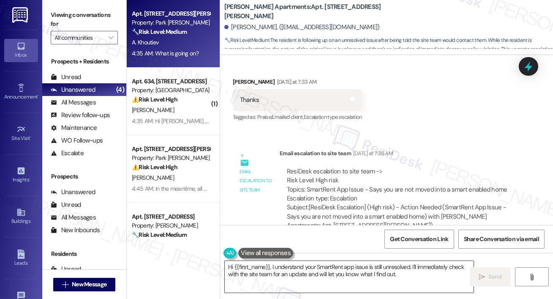
click at [284, 268] on textarea "Hi {{first_name}}, I understand your SmartRent app issue is still unresolved. I…" at bounding box center [349, 277] width 249 height 32
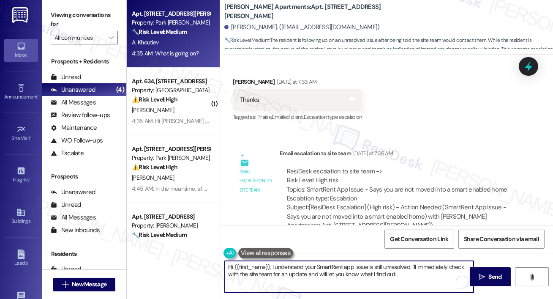
click at [376, 272] on textarea "Hi {{first_name}}, I understand your SmartRent app issue is still unresolved. I…" at bounding box center [349, 277] width 249 height 32
drag, startPoint x: 413, startPoint y: 268, endPoint x: 416, endPoint y: 289, distance: 21.4
click at [416, 289] on textarea "Hi {{first_name}}, I understand your SmartRent app issue is still unresolved. I…" at bounding box center [349, 277] width 249 height 32
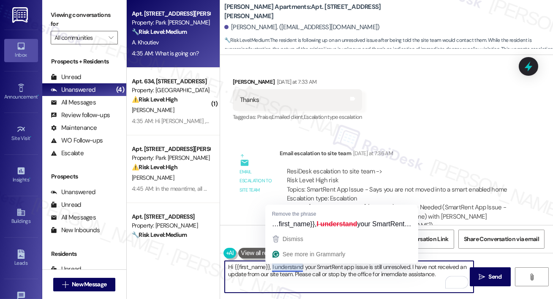
click at [285, 269] on textarea "Hi {{first_name}}, I understand your SmartRent app issue is still unresolved. I…" at bounding box center [349, 277] width 249 height 32
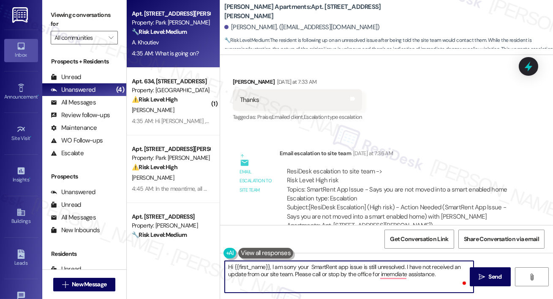
type textarea "Hi {{first_name}}, I am sorry your SmartRent app issue is still unresolved. I h…"
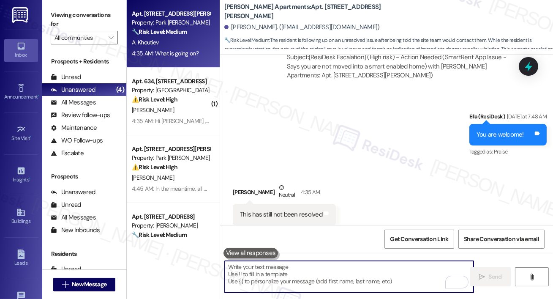
scroll to position [2523, 0]
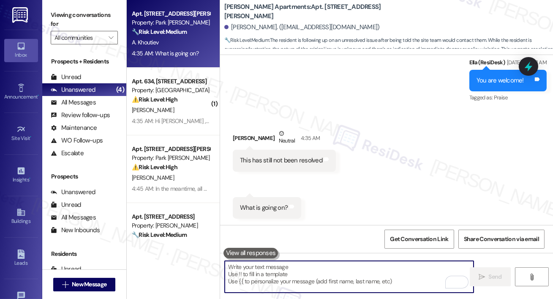
click at [200, 121] on div "4:35 AM: Hi Jing , thank you for bringing this important matter to our attentio…" at bounding box center [413, 121] width 563 height 8
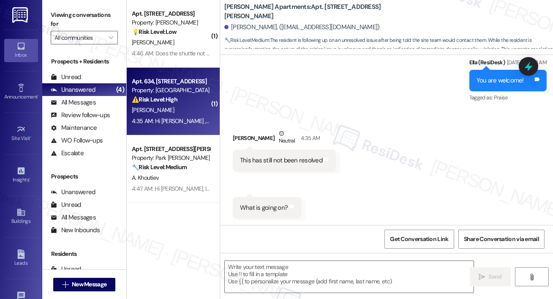
type textarea "Fetching suggested responses. Please feel free to read through the conversation…"
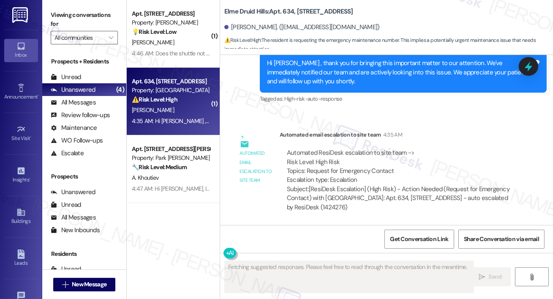
scroll to position [2499, 0]
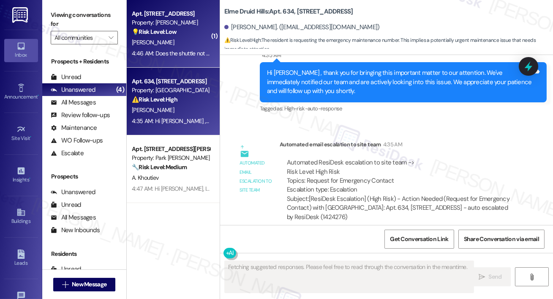
click at [179, 62] on div "Apt. 805, 2511 Farmcrest Drive Property: Elme Herndon 💡 Risk Level: Low The res…" at bounding box center [173, 34] width 93 height 68
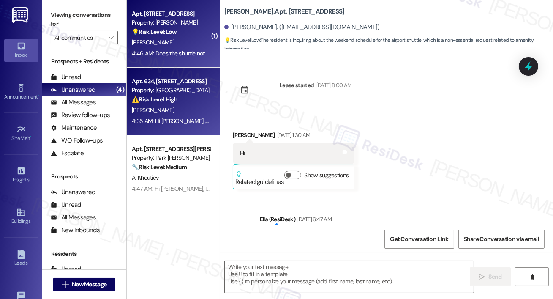
scroll to position [3676, 0]
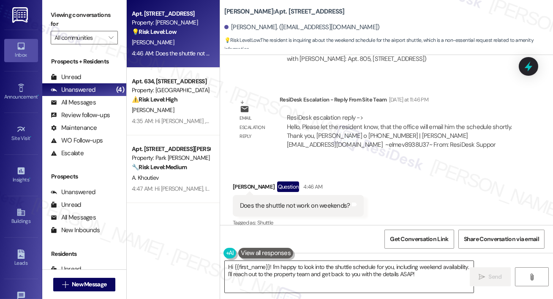
click at [300, 282] on textarea "Hi {{first_name}}! I'm happy to look into the shuttle schedule for you, includi…" at bounding box center [349, 277] width 249 height 32
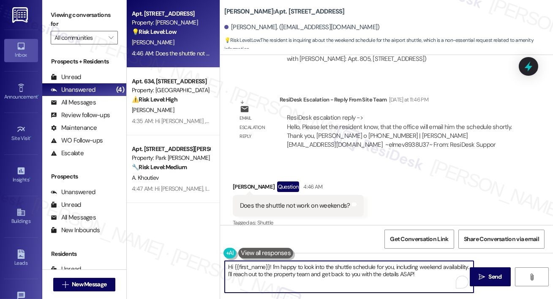
click at [287, 272] on textarea "Hi {{first_name}}! I'm happy to look into the shuttle schedule for you, includi…" at bounding box center [349, 277] width 249 height 32
drag, startPoint x: 272, startPoint y: 268, endPoint x: 300, endPoint y: 299, distance: 41.3
click at [300, 299] on div "Hi {{first_name}}! I'm happy to look into the shuttle schedule for you, includi…" at bounding box center [386, 284] width 333 height 63
type textarea "Hi {{first_name}}! the site team advised they will be emailing you the schedule…"
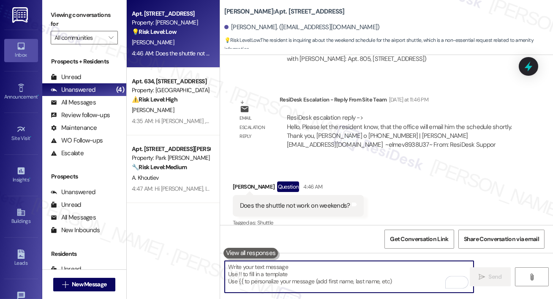
scroll to position [3676, 0]
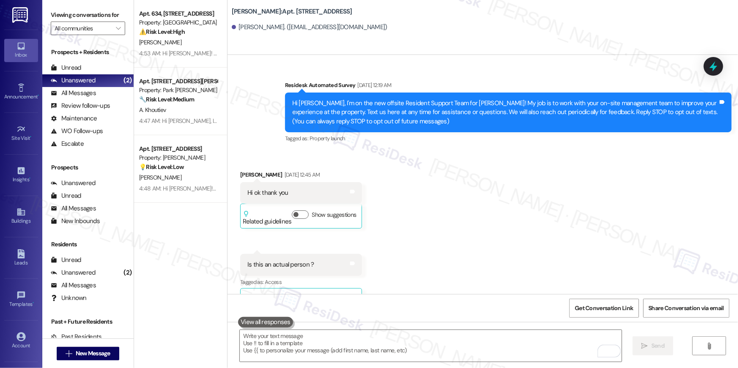
scroll to position [5828, 0]
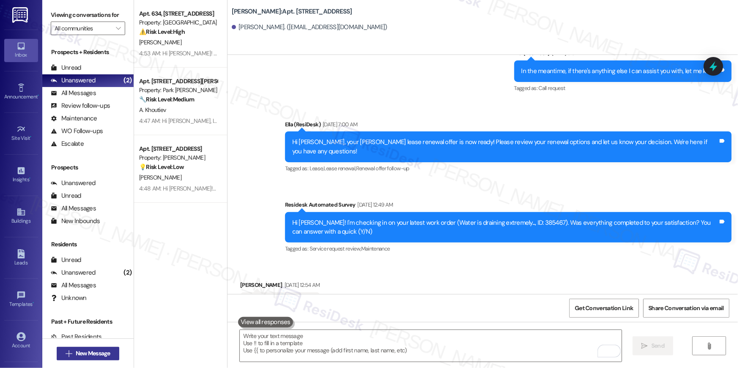
click at [99, 353] on span "New Message" at bounding box center [93, 353] width 35 height 9
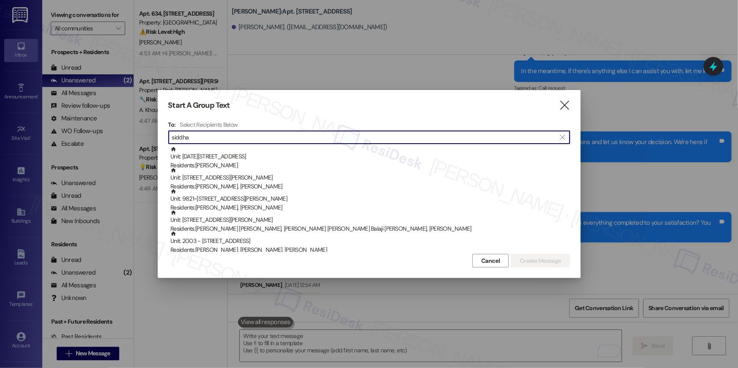
click at [173, 137] on input "siddha" at bounding box center [364, 137] width 384 height 12
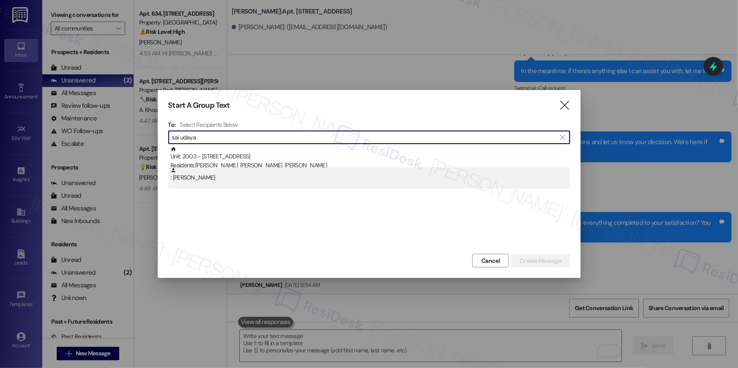
type input "sai udaya"
click at [311, 178] on div ": Sai Udaya Bhaskar Siddha" at bounding box center [370, 174] width 400 height 15
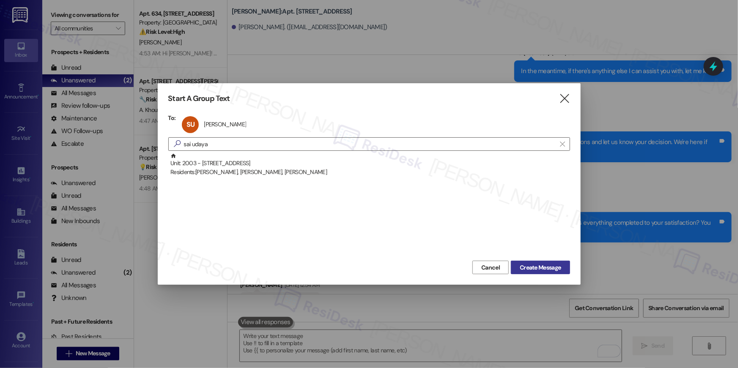
click at [559, 266] on span "Create Message" at bounding box center [540, 267] width 41 height 9
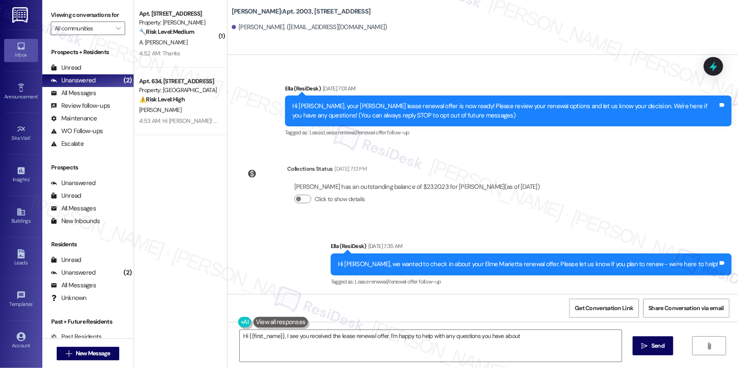
scroll to position [0, 0]
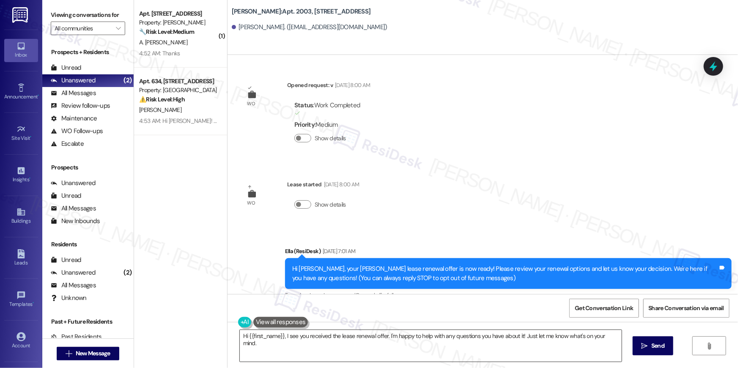
click at [342, 341] on textarea "Hi {{first_name}}, I see you received the lease renewal offer. I'm happy to hel…" at bounding box center [431, 346] width 382 height 32
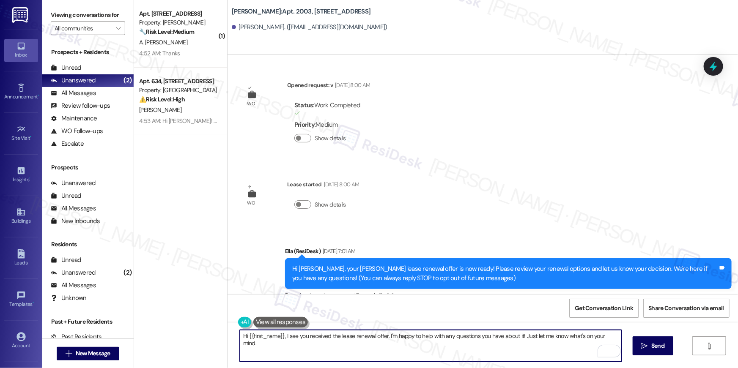
paste textarea "your lease renewal is approaching. Could you review your offer and let us know …"
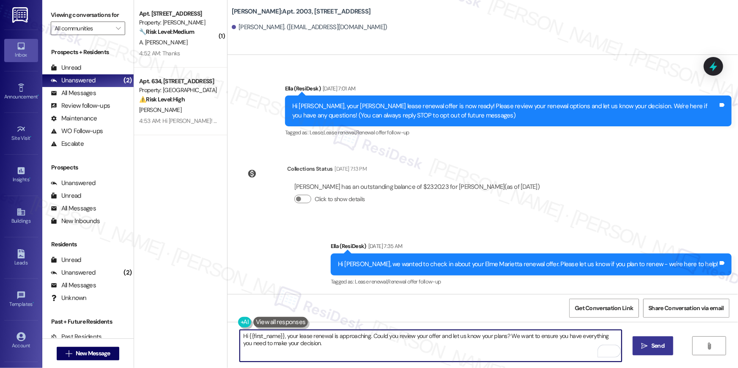
type textarea "Hi {{first_name}}, your lease renewal is approaching. Could you review your off…"
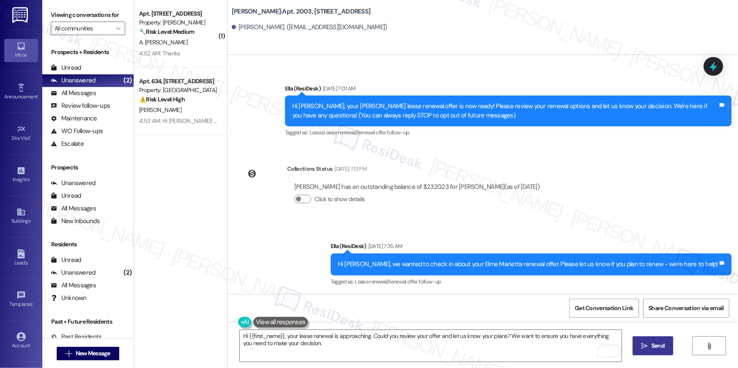
click at [645, 347] on icon "" at bounding box center [644, 346] width 6 height 7
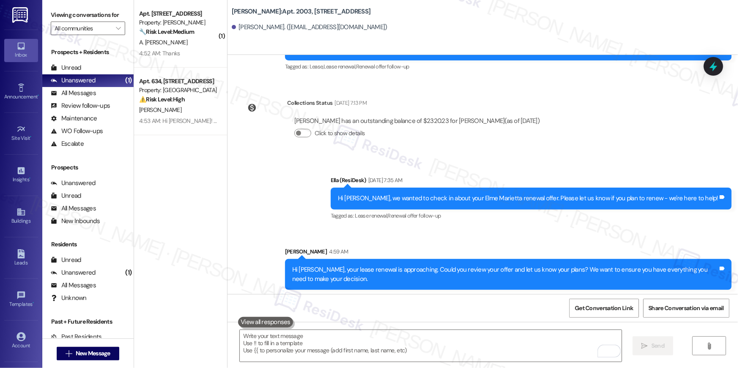
scroll to position [231, 0]
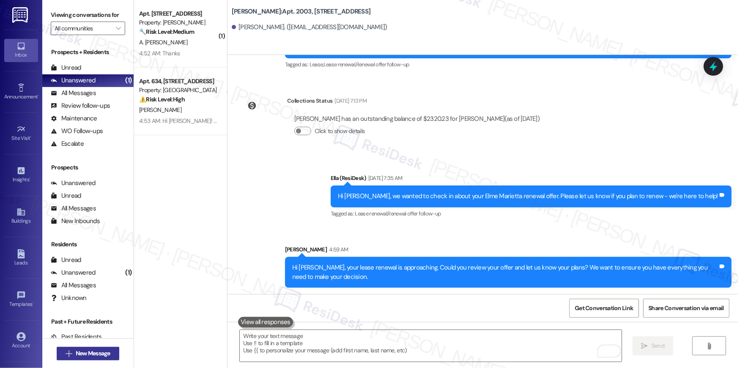
click at [82, 357] on span "New Message" at bounding box center [93, 353] width 35 height 9
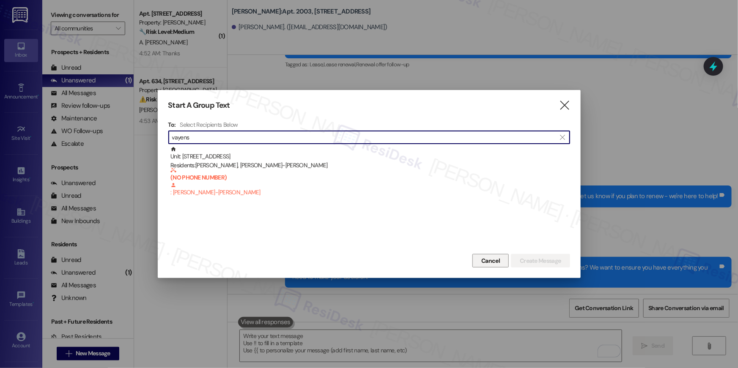
type input "vayens"
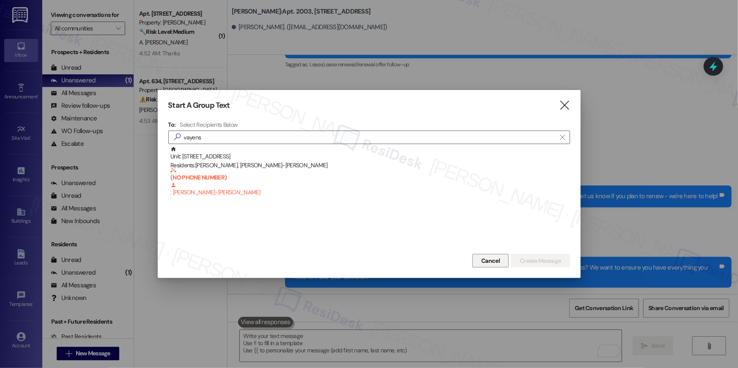
click at [493, 259] on span "Cancel" at bounding box center [490, 261] width 19 height 9
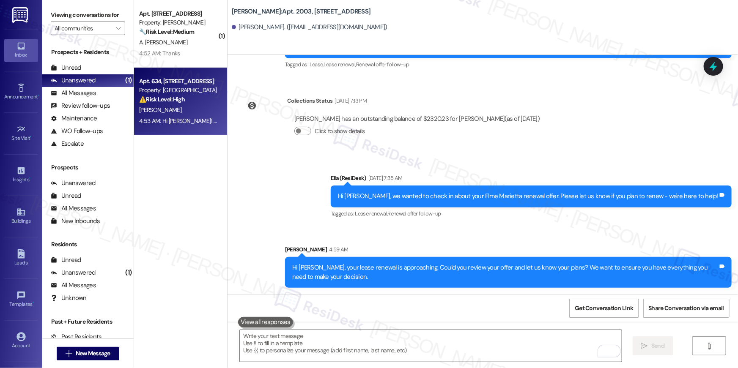
click at [177, 118] on div "4:53 AM: Hi Jing! the office phone number is 404-633-8258, and it is available …" at bounding box center [482, 121] width 686 height 8
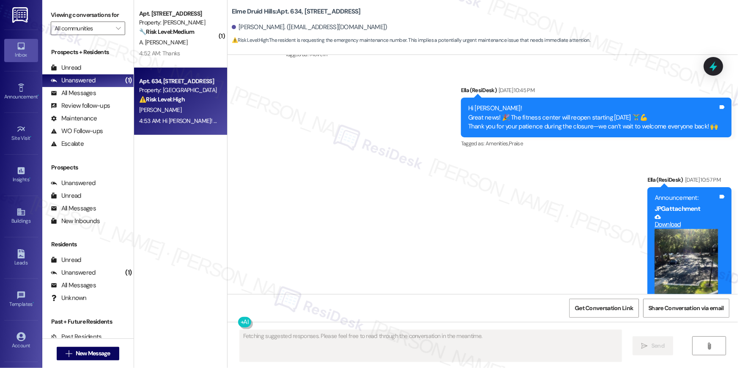
scroll to position [2487, 0]
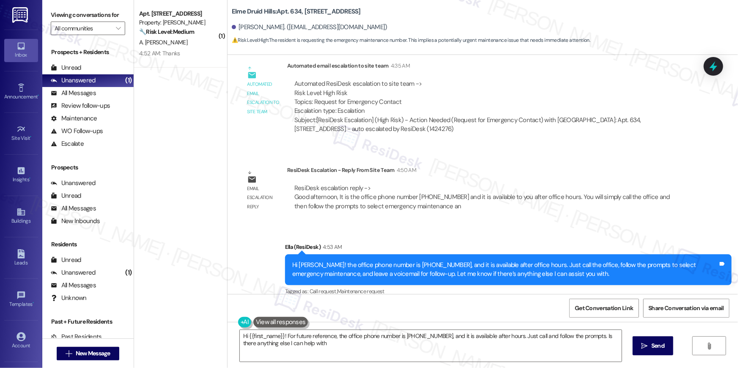
type textarea "Hi {{first_name}}! For future reference, the office phone number is 404-633-825…"
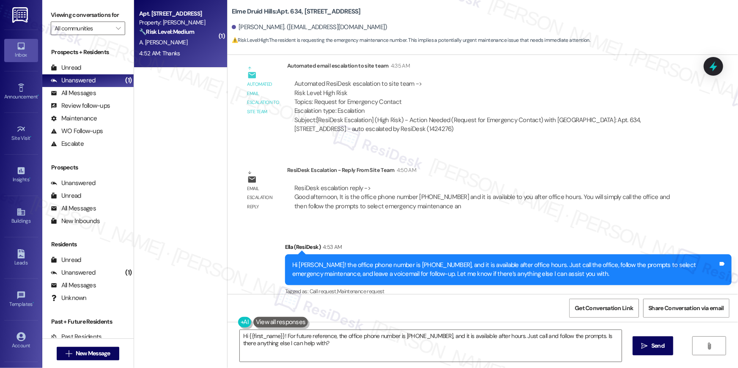
click at [164, 25] on div "Property: Elme Marietta" at bounding box center [178, 22] width 78 height 9
type textarea "Fetching suggested responses. Please feel free to read through the conversation…"
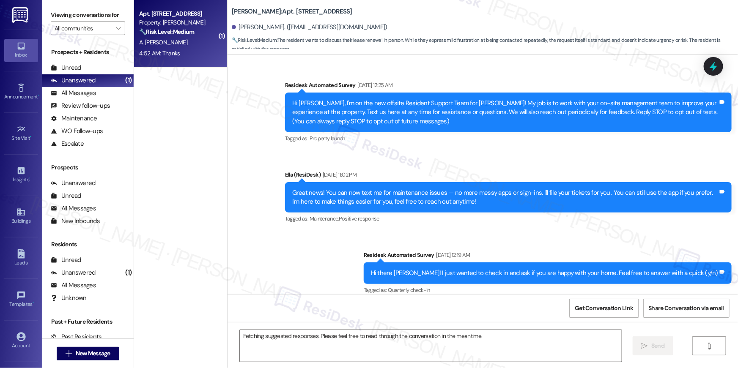
scroll to position [7943, 0]
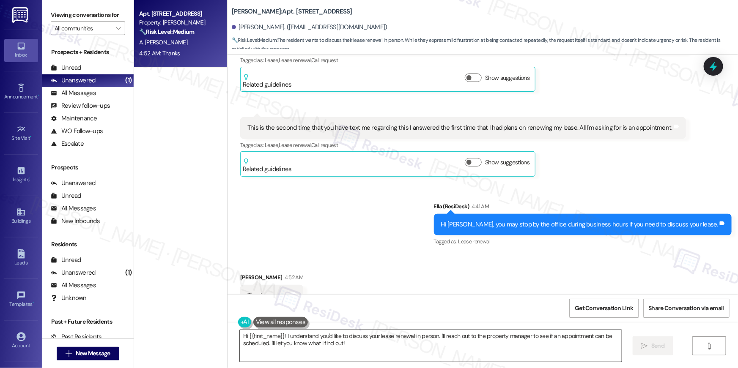
click at [371, 357] on textarea "Hi {{first_name}}! I understand you'd like to discuss your lease renewal in per…" at bounding box center [431, 346] width 382 height 32
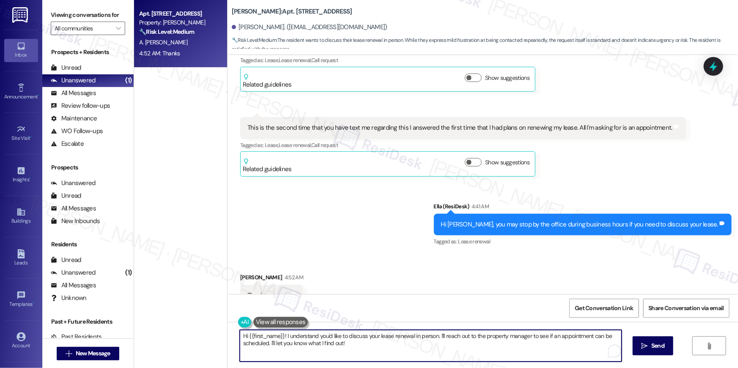
click at [371, 357] on textarea "Hi {{first_name}}! I understand you'd like to discuss your lease renewal in per…" at bounding box center [431, 346] width 382 height 32
click at [372, 350] on textarea "Hi {{first_name}}! I understand you'd like to discuss your lease renewal in per…" at bounding box center [431, 346] width 382 height 32
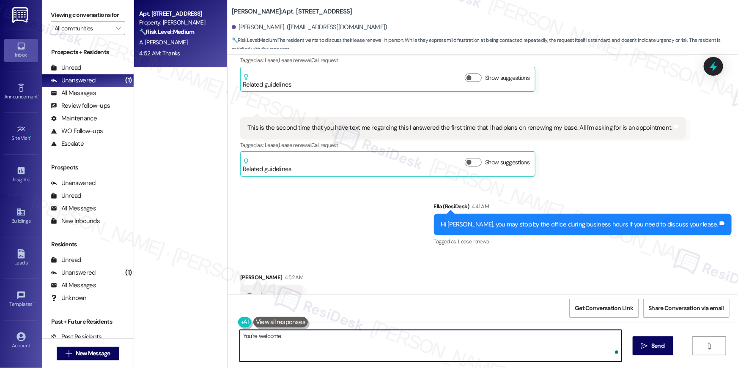
type textarea "You're welcome!"
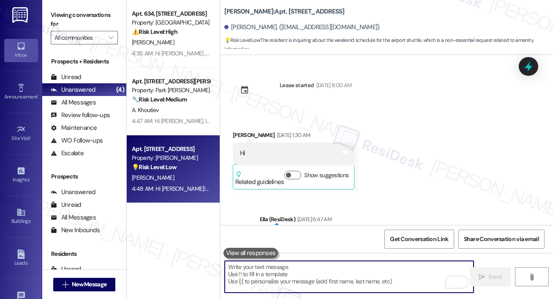
scroll to position [3676, 0]
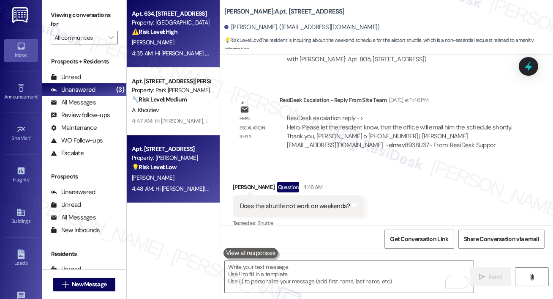
click at [183, 30] on div "⚠️ Risk Level: High The resident is requesting the emergency maintenance number…" at bounding box center [171, 31] width 78 height 9
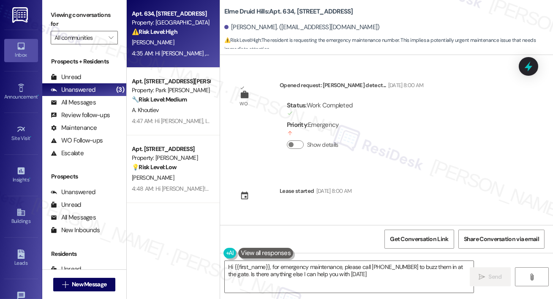
type textarea "Hi {{first_name}}, for emergency maintenance, please call [PHONE_NUMBER] to buz…"
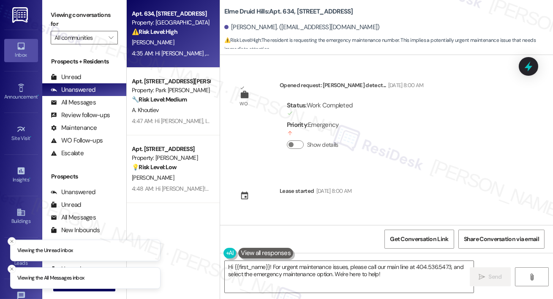
scroll to position [2585, 0]
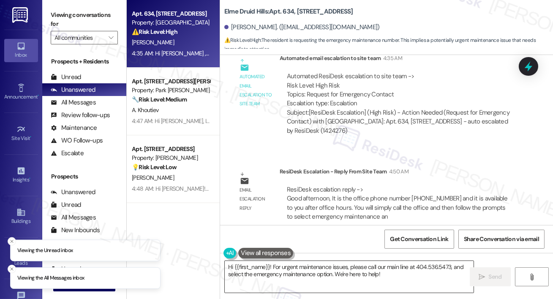
drag, startPoint x: 298, startPoint y: 281, endPoint x: 285, endPoint y: 266, distance: 19.7
click at [298, 281] on textarea "Hi {{first_name}}! For urgent maintenance issues, please call our main line at …" at bounding box center [349, 277] width 249 height 32
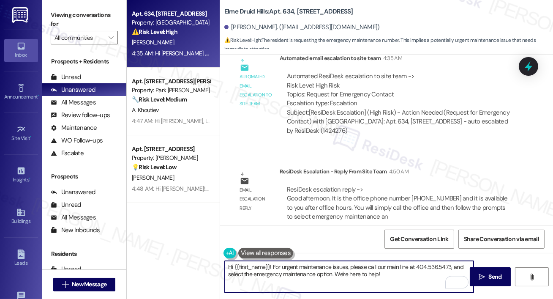
drag, startPoint x: 272, startPoint y: 267, endPoint x: 320, endPoint y: 299, distance: 57.6
click at [320, 299] on div "Hi {{first_name}}! For urgent maintenance issues, please call our main line at …" at bounding box center [386, 284] width 333 height 63
paste textarea "the office phone number is [PHONE_NUMBER], and it is available after office hou…"
type textarea "Hi {{first_name}}! the office phone number is [PHONE_NUMBER], and it is availab…"
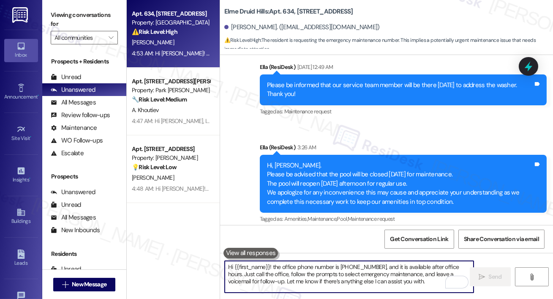
scroll to position [2060, 0]
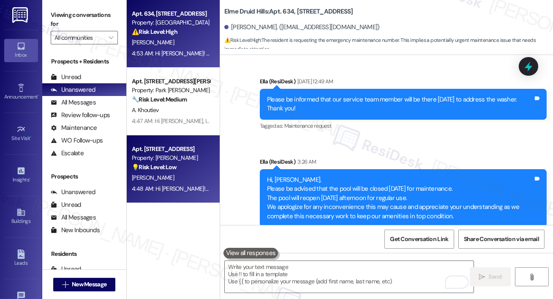
click at [182, 178] on div "[PERSON_NAME]" at bounding box center [171, 178] width 80 height 11
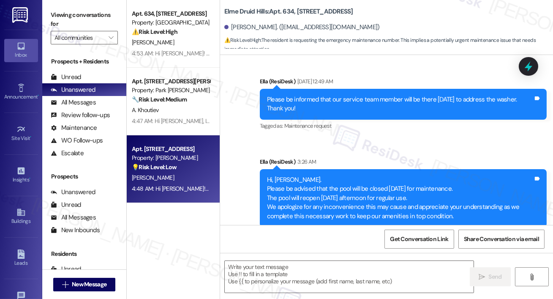
type textarea "Fetching suggested responses. Please feel free to read through the conversation…"
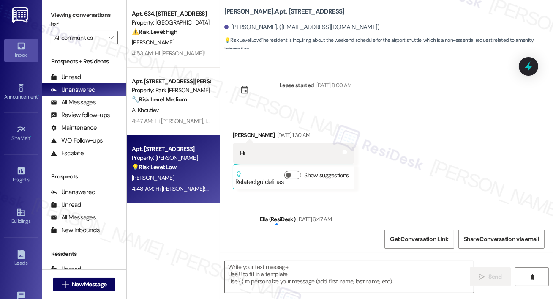
type textarea "Fetching suggested responses. Please feel free to read through the conversation…"
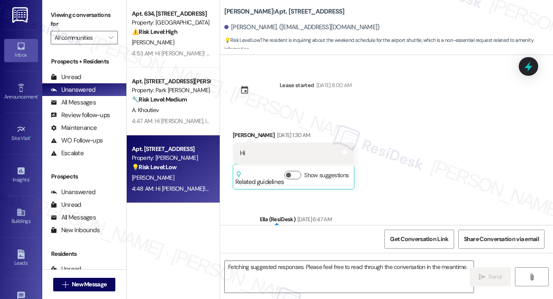
scroll to position [3747, 0]
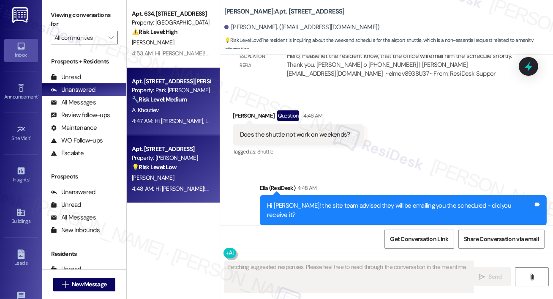
click at [184, 104] on div "🔧 Risk Level: Medium The resident is following up on an unresolved issue after …" at bounding box center [171, 99] width 78 height 9
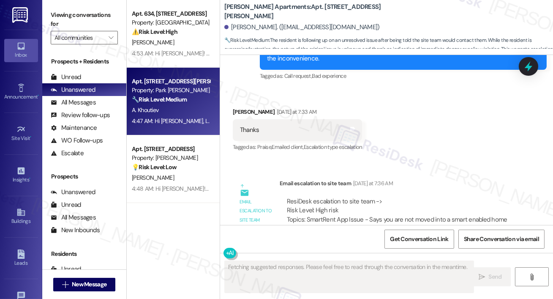
scroll to position [2523, 0]
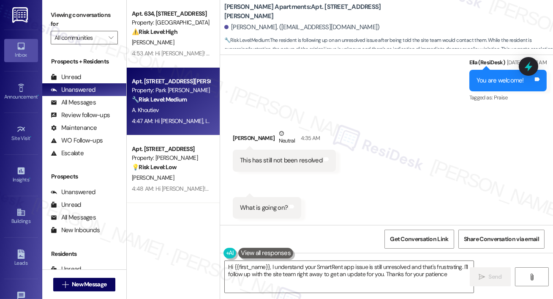
type textarea "Hi {{first_name}}, I understand your SmartRent app issue is still unresolved an…"
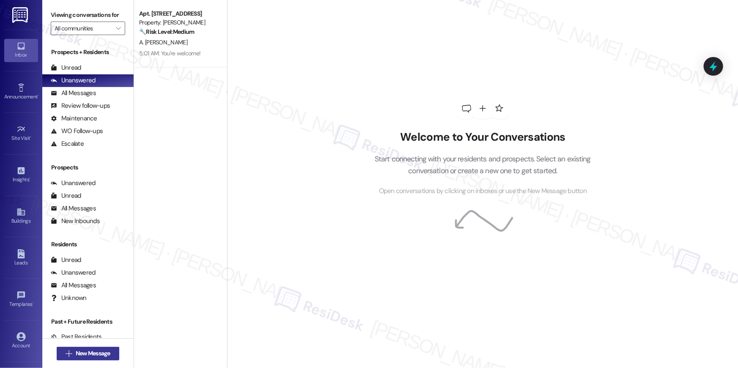
click at [100, 350] on span "New Message" at bounding box center [93, 353] width 35 height 9
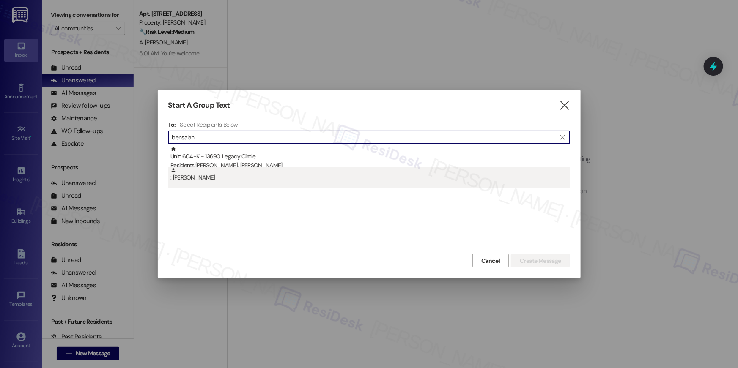
type input "bensalah"
click at [291, 179] on div ": Charaf Bensalah" at bounding box center [370, 174] width 400 height 15
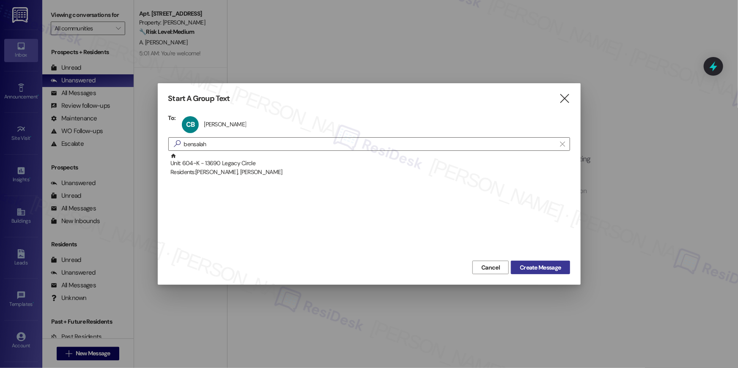
click at [558, 266] on span "Create Message" at bounding box center [540, 267] width 41 height 9
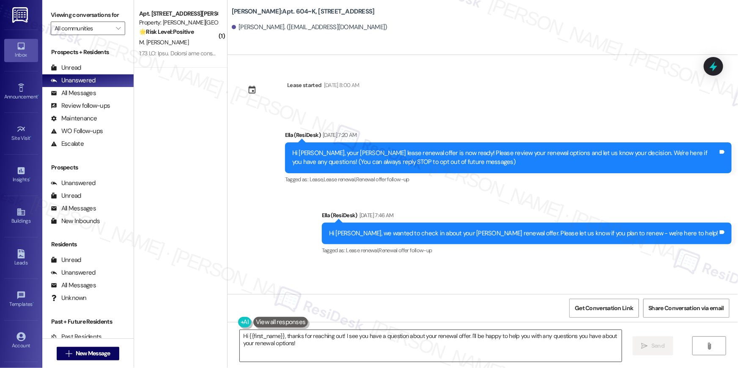
click at [497, 344] on textarea "Hi {{first_name}}, thanks for reaching out! I see you have a question about you…" at bounding box center [431, 346] width 382 height 32
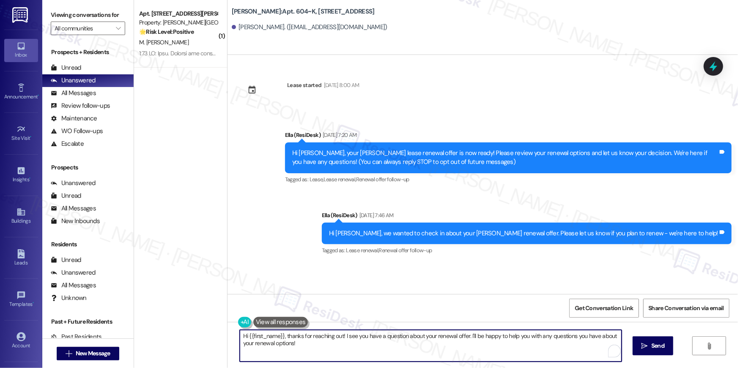
paste textarea "your lease renewal is approaching. Could you review your offer and let us know …"
type textarea "Hi {{first_name}}, your lease renewal is approaching. Could you review your off…"
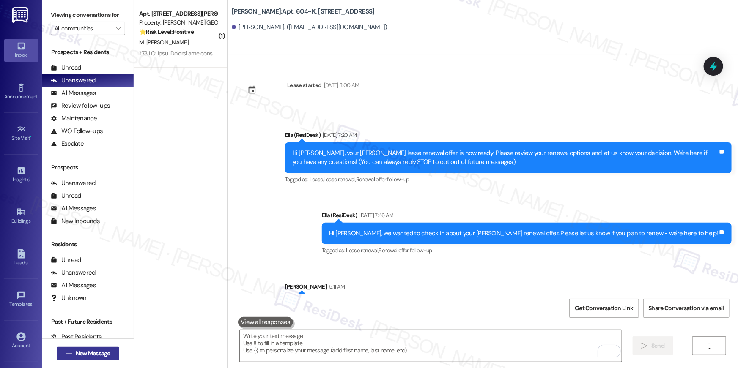
click at [99, 356] on span "New Message" at bounding box center [93, 353] width 35 height 9
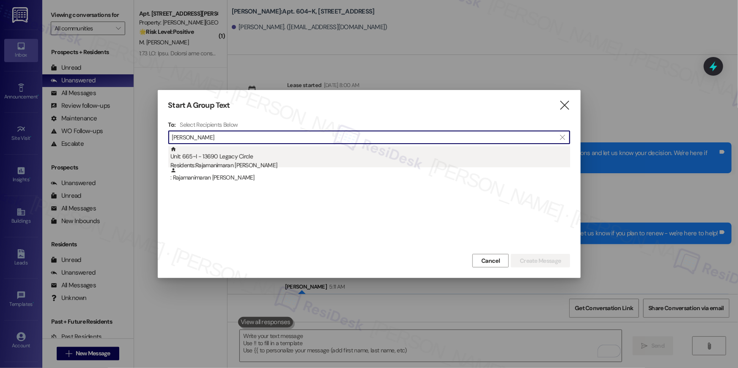
type input "somaskandan"
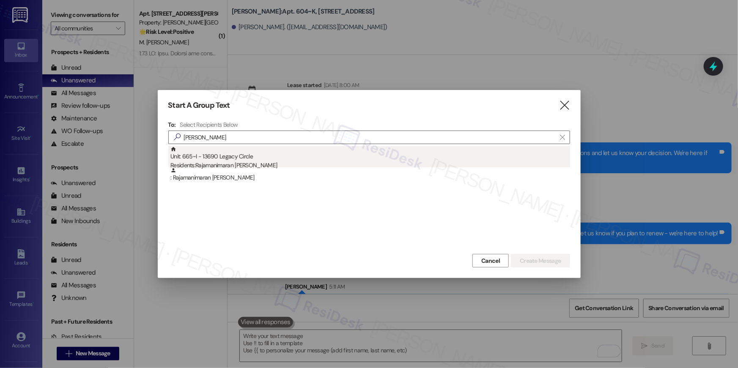
click at [240, 160] on div "Unit: 665~I - 13690 Legacy Circle Residents: Rajamanimaran Somaskandan" at bounding box center [370, 158] width 400 height 24
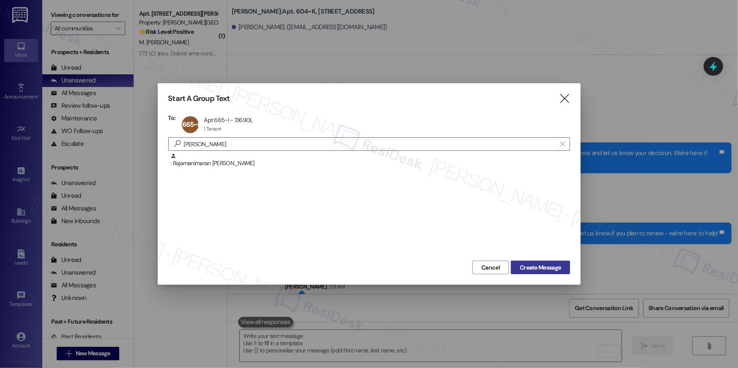
click at [561, 272] on button "Create Message" at bounding box center [540, 268] width 59 height 14
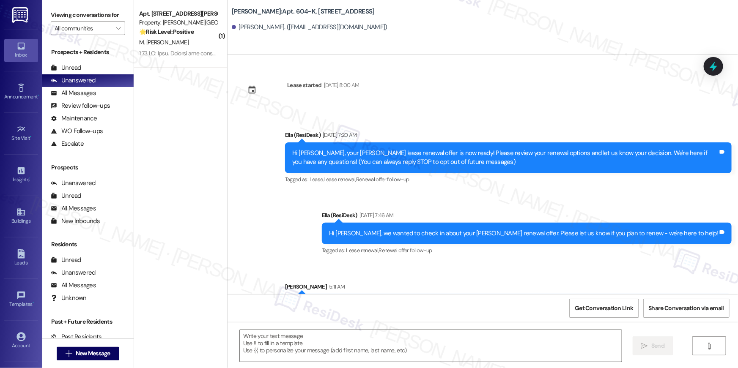
type textarea "Fetching suggested responses. Please feel free to read through the conversation…"
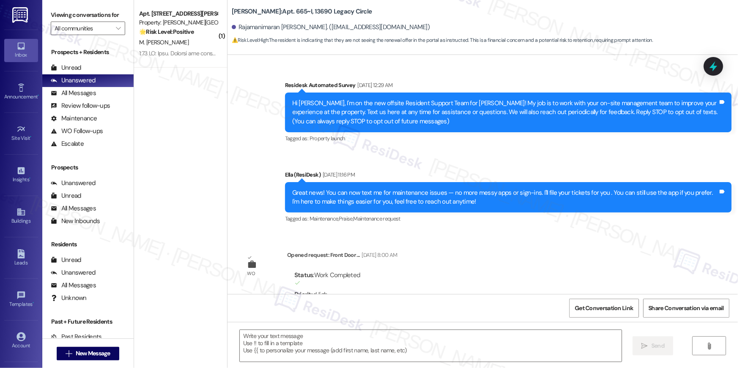
scroll to position [3389, 0]
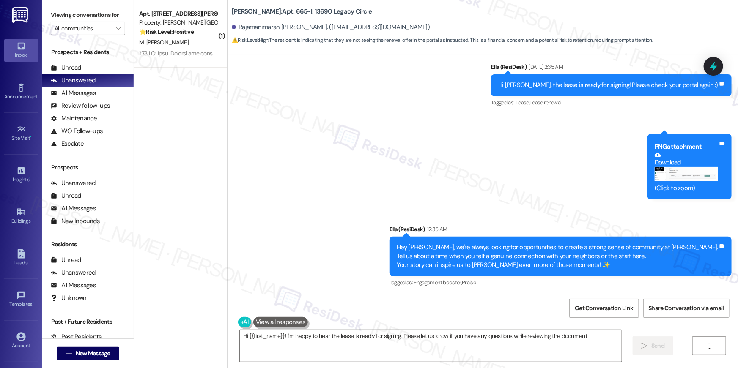
type textarea "Hi {{first_name}}! I'm happy to hear the lease is ready for signing. Please let…"
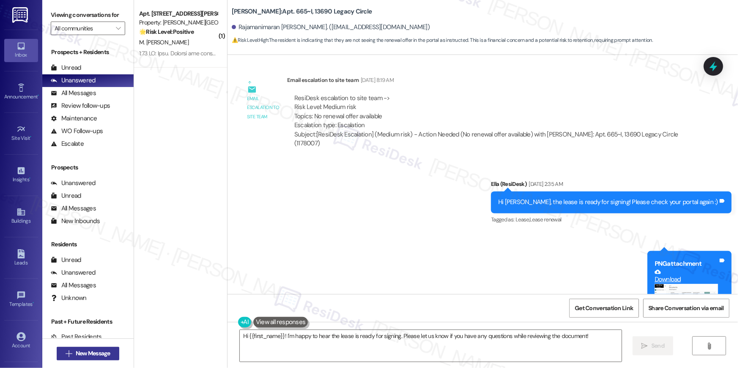
click at [76, 353] on span "New Message" at bounding box center [93, 353] width 35 height 9
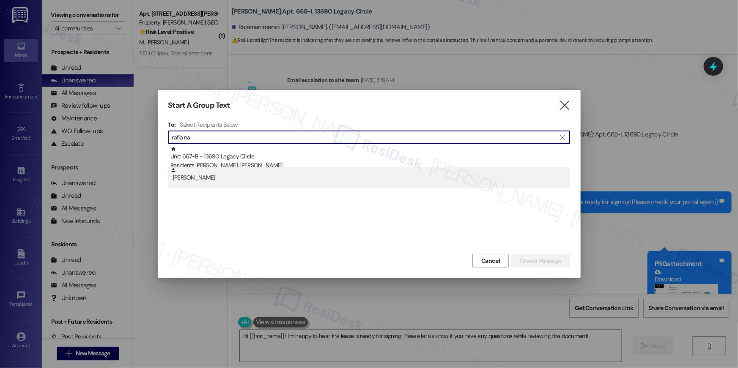
type input "rafia na"
click at [223, 179] on div ": Rafia Nambiema" at bounding box center [370, 174] width 400 height 15
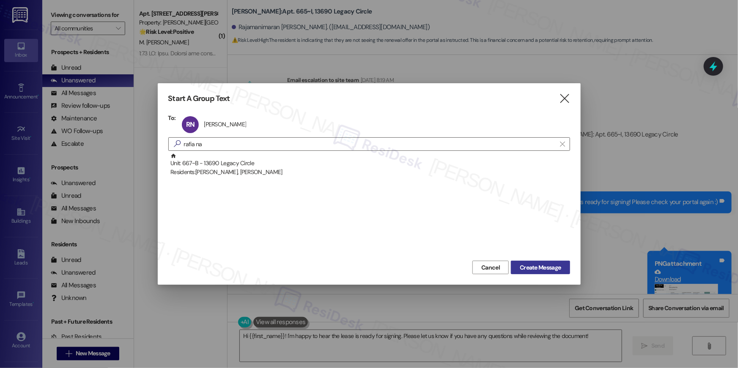
click at [535, 271] on span "Create Message" at bounding box center [540, 267] width 41 height 9
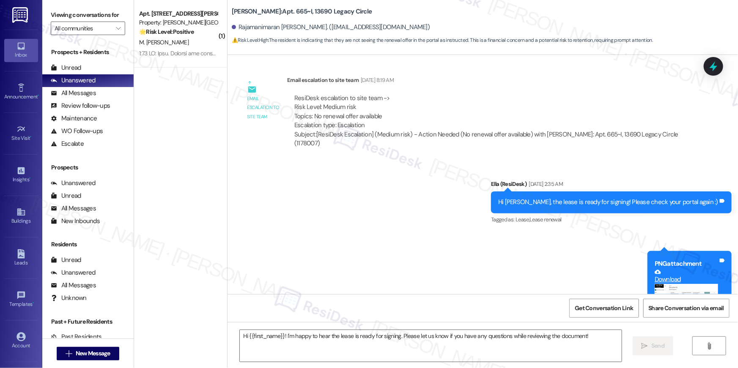
type textarea "Fetching suggested responses. Please feel free to read through the conversation…"
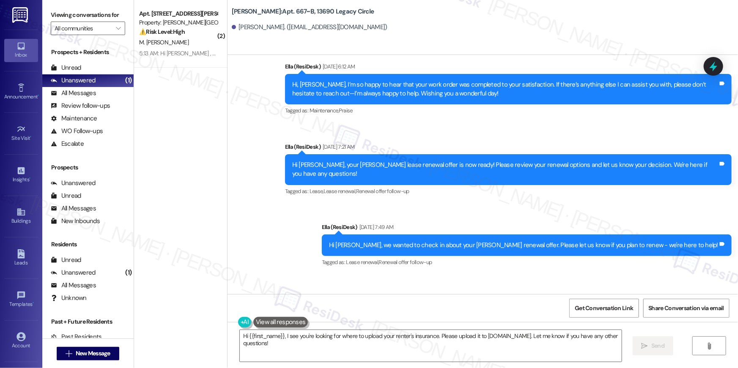
scroll to position [614, 0]
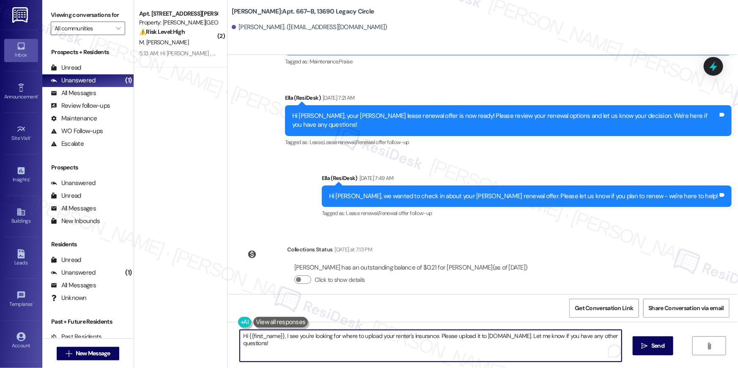
click at [515, 352] on textarea "Hi {{first_name}}, I see you're looking for where to upload your renter's insur…" at bounding box center [431, 346] width 382 height 32
paste textarea "your lease renewal is approaching. Could you review your offer and let us know …"
type textarea "Hi {{first_name}}, your lease renewal is approaching. Could you review your off…"
click at [642, 345] on icon "" at bounding box center [644, 346] width 6 height 7
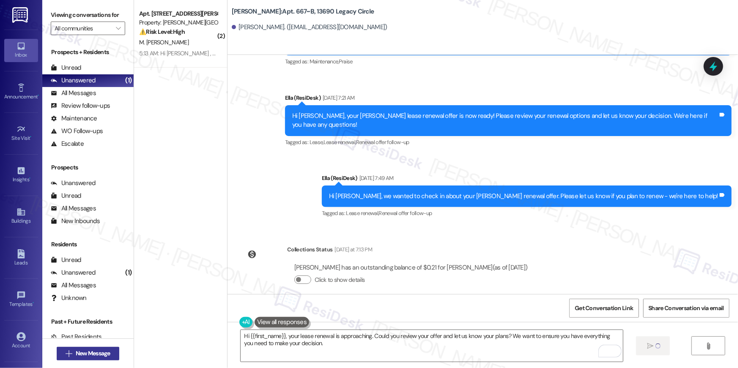
click at [99, 352] on span "New Message" at bounding box center [93, 353] width 35 height 9
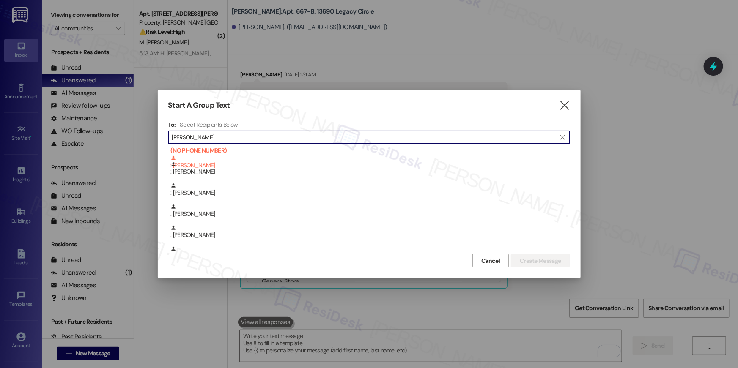
scroll to position [221, 0]
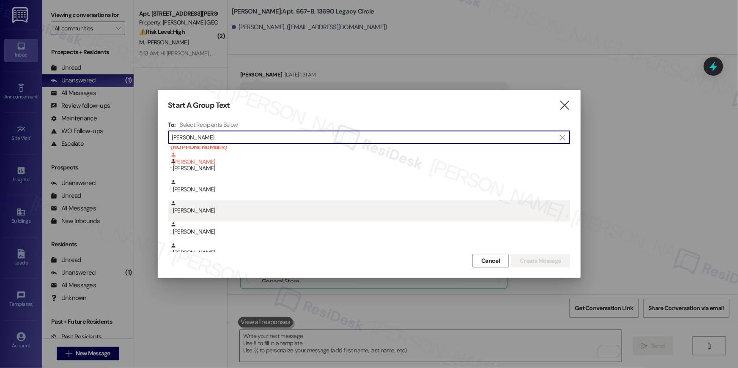
type input "jose gue"
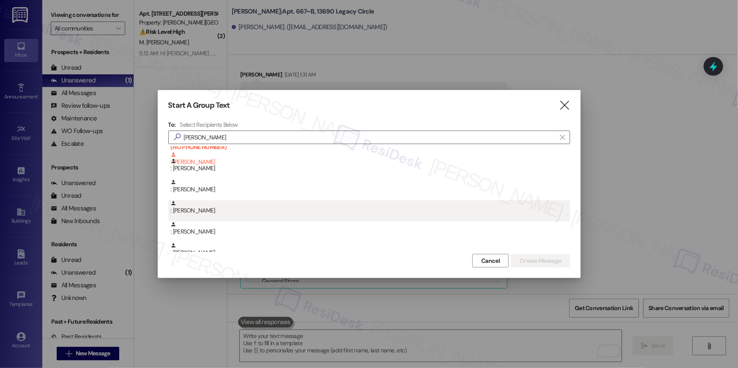
click at [260, 207] on div ": Jose Guevara Vasquez" at bounding box center [370, 207] width 400 height 15
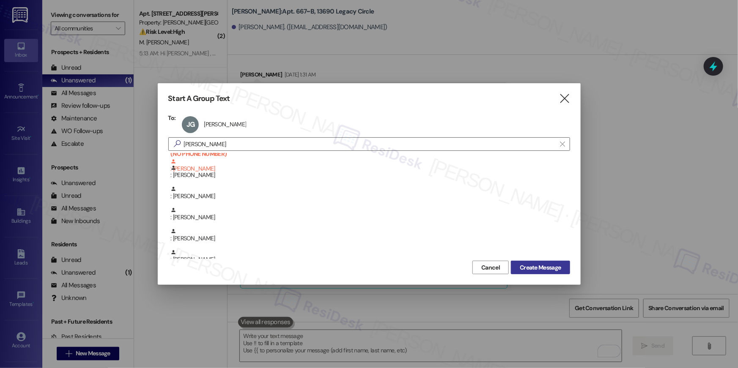
click at [537, 270] on span "Create Message" at bounding box center [540, 267] width 41 height 9
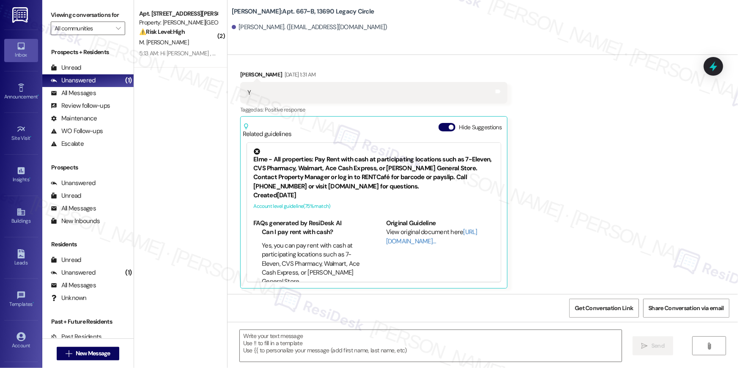
type textarea "Fetching suggested responses. Please feel free to read through the conversation…"
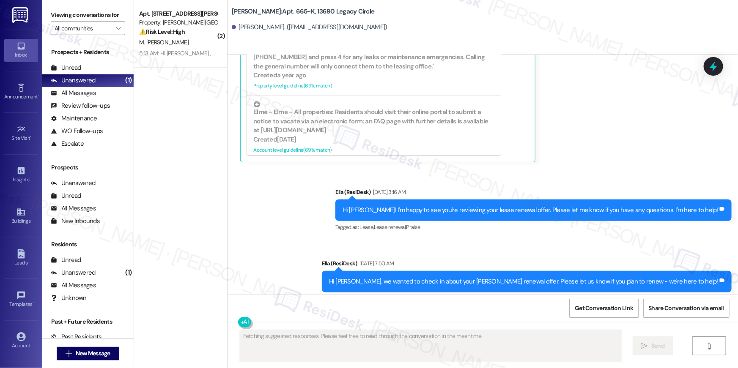
scroll to position [373, 0]
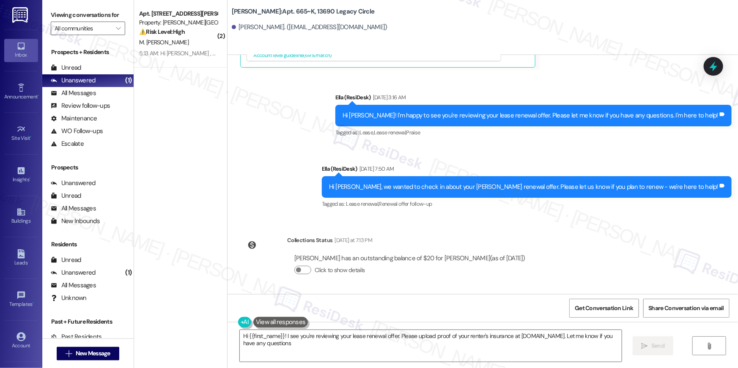
type textarea "Hi {{first_name}}! I see you're reviewing your lease renewal offer. Please uplo…"
click at [90, 360] on div " New Message" at bounding box center [88, 353] width 63 height 21
click at [91, 354] on span "New Message" at bounding box center [93, 353] width 35 height 9
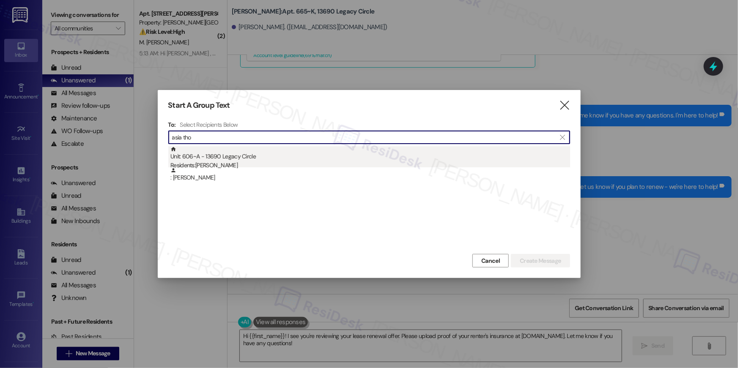
type input "asia tho"
click at [334, 166] on div "Residents: Asia Thompson" at bounding box center [370, 165] width 400 height 9
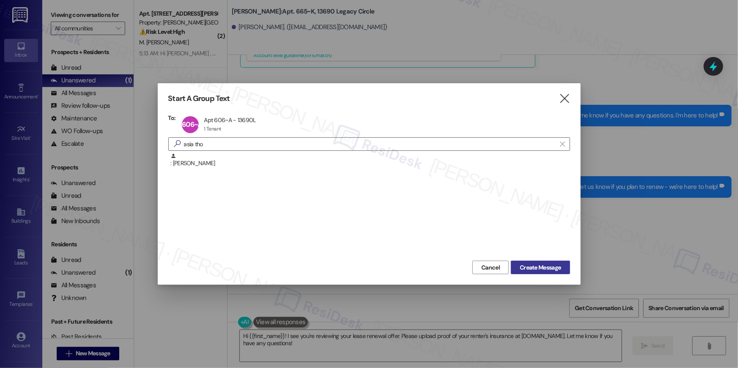
click at [565, 274] on button "Create Message" at bounding box center [540, 268] width 59 height 14
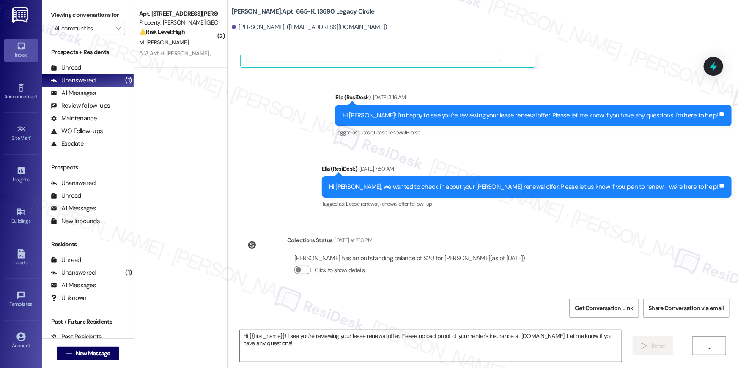
type textarea "Fetching suggested responses. Please feel free to read through the conversation…"
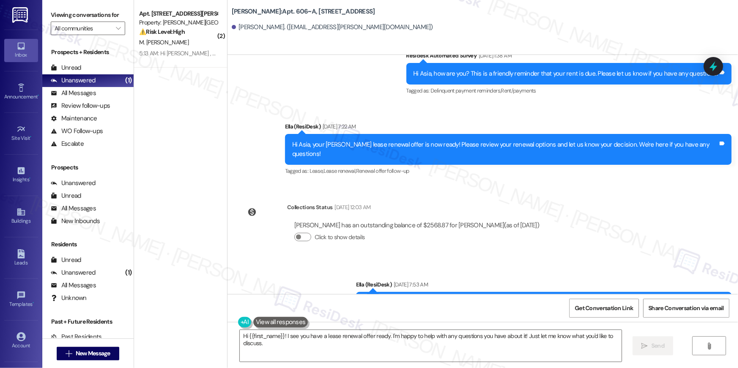
scroll to position [3020, 0]
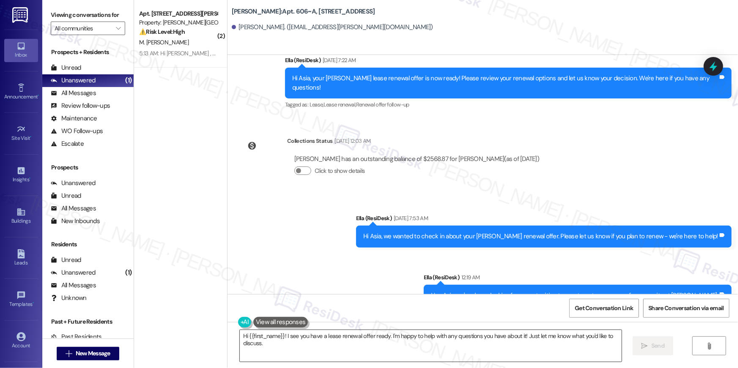
click at [397, 343] on textarea "Hi {{first_name}}! I see you have a lease renewal offer ready. I'm happy to hel…" at bounding box center [431, 346] width 382 height 32
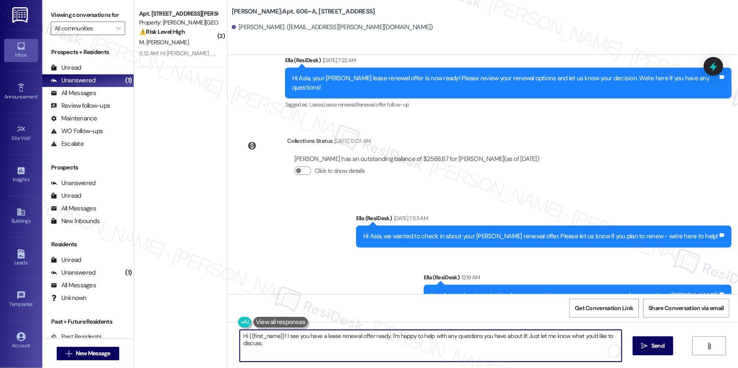
paste textarea ", your lease renewal is approaching. Could you review your offer and let us kno…"
type textarea "Hi {{first_name}}, your lease renewal is approaching. Could you review your off…"
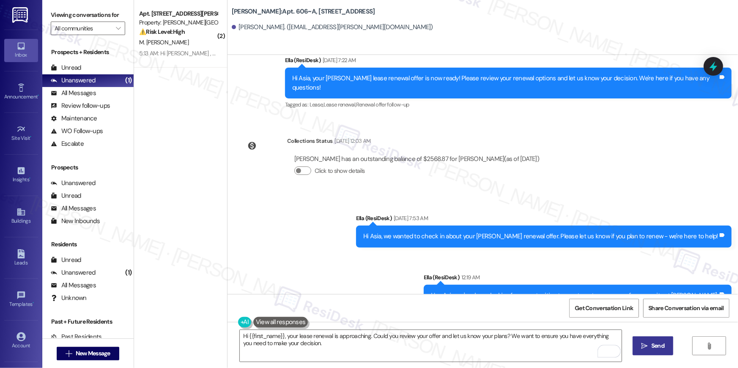
click at [653, 340] on button " Send" at bounding box center [653, 346] width 41 height 19
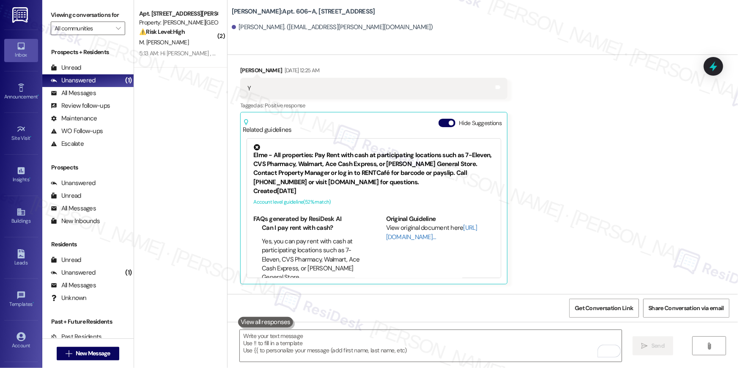
scroll to position [2538, 0]
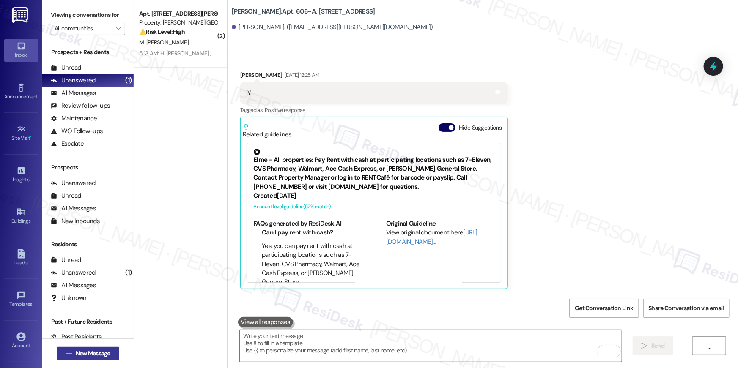
click at [101, 350] on span "New Message" at bounding box center [93, 353] width 35 height 9
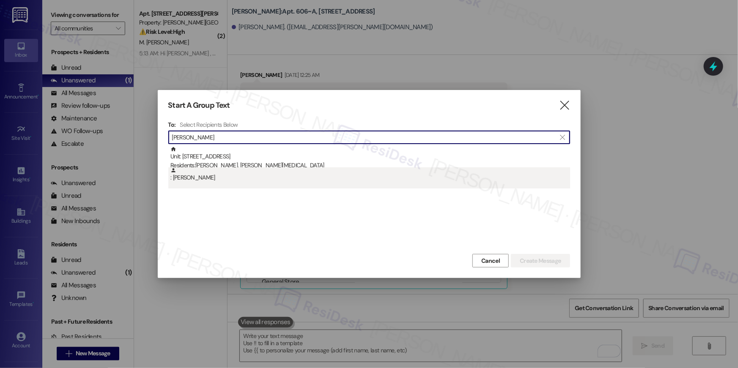
type input "lindsay har"
click at [212, 175] on div ": Lindsay Harris" at bounding box center [370, 174] width 400 height 15
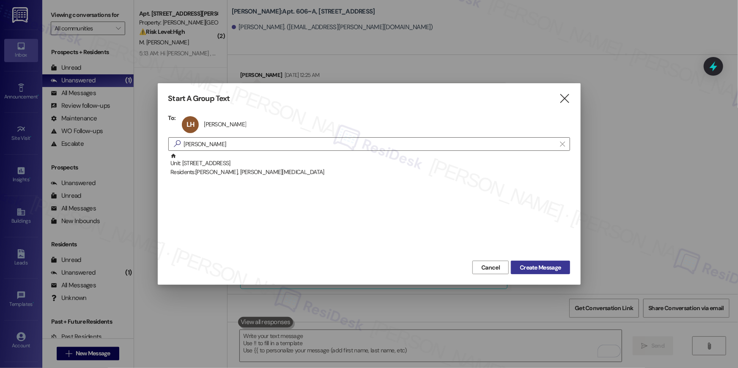
click at [537, 266] on span "Create Message" at bounding box center [540, 267] width 41 height 9
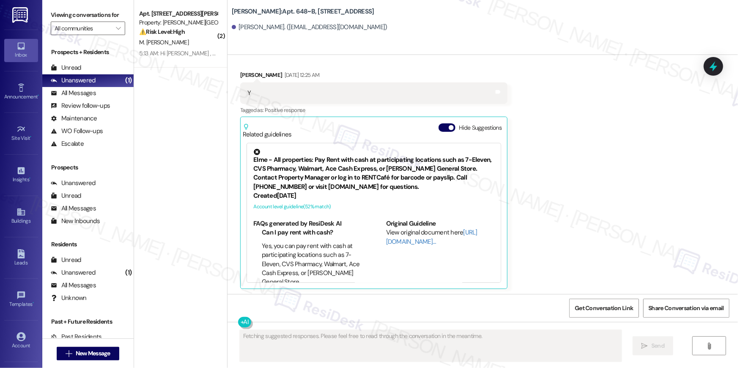
scroll to position [0, 0]
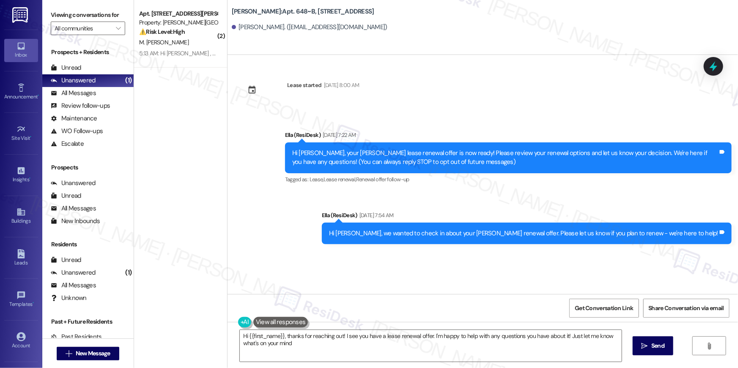
type textarea "Hi {{first_name}}, thanks for reaching out! I see you have a lease renewal offe…"
click at [92, 356] on span "New Message" at bounding box center [93, 353] width 35 height 9
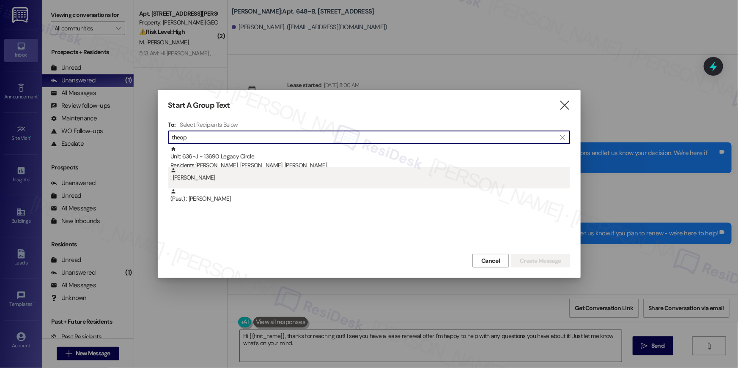
type input "theop"
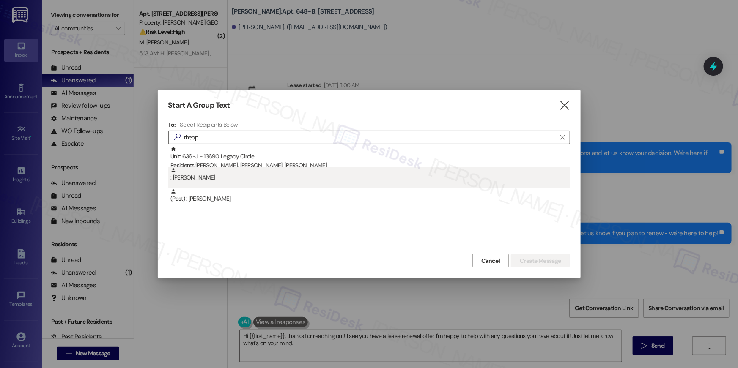
click at [248, 179] on div ": Theophilus Lartey" at bounding box center [370, 174] width 400 height 15
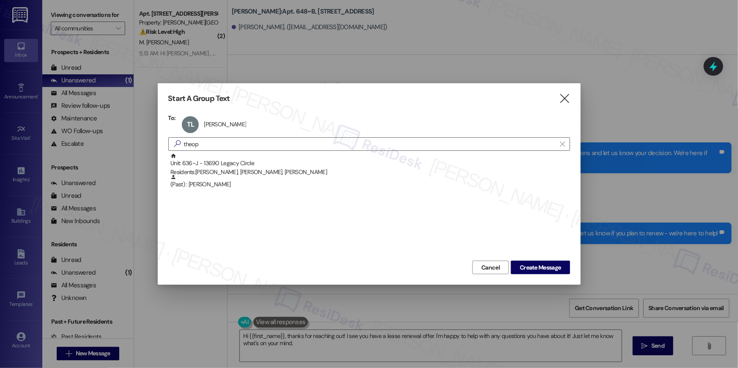
click at [513, 259] on div "Cancel Create Message" at bounding box center [369, 267] width 402 height 16
click at [515, 263] on button "Create Message" at bounding box center [540, 268] width 59 height 14
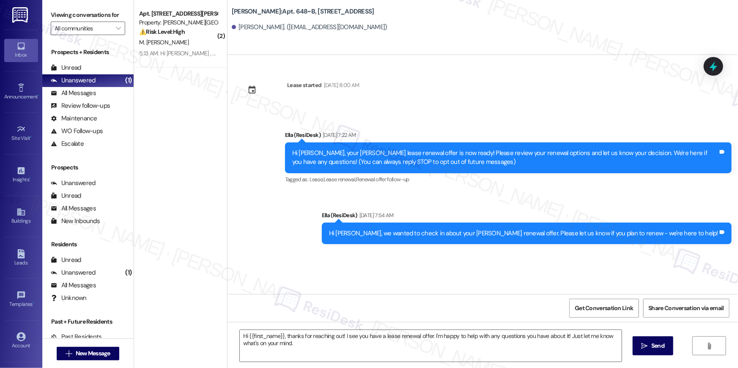
type textarea "Fetching suggested responses. Please feel free to read through the conversation…"
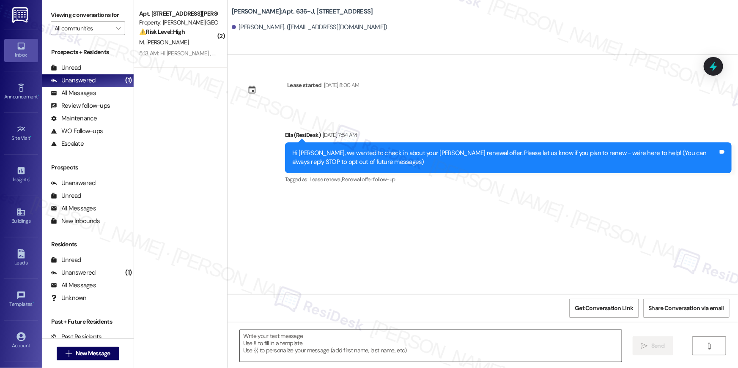
click at [428, 344] on textarea at bounding box center [431, 346] width 382 height 32
paste textarea "Hi {{first_name}}, your lease renewal is approaching. Could you review your off…"
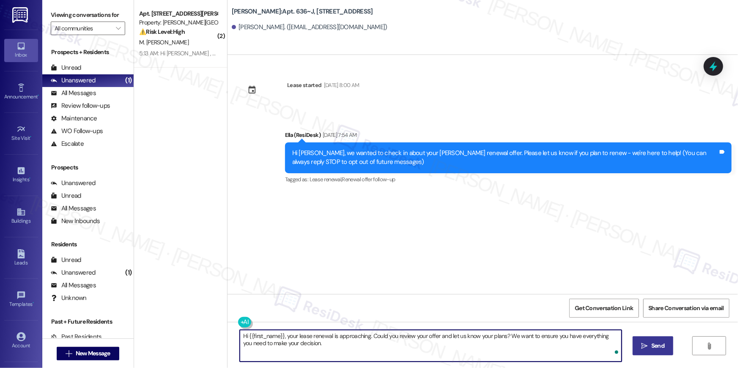
type textarea "Hi {{first_name}}, your lease renewal is approaching. Could you review your off…"
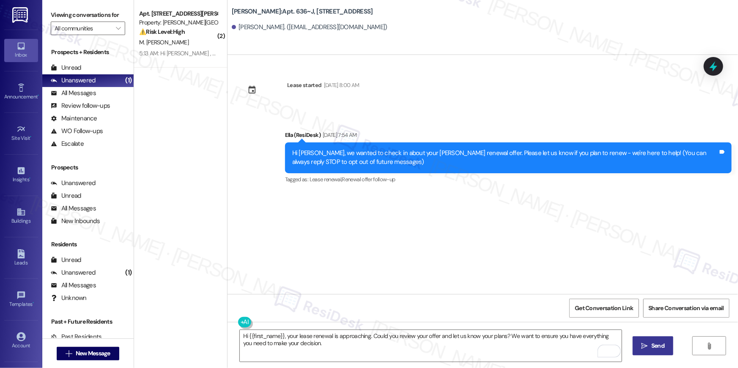
click at [659, 348] on span "Send" at bounding box center [657, 346] width 13 height 9
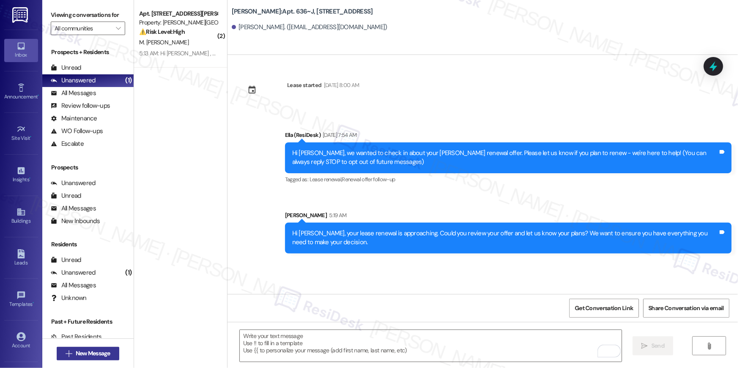
click at [88, 348] on button " New Message" at bounding box center [88, 354] width 63 height 14
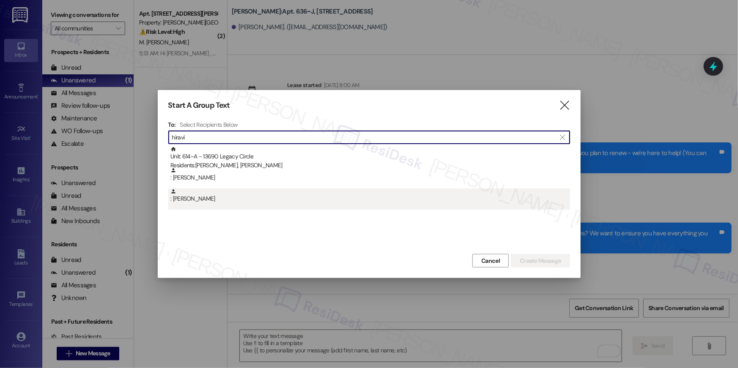
type input "hiravi"
click at [241, 198] on div ": Soman Hiravi" at bounding box center [370, 196] width 400 height 15
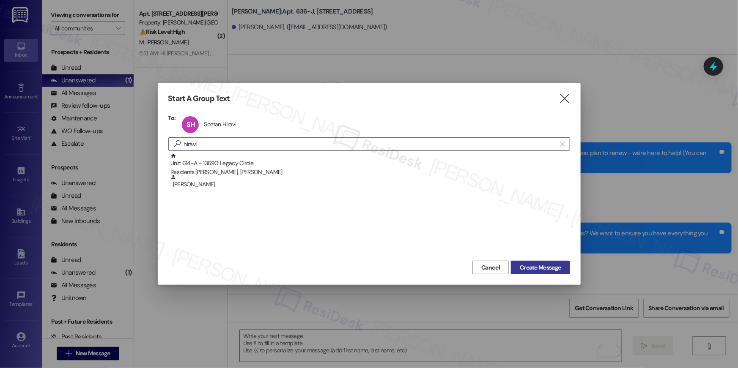
click at [556, 265] on span "Create Message" at bounding box center [540, 267] width 41 height 9
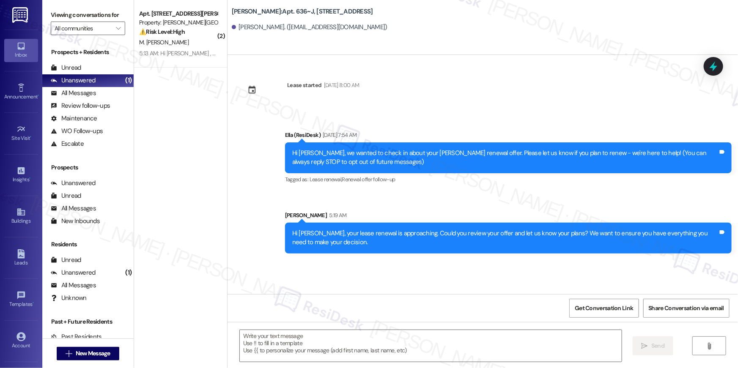
type textarea "Fetching suggested responses. Please feel free to read through the conversation…"
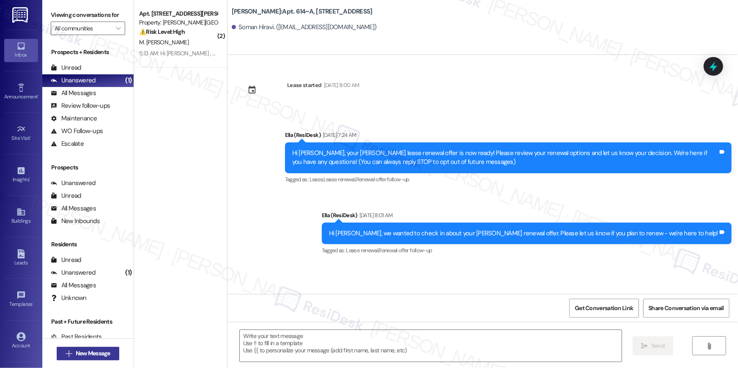
click at [104, 353] on span "New Message" at bounding box center [93, 353] width 35 height 9
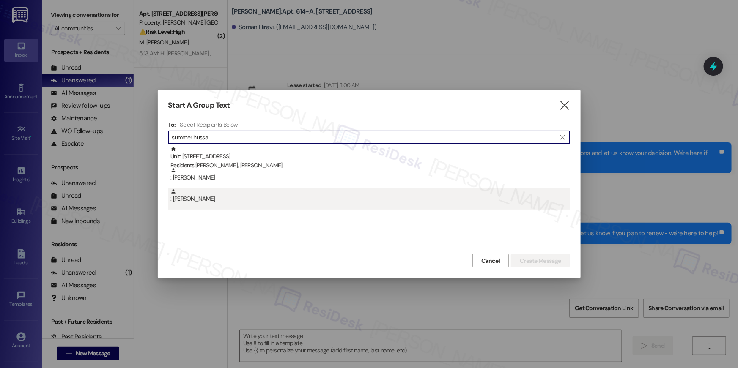
type input "summer hussa"
click at [198, 196] on div ": Summer Hussain" at bounding box center [370, 196] width 400 height 15
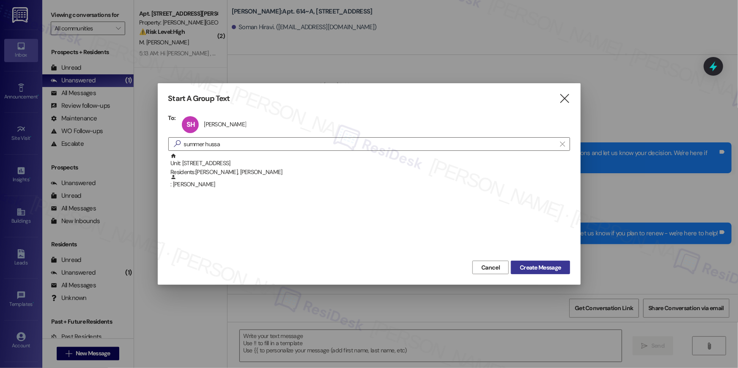
click at [535, 262] on button "Create Message" at bounding box center [540, 268] width 59 height 14
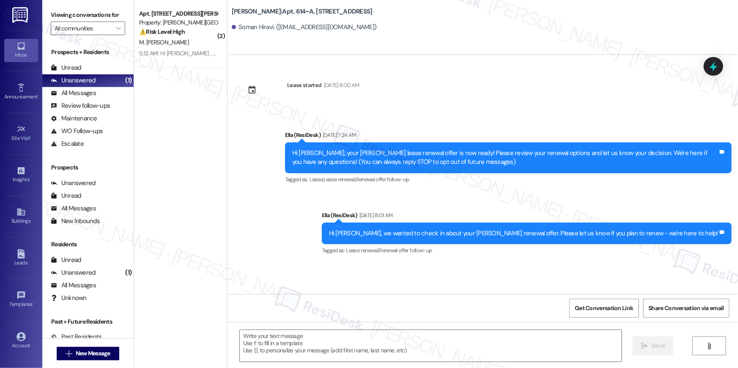
type textarea "Fetching suggested responses. Please feel free to read through the conversation…"
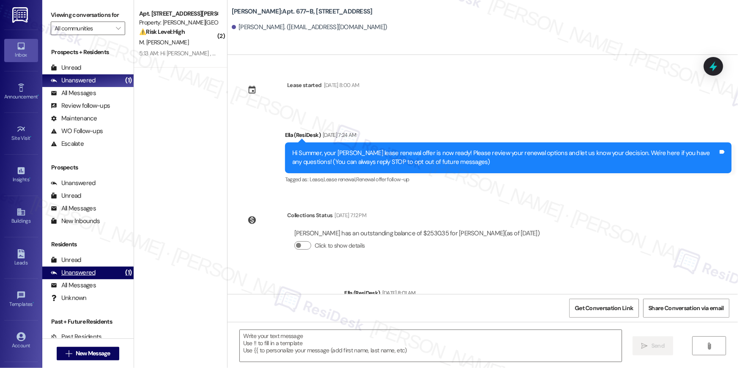
type textarea "Fetching suggested responses. Please feel free to read through the conversation…"
click at [347, 344] on textarea at bounding box center [431, 346] width 382 height 32
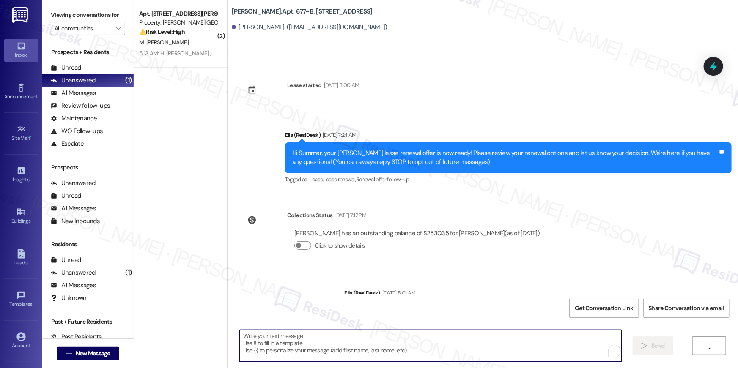
click at [347, 344] on textarea "To enrich screen reader interactions, please activate Accessibility in Grammarl…" at bounding box center [431, 346] width 382 height 32
paste textarea "Hi {{first_name}}, your lease renewal is approaching. Could you review your off…"
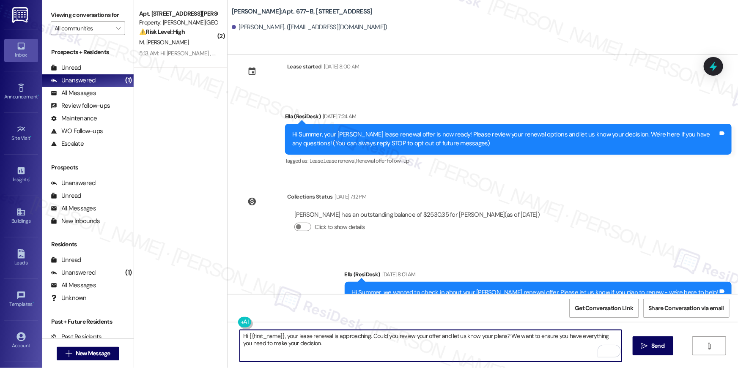
scroll to position [47, 0]
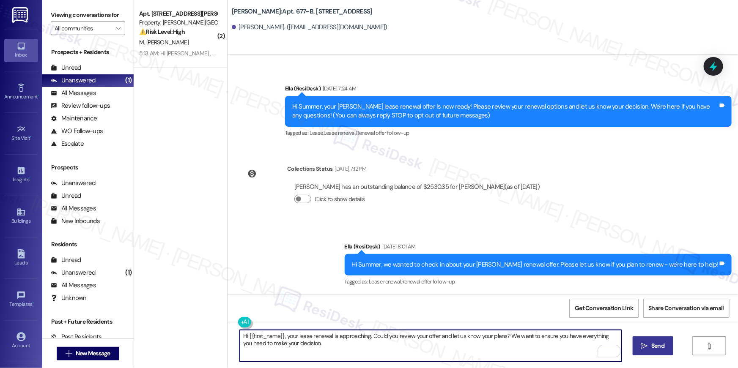
type textarea "Hi {{first_name}}, your lease renewal is approaching. Could you review your off…"
click at [647, 352] on button " Send" at bounding box center [653, 346] width 41 height 19
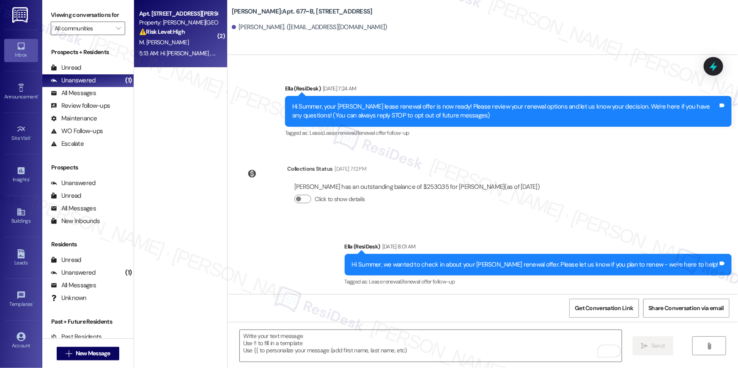
click at [161, 43] on div "M. Ezra" at bounding box center [178, 42] width 80 height 11
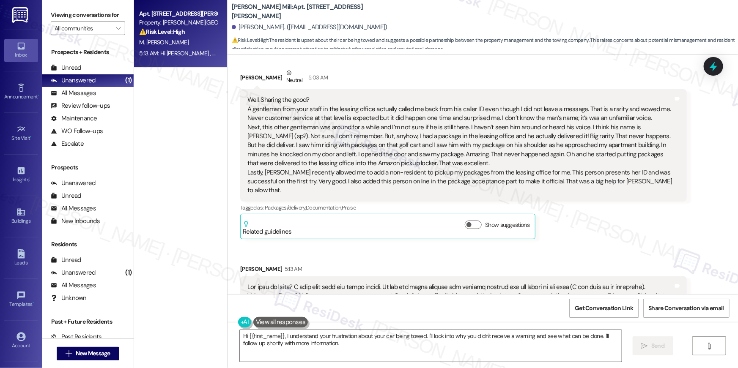
scroll to position [6059, 0]
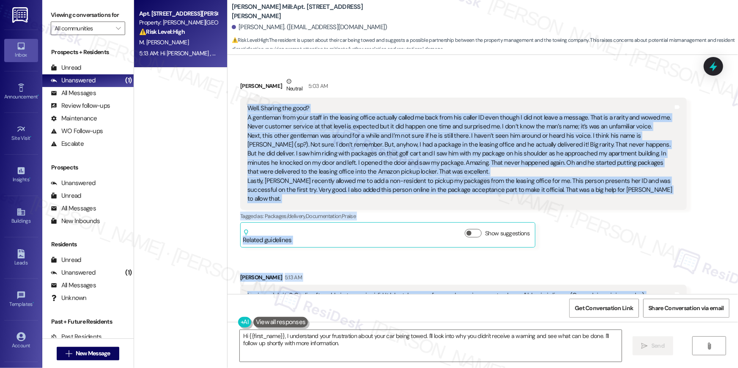
drag, startPoint x: 310, startPoint y: 255, endPoint x: 238, endPoint y: 71, distance: 196.5
click at [238, 71] on div "Received via SMS Moses Ezra Neutral 5:03 AM Well. Sharing the good? A gentleman…" at bounding box center [482, 314] width 510 height 512
copy div "Well. Sharing the good? A gentleman from your staff in the leasing office actua…"
click at [334, 345] on textarea "Hi {{first_name}}, I understand your frustration about your car being towed. I'…" at bounding box center [431, 346] width 382 height 32
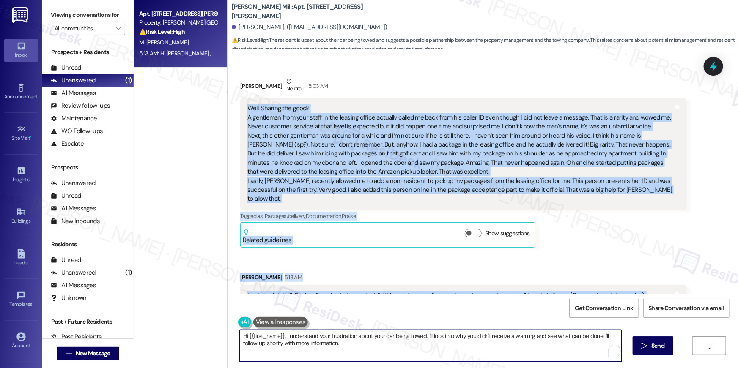
click at [334, 345] on textarea "Hi {{first_name}}, I understand your frustration about your car being towed. I'…" at bounding box center [431, 346] width 382 height 32
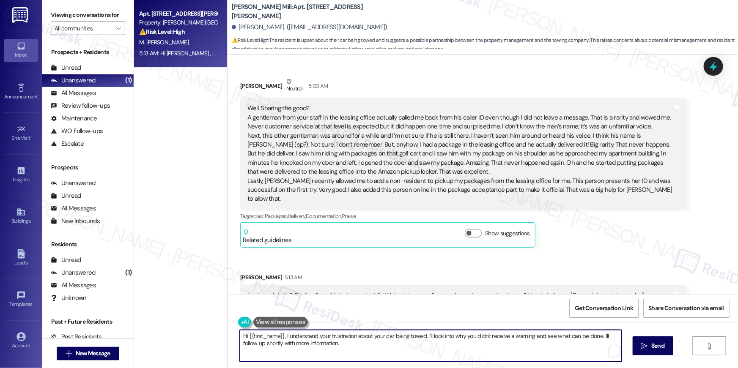
paste textarea "Moses, thanks so much for sharing both your positives and concerns. I’ll pass a…"
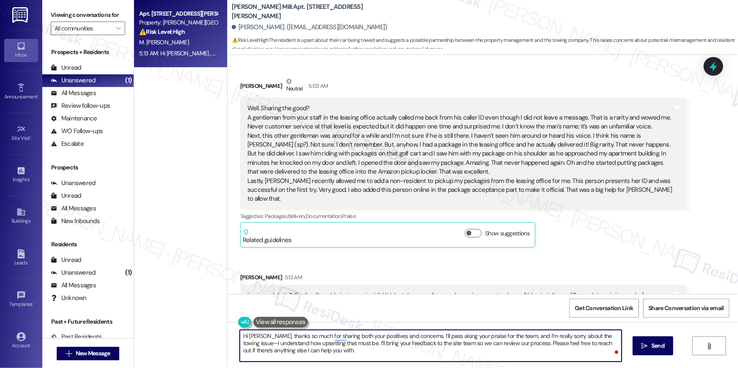
click at [614, 336] on textarea "Hi Moses, thanks so much for sharing both your positives and concerns. I’ll pas…" at bounding box center [431, 346] width 382 height 32
click at [510, 353] on textarea "Hi Moses, thanks so much for sharing both your positives and concerns. I’ll pas…" at bounding box center [431, 346] width 382 height 32
type textarea "Hi Moses, thanks so much for sharing both your positives and concerns. I’ll pas…"
click at [638, 345] on button " Send" at bounding box center [653, 346] width 41 height 19
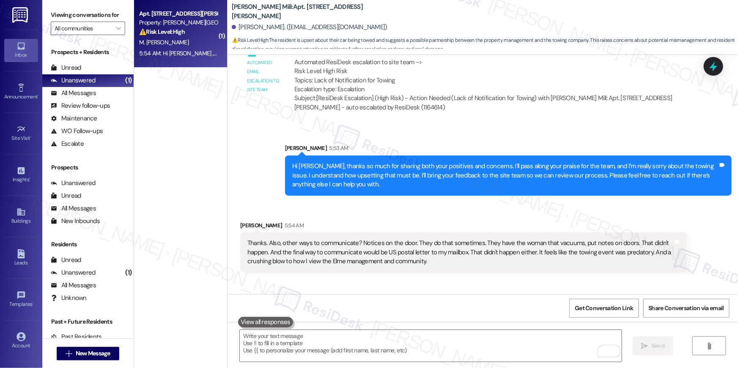
scroll to position [6694, 0]
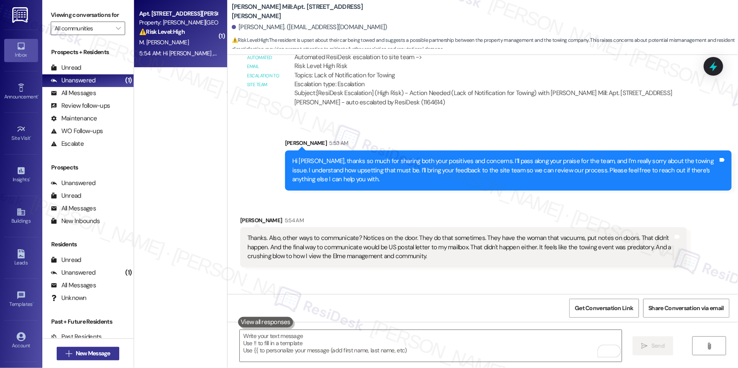
click at [106, 351] on span "New Message" at bounding box center [93, 353] width 35 height 9
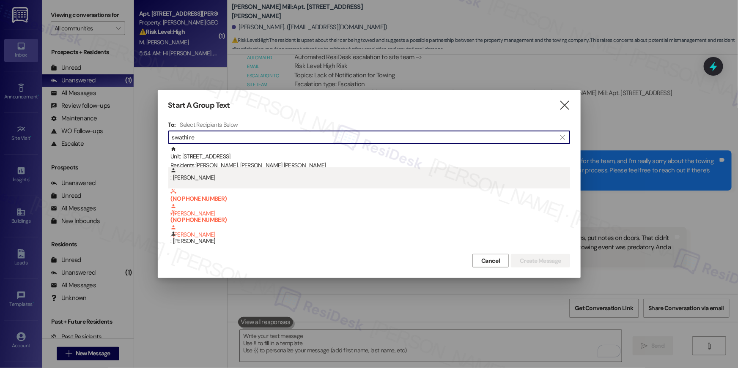
type input "swathi re"
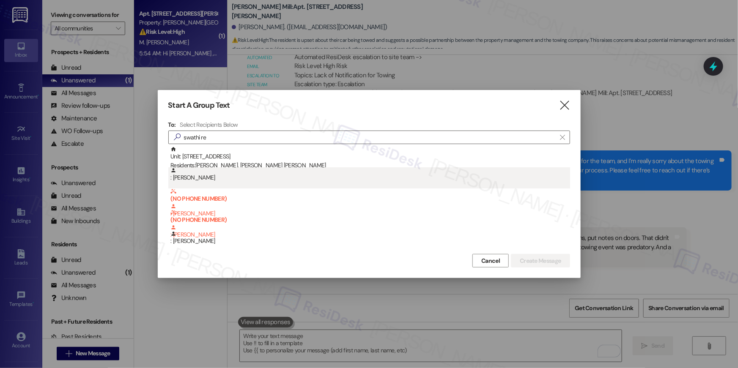
click at [212, 173] on div ": Swathi Ragiphani" at bounding box center [370, 174] width 400 height 15
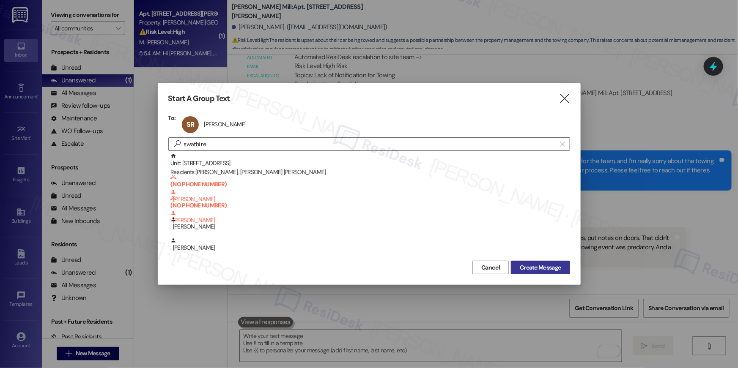
click at [531, 271] on span "Create Message" at bounding box center [540, 267] width 41 height 9
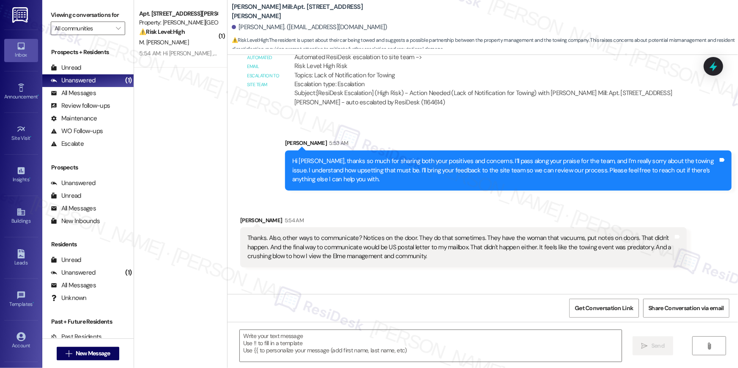
type textarea "Fetching suggested responses. Please feel free to read through the conversation…"
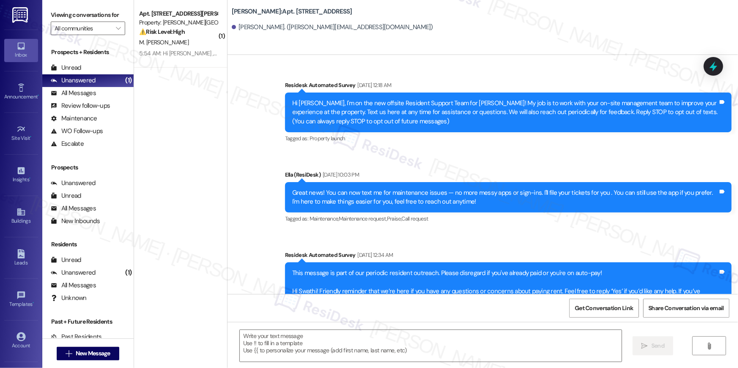
scroll to position [2662, 0]
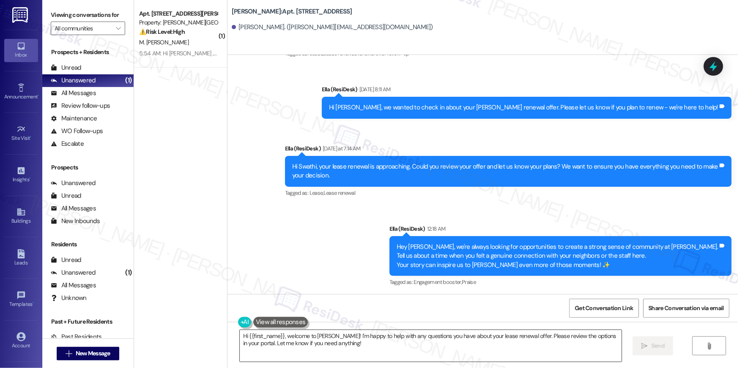
click at [511, 343] on textarea "Hi {{first_name}}, welcome to Elme Herndon! I'm happy to help with any question…" at bounding box center [431, 346] width 382 height 32
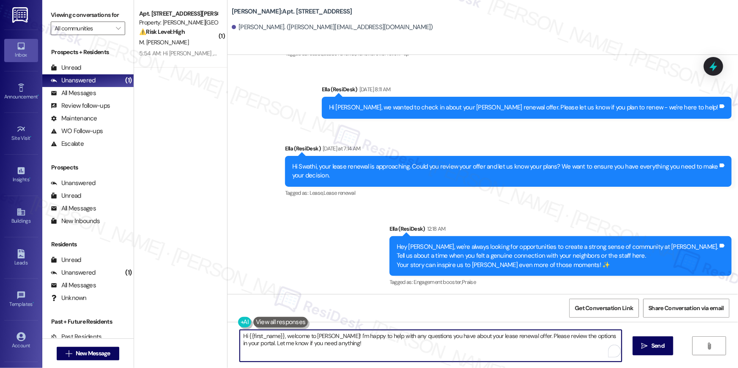
paste textarea "your lease renewal is approaching. Could you review your offer and let us know …"
type textarea "Hi {{first_name}}, your lease renewal is approaching. Could you review your off…"
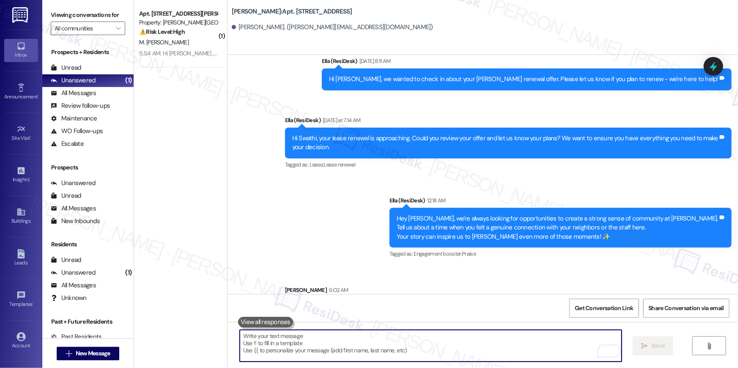
scroll to position [2730, 0]
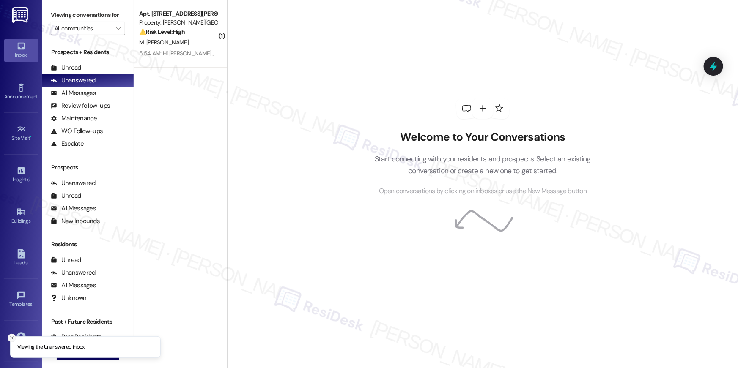
click at [13, 337] on icon "Close toast" at bounding box center [11, 338] width 5 height 5
click at [84, 352] on span "New Message" at bounding box center [93, 353] width 35 height 9
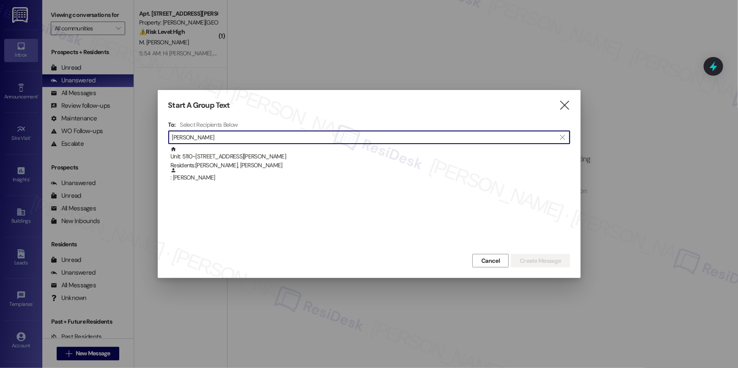
type input "[PERSON_NAME]"
click at [268, 180] on div ": [PERSON_NAME]" at bounding box center [370, 174] width 400 height 15
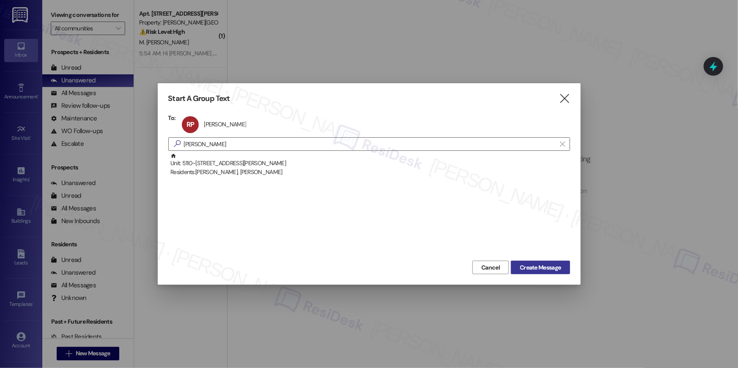
click at [526, 268] on span "Create Message" at bounding box center [540, 267] width 41 height 9
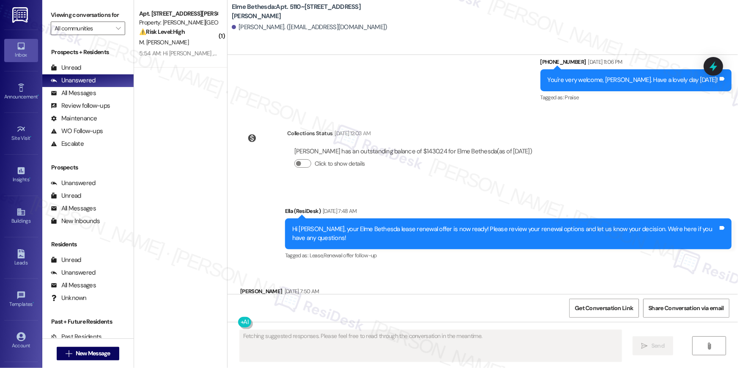
scroll to position [381, 0]
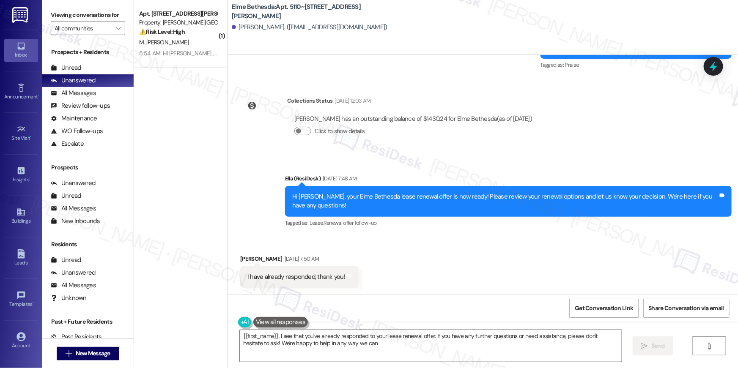
type textarea "{{first_name}}, I see that you've already responded to your lease renewal offer…"
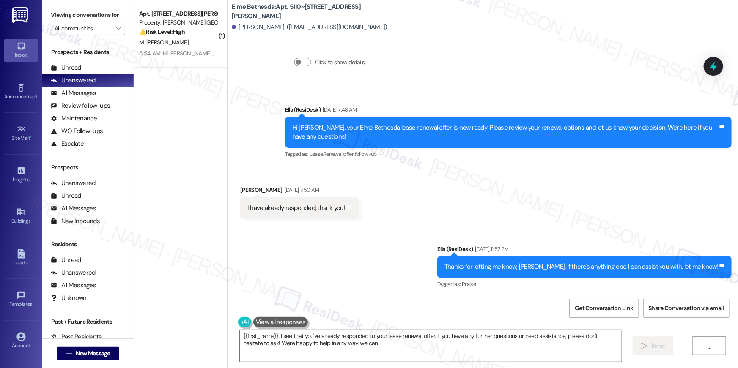
scroll to position [452, 0]
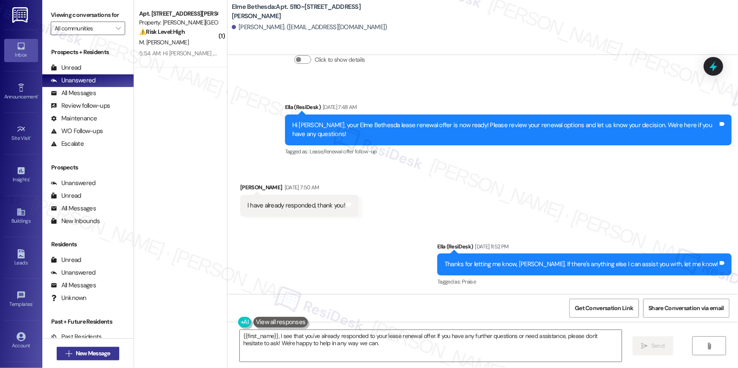
click at [85, 354] on span "New Message" at bounding box center [93, 353] width 35 height 9
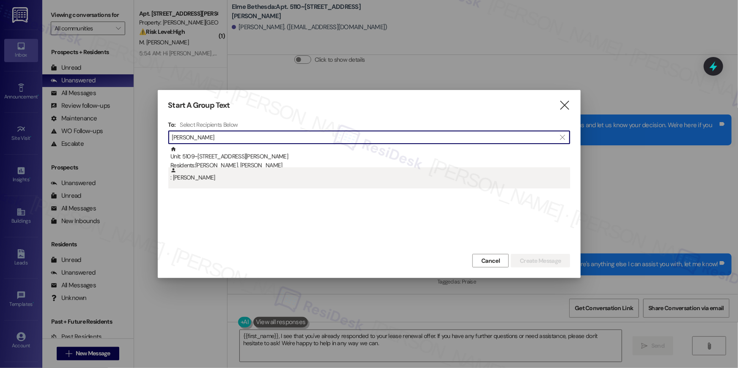
type input "[PERSON_NAME]"
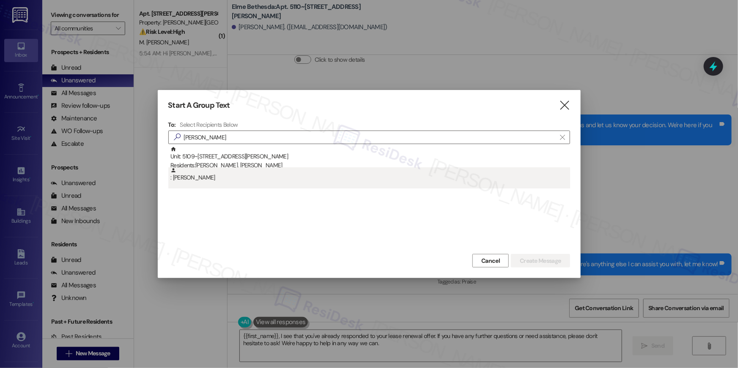
click at [217, 175] on div ": [PERSON_NAME]" at bounding box center [370, 174] width 400 height 15
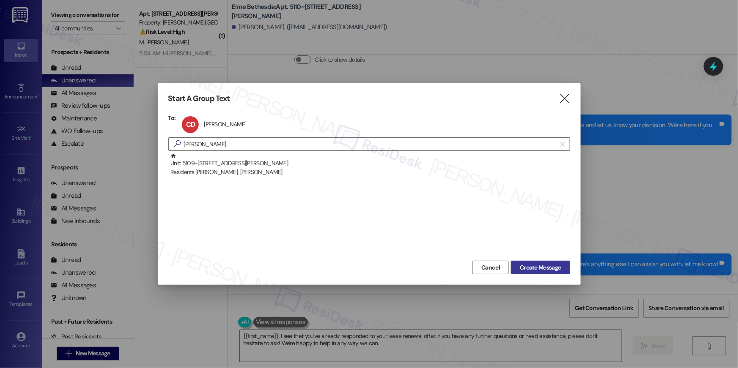
click at [549, 264] on span "Create Message" at bounding box center [540, 267] width 41 height 9
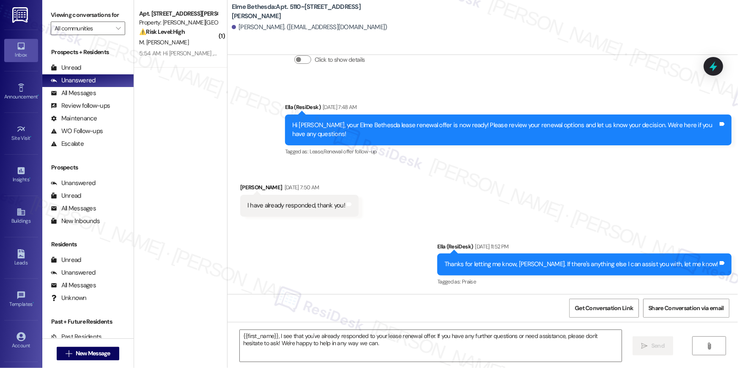
type textarea "Fetching suggested responses. Please feel free to read through the conversation…"
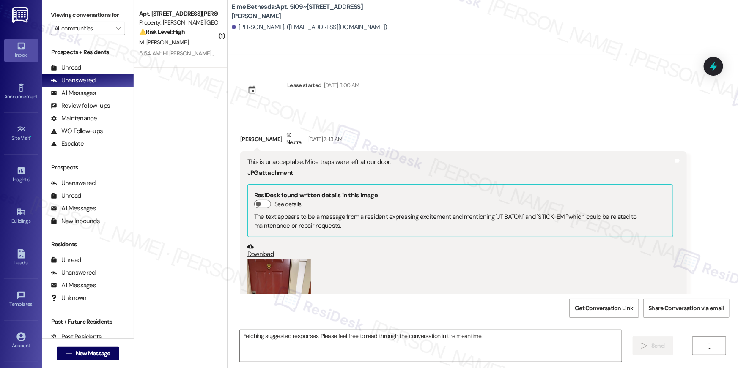
scroll to position [696, 0]
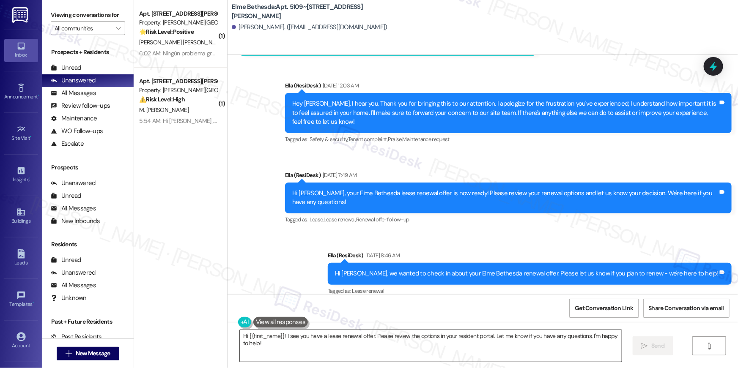
click at [394, 351] on textarea "Hi {{first_name}}! I see you have a lease renewal offer. Please review the opti…" at bounding box center [431, 346] width 382 height 32
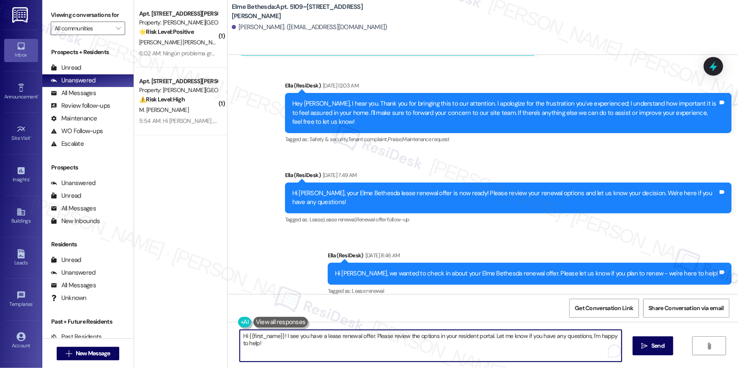
paste textarea ", your lease renewal is approaching. Could you review your offer and let us kno…"
type textarea "Hi {{first_name}}, your lease renewal is approaching. Could you review your off…"
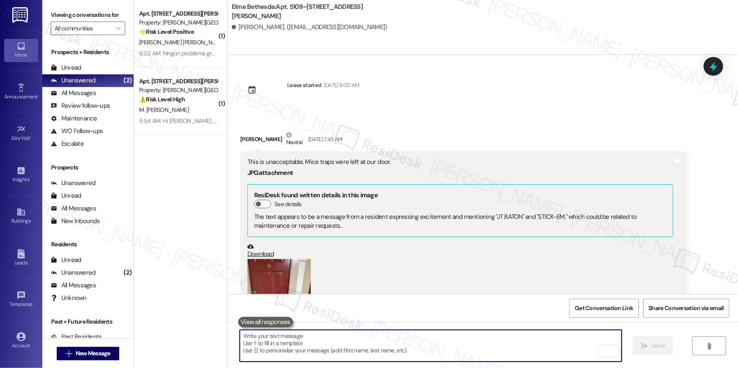
scroll to position [365, 0]
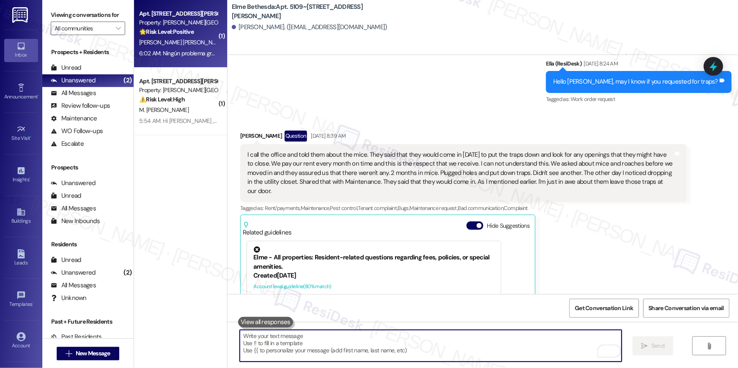
click at [200, 40] on div "E. Rivera Rincon J. Martinez" at bounding box center [178, 42] width 80 height 11
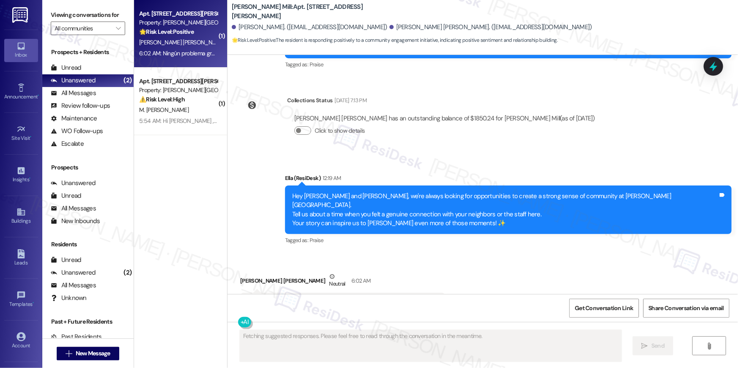
scroll to position [1814, 0]
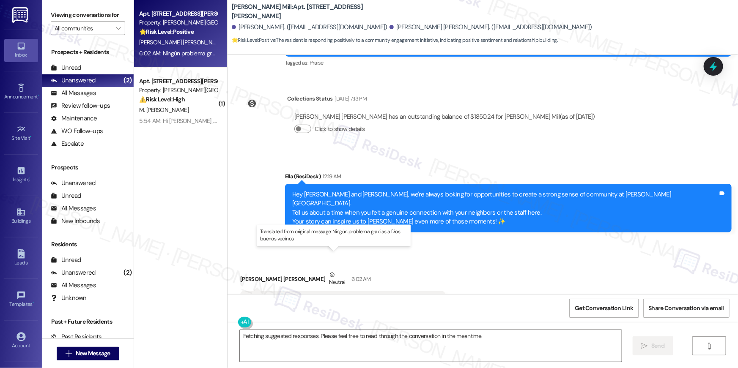
drag, startPoint x: 425, startPoint y: 258, endPoint x: 298, endPoint y: 256, distance: 127.3
click at [298, 298] on div "Translated message: No problem, thank goodness for good neighbors." at bounding box center [339, 302] width 184 height 9
copy div "No problem, thank goodness for good neighbors."
click at [332, 343] on textarea "Fetching suggested responses. Please feel free to read through the conversation…" at bounding box center [431, 346] width 382 height 32
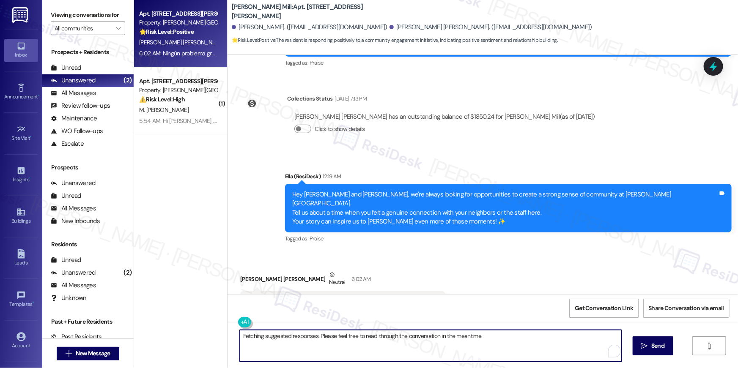
click at [329, 344] on textarea "Fetching suggested responses. Please feel free to read through the conversation…" at bounding box center [431, 346] width 382 height 32
paste textarea "Me alegra saber que disfrutas de tener tan buenos vecinos. Realmente hace que l…"
type textarea "Hi Eva! Me alegra saber que disfrutas de tener tan buenos vecinos. Realmente ha…"
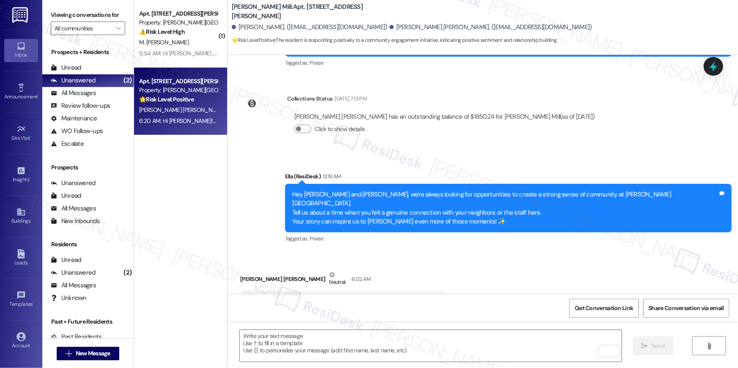
click at [489, 348] on textarea "To enrich screen reader interactions, please activate Accessibility in Grammarl…" at bounding box center [431, 346] width 382 height 32
click at [489, 347] on textarea "To enrich screen reader interactions, please activate Accessibility in Grammarl…" at bounding box center [431, 346] width 382 height 32
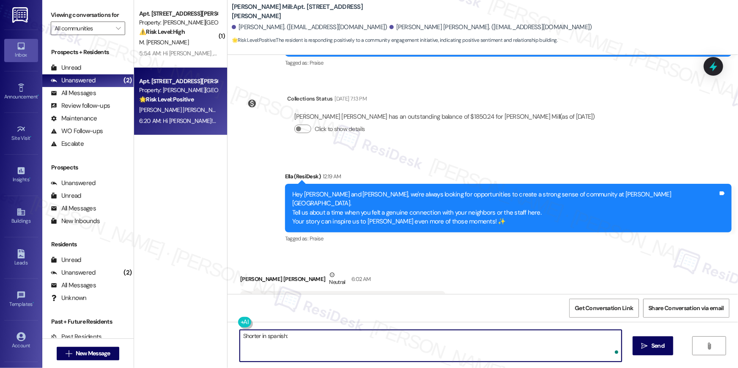
paste textarea "I hope you don’t mind me asking a quick favor—would you be willing to leave us …"
type textarea "Shorter in spanish: I hope you don’t mind me asking a quick favor—would you be …"
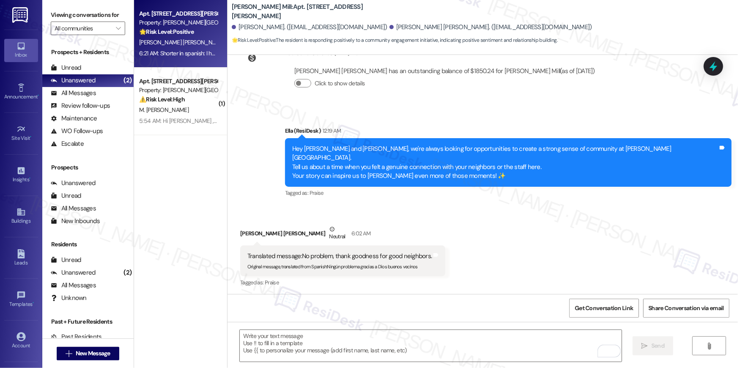
scroll to position [1951, 0]
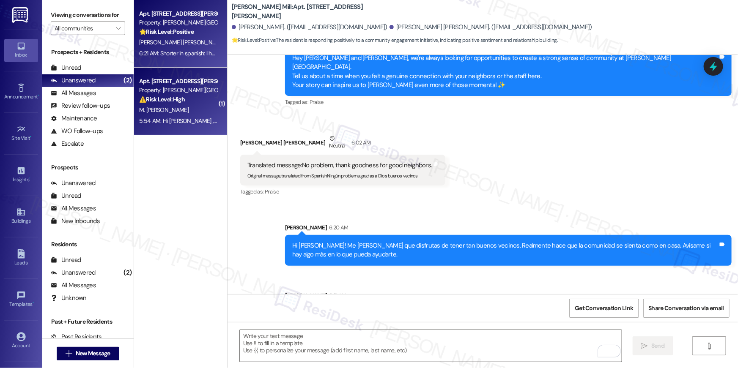
click at [187, 108] on div "M. [PERSON_NAME]" at bounding box center [178, 110] width 80 height 11
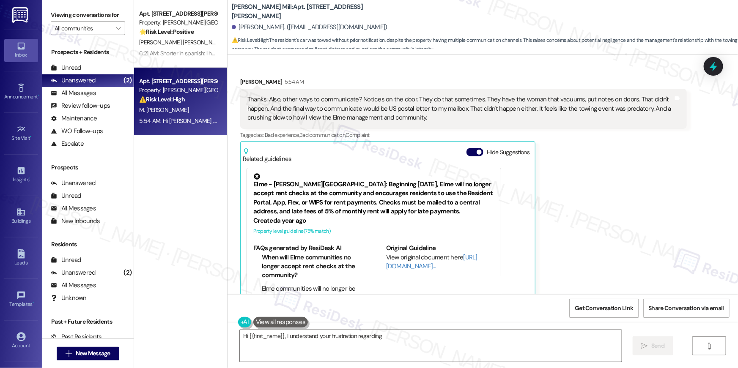
scroll to position [6696, 0]
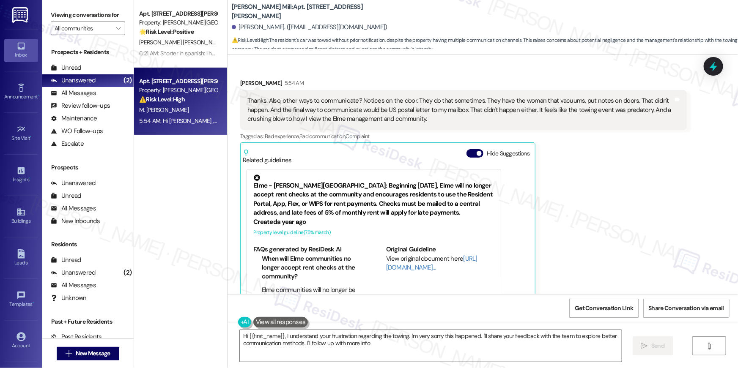
type textarea "Hi {{first_name}}, I understand your frustration regarding the towing. I'm very…"
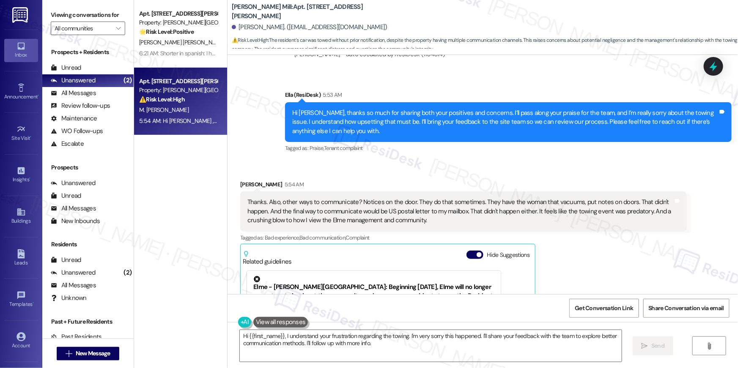
scroll to position [6591, 0]
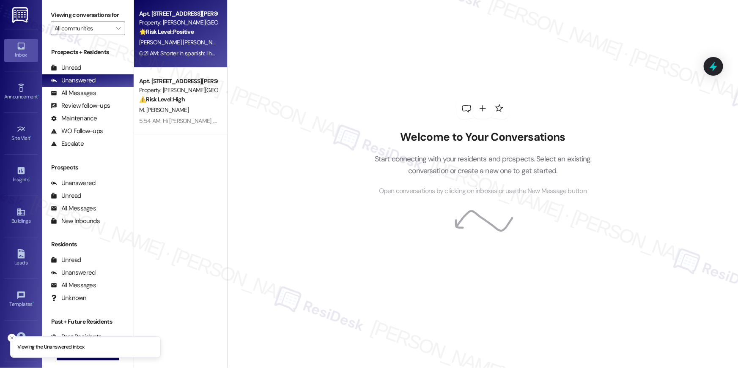
click at [192, 60] on div "Apt. [STREET_ADDRESS][PERSON_NAME] Property: [PERSON_NAME][GEOGRAPHIC_DATA] 🌟 R…" at bounding box center [180, 34] width 93 height 68
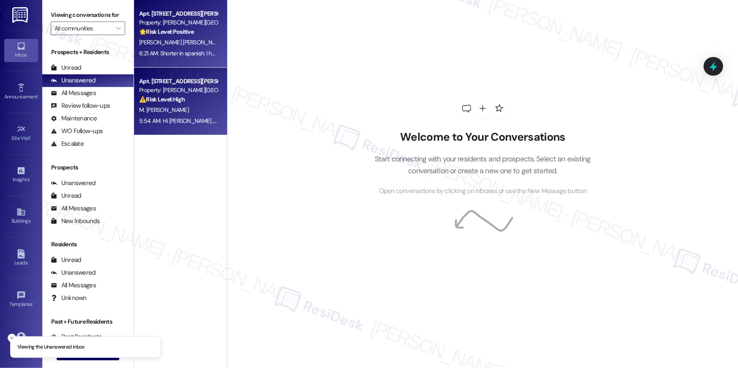
click at [194, 107] on div "M. [PERSON_NAME]" at bounding box center [178, 110] width 80 height 11
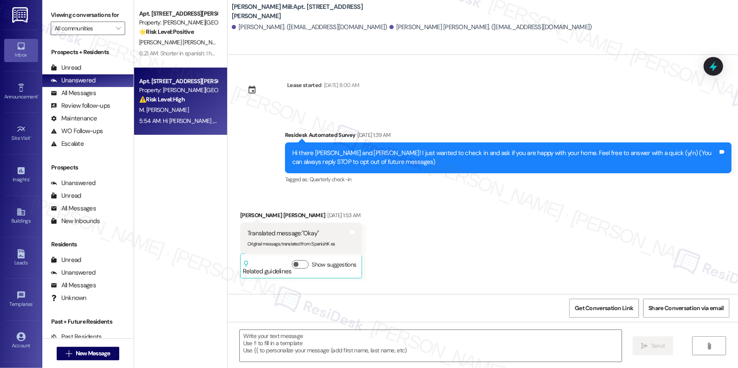
scroll to position [1196, 0]
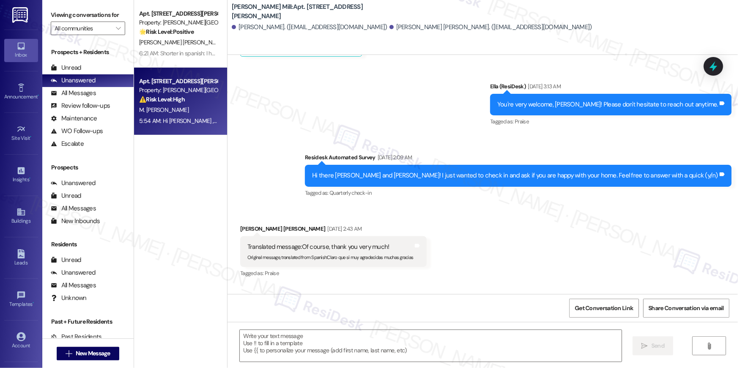
type textarea "Fetching suggested responses. Please feel free to read through the conversation…"
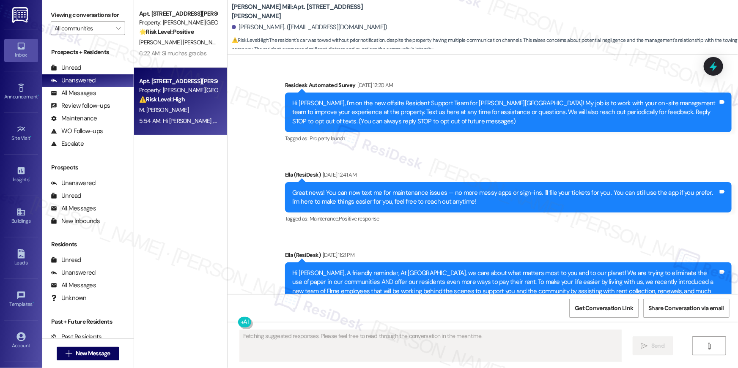
scroll to position [6860, 0]
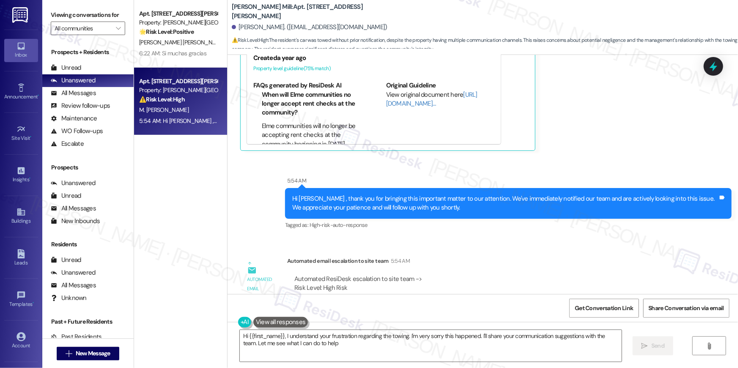
type textarea "Hi {{first_name}}, I understand your frustration regarding the towing. I'm very…"
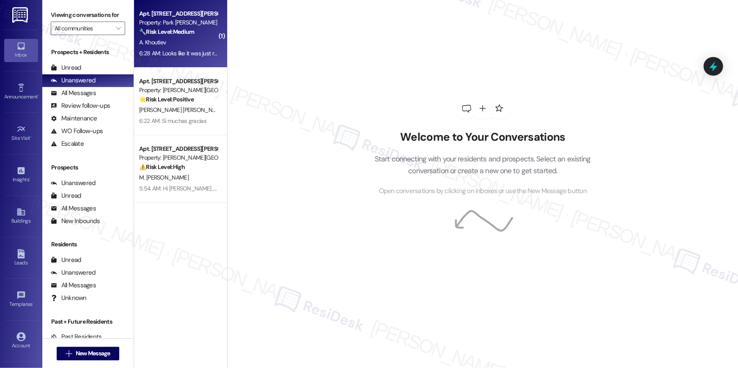
click at [182, 50] on div "6:28 AM: Looks like it was just resolved thank you 6:28 AM: Looks like it was j…" at bounding box center [198, 53] width 119 height 8
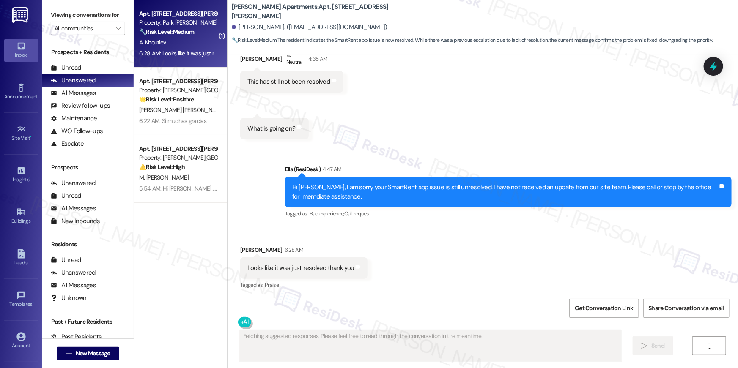
scroll to position [2460, 0]
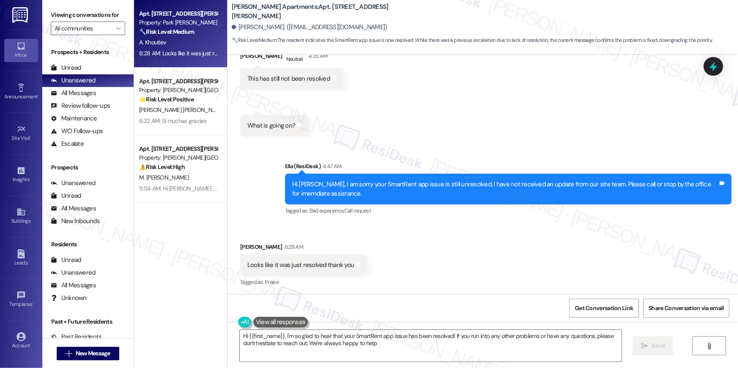
type textarea "Hi {{first_name}}, I'm so glad to hear that your SmartRent app issue has been r…"
click at [430, 354] on textarea "Hi {{first_name}}, I'm so glad to hear that your SmartRent app issue has been r…" at bounding box center [431, 346] width 382 height 32
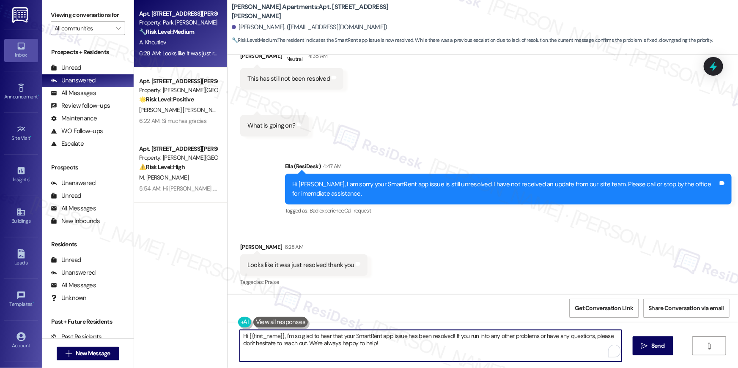
click at [447, 345] on textarea "Hi {{first_name}}, I'm so glad to hear that your SmartRent app issue has been r…" at bounding box center [431, 346] width 382 height 32
click at [480, 351] on textarea "Hi {{first_name}}, I'm so glad to hear that your SmartRent app issue has been r…" at bounding box center [431, 346] width 382 height 32
drag, startPoint x: 643, startPoint y: 345, endPoint x: 536, endPoint y: 322, distance: 109.5
click at [643, 345] on icon "" at bounding box center [644, 346] width 6 height 7
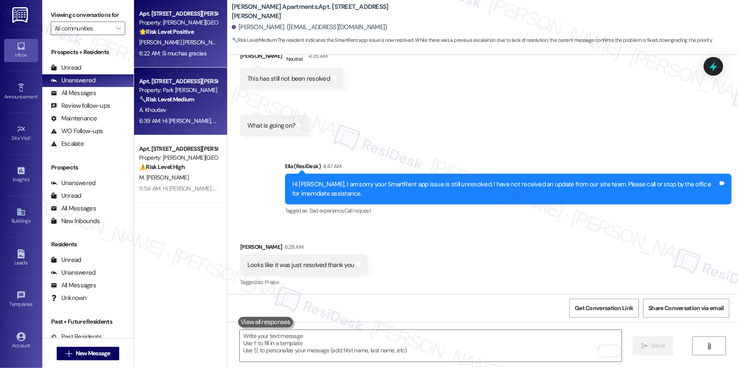
click at [186, 58] on div "6:22 AM: Si muchas [DEMOGRAPHIC_DATA]:22 AM: Si muchas gracias" at bounding box center [178, 53] width 80 height 11
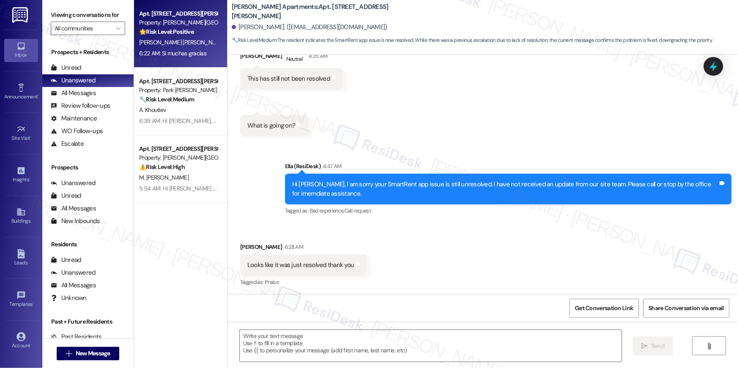
type textarea "Fetching suggested responses. Please feel free to read through the conversation…"
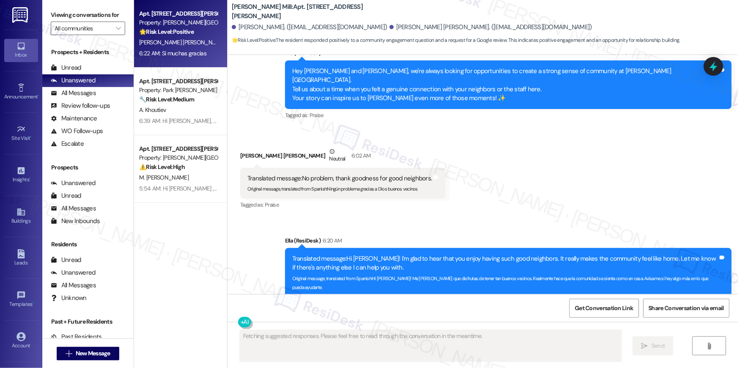
scroll to position [2053, 0]
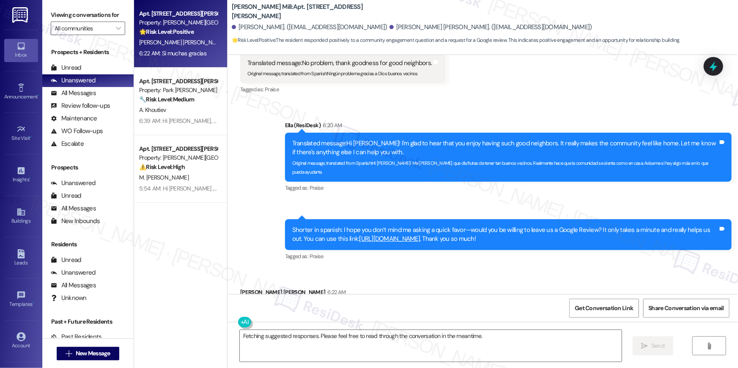
click at [394, 235] on link "[URL][DOMAIN_NAME]" at bounding box center [389, 239] width 61 height 8
click at [355, 353] on textarea "Fetching suggested responses. Please feel free to read through the conversation…" at bounding box center [431, 346] width 382 height 32
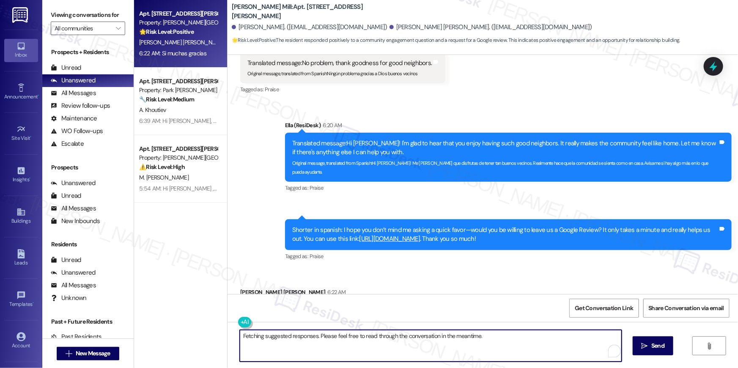
click at [355, 353] on textarea "Fetching suggested responses. Please feel free to read through the conversation…" at bounding box center [431, 346] width 382 height 32
type textarea "gracias, [PERSON_NAME]!"
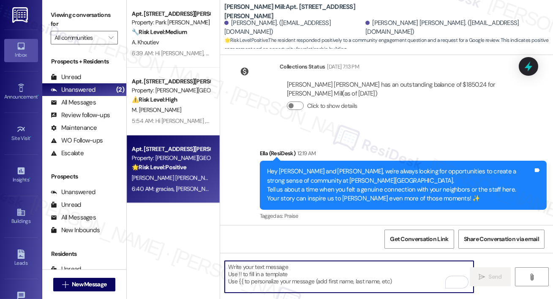
scroll to position [2109, 0]
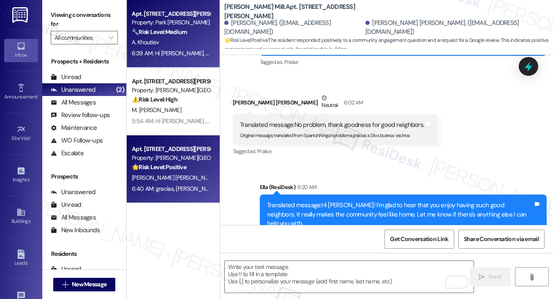
click at [177, 58] on div "6:39 AM: Hi [PERSON_NAME], I'm so glad to hear that your SmartRent app issue ha…" at bounding box center [171, 53] width 80 height 11
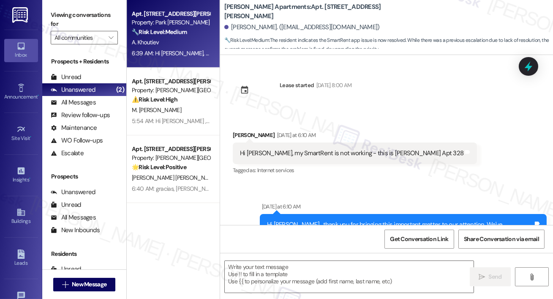
type textarea "Fetching suggested responses. Please feel free to read through the conversation…"
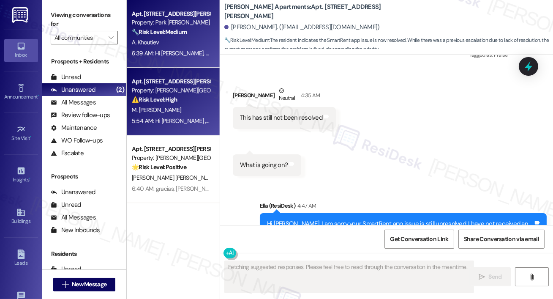
scroll to position [2675, 0]
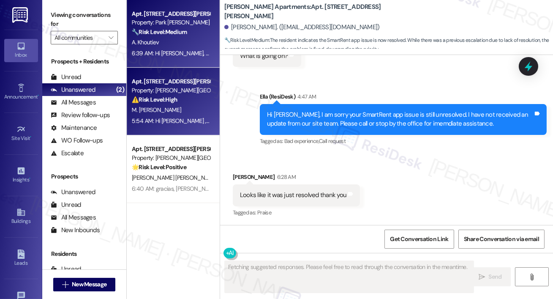
click at [162, 98] on strong "⚠️ Risk Level: High" at bounding box center [155, 100] width 46 height 8
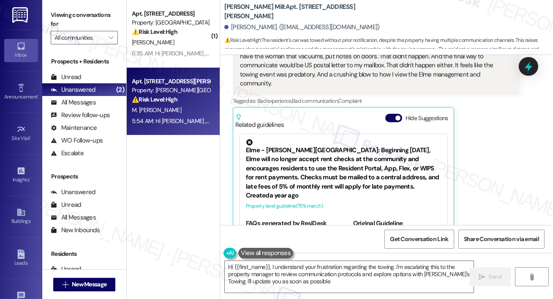
type textarea "Hi {{first_name}}, I understand your frustration regarding the towing. I'm esca…"
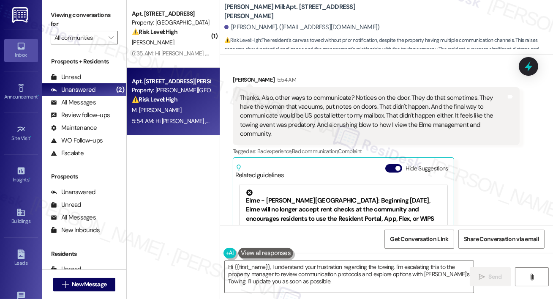
scroll to position [7432, 0]
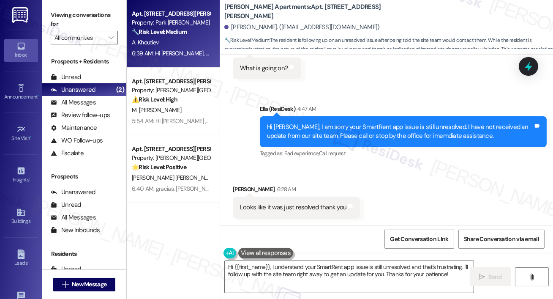
scroll to position [2740, 0]
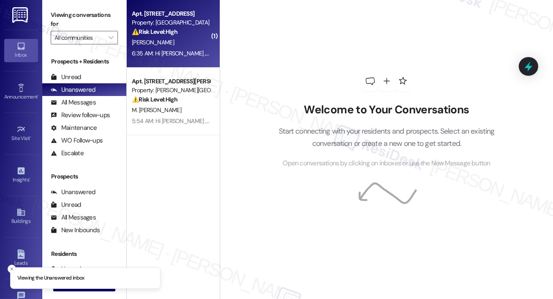
click at [172, 39] on div "[PERSON_NAME]" at bounding box center [171, 42] width 80 height 11
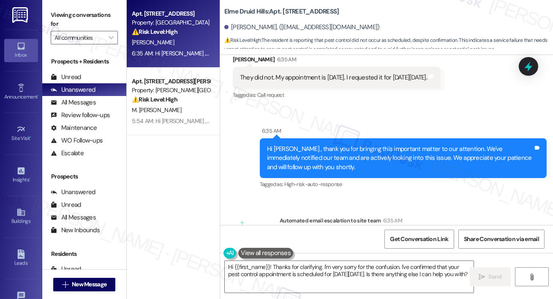
scroll to position [6591, 0]
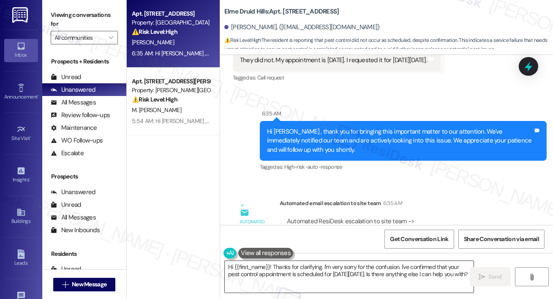
click at [286, 281] on textarea "Hi {{first_name}}! Thanks for clarifying. I'm very sorry for the confusion. I'v…" at bounding box center [349, 277] width 249 height 32
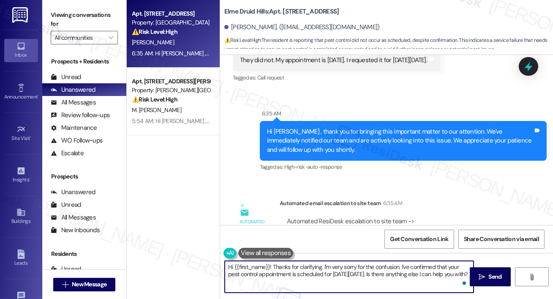
click at [345, 279] on textarea "Hi {{first_name}}! Thanks for clarifying. I'm very sorry for the confusion. I'v…" at bounding box center [349, 277] width 249 height 32
drag, startPoint x: 394, startPoint y: 275, endPoint x: 326, endPoint y: 265, distance: 68.8
click at [326, 265] on textarea "Hi {{first_name}}! Thanks for clarifying. I'm very sorry for the confusion. I'v…" at bounding box center [349, 277] width 249 height 32
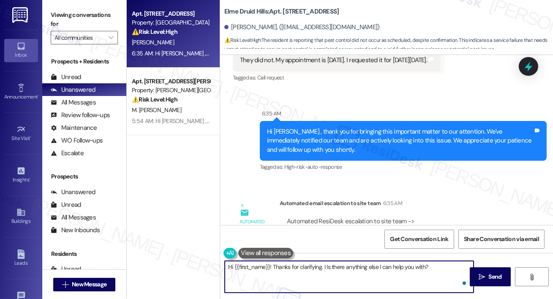
type textarea "Hi {{first_name}}! Thanks for clarifying. Is there anything else I can help you…"
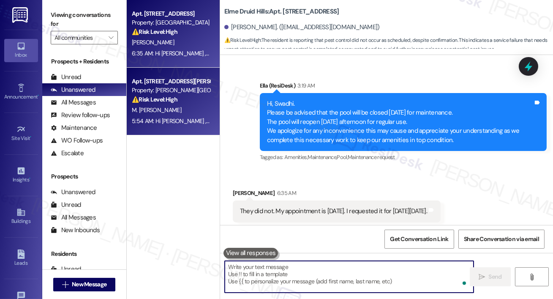
scroll to position [6410, 0]
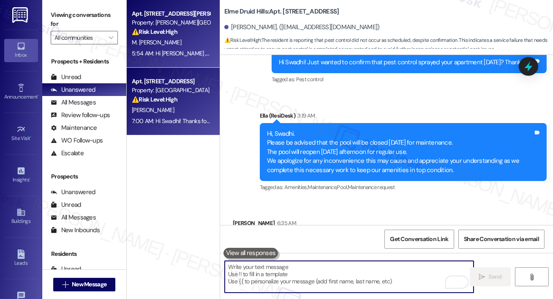
click at [177, 46] on div "M. Ezra" at bounding box center [171, 42] width 80 height 11
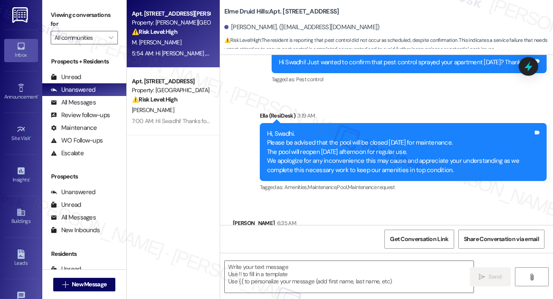
type textarea "Fetching suggested responses. Please feel free to read through the conversation…"
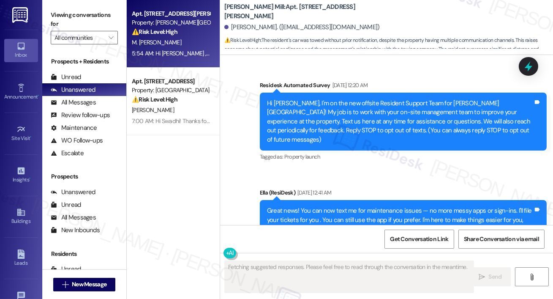
scroll to position [7719, 0]
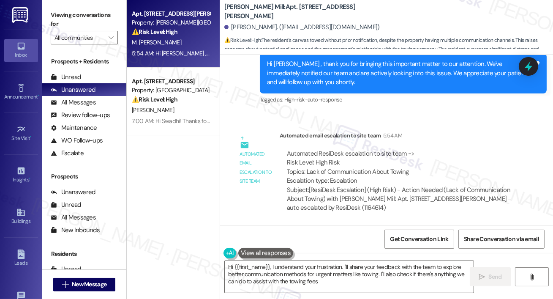
type textarea "Hi {{first_name}}, I understand your frustration. I'll share your feedback with…"
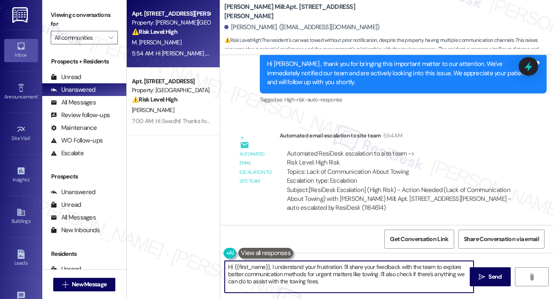
click at [314, 284] on textarea "Hi {{first_name}}, I understand your frustration. I'll share your feedback with…" at bounding box center [349, 277] width 249 height 32
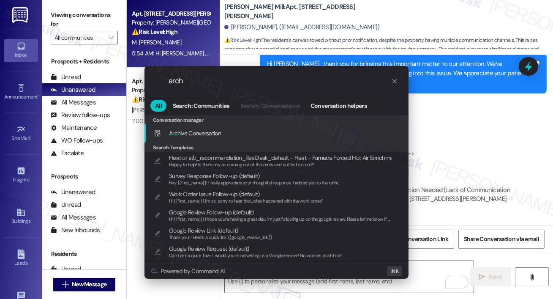
type input "arch"
click at [226, 133] on div "Arch ive Conversation Add shortcut" at bounding box center [277, 133] width 247 height 9
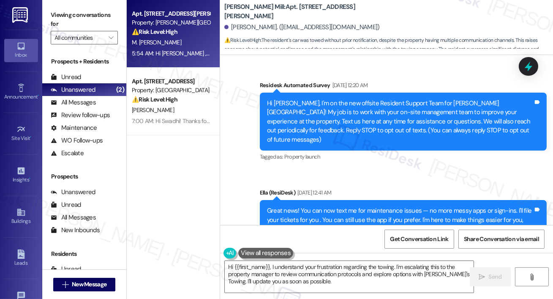
scroll to position [7432, 0]
